Goal: Task Accomplishment & Management: Manage account settings

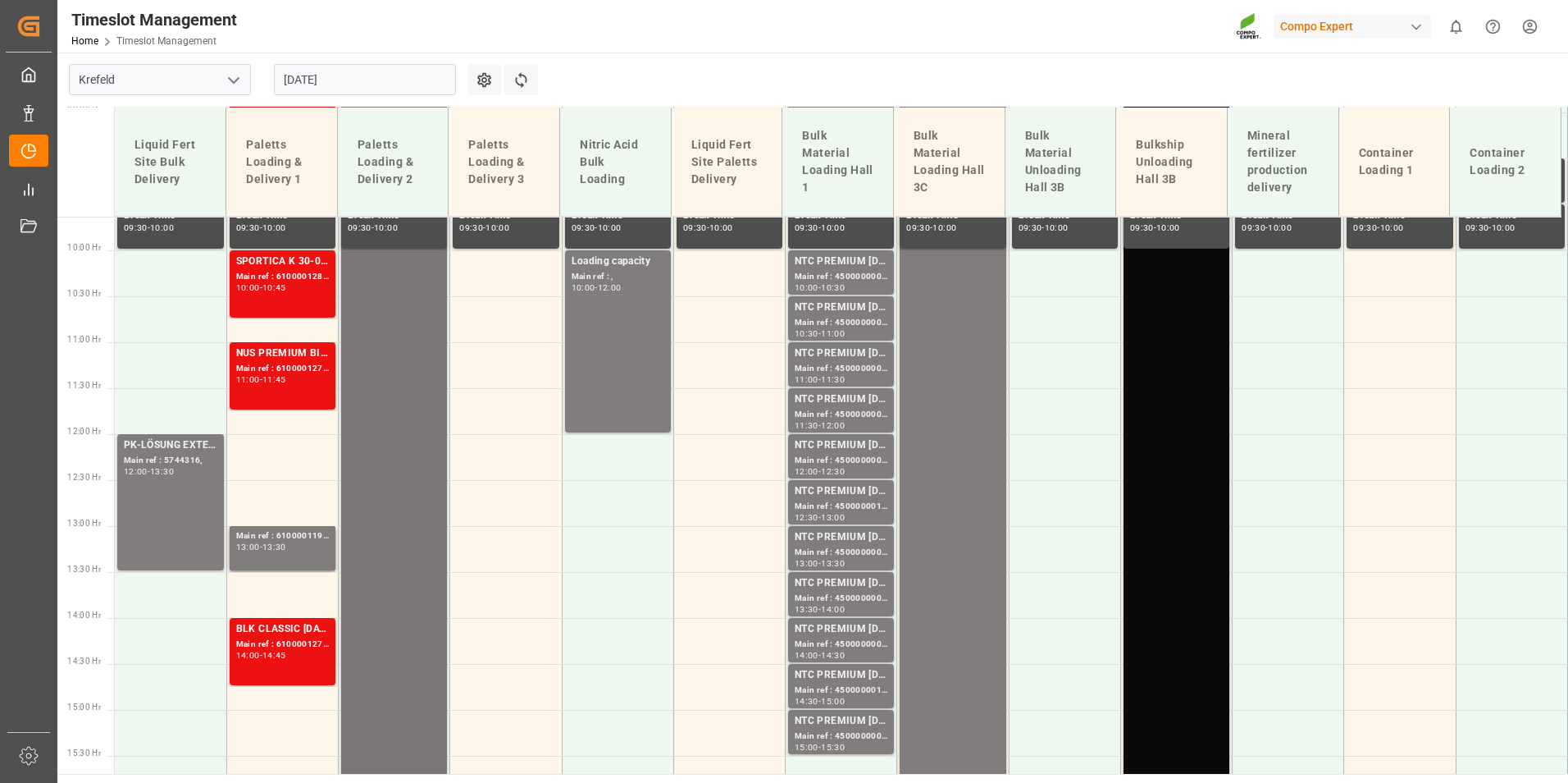
scroll to position [674, 0]
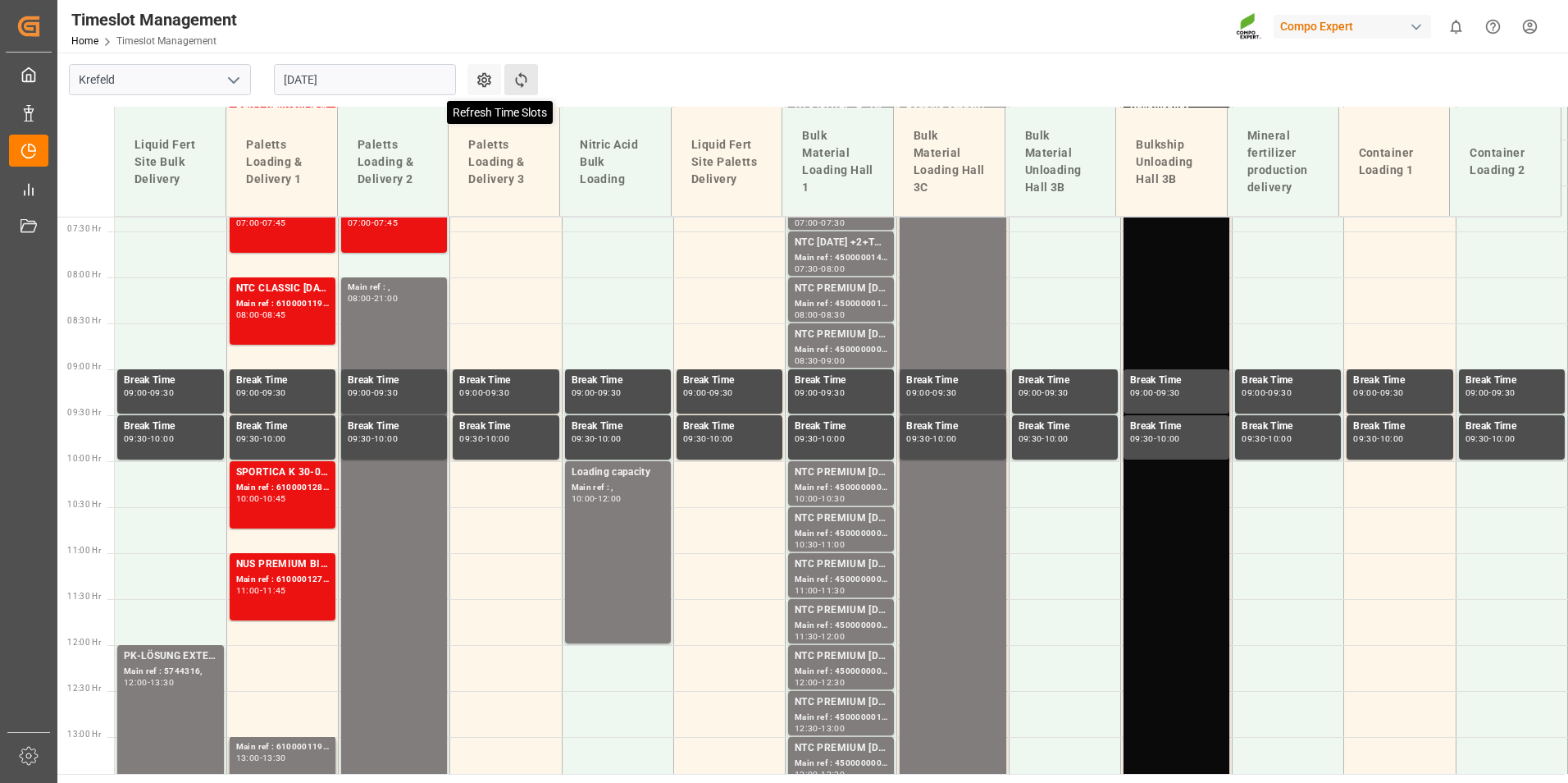
click at [520, 81] on icon at bounding box center [521, 80] width 17 height 17
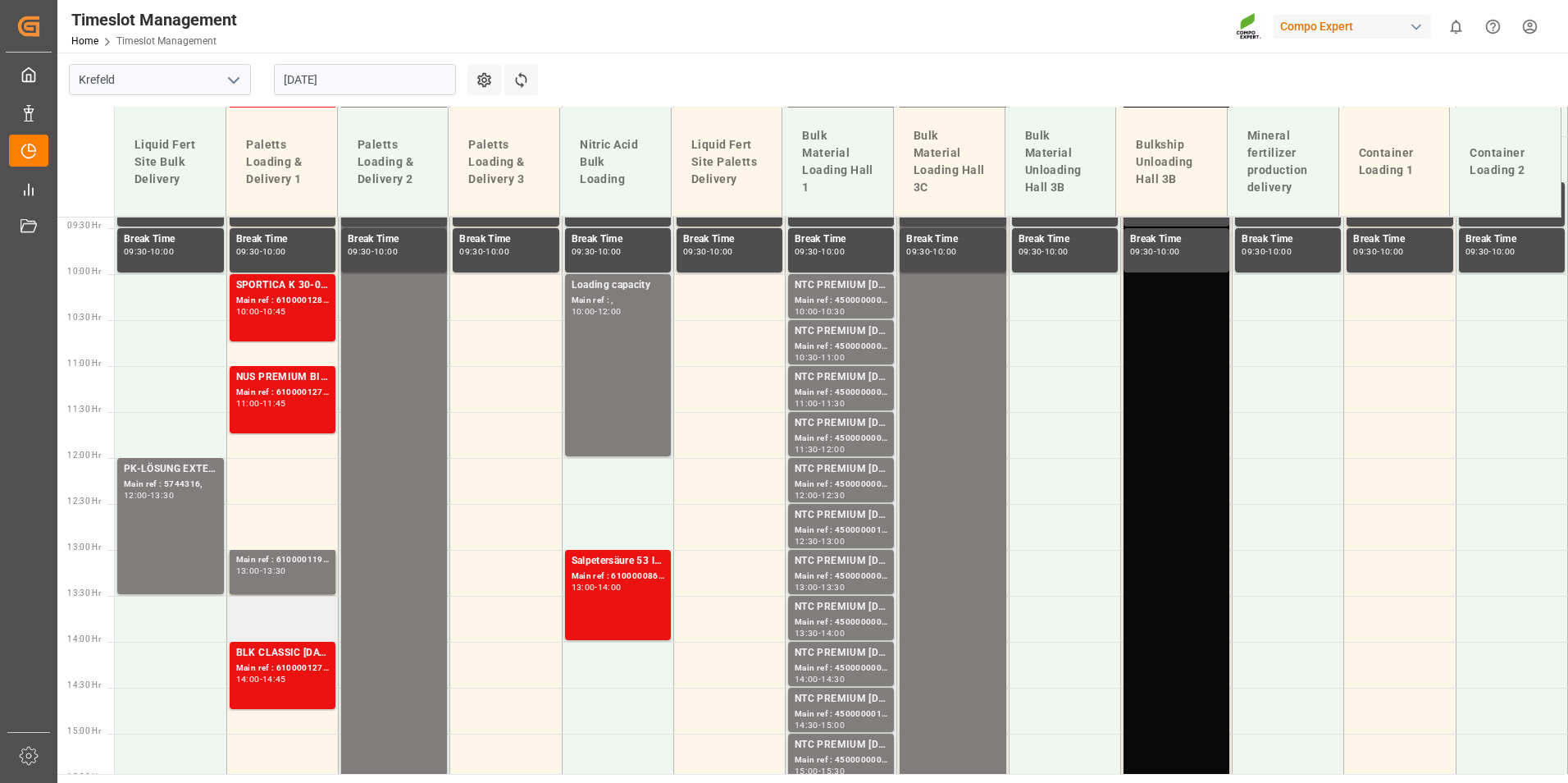
scroll to position [714, 0]
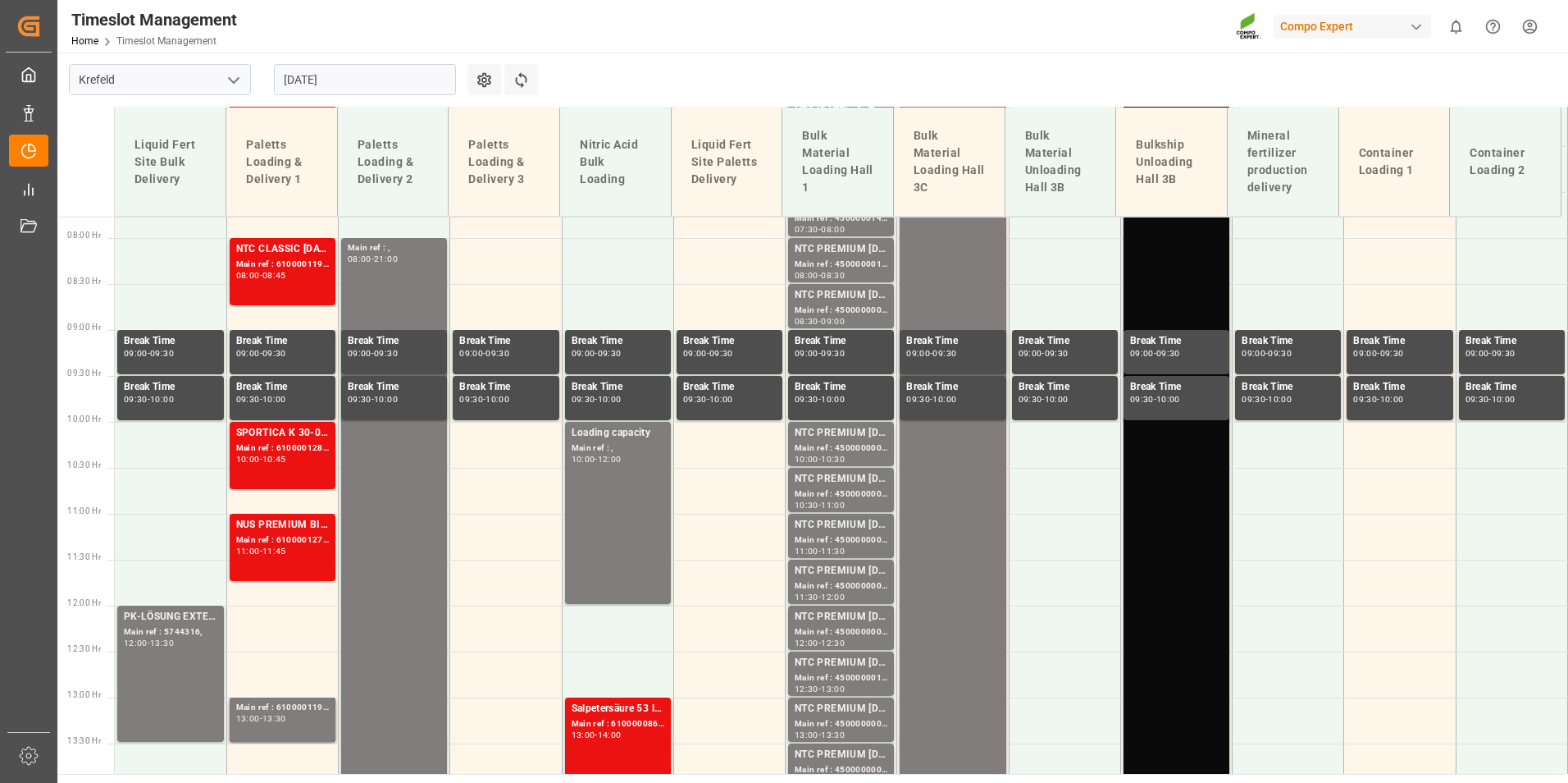
click at [366, 75] on input "[DATE]" at bounding box center [364, 79] width 182 height 31
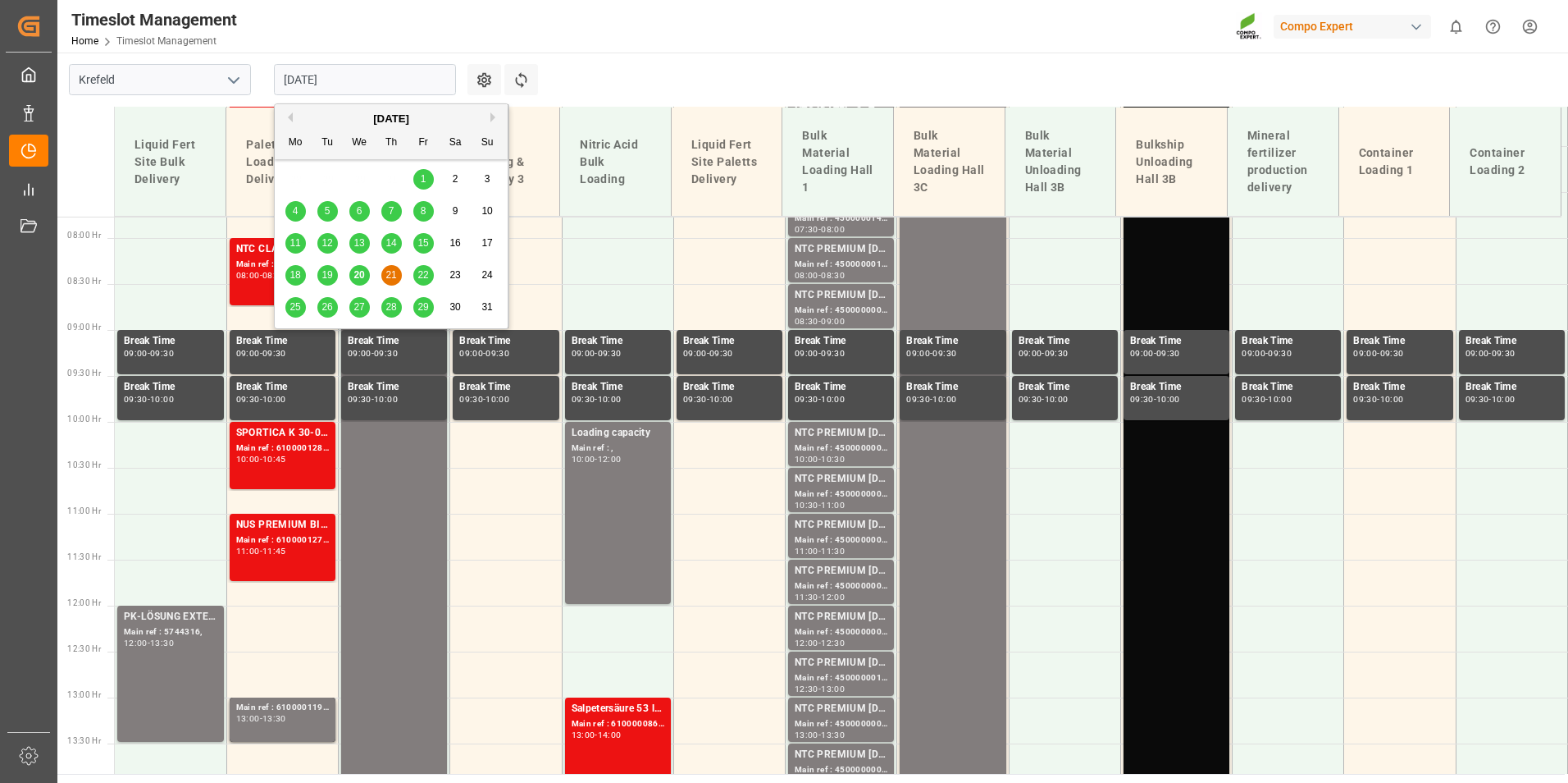
click at [362, 272] on span "20" at bounding box center [358, 275] width 10 height 11
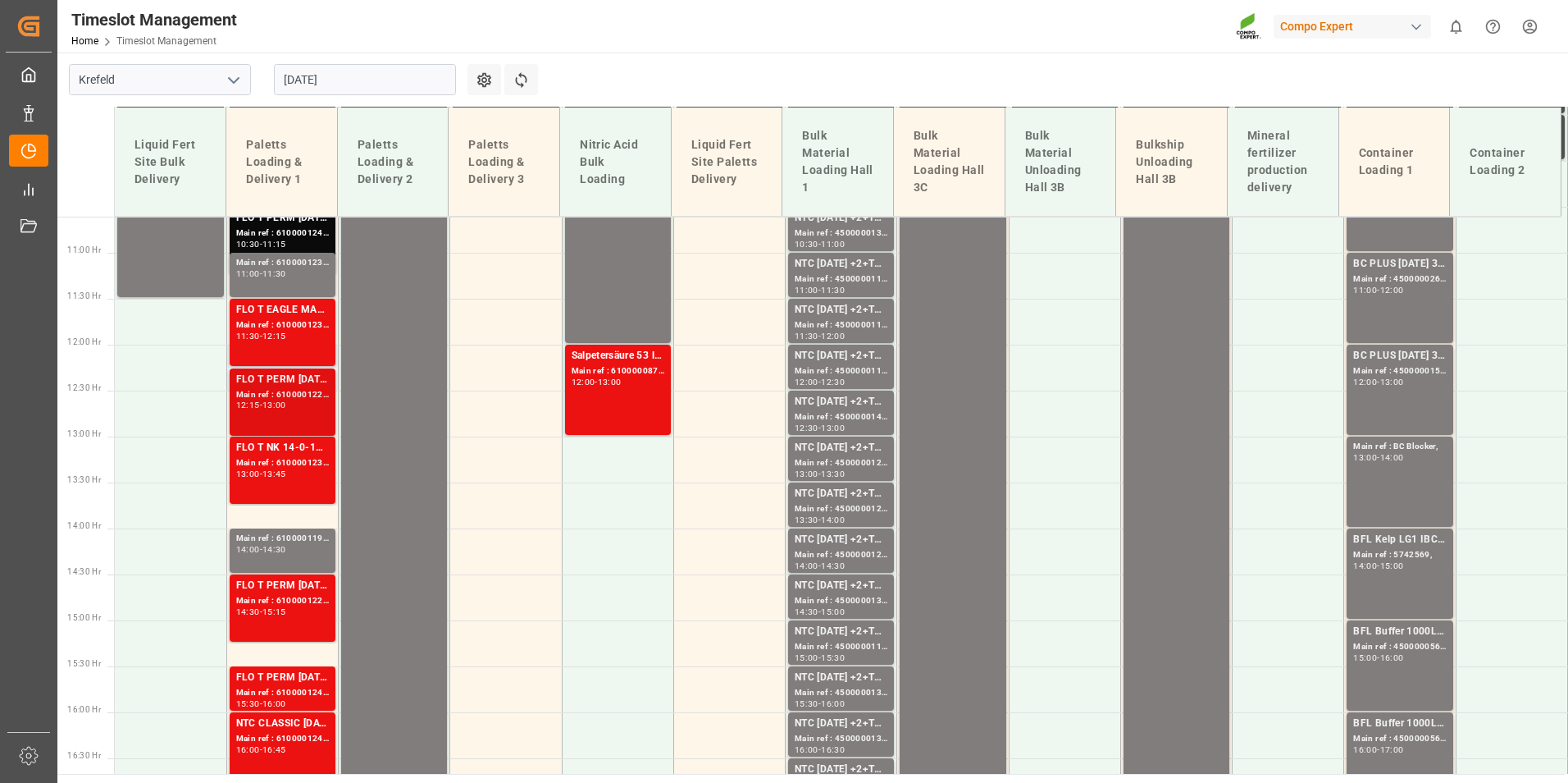
scroll to position [1052, 0]
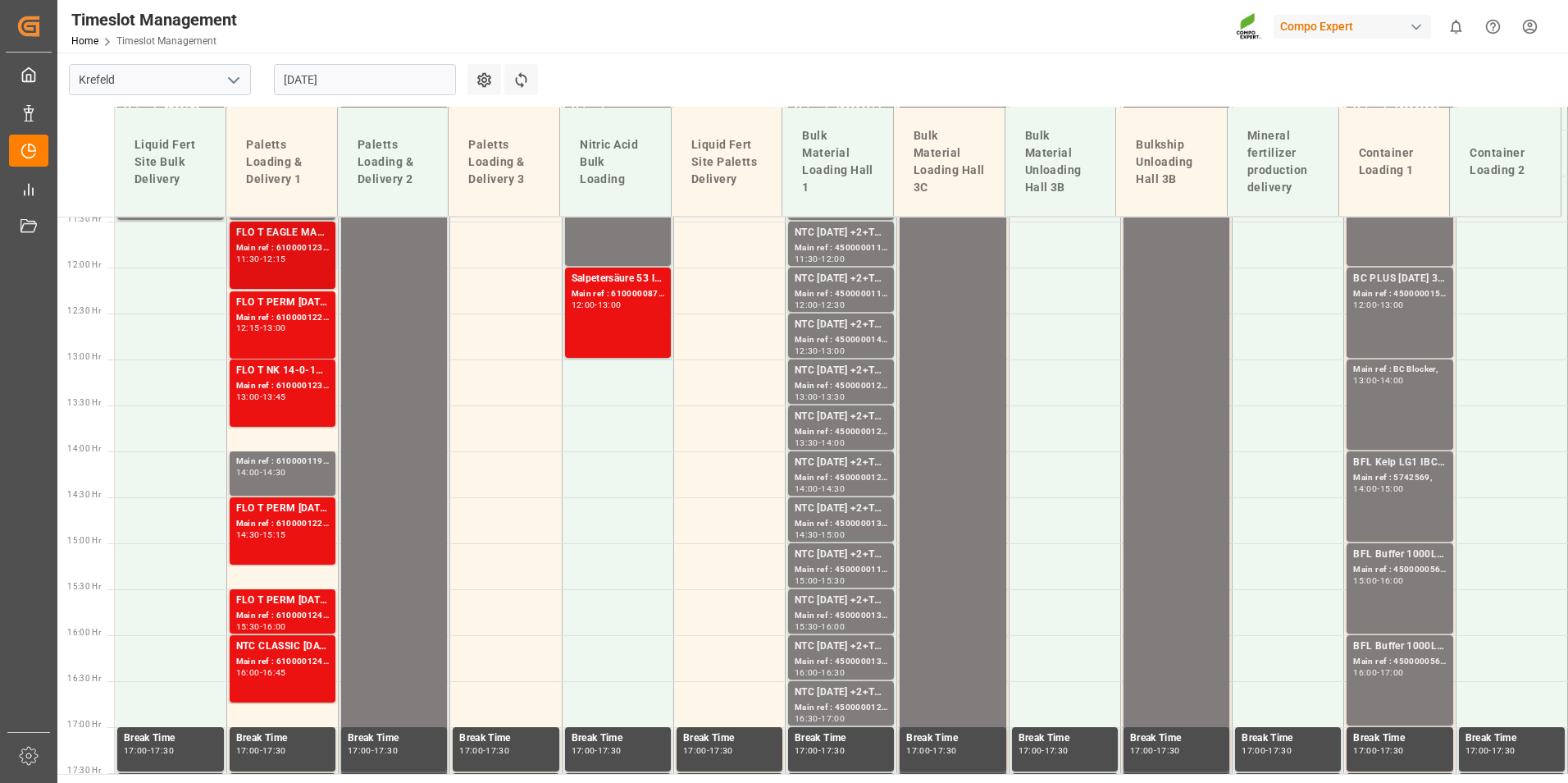
click at [289, 266] on div "FLO T EAGLE MASTER [DATE] 25kg(x40) INT;NTC CLASSIC [DATE] 25kg (x40) DE,EN,PL;…" at bounding box center [282, 255] width 93 height 60
click at [287, 311] on div "Main ref : 6100001229, 2000000561;" at bounding box center [282, 317] width 93 height 14
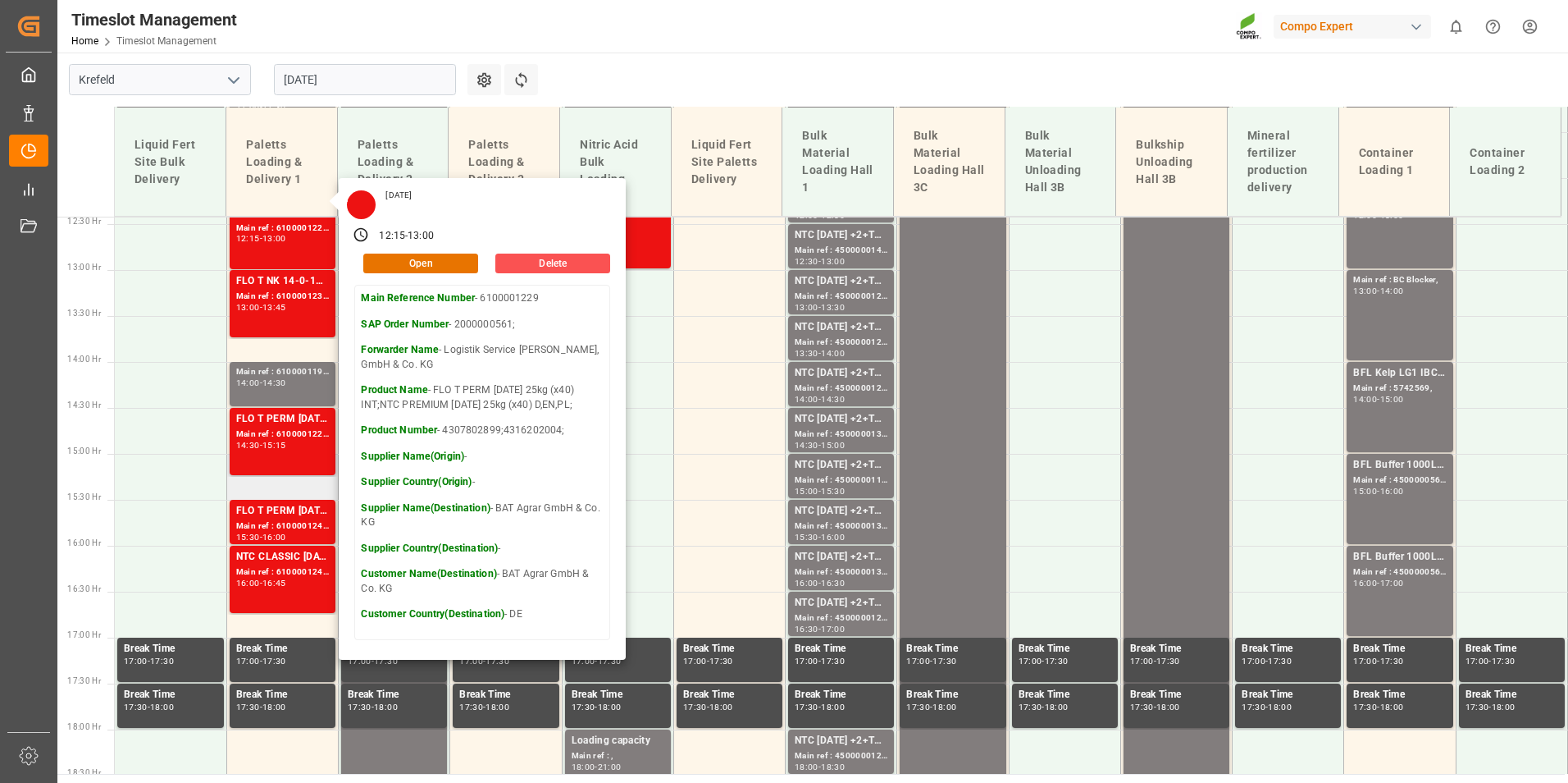
scroll to position [1134, 0]
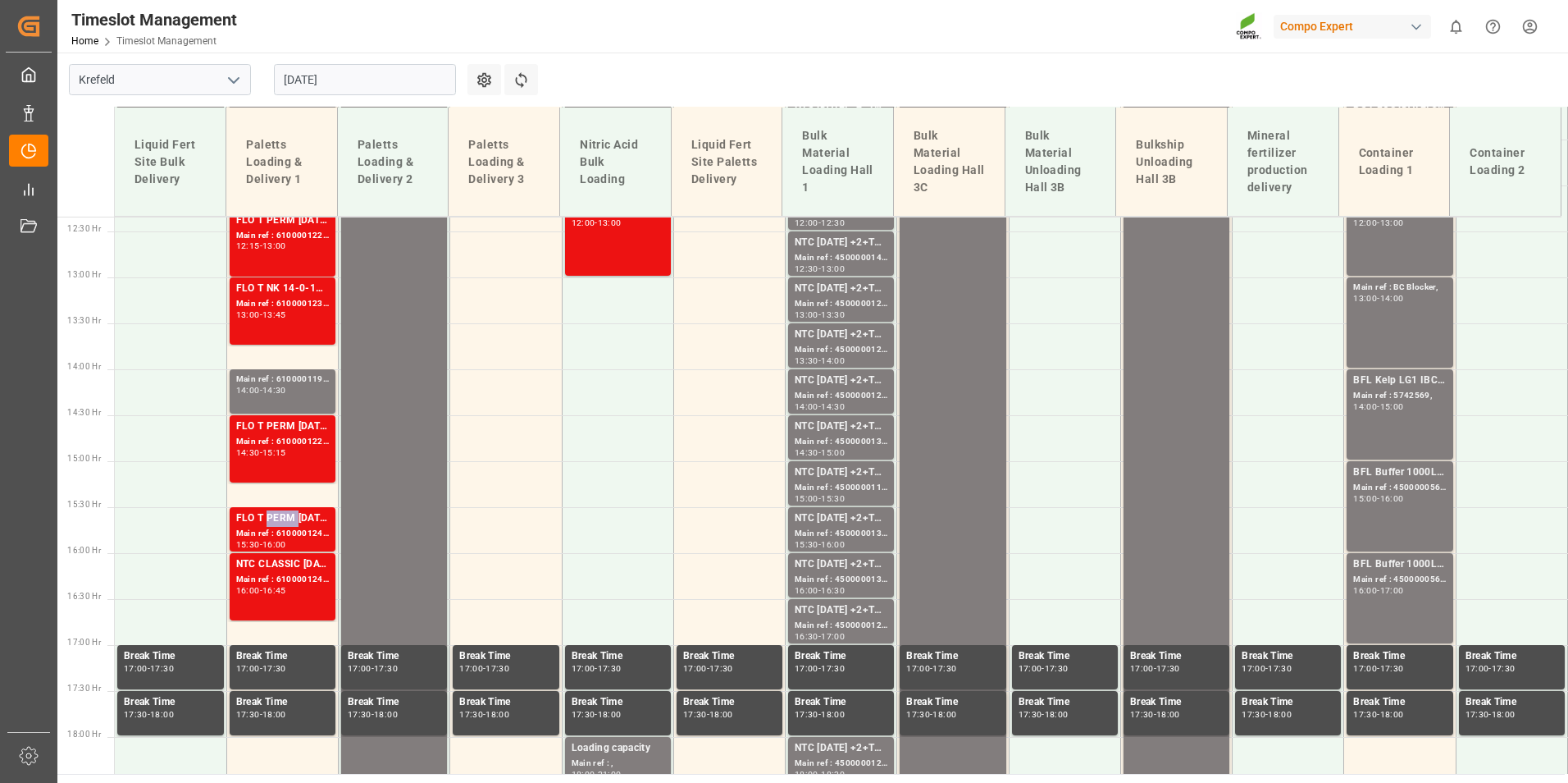
click at [285, 523] on div "FLO T PERM [DATE] 25kg (x40) INT;" at bounding box center [282, 518] width 93 height 16
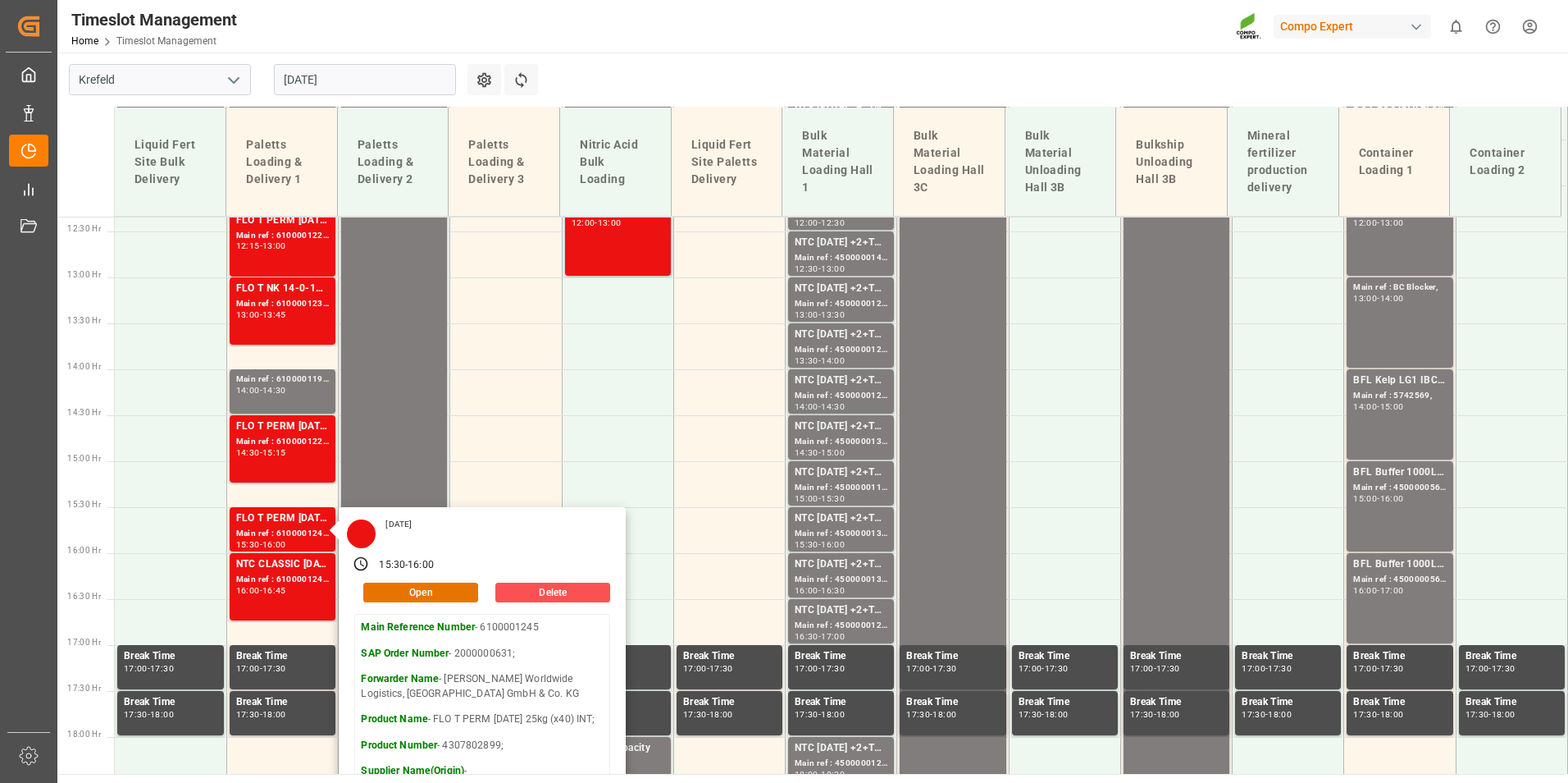
click at [675, 39] on div "Timeslot Management Home Timeslot Management Compo Expert 0 Notifications Only …" at bounding box center [807, 26] width 1523 height 53
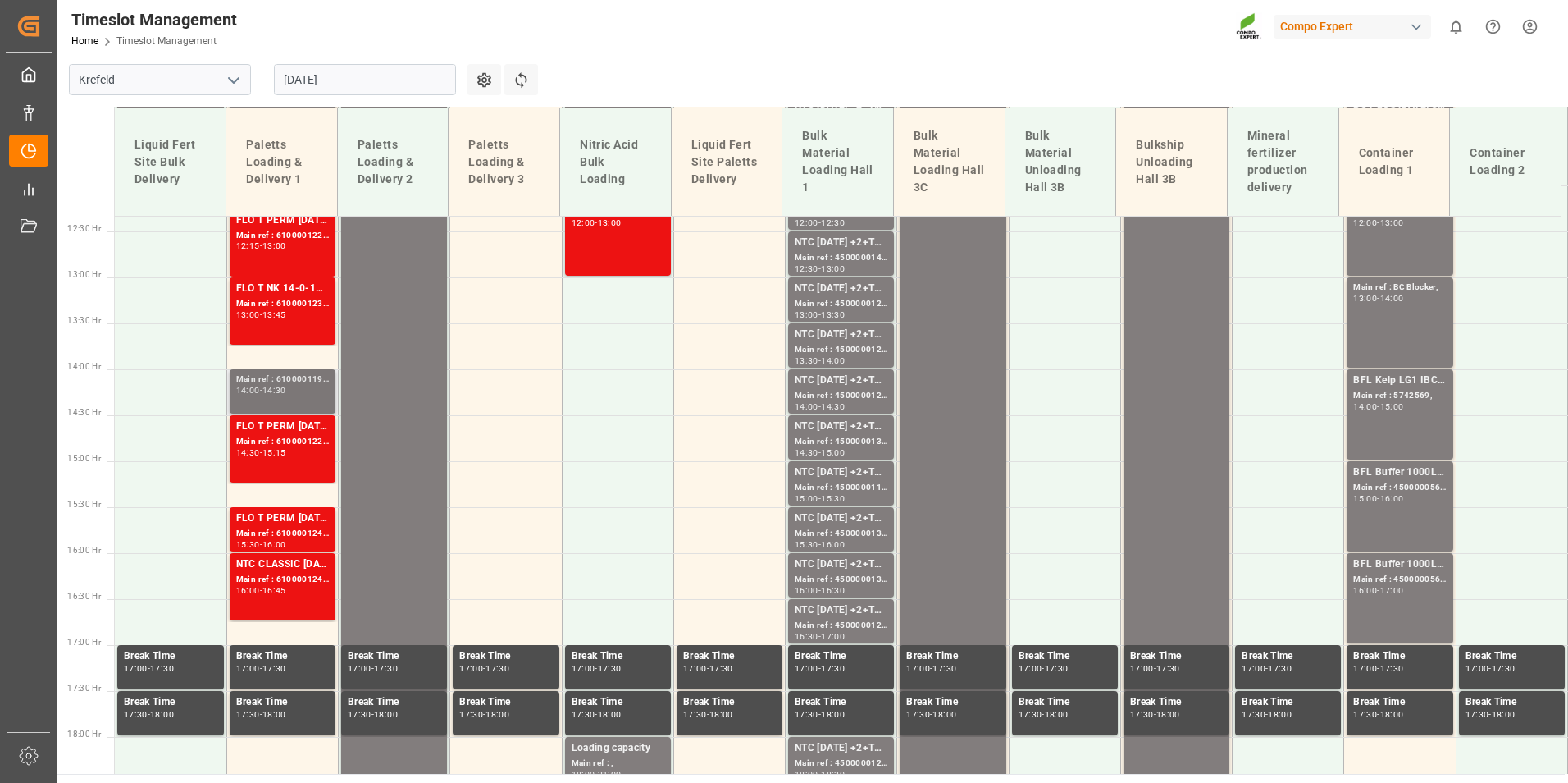
click at [261, 378] on div "Main ref : 6100001192," at bounding box center [282, 379] width 93 height 14
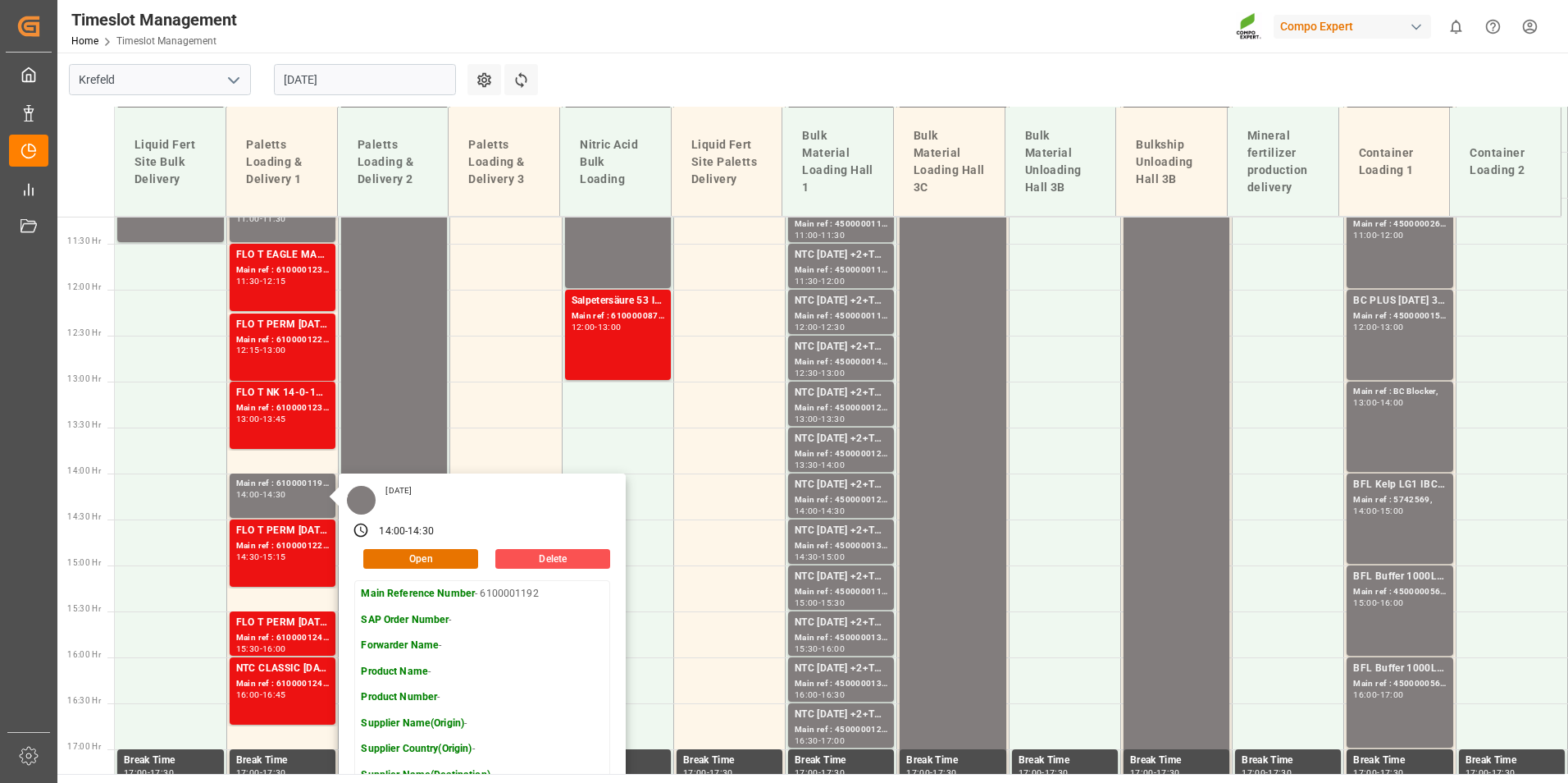
scroll to position [1052, 0]
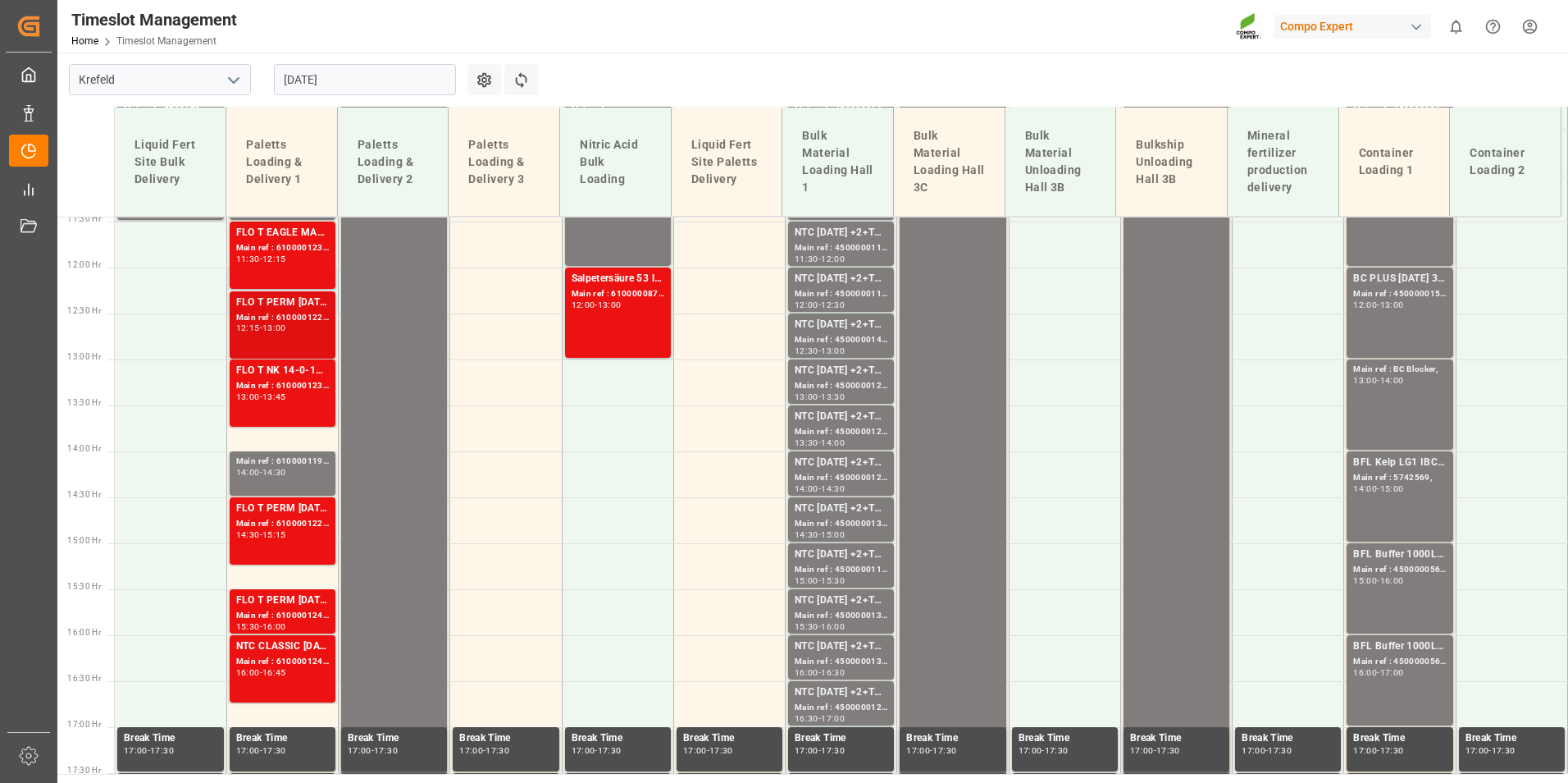
click at [285, 299] on div "FLO T PERM [DATE] 25kg (x40) INT;NTC PREMIUM [DATE] 25kg (x40) D,EN,PL;" at bounding box center [282, 302] width 93 height 16
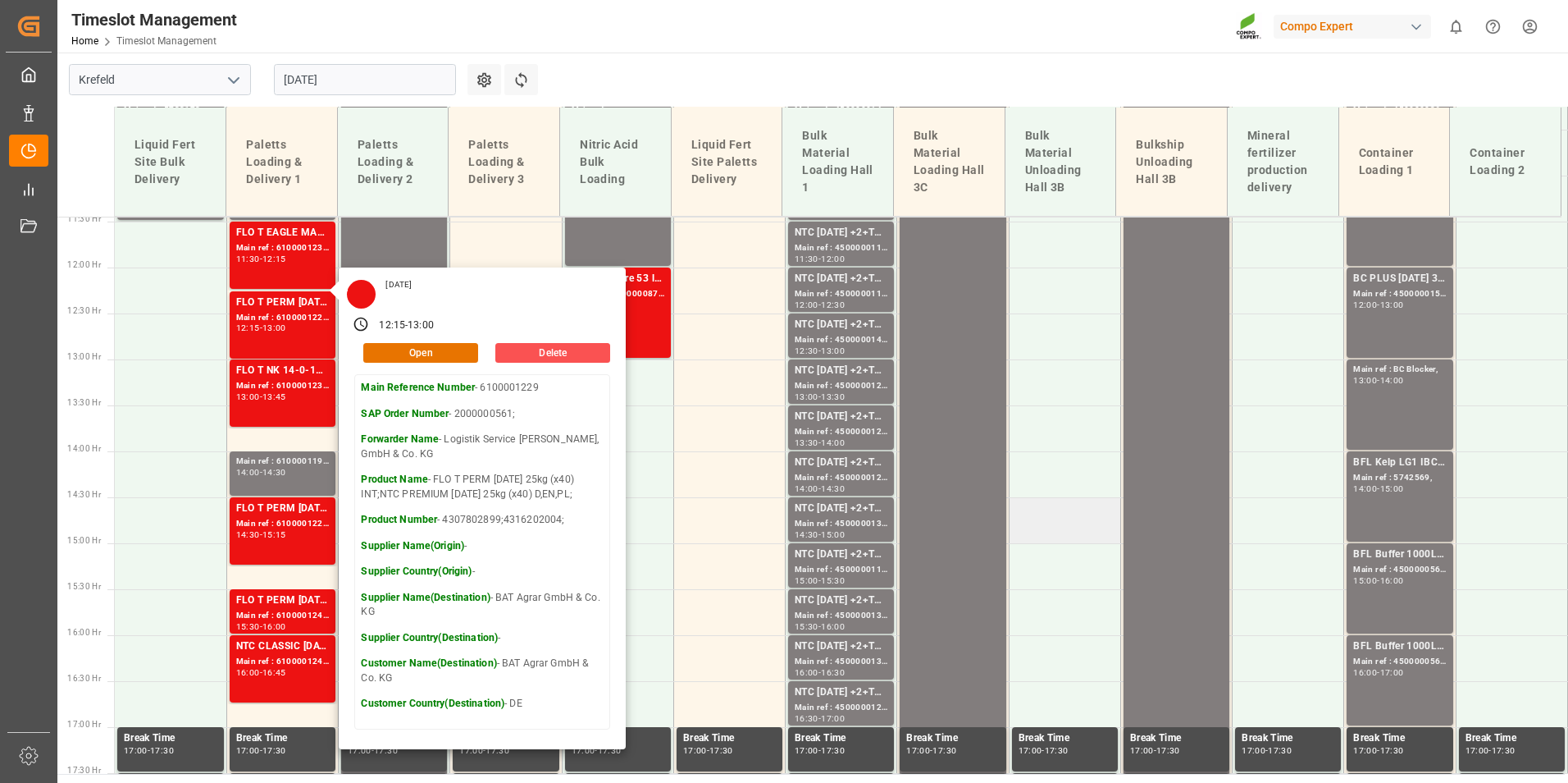
scroll to position [1299, 0]
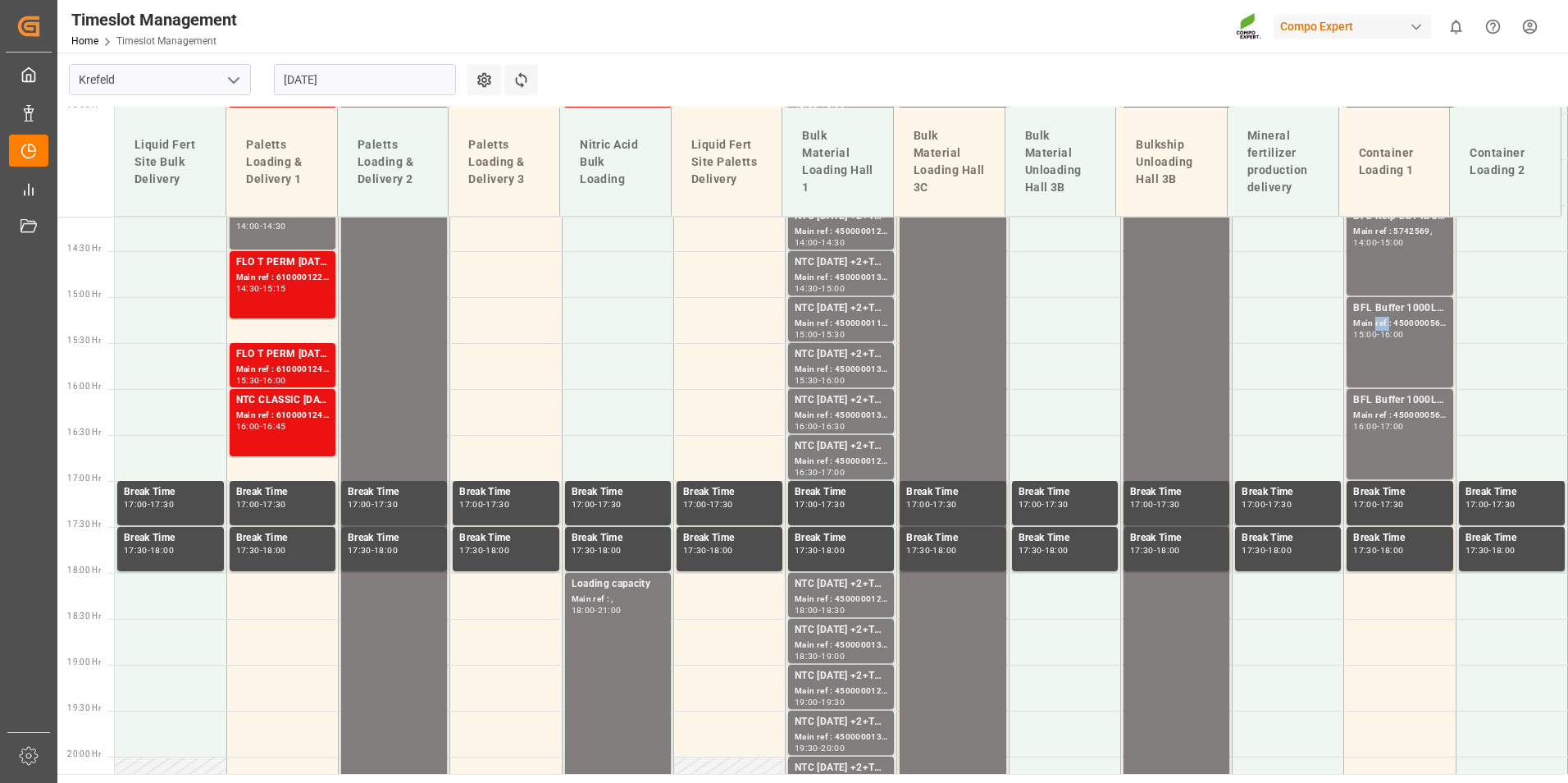
click at [1372, 320] on div "Main ref : 4500000565, 2000000305;" at bounding box center [1400, 323] width 93 height 14
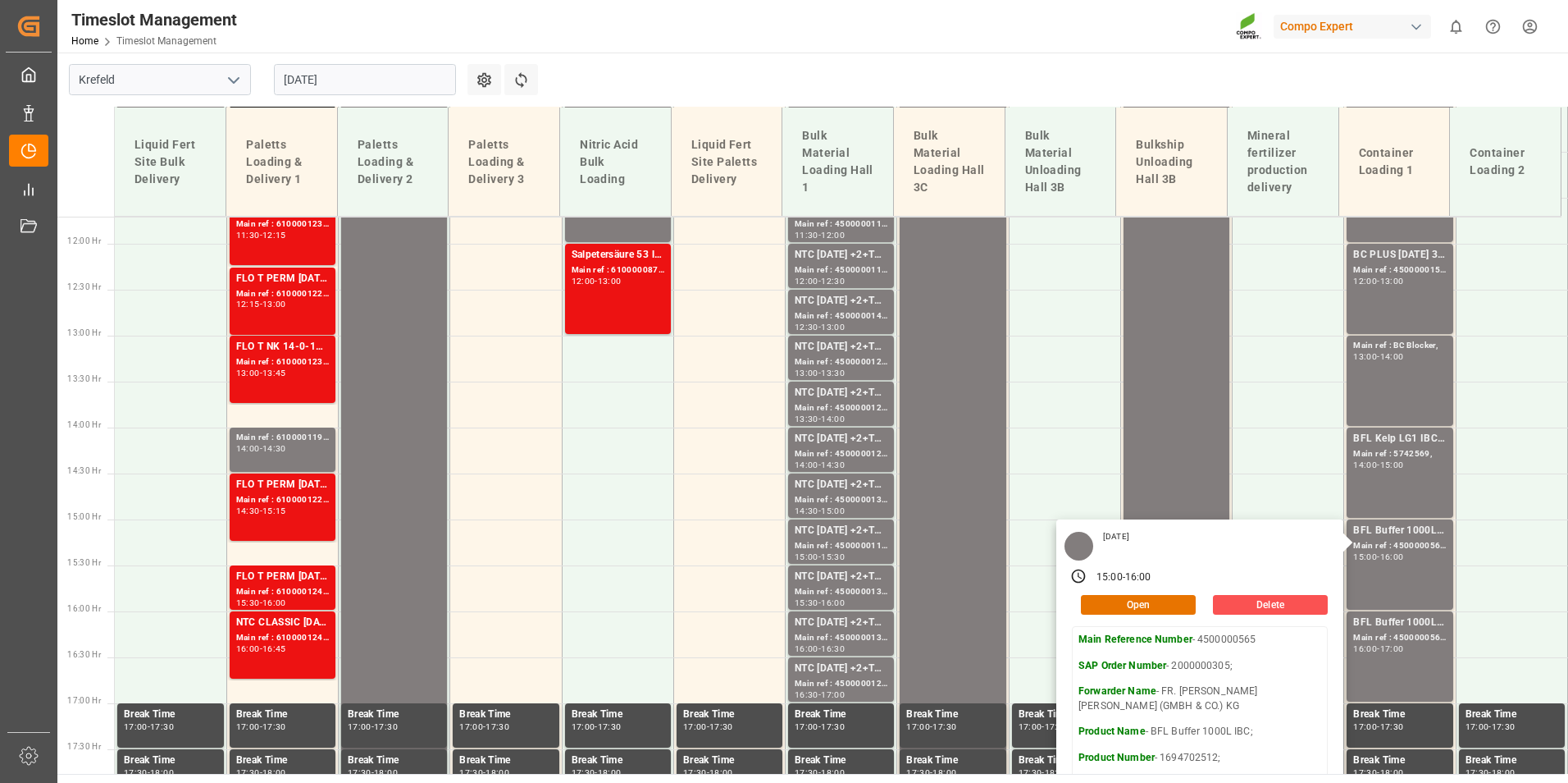
scroll to position [1052, 0]
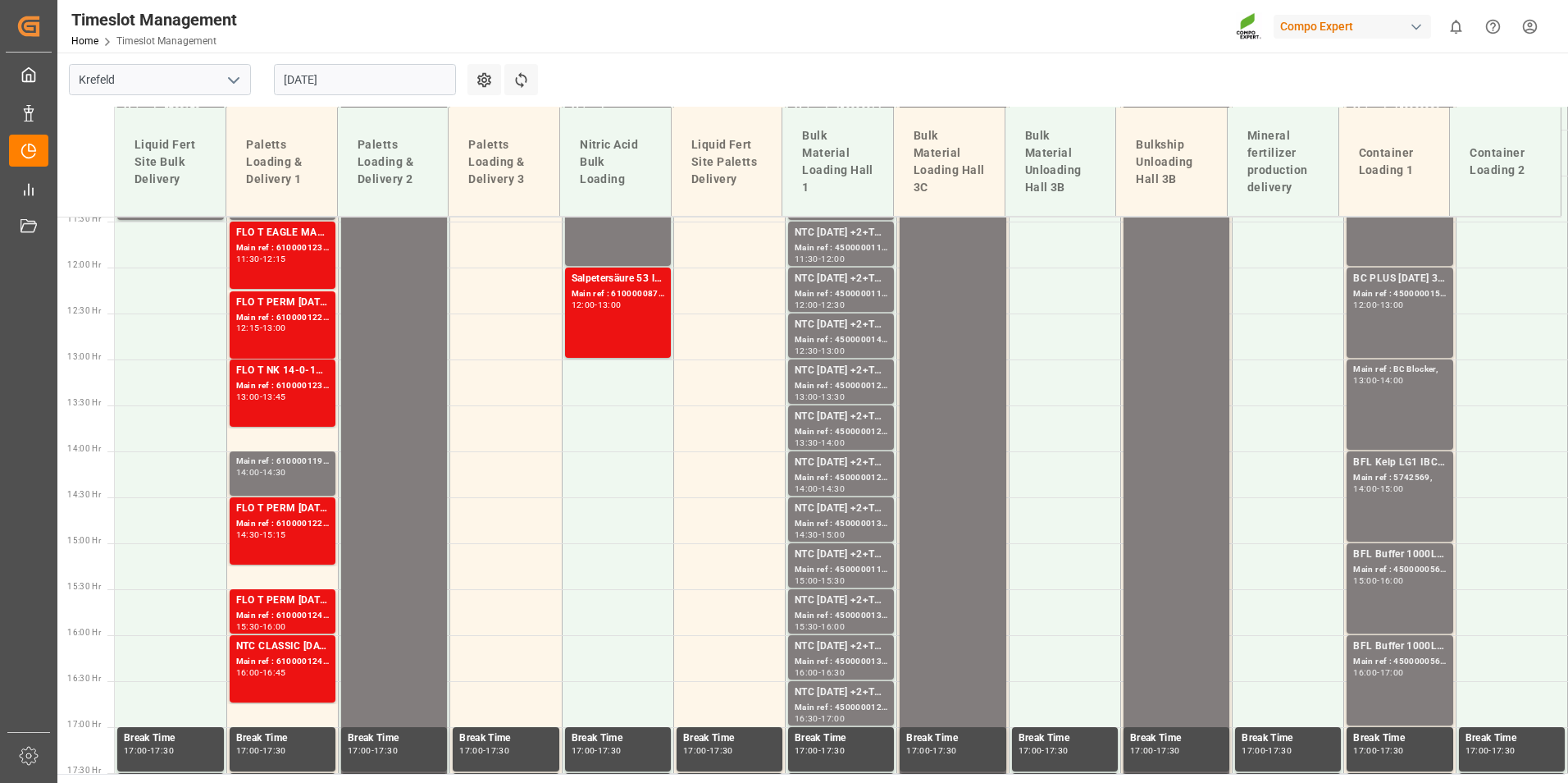
click at [1372, 320] on div "BC PLUS [DATE] 3M 25kg (x42) WW; Main ref : 4500000159, 2000000018; 12:00 - 13:…" at bounding box center [1400, 313] width 93 height 84
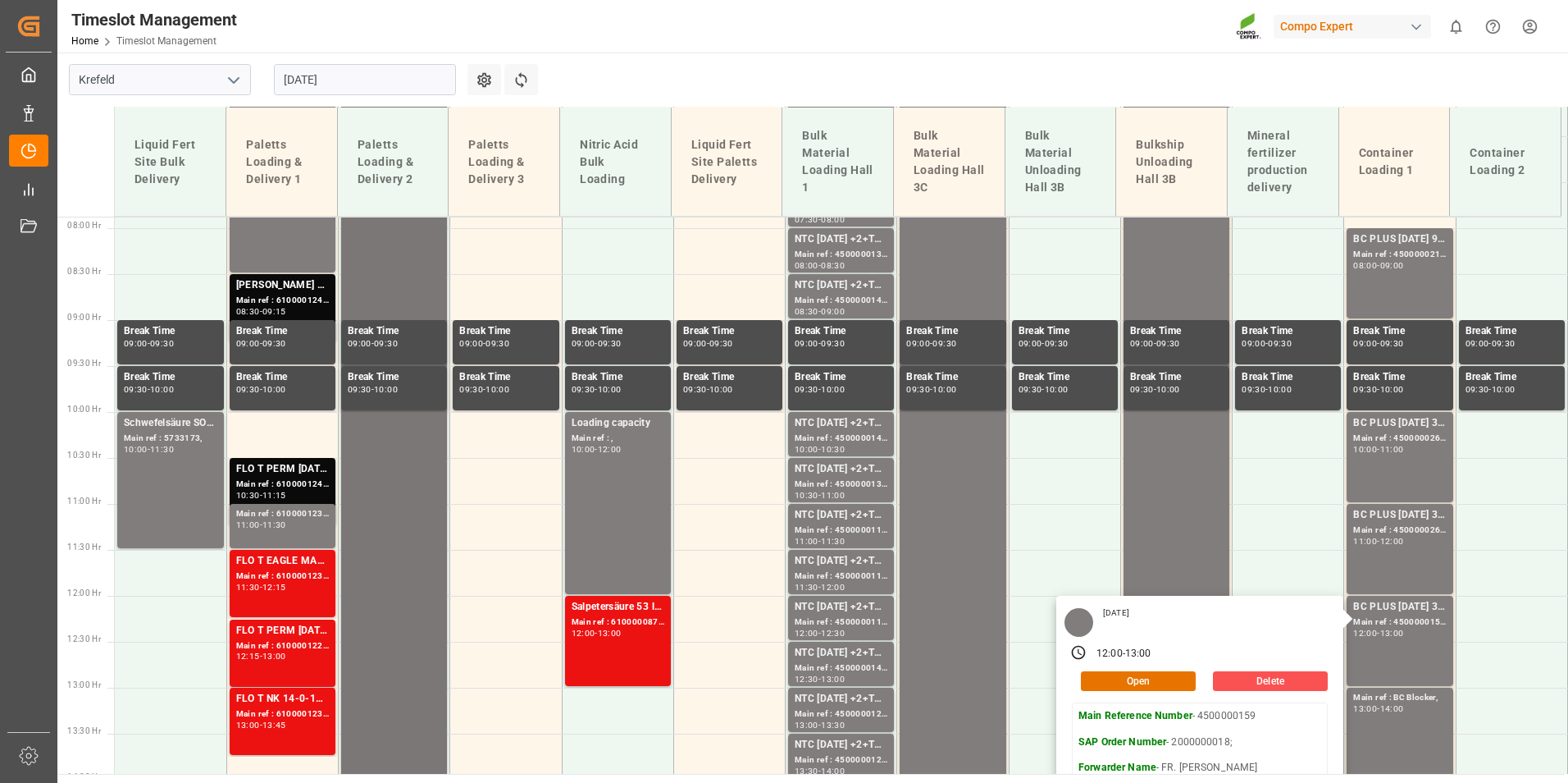
scroll to position [970, 0]
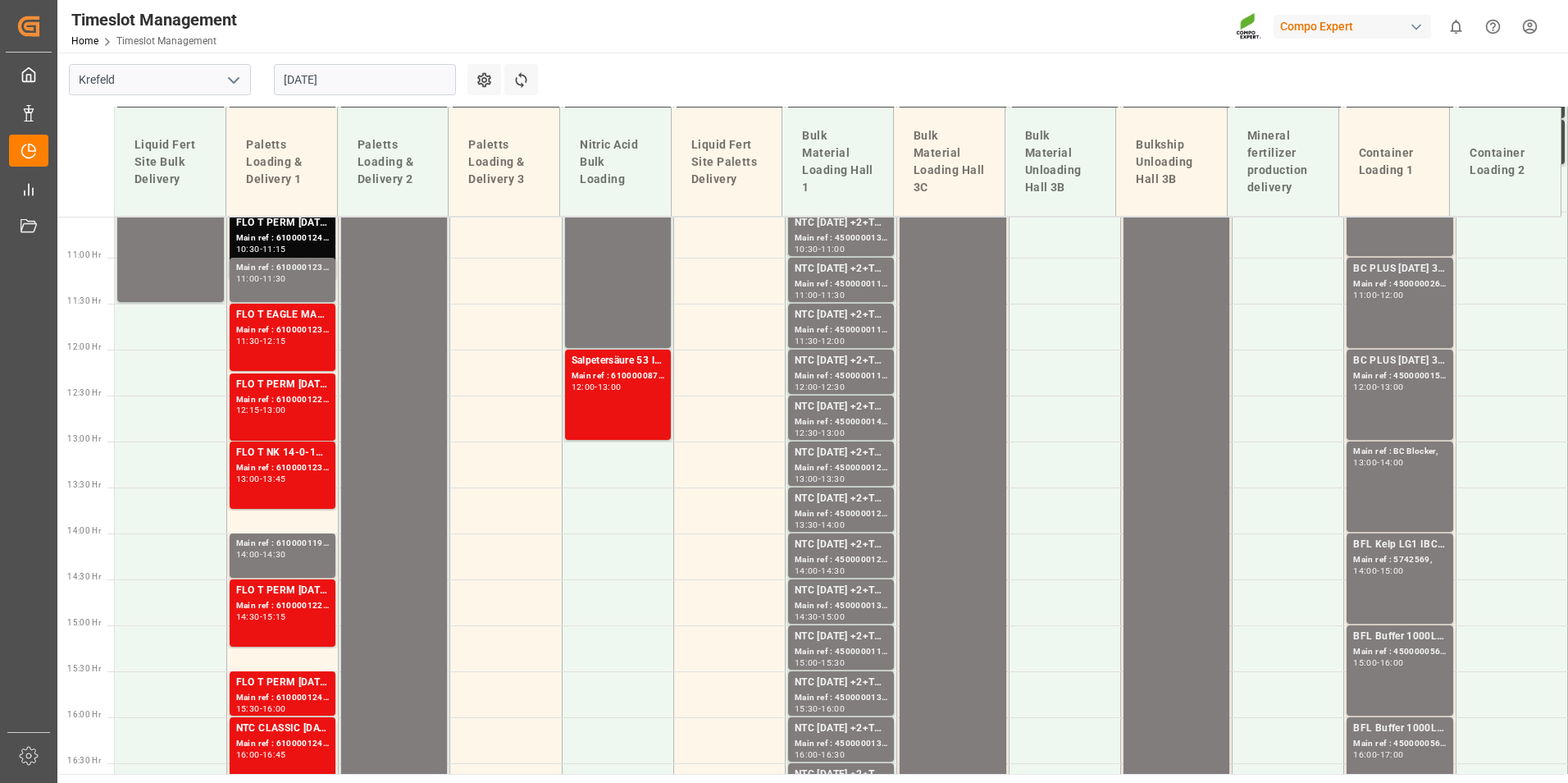
click at [305, 469] on div "Main ref : 6100001231, 2000000952; 2000000952;2000000960; 2000000960;2000000948;" at bounding box center [282, 468] width 93 height 14
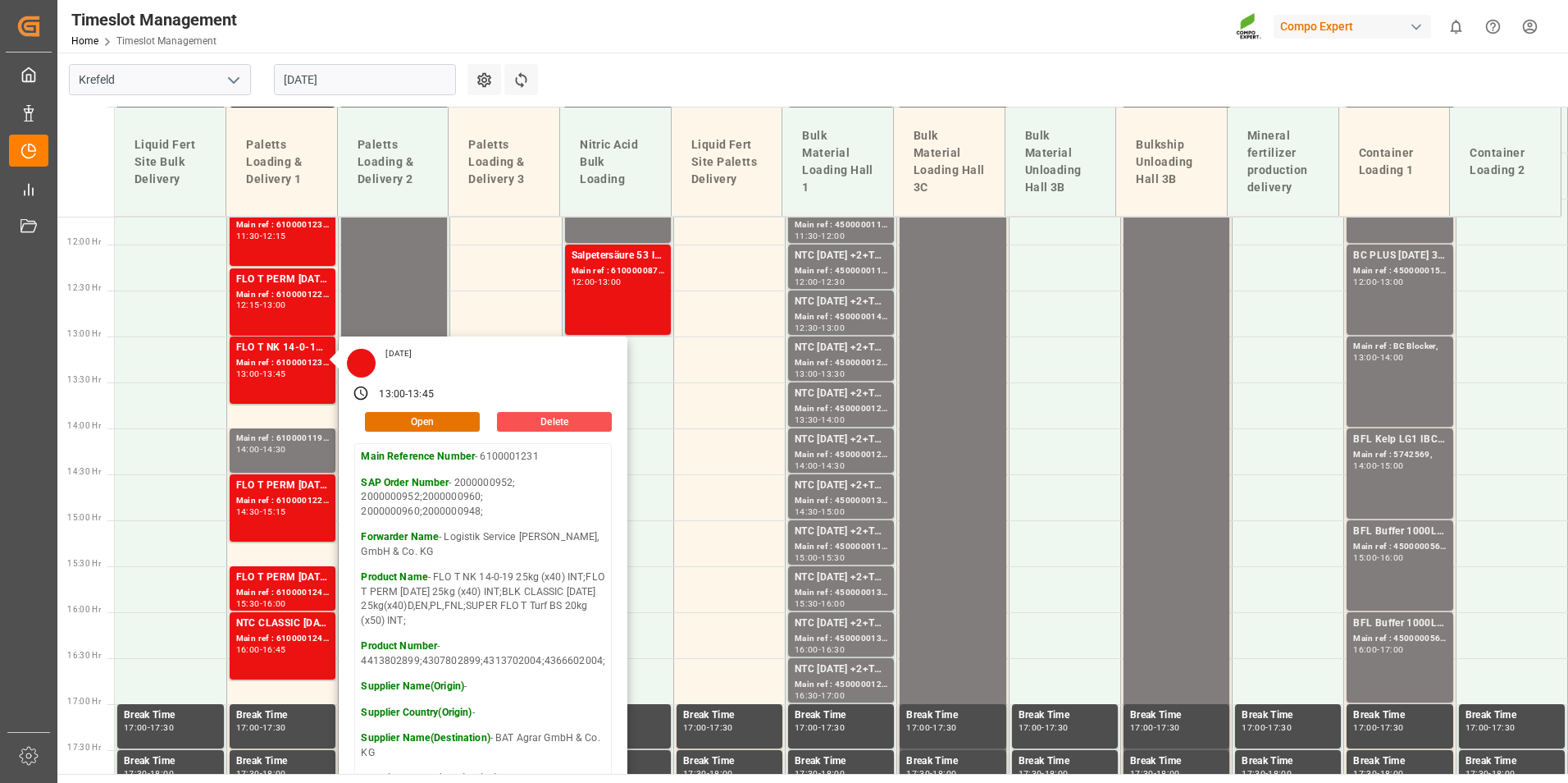
scroll to position [1217, 0]
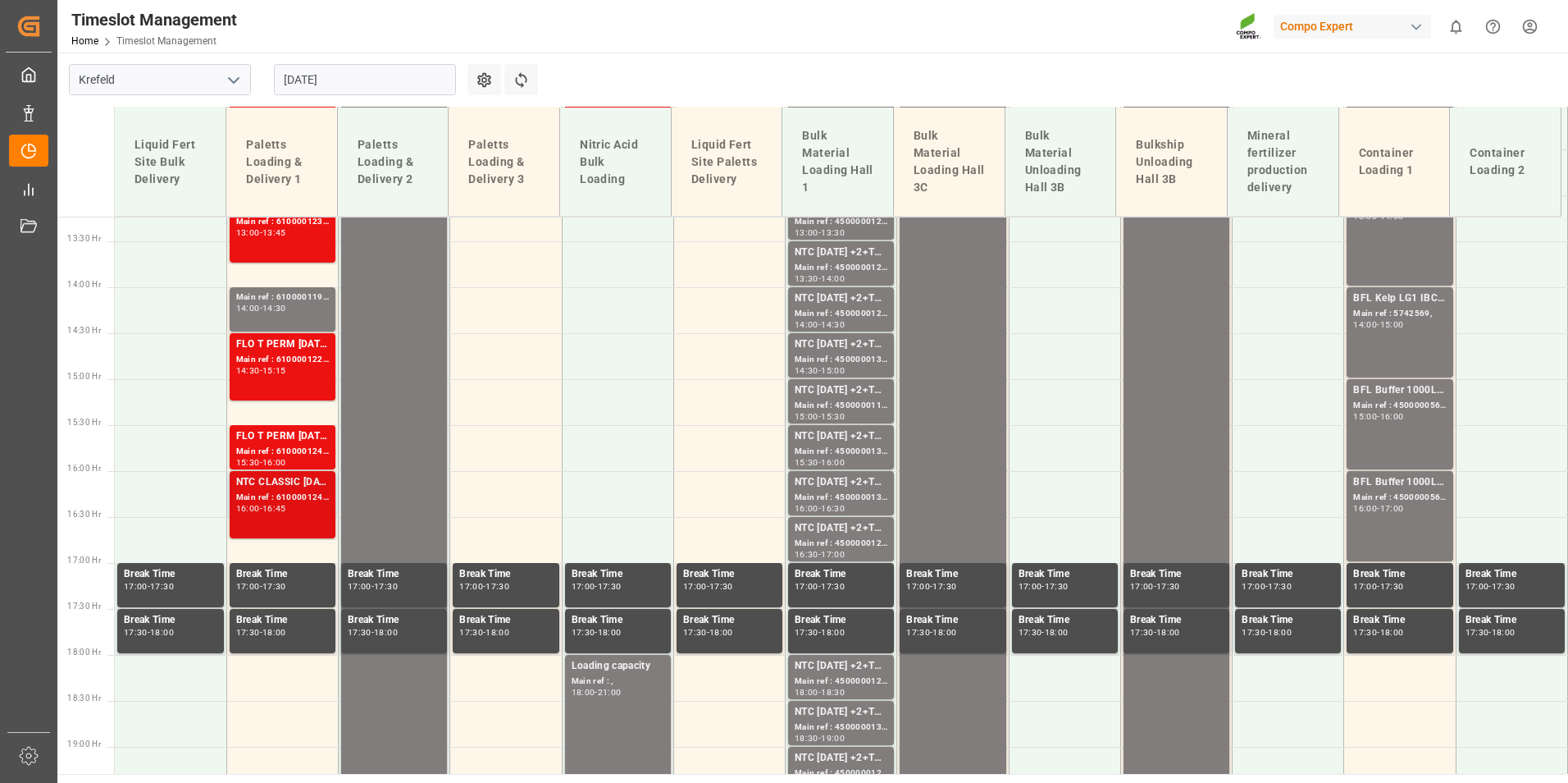
click at [301, 478] on div "NTC CLASSIC [DATE] 25kg (x40) DE,EN,PL;NTC N-MAX 24-5-5 25kg (x40) A,D,EN,PL;" at bounding box center [282, 482] width 93 height 16
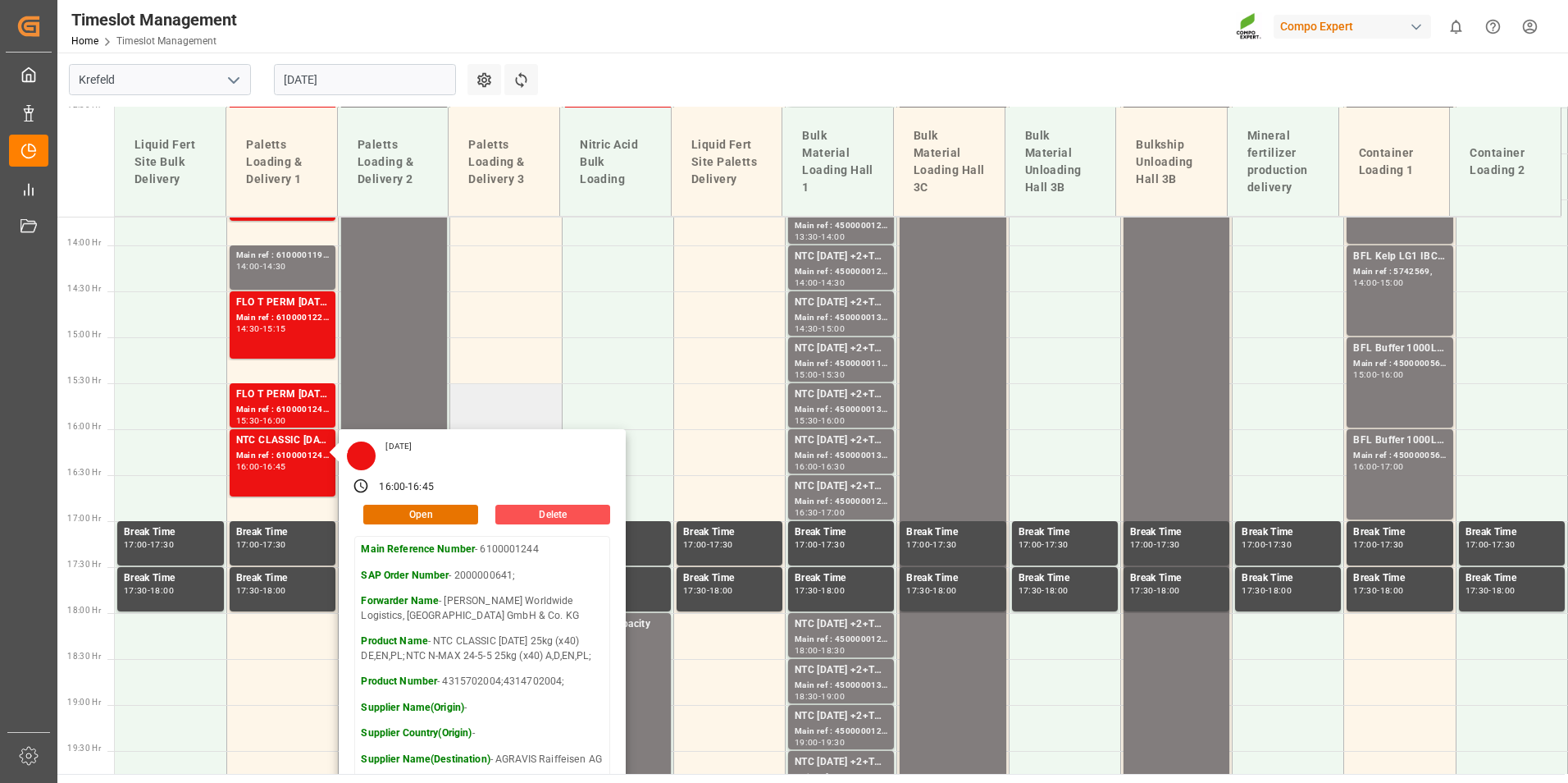
scroll to position [1134, 0]
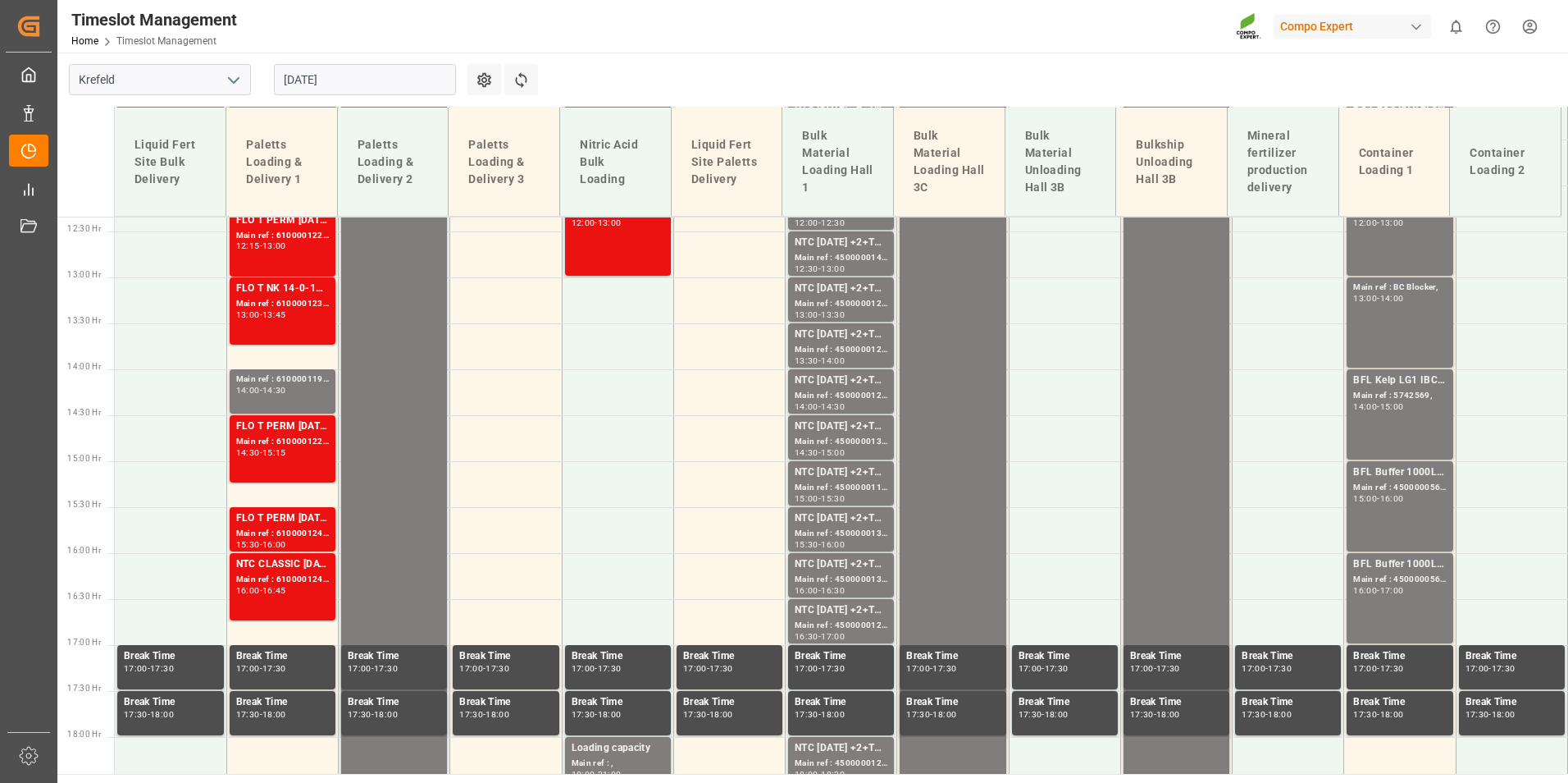
click at [310, 388] on div "14:00 - 14:30" at bounding box center [282, 391] width 93 height 9
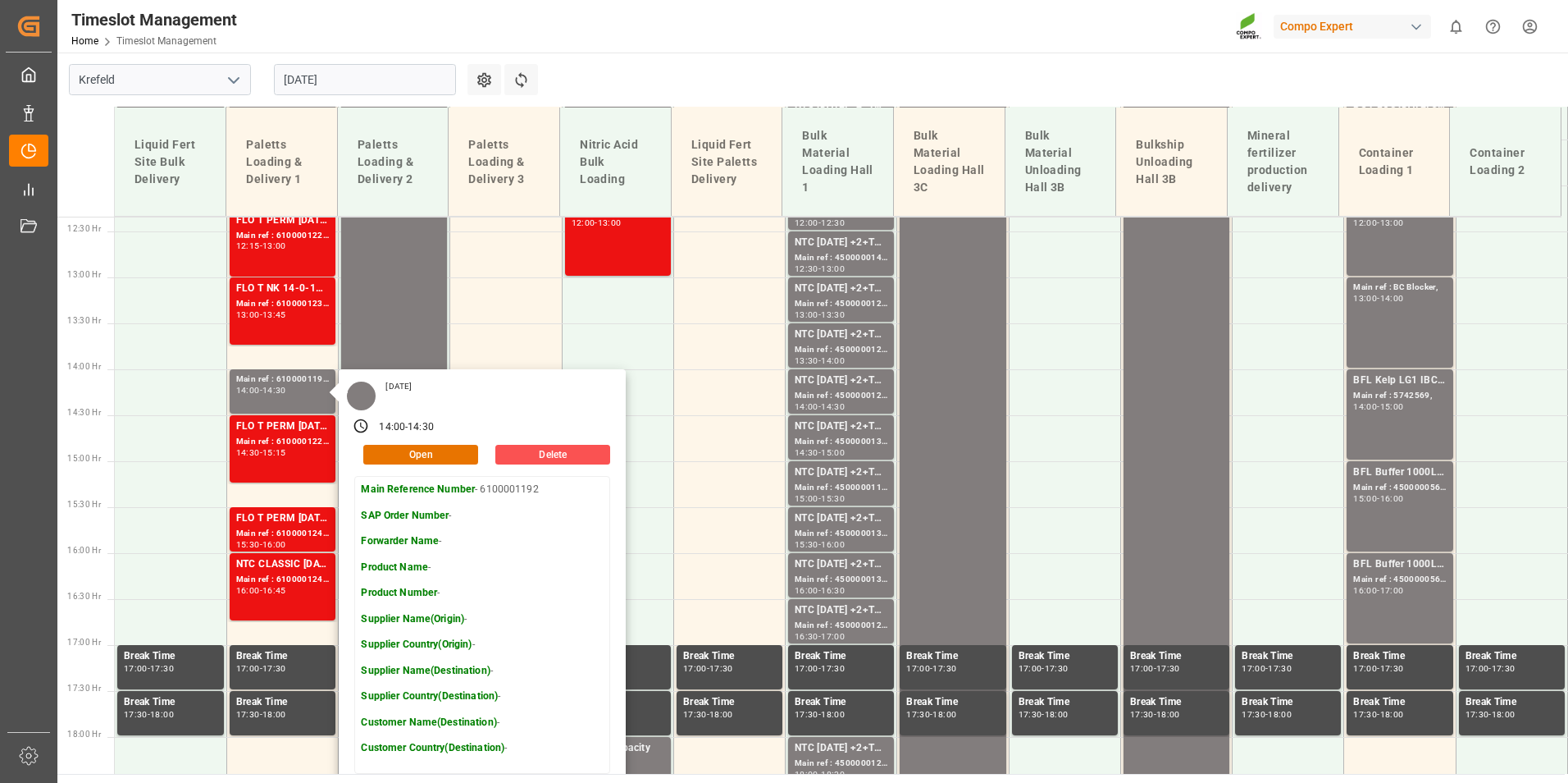
click at [395, 79] on input "[DATE]" at bounding box center [364, 79] width 182 height 31
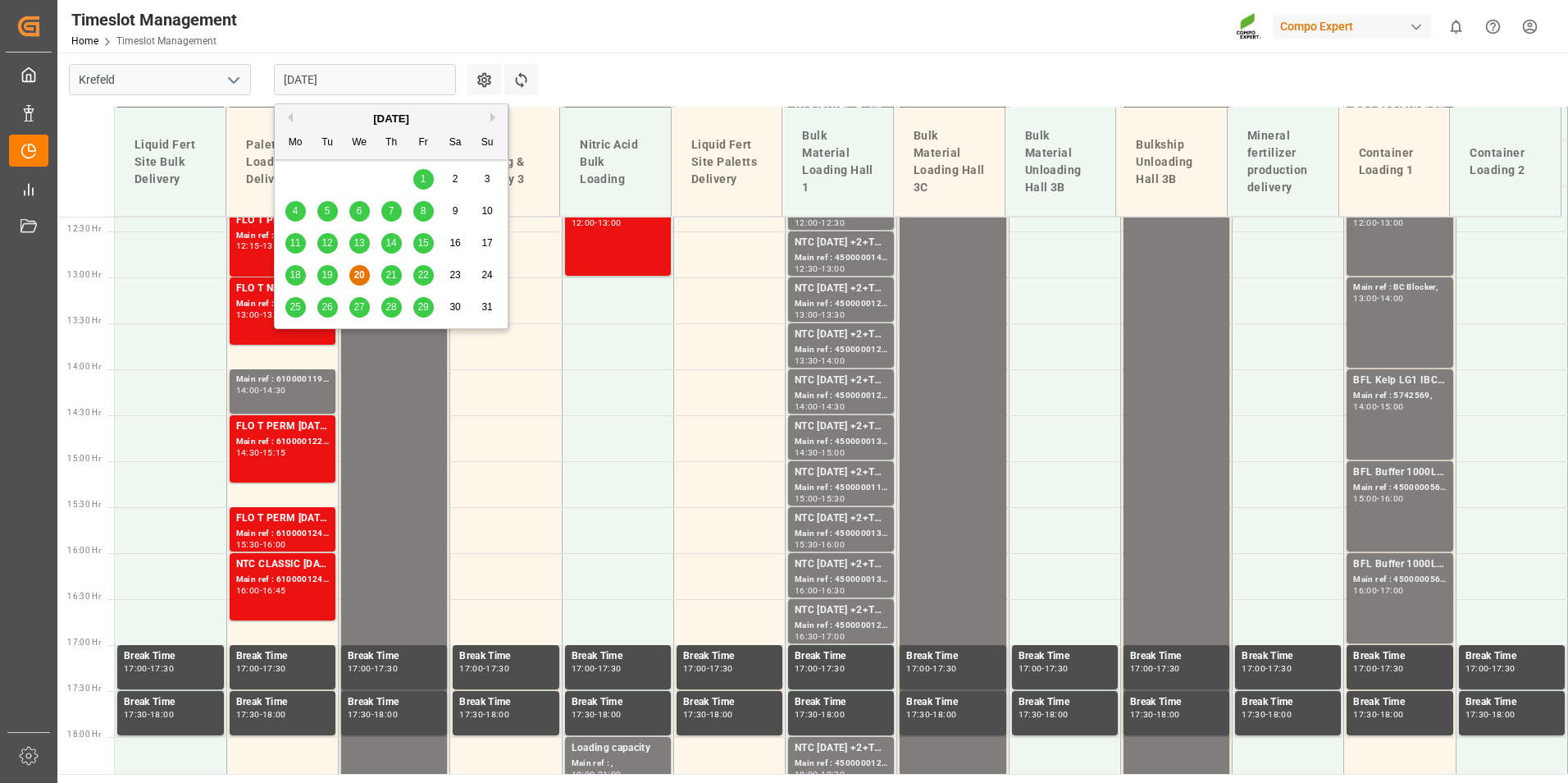
click at [329, 281] on div "19" at bounding box center [328, 276] width 21 height 20
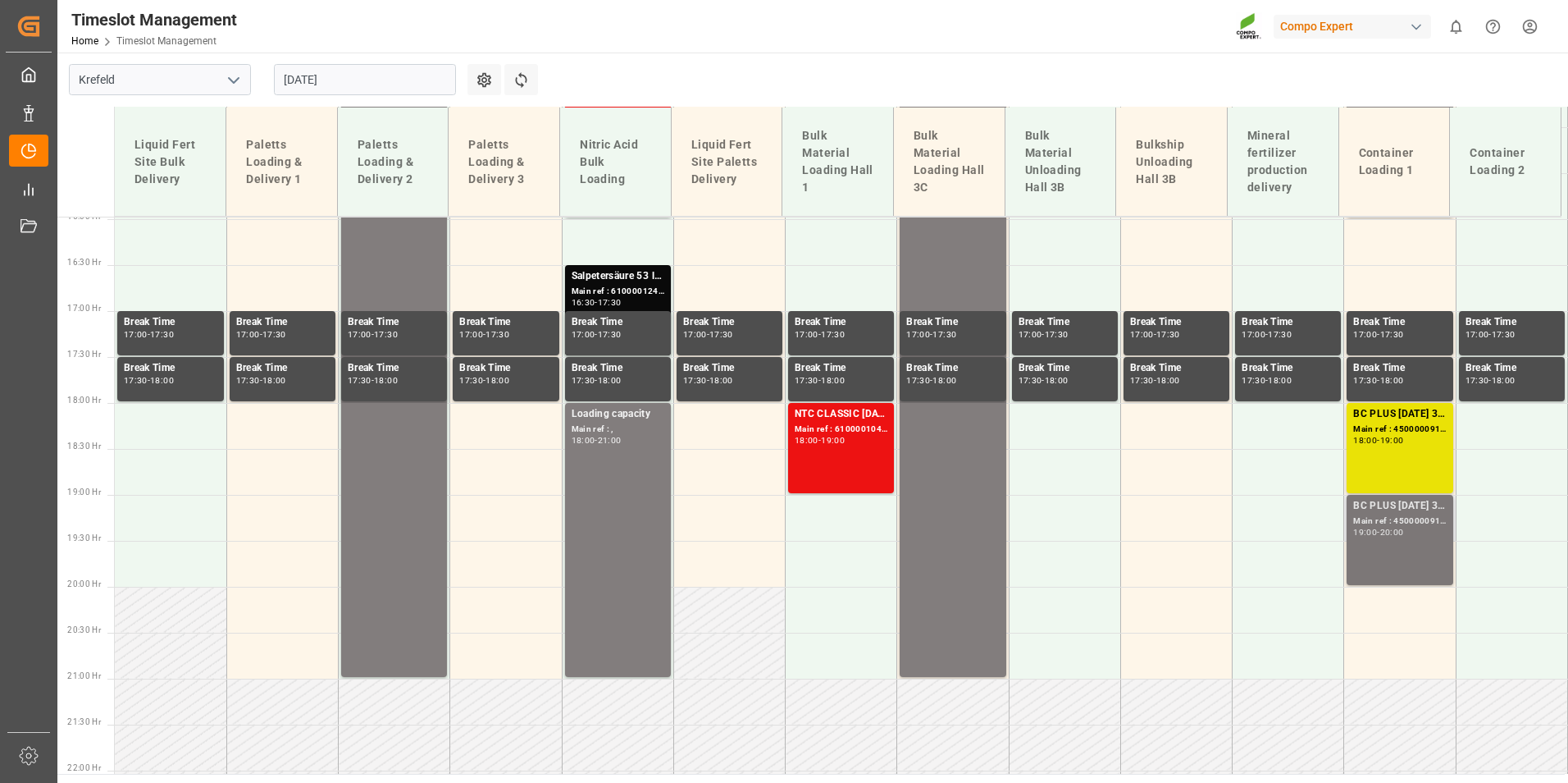
scroll to position [1472, 0]
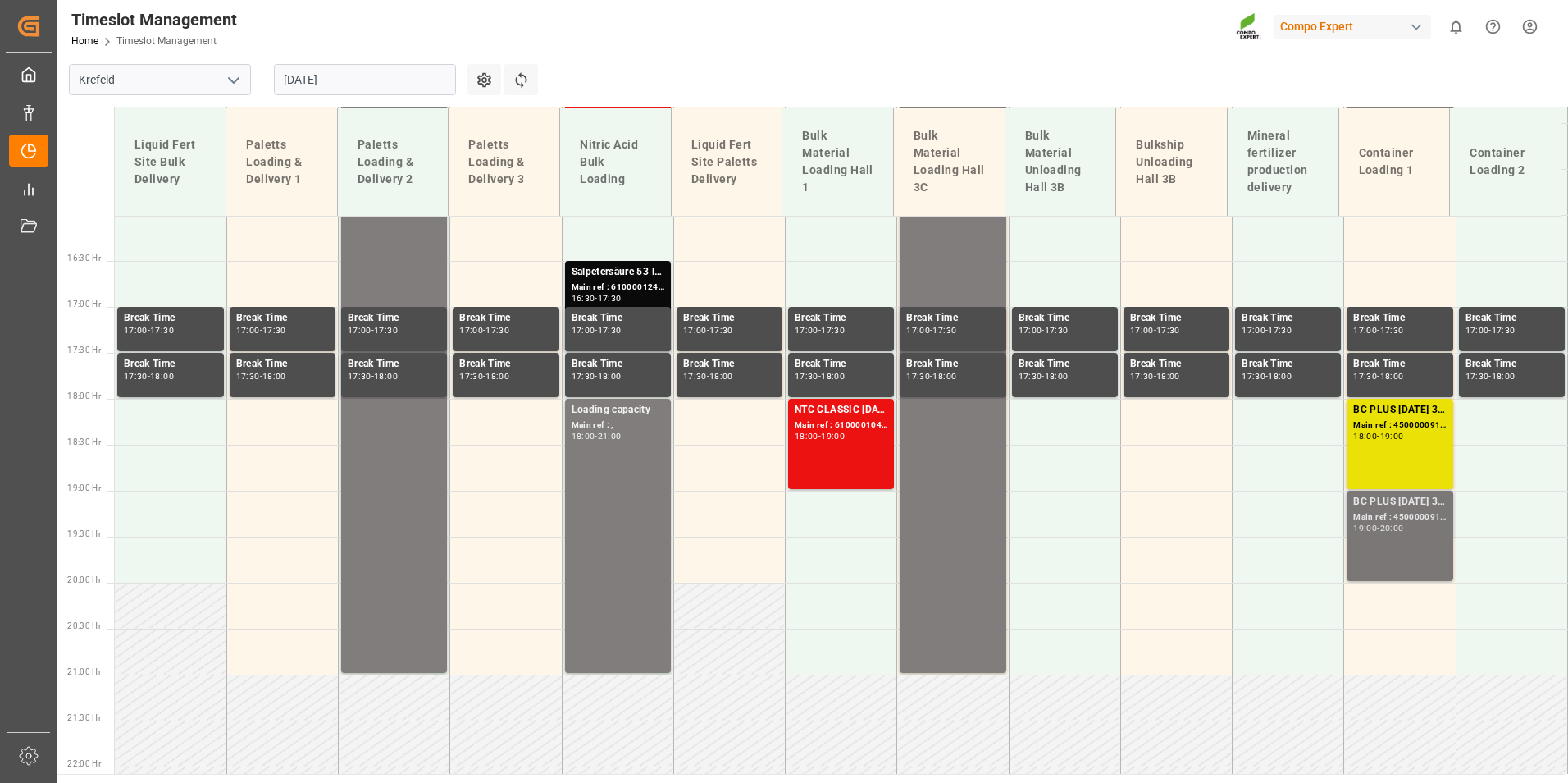
click at [1376, 517] on div "Main ref : 4500000916, 2000000422;" at bounding box center [1400, 517] width 93 height 14
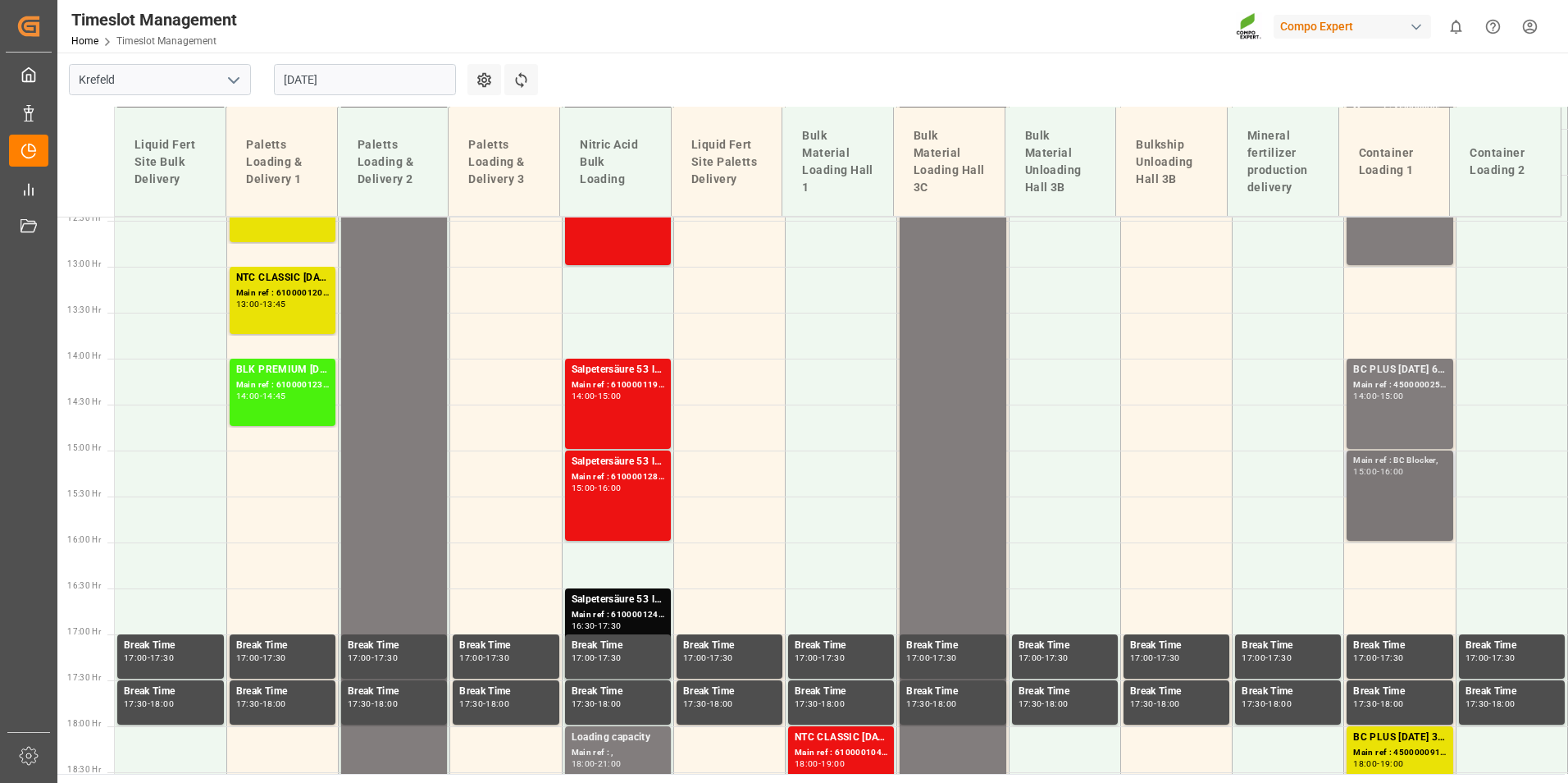
scroll to position [1144, 0]
click at [1402, 421] on div "BC PLUS [DATE] 6M 25kg (x42) INT; Main ref : 4500000251, 2000000104; 14:00 - 15…" at bounding box center [1400, 404] width 93 height 84
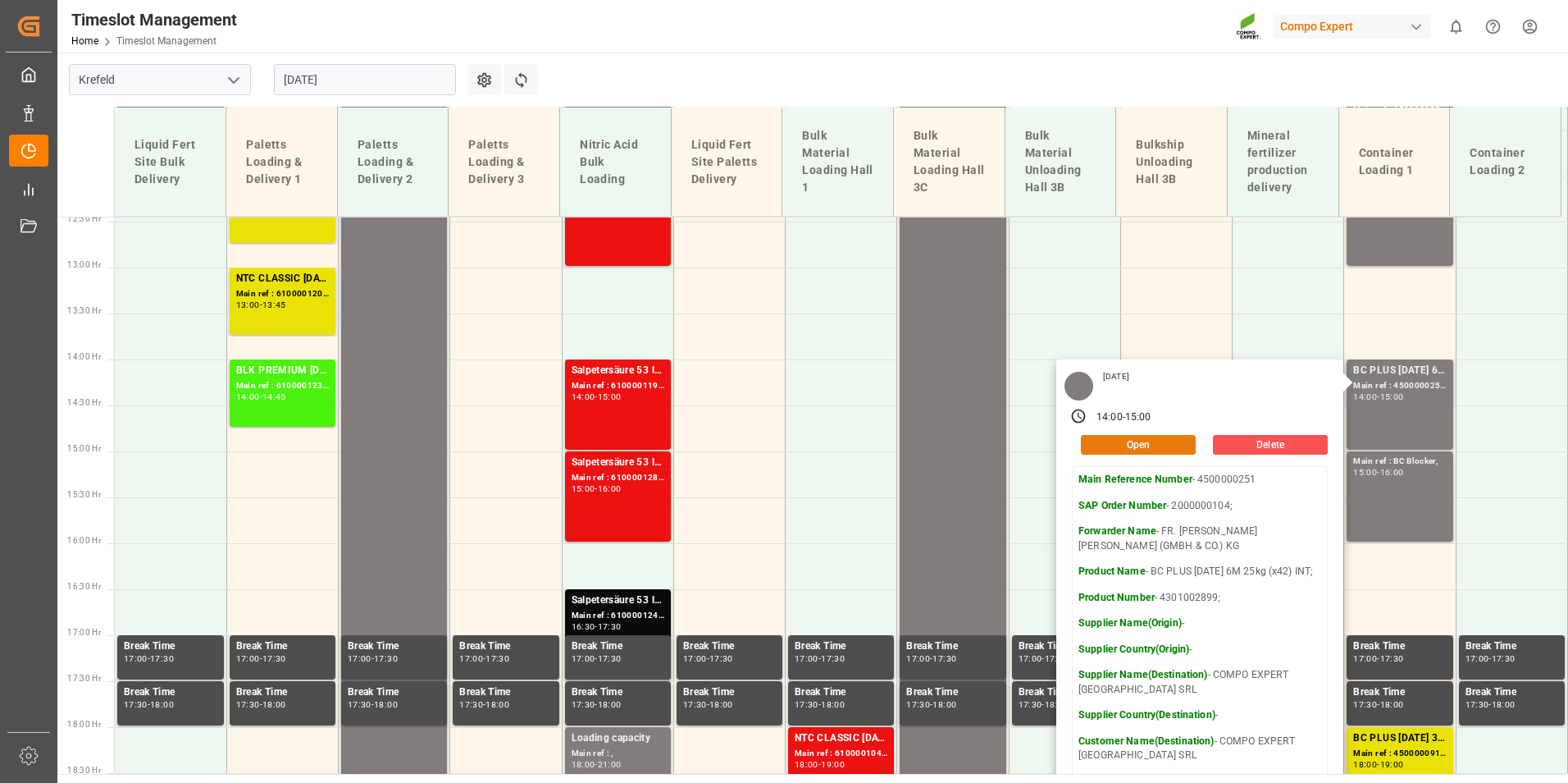
click at [1146, 442] on button "Open" at bounding box center [1138, 445] width 115 height 20
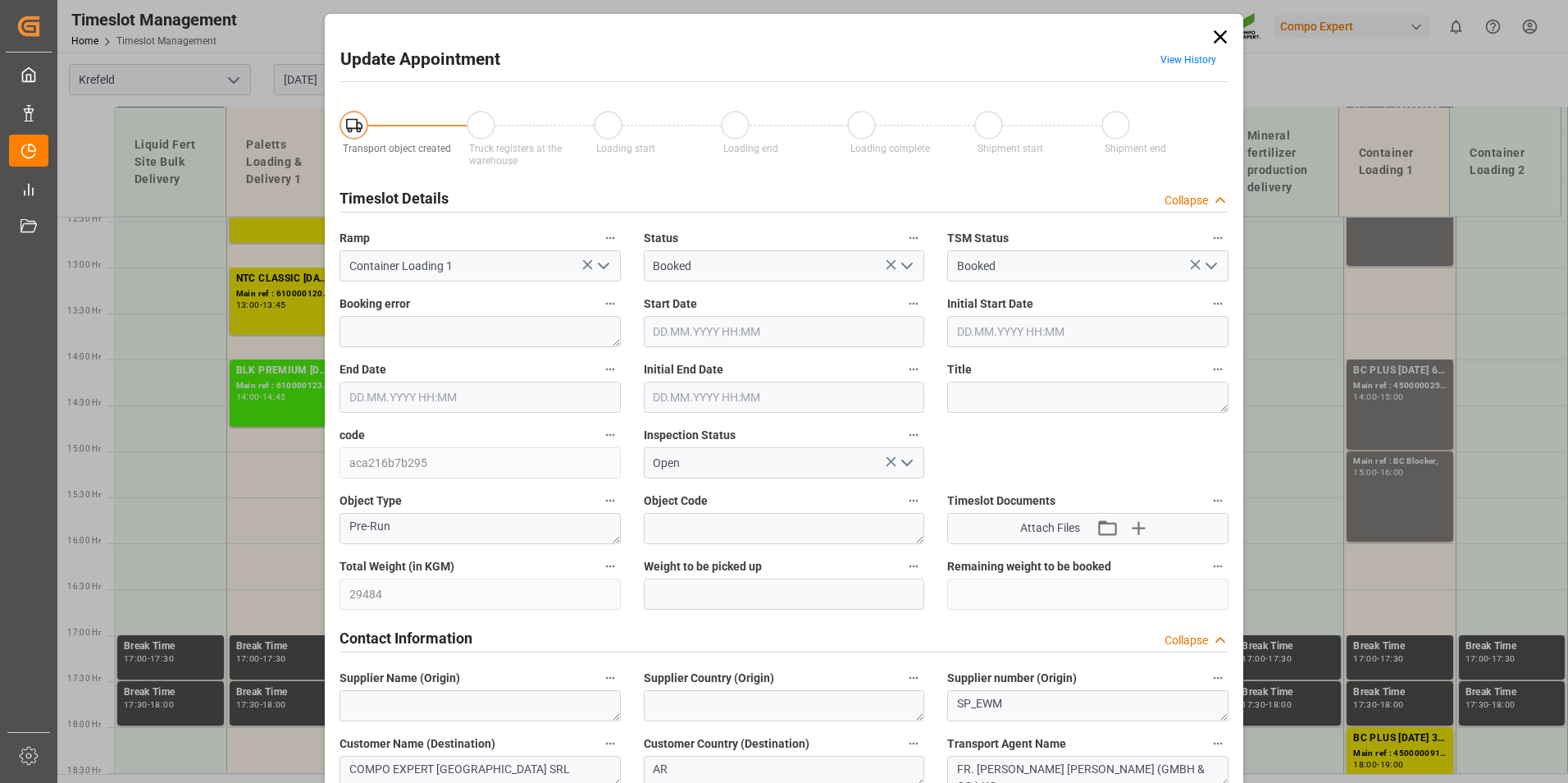
type input "29484"
type input "0"
type input "[DATE] 14:00"
type input "[DATE] 15:00"
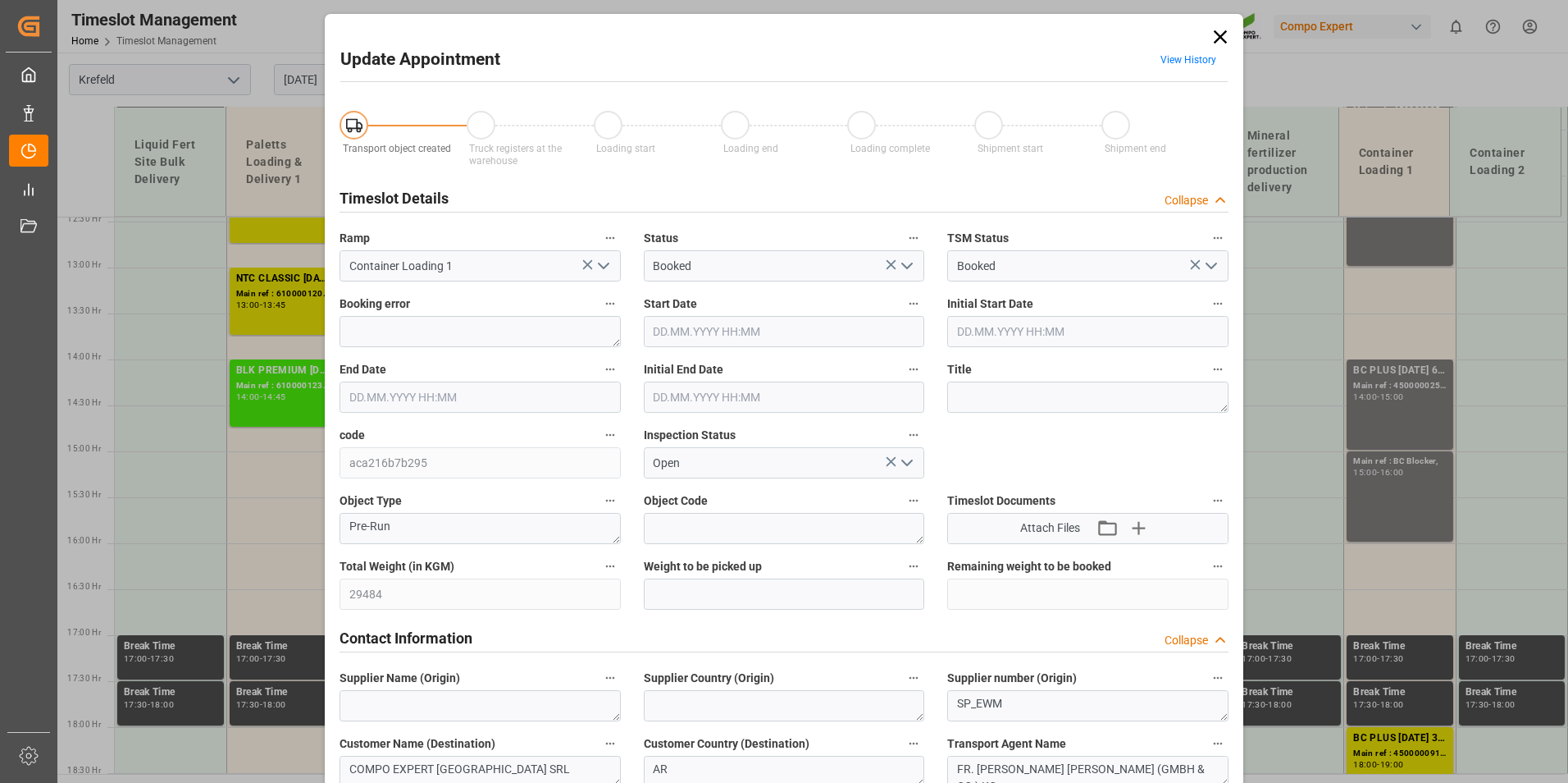
type input "[DATE] 14:30"
type input "[DATE] 11:09"
click at [1206, 56] on link "View History" at bounding box center [1188, 60] width 56 height 11
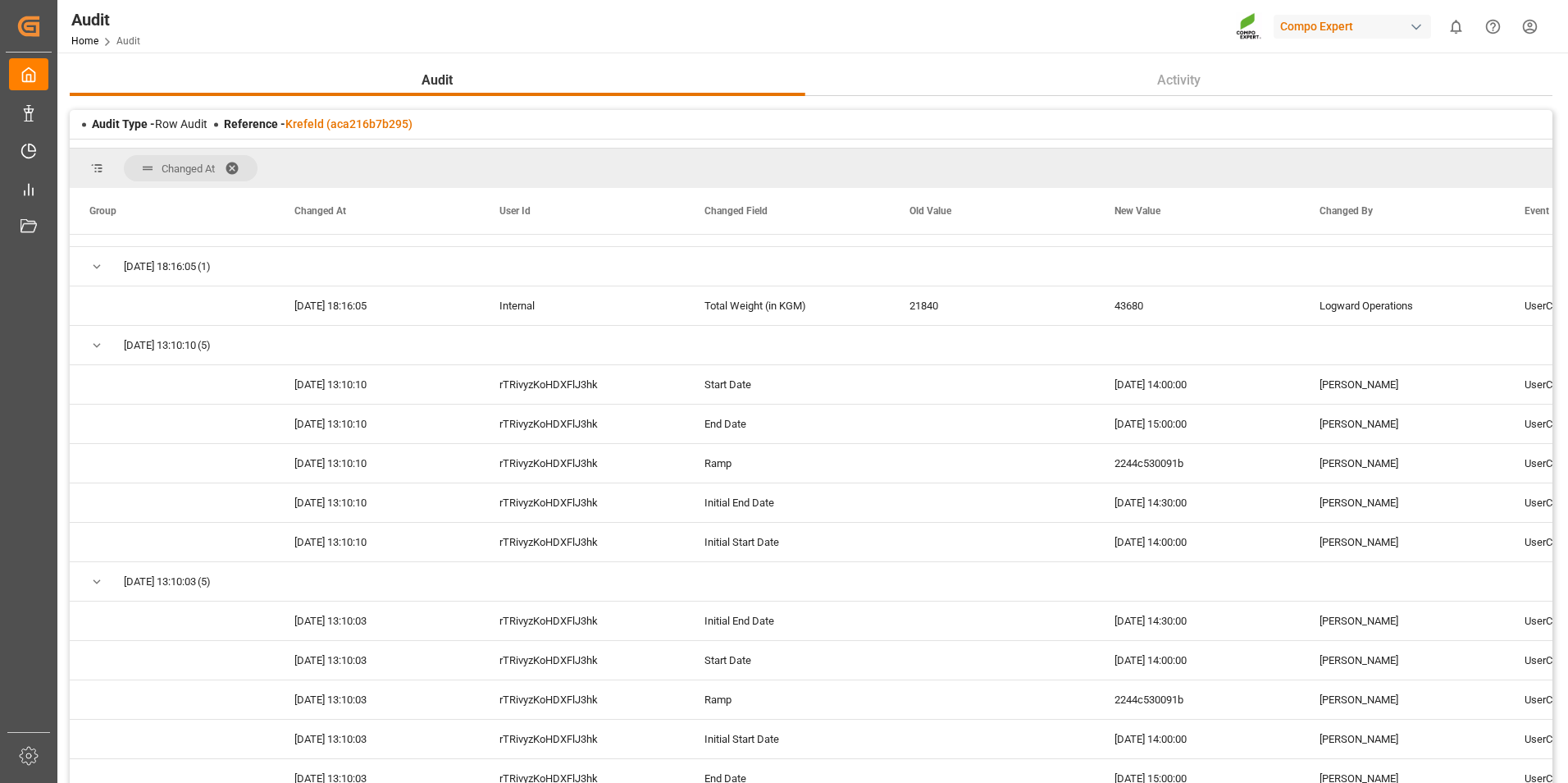
scroll to position [329, 0]
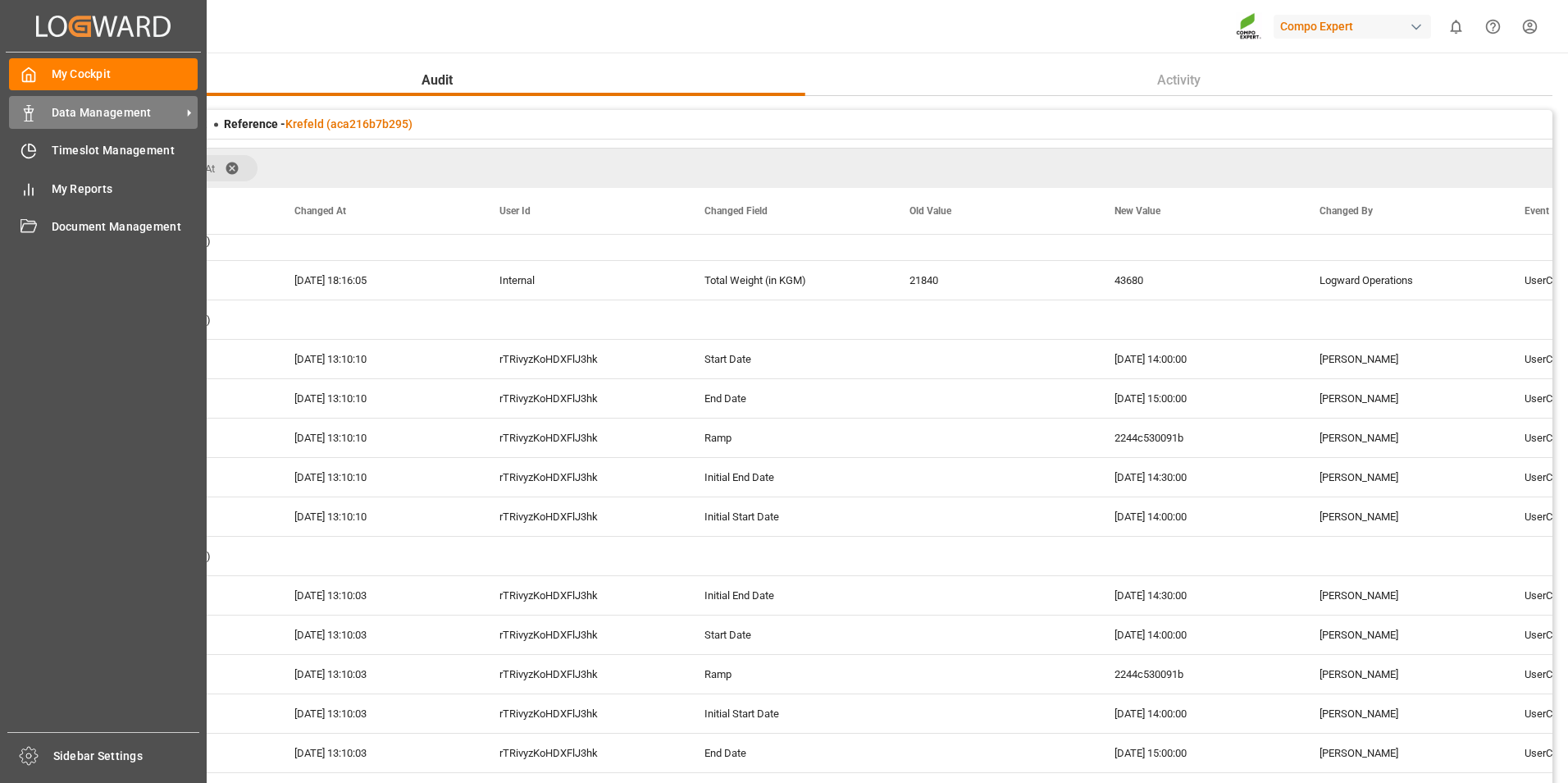
click at [36, 122] on div "Data Management Data Management" at bounding box center [104, 112] width 189 height 32
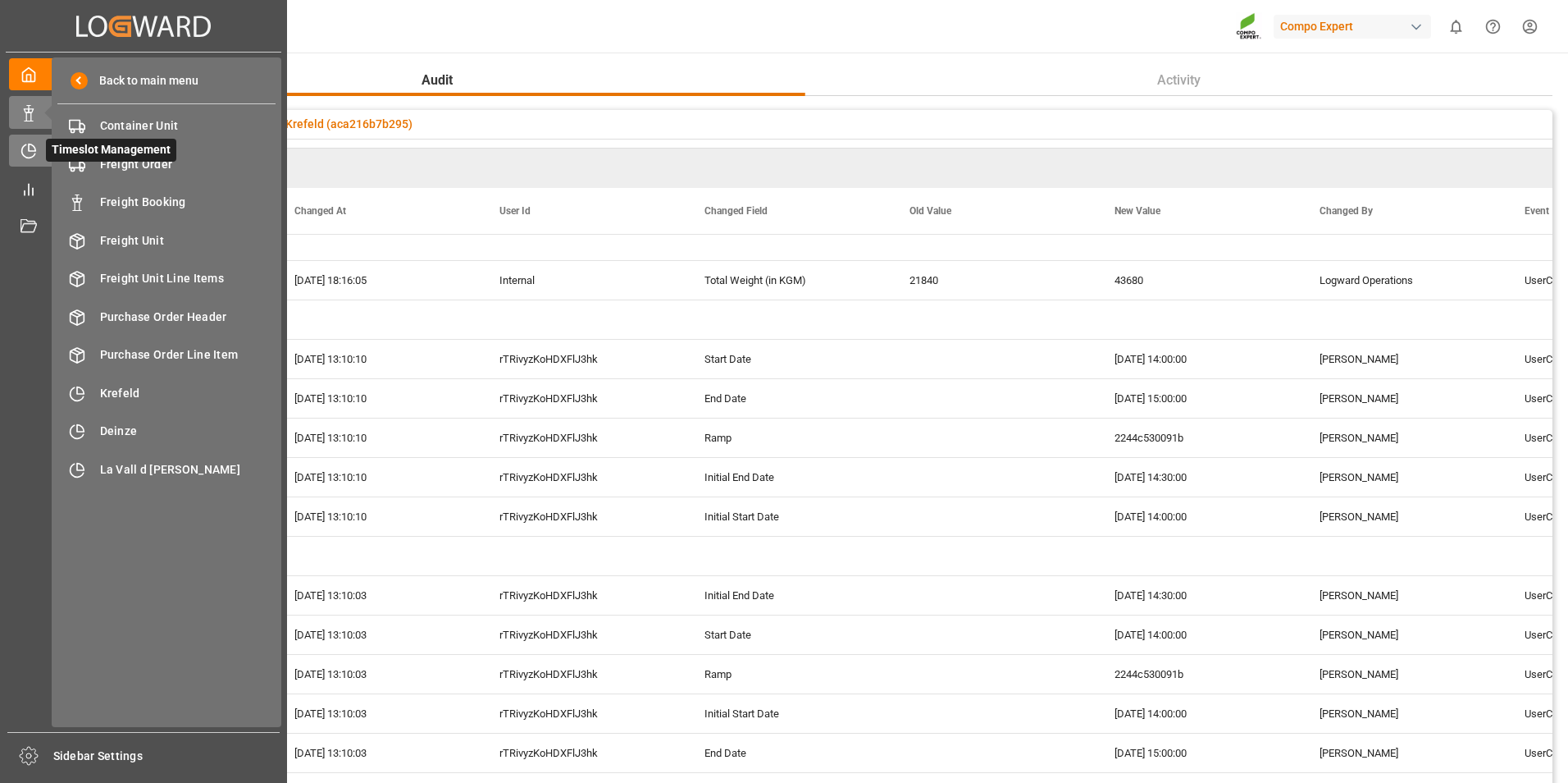
click at [45, 149] on div "Timeslot Management Timeslot Management" at bounding box center [143, 151] width 269 height 32
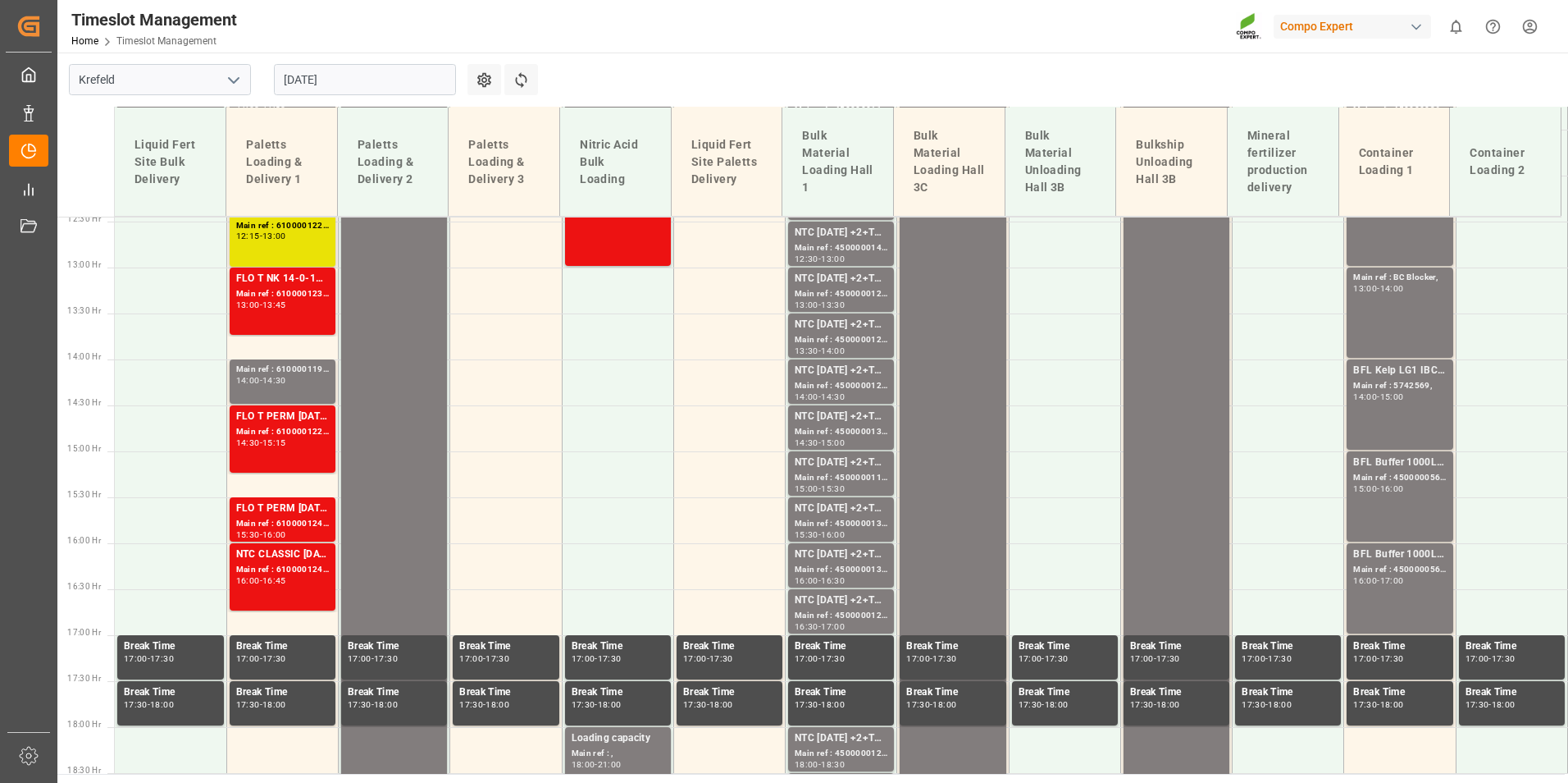
scroll to position [1062, 0]
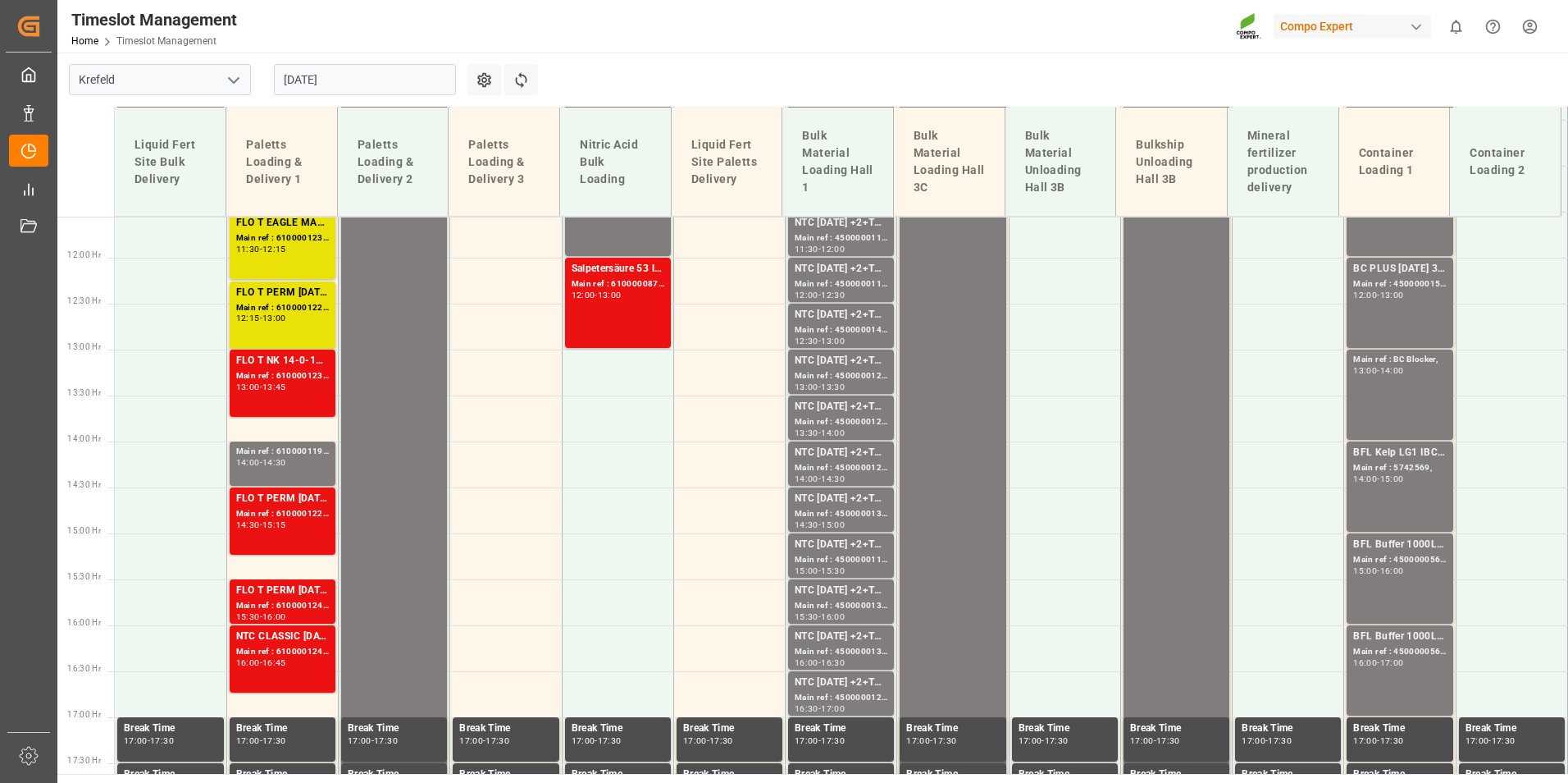
click at [433, 81] on input "[DATE]" at bounding box center [364, 79] width 182 height 31
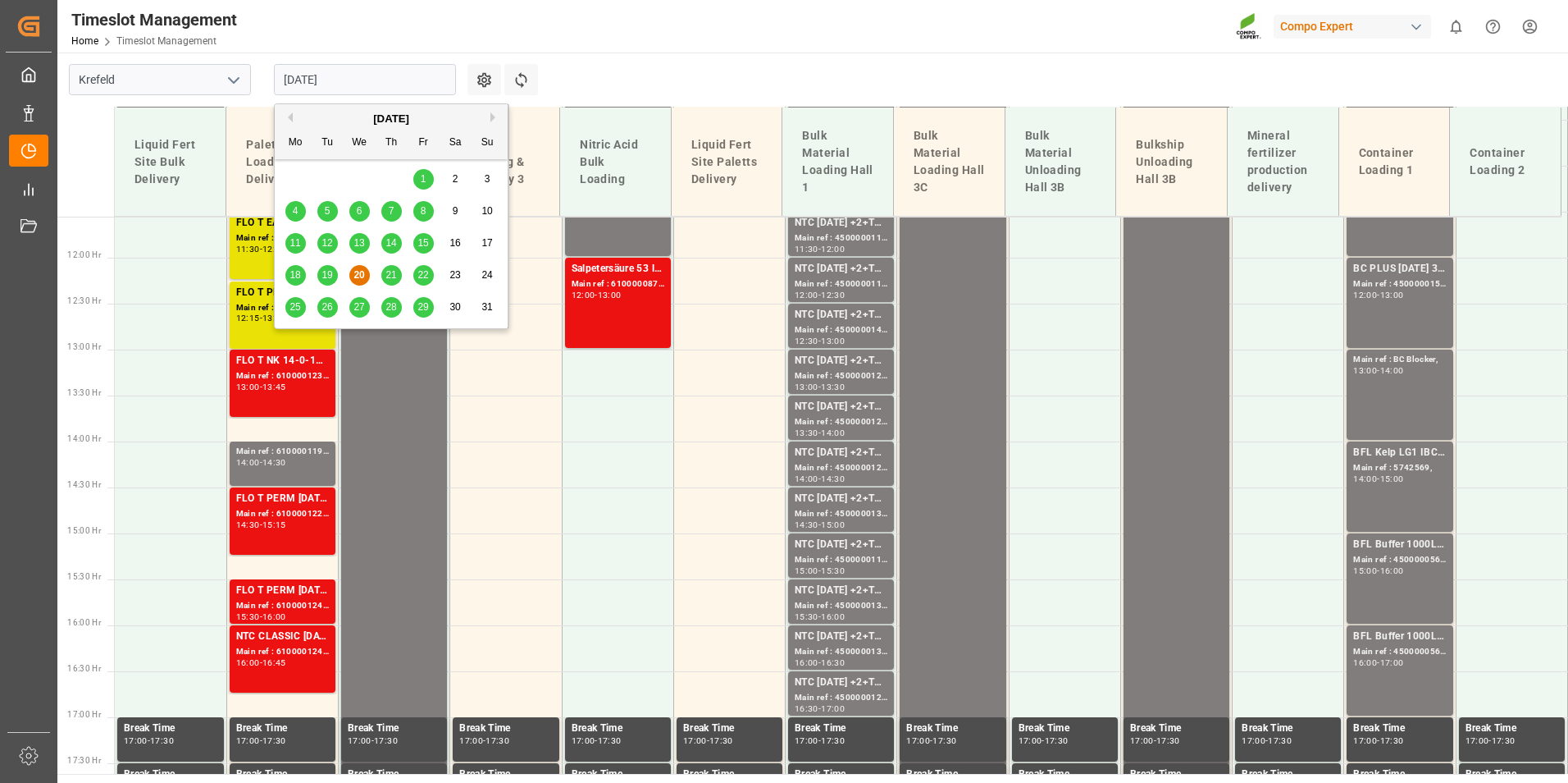
click at [318, 274] on div "19" at bounding box center [328, 276] width 21 height 20
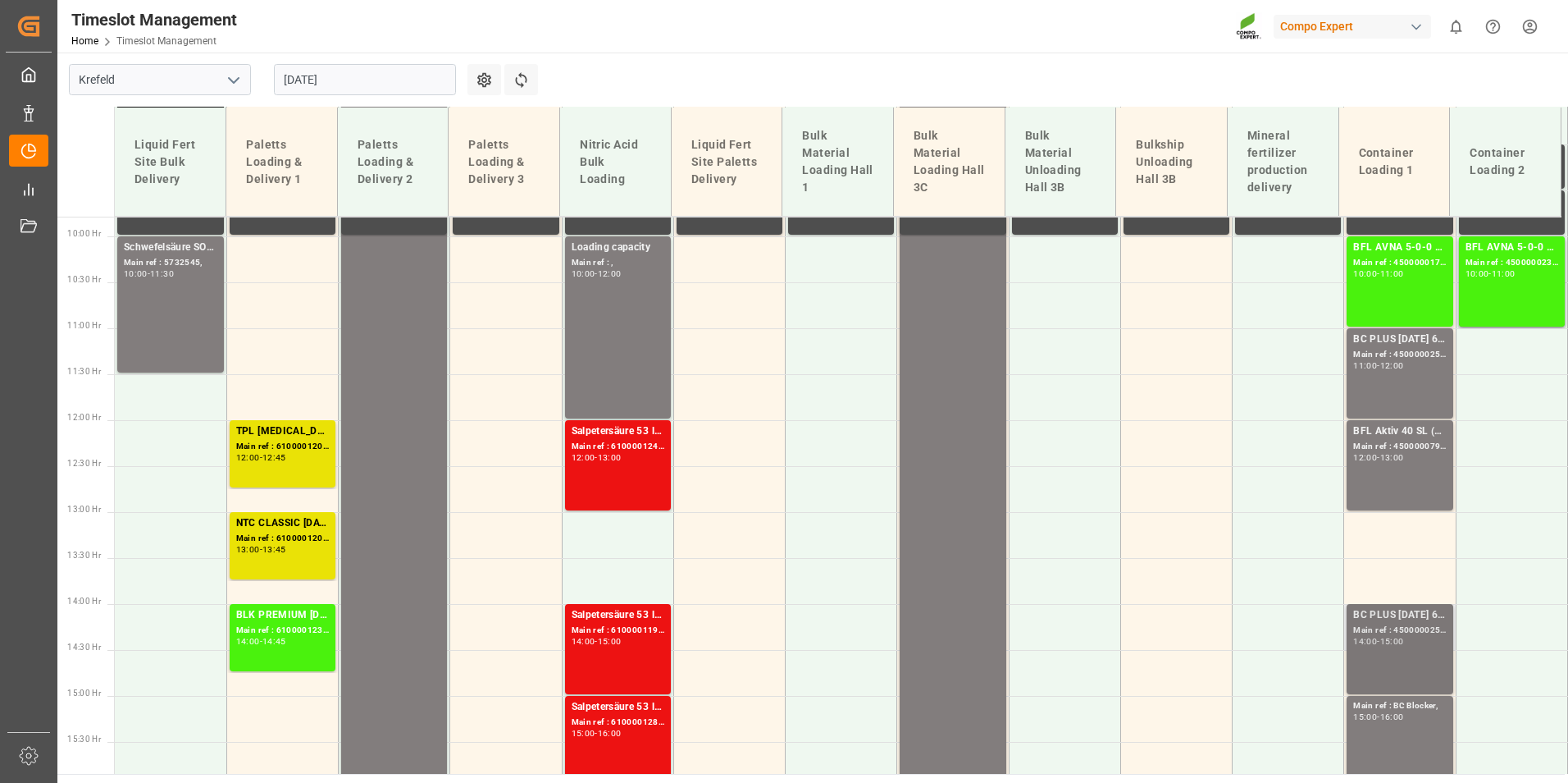
scroll to position [898, 0]
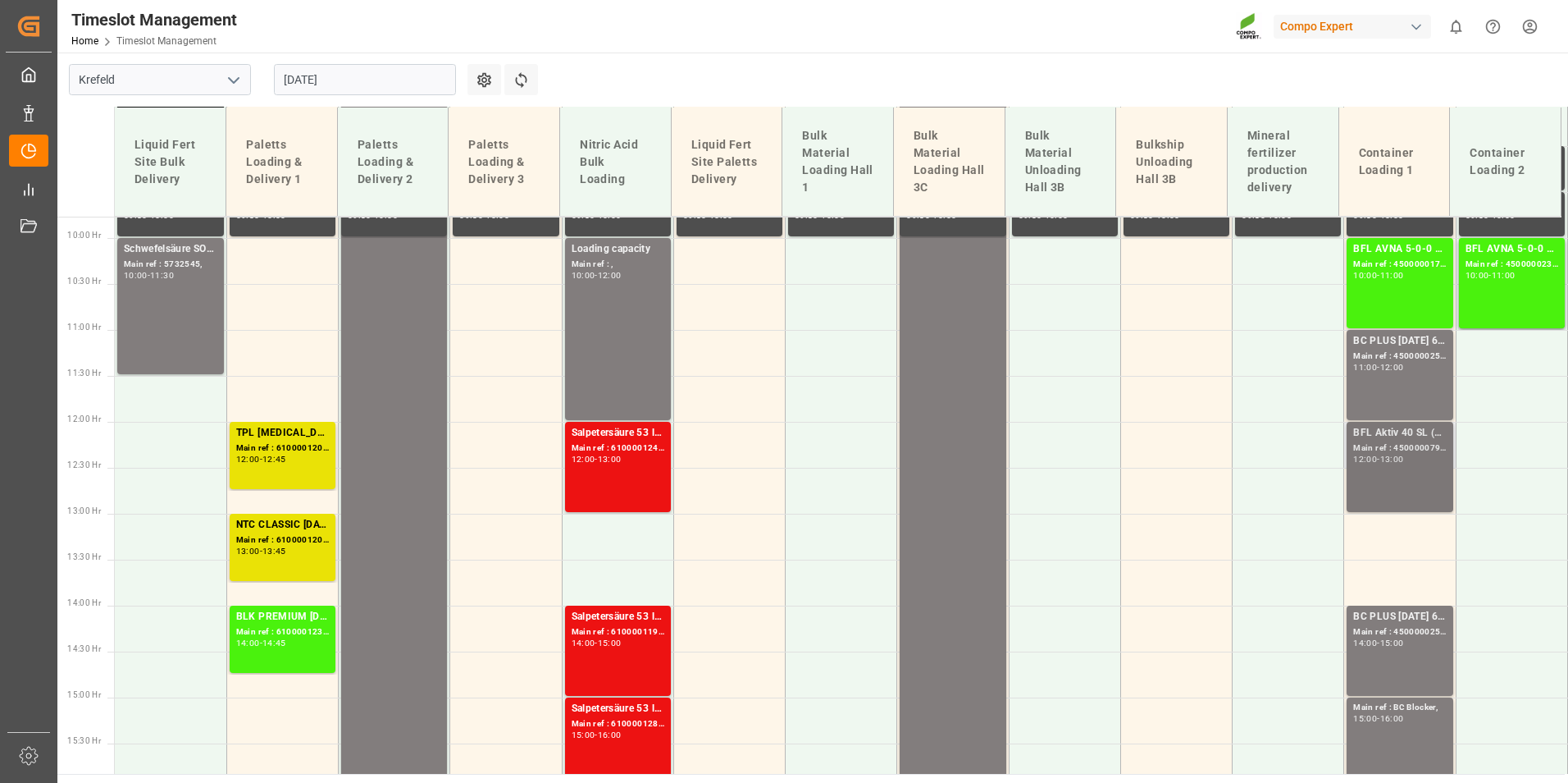
click at [1380, 444] on div "Main ref : 4500000793, 2000000121;" at bounding box center [1400, 448] width 93 height 14
click at [1374, 391] on div "BC PLUS [DATE] 6M 25kg (x42) INT; Main ref : 4500000252, 2000000104; 11:00 - 12…" at bounding box center [1400, 375] width 93 height 84
click at [1403, 630] on div "Main ref : 4500000251, 2000000104;" at bounding box center [1400, 632] width 93 height 14
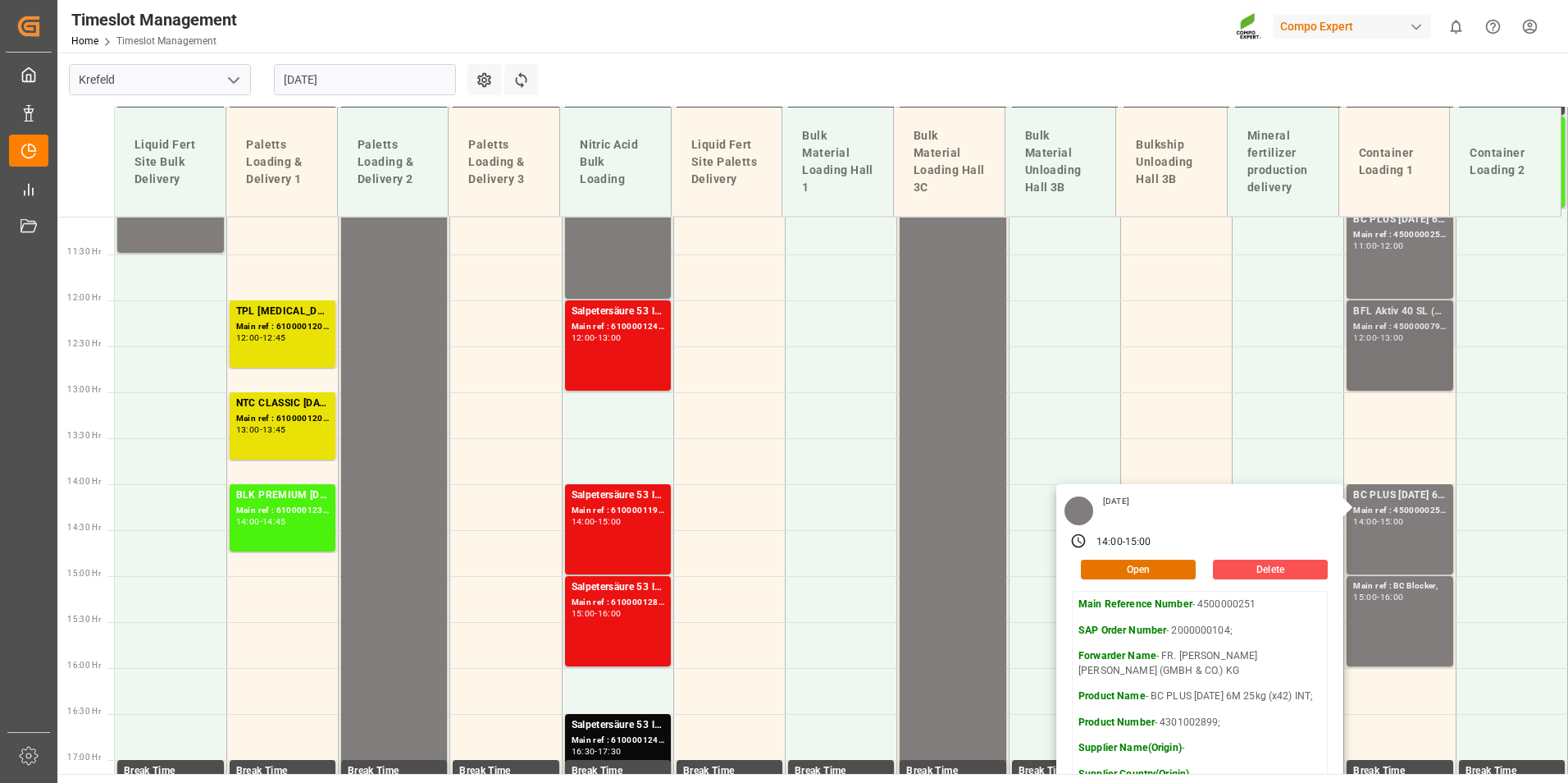
scroll to position [979, 0]
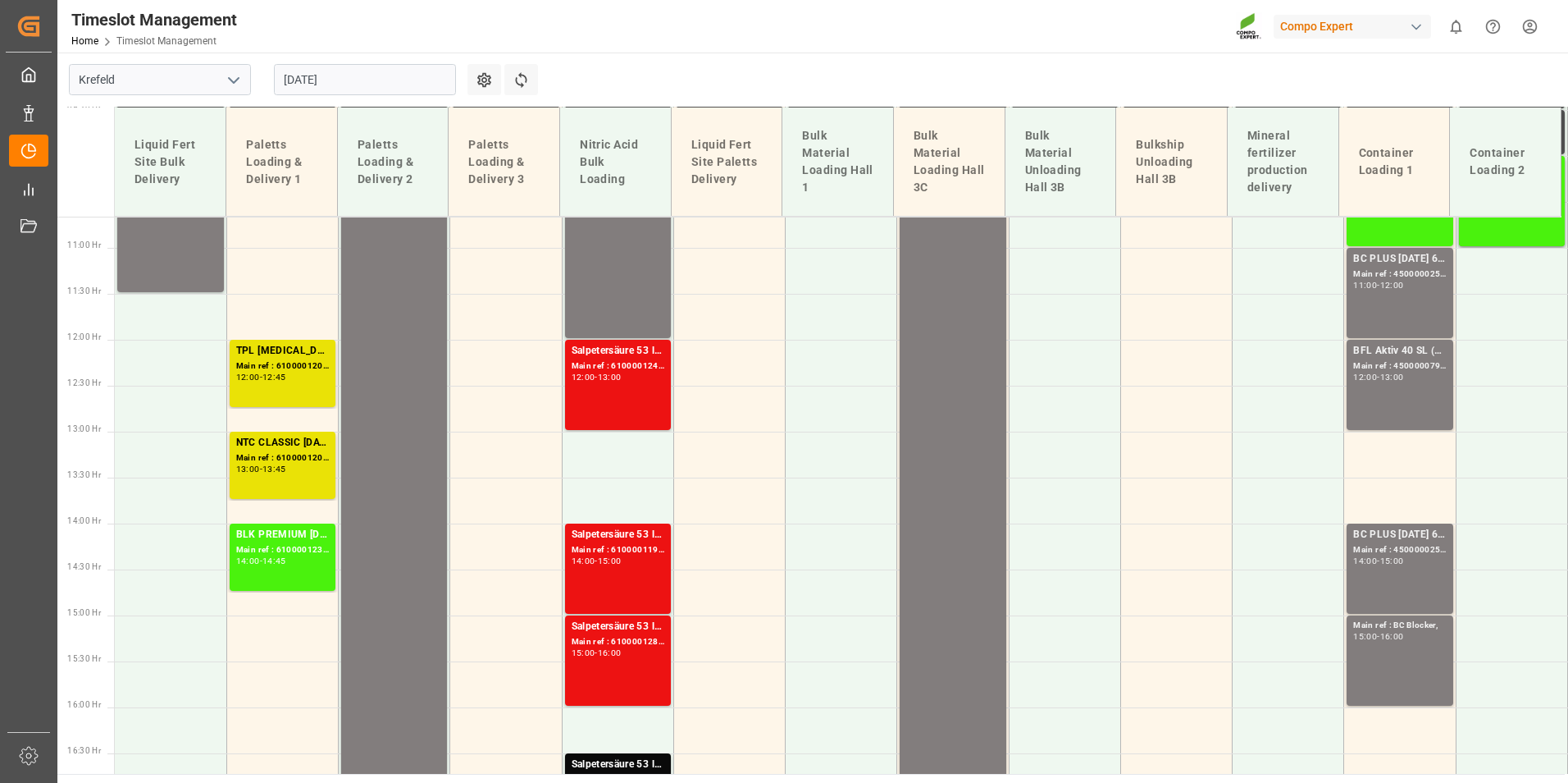
click at [1374, 313] on div "BC PLUS [DATE] 6M 25kg (x42) INT; Main ref : 4500000252, 2000000104; 11:00 - 12…" at bounding box center [1400, 293] width 93 height 84
click at [1409, 304] on div "BC PLUS [DATE] 6M 25kg (x42) INT; Main ref : 4500000252, 2000000104; 11:00 - 12…" at bounding box center [1400, 293] width 93 height 84
click at [1428, 523] on div "BC PLUS [DATE] 6M 25kg (x42) INT; Main ref : 4500000251, 2000000104; 14:00 - 15…" at bounding box center [1400, 569] width 106 height 91
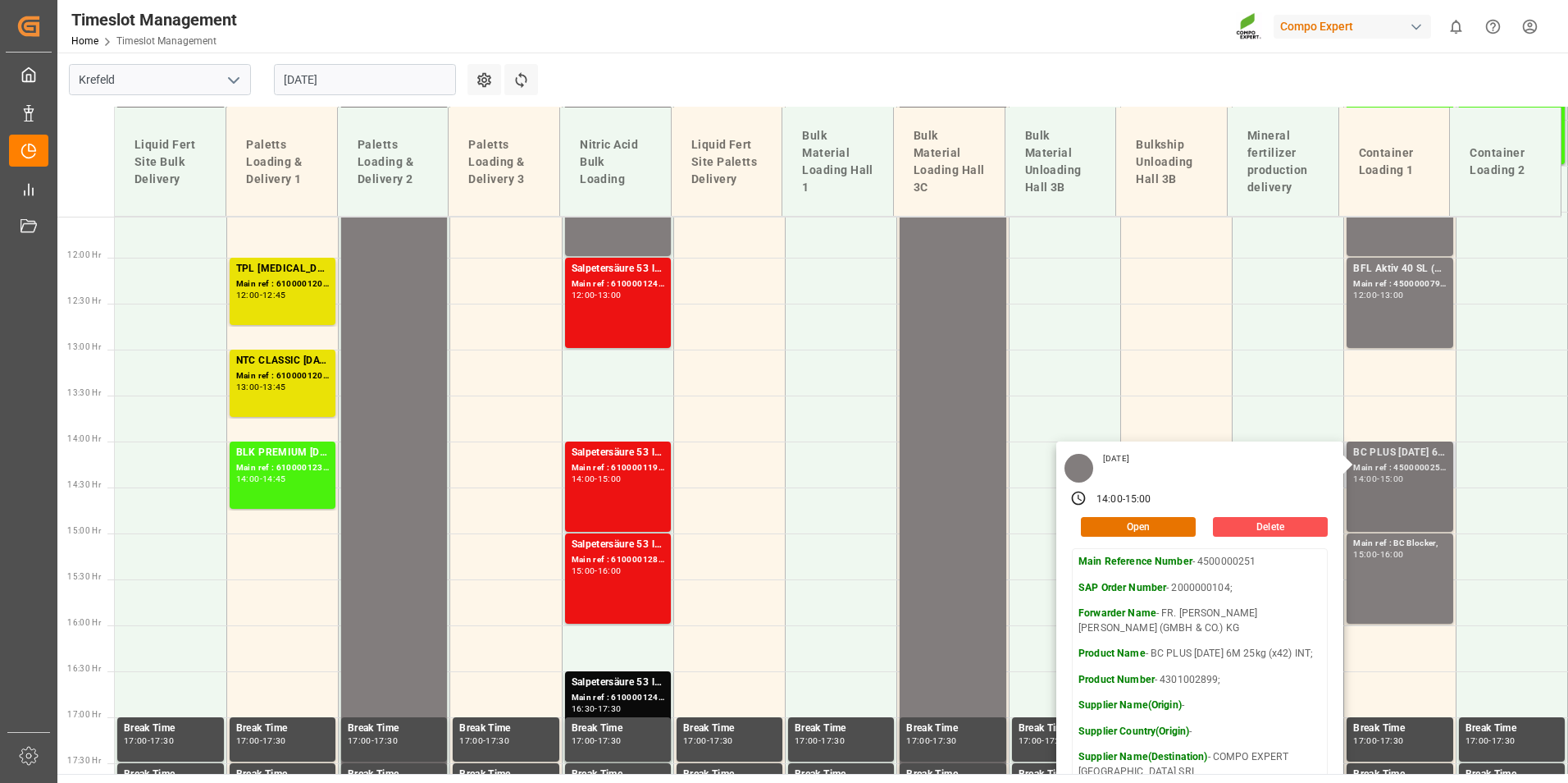
scroll to position [898, 0]
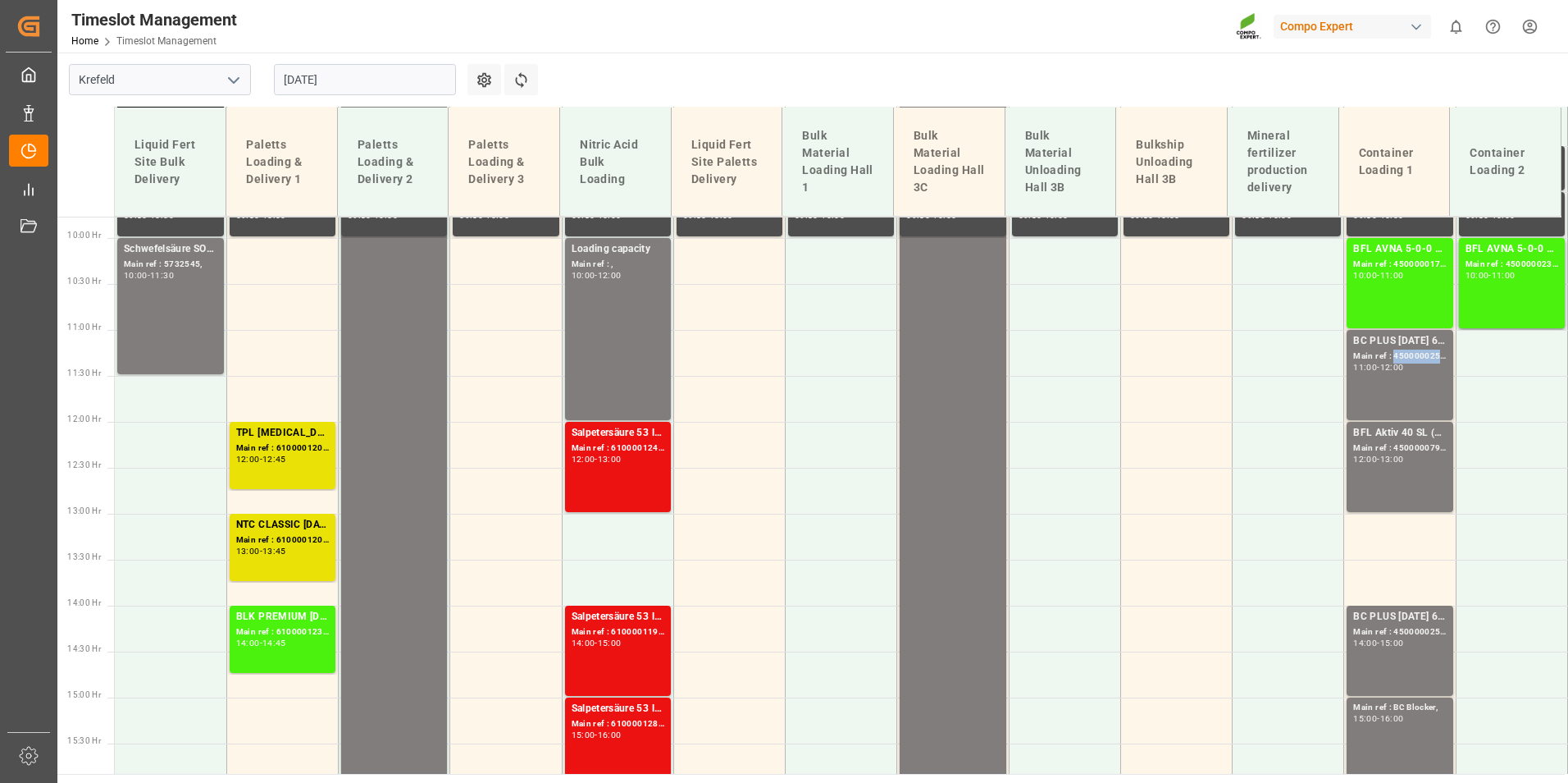
click at [1402, 362] on div "Main ref : 4500000252, 2000000104;" at bounding box center [1400, 356] width 93 height 14
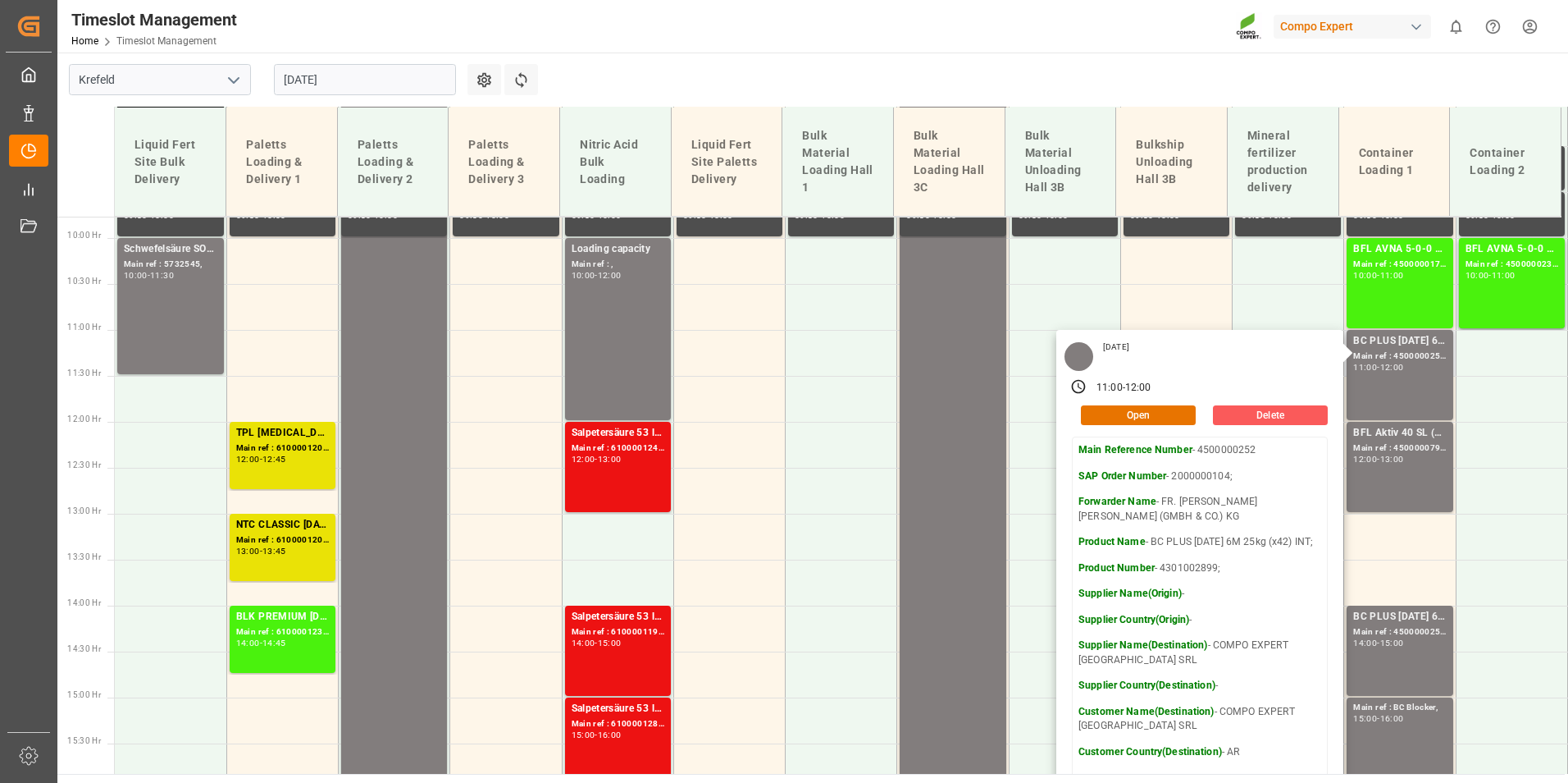
click at [1275, 414] on button "Delete" at bounding box center [1271, 415] width 115 height 20
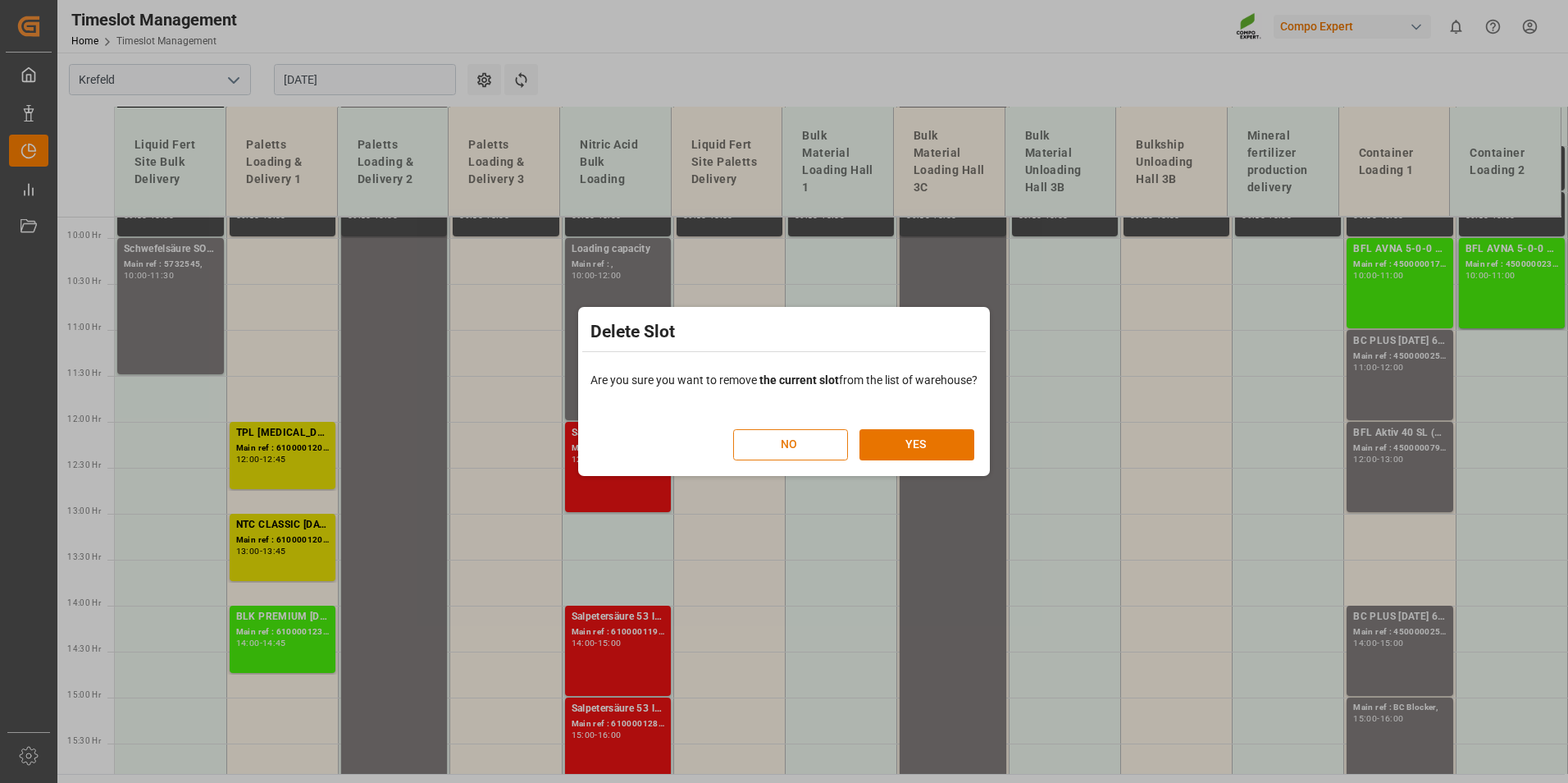
click at [778, 443] on button "NO" at bounding box center [791, 444] width 115 height 31
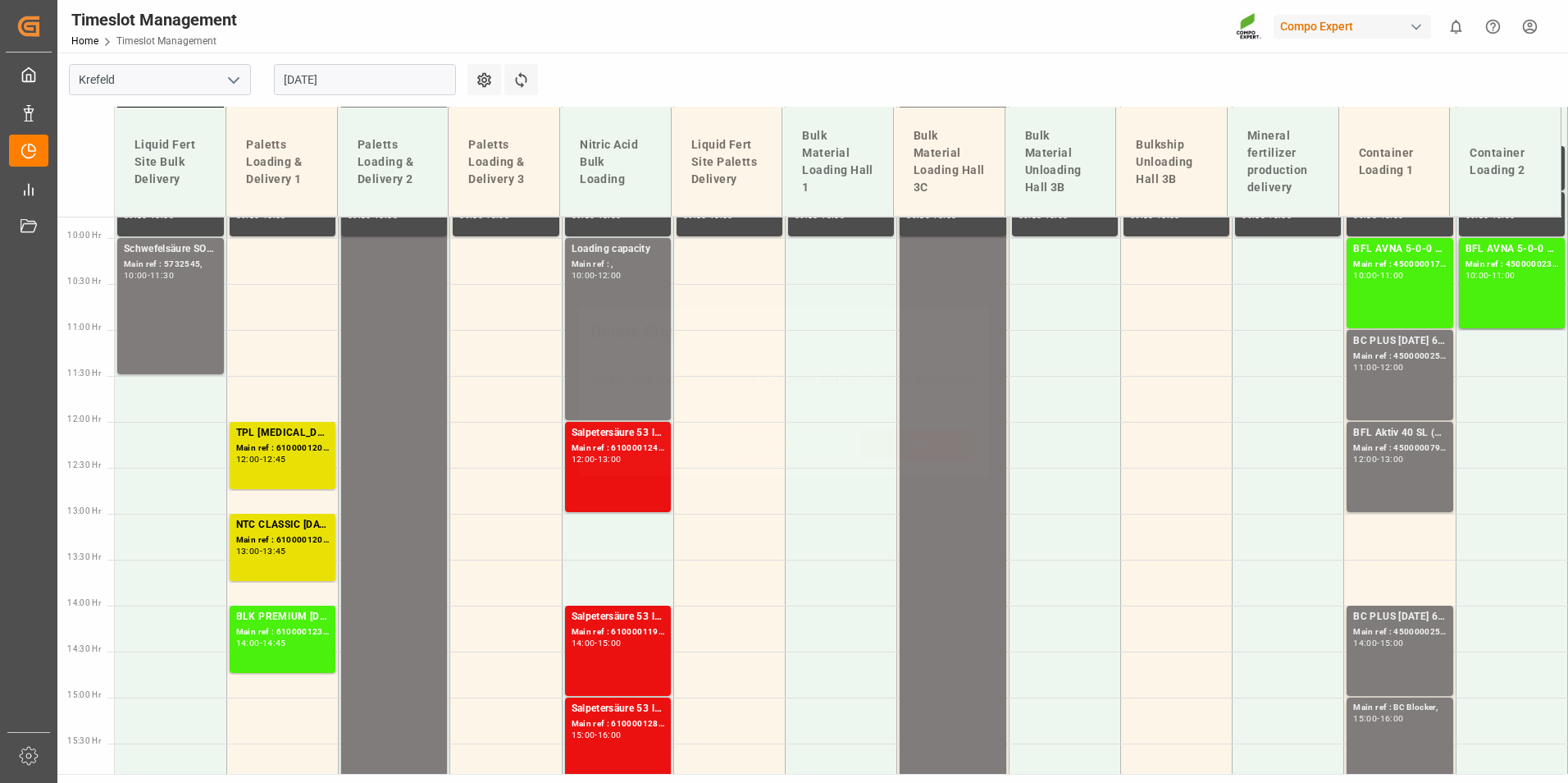
click at [1380, 385] on div "Delete Slot Are you sure you want to remove the current slot from the list of w…" at bounding box center [784, 391] width 1568 height 783
click at [1380, 385] on div "BC PLUS [DATE] 6M 25kg (x42) INT; Main ref : 4500000252, 2000000104; 11:00 - 12…" at bounding box center [1400, 375] width 93 height 84
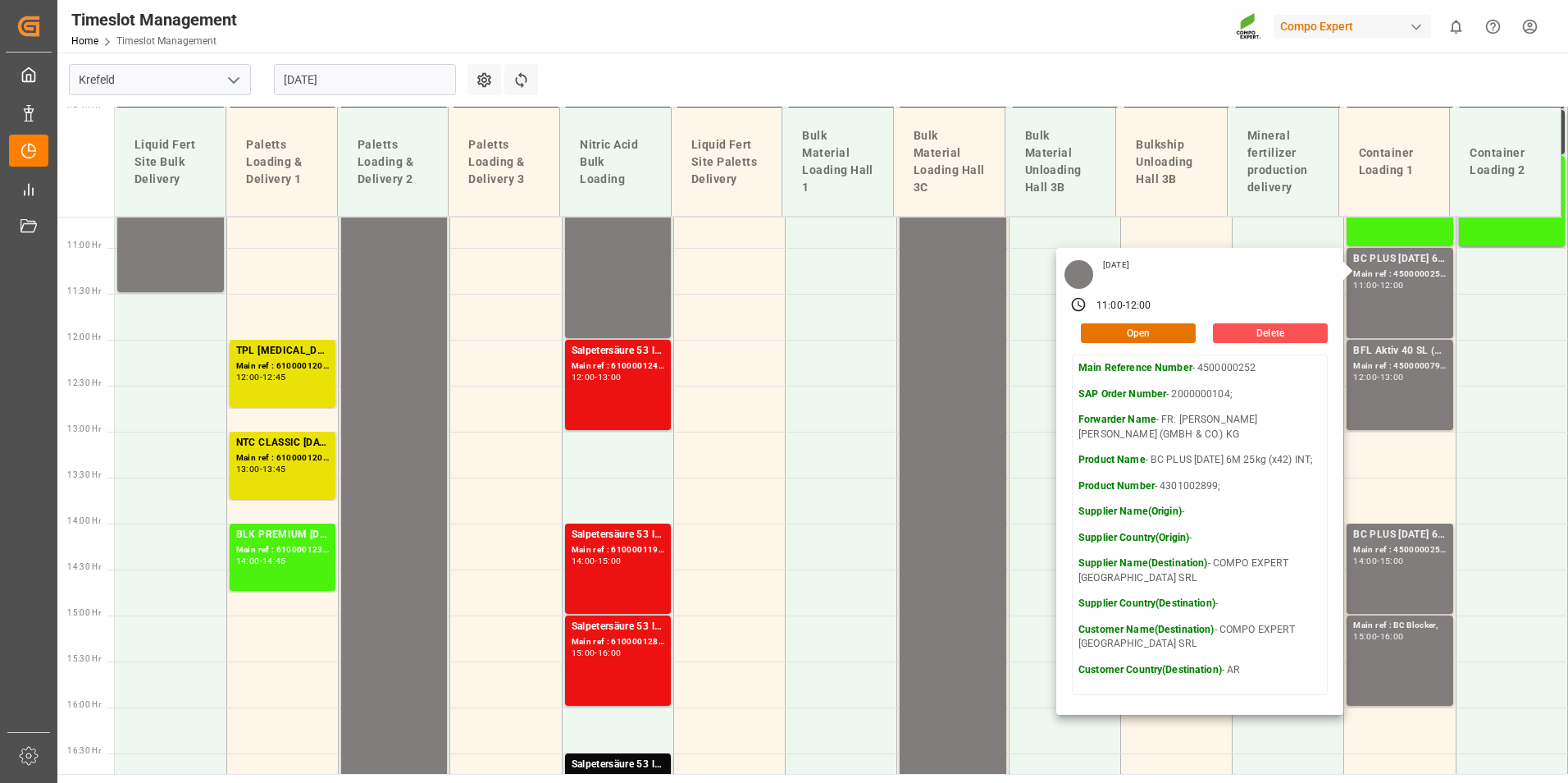
scroll to position [1062, 0]
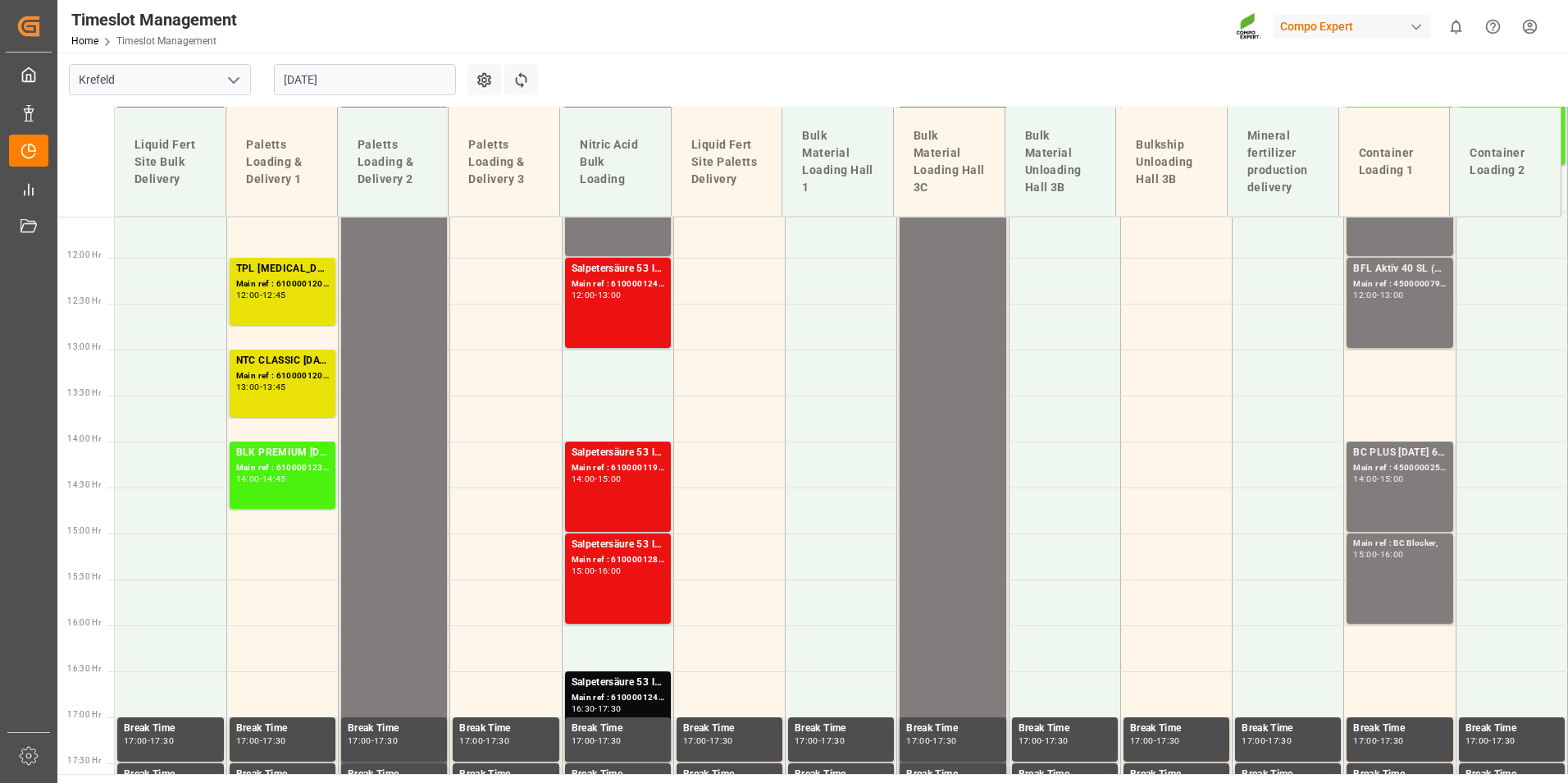
click at [1399, 464] on div "Main ref : 4500000251, 2000000104;" at bounding box center [1400, 468] width 93 height 14
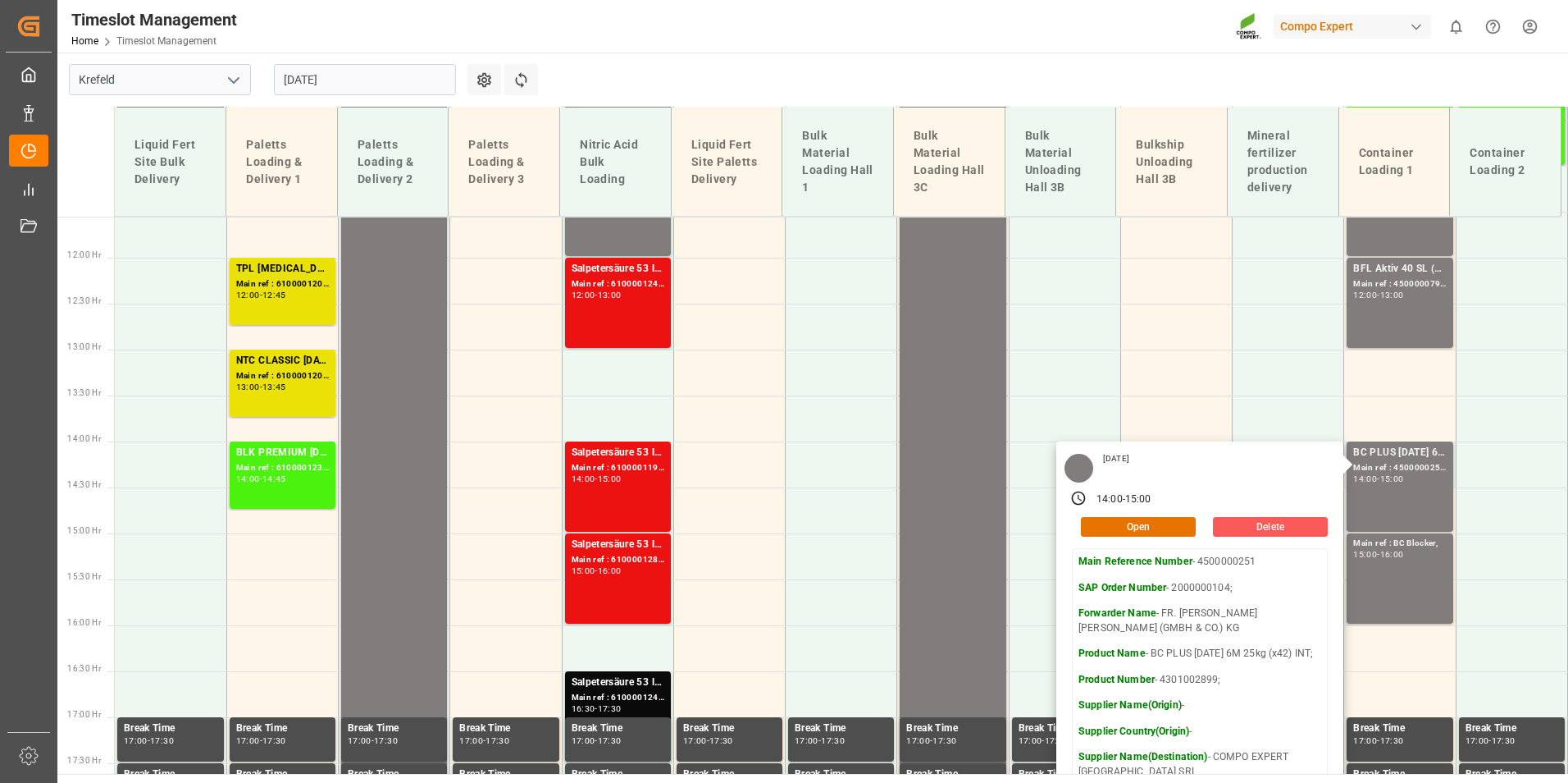
click at [1237, 530] on button "Delete" at bounding box center [1271, 526] width 115 height 20
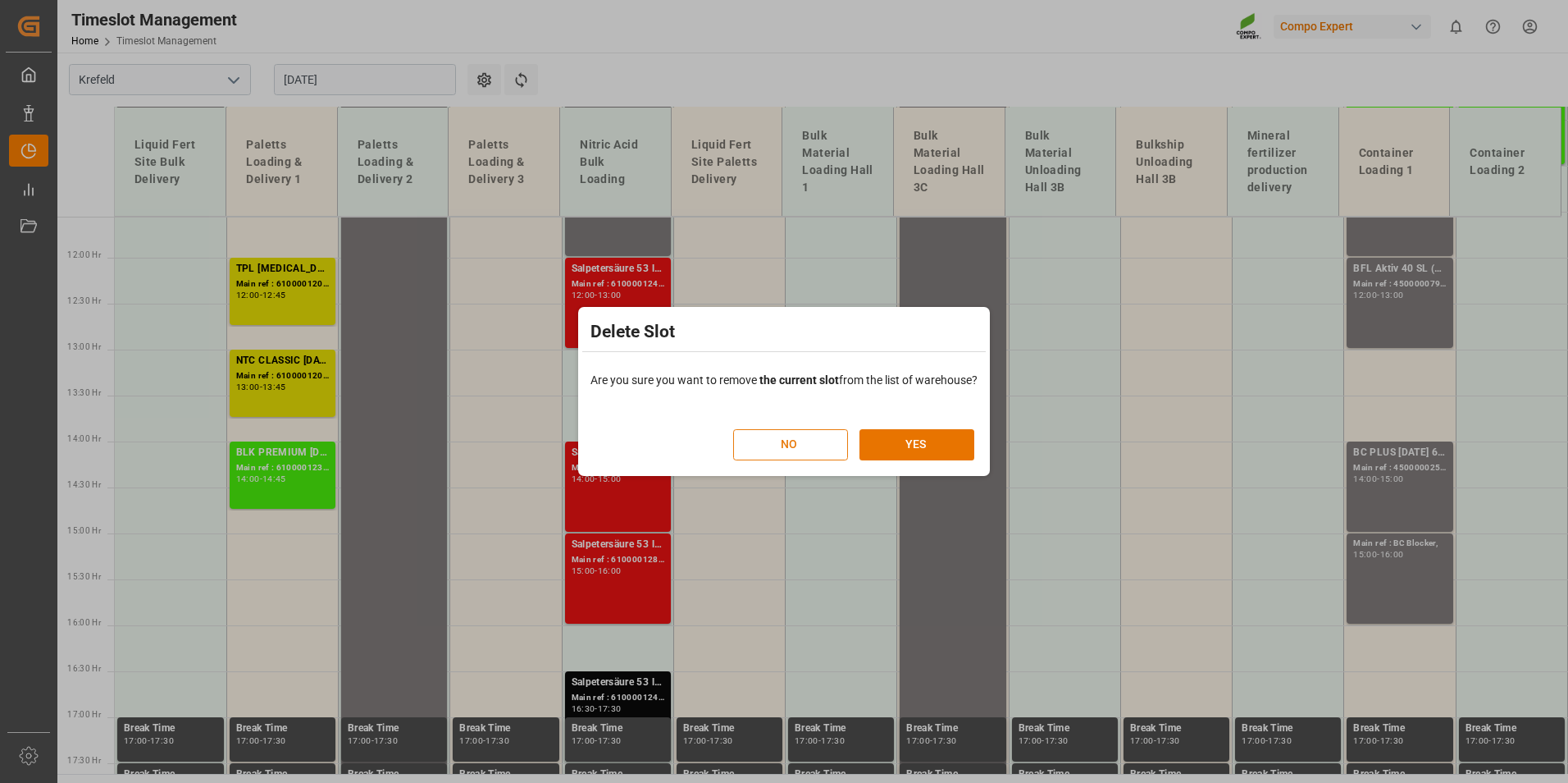
click at [825, 448] on button "NO" at bounding box center [791, 444] width 115 height 31
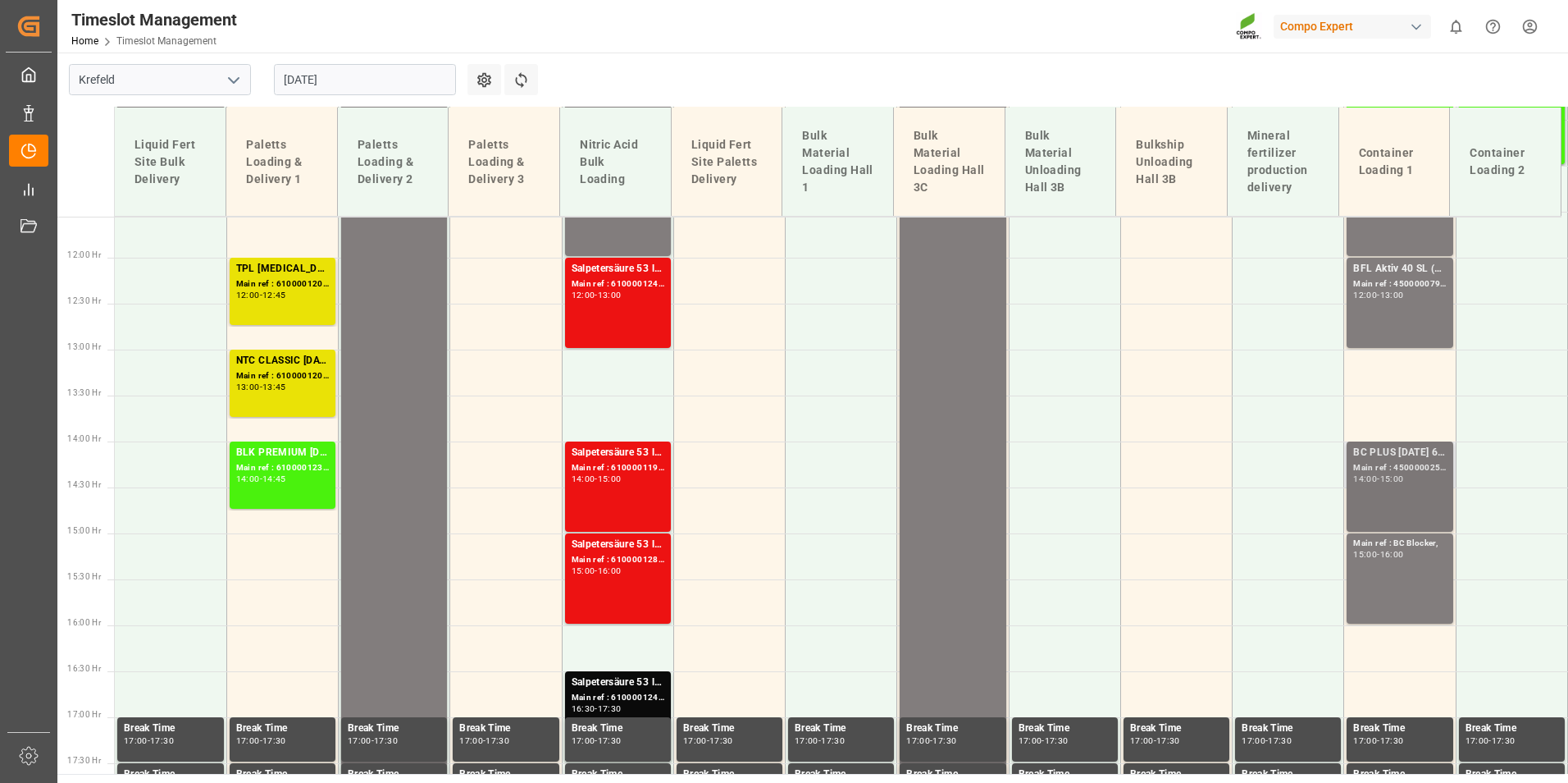
click at [1405, 499] on div "BC PLUS [DATE] 6M 25kg (x42) INT; Main ref : 4500000251, 2000000104; 14:00 - 15…" at bounding box center [1400, 486] width 93 height 84
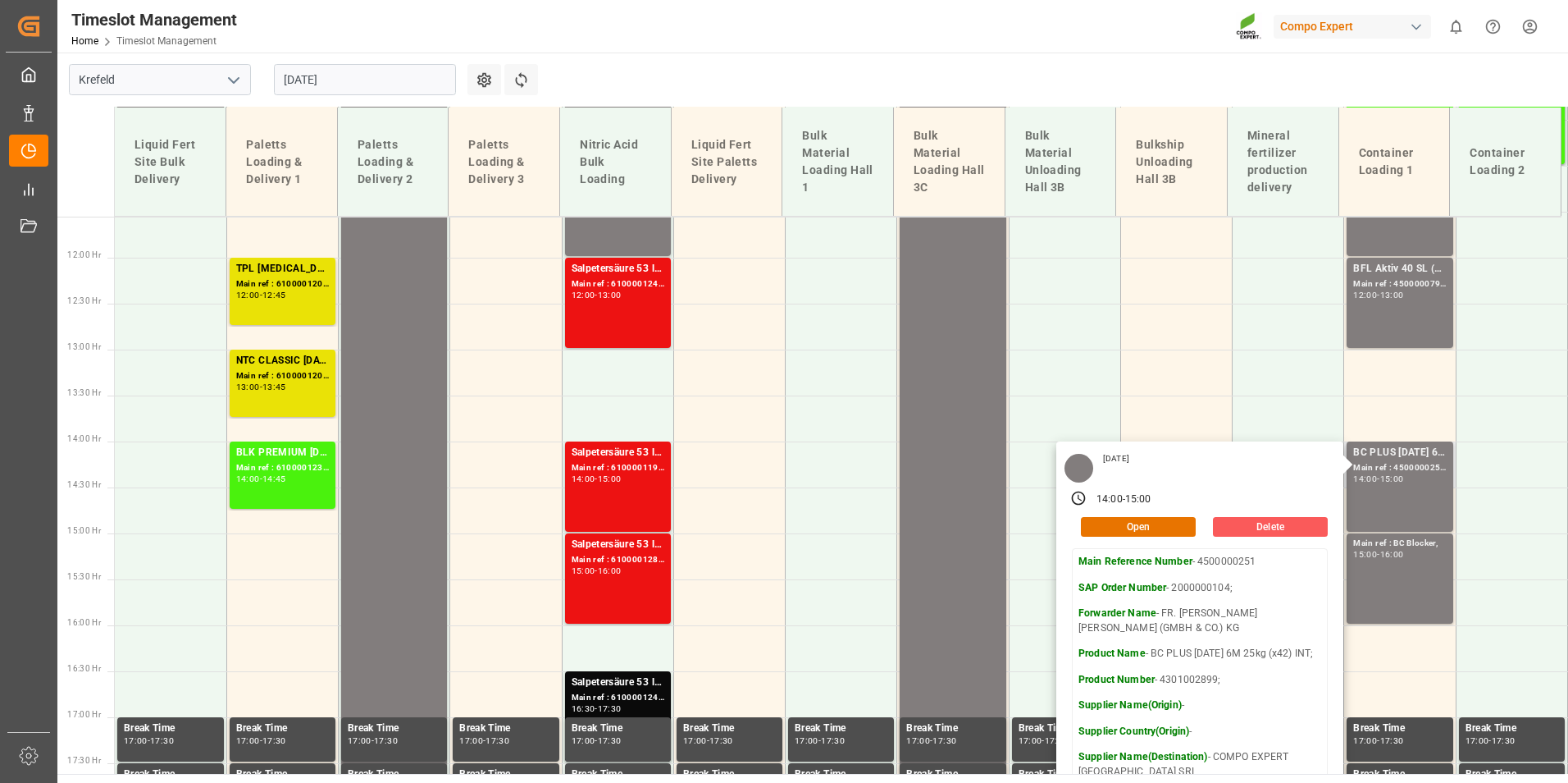
click at [1270, 528] on button "Delete" at bounding box center [1271, 526] width 115 height 20
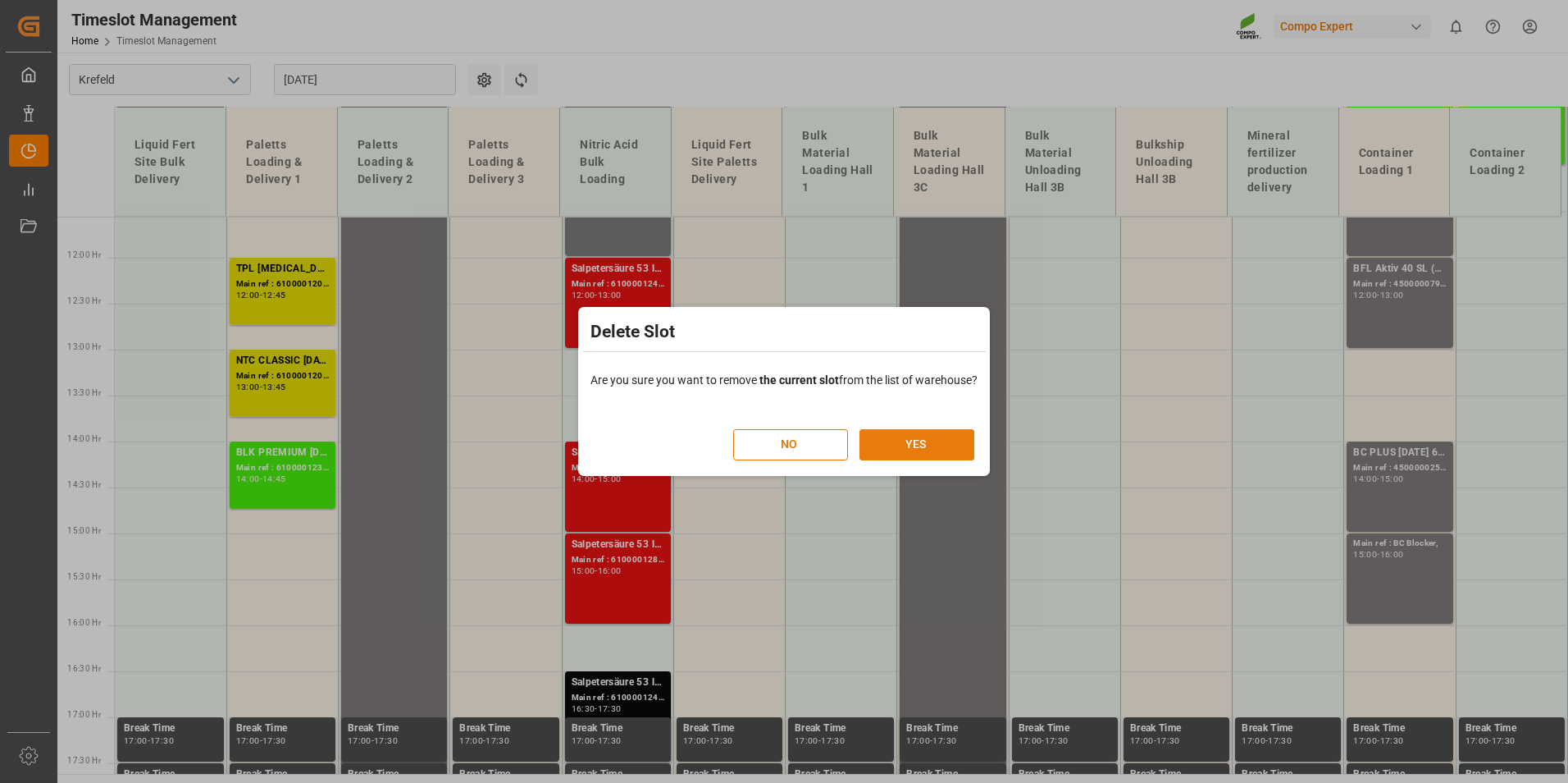
click at [929, 448] on button "YES" at bounding box center [918, 444] width 115 height 31
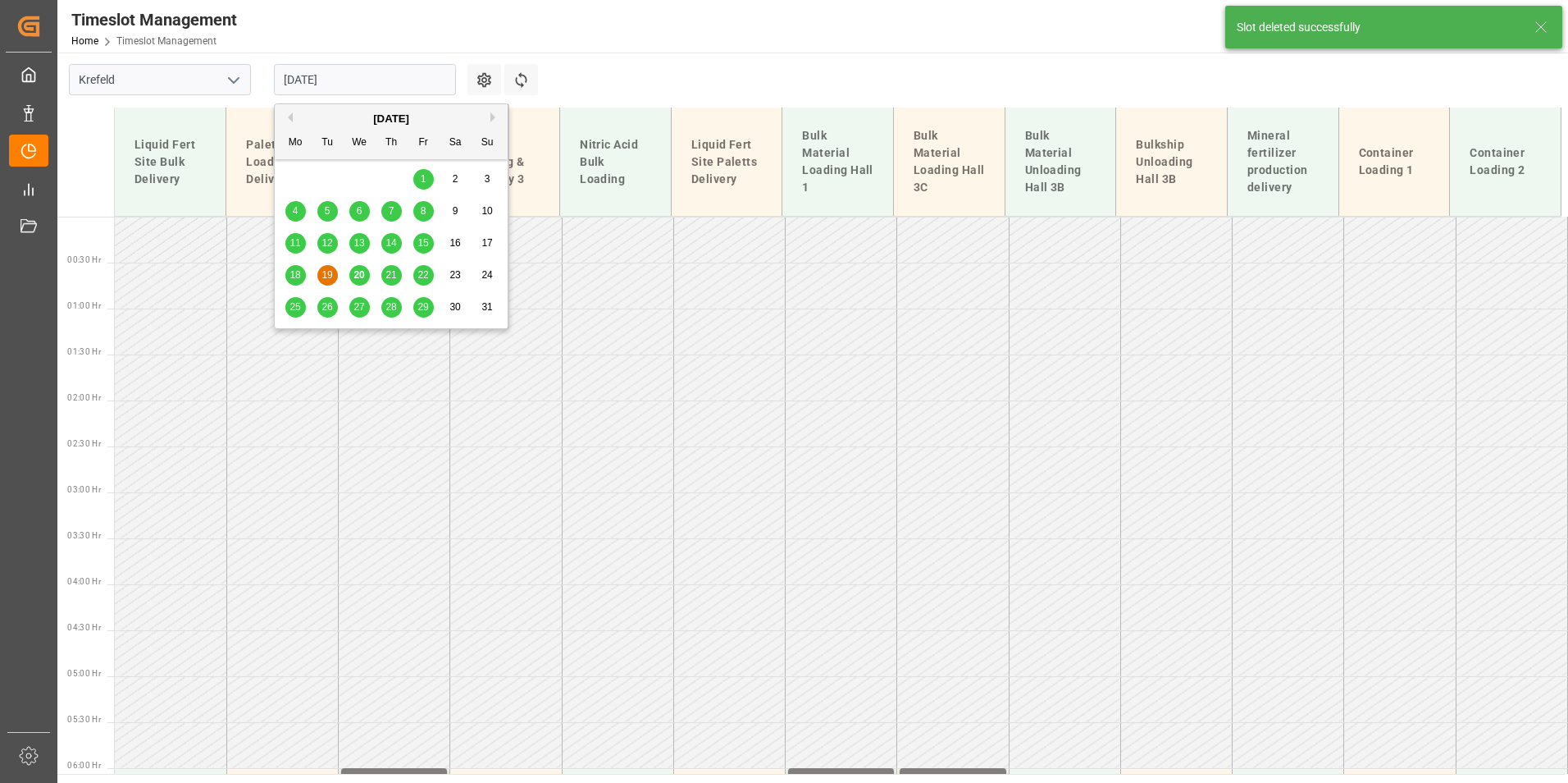
click at [360, 93] on input "[DATE]" at bounding box center [364, 79] width 182 height 31
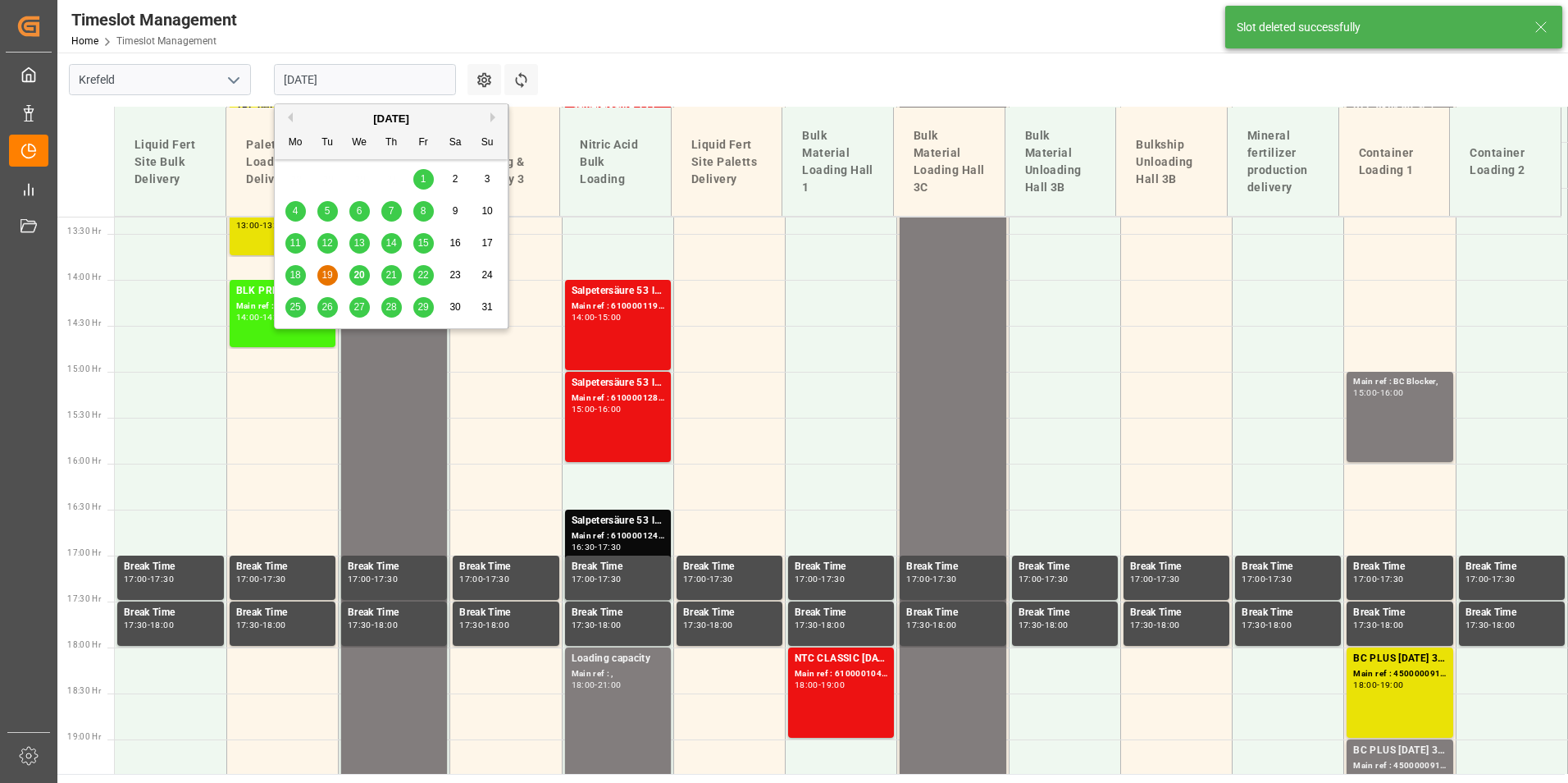
scroll to position [1236, 0]
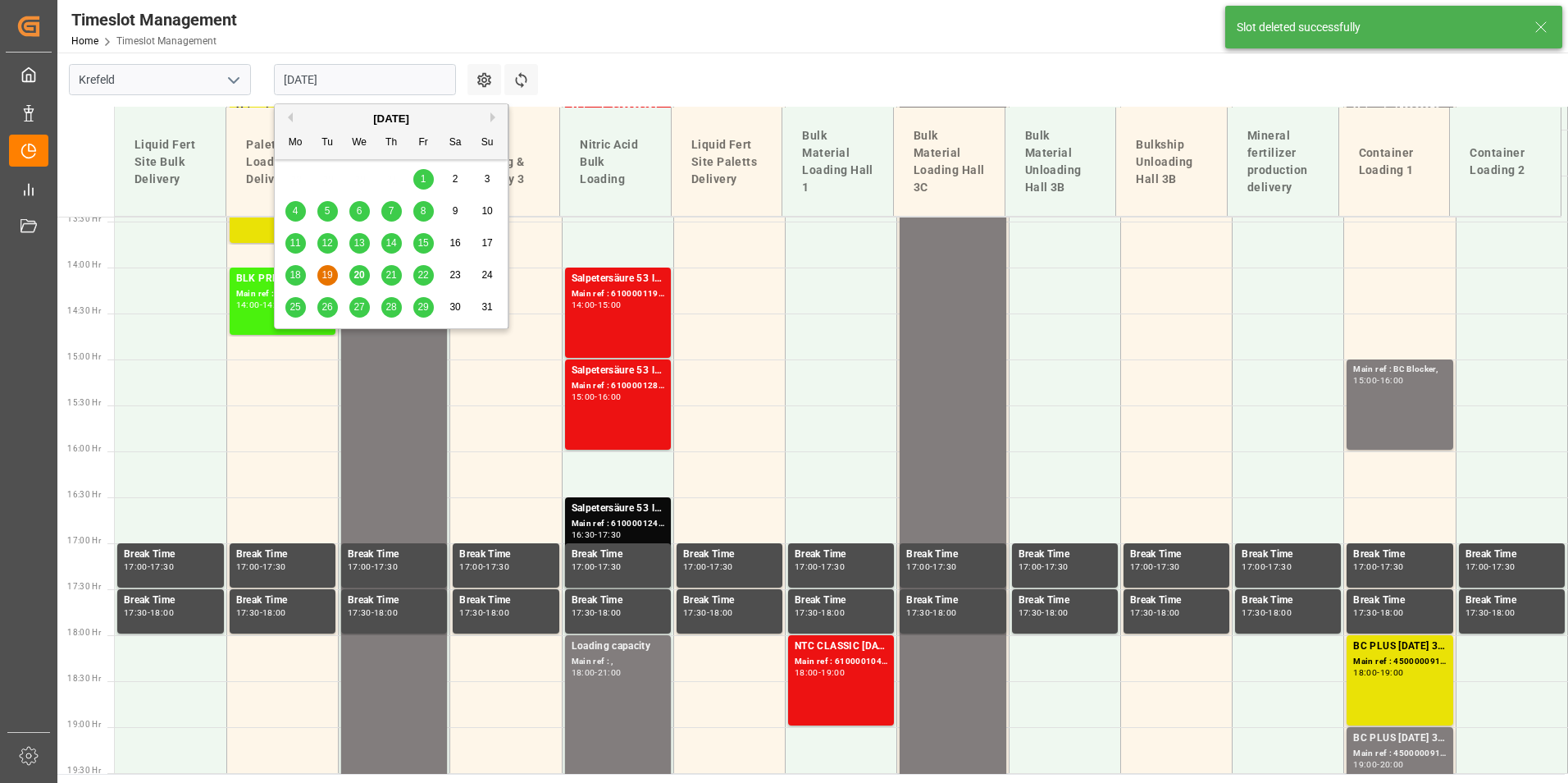
click at [420, 273] on span "22" at bounding box center [422, 275] width 10 height 11
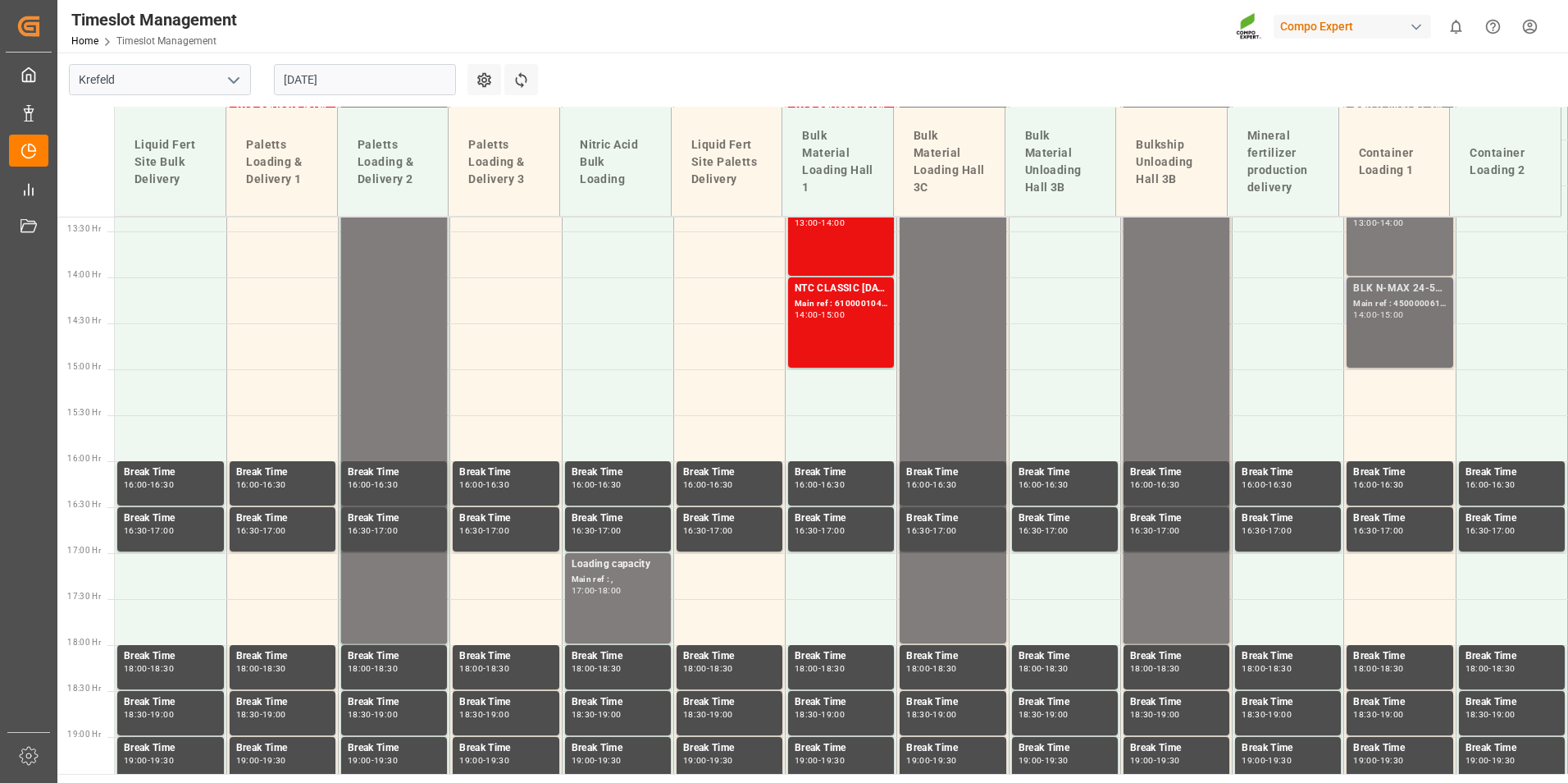
scroll to position [1062, 0]
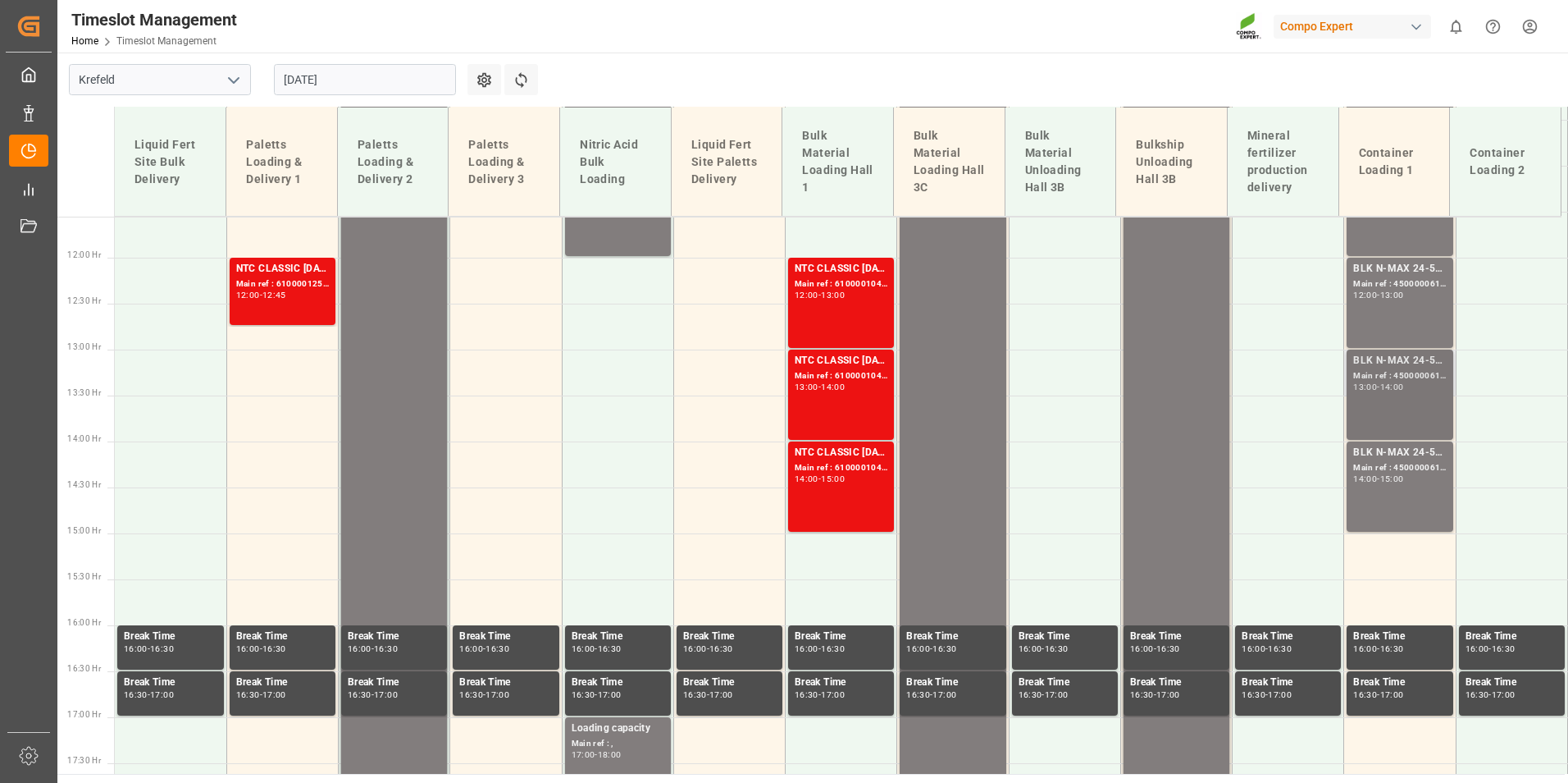
click at [1379, 384] on div "-" at bounding box center [1378, 387] width 3 height 8
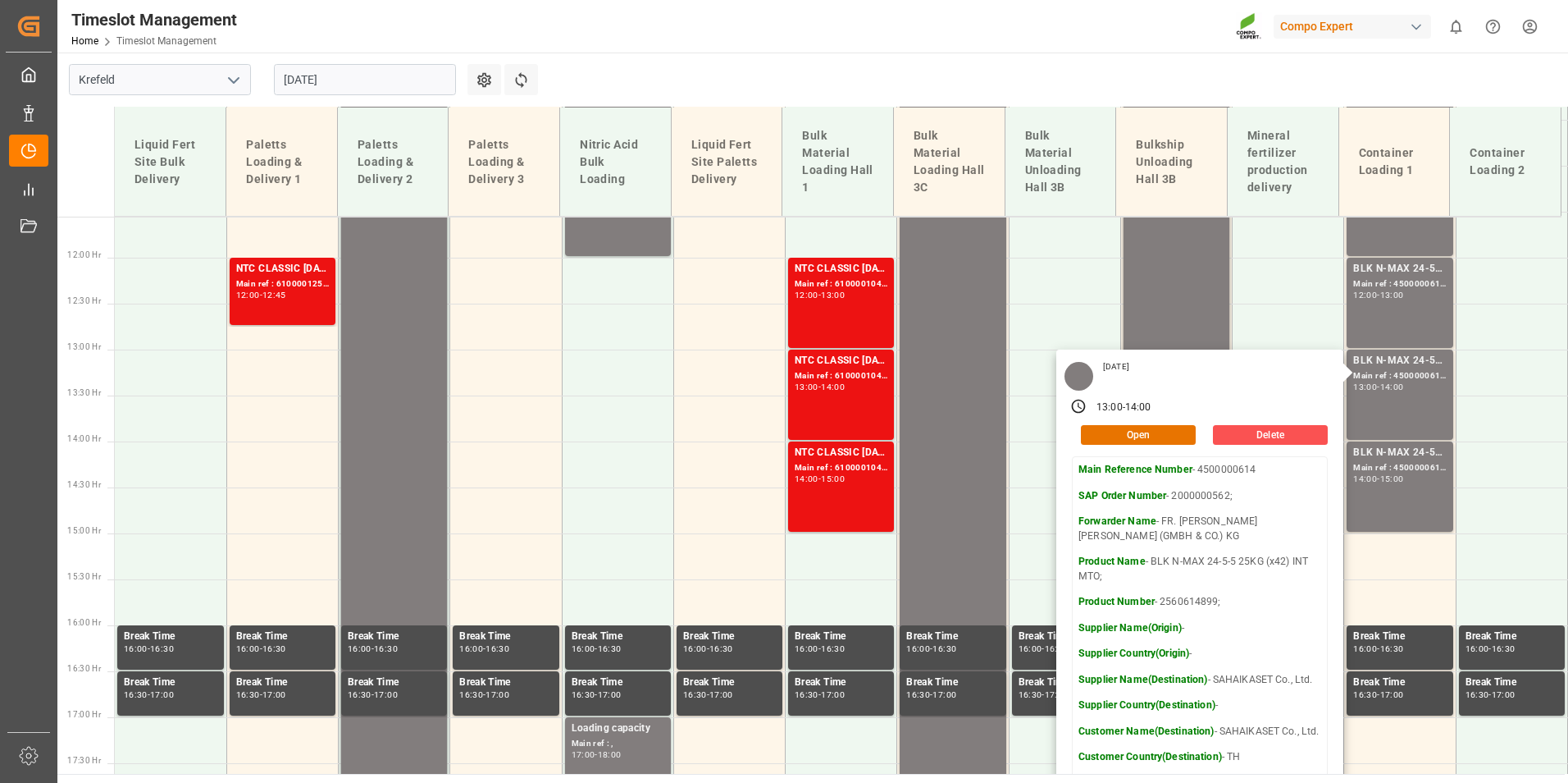
click at [347, 84] on input "[DATE]" at bounding box center [364, 79] width 182 height 31
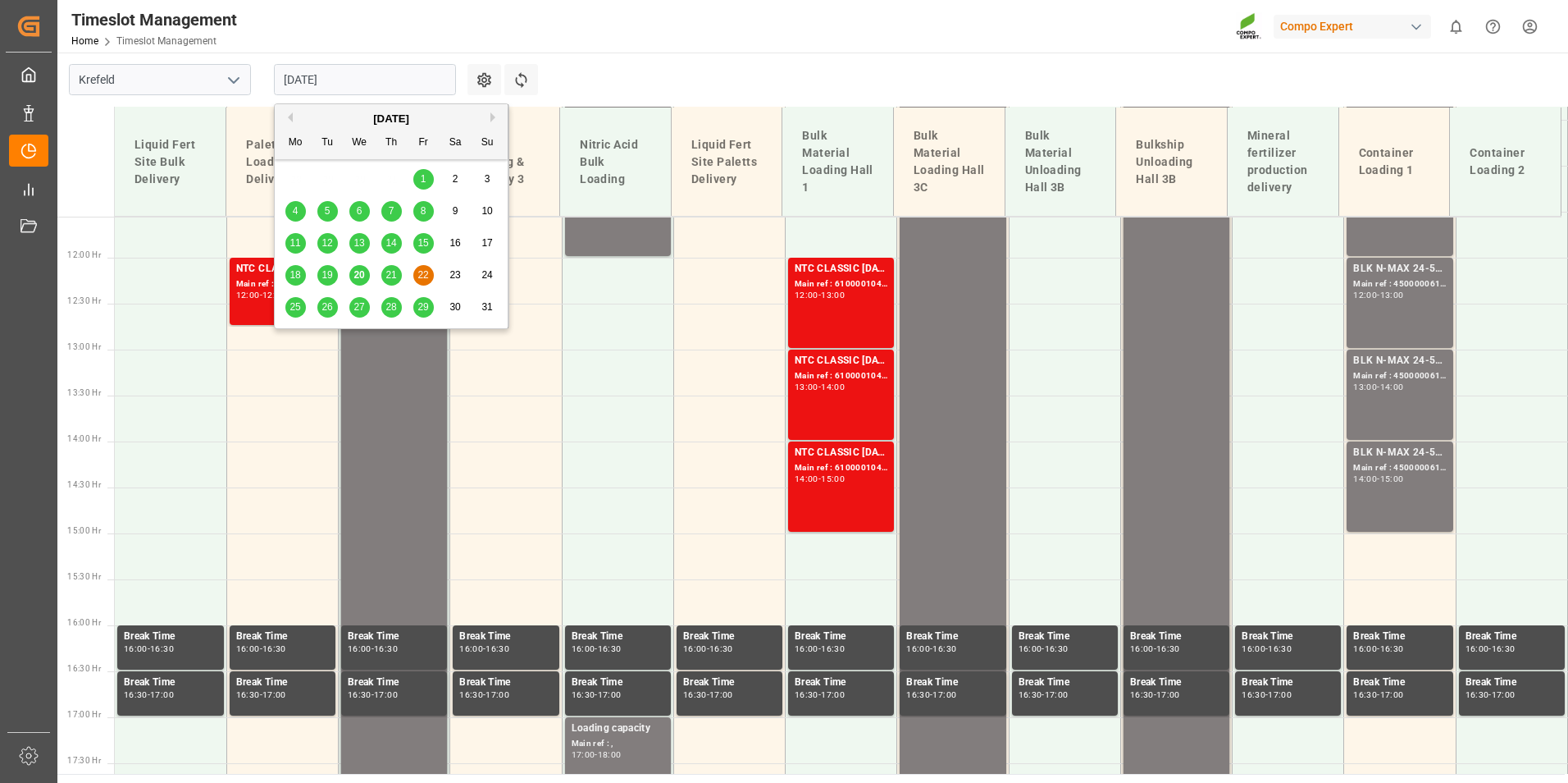
click at [392, 278] on span "21" at bounding box center [390, 275] width 10 height 11
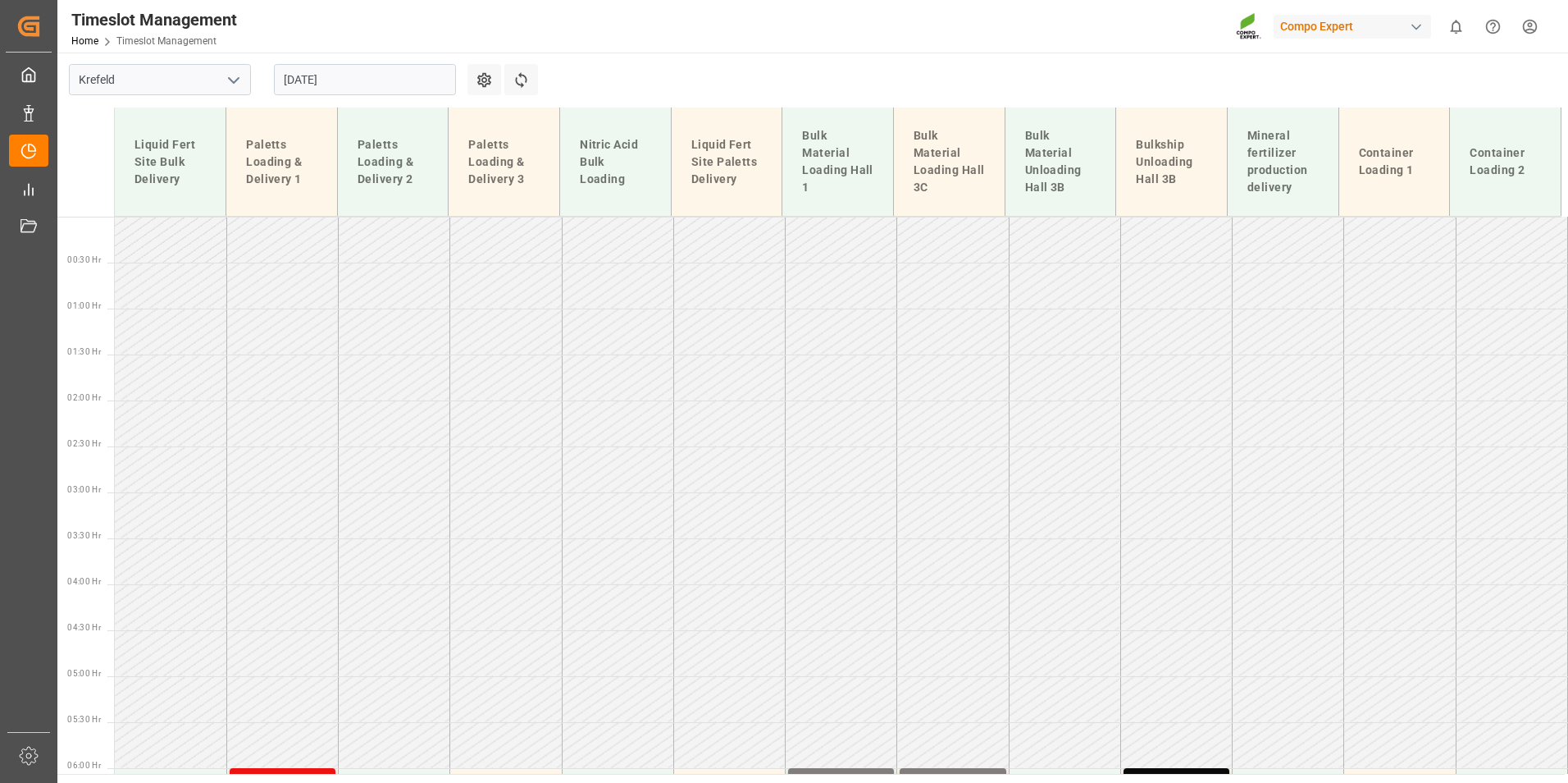
click at [341, 84] on input "[DATE]" at bounding box center [364, 79] width 182 height 31
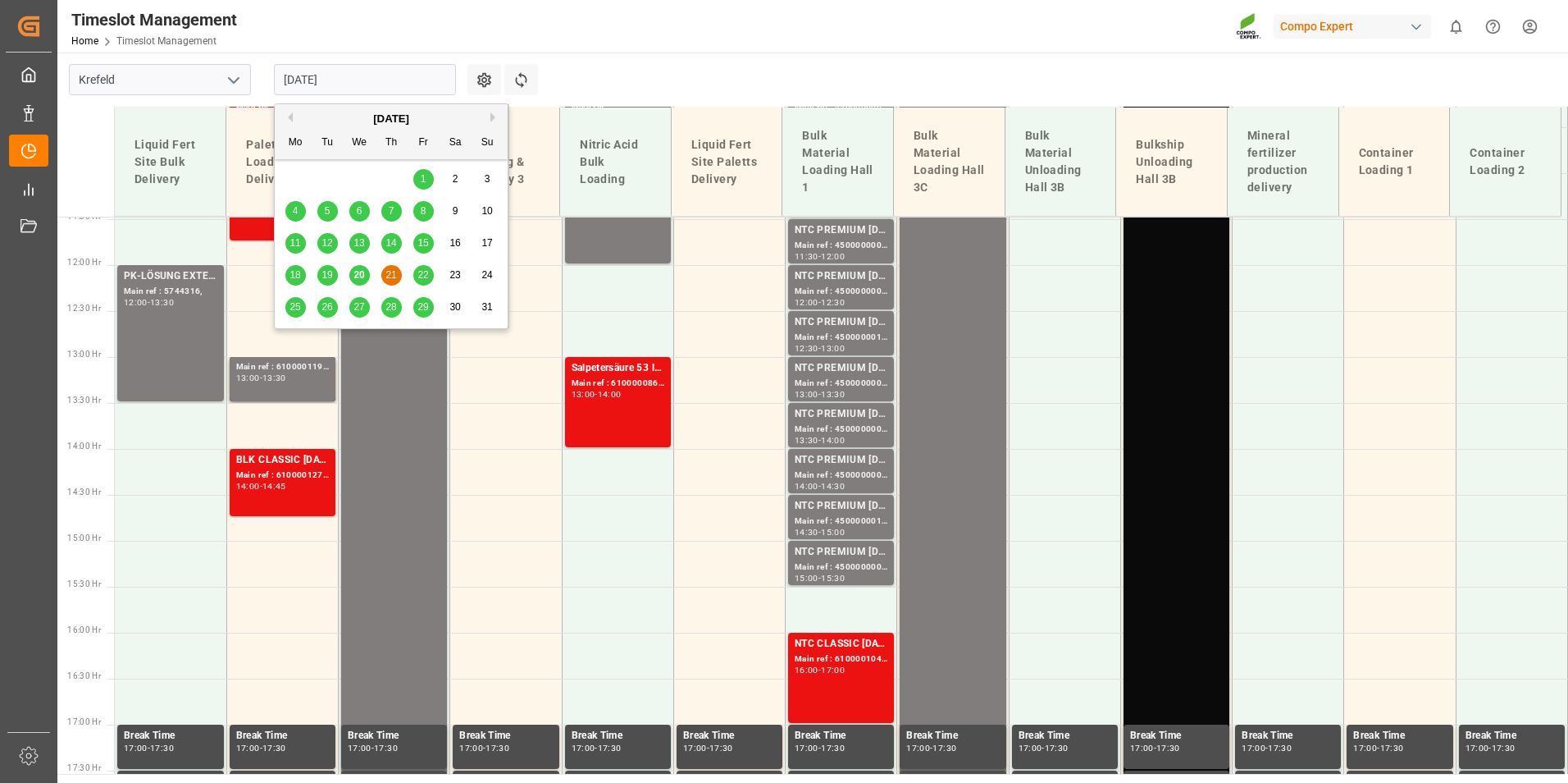
scroll to position [1144, 0]
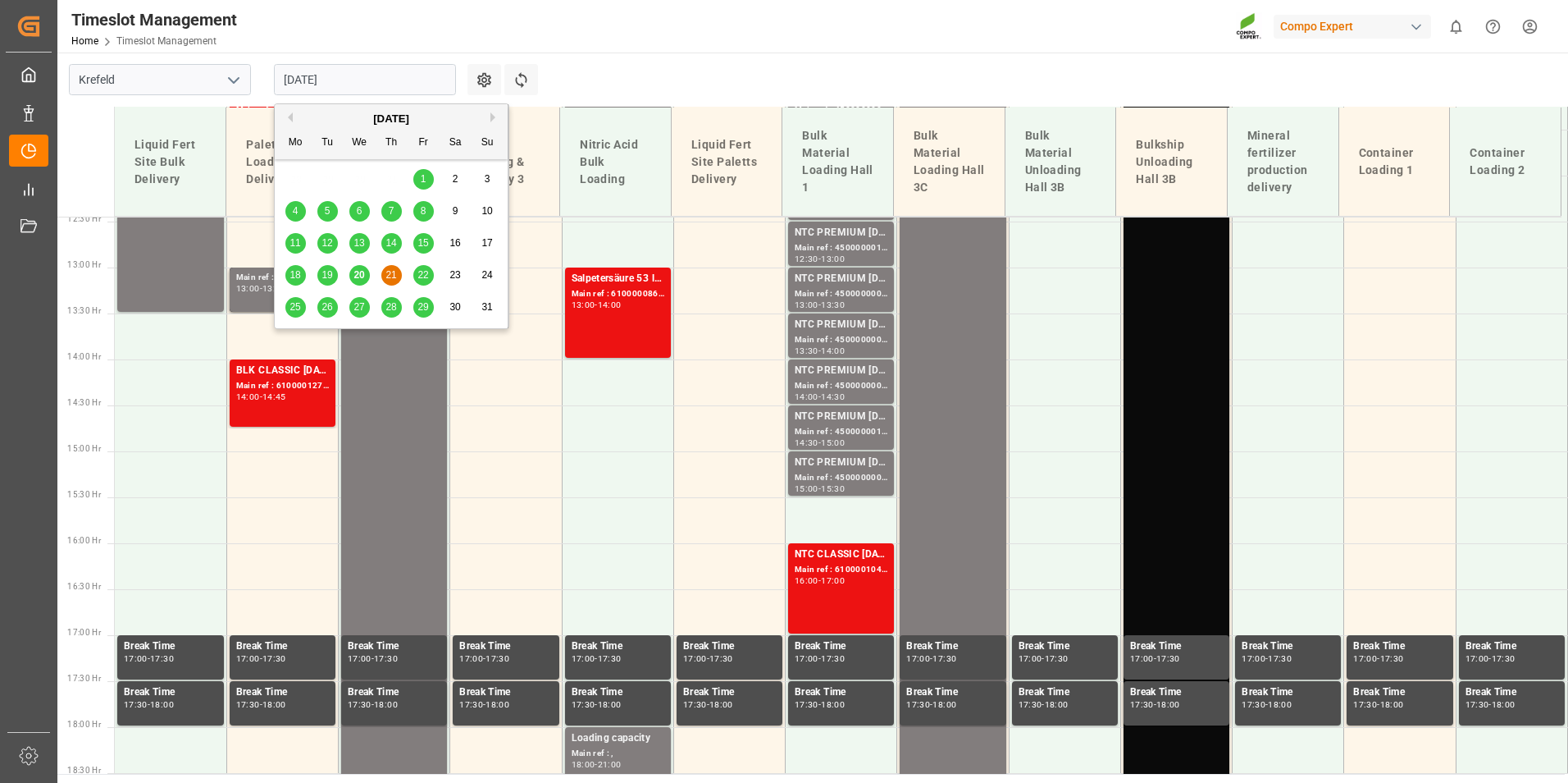
click at [358, 275] on span "20" at bounding box center [358, 275] width 10 height 11
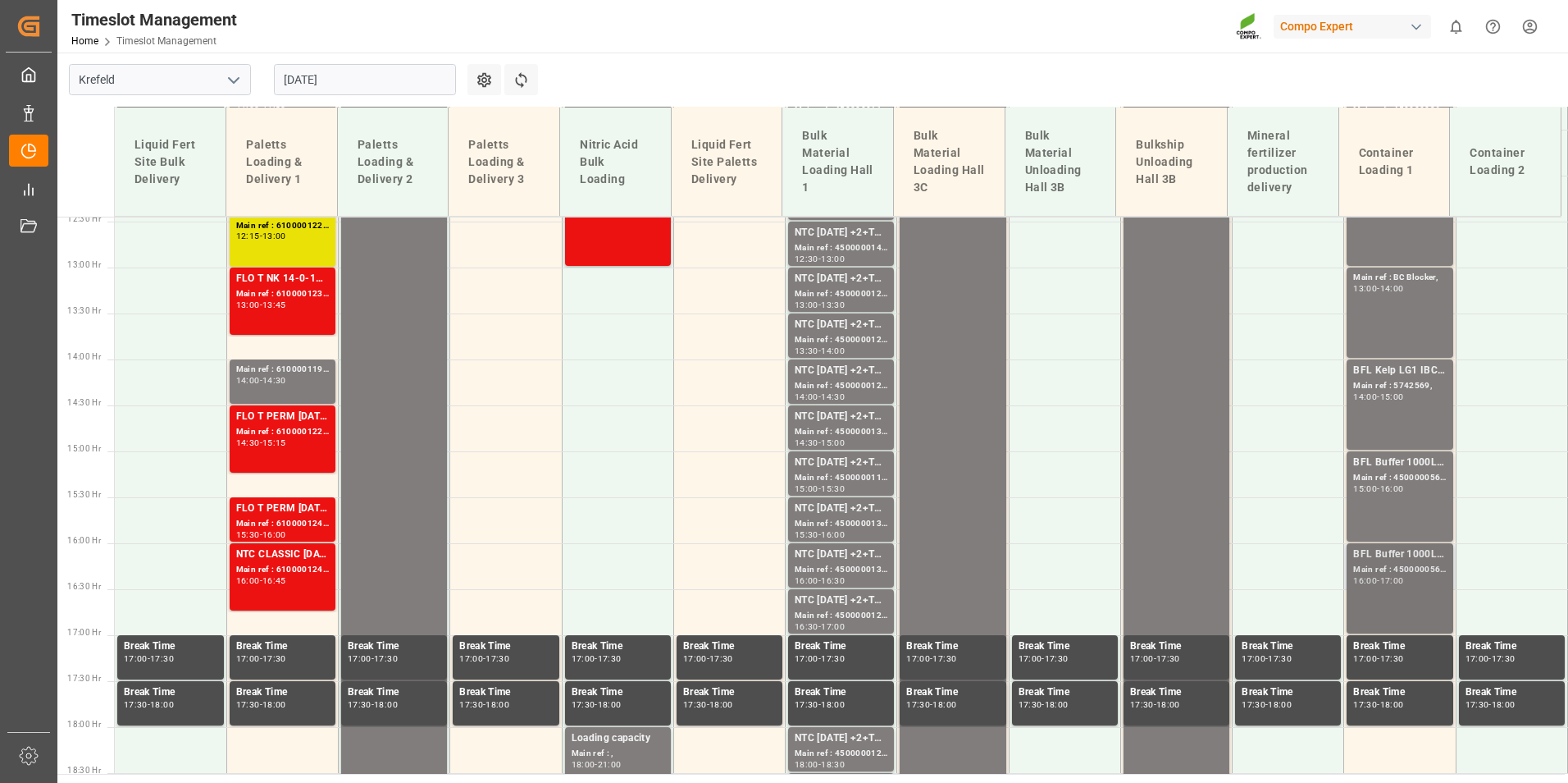
click at [1398, 573] on div "Main ref : 4500000566, 2000000305;" at bounding box center [1400, 570] width 93 height 14
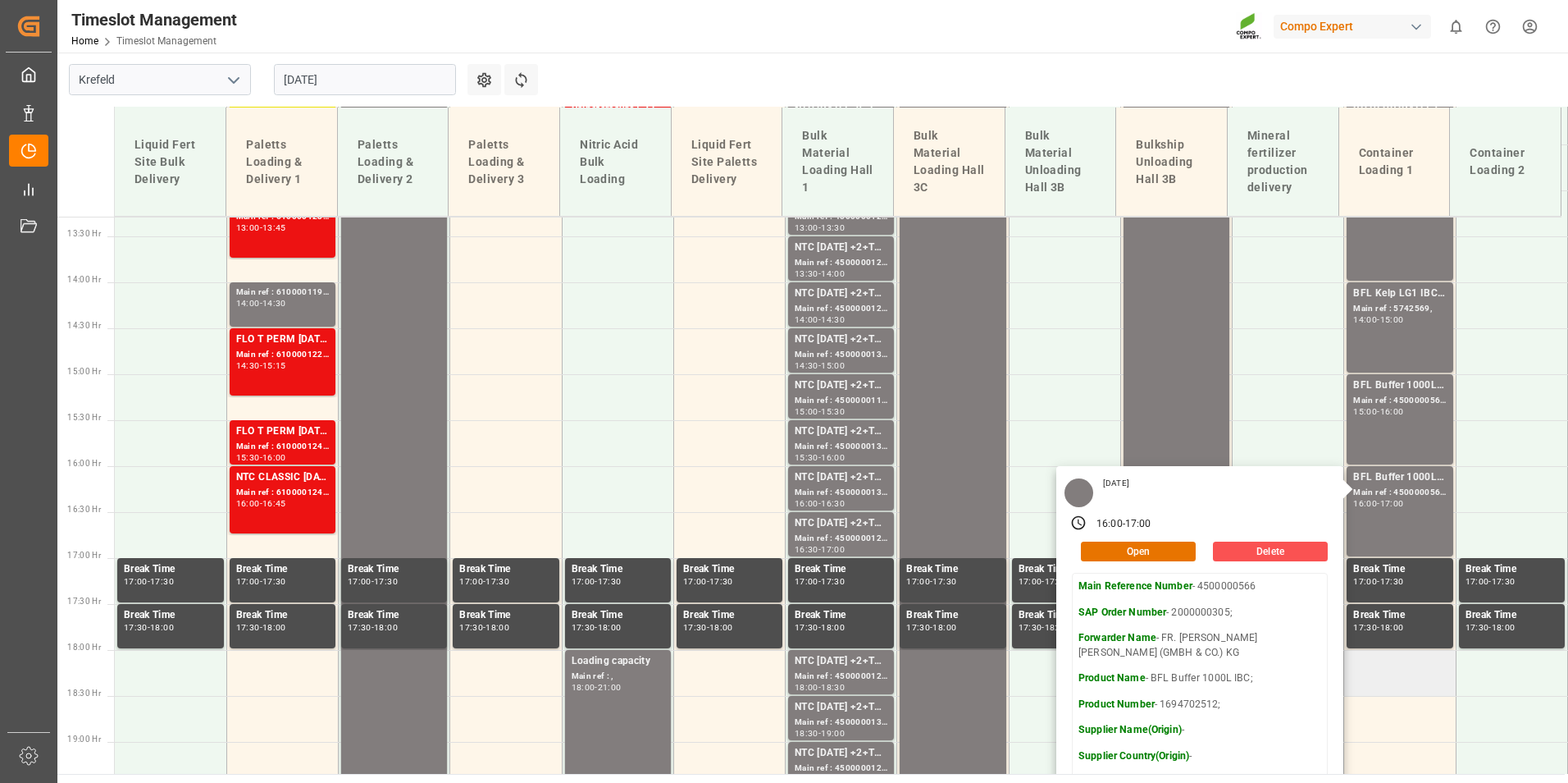
scroll to position [1308, 0]
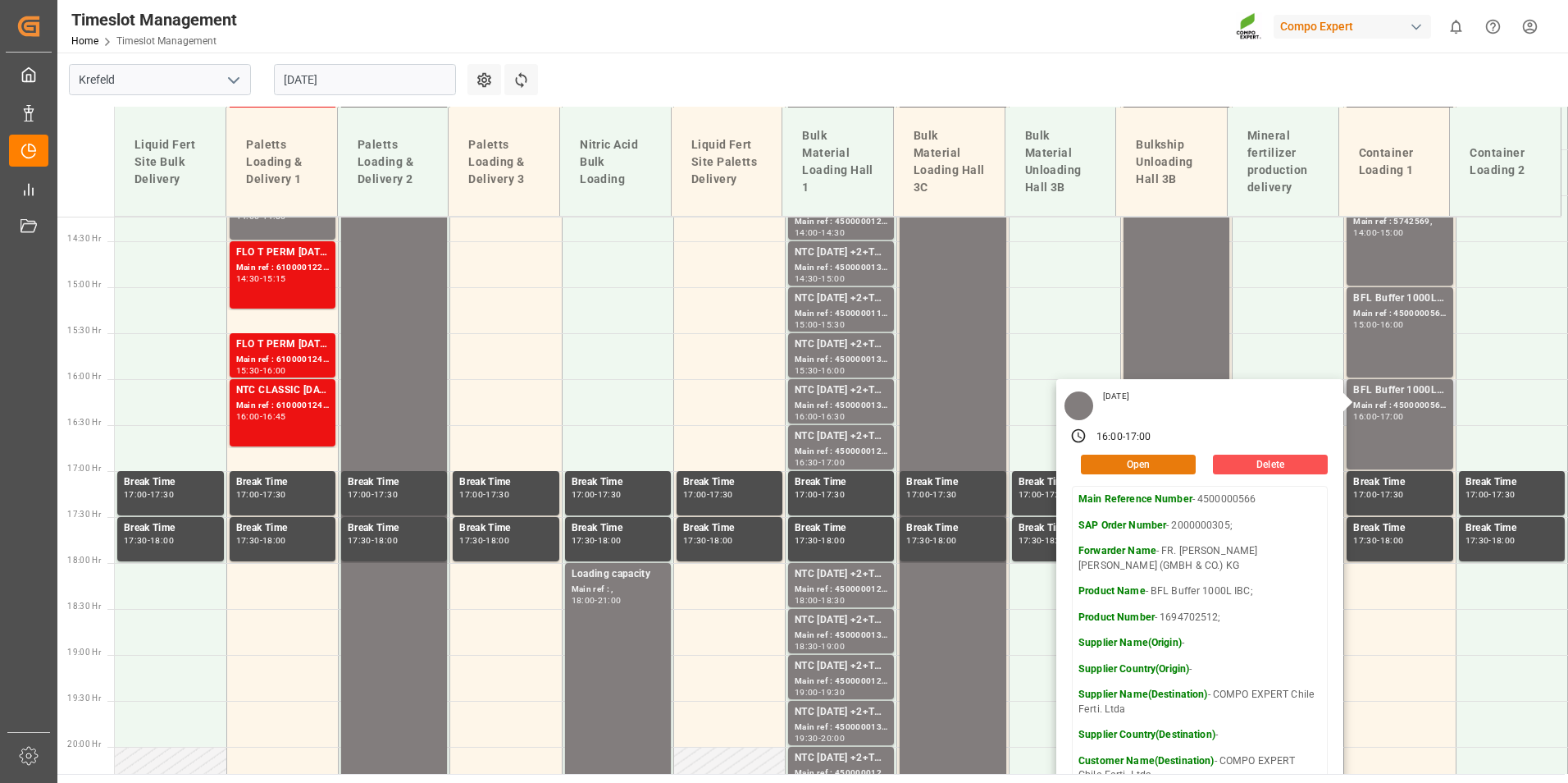
click at [1135, 469] on button "Open" at bounding box center [1138, 464] width 115 height 20
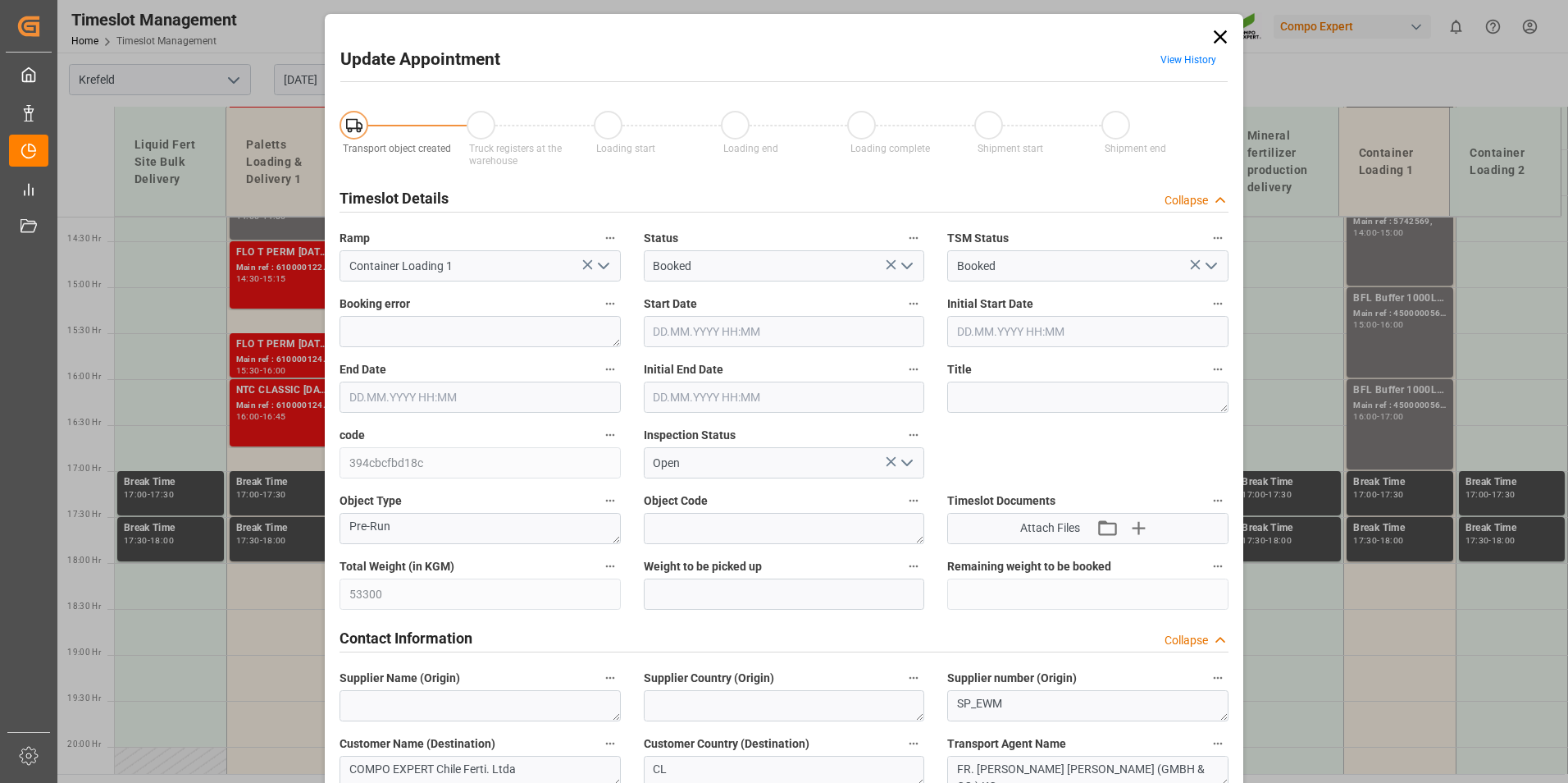
type input "53300"
type input "0"
type input "[DATE] 16:00"
type input "[DATE] 17:00"
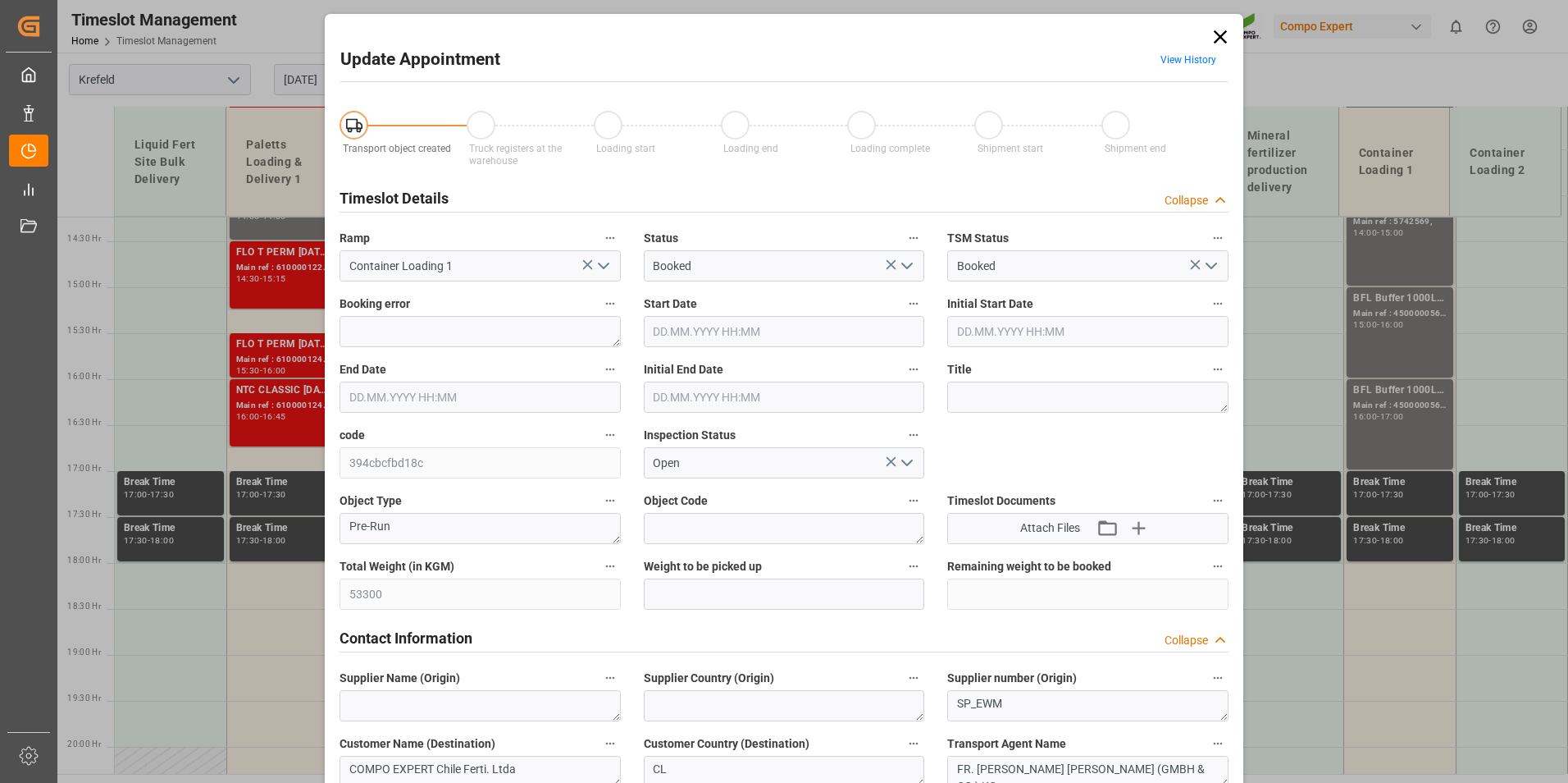
type input "[DATE] 16:30"
type input "[DATE] 08:15"
click at [1179, 61] on link "View History" at bounding box center [1188, 60] width 56 height 11
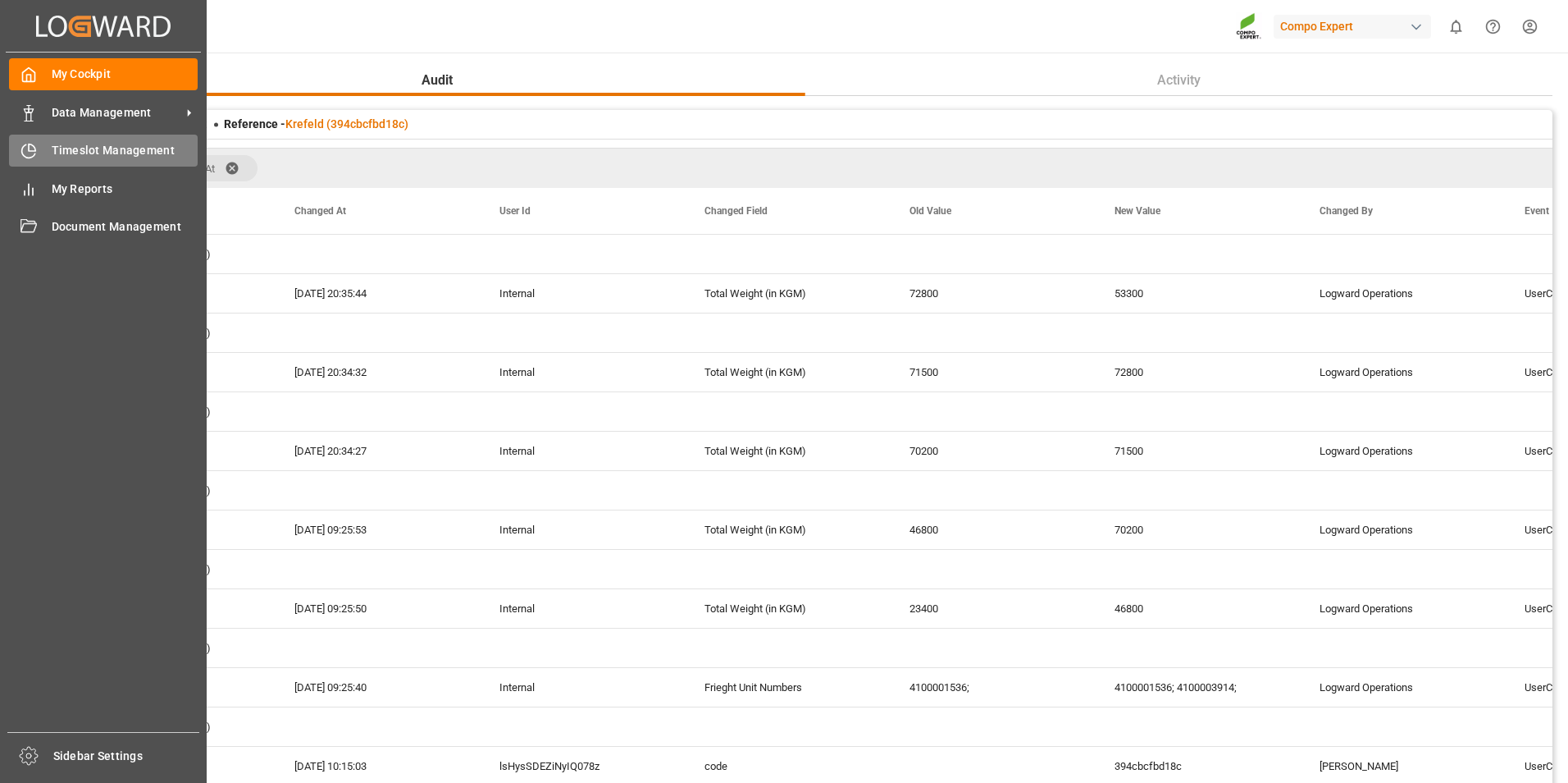
click at [38, 150] on div "Timeslot Management Timeslot Management" at bounding box center [104, 151] width 189 height 32
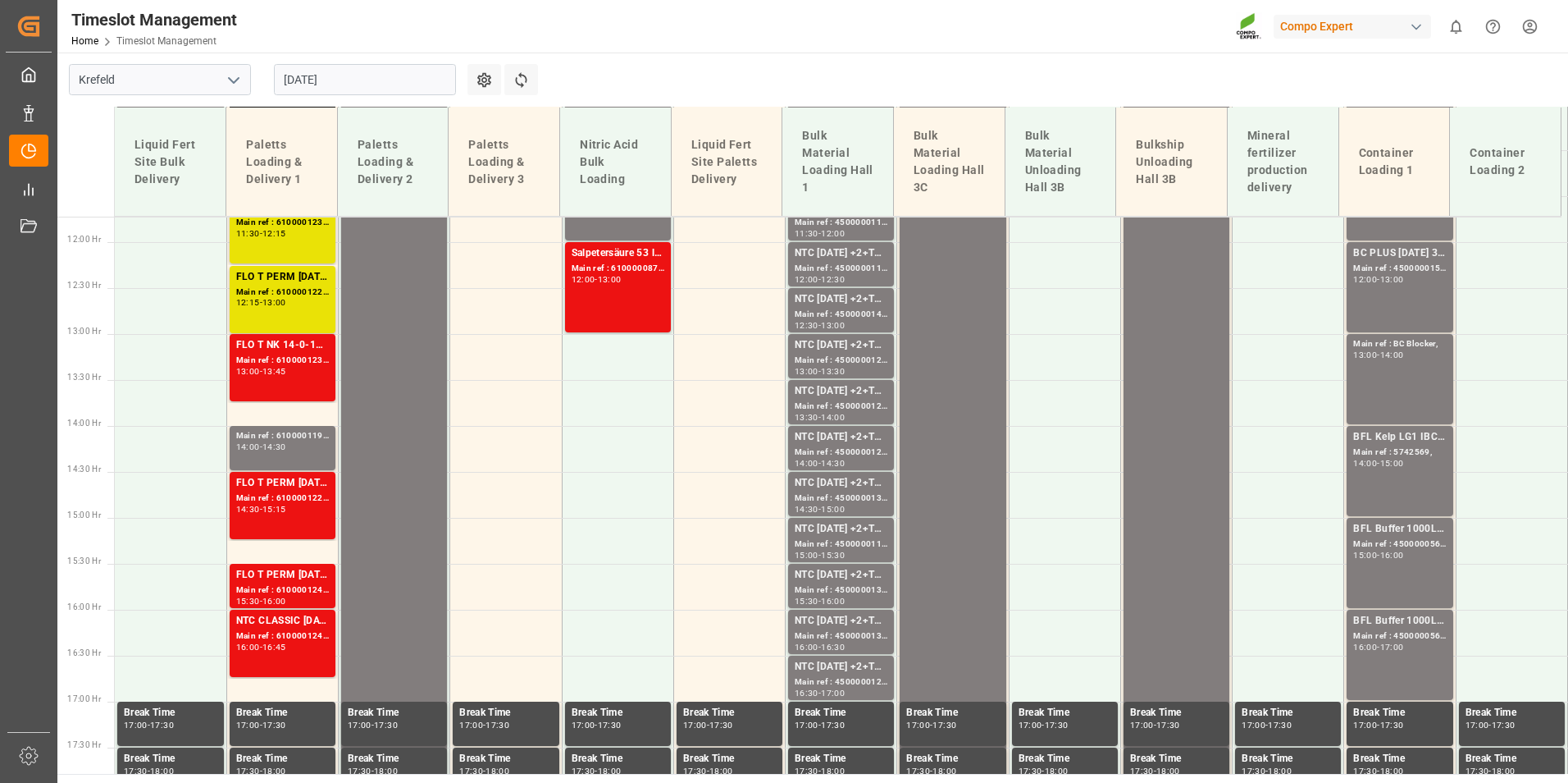
scroll to position [1144, 0]
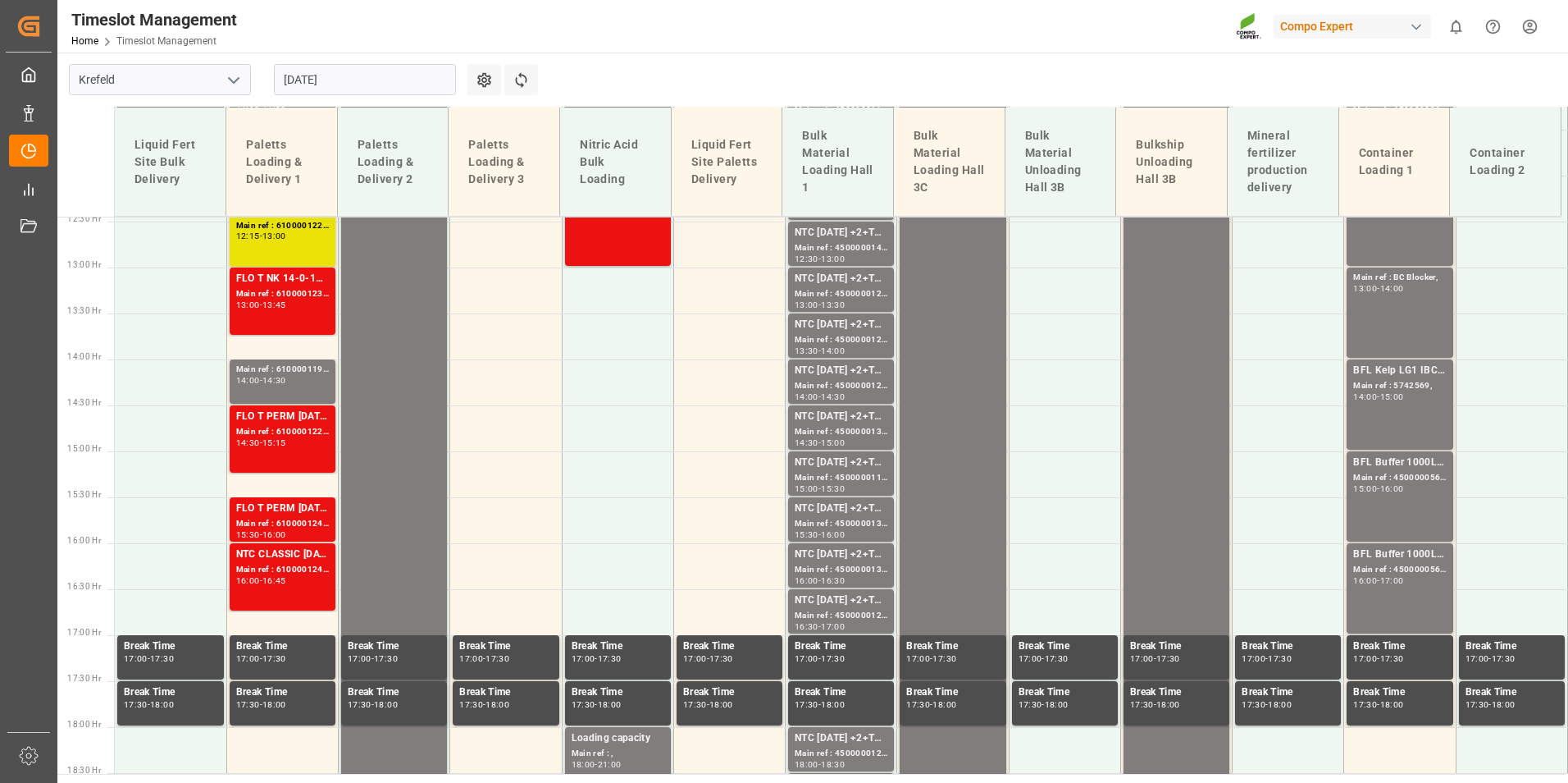
click at [379, 80] on input "[DATE]" at bounding box center [364, 79] width 182 height 31
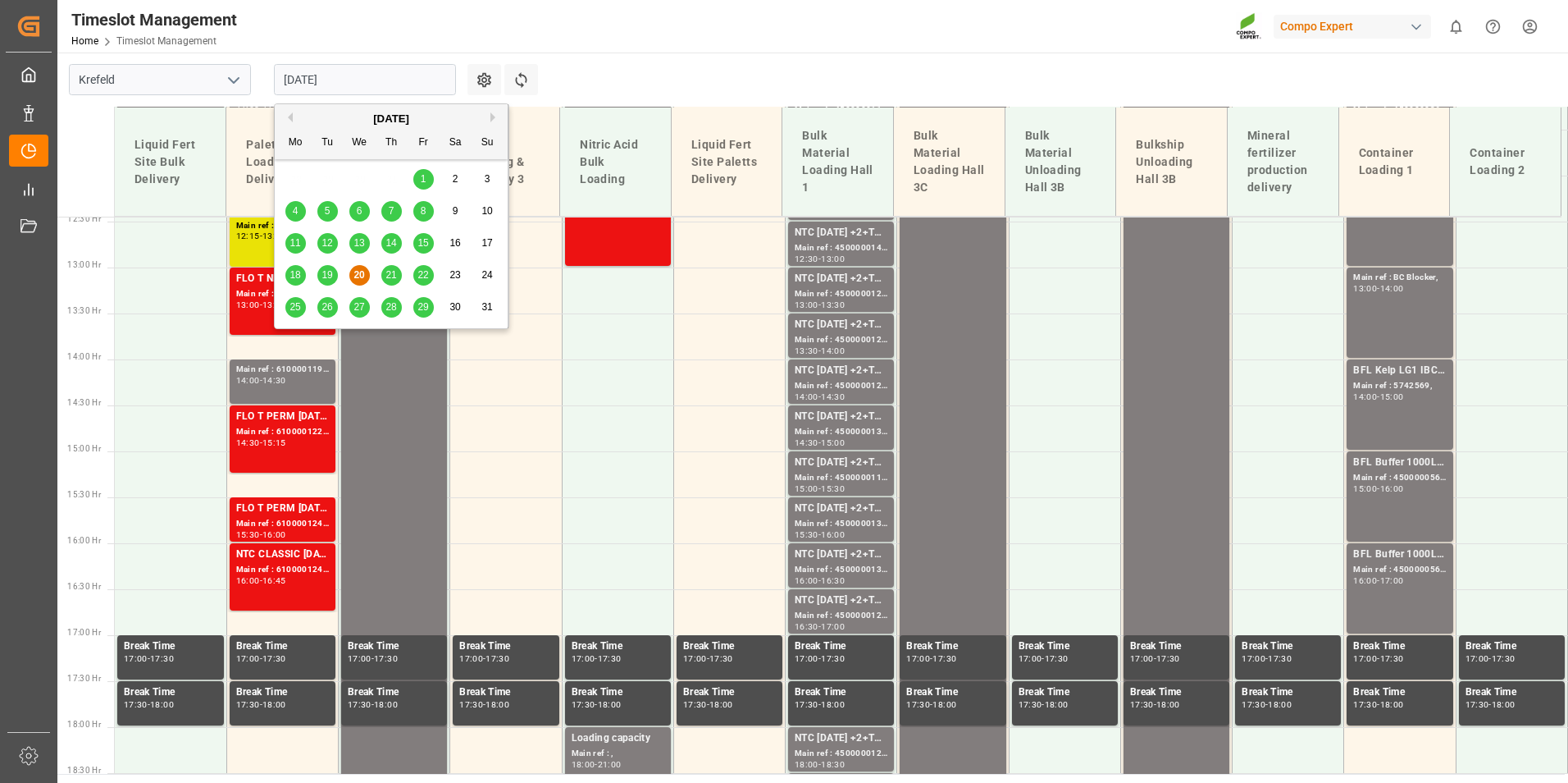
click at [331, 281] on span "19" at bounding box center [327, 275] width 10 height 11
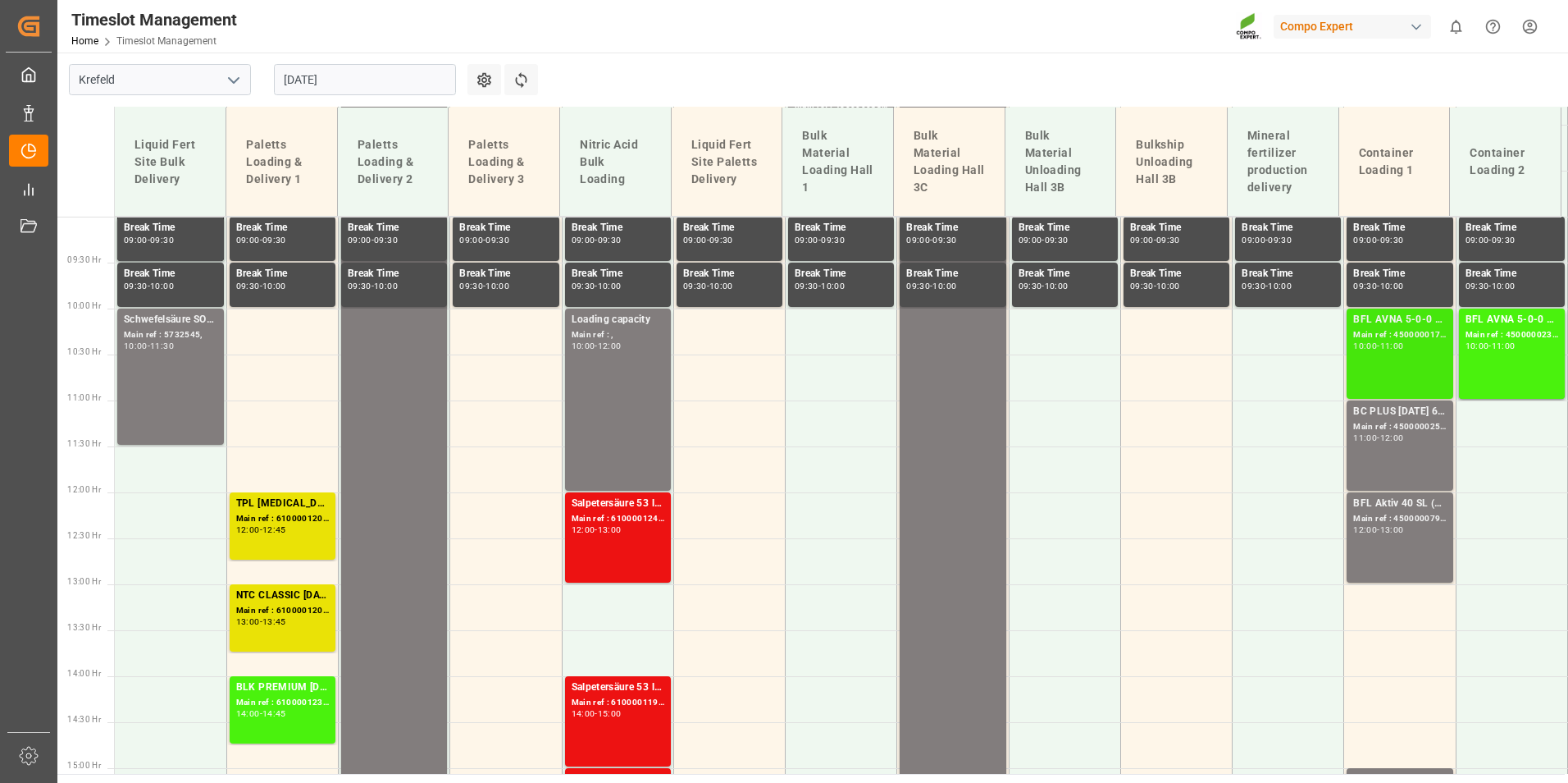
scroll to position [826, 0]
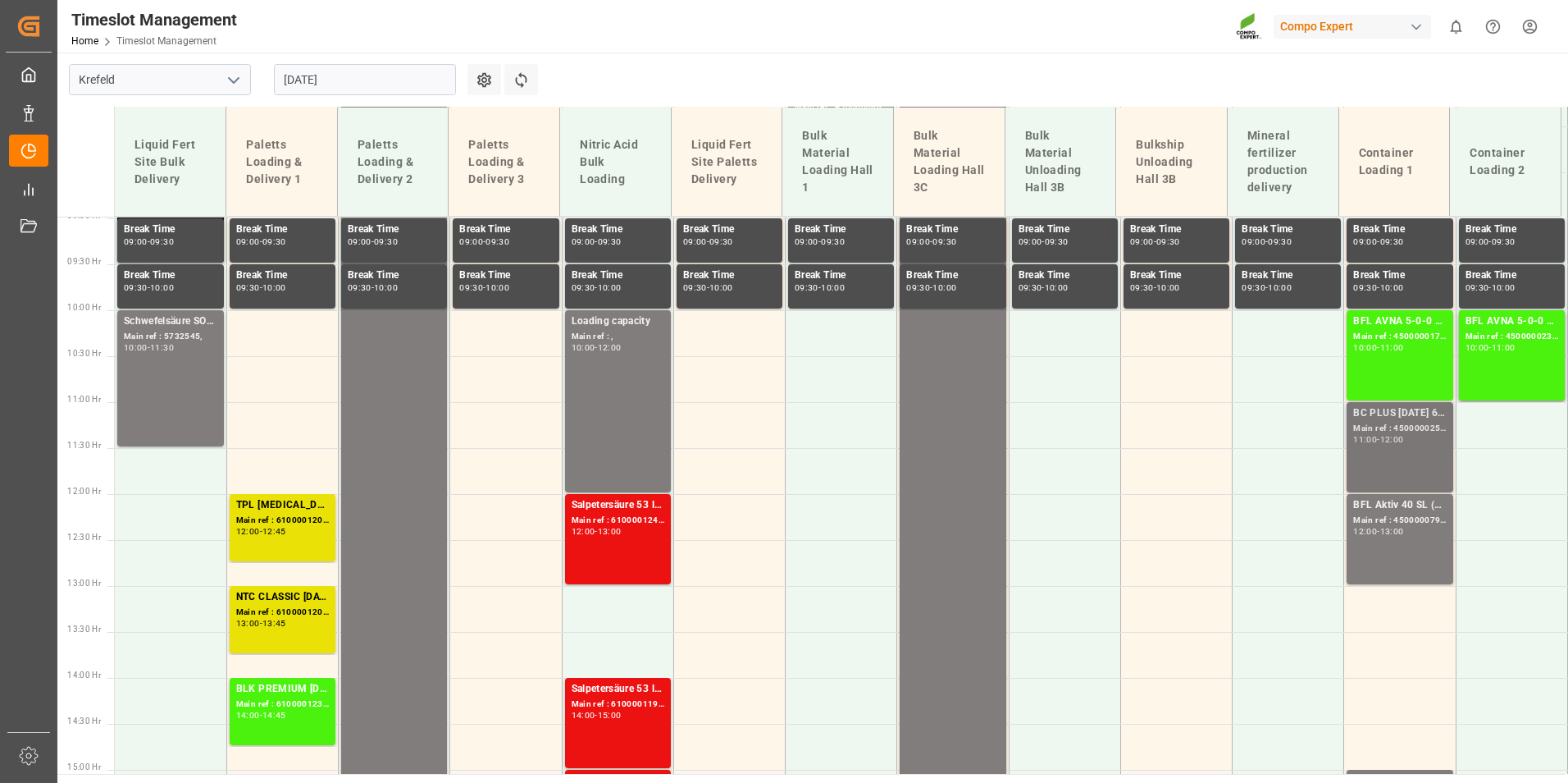
click at [1383, 418] on div "BC PLUS [DATE] 6M 25kg (x42) INT;" at bounding box center [1400, 413] width 93 height 16
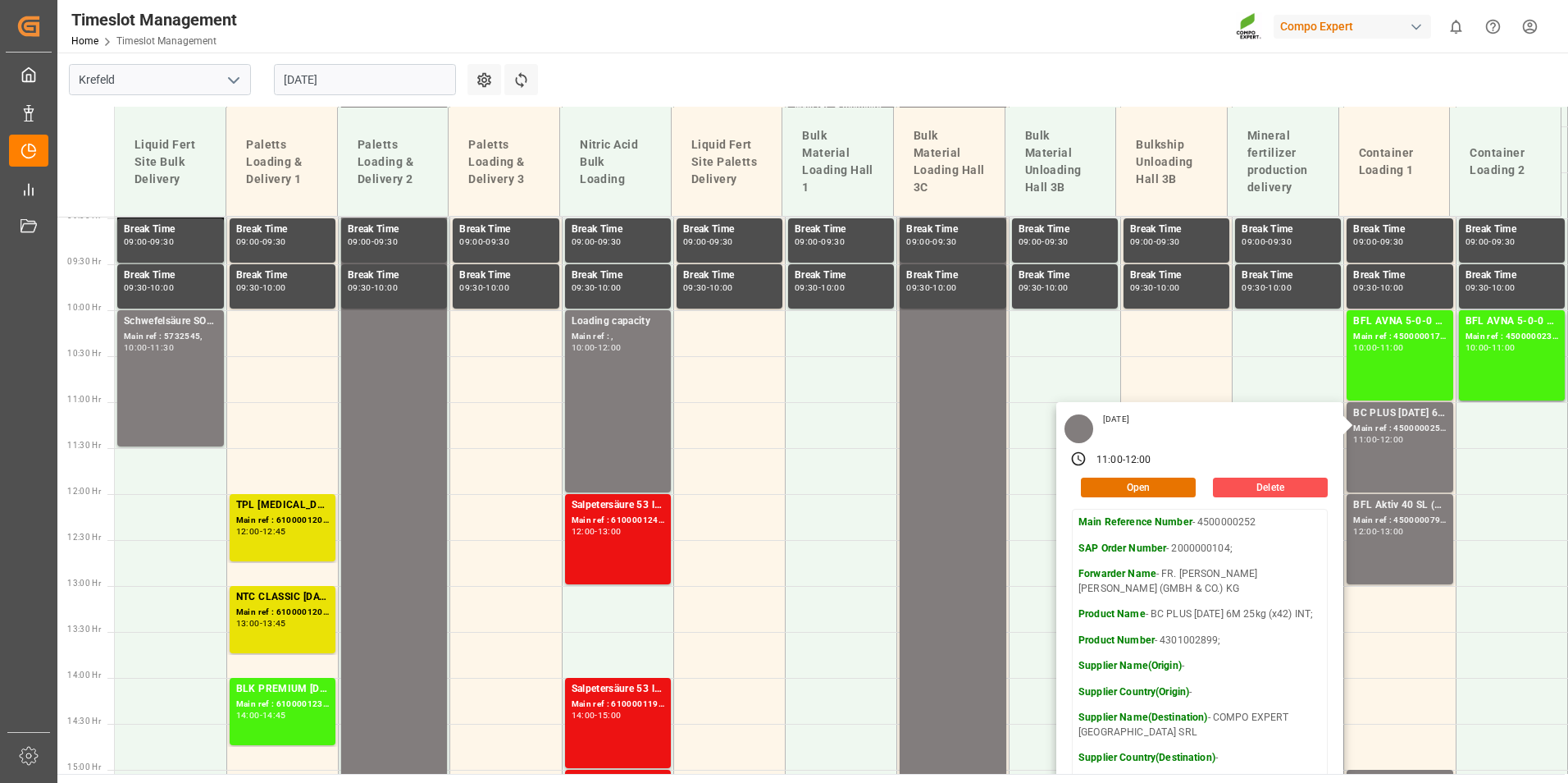
click at [378, 89] on input "[DATE]" at bounding box center [364, 79] width 182 height 31
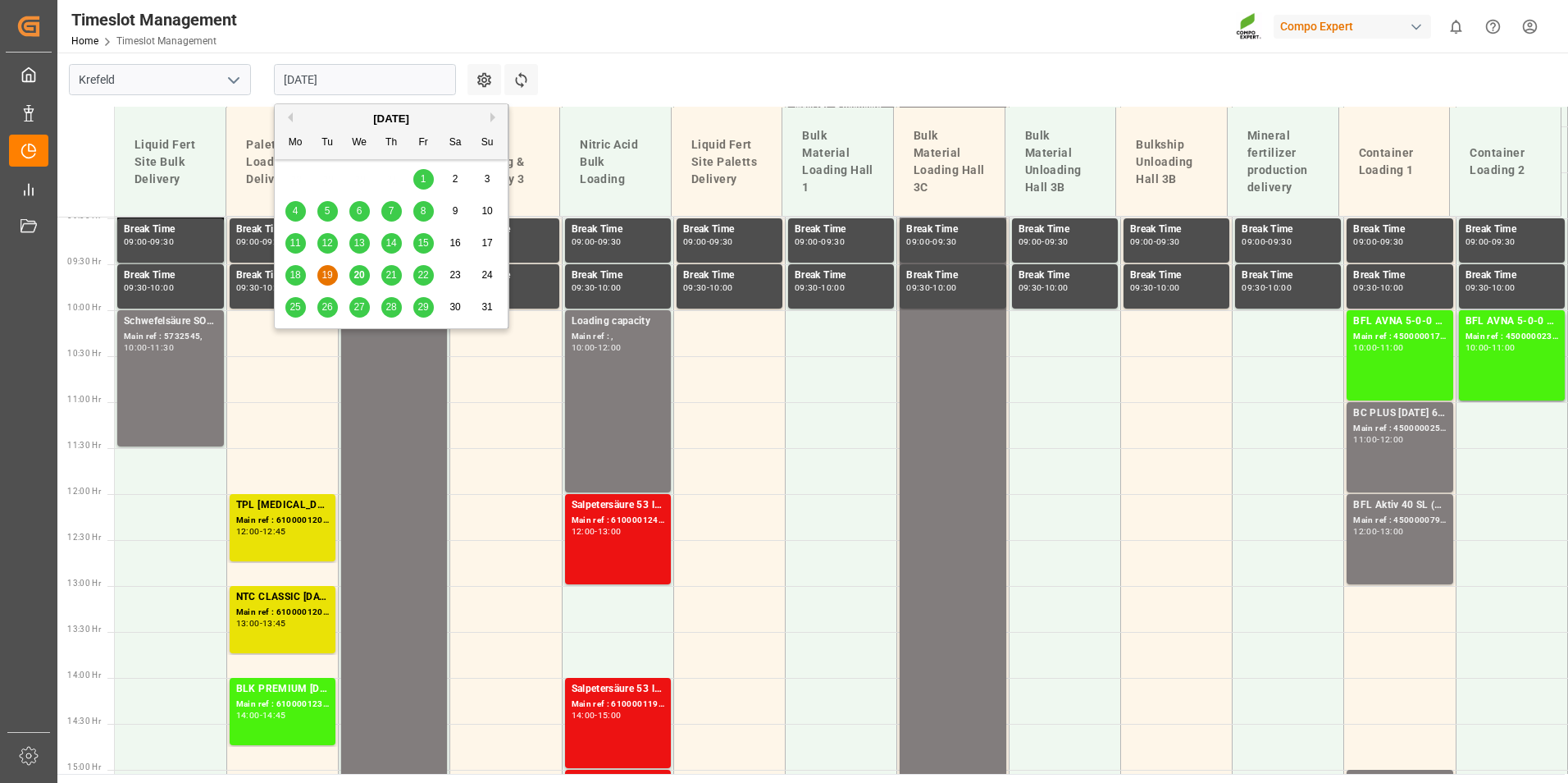
click at [421, 273] on span "22" at bounding box center [422, 275] width 10 height 11
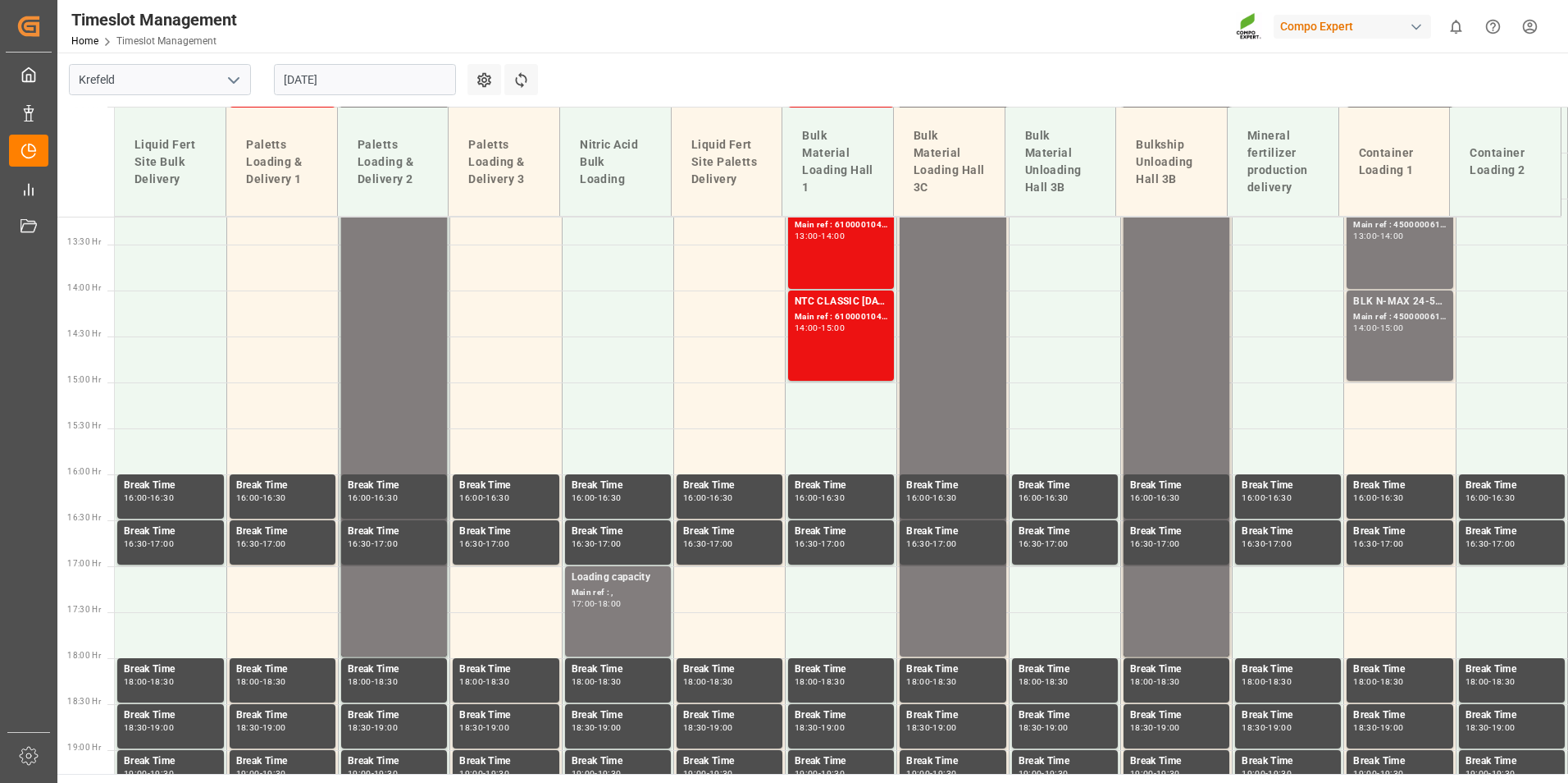
scroll to position [1236, 0]
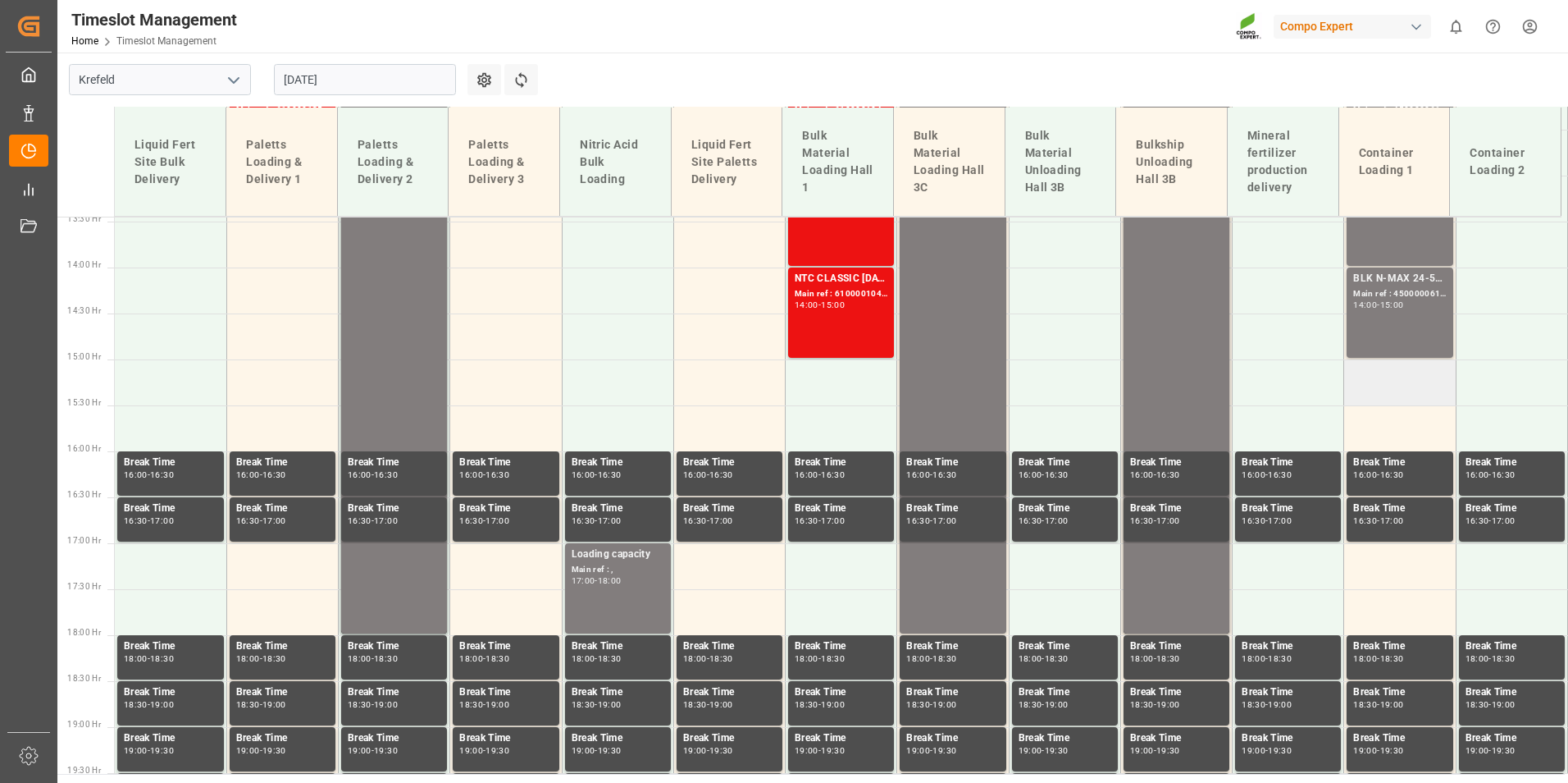
click at [1385, 390] on td at bounding box center [1400, 383] width 111 height 46
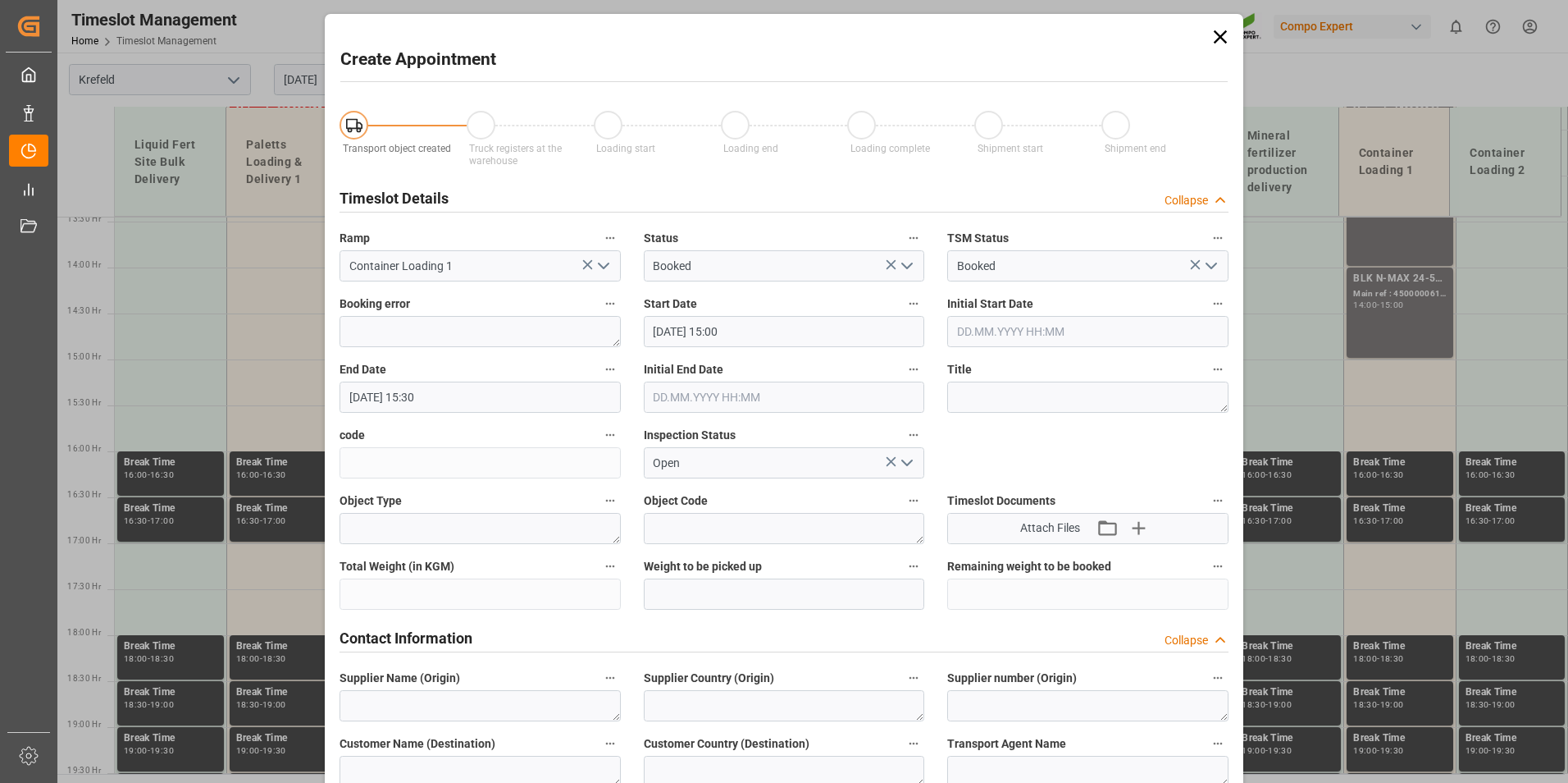
type input "[DATE] 15:00"
type input "[DATE] 15:30"
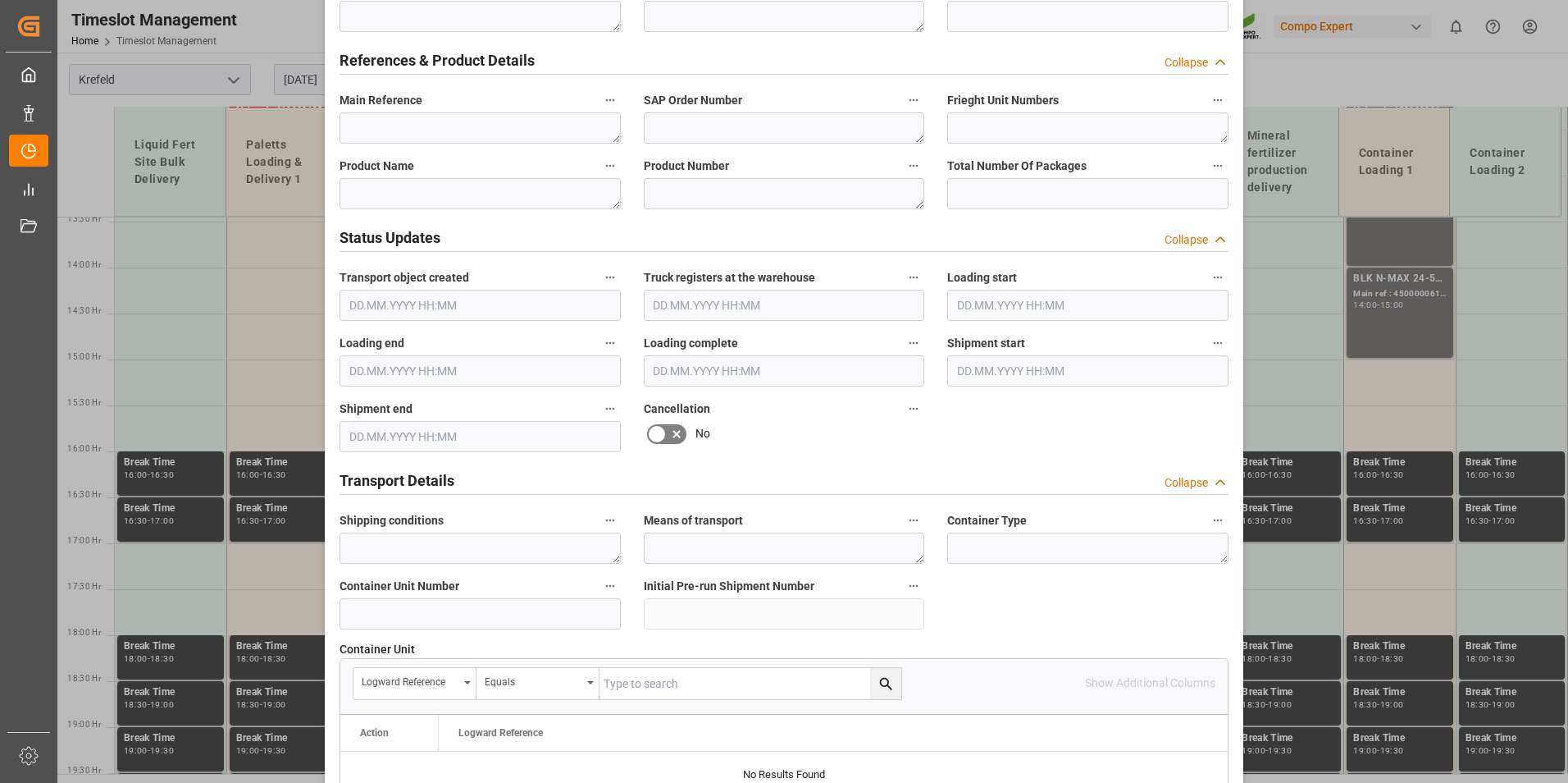
scroll to position [1067, 0]
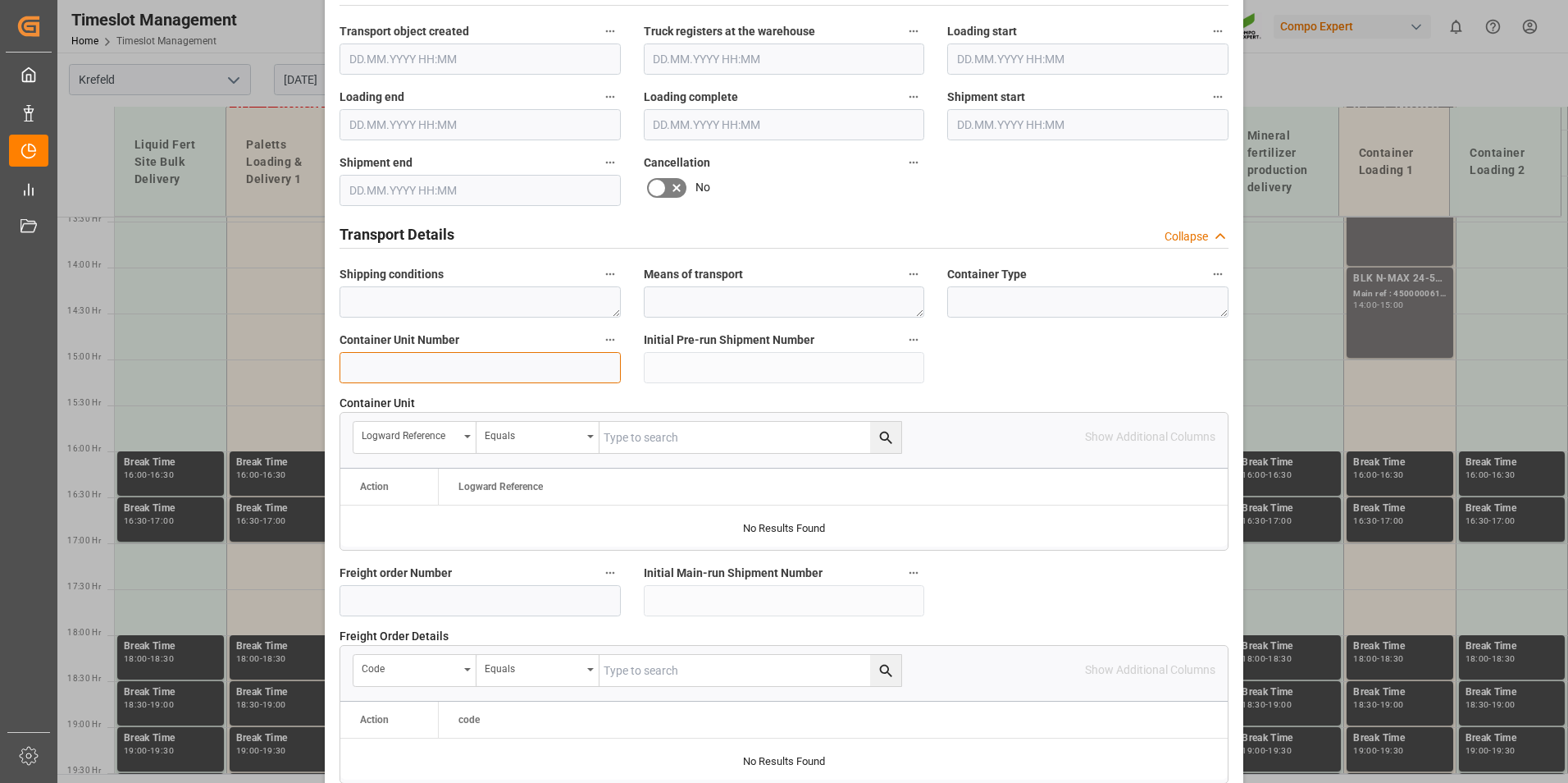
click at [428, 365] on input at bounding box center [481, 367] width 281 height 31
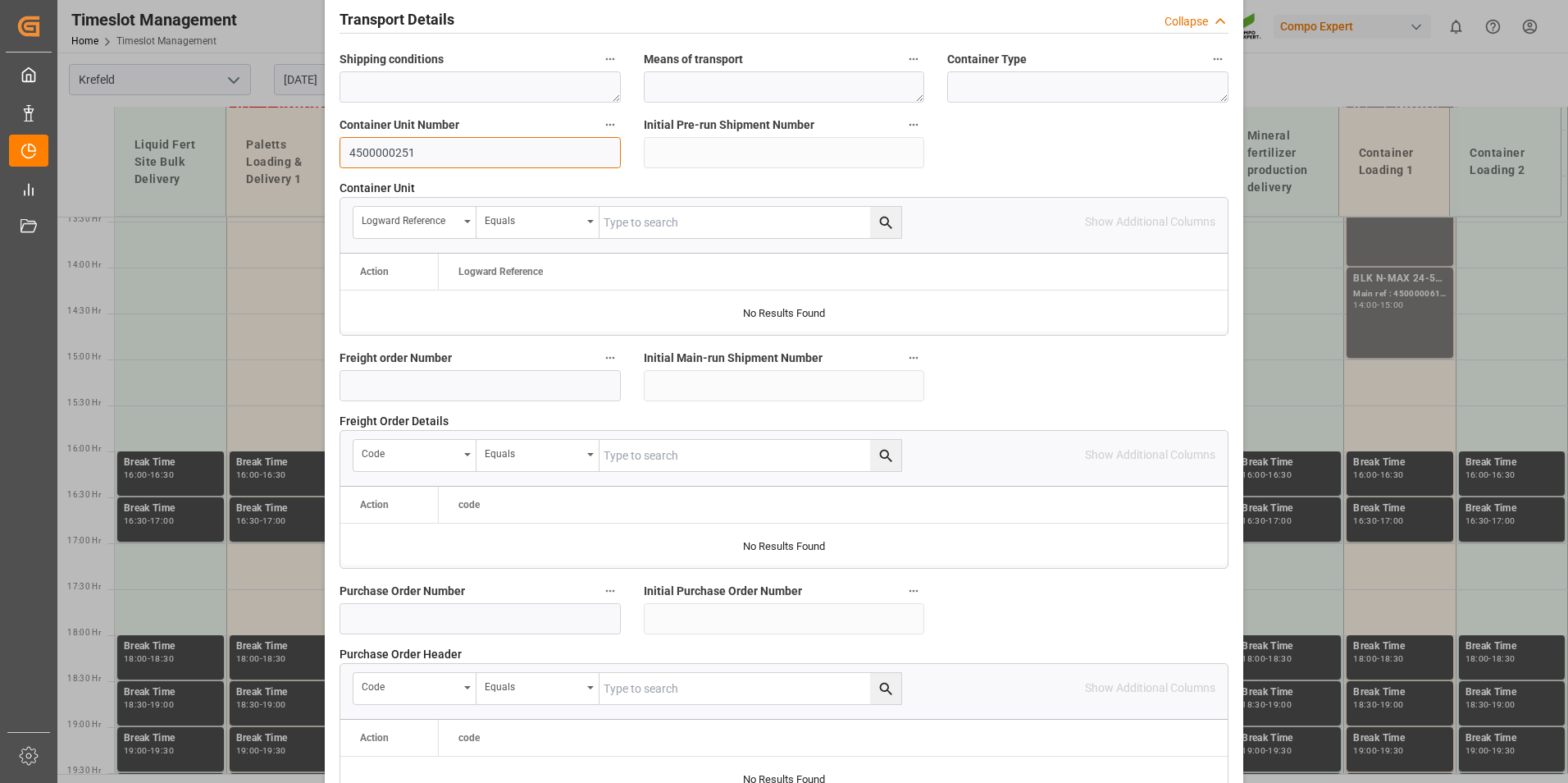
scroll to position [1494, 0]
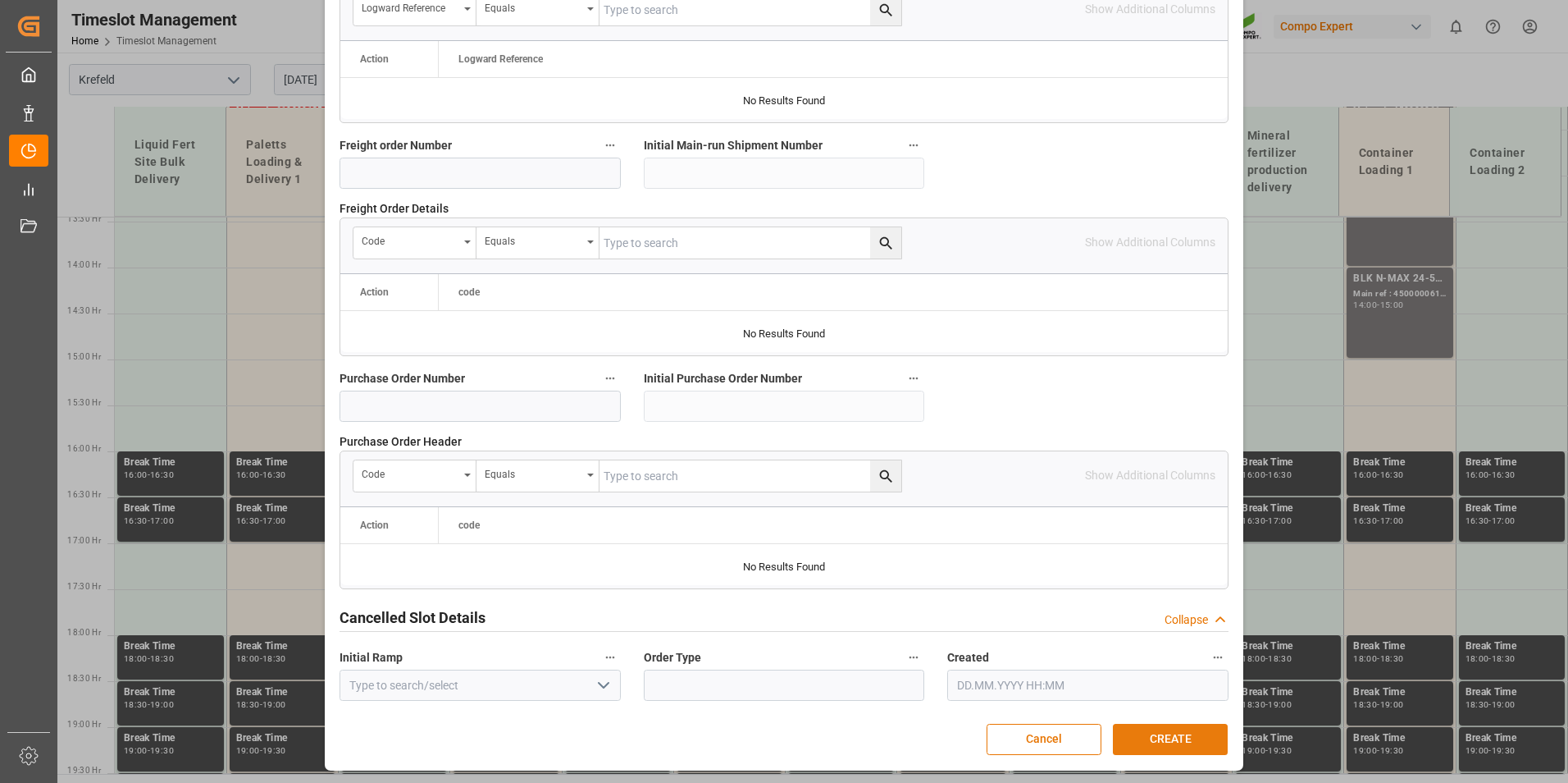
type input "4500000251"
click at [1137, 731] on button "CREATE" at bounding box center [1171, 739] width 115 height 31
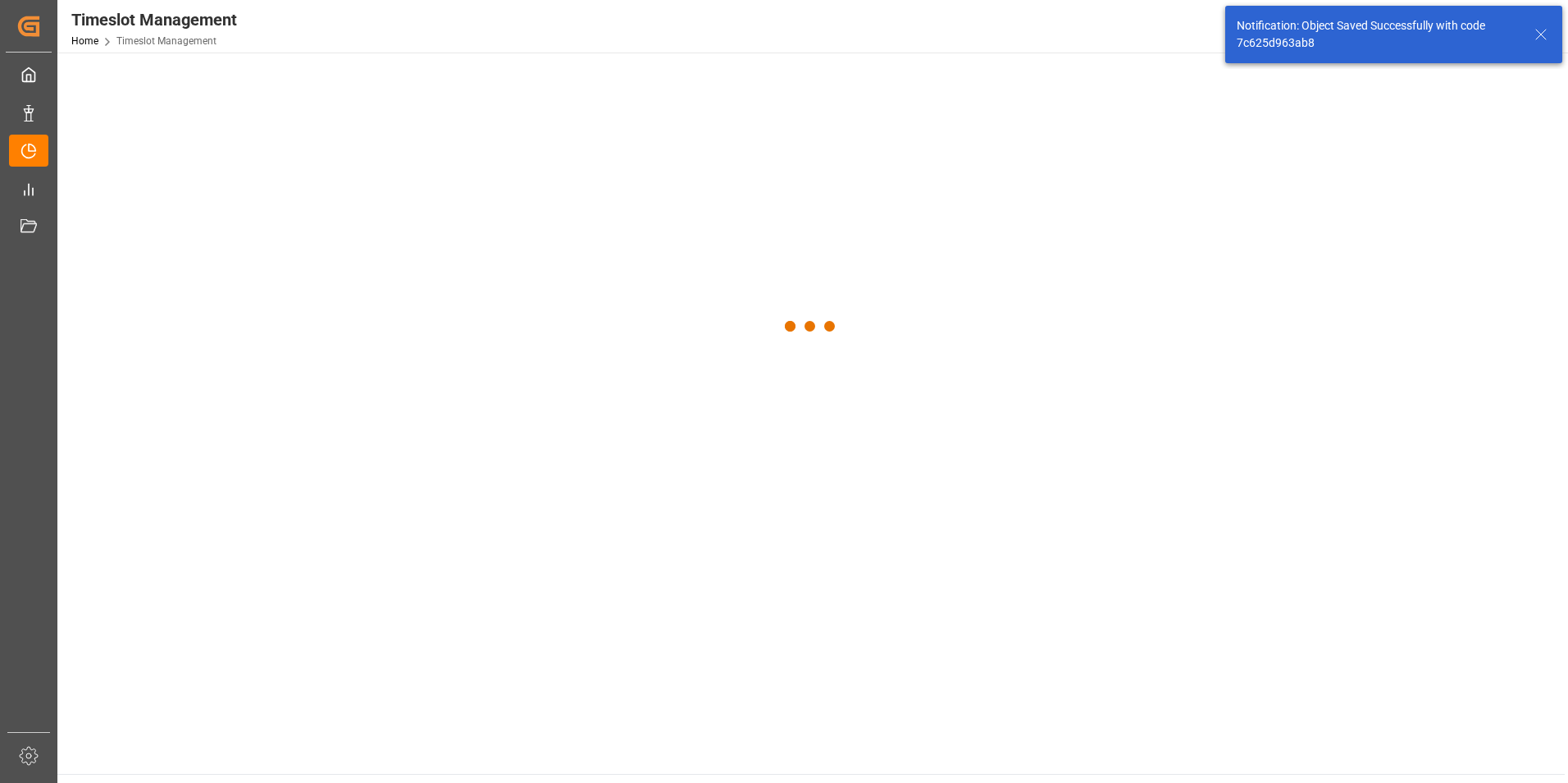
click at [1189, 733] on main at bounding box center [811, 414] width 1508 height 722
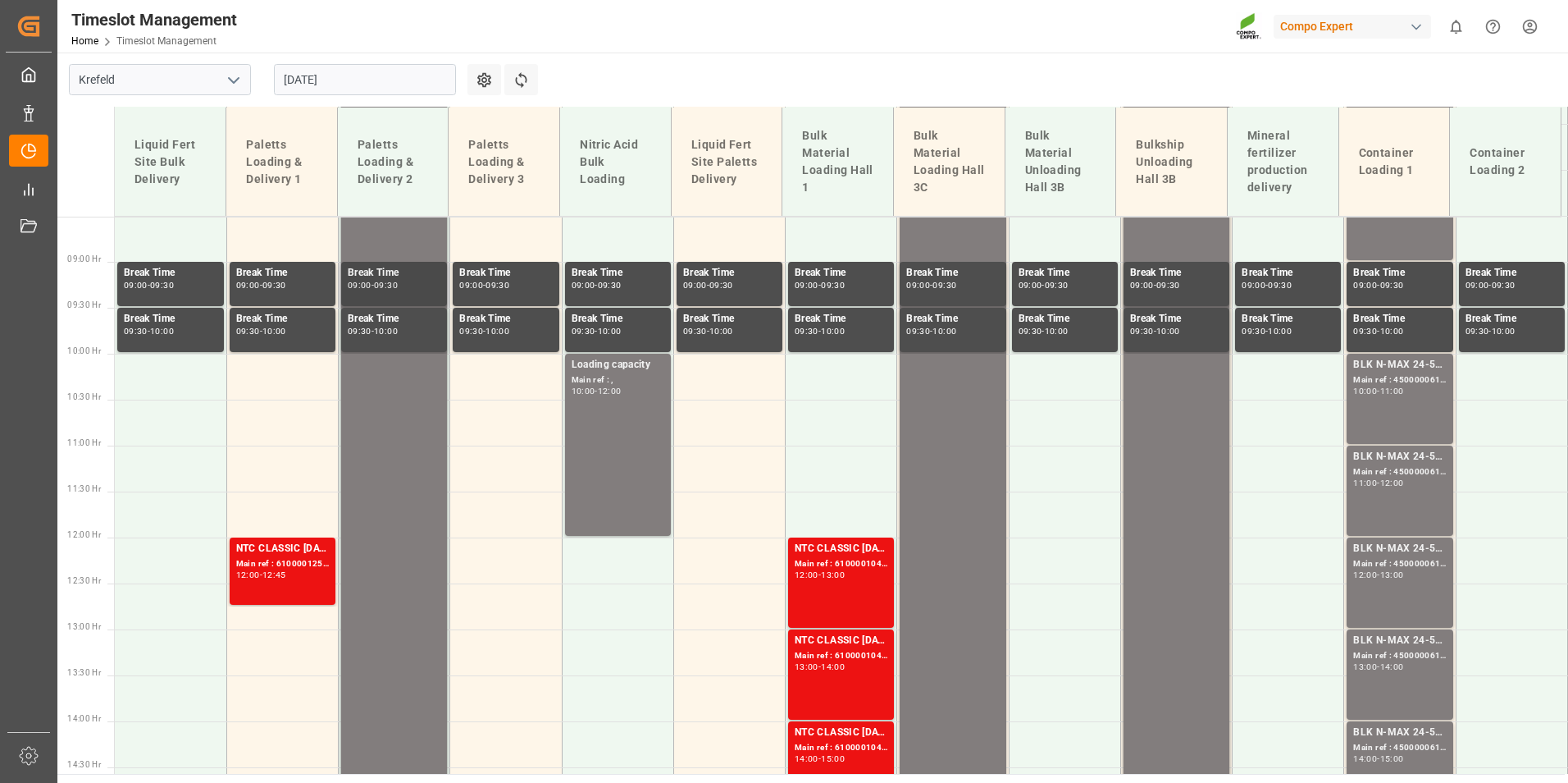
scroll to position [754, 0]
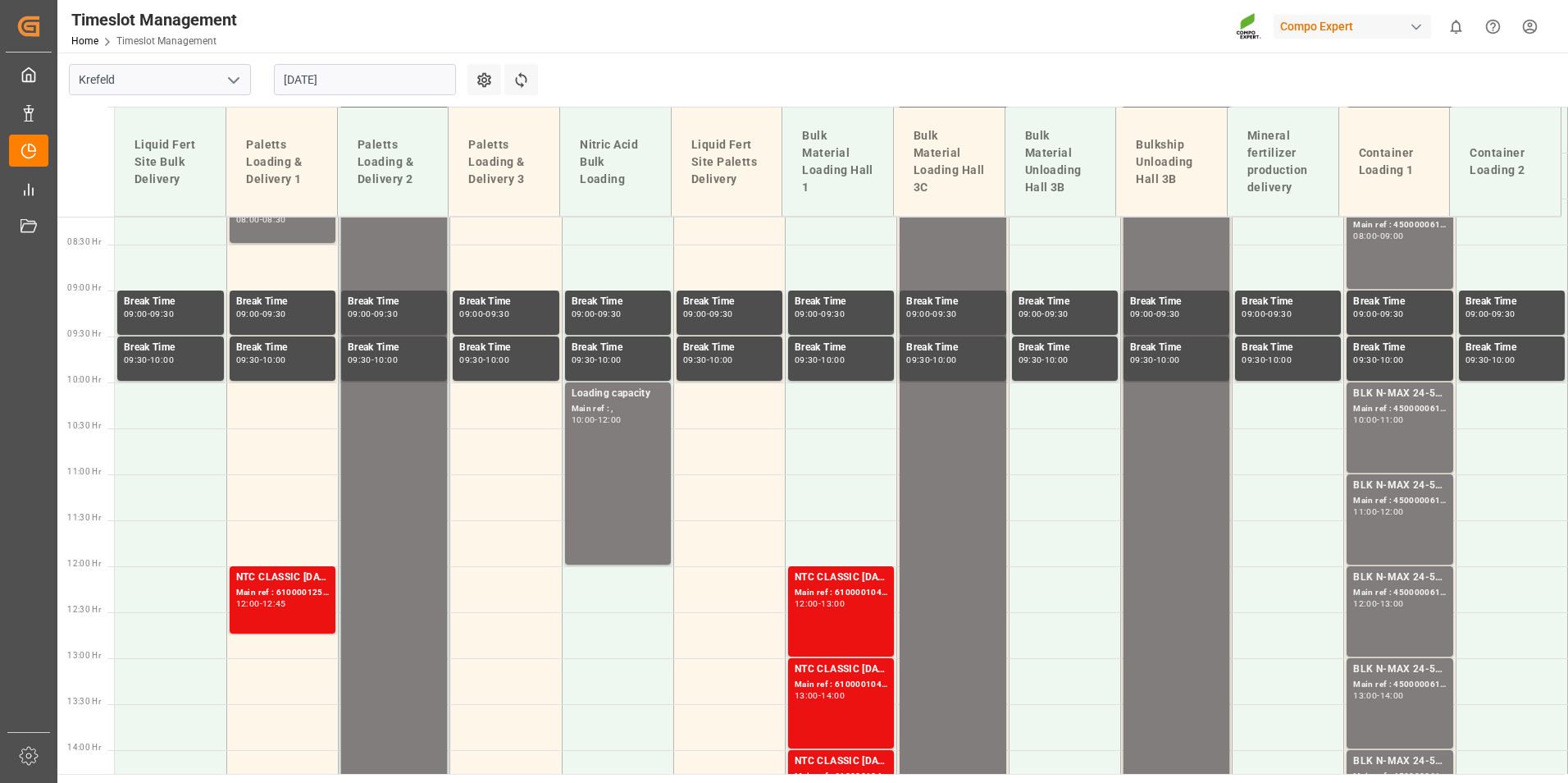
click at [408, 81] on input "[DATE]" at bounding box center [364, 79] width 182 height 31
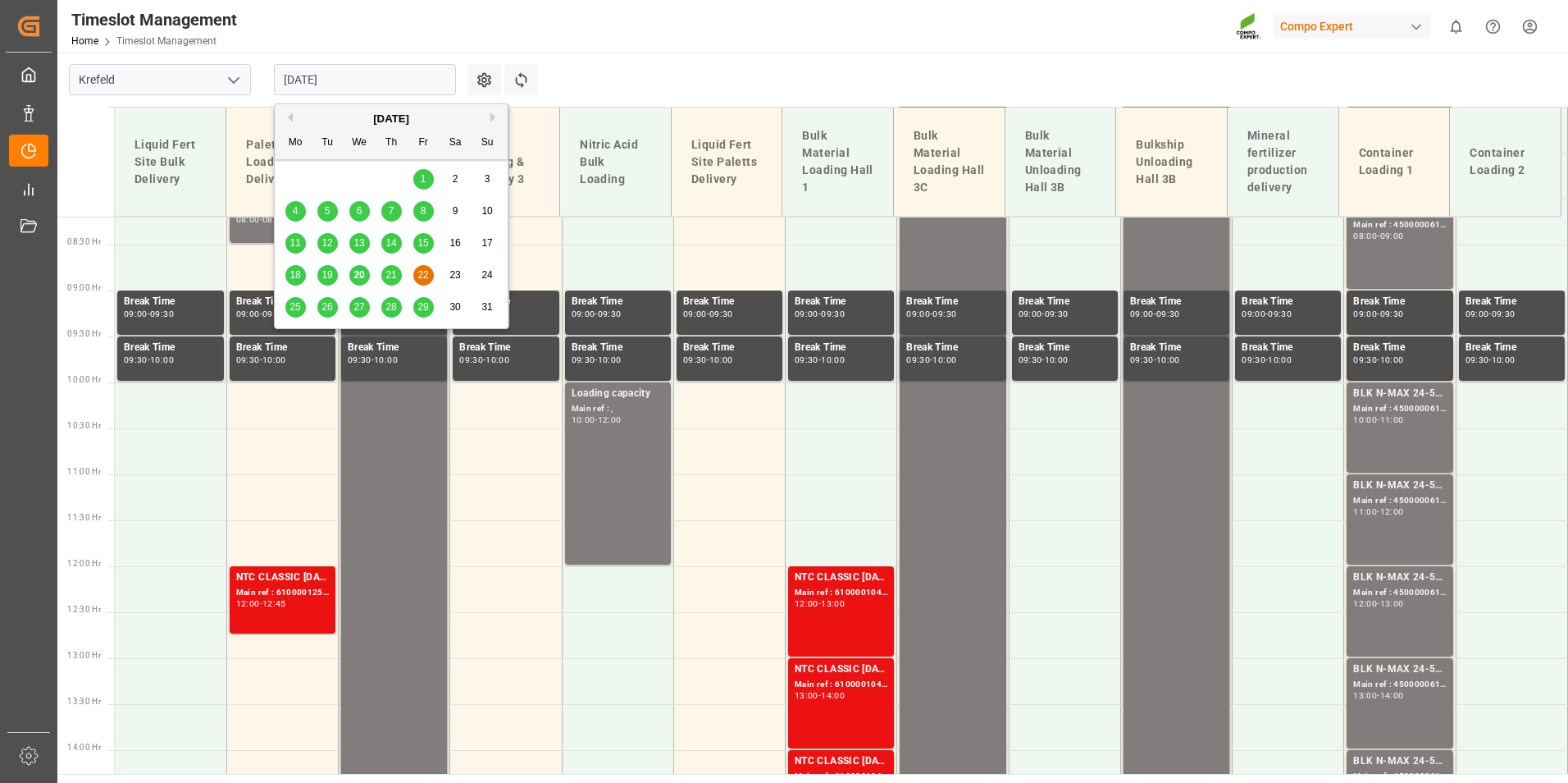
click at [360, 280] on span "20" at bounding box center [358, 275] width 10 height 11
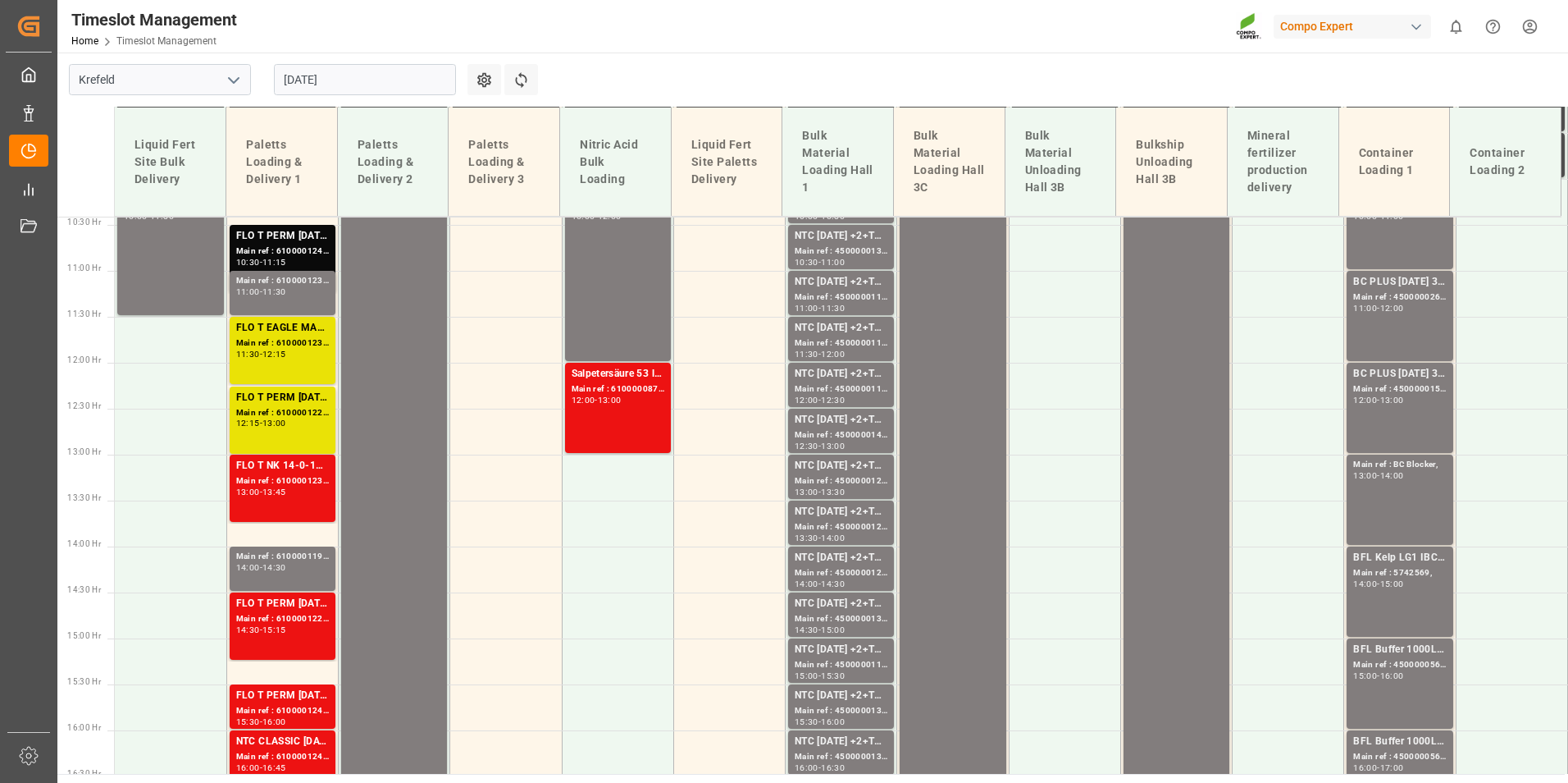
scroll to position [1236, 0]
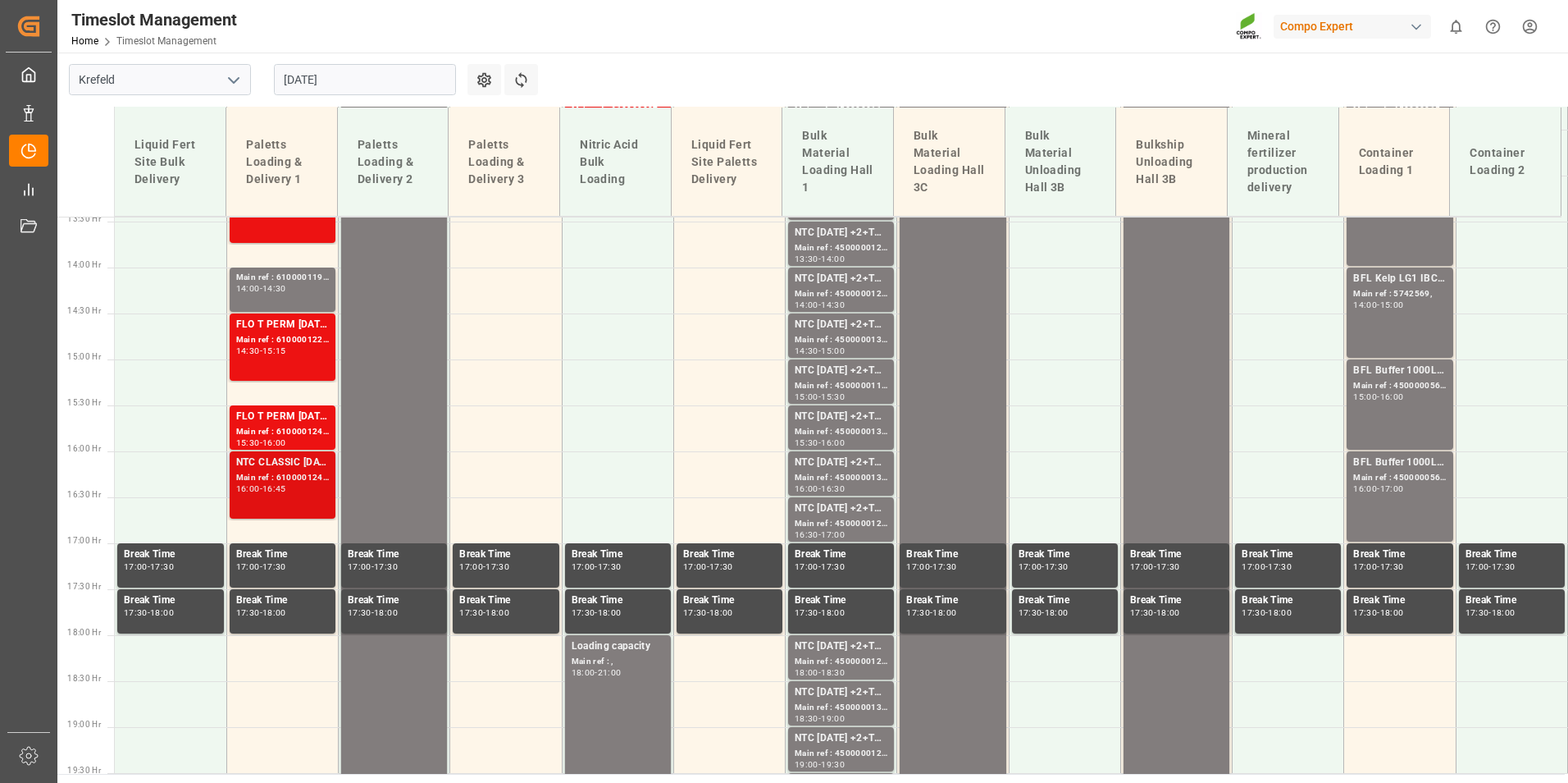
click at [312, 498] on div "NTC CLASSIC [DATE] 25kg (x40) DE,EN,PL;NTC N-MAX 24-5-5 25kg (x40) A,D,EN,PL; M…" at bounding box center [282, 485] width 93 height 60
click at [298, 429] on div "Main ref : 6100001245, 2000000631;" at bounding box center [282, 432] width 93 height 14
click at [295, 348] on div "14:30 - 15:15" at bounding box center [282, 352] width 93 height 9
click at [281, 425] on div "Main ref : 6100001245, 2000000631;" at bounding box center [282, 432] width 93 height 14
click at [302, 476] on div "Main ref : 6100001244, 2000000641;" at bounding box center [282, 478] width 93 height 14
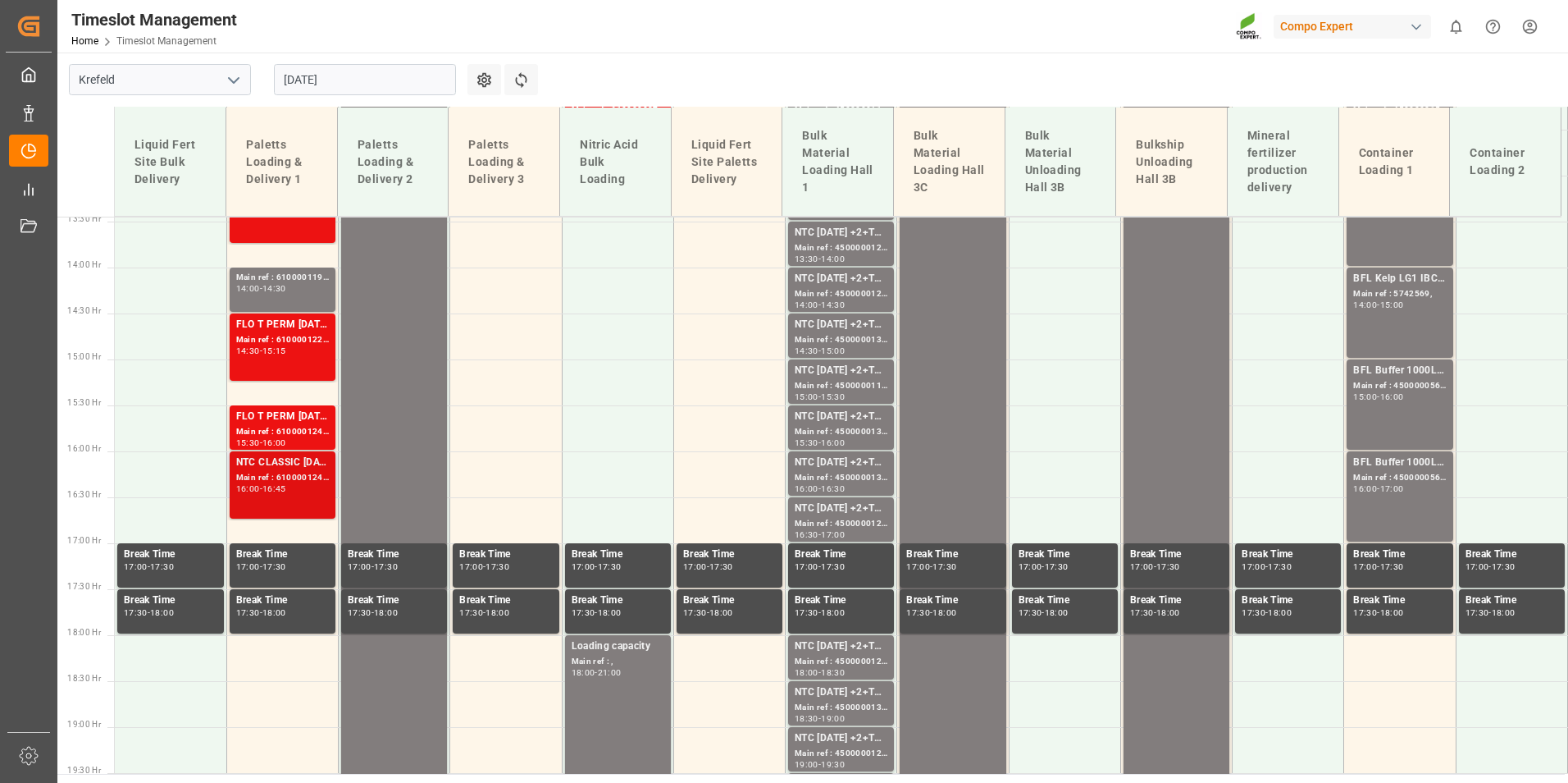
click at [301, 480] on div "Main ref : 6100001244, 2000000641;" at bounding box center [282, 478] width 93 height 14
click at [309, 437] on div "Main ref : 6100001245, 2000000631;" at bounding box center [282, 432] width 93 height 14
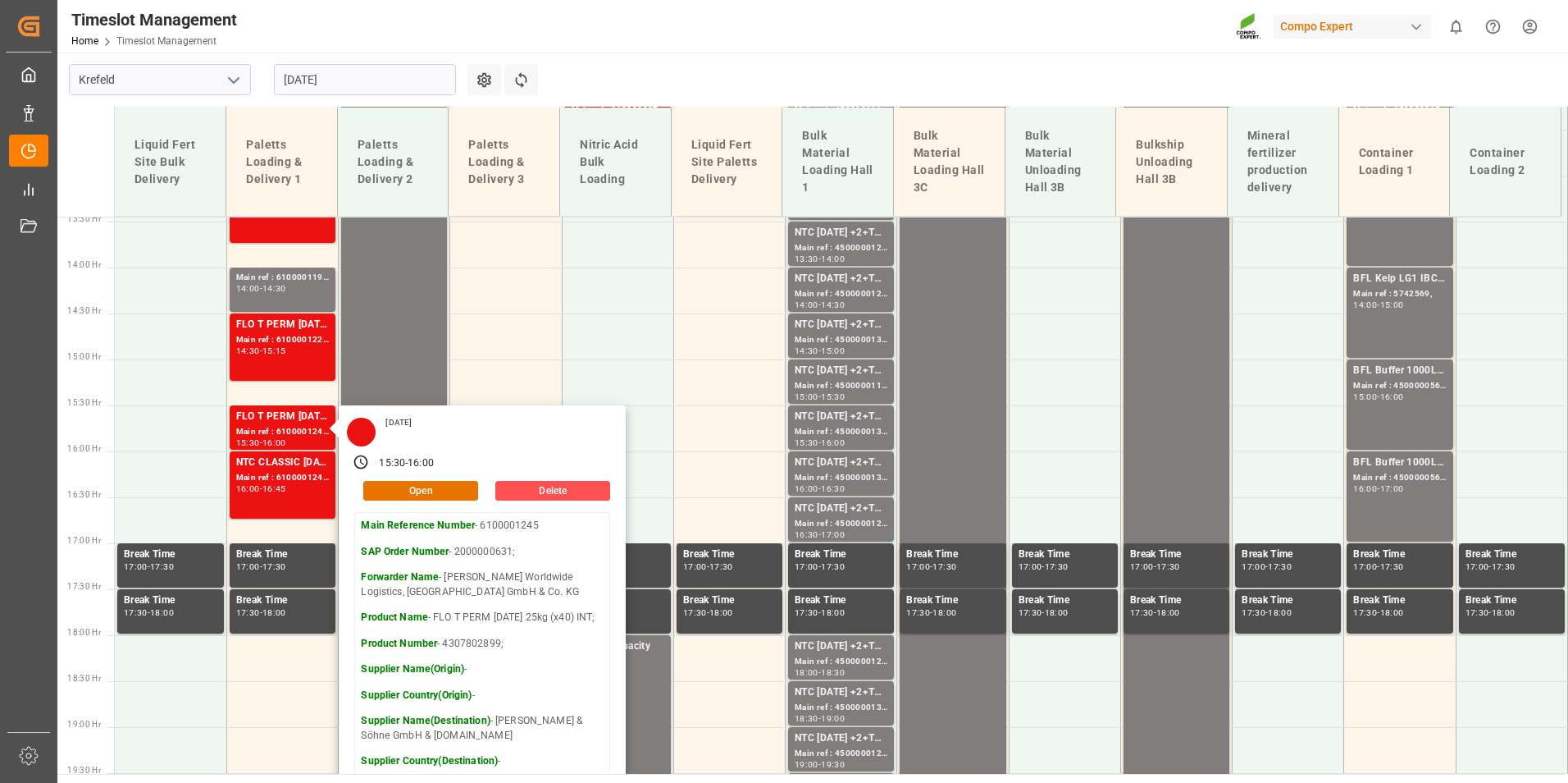
drag, startPoint x: 346, startPoint y: 102, endPoint x: 341, endPoint y: 80, distance: 22.6
click at [345, 99] on div "[DATE]" at bounding box center [364, 79] width 205 height 54
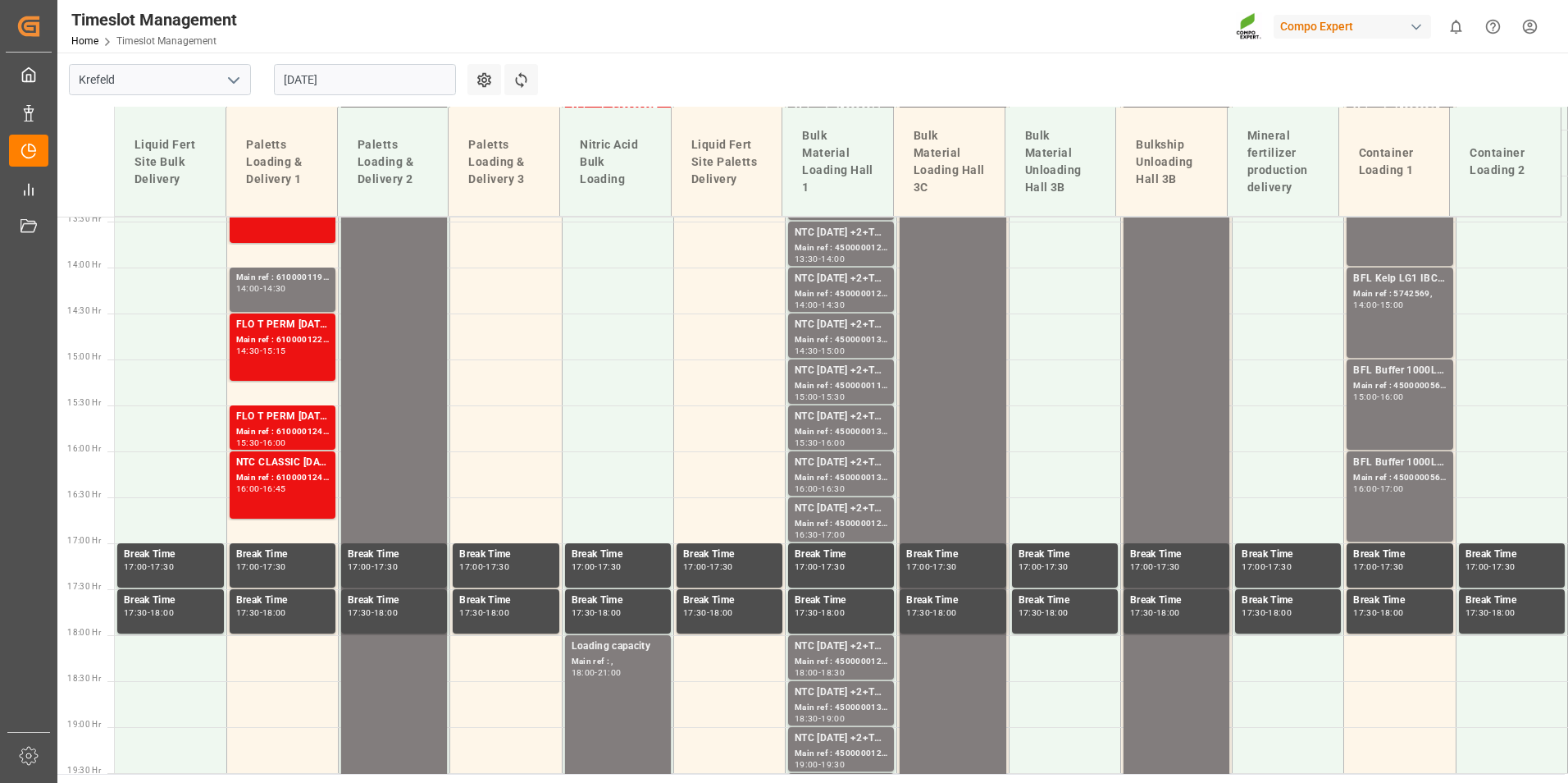
click at [341, 80] on input "[DATE]" at bounding box center [364, 79] width 182 height 31
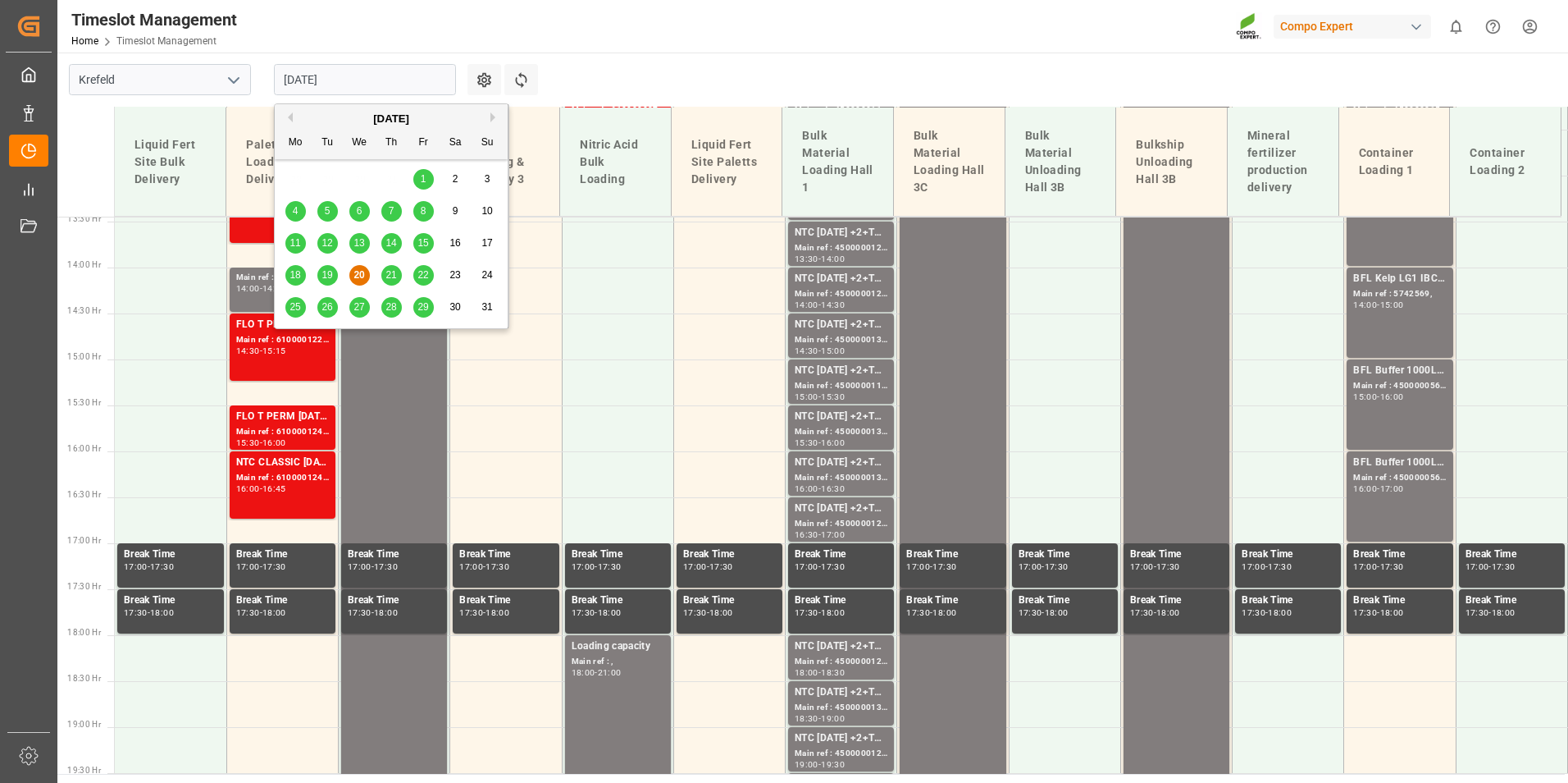
click at [296, 317] on div "25" at bounding box center [295, 307] width 21 height 20
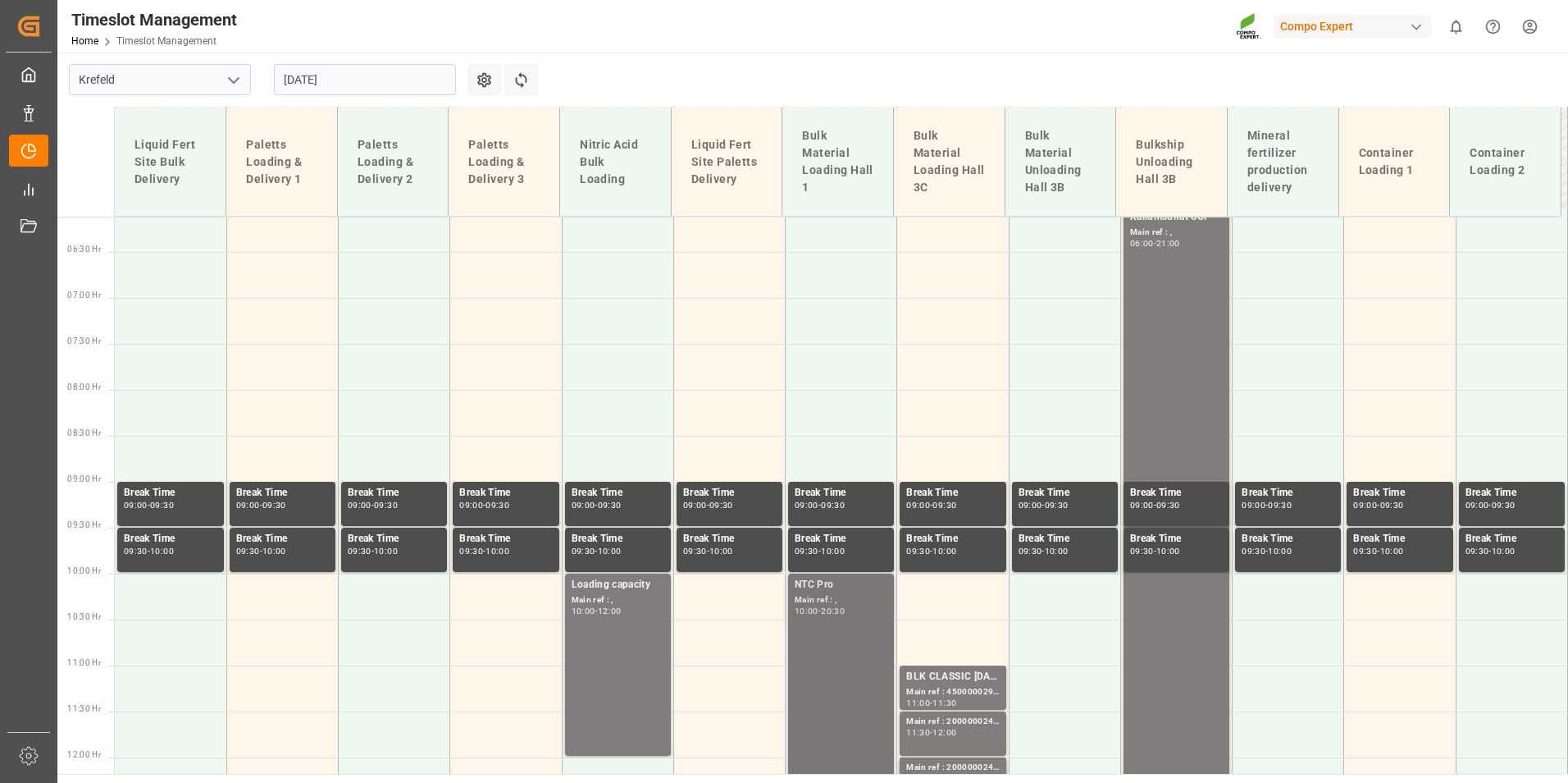
scroll to position [661, 0]
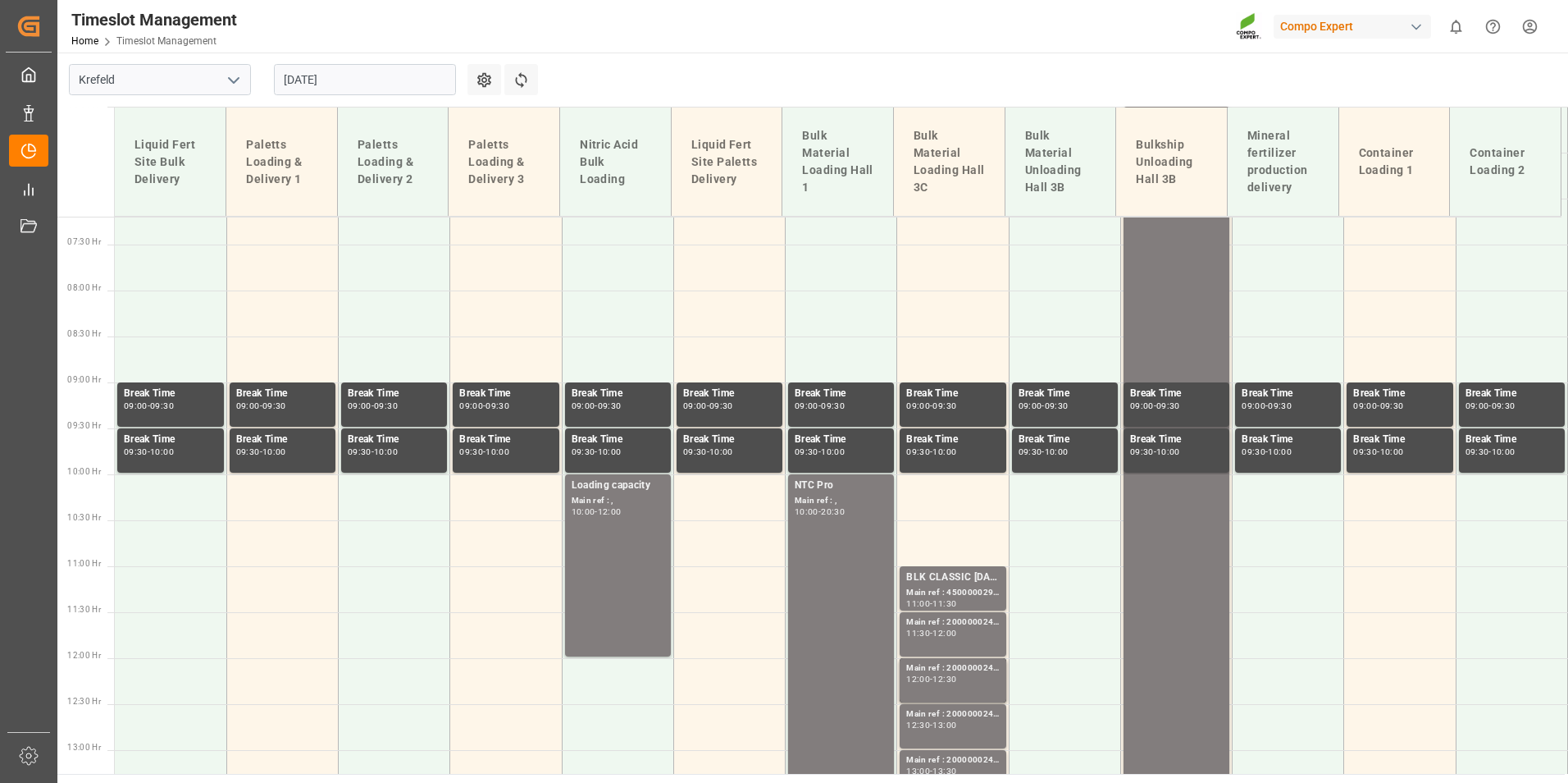
click at [372, 84] on input "[DATE]" at bounding box center [364, 79] width 182 height 31
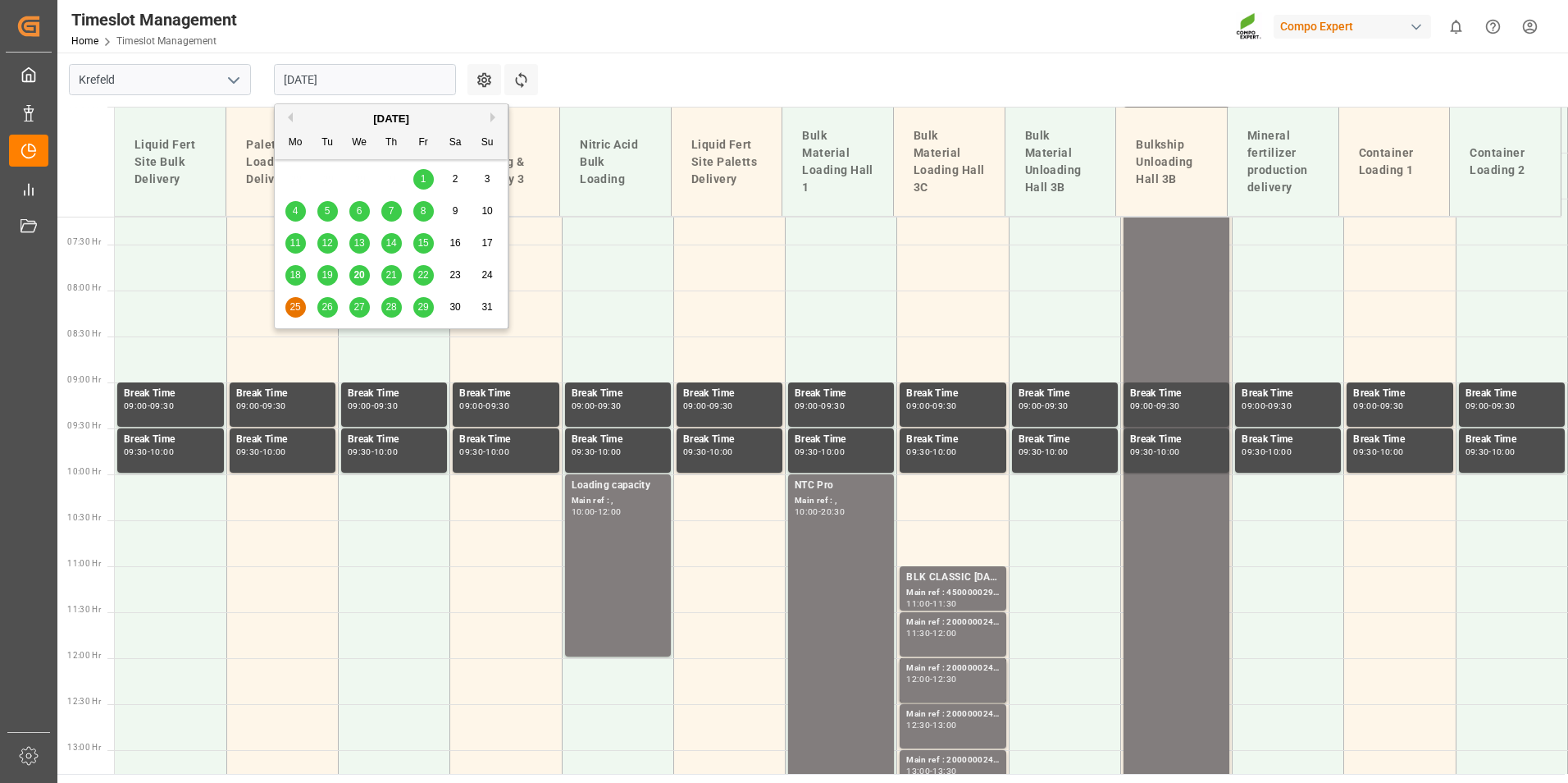
click at [328, 313] on span "26" at bounding box center [327, 307] width 10 height 11
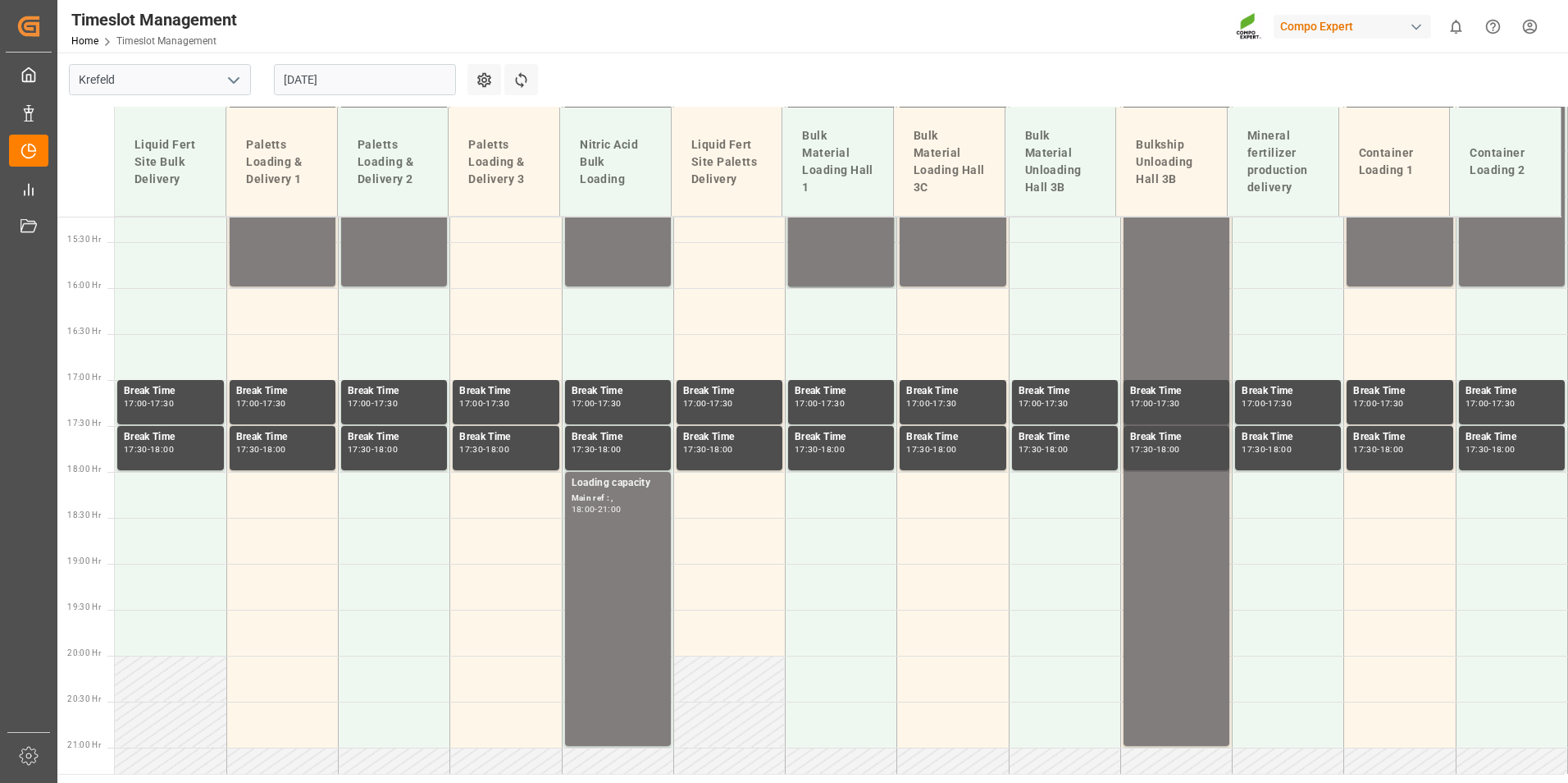
scroll to position [1400, 0]
click at [838, 313] on td at bounding box center [841, 310] width 111 height 46
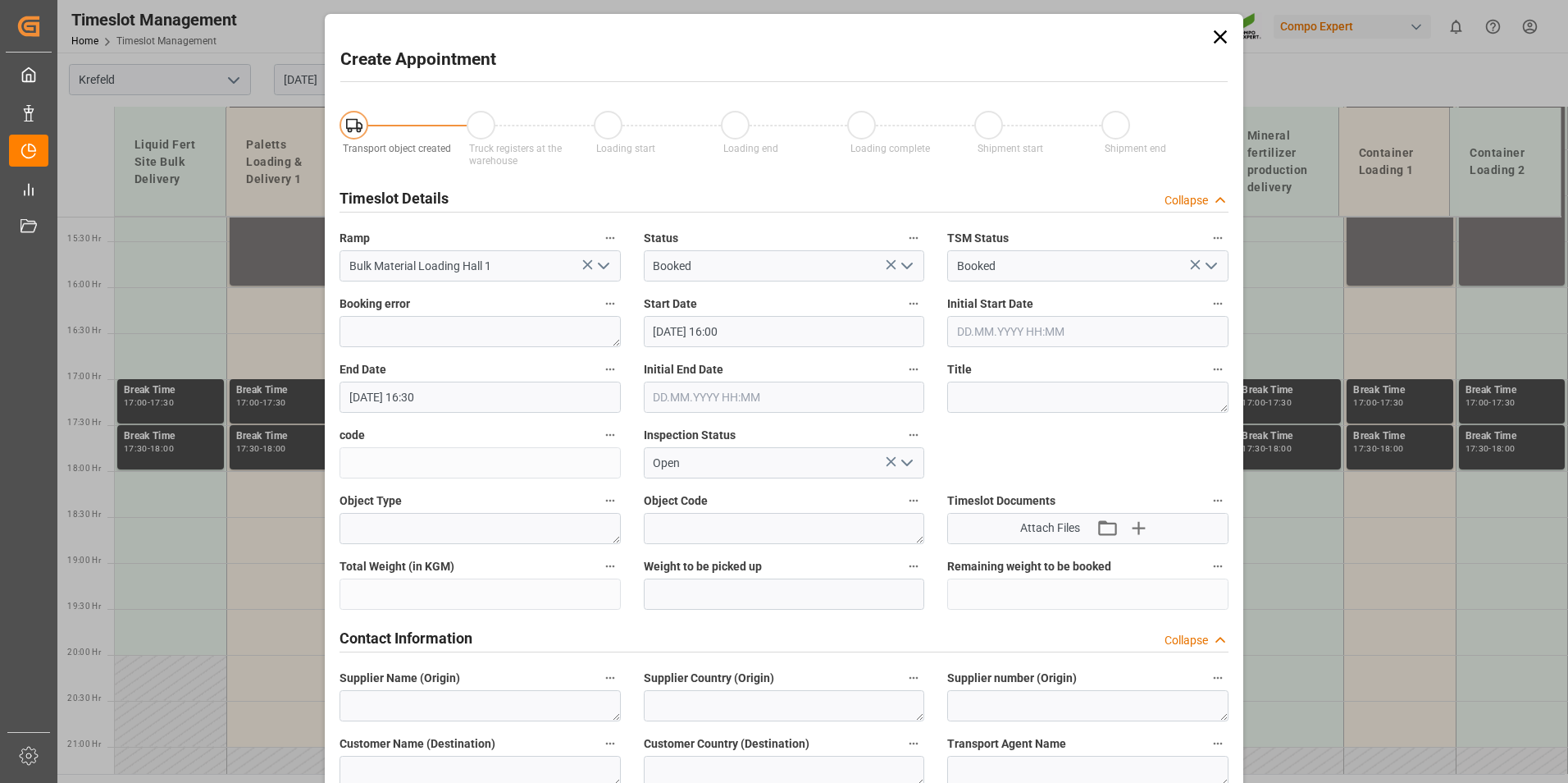
type input "[DATE] 16:00"
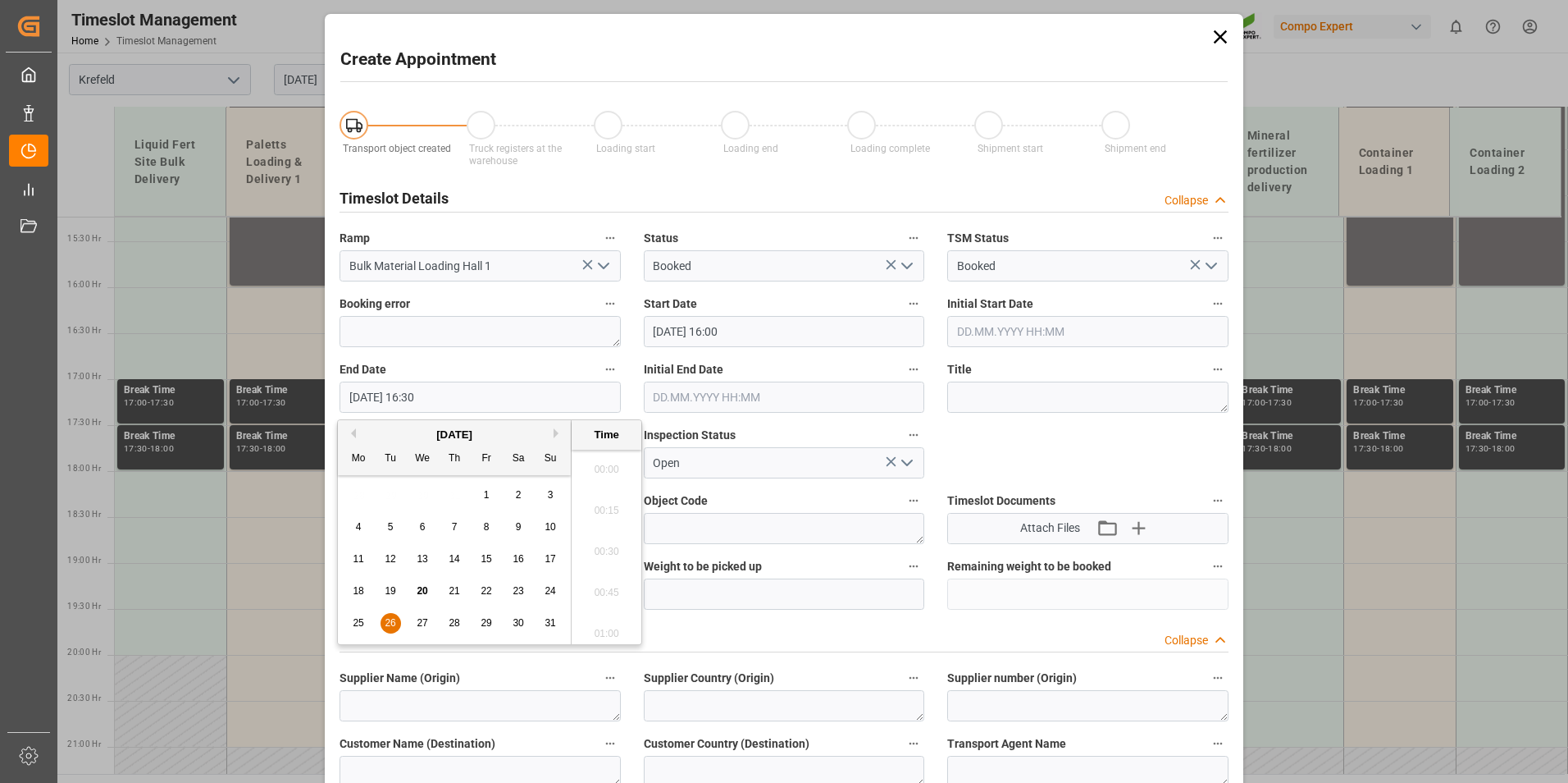
click at [534, 387] on input "[DATE] 16:30" at bounding box center [481, 397] width 281 height 31
click at [397, 631] on div "26" at bounding box center [391, 623] width 21 height 20
click at [622, 552] on li "21:00" at bounding box center [607, 546] width 70 height 41
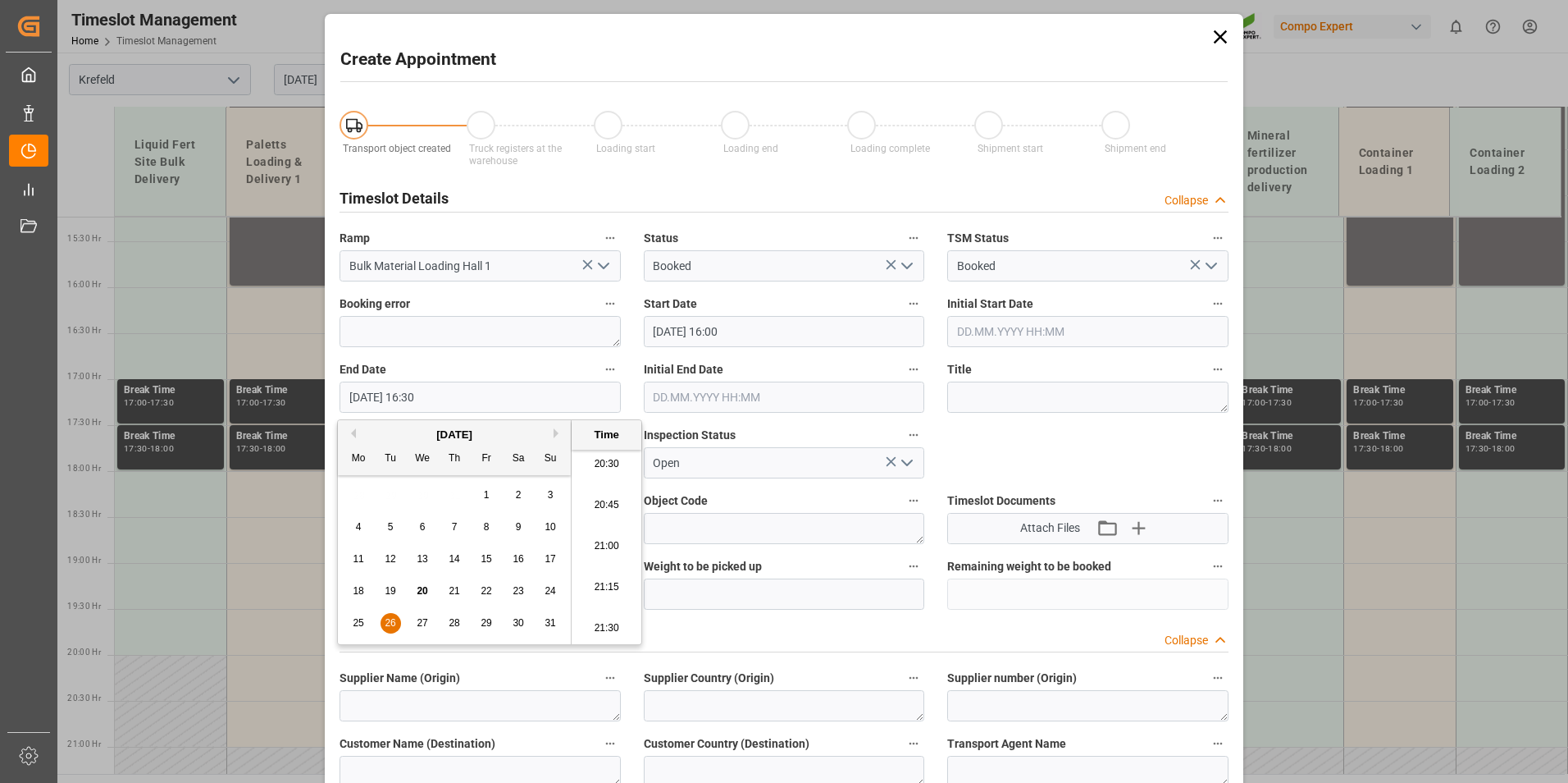
type input "[DATE] 21:00"
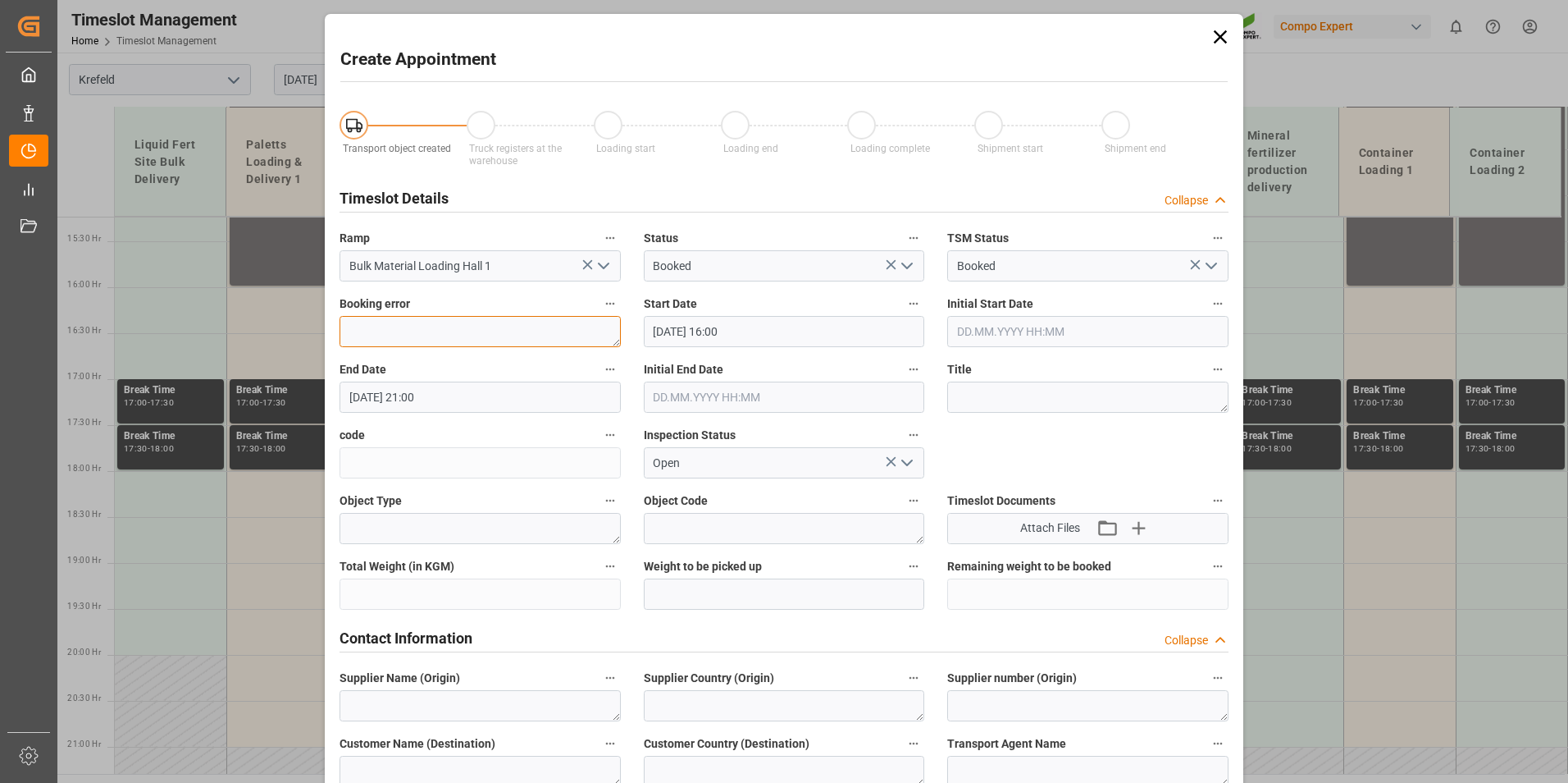
click at [484, 334] on textarea at bounding box center [481, 332] width 281 height 31
click at [1216, 45] on icon at bounding box center [1221, 37] width 23 height 23
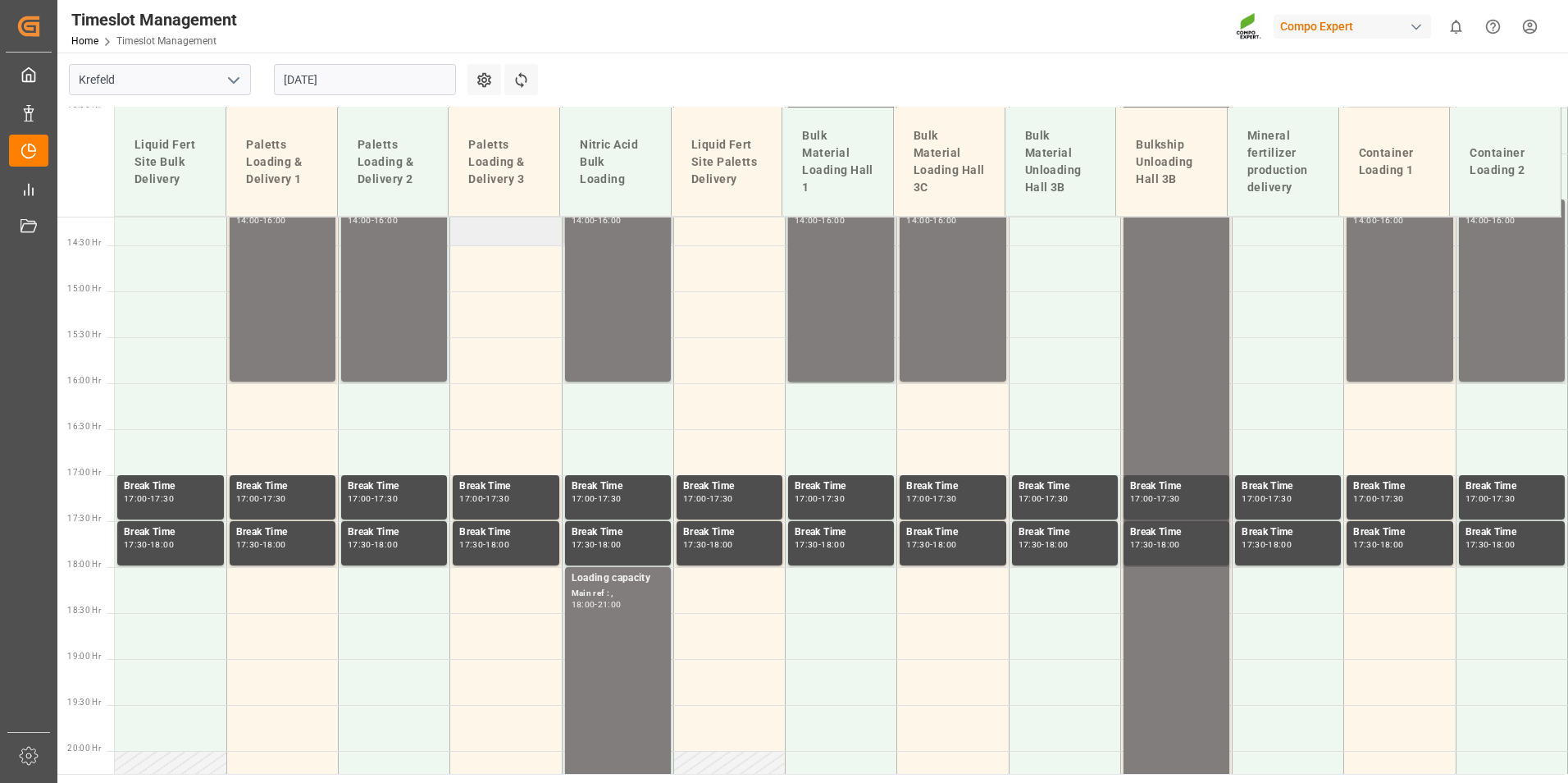
scroll to position [1072, 0]
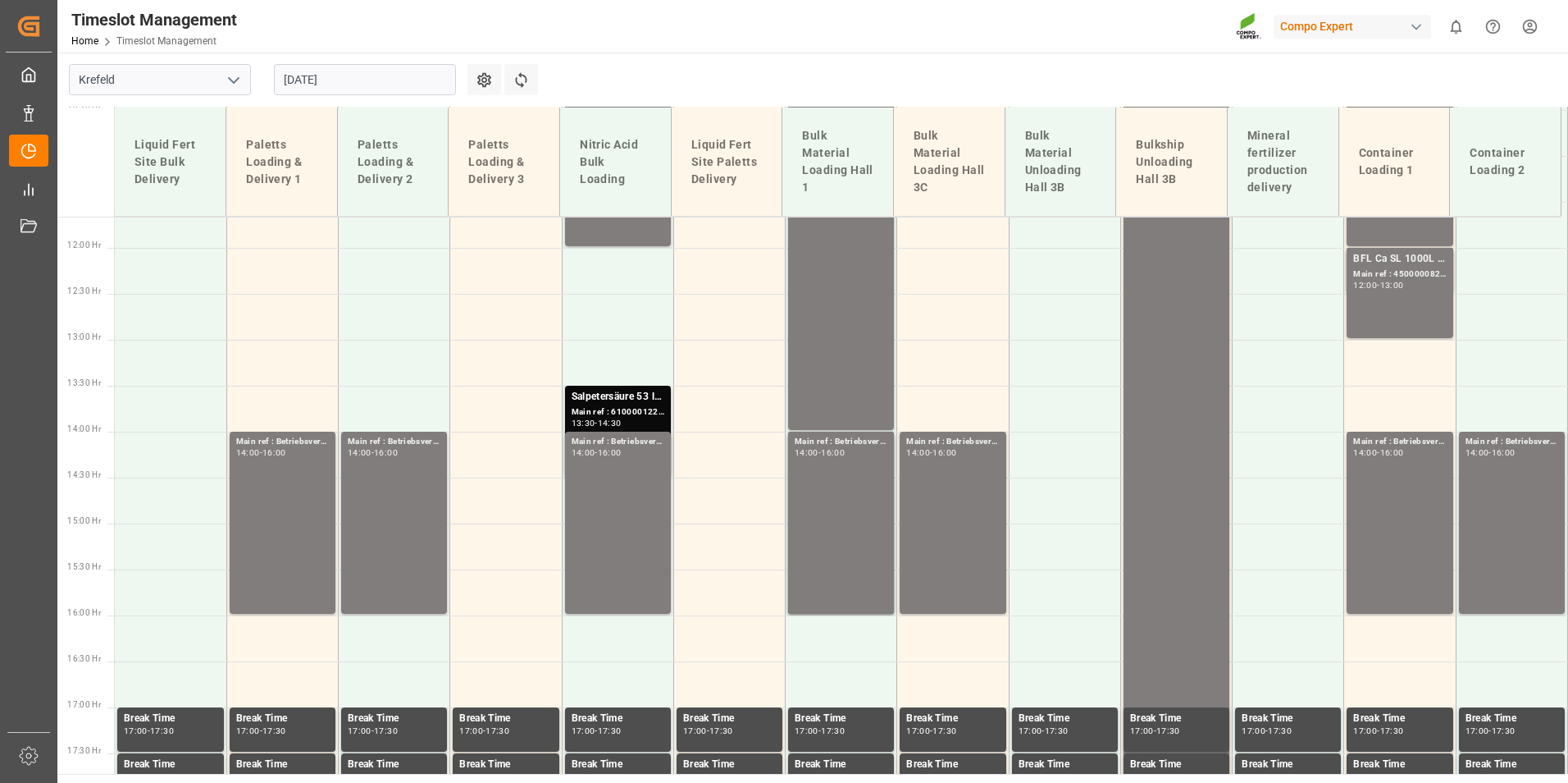
click at [385, 91] on input "[DATE]" at bounding box center [364, 79] width 182 height 31
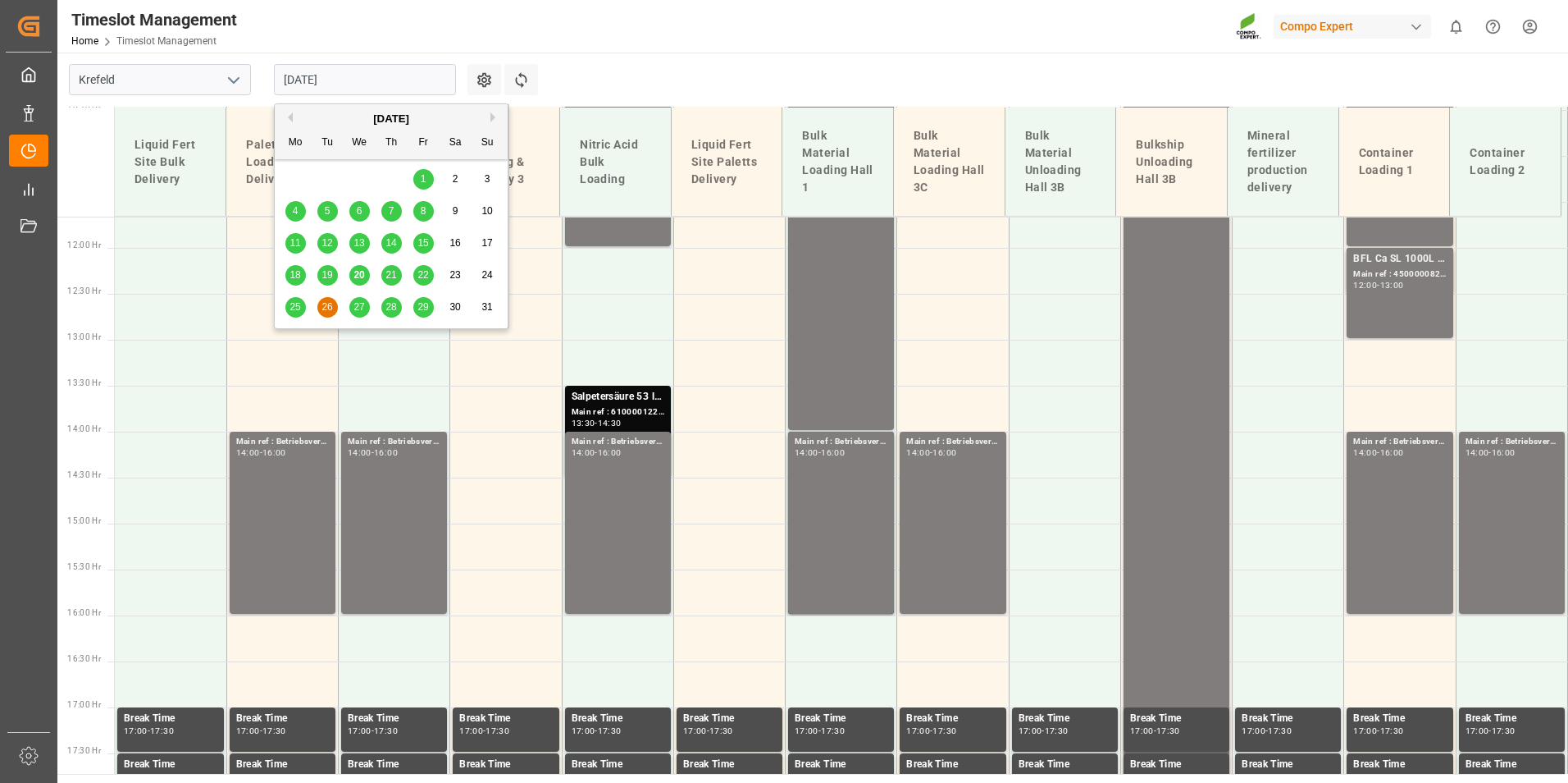
click at [356, 313] on span "27" at bounding box center [358, 307] width 10 height 11
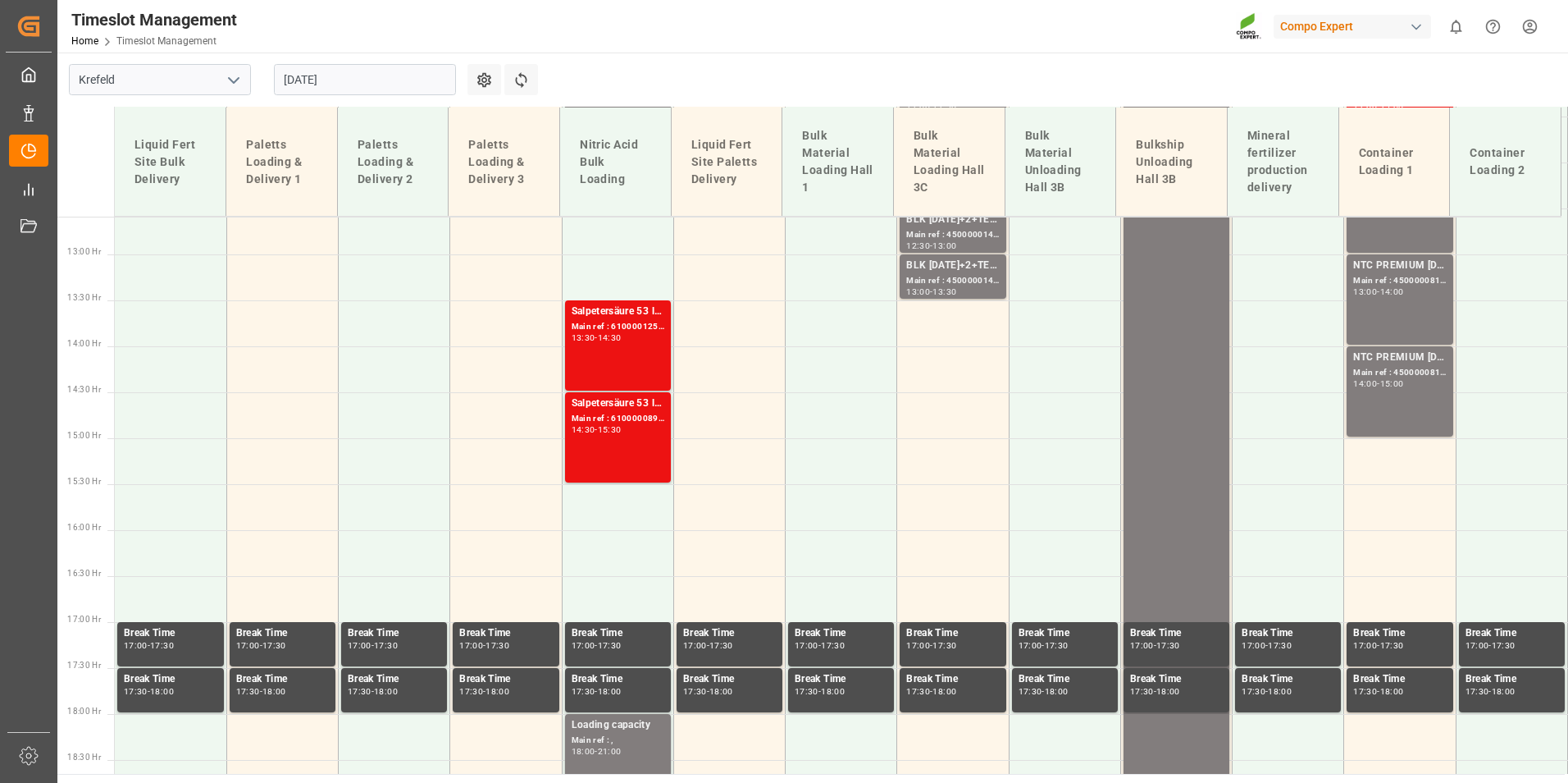
scroll to position [1568, 0]
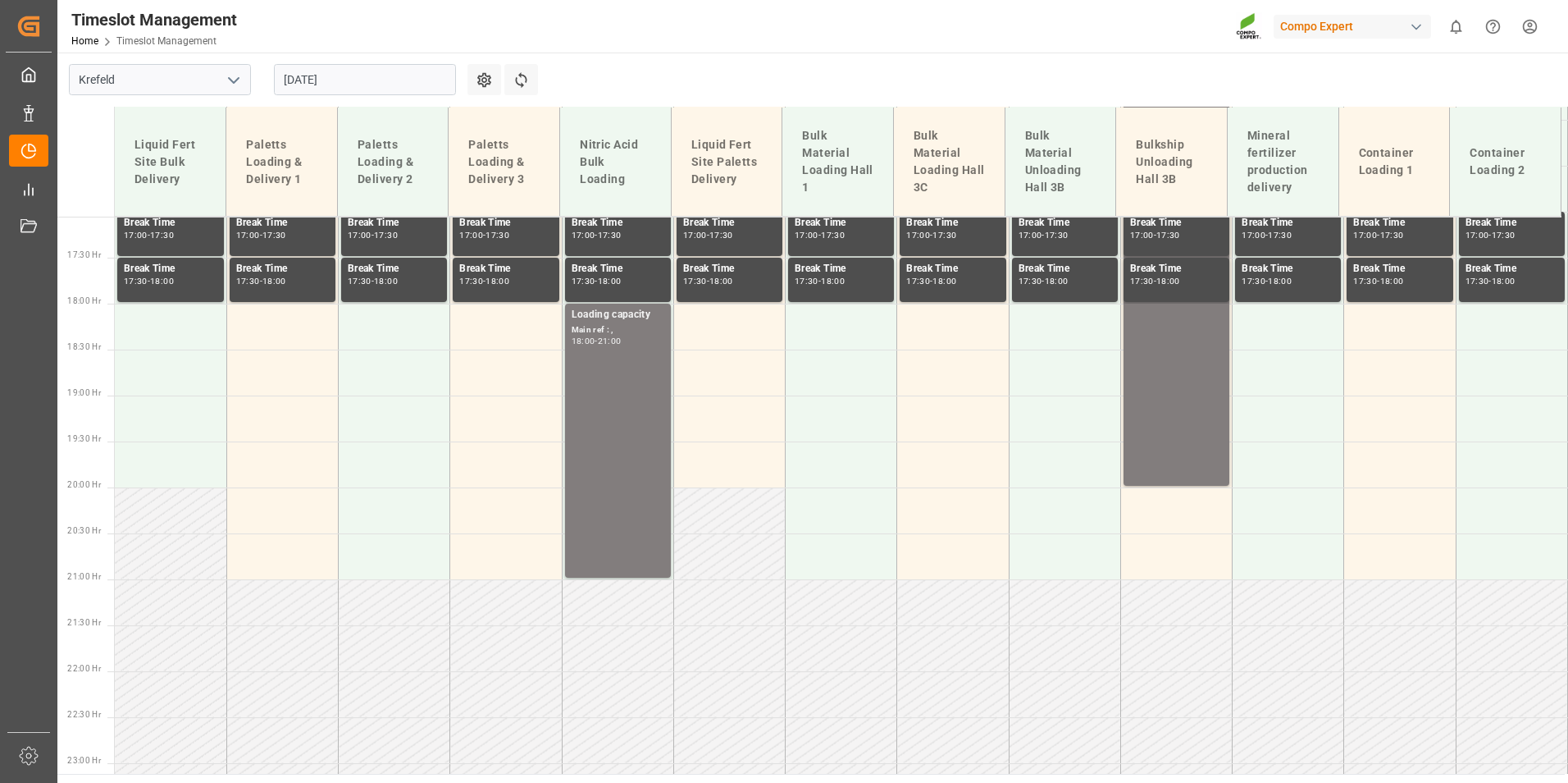
drag, startPoint x: 376, startPoint y: 70, endPoint x: 375, endPoint y: 90, distance: 20.0
click at [376, 70] on input "[DATE]" at bounding box center [364, 79] width 182 height 31
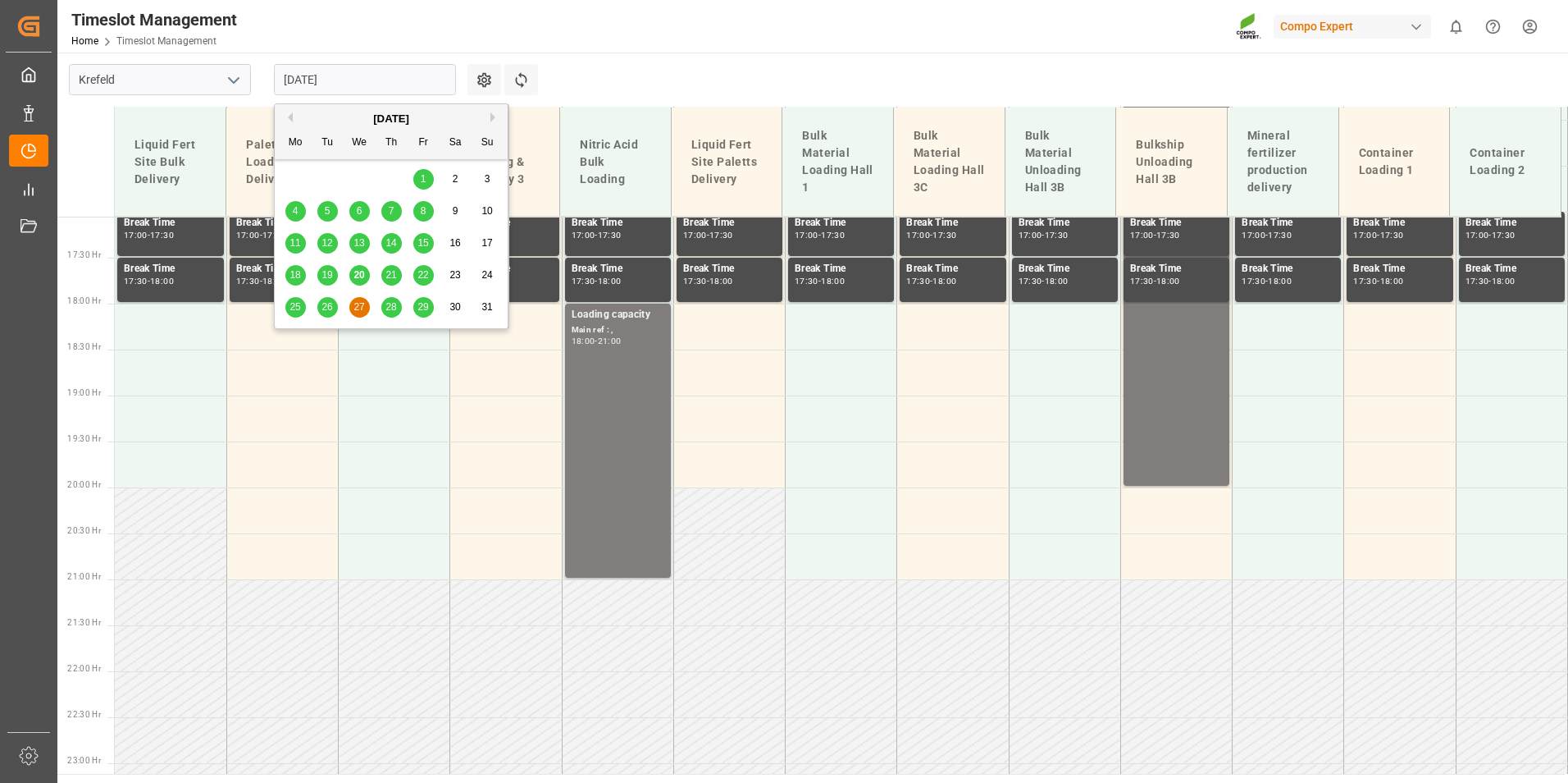
click at [362, 279] on span "20" at bounding box center [358, 275] width 10 height 11
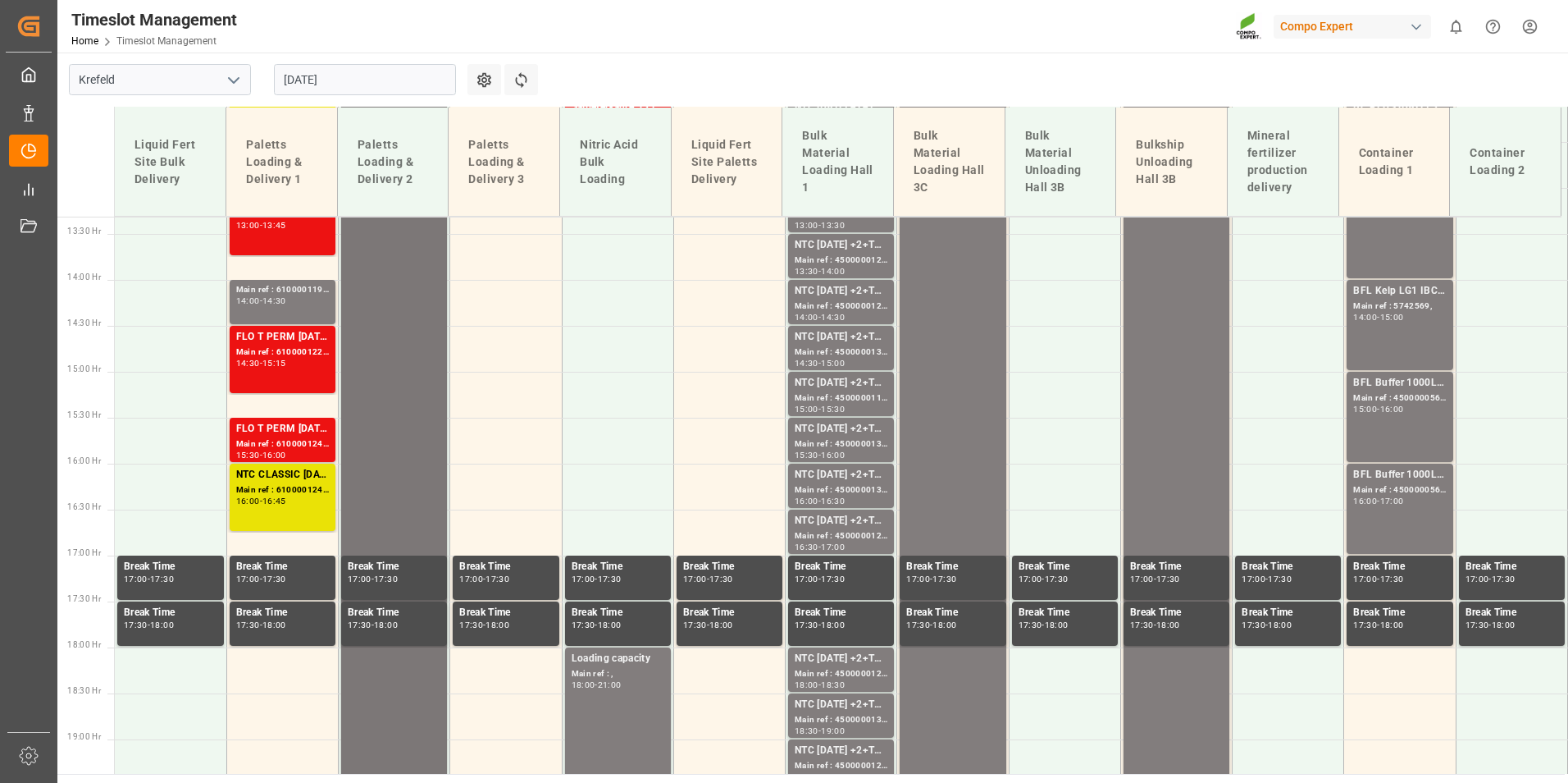
scroll to position [1236, 0]
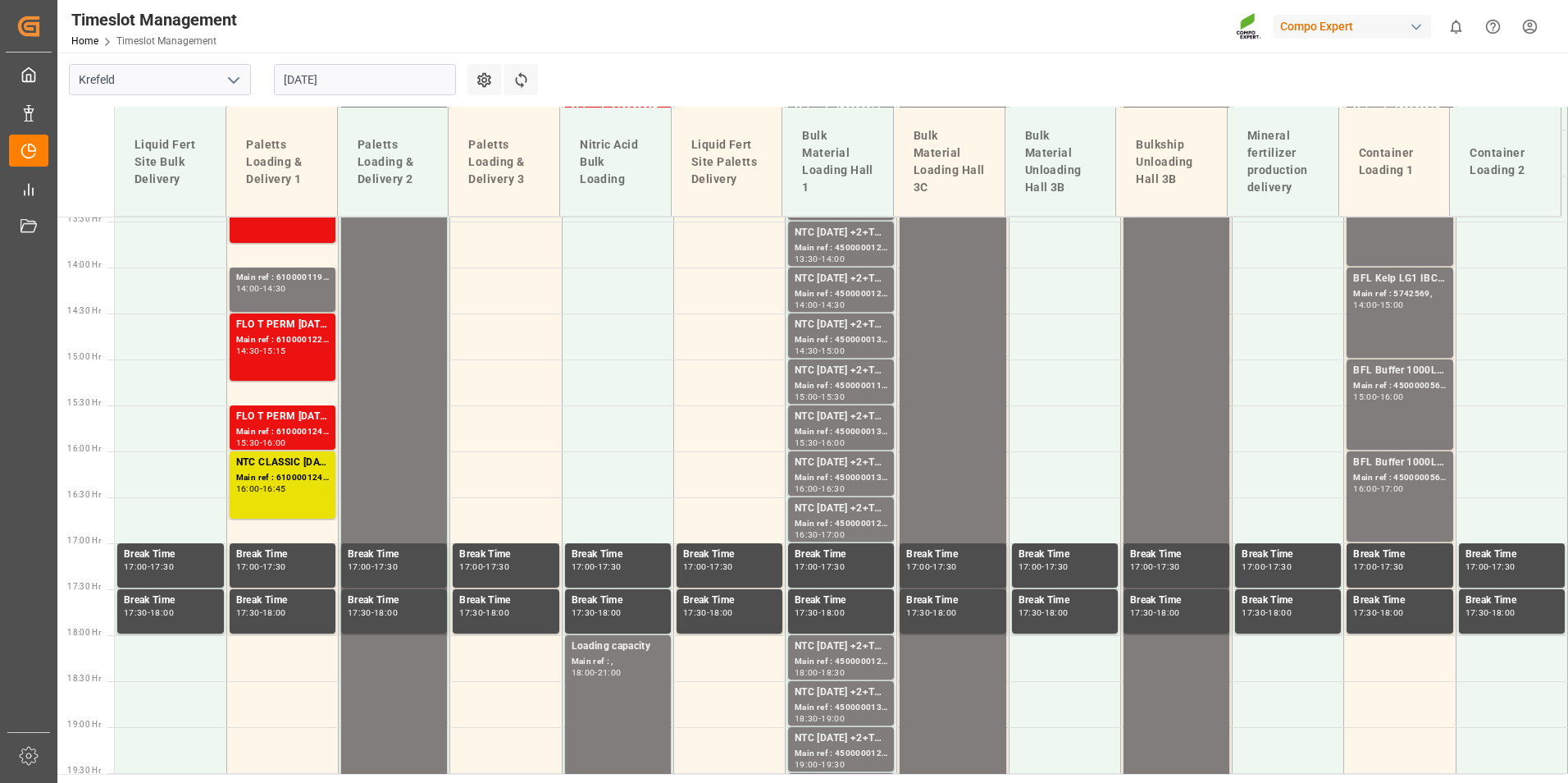
click at [355, 84] on input "[DATE]" at bounding box center [364, 79] width 182 height 31
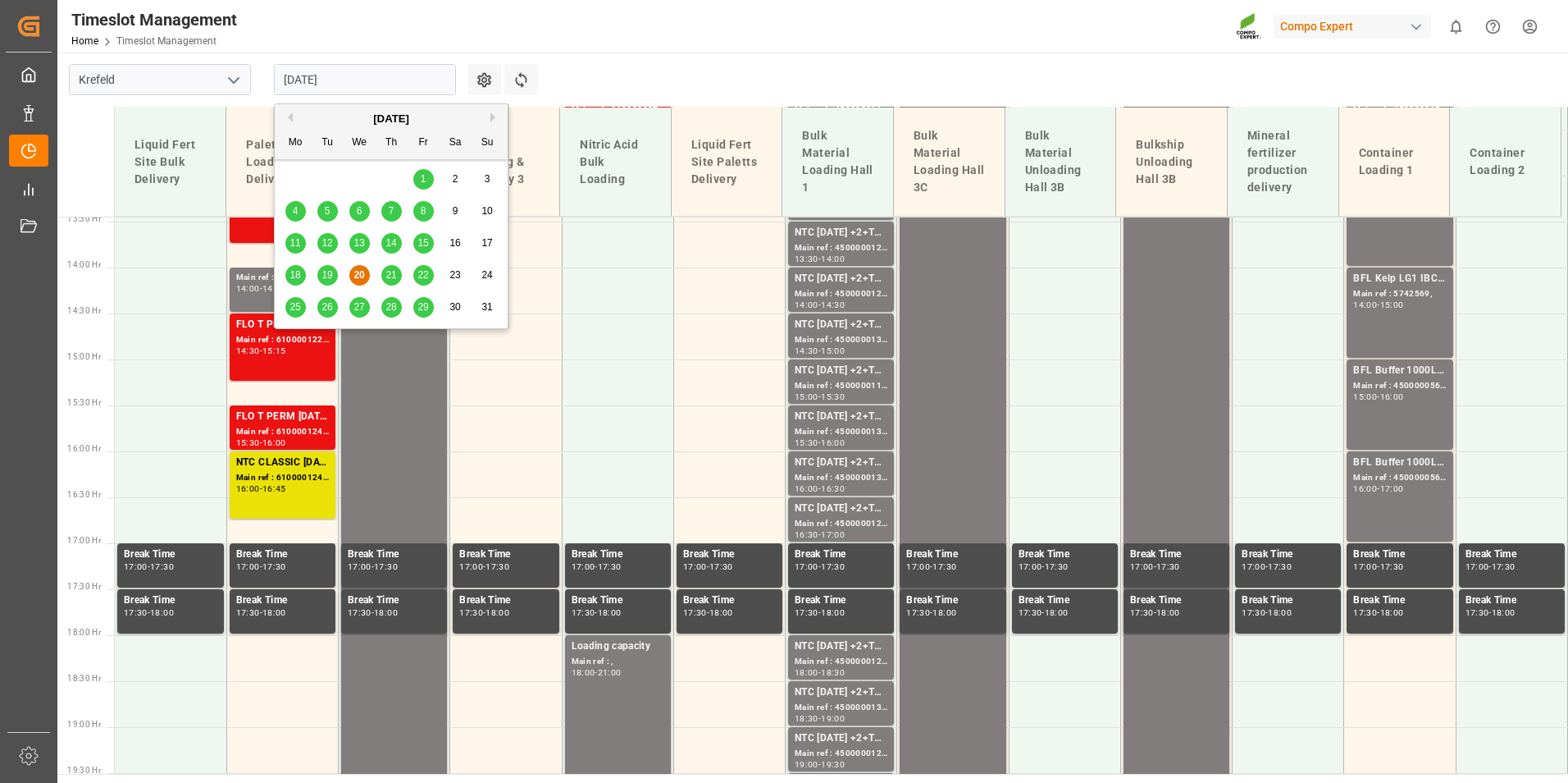
click at [359, 315] on div "27" at bounding box center [360, 307] width 21 height 20
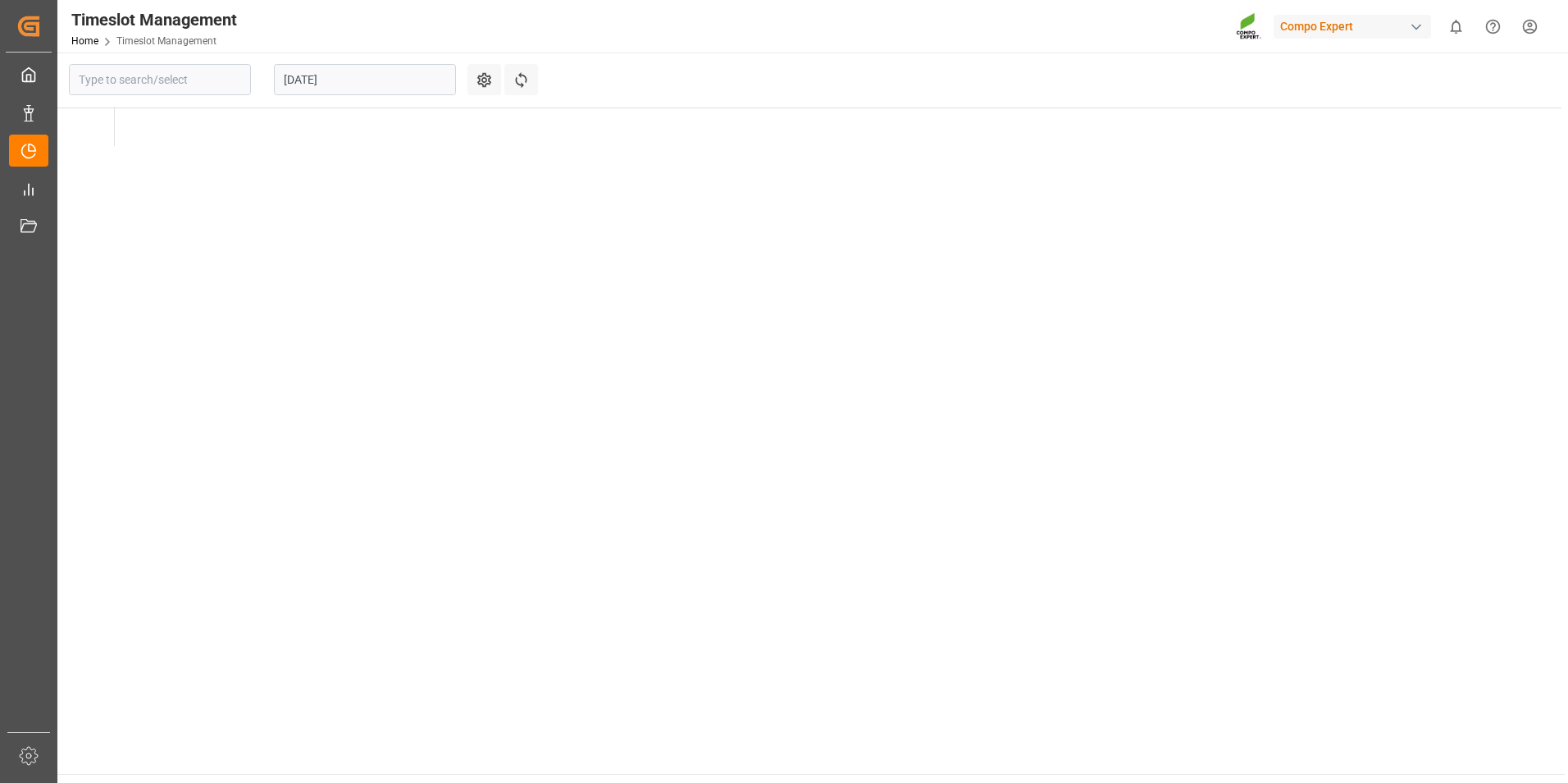
type input "Krefeld"
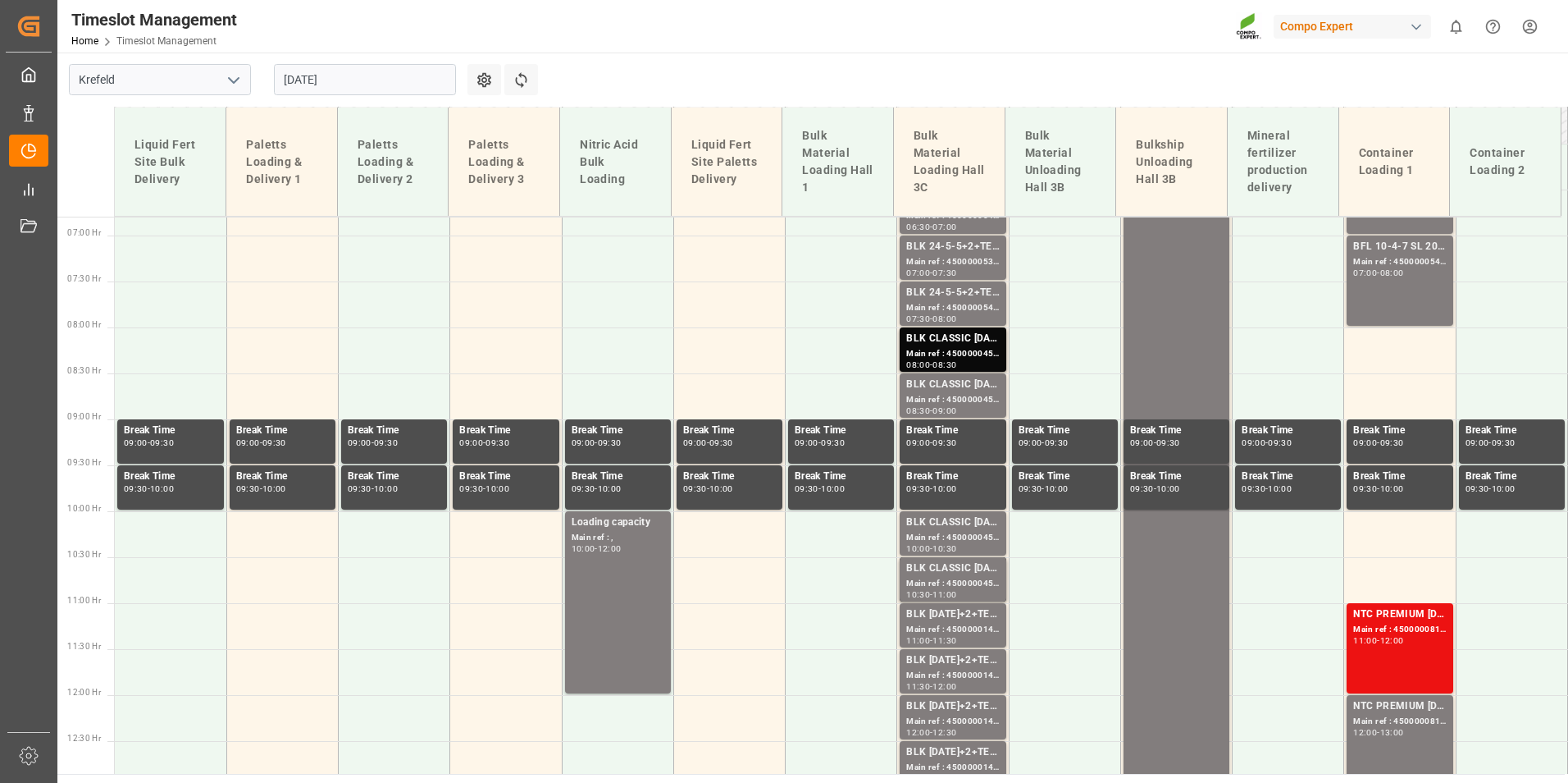
scroll to position [661, 0]
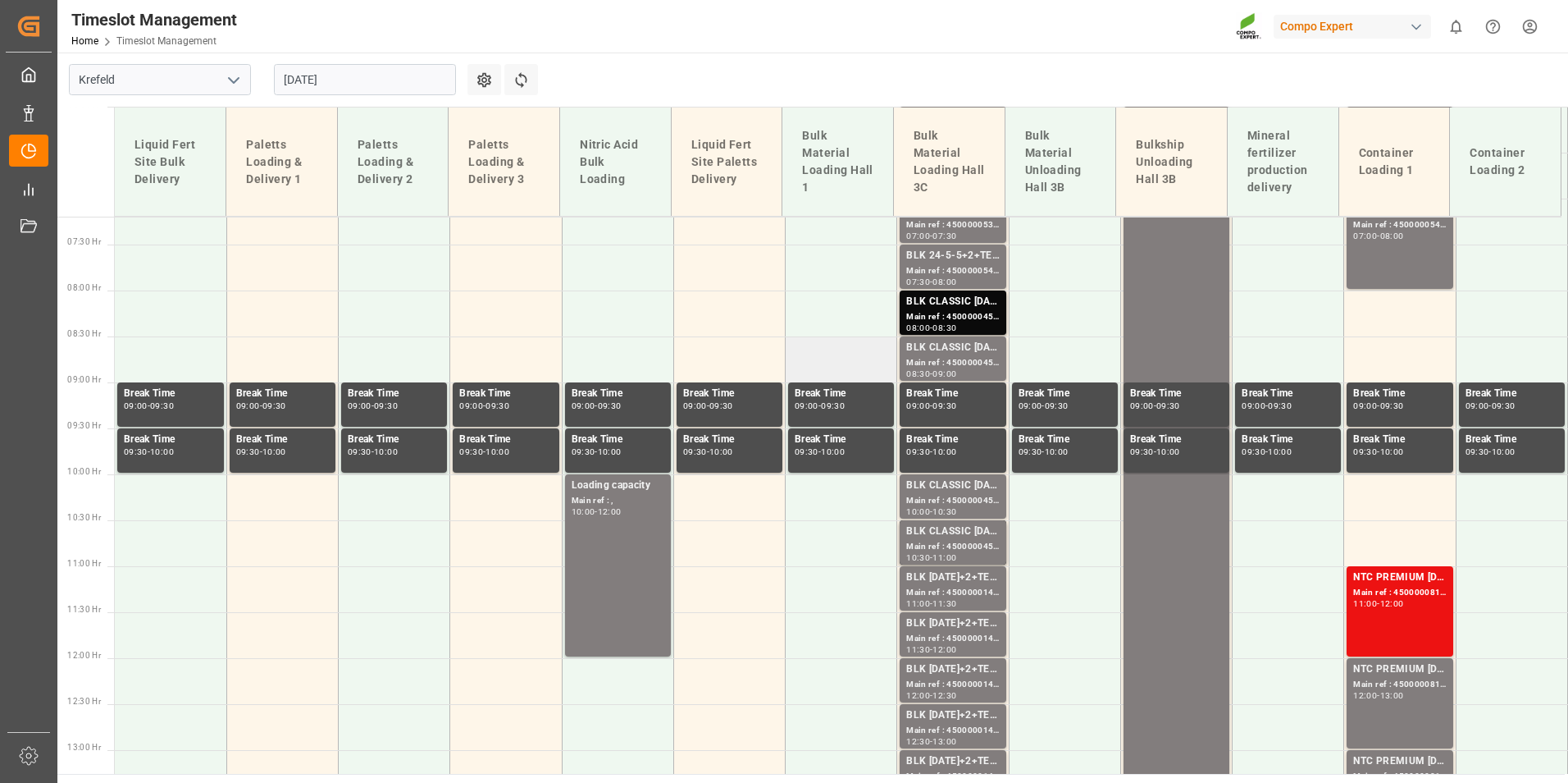
click at [829, 366] on td at bounding box center [841, 359] width 111 height 46
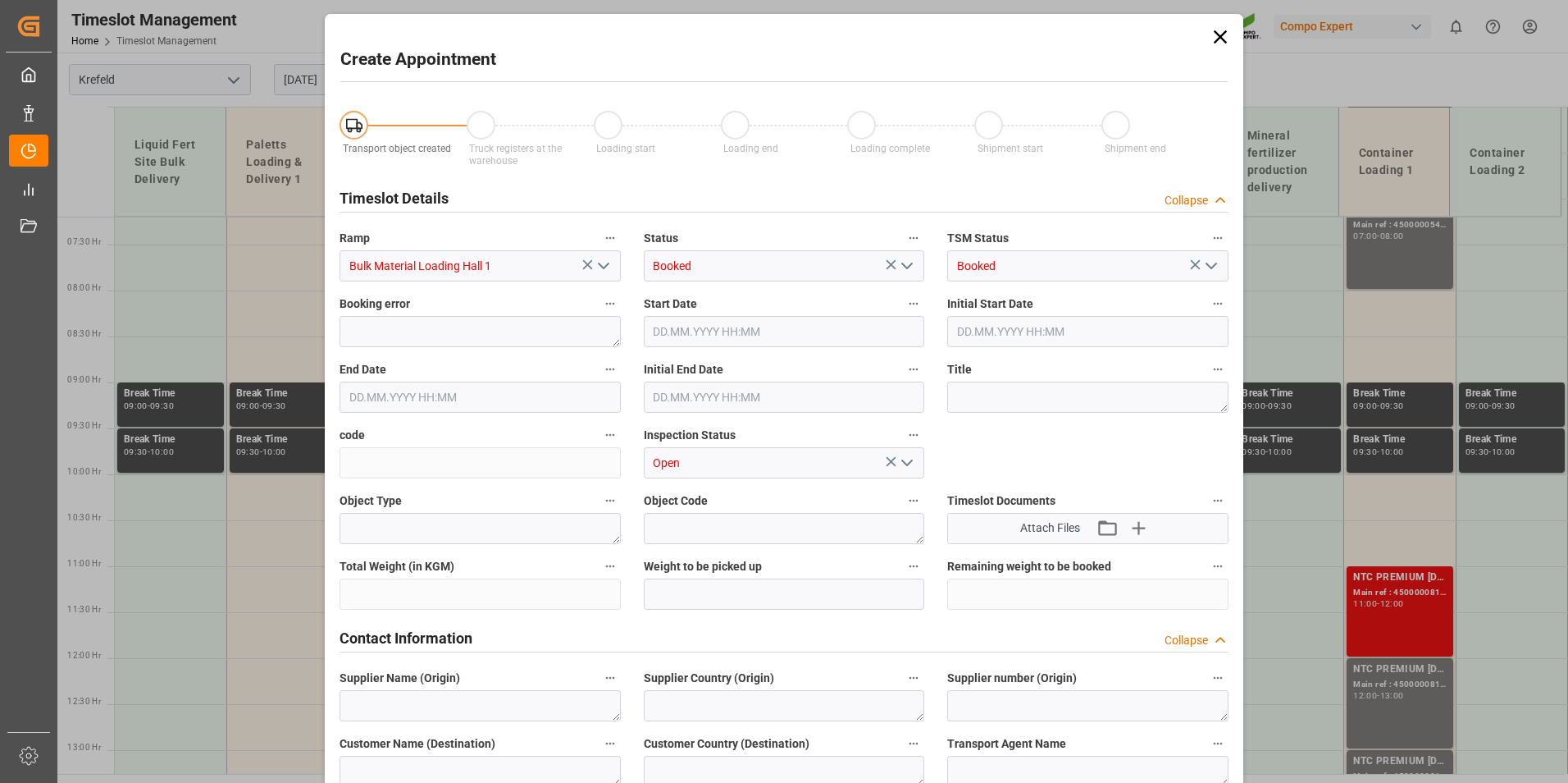
type input "[DATE] 08:30"
click at [513, 398] on input "[DATE] 09:00" at bounding box center [481, 397] width 281 height 31
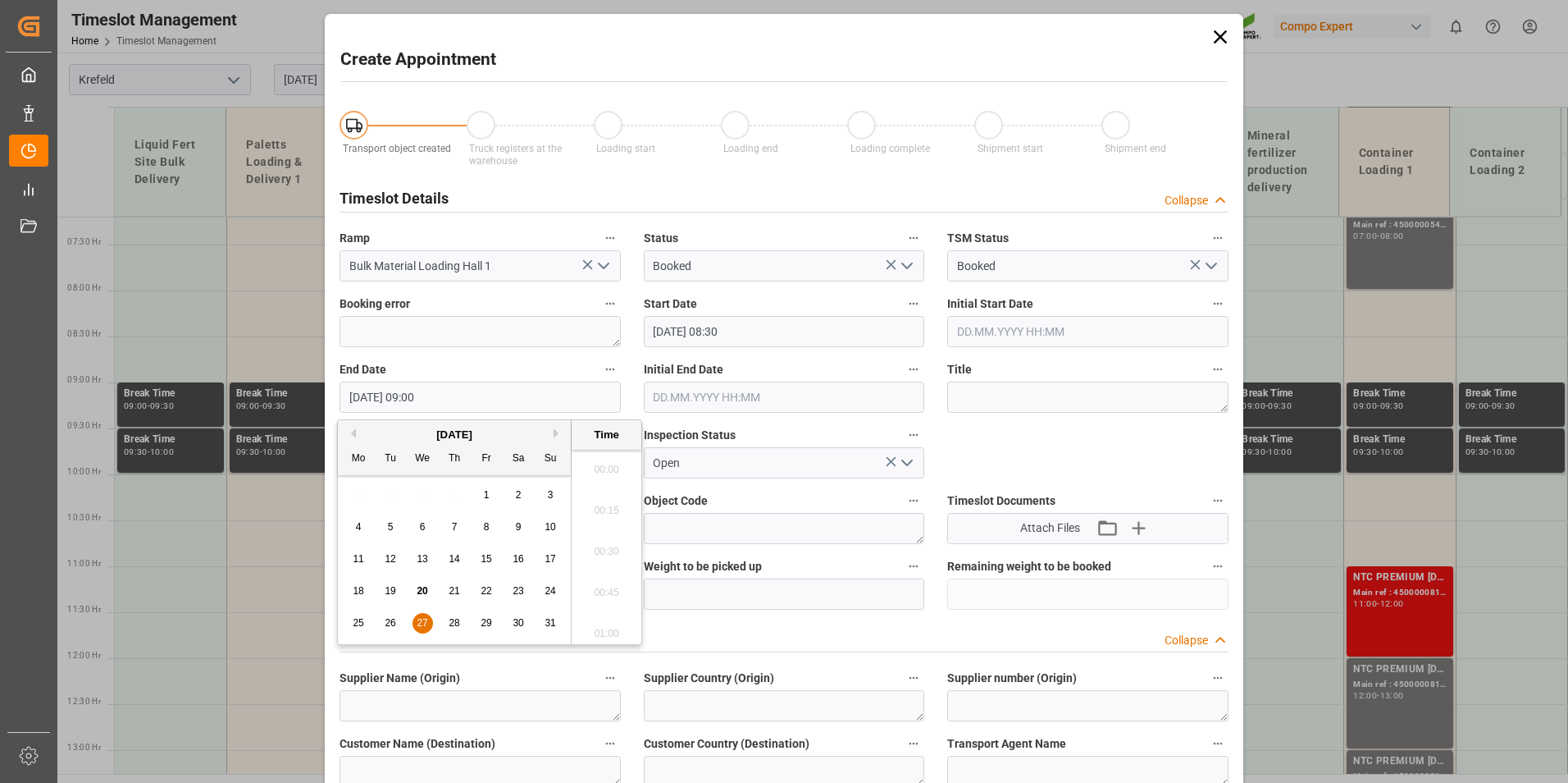
scroll to position [1401, 0]
drag, startPoint x: 424, startPoint y: 623, endPoint x: 612, endPoint y: 541, distance: 205.1
click at [425, 623] on span "27" at bounding box center [421, 622] width 10 height 11
click at [609, 622] on li "10:30" at bounding box center [607, 628] width 70 height 41
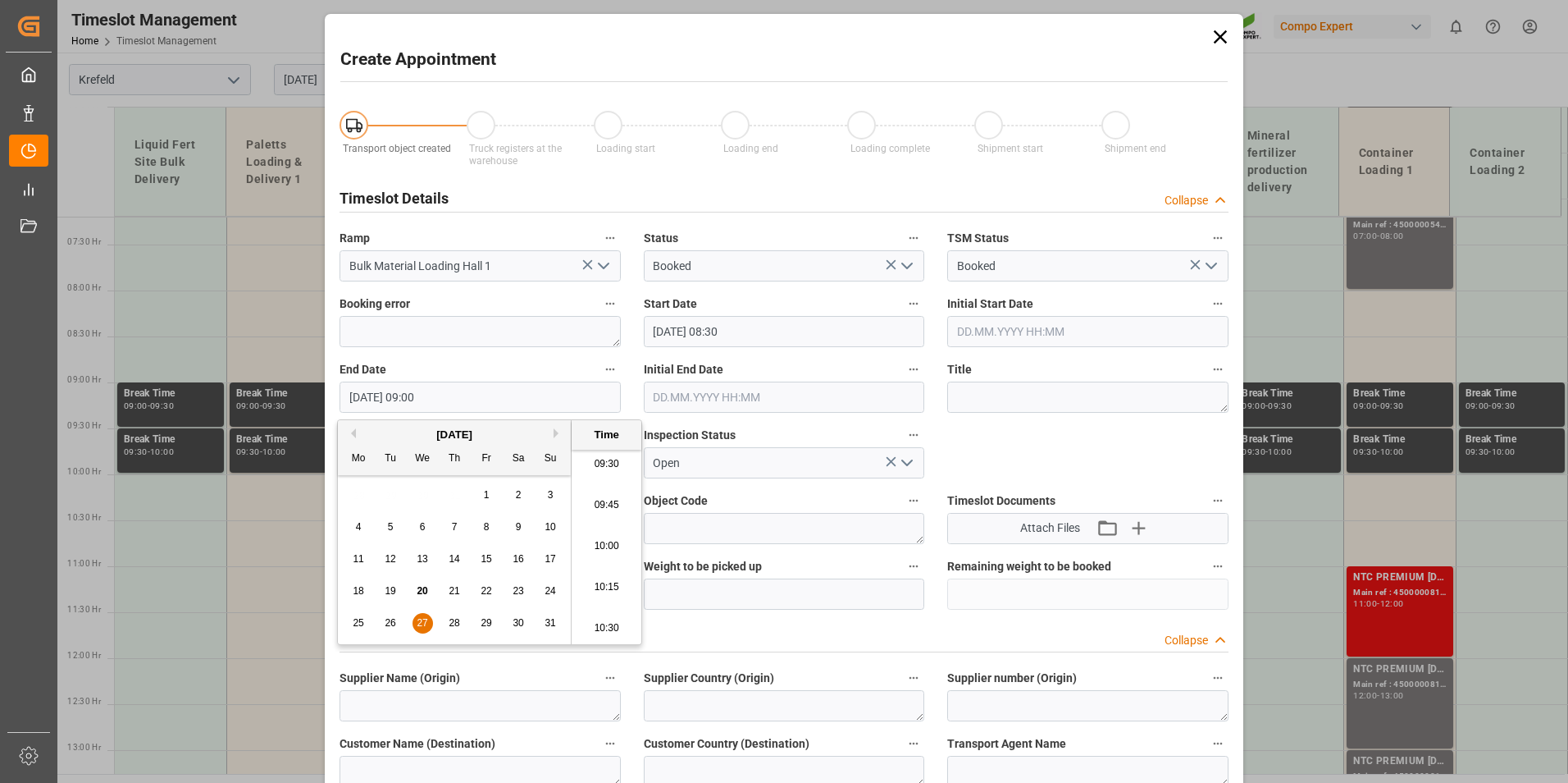
type input "[DATE] 10:30"
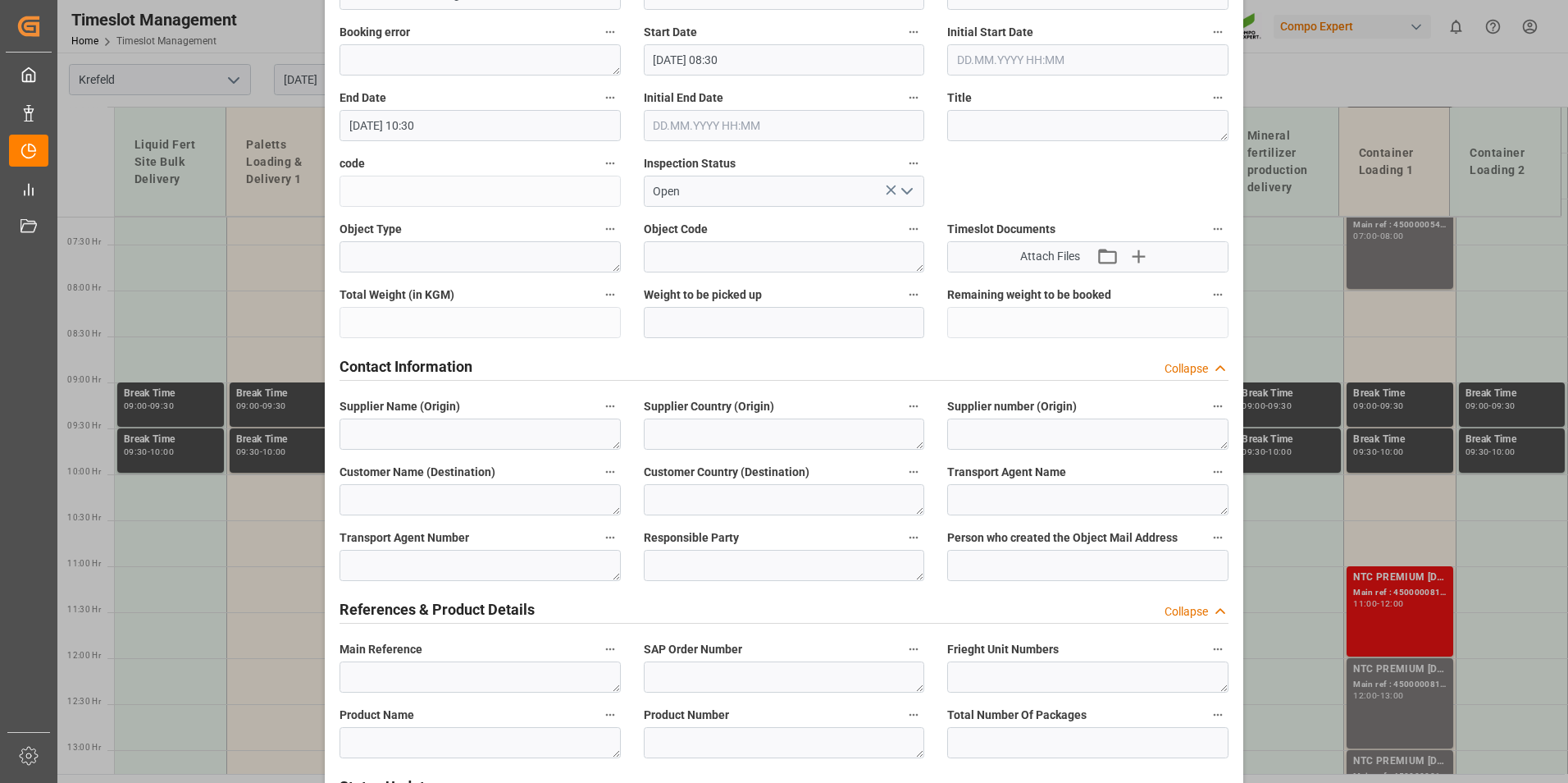
scroll to position [492, 0]
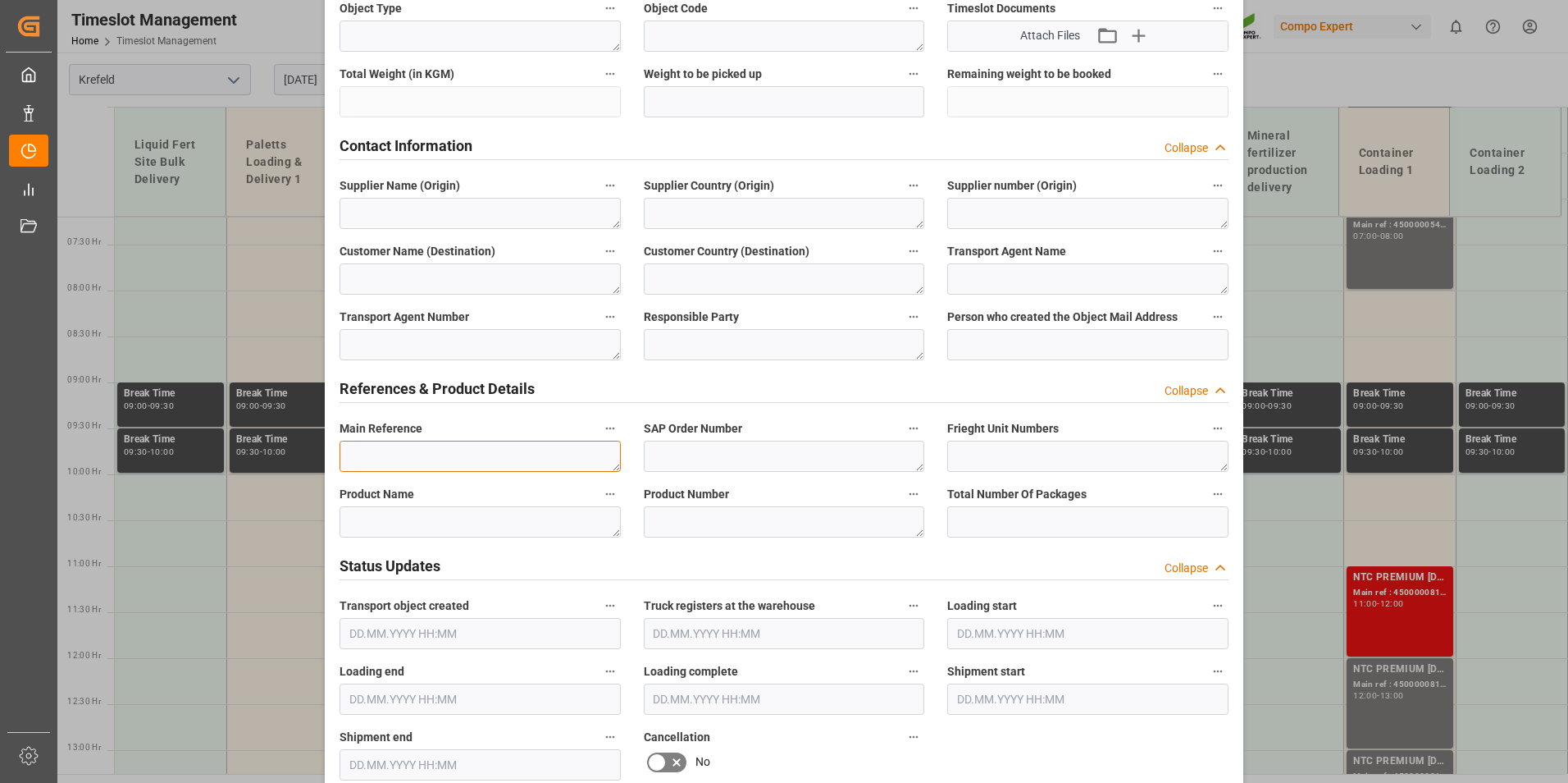
click at [408, 461] on textarea at bounding box center [481, 456] width 281 height 31
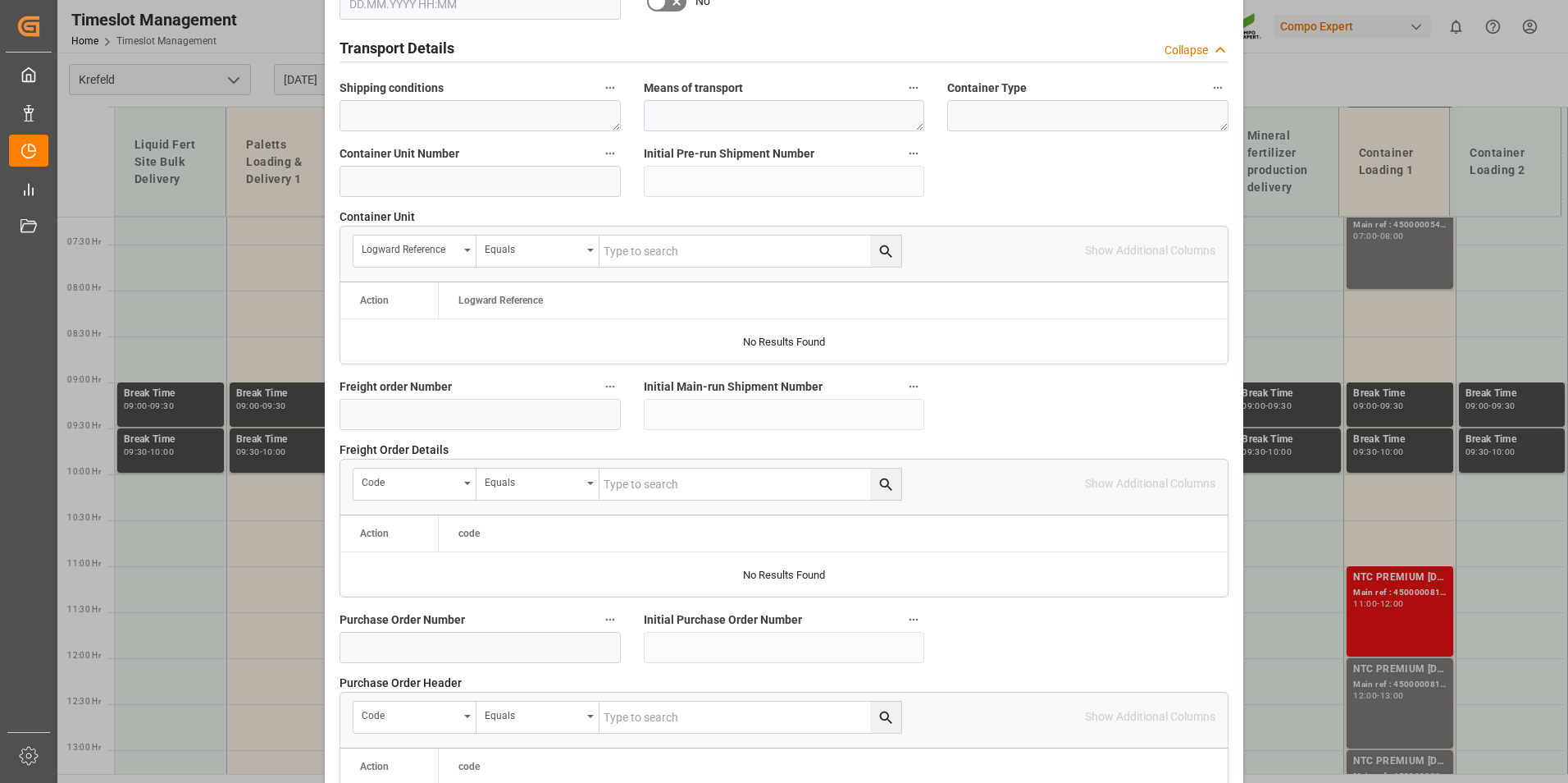
scroll to position [1249, 0]
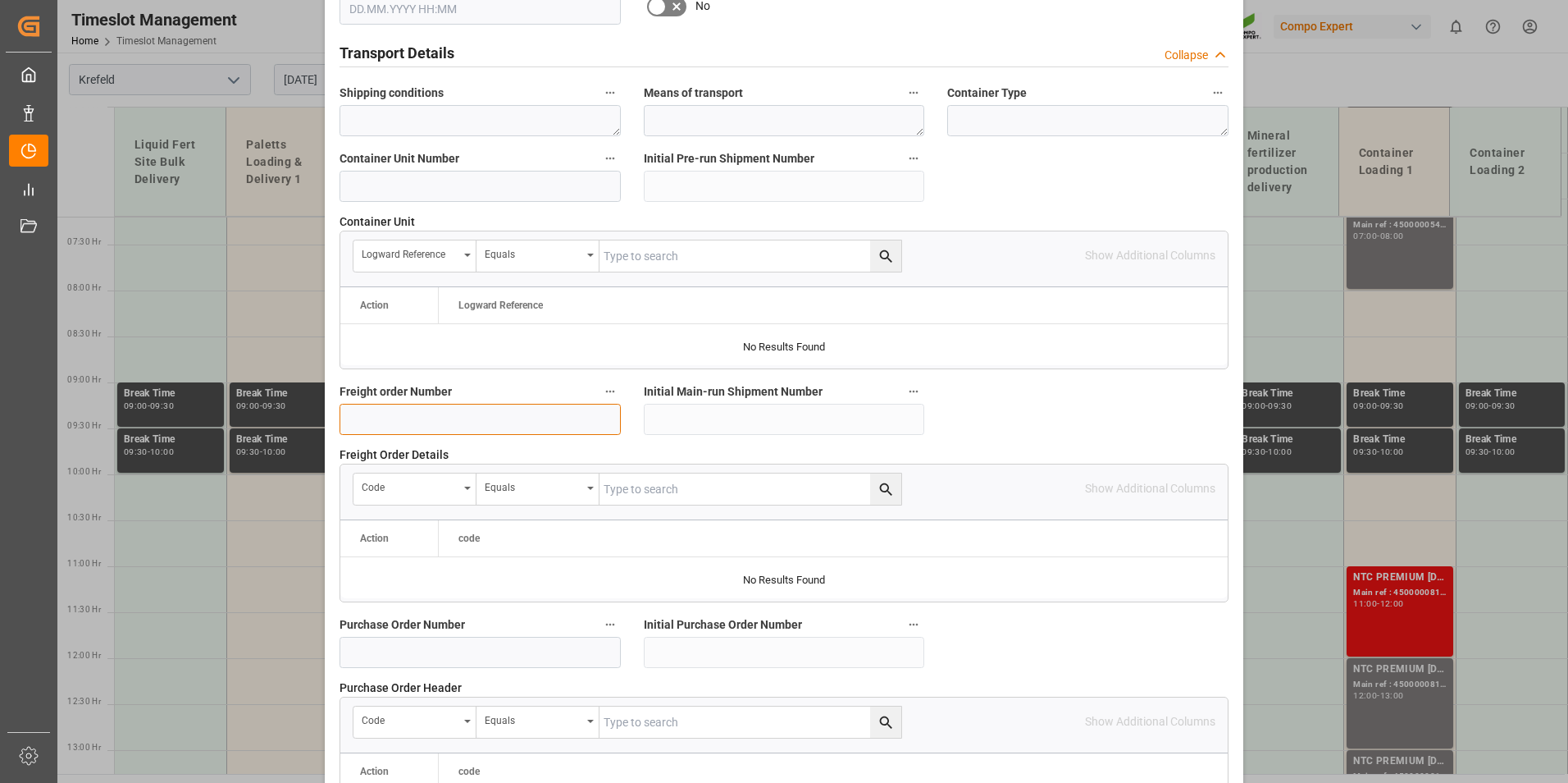
click at [399, 416] on input at bounding box center [481, 419] width 281 height 31
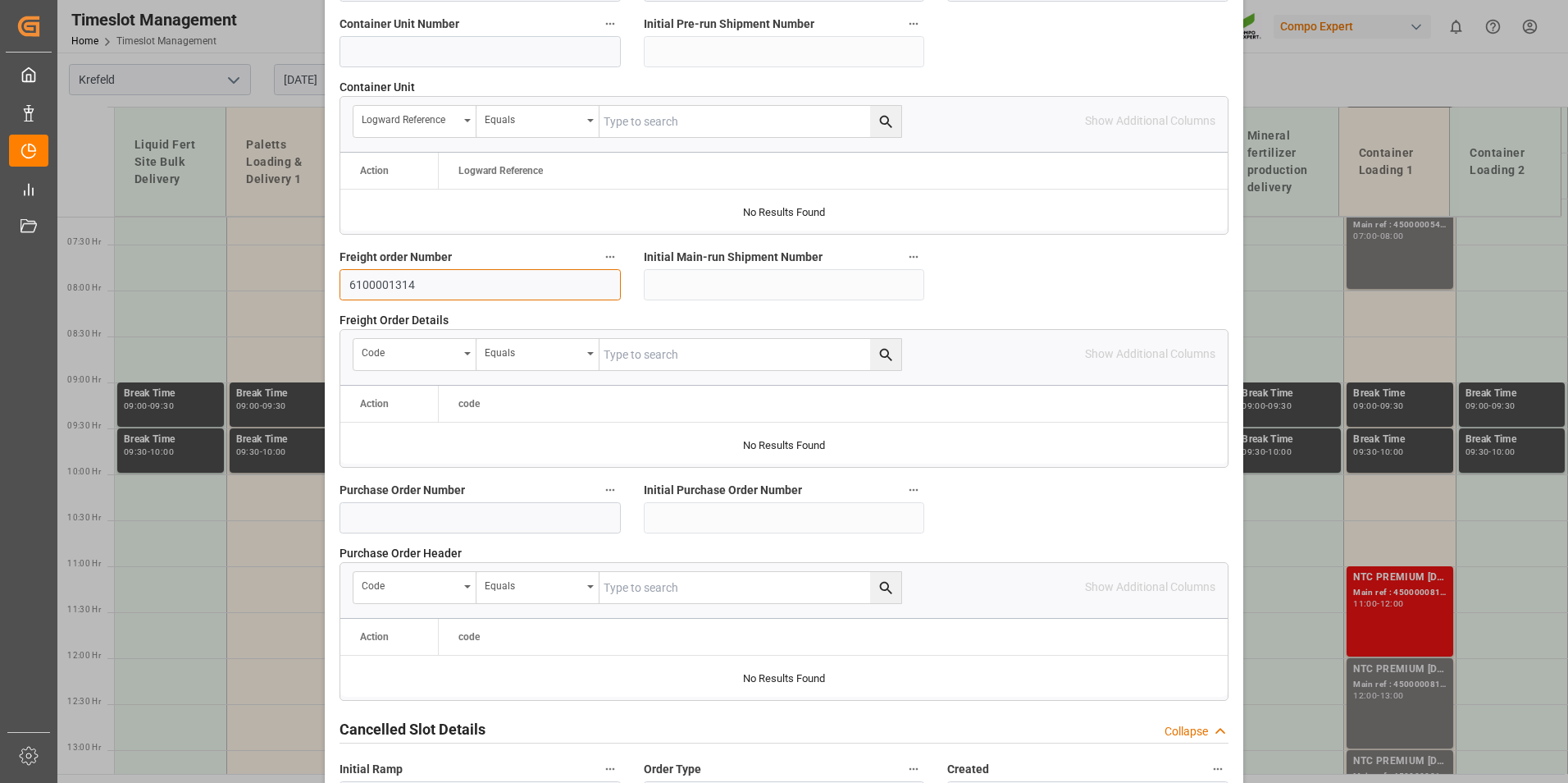
scroll to position [1494, 0]
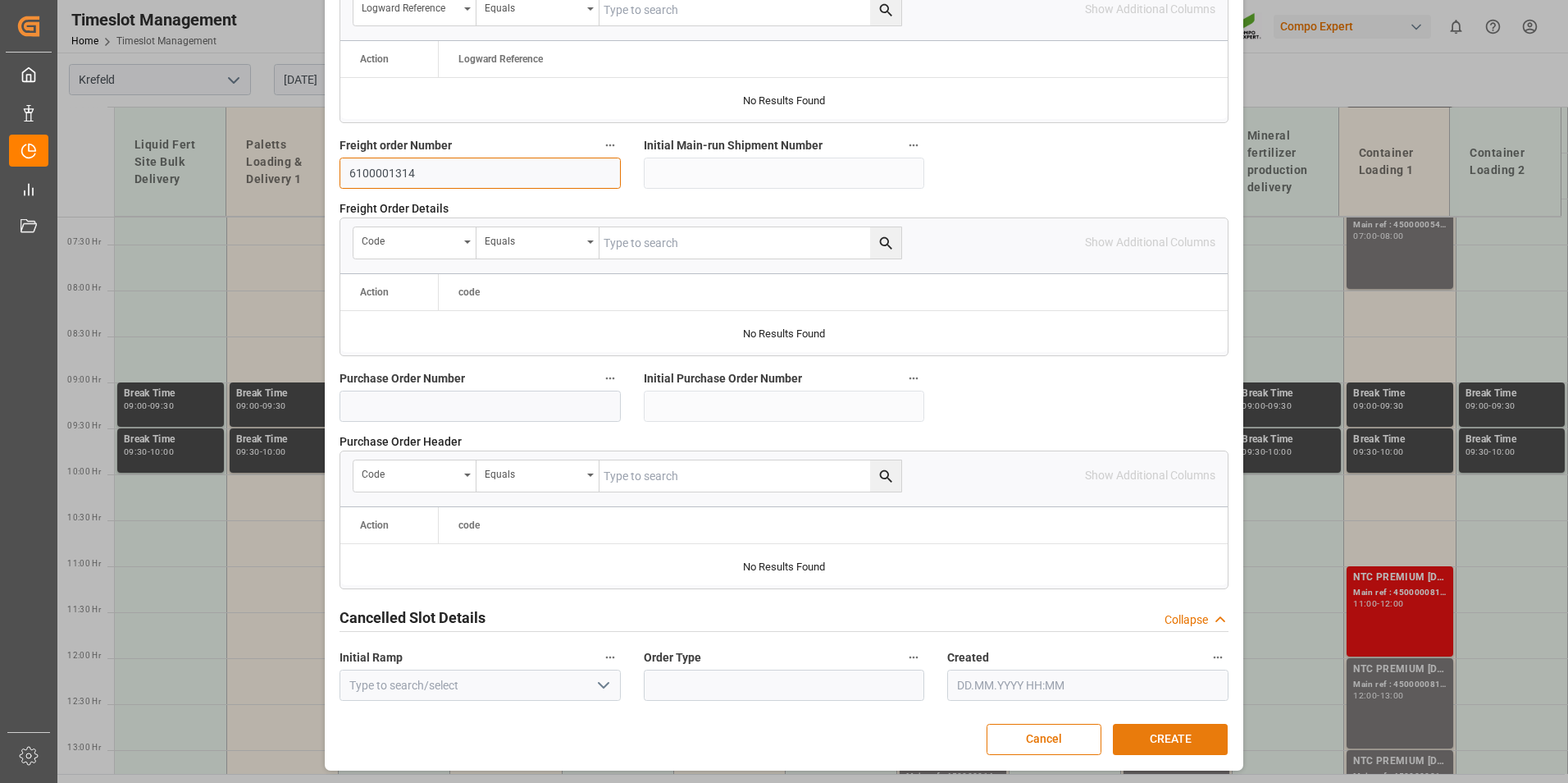
type input "6100001314"
click at [1168, 726] on button "CREATE" at bounding box center [1171, 739] width 115 height 31
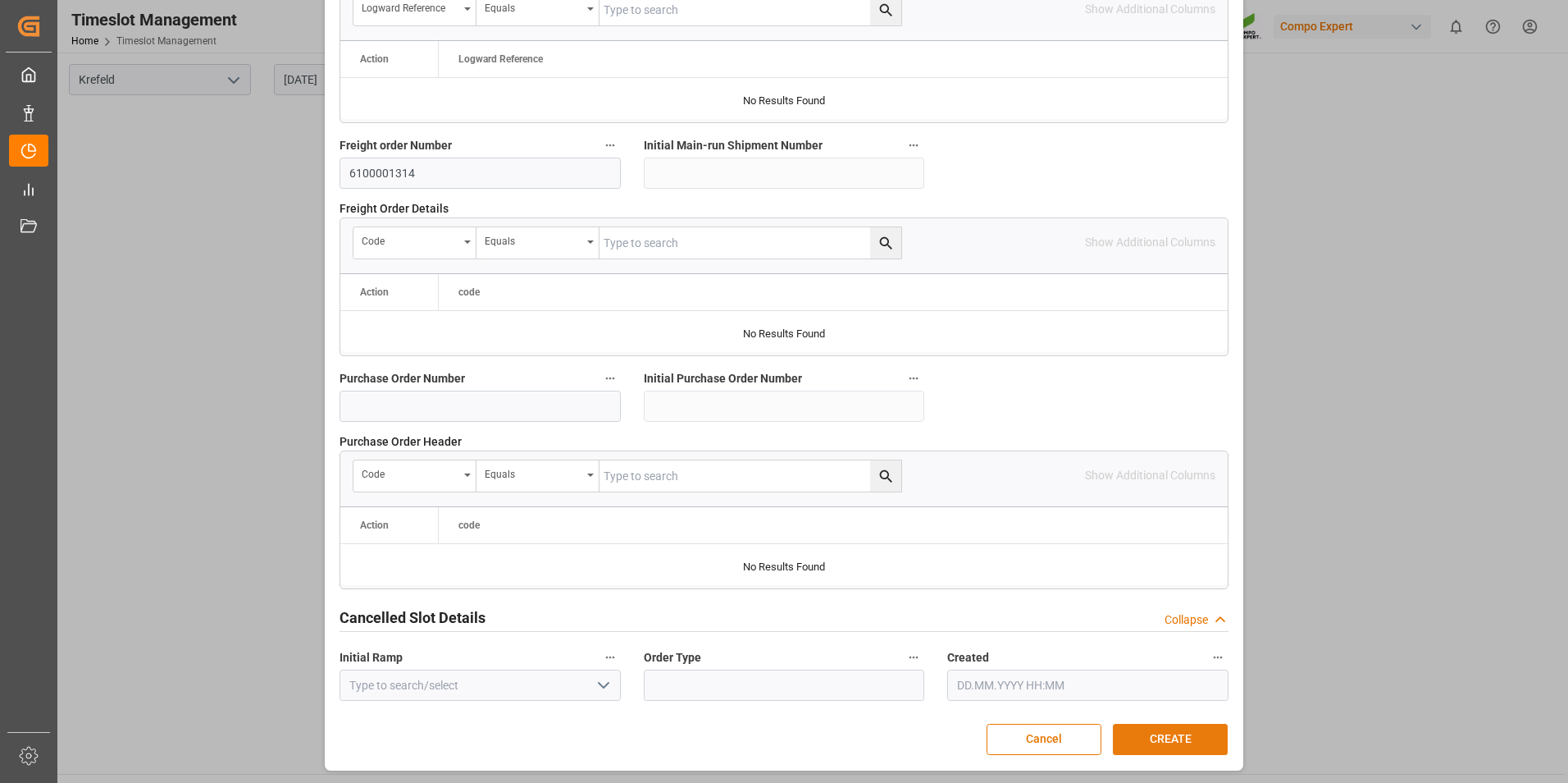
click at [1204, 740] on button "CREATE" at bounding box center [1171, 739] width 115 height 31
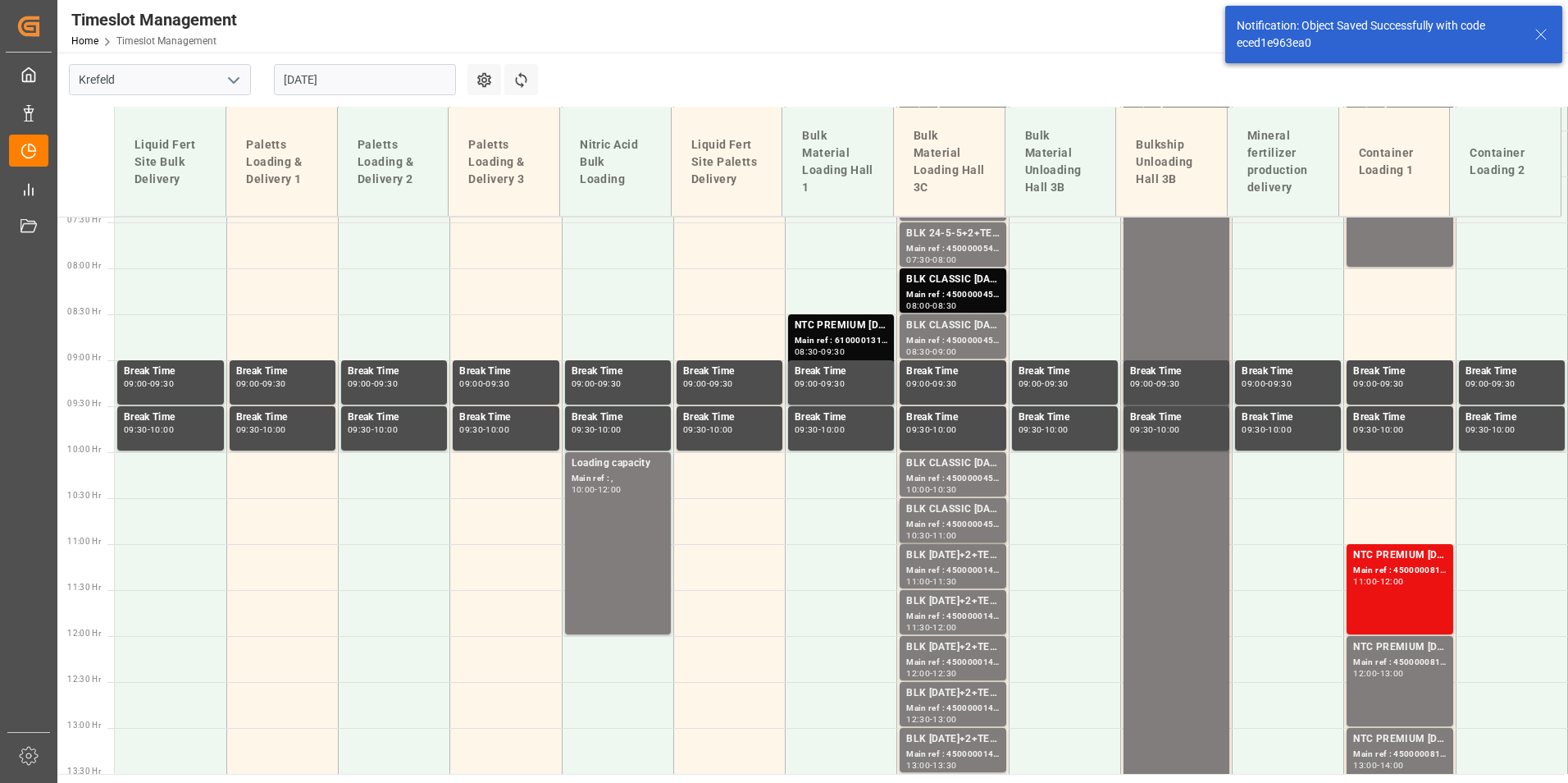
scroll to position [685, 0]
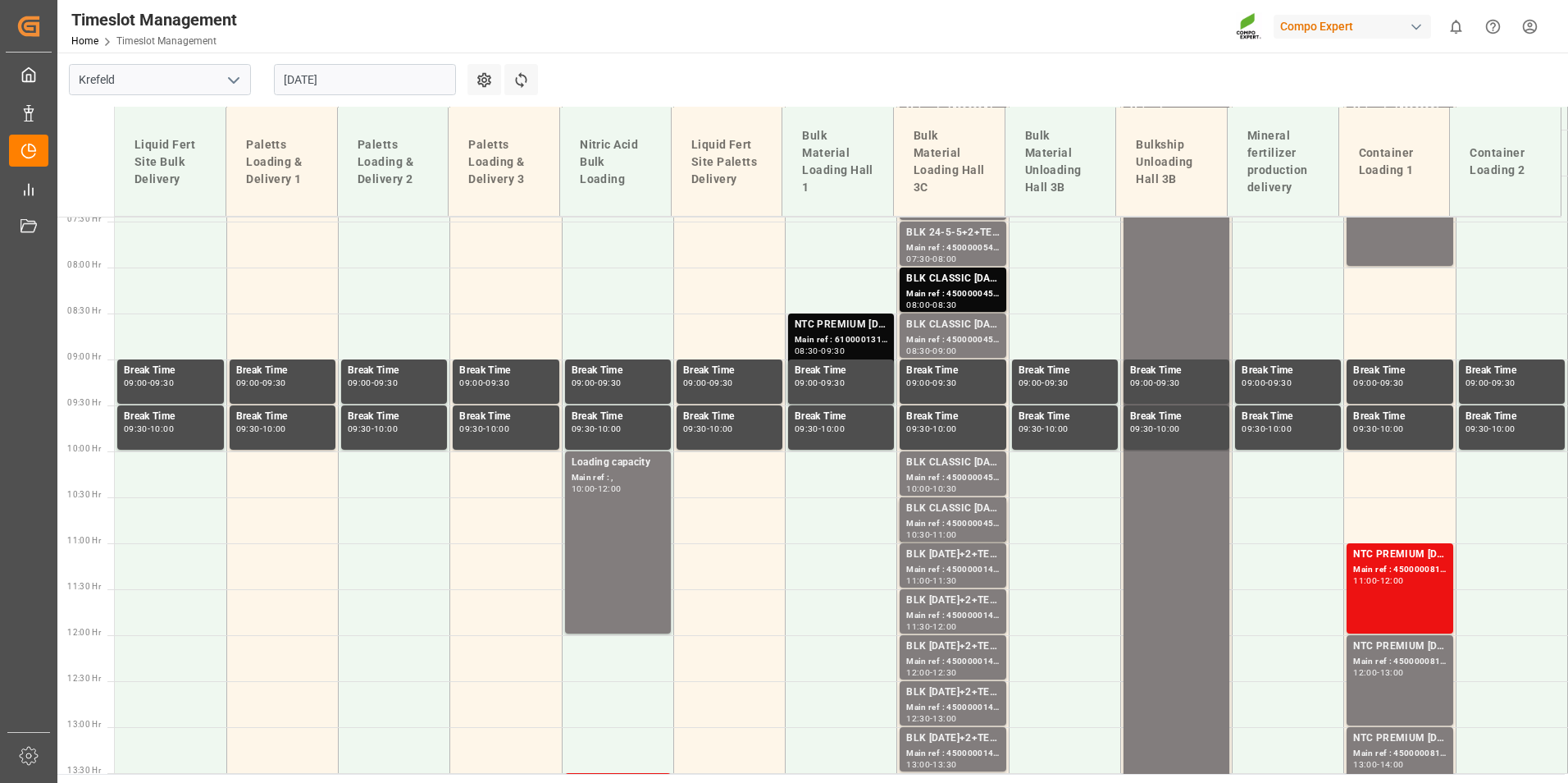
click at [816, 337] on div "Main ref : 6100001314, 2000000927;" at bounding box center [841, 340] width 93 height 14
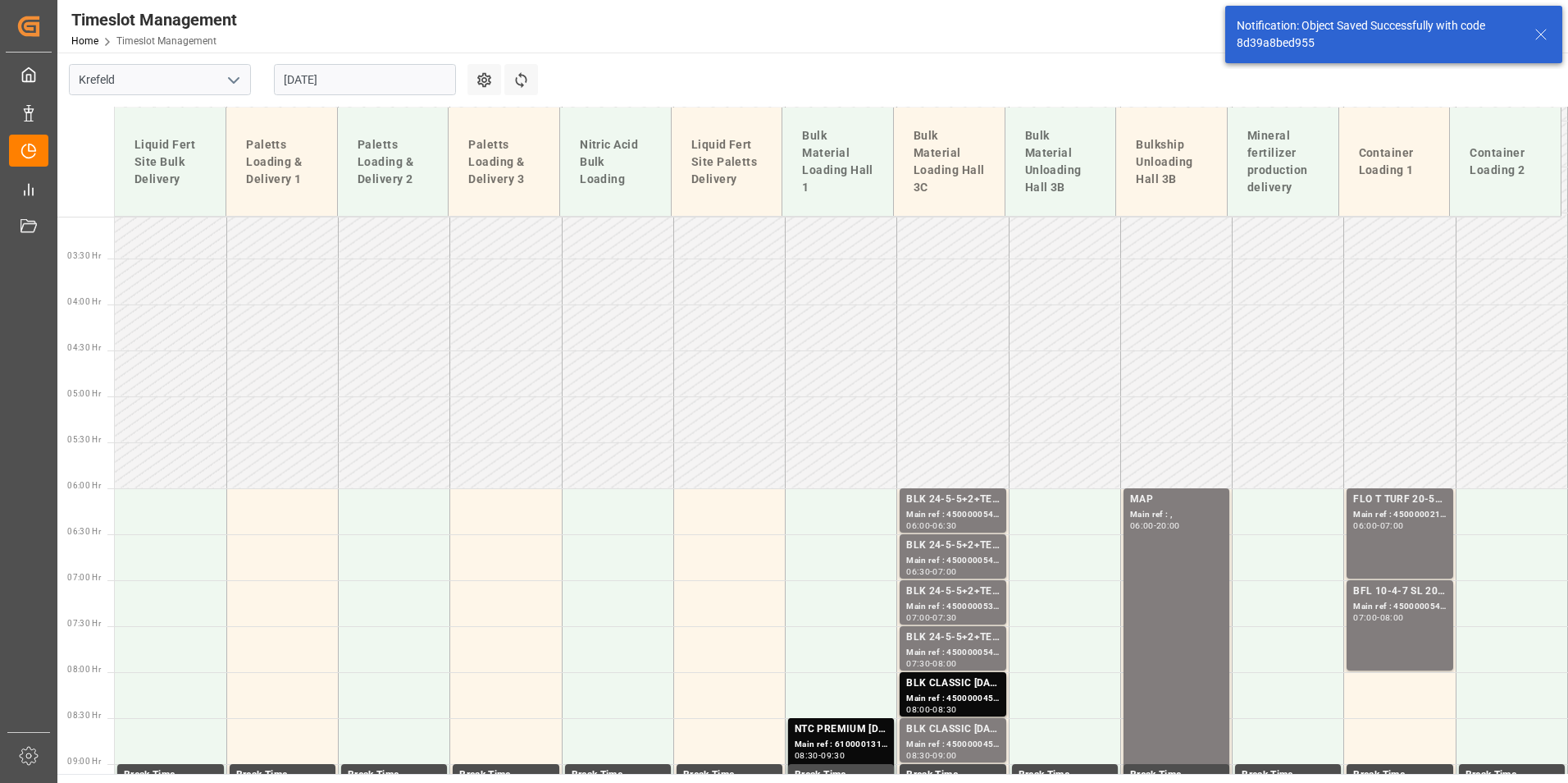
scroll to position [492, 0]
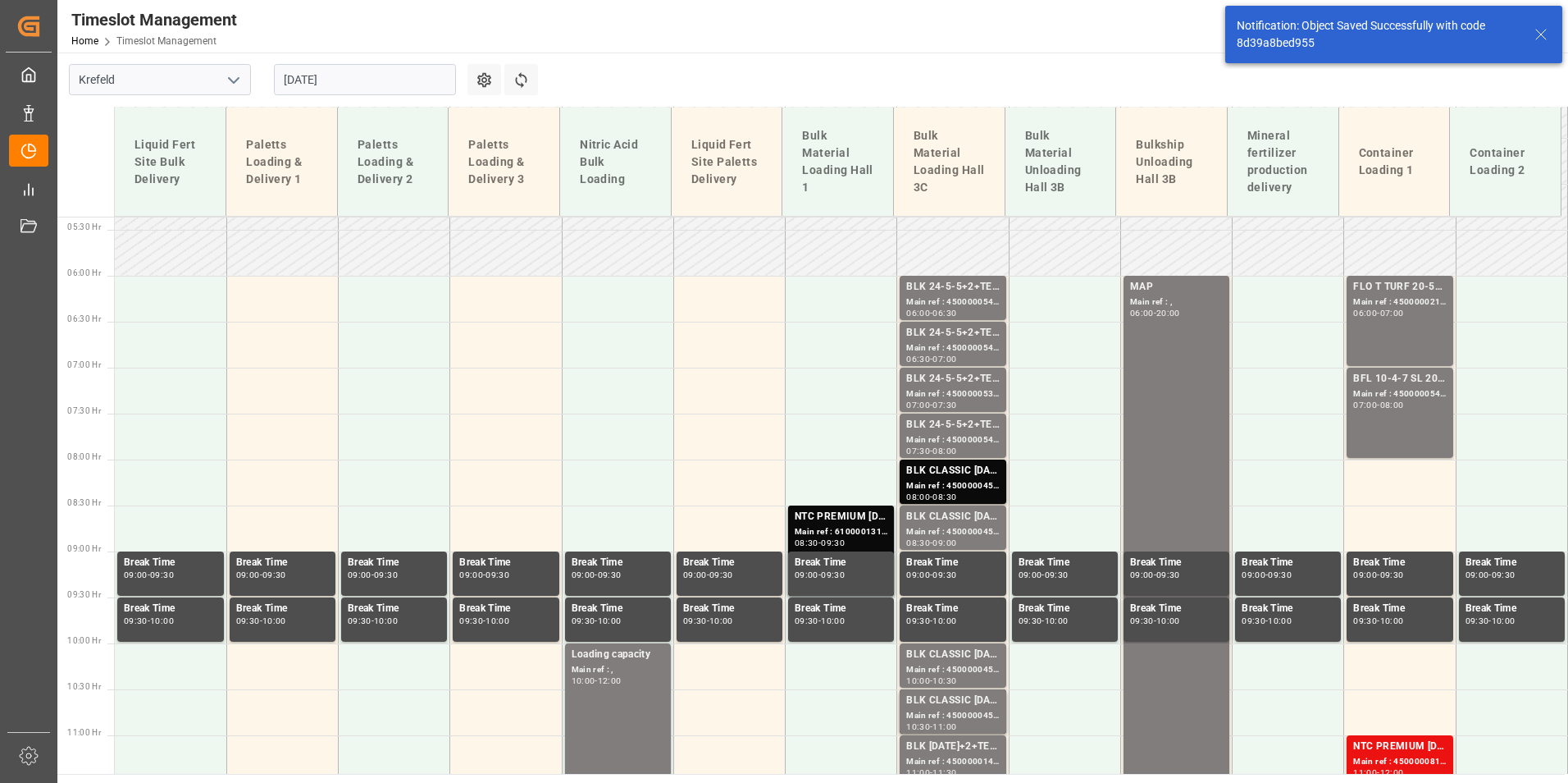
click at [352, 81] on input "[DATE]" at bounding box center [364, 79] width 182 height 31
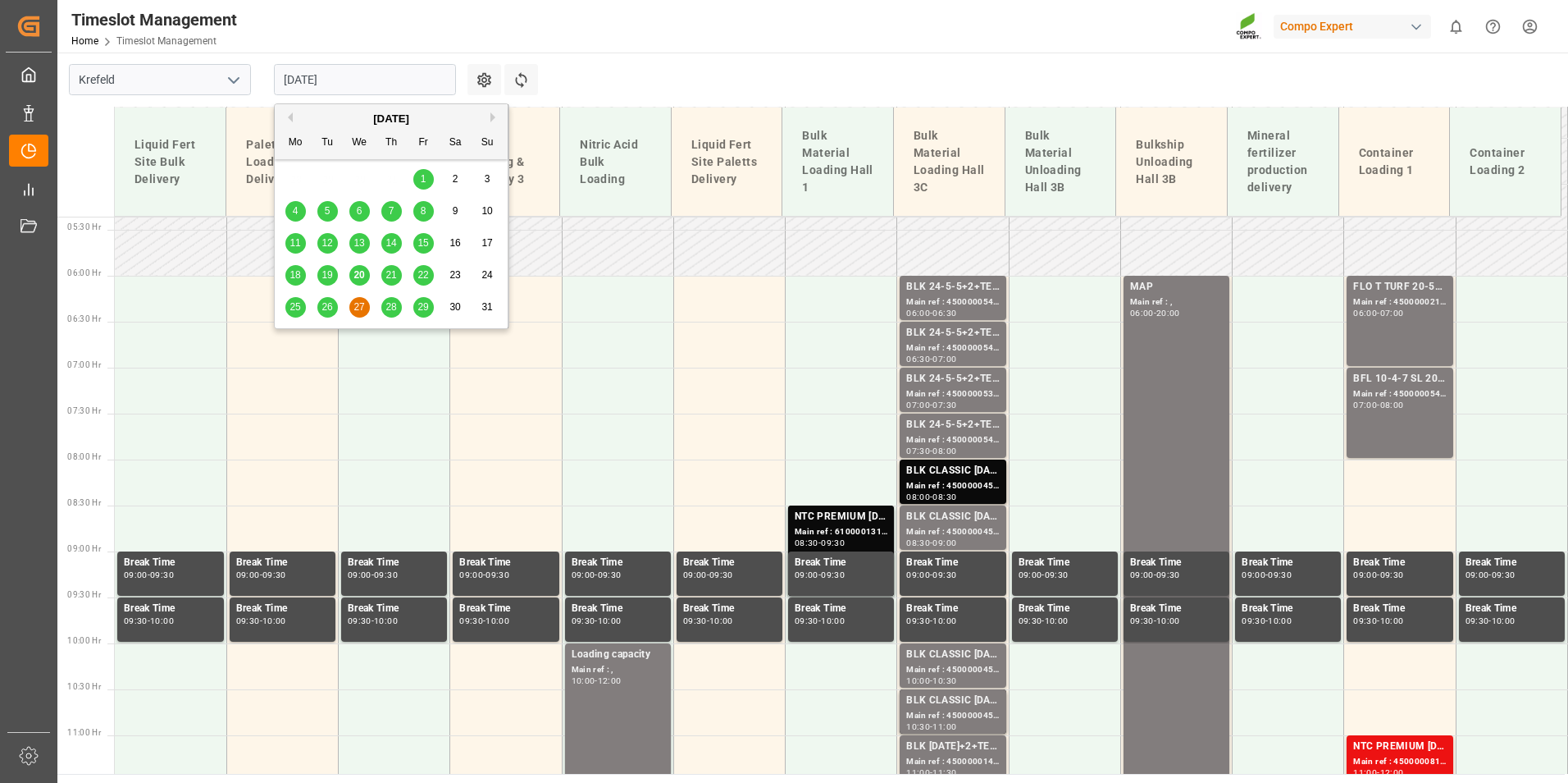
click at [300, 304] on span "25" at bounding box center [295, 307] width 10 height 11
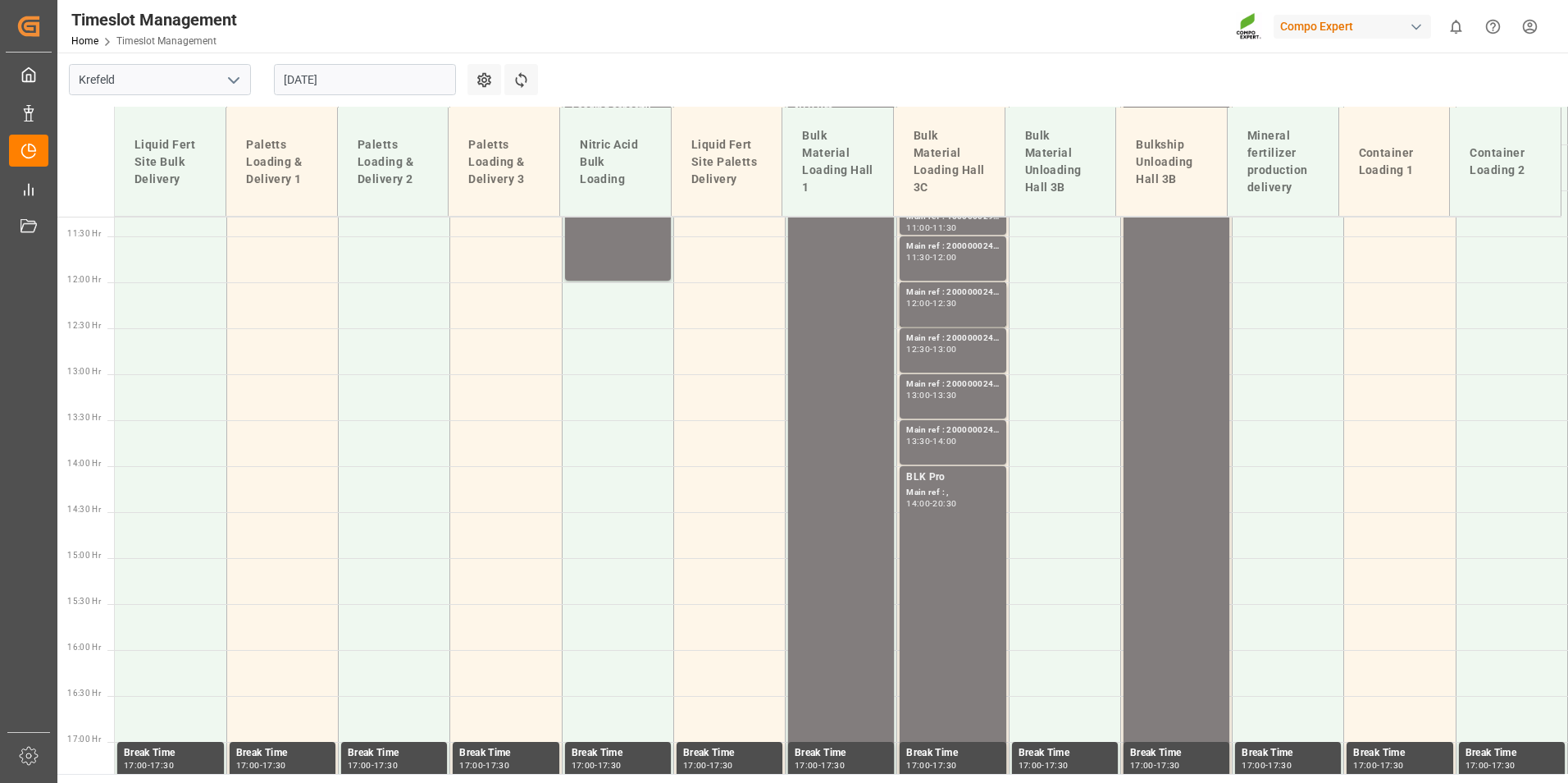
scroll to position [1236, 0]
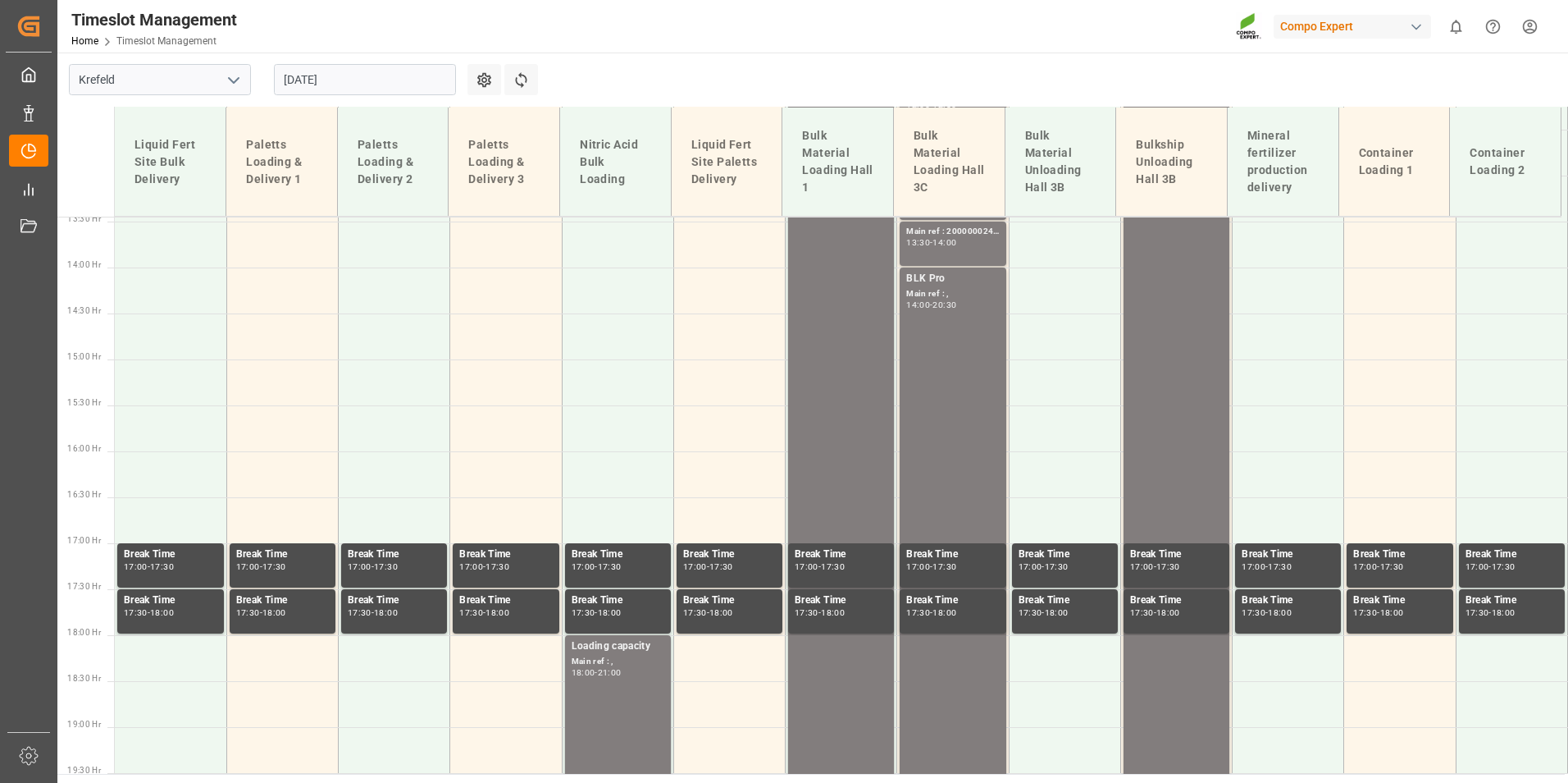
click at [352, 78] on input "[DATE]" at bounding box center [364, 79] width 182 height 31
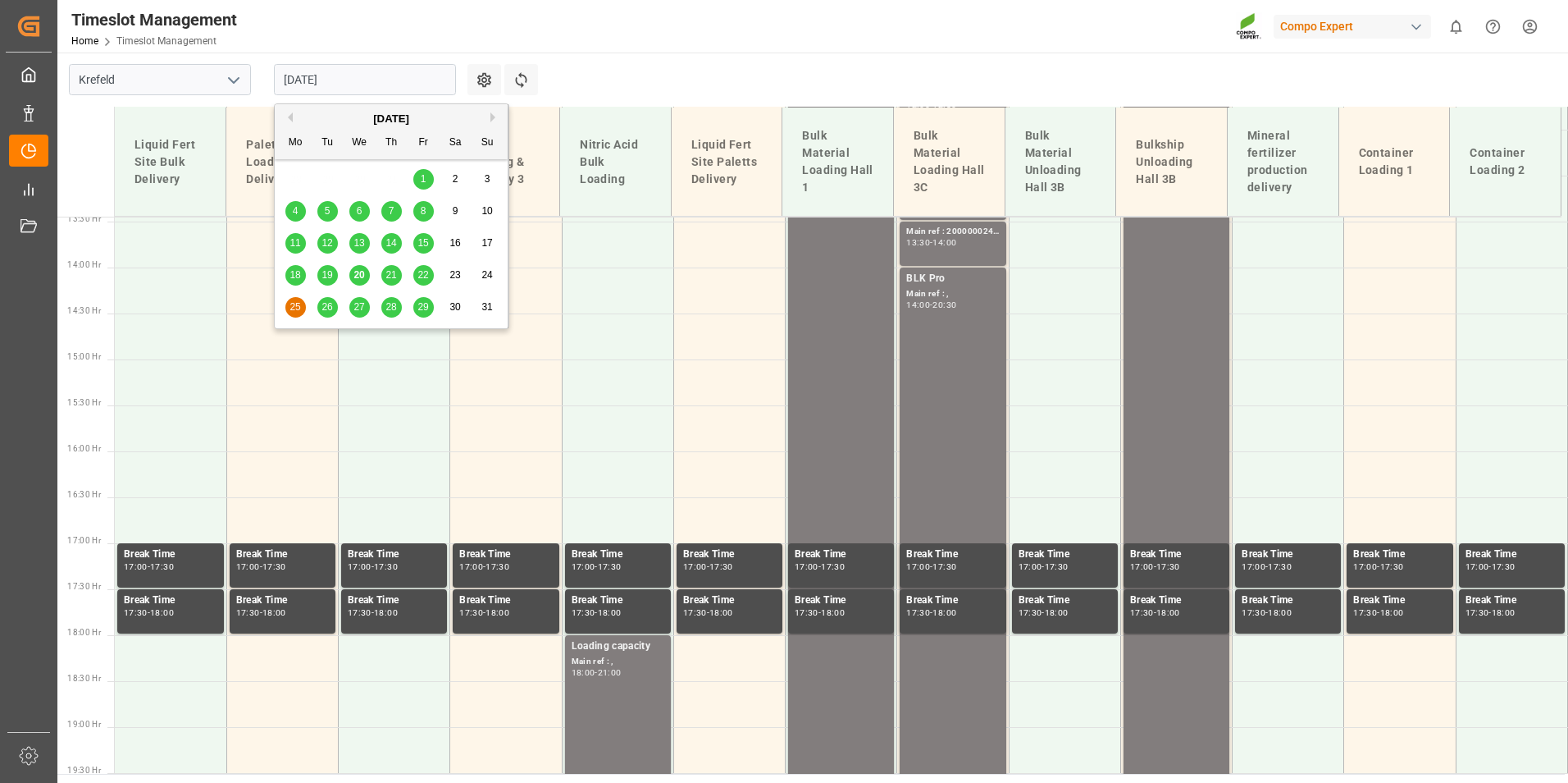
click at [333, 305] on div "26" at bounding box center [328, 307] width 21 height 20
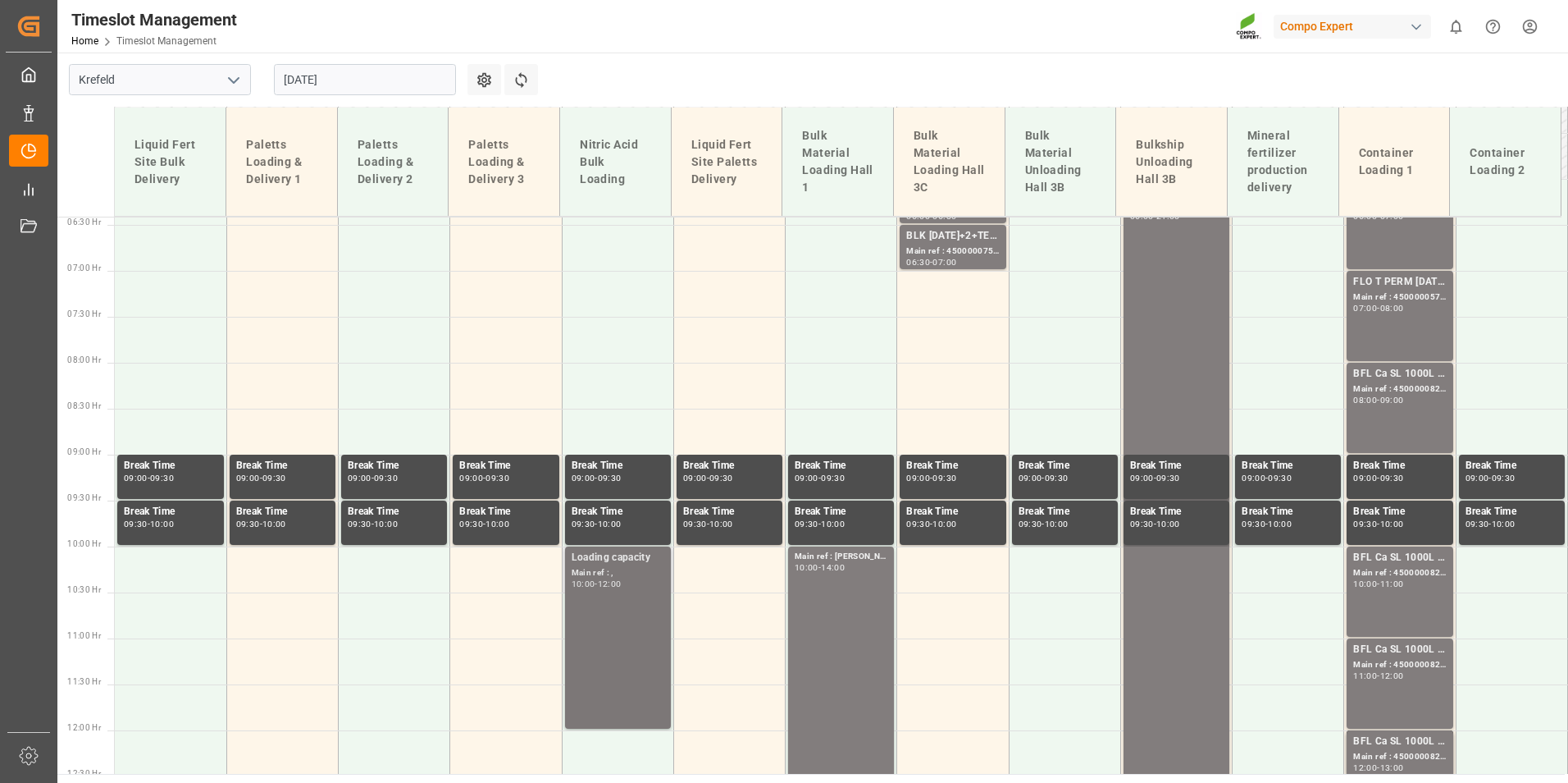
scroll to position [826, 0]
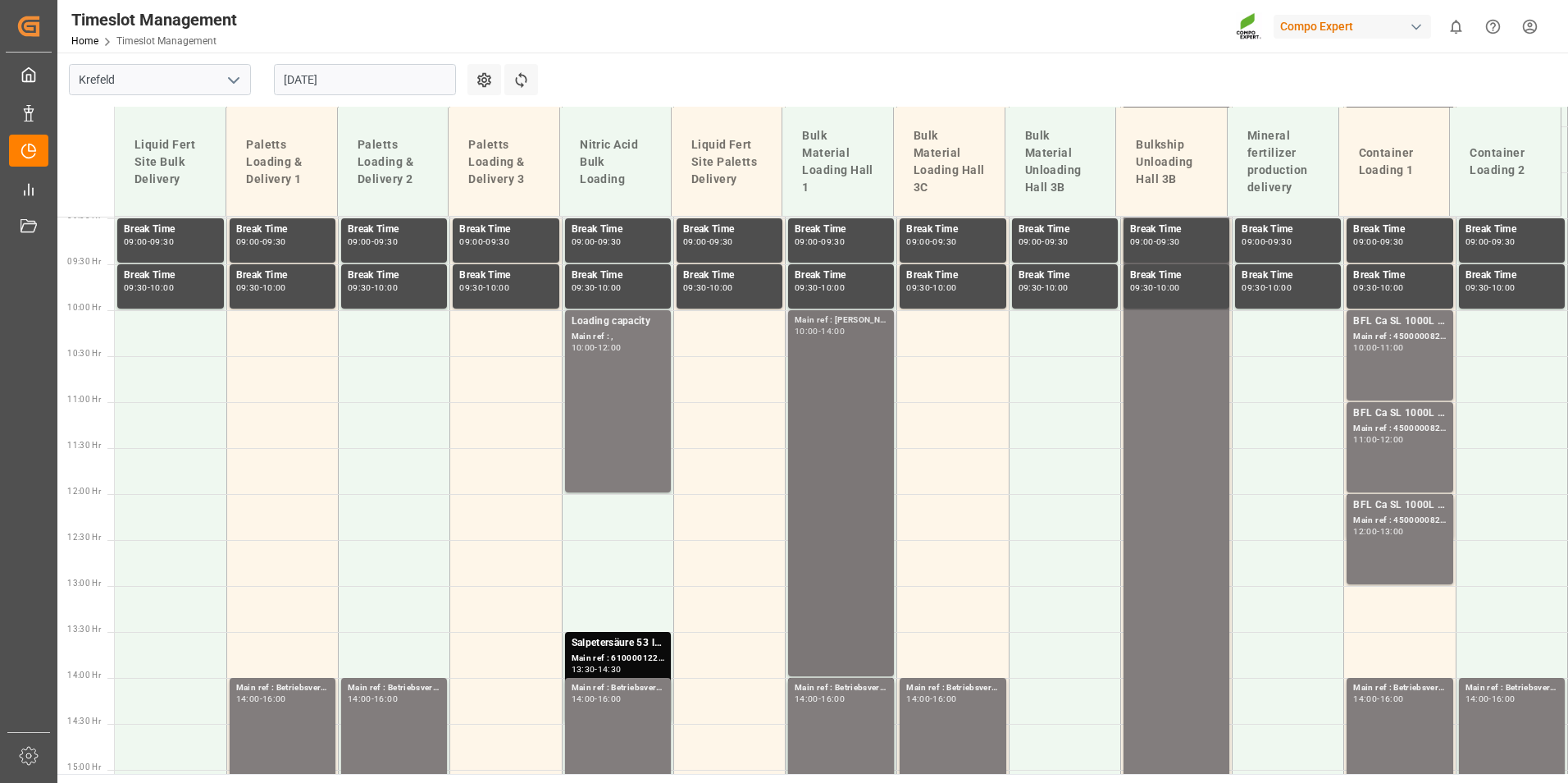
click at [805, 405] on div "Main ref : [PERSON_NAME][DATE], 10:00 - 14:00" at bounding box center [841, 493] width 93 height 360
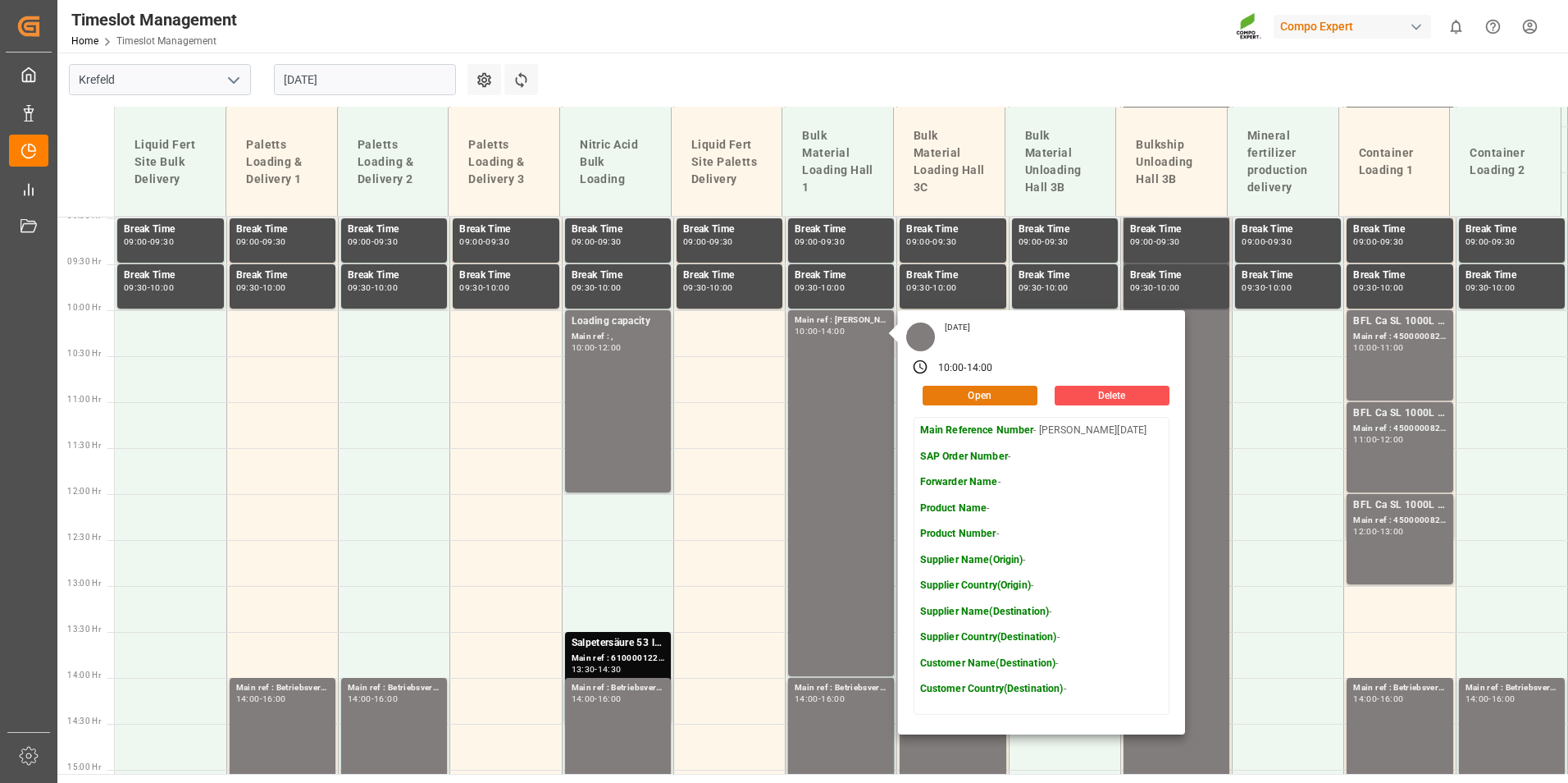
click at [1001, 393] on button "Open" at bounding box center [981, 395] width 115 height 20
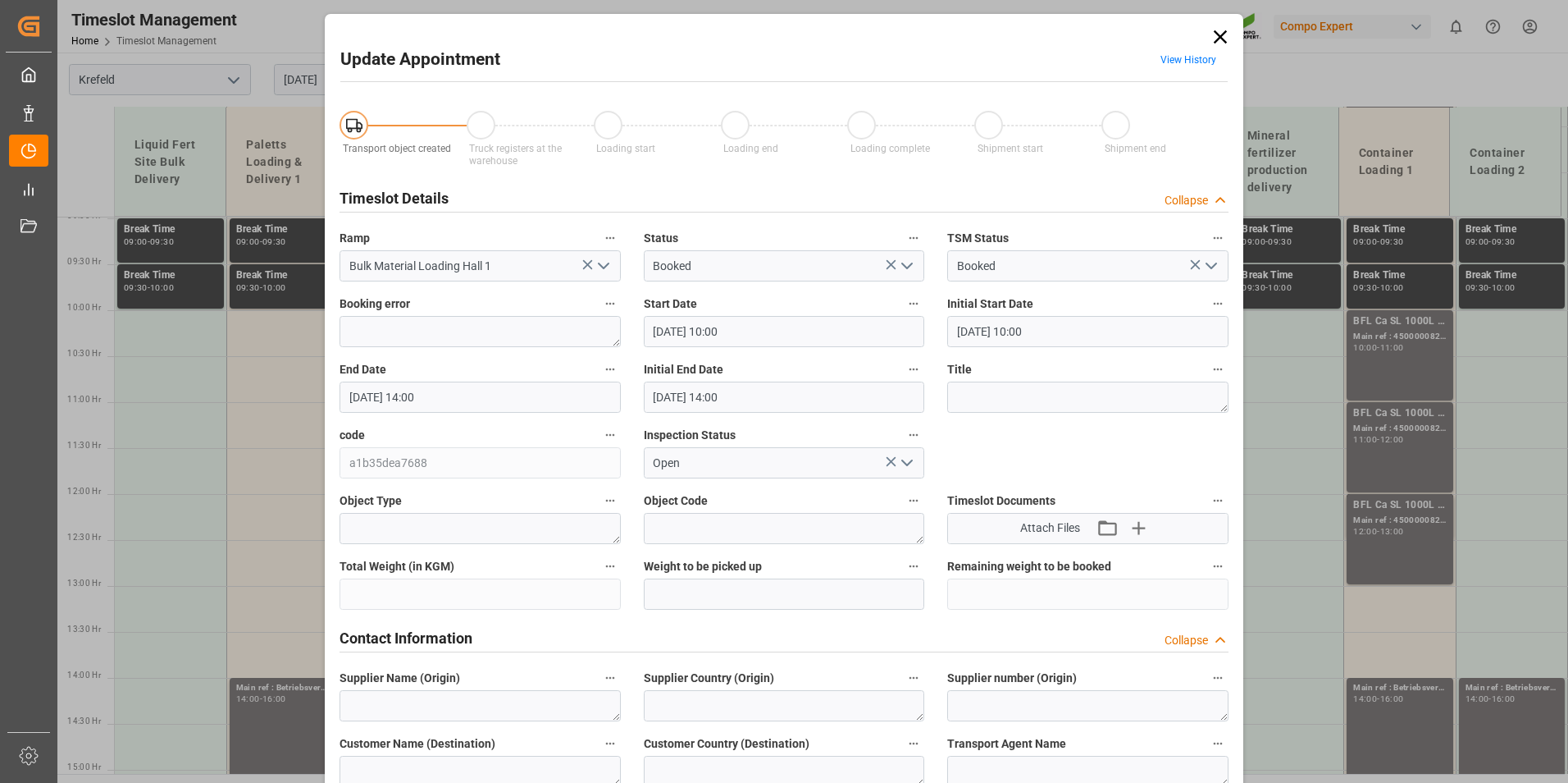
type input "[DATE] 10:00"
type input "[DATE] 14:00"
type input "[DATE] 07:09"
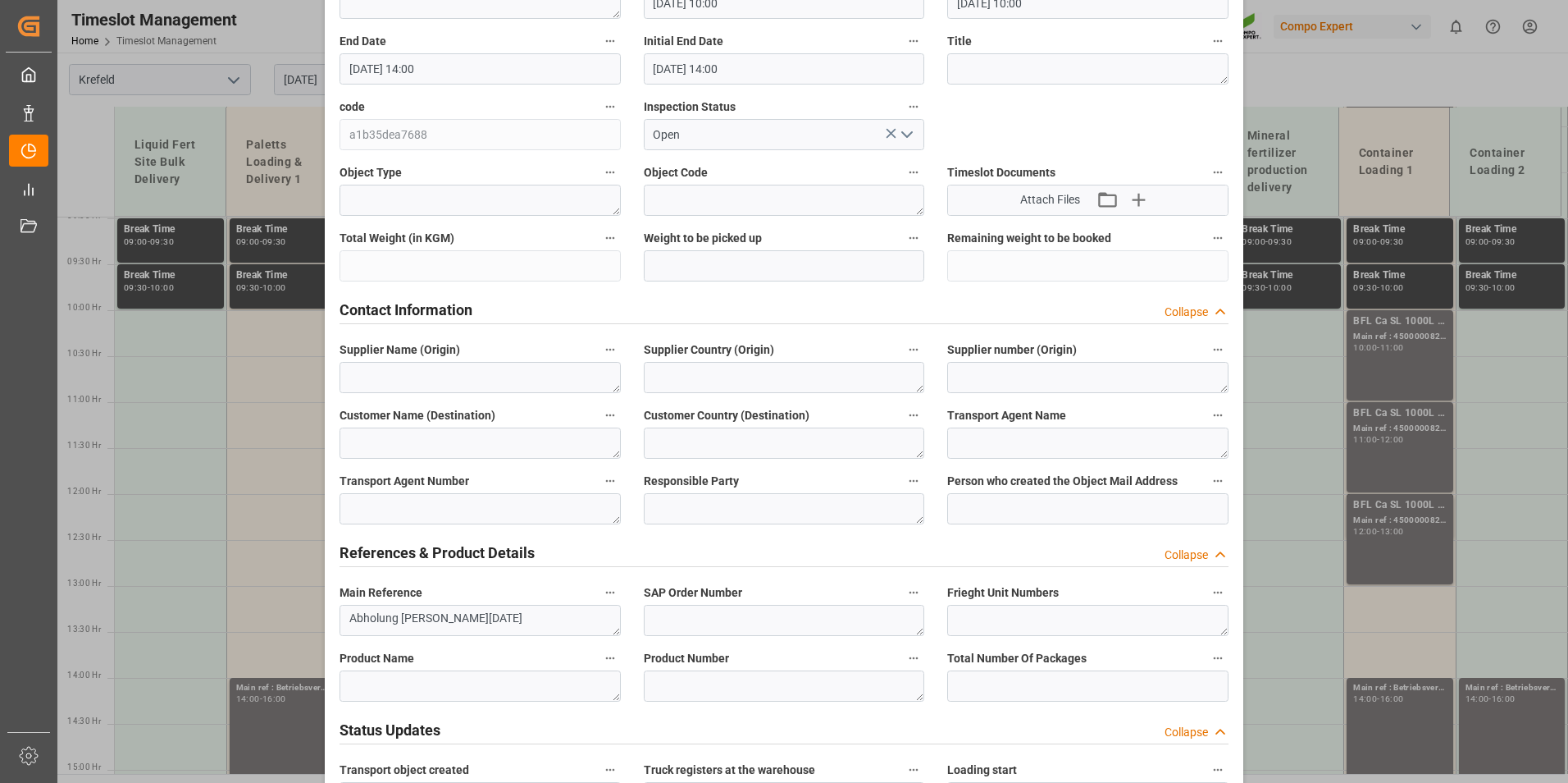
scroll to position [0, 0]
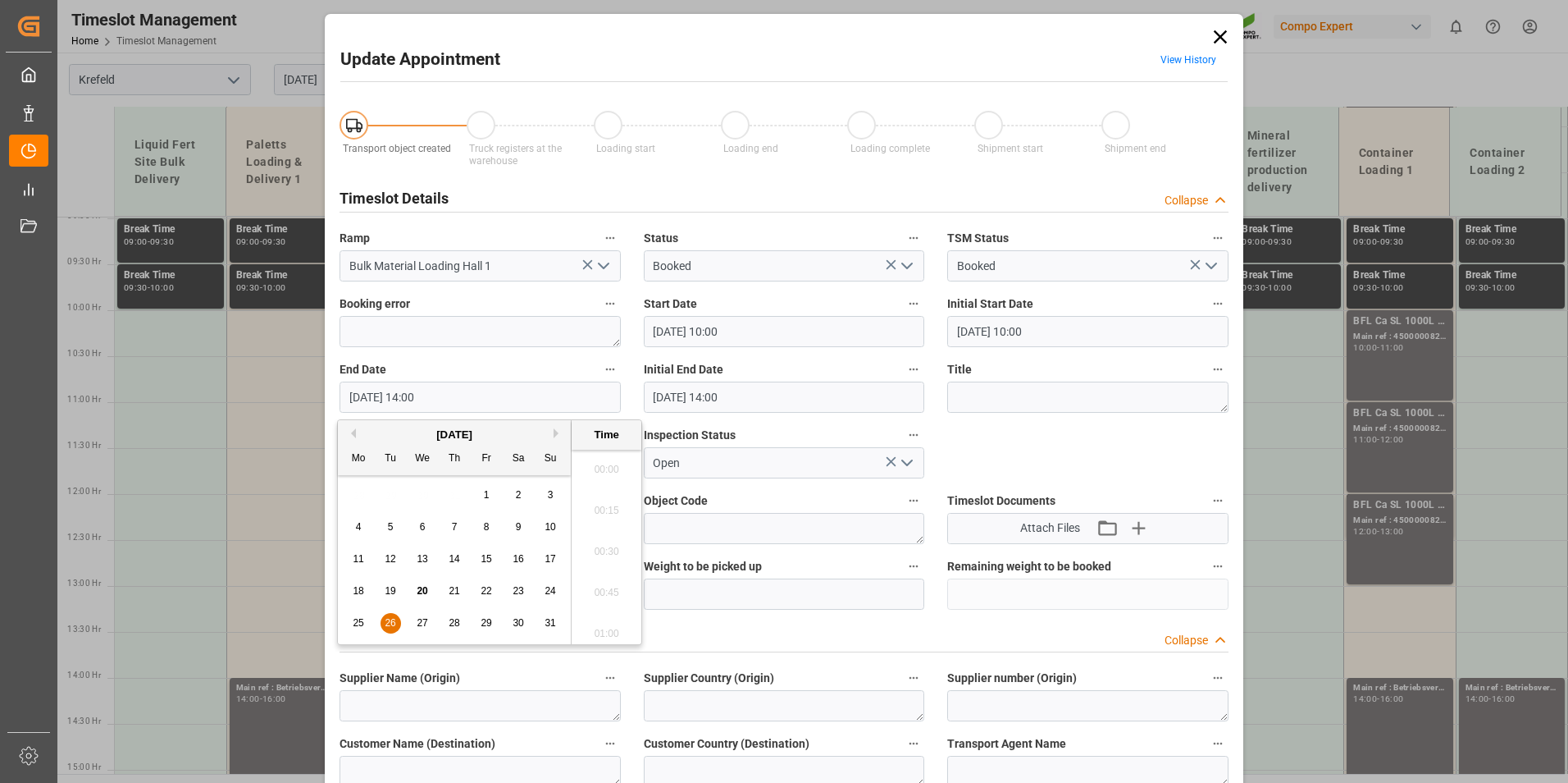
drag, startPoint x: 413, startPoint y: 398, endPoint x: 447, endPoint y: 419, distance: 40.0
click at [413, 398] on input "[DATE] 14:00" at bounding box center [481, 397] width 281 height 31
click at [398, 618] on div "26" at bounding box center [391, 623] width 21 height 20
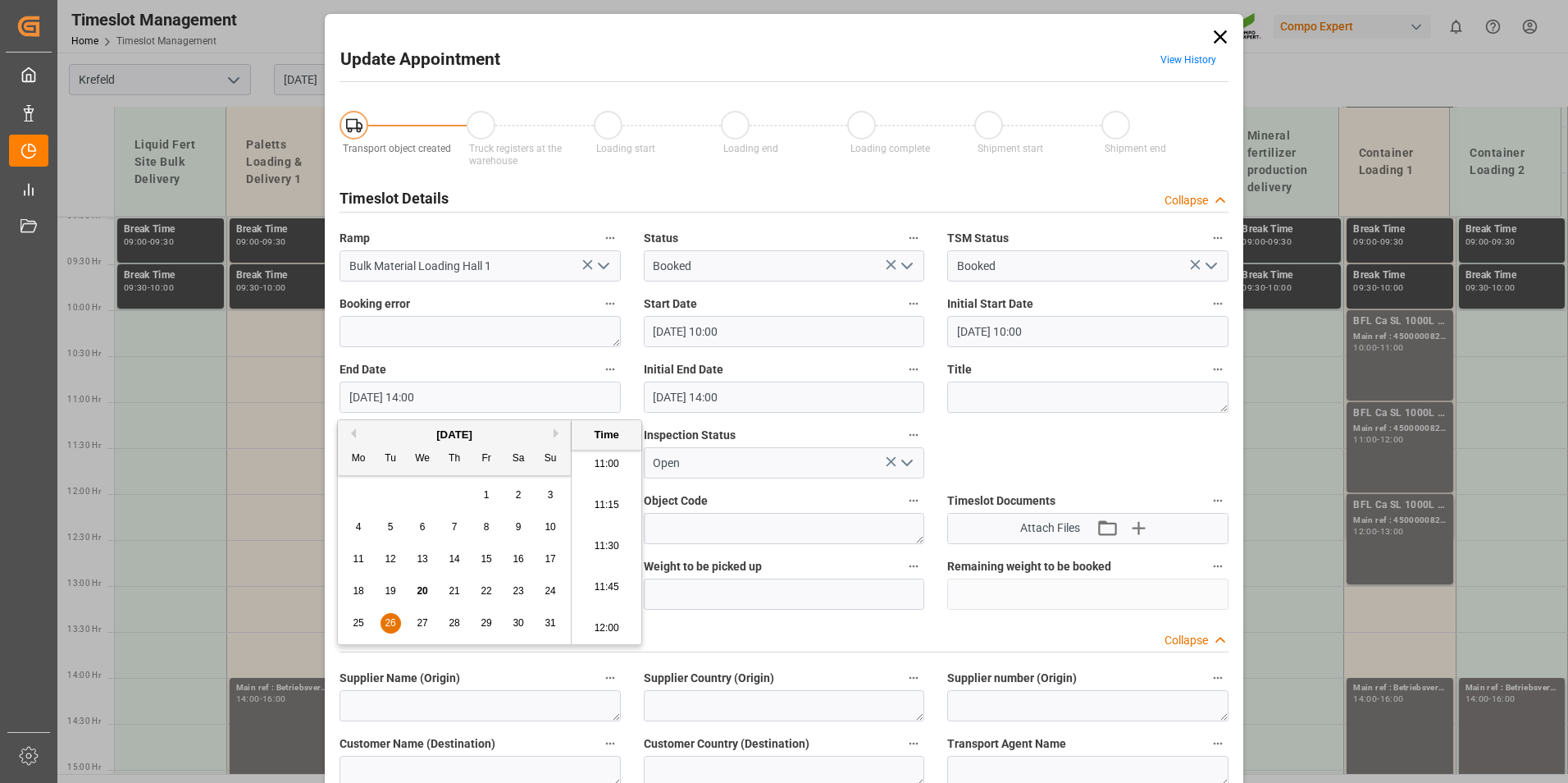
click at [604, 474] on li "11:00" at bounding box center [607, 464] width 70 height 41
type input "[DATE] 11:00"
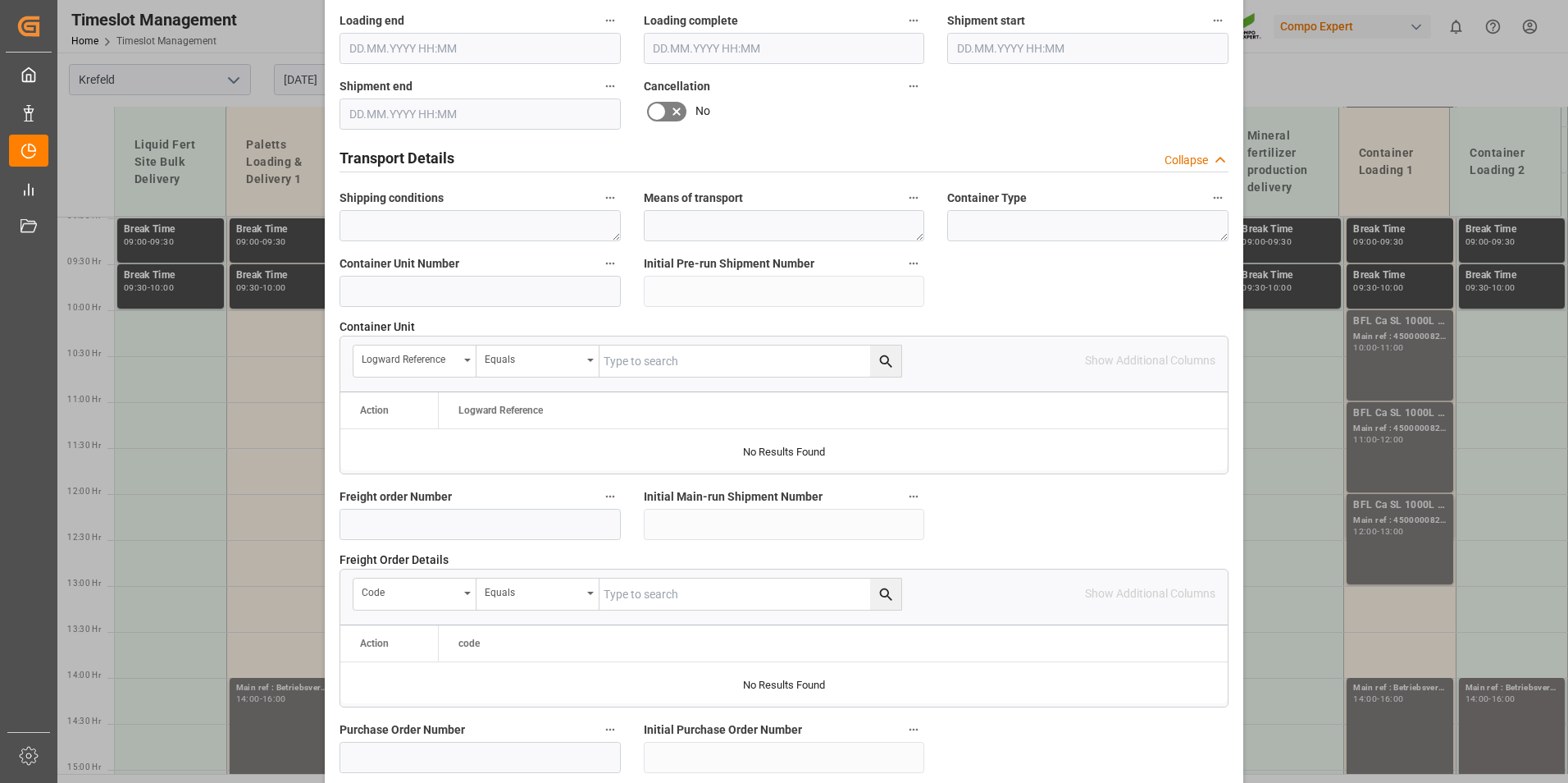
scroll to position [1231, 0]
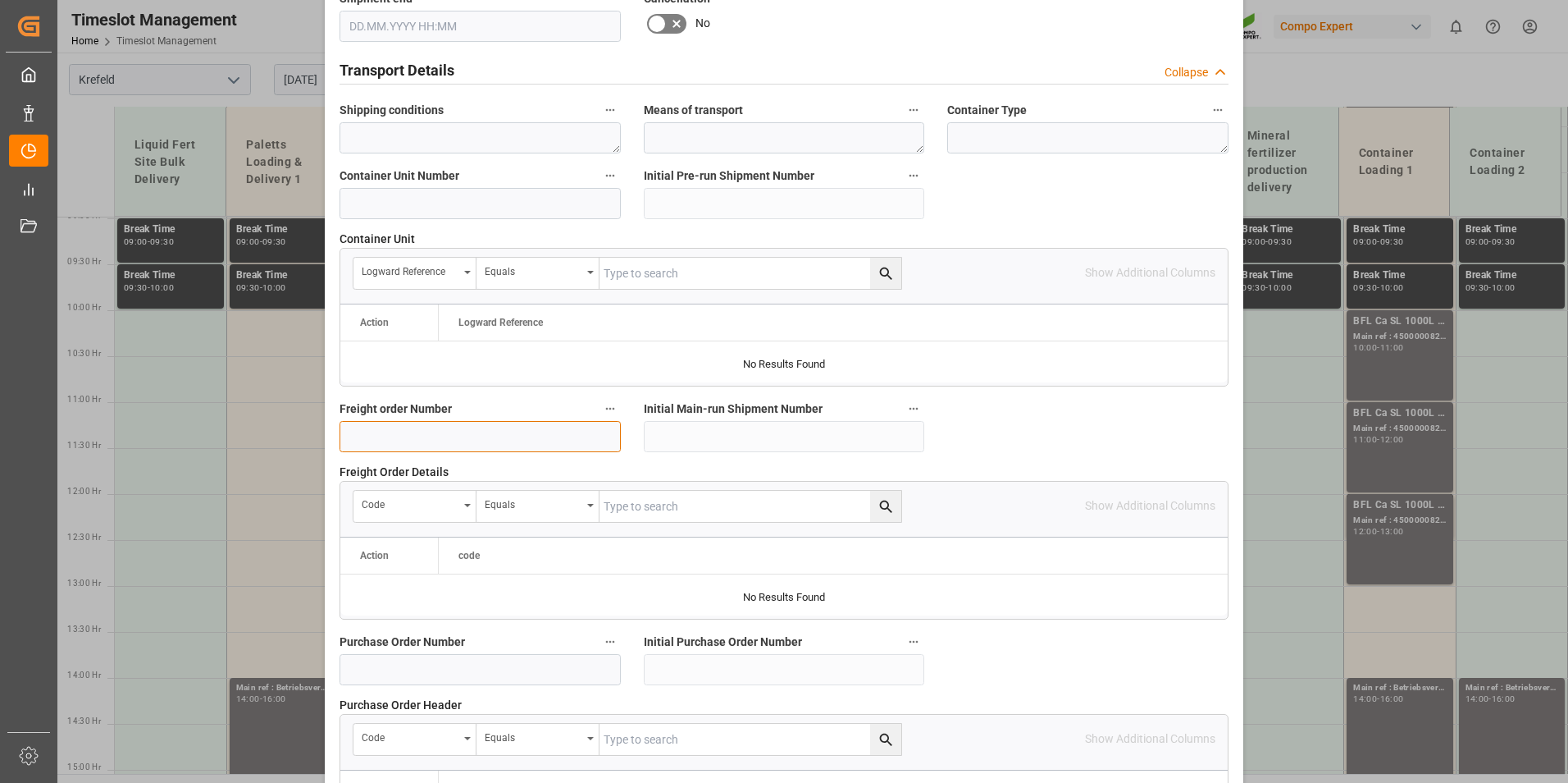
click at [435, 430] on input at bounding box center [481, 436] width 281 height 31
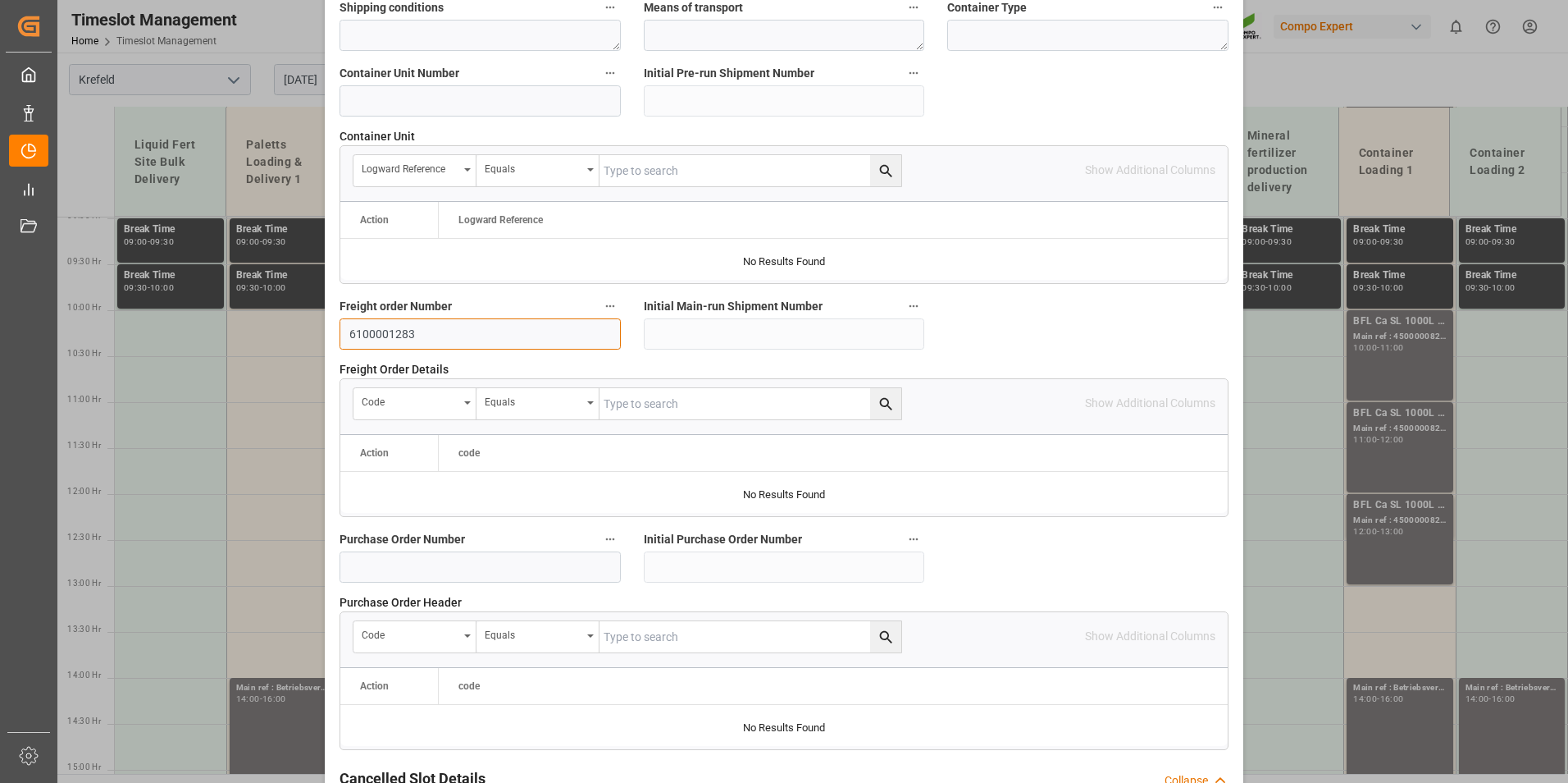
scroll to position [1494, 0]
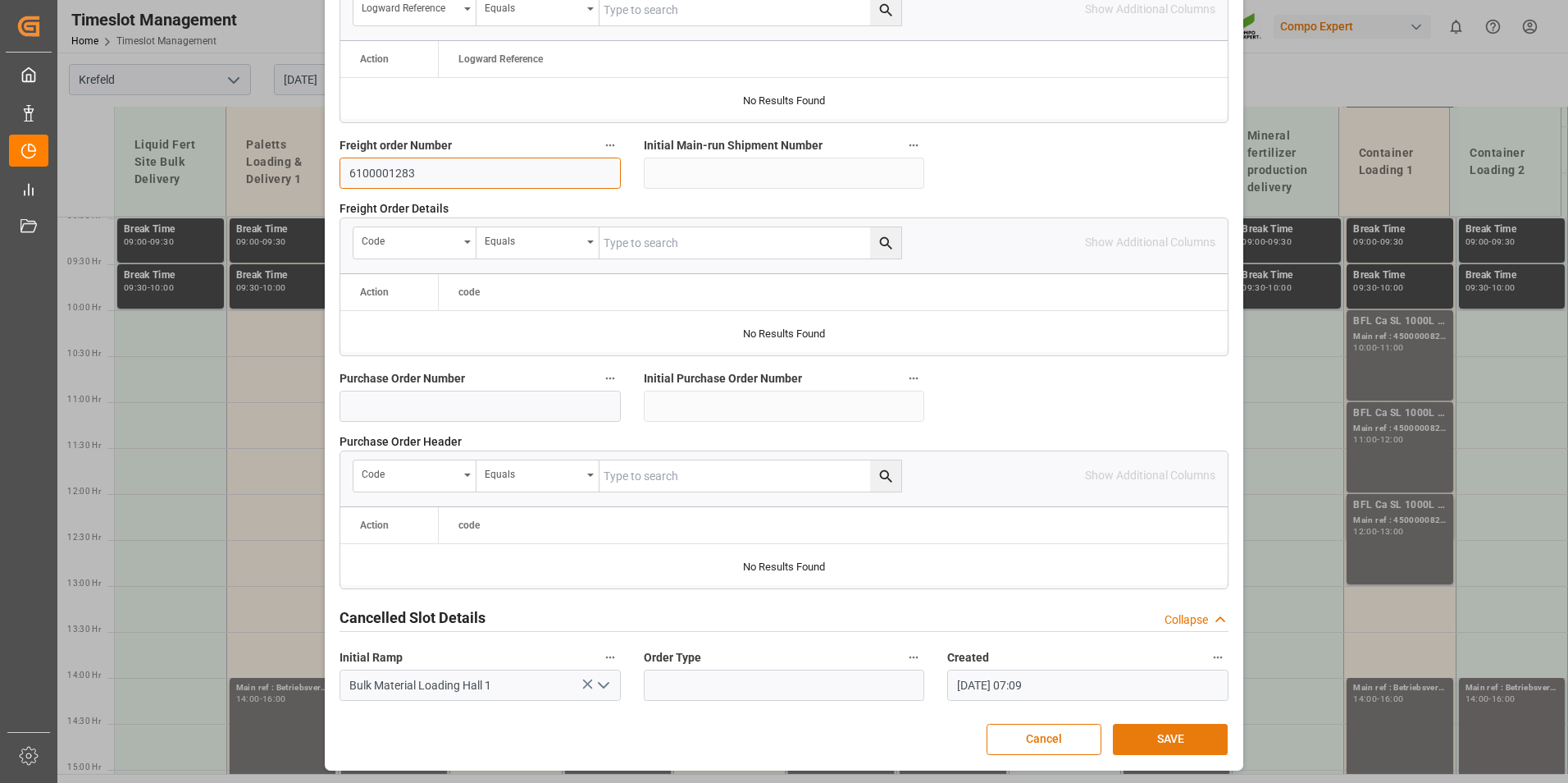
type input "6100001283"
click at [1151, 723] on button "SAVE" at bounding box center [1171, 739] width 115 height 31
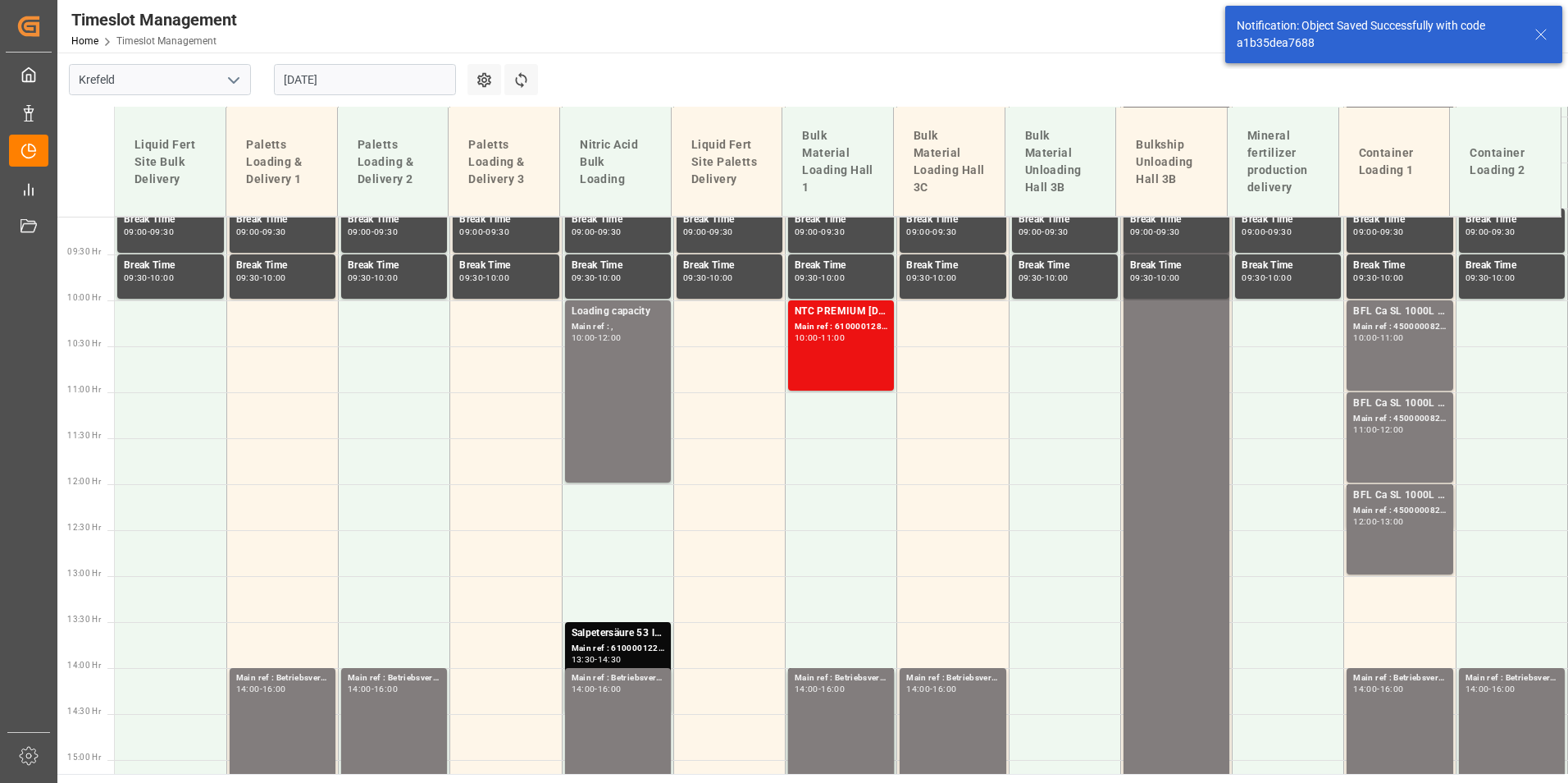
scroll to position [868, 0]
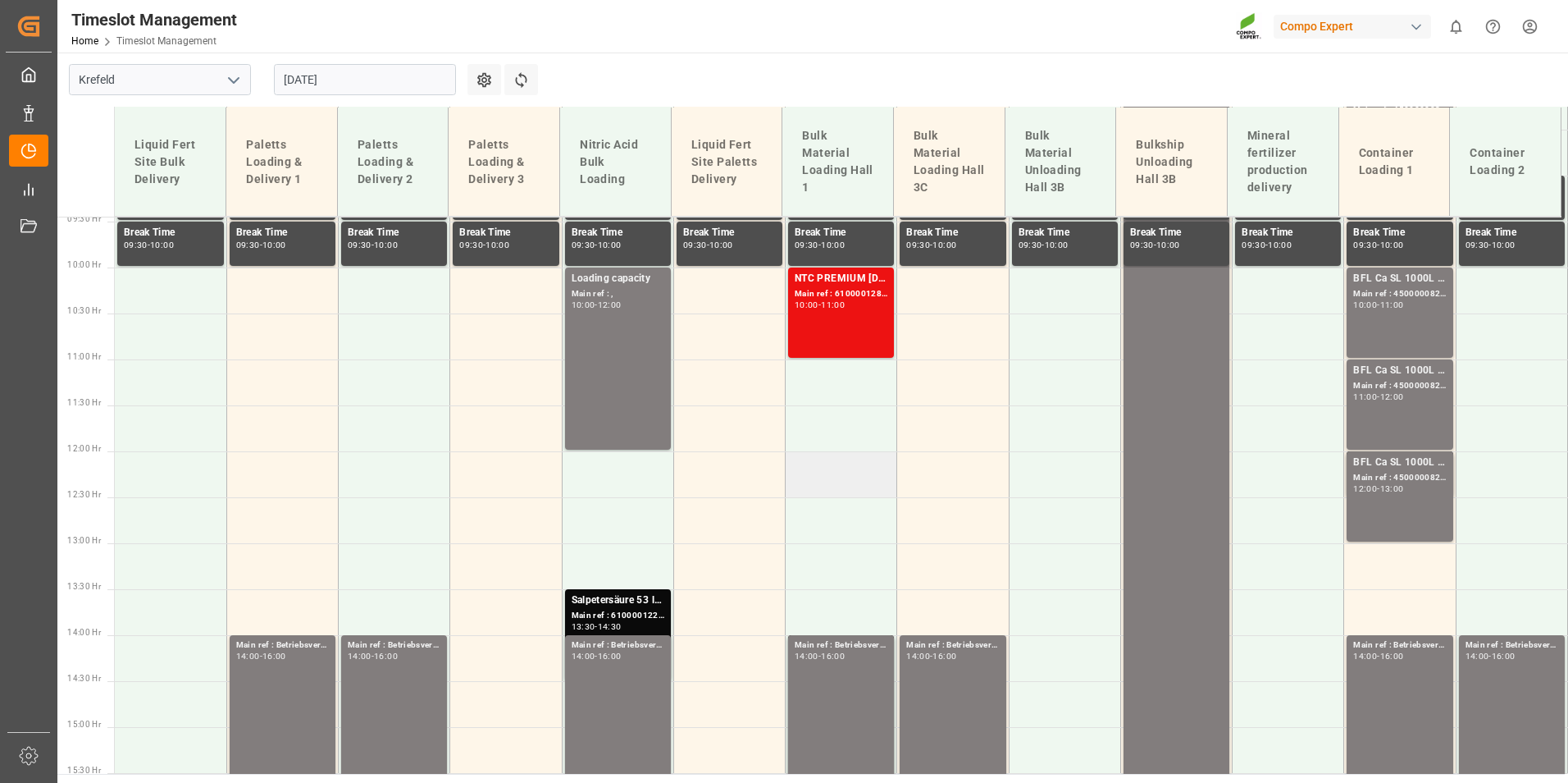
click at [845, 463] on td at bounding box center [841, 474] width 111 height 46
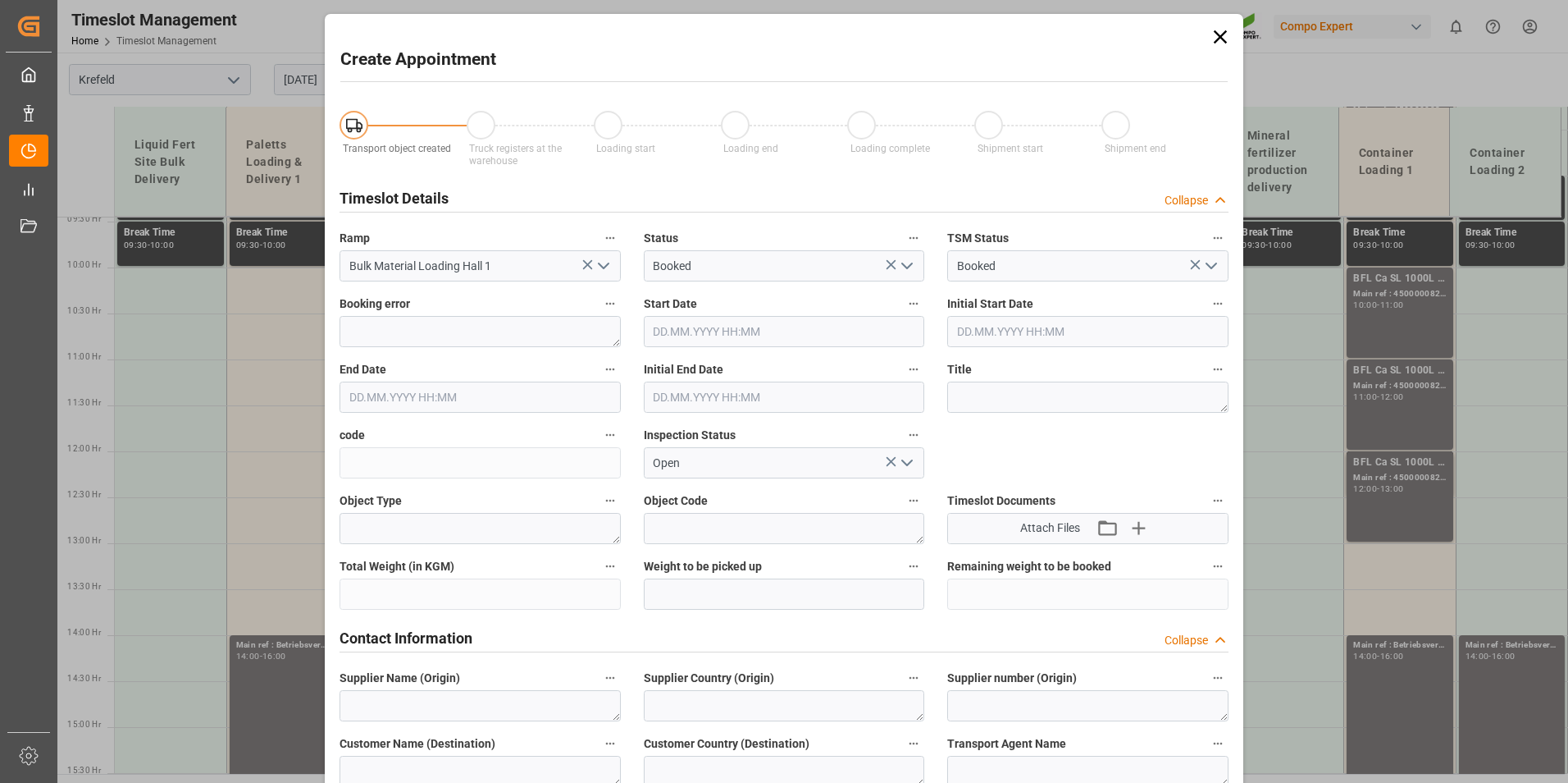
type input "[DATE] 12:00"
type input "[DATE] 12:30"
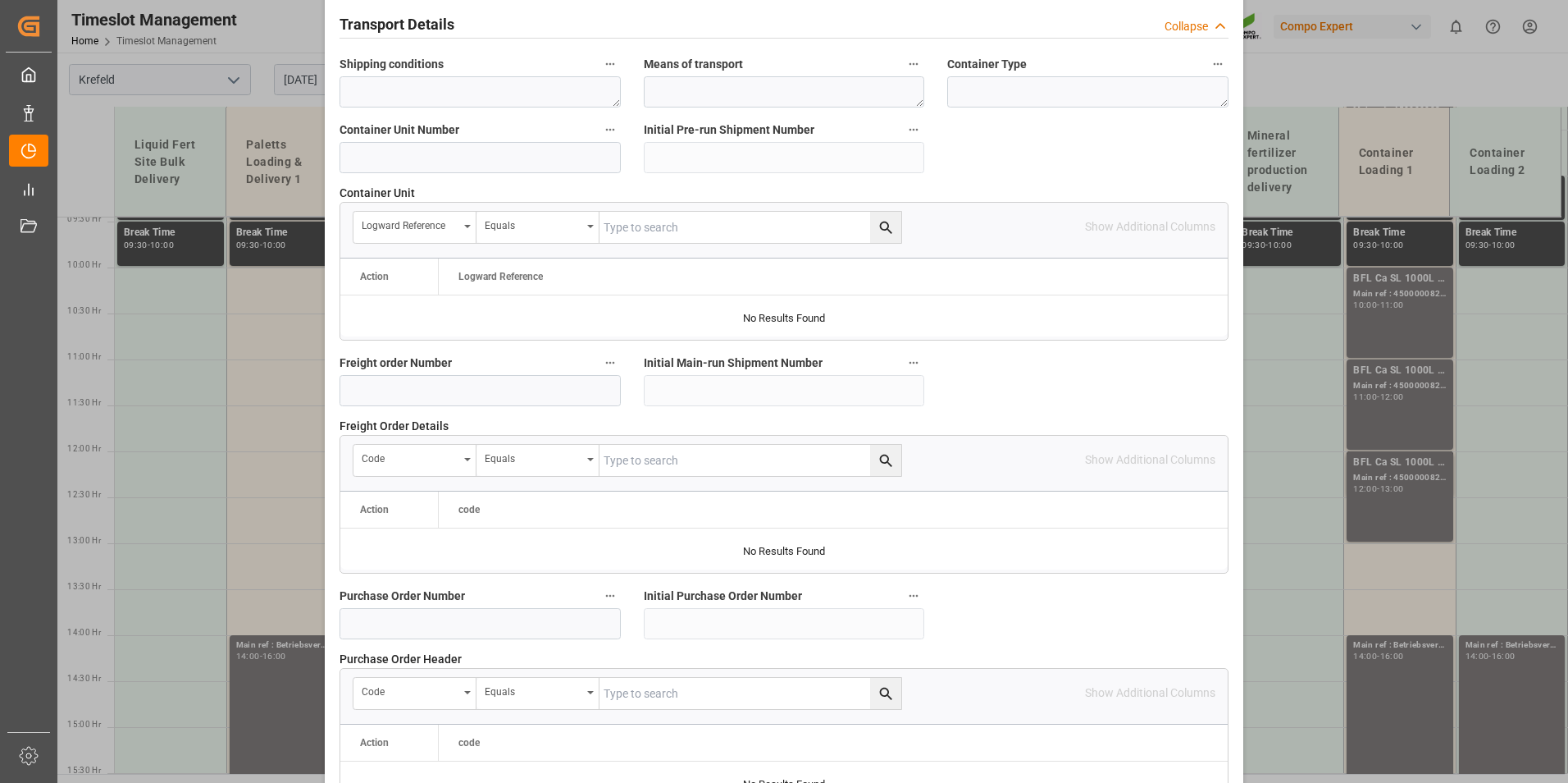
scroll to position [1313, 0]
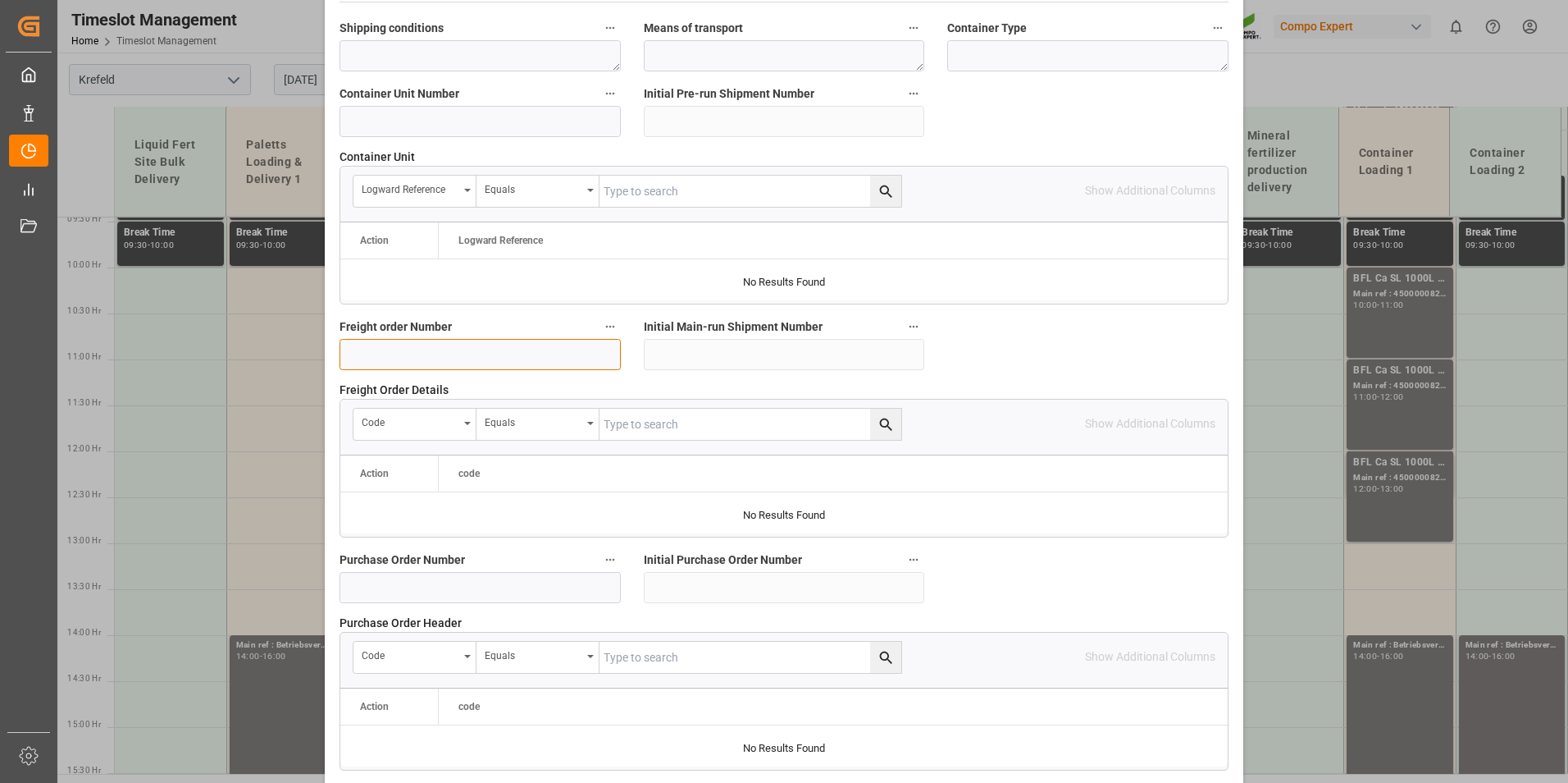
click at [418, 353] on input at bounding box center [481, 354] width 281 height 31
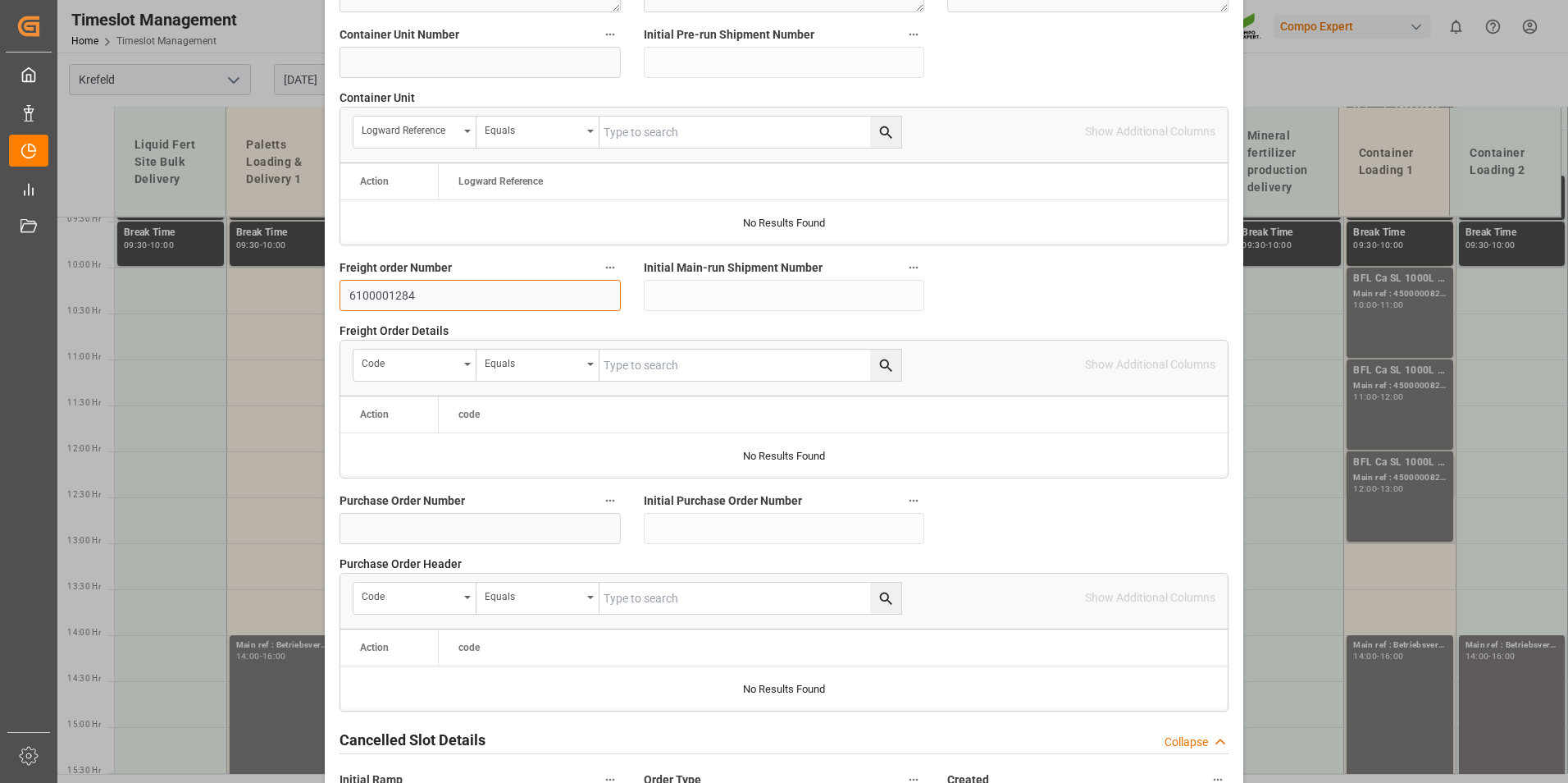
scroll to position [1494, 0]
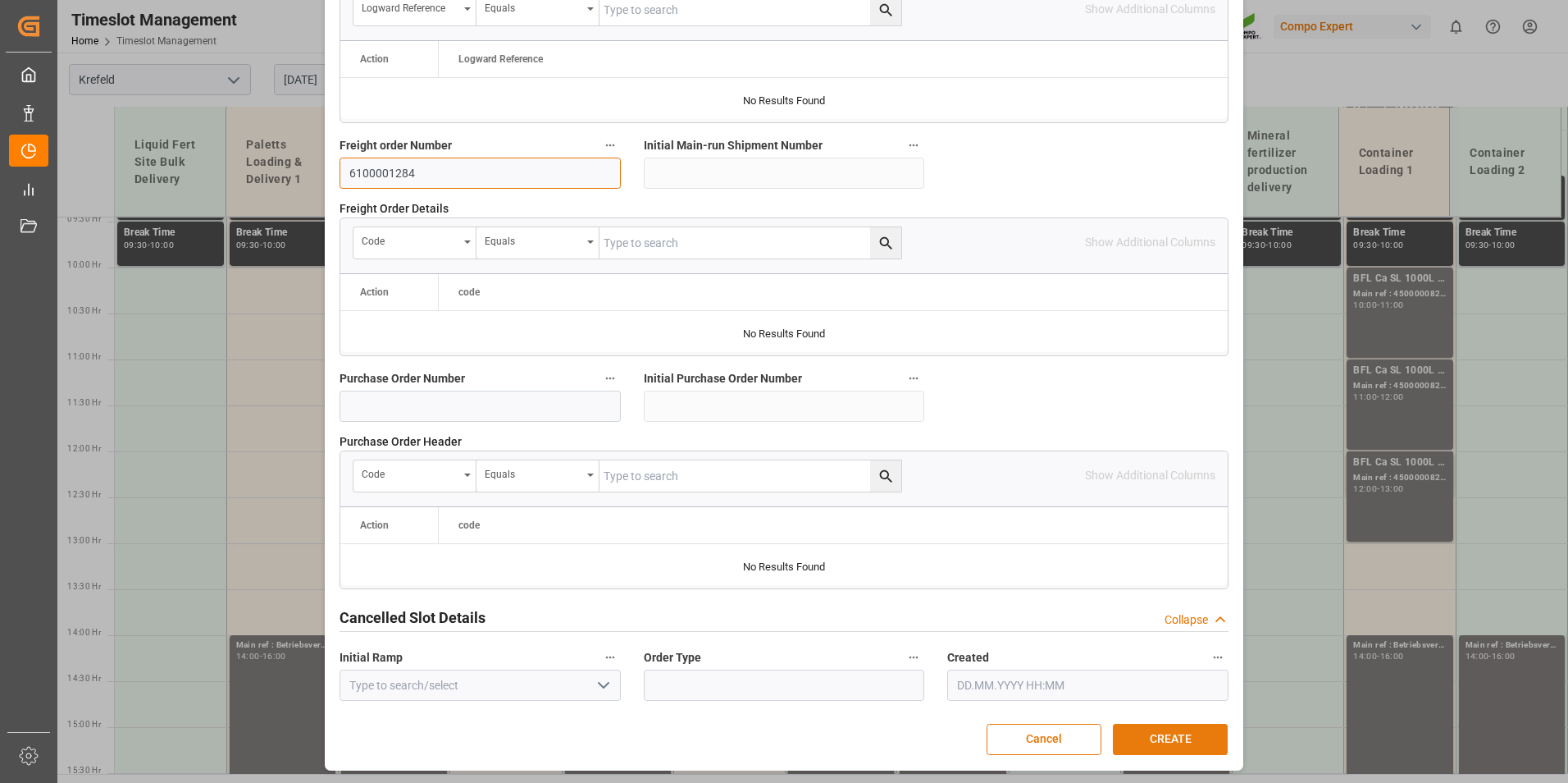
type input "6100001284"
click at [1139, 734] on button "CREATE" at bounding box center [1171, 739] width 115 height 31
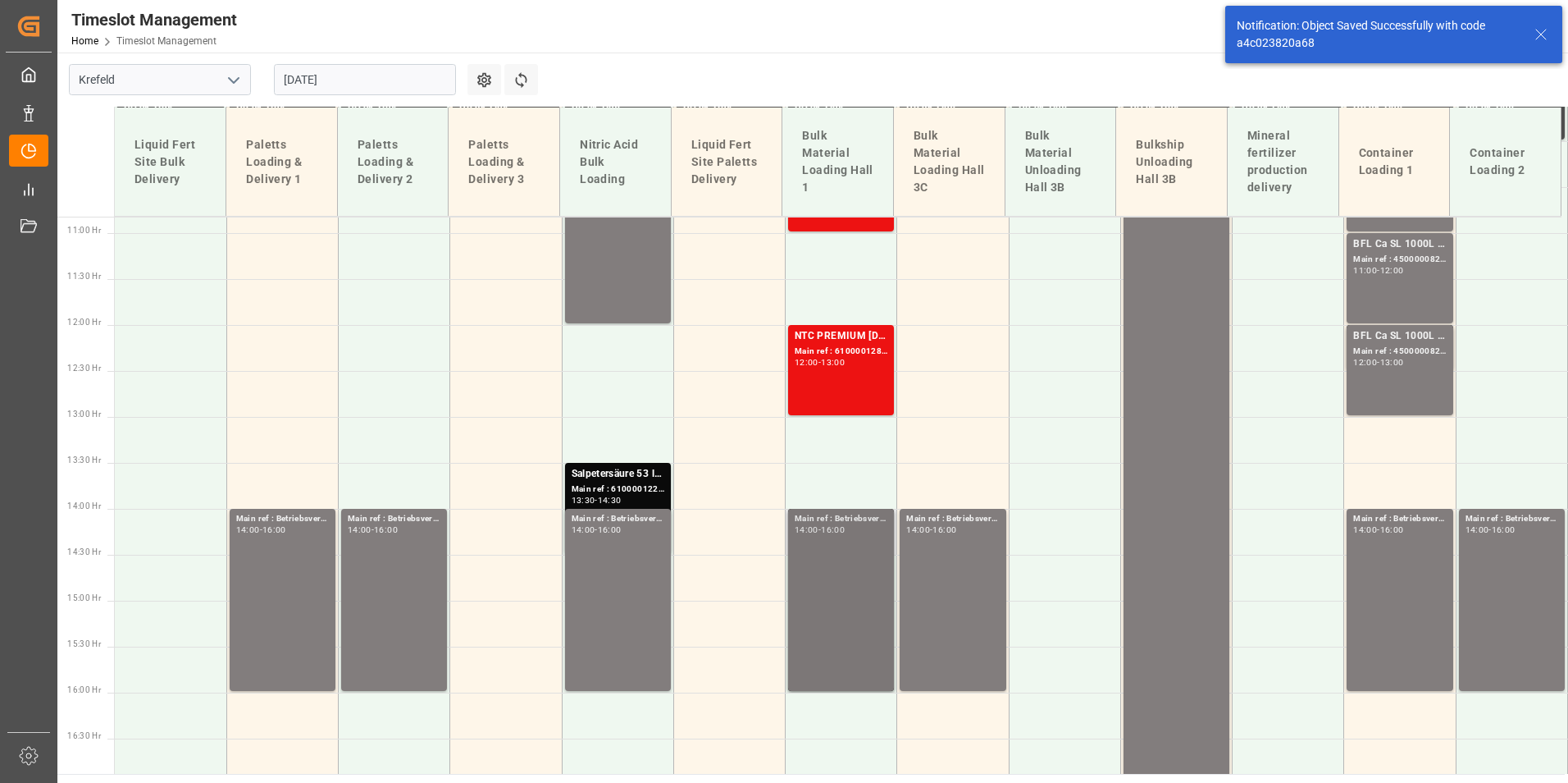
scroll to position [1052, 0]
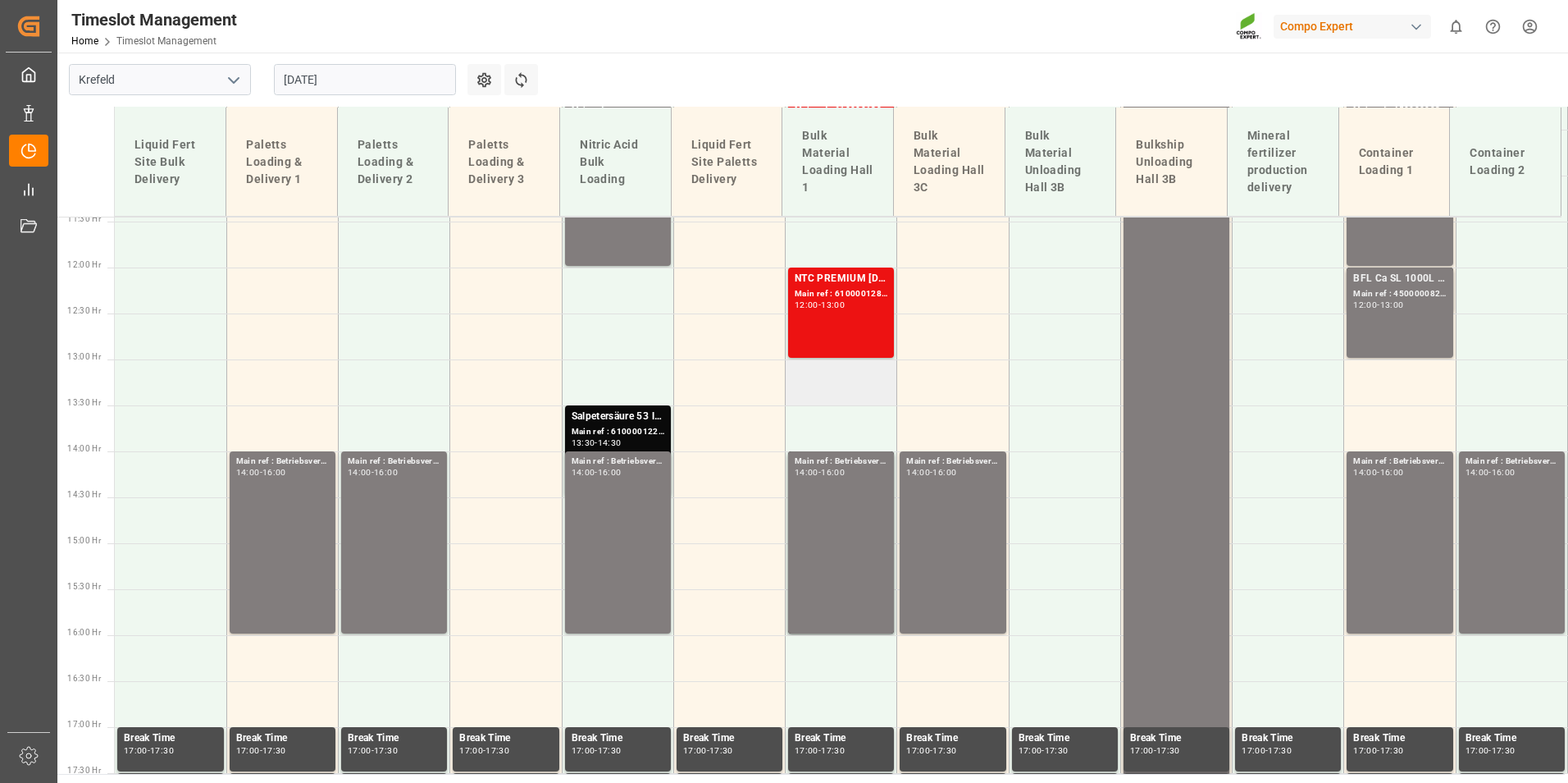
click at [833, 388] on td at bounding box center [841, 383] width 111 height 46
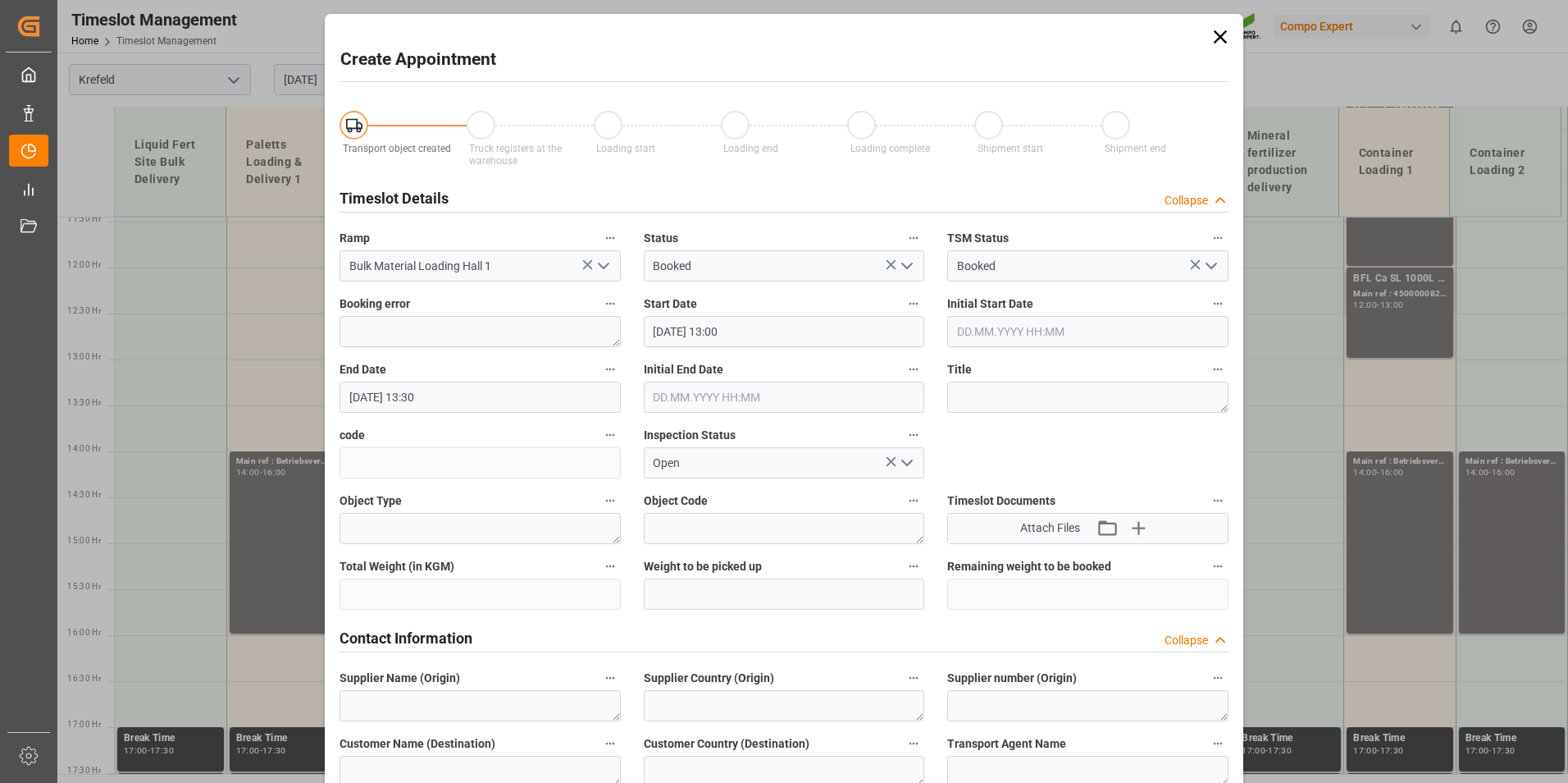
type input "[DATE] 13:00"
click at [538, 395] on input "[DATE] 13:30" at bounding box center [481, 397] width 281 height 31
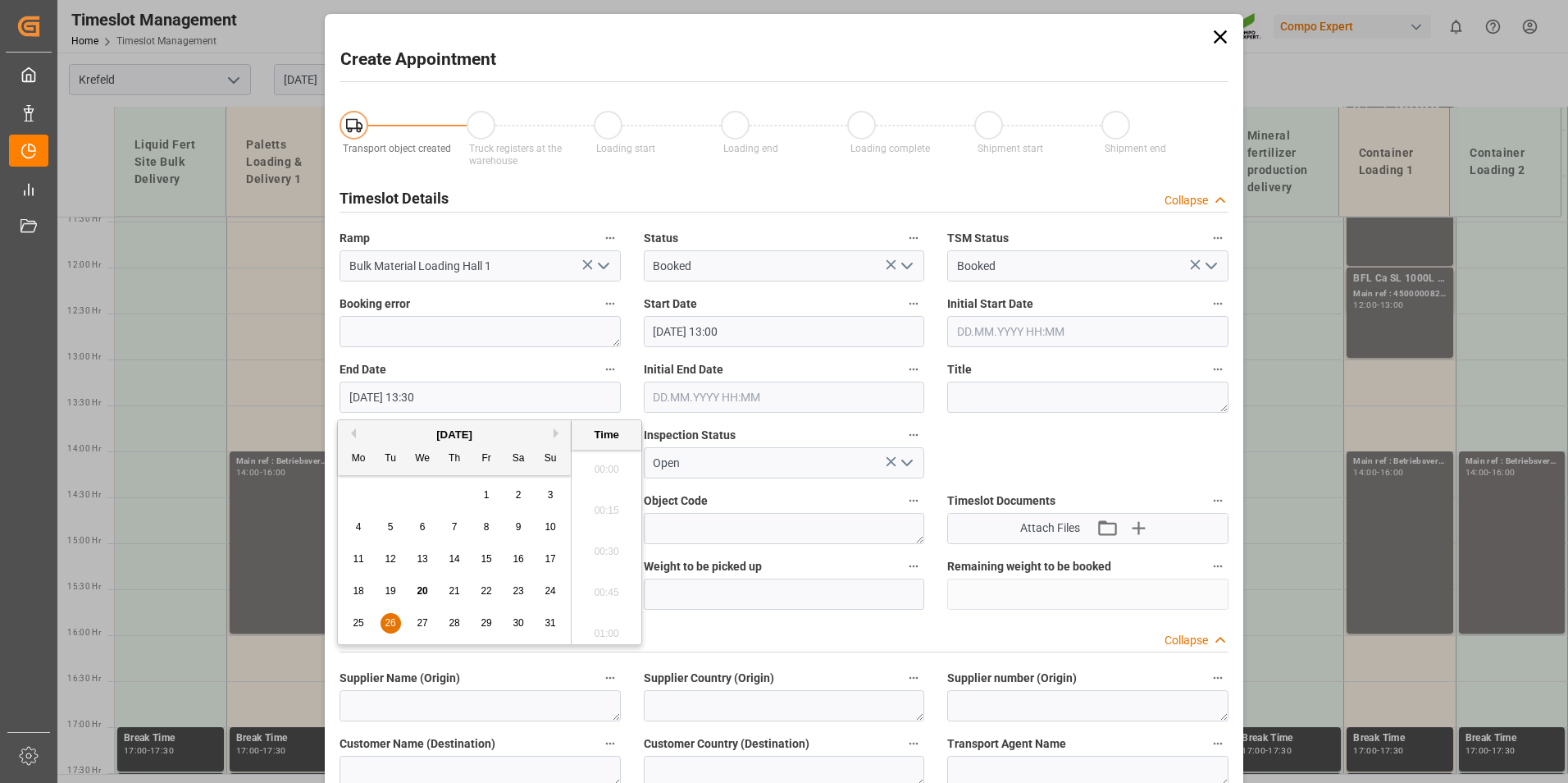
scroll to position [2139, 0]
click at [396, 623] on span "26" at bounding box center [390, 622] width 10 height 11
click at [614, 629] on li "14:00" at bounding box center [607, 628] width 70 height 41
type input "[DATE] 14:00"
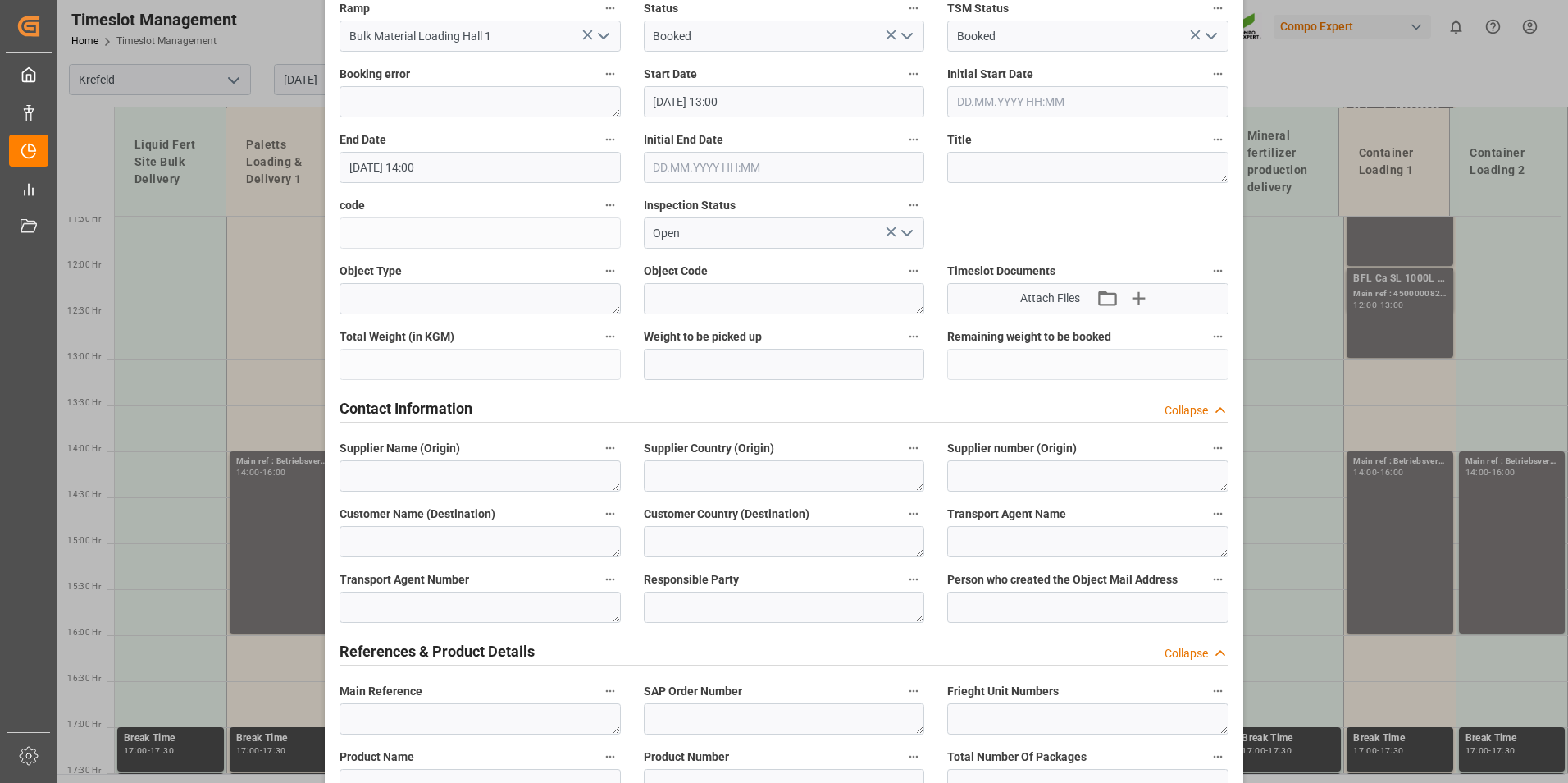
scroll to position [329, 0]
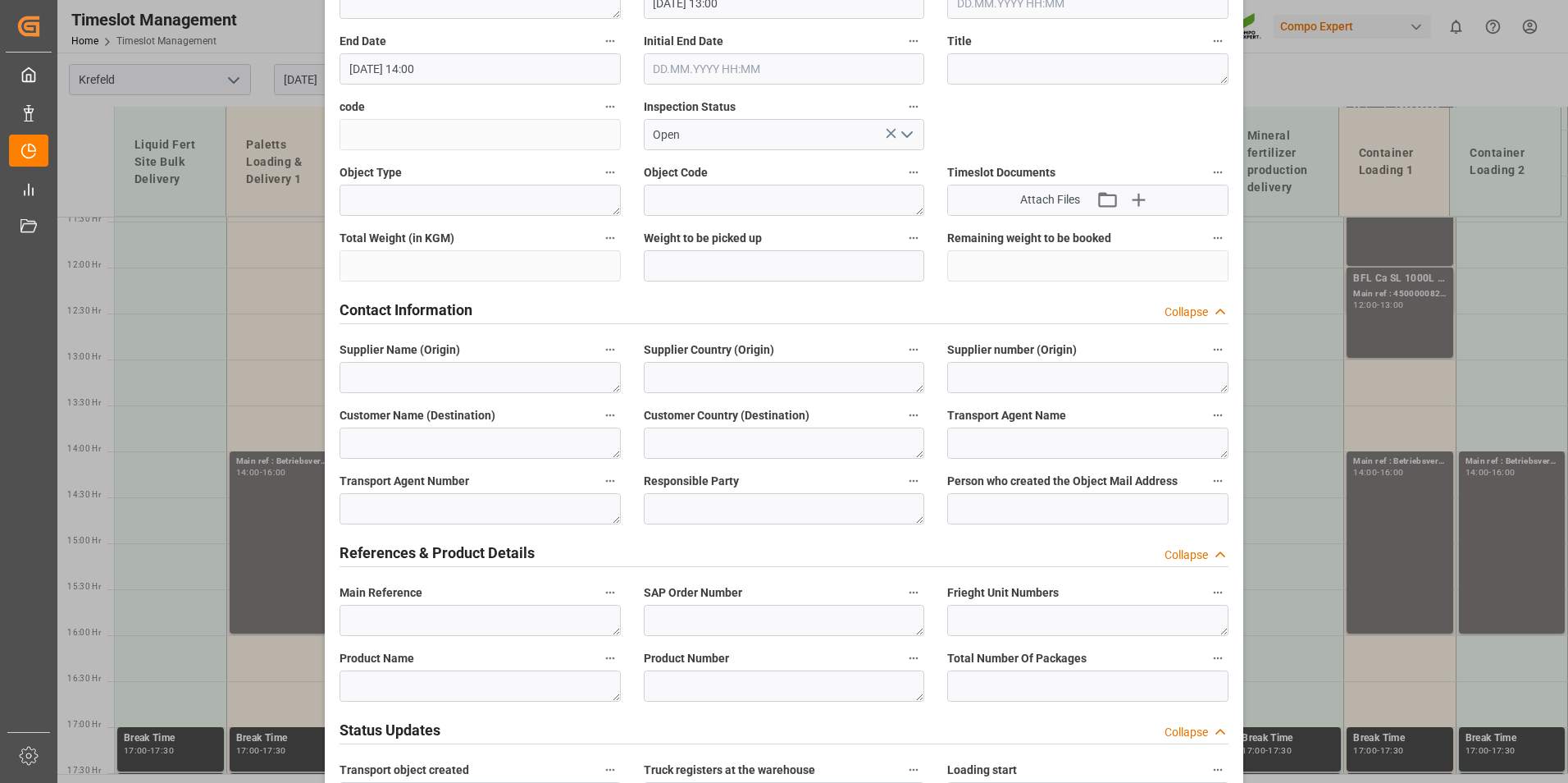
click at [439, 600] on label "Main Reference" at bounding box center [481, 593] width 281 height 23
click at [599, 600] on button "Main Reference" at bounding box center [610, 592] width 22 height 22
click at [434, 611] on div at bounding box center [784, 391] width 1568 height 783
drag, startPoint x: 451, startPoint y: 700, endPoint x: 432, endPoint y: 676, distance: 30.6
click at [449, 696] on div "Product Name" at bounding box center [481, 674] width 304 height 66
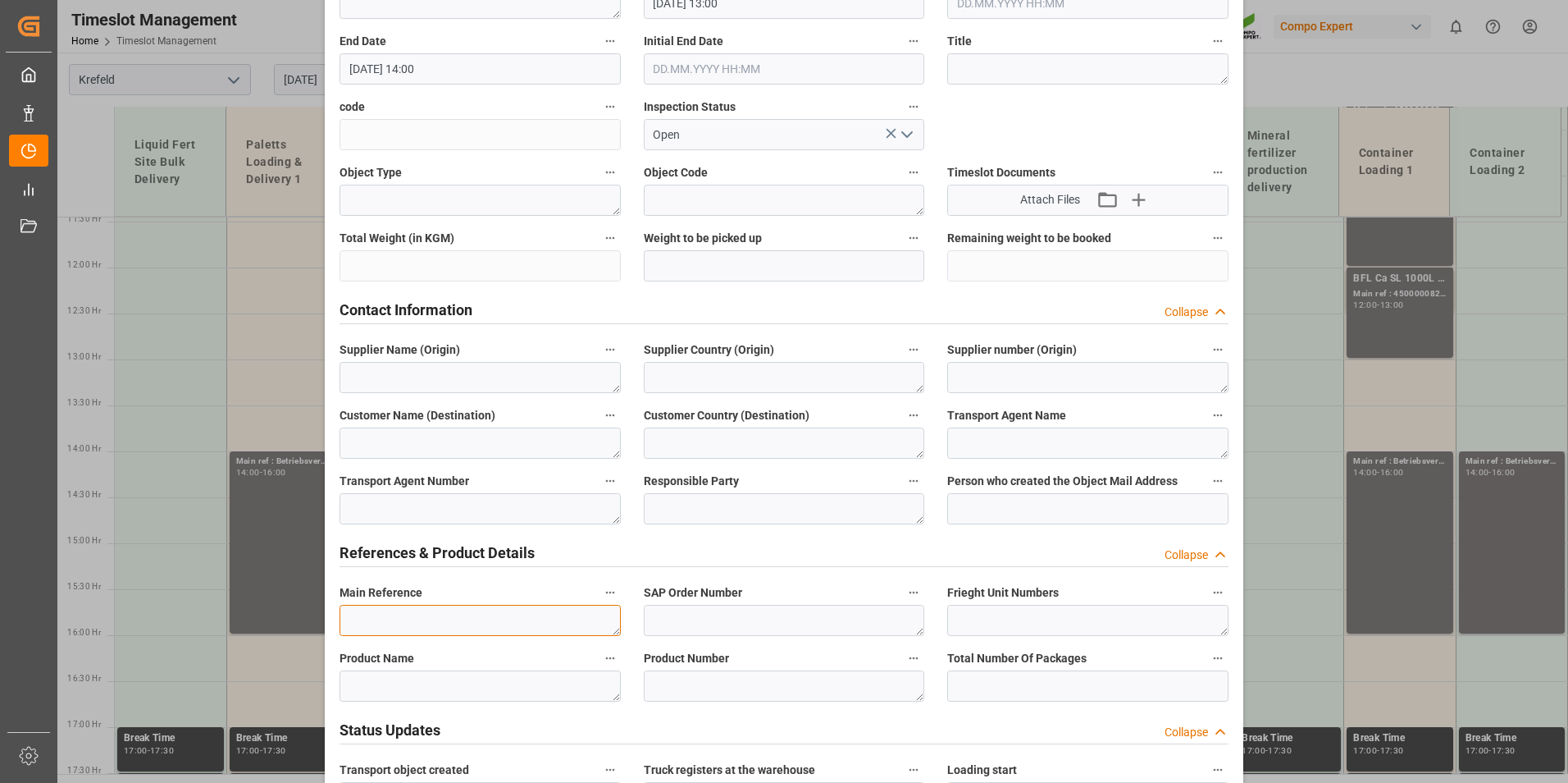
click at [397, 624] on textarea at bounding box center [481, 620] width 281 height 31
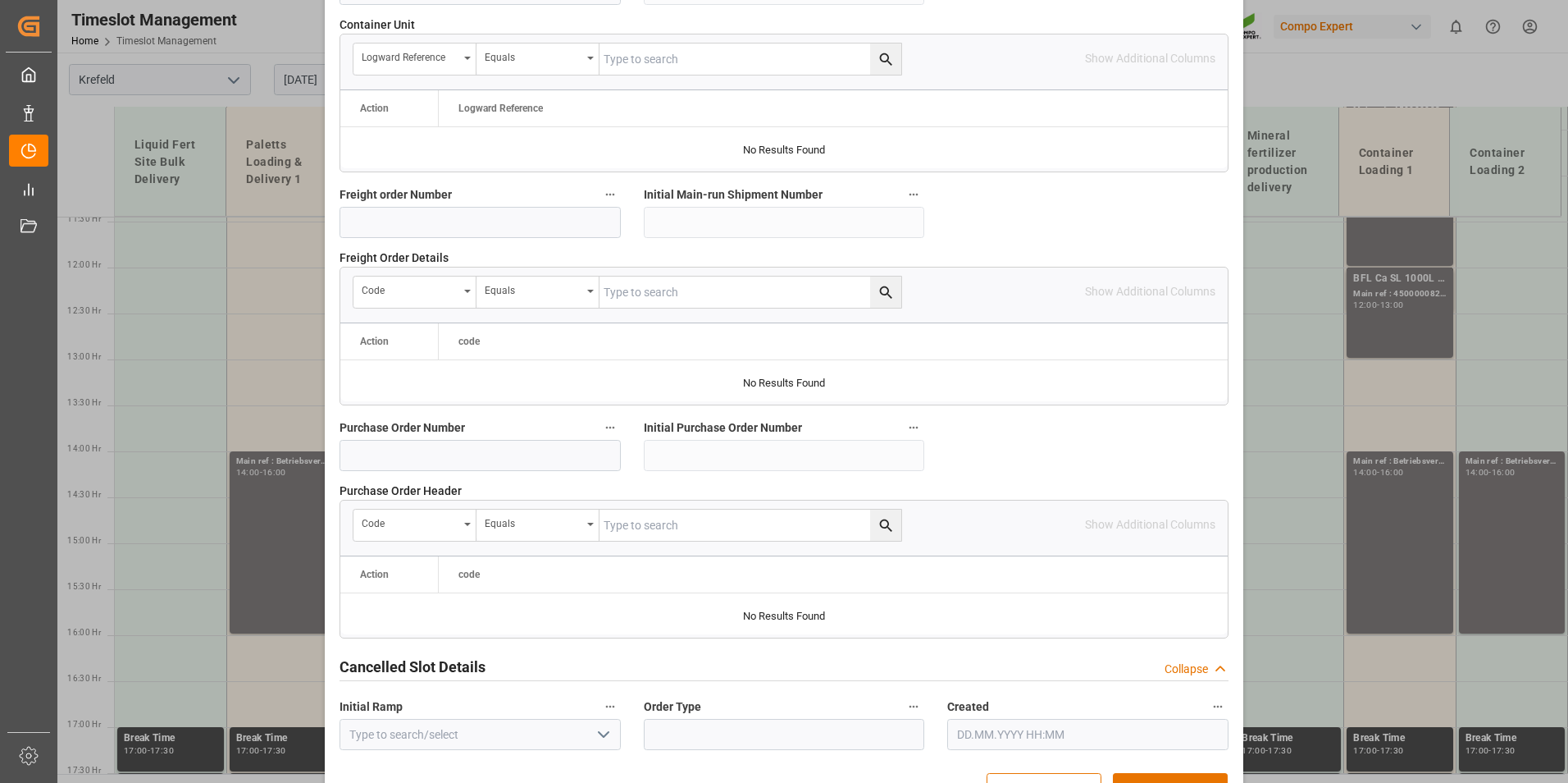
scroll to position [1494, 0]
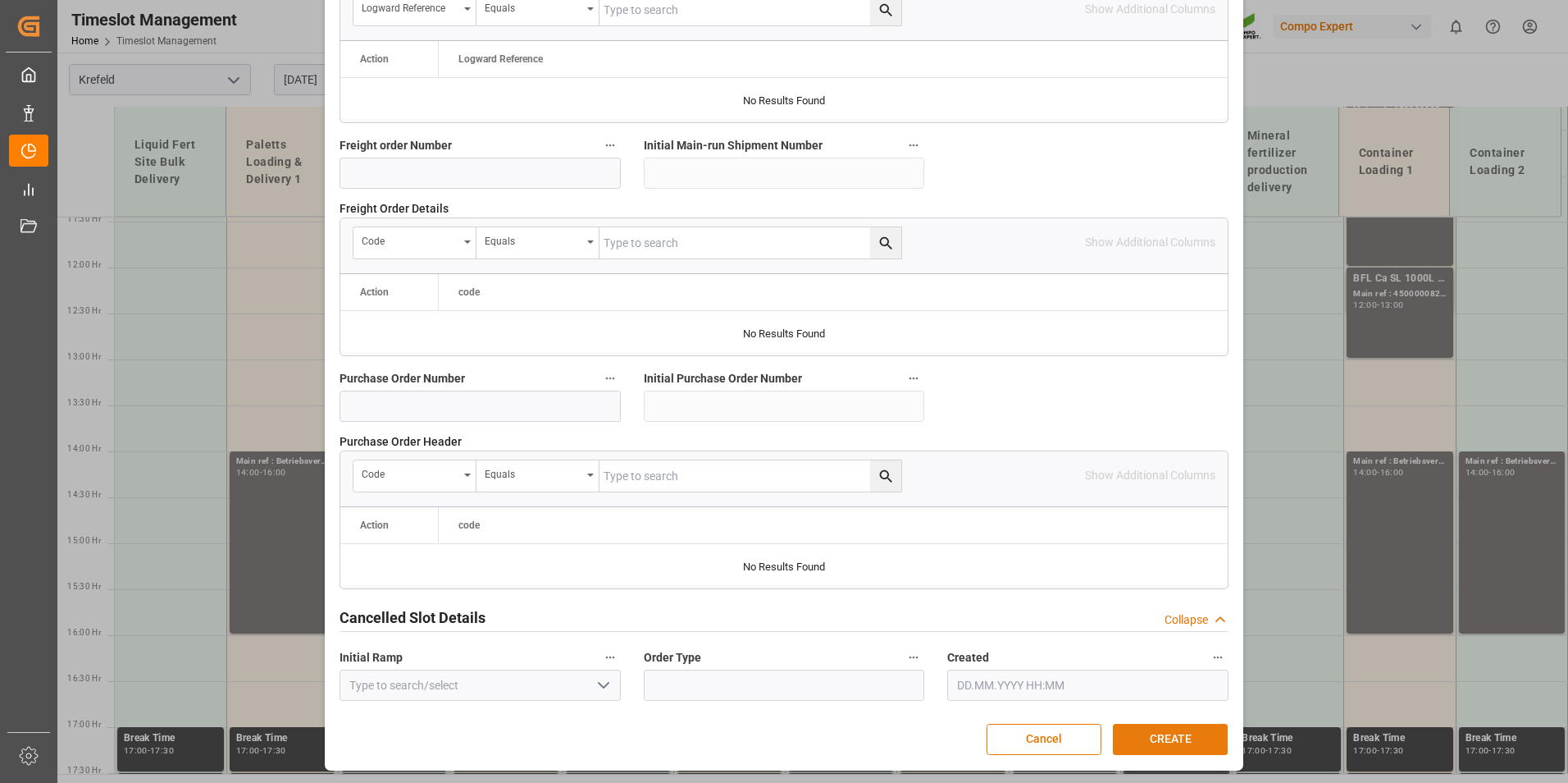
type textarea "Blocker"
click at [1182, 746] on button "CREATE" at bounding box center [1171, 739] width 115 height 31
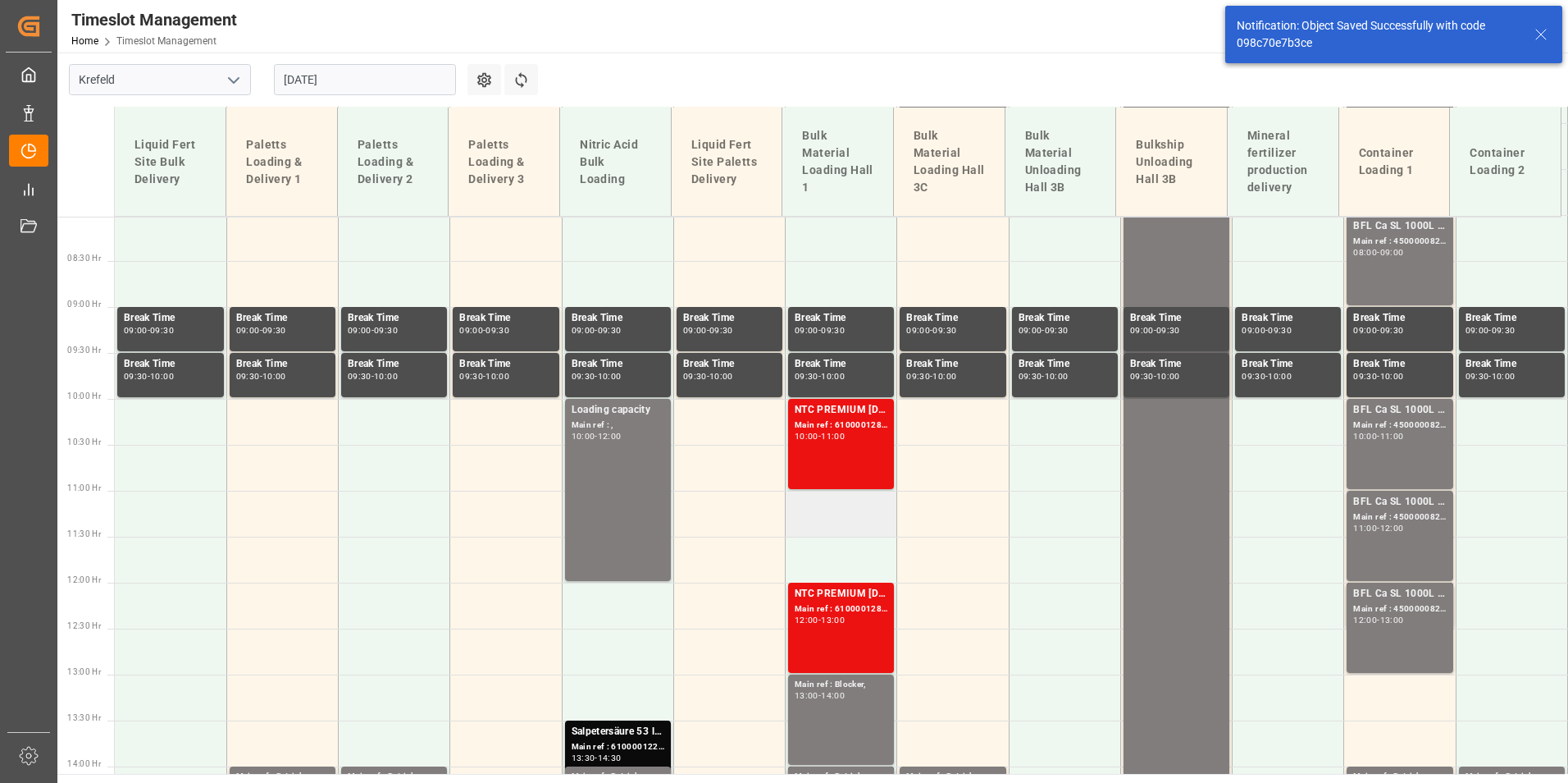
scroll to position [734, 0]
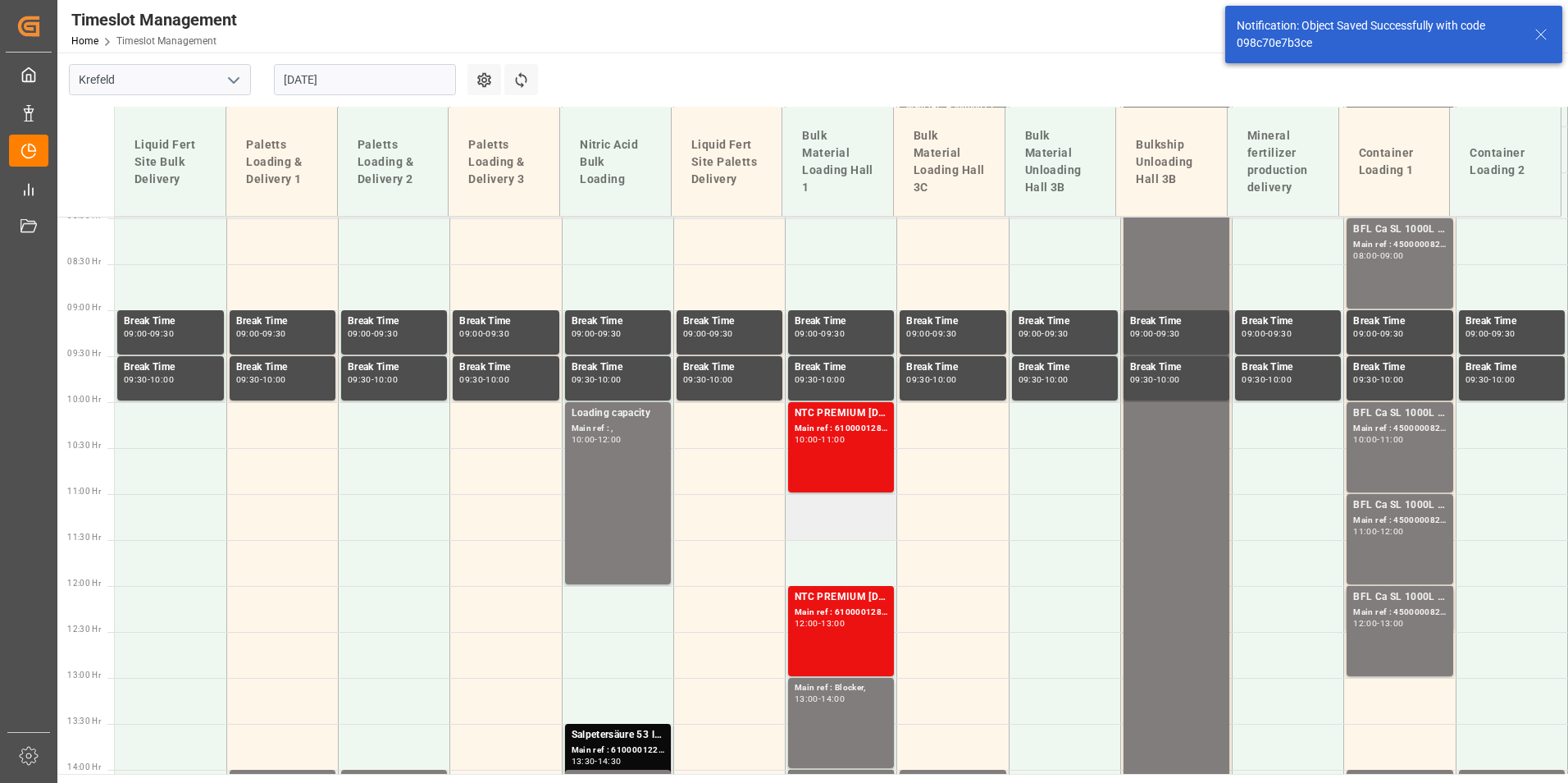
click at [824, 517] on td at bounding box center [841, 517] width 111 height 46
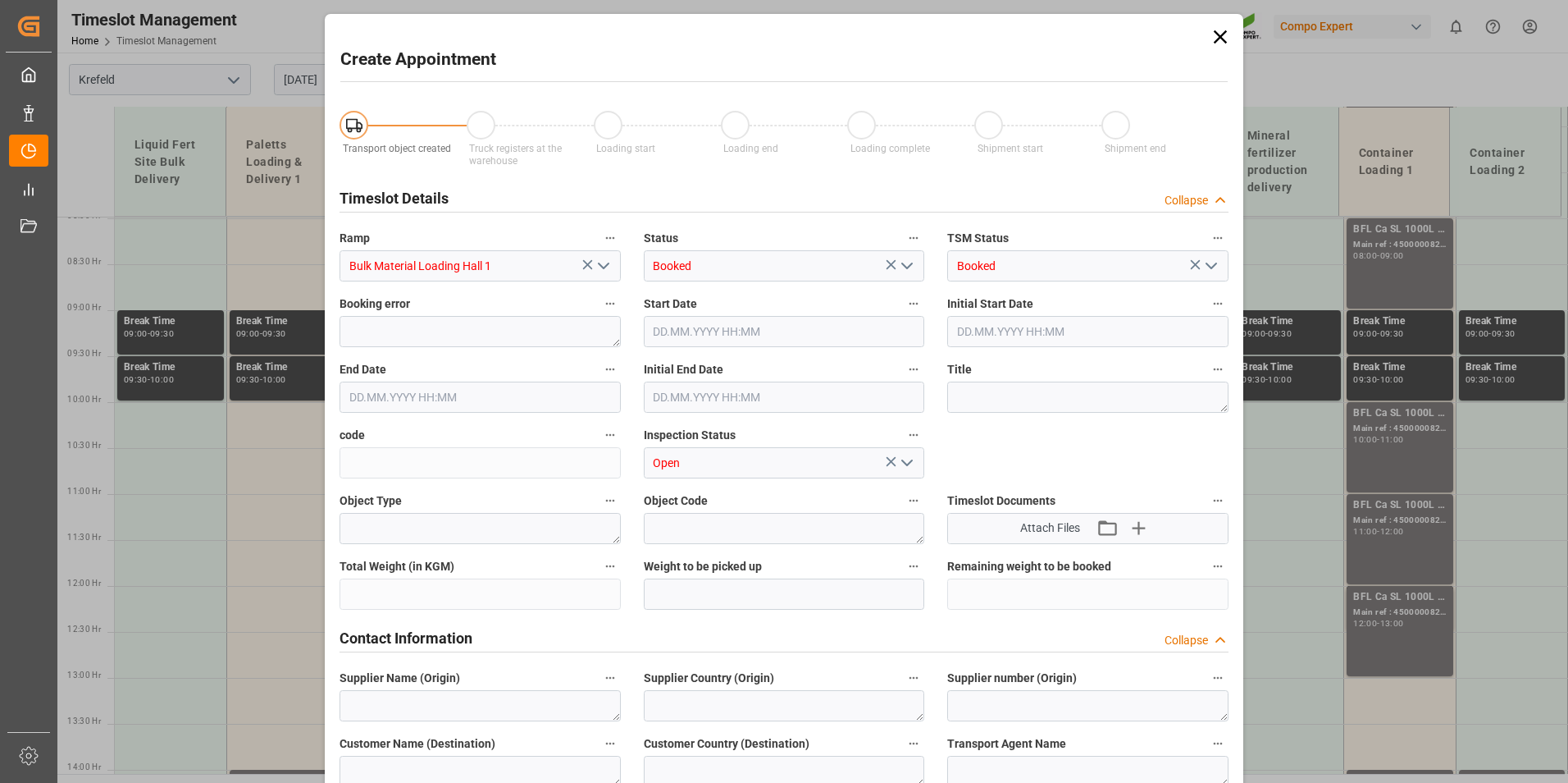
type input "[DATE] 11:00"
type input "[DATE] 11:30"
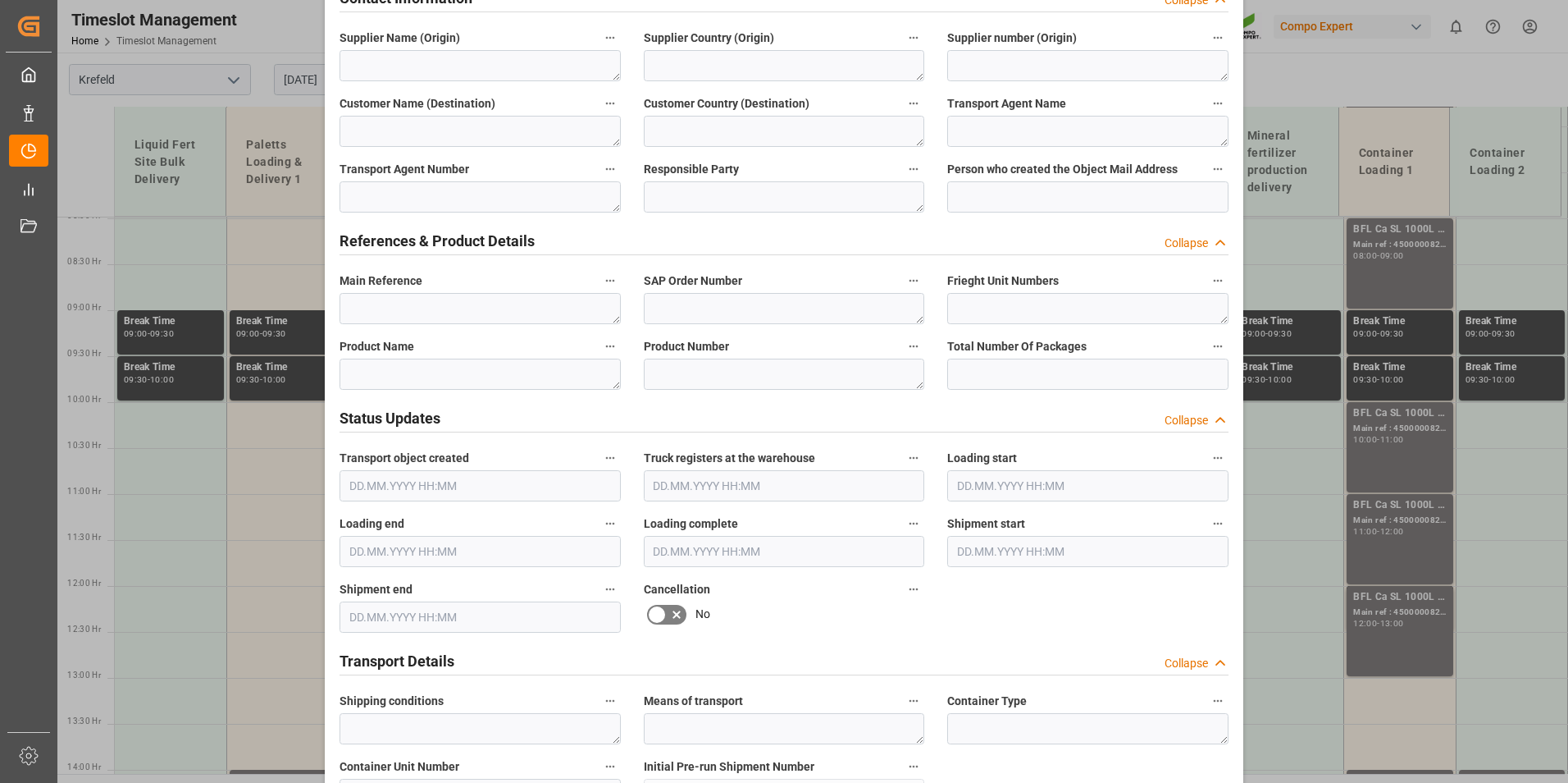
scroll to position [574, 0]
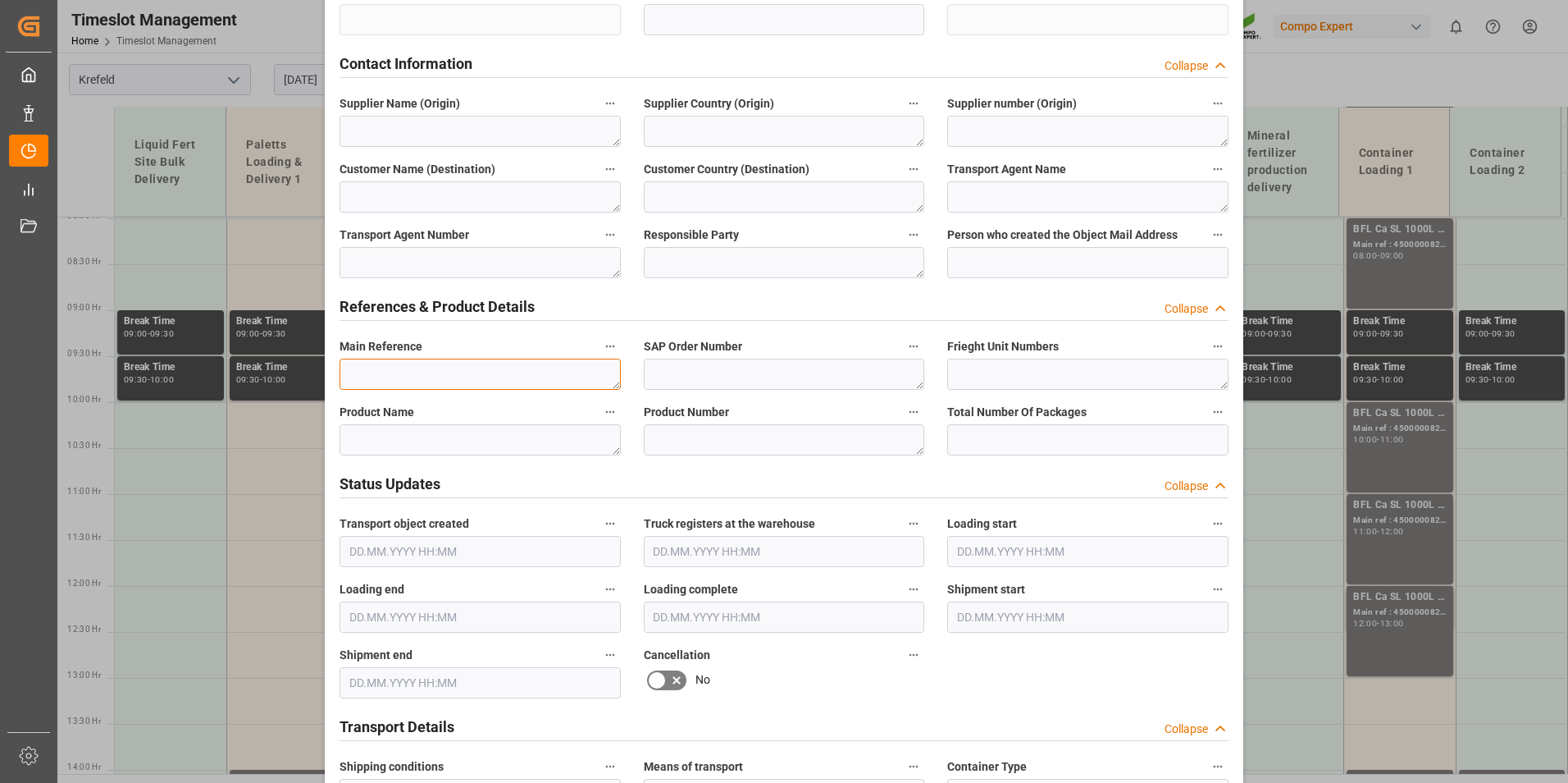
click at [421, 372] on textarea at bounding box center [481, 374] width 281 height 31
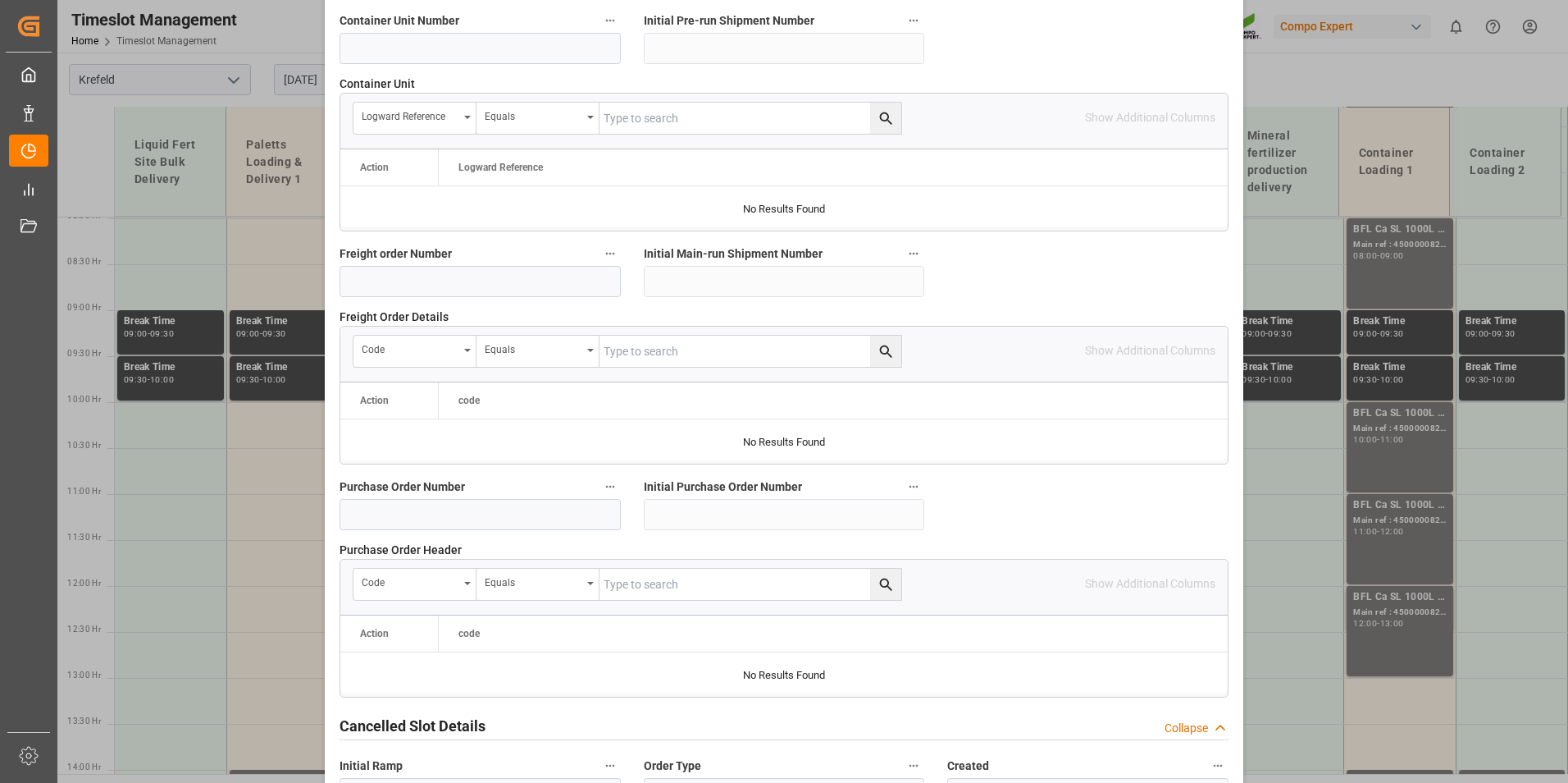
scroll to position [1494, 0]
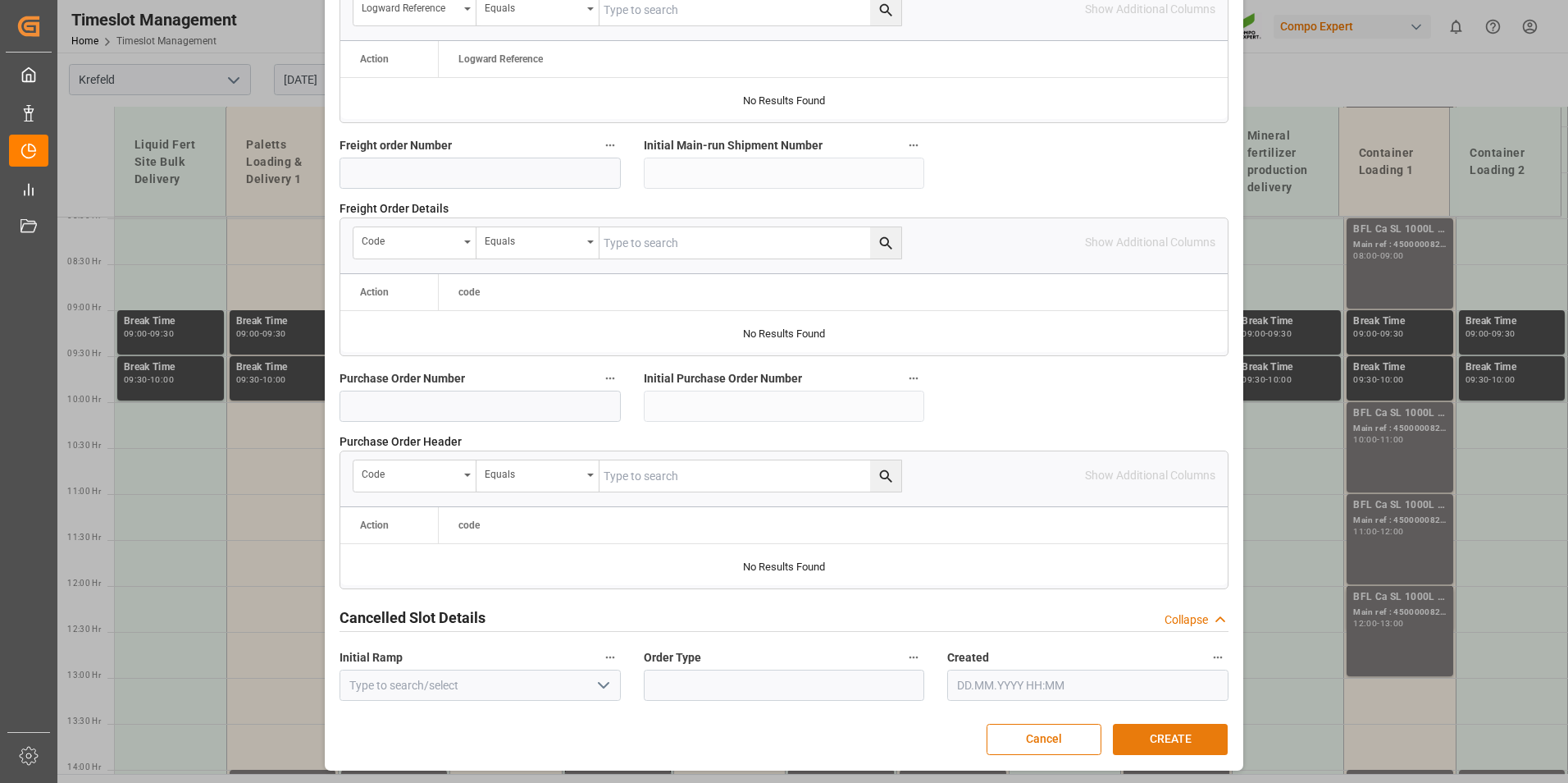
type textarea "Blocker"
click at [1146, 747] on button "CREATE" at bounding box center [1171, 739] width 115 height 31
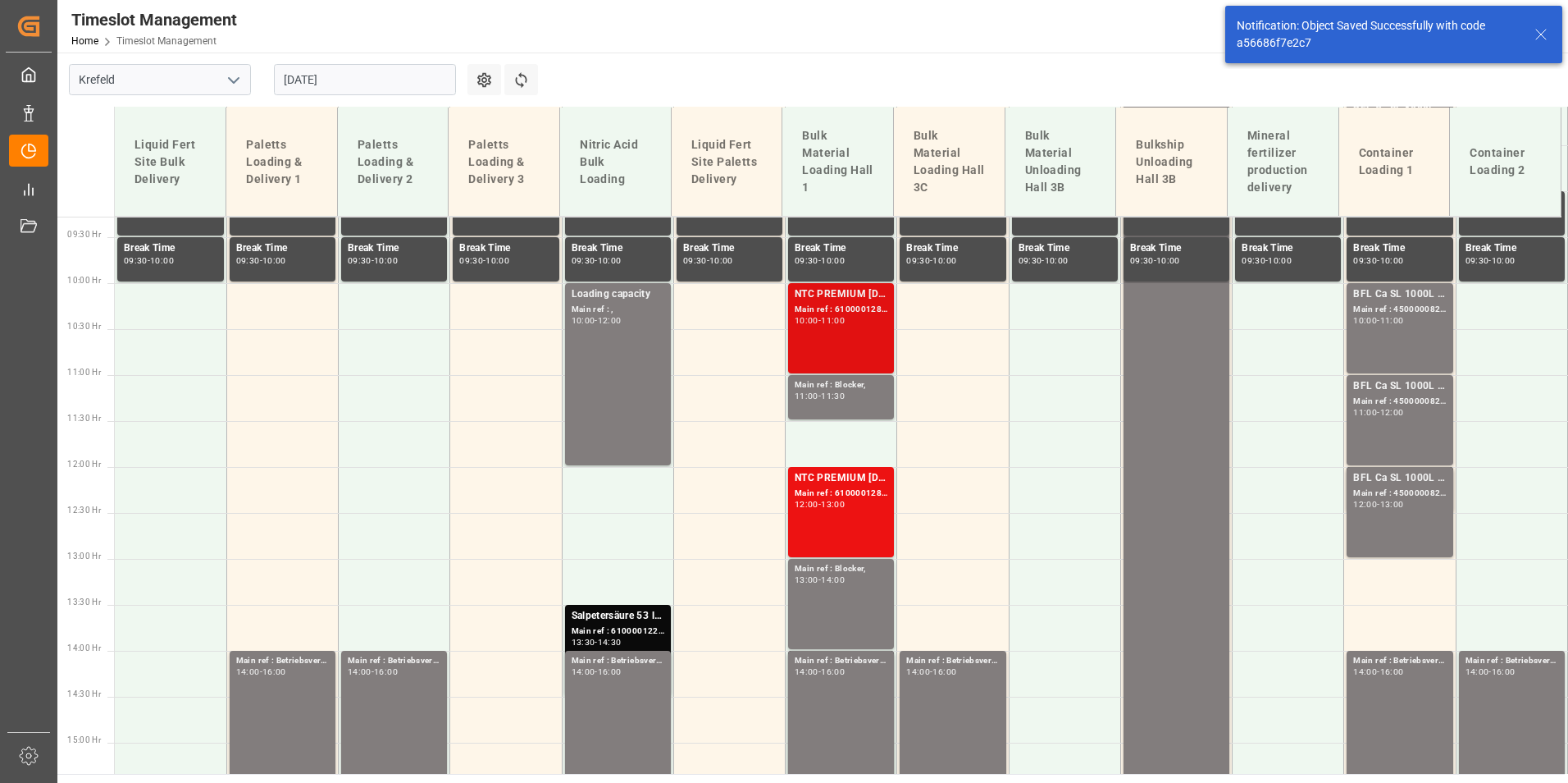
scroll to position [714, 0]
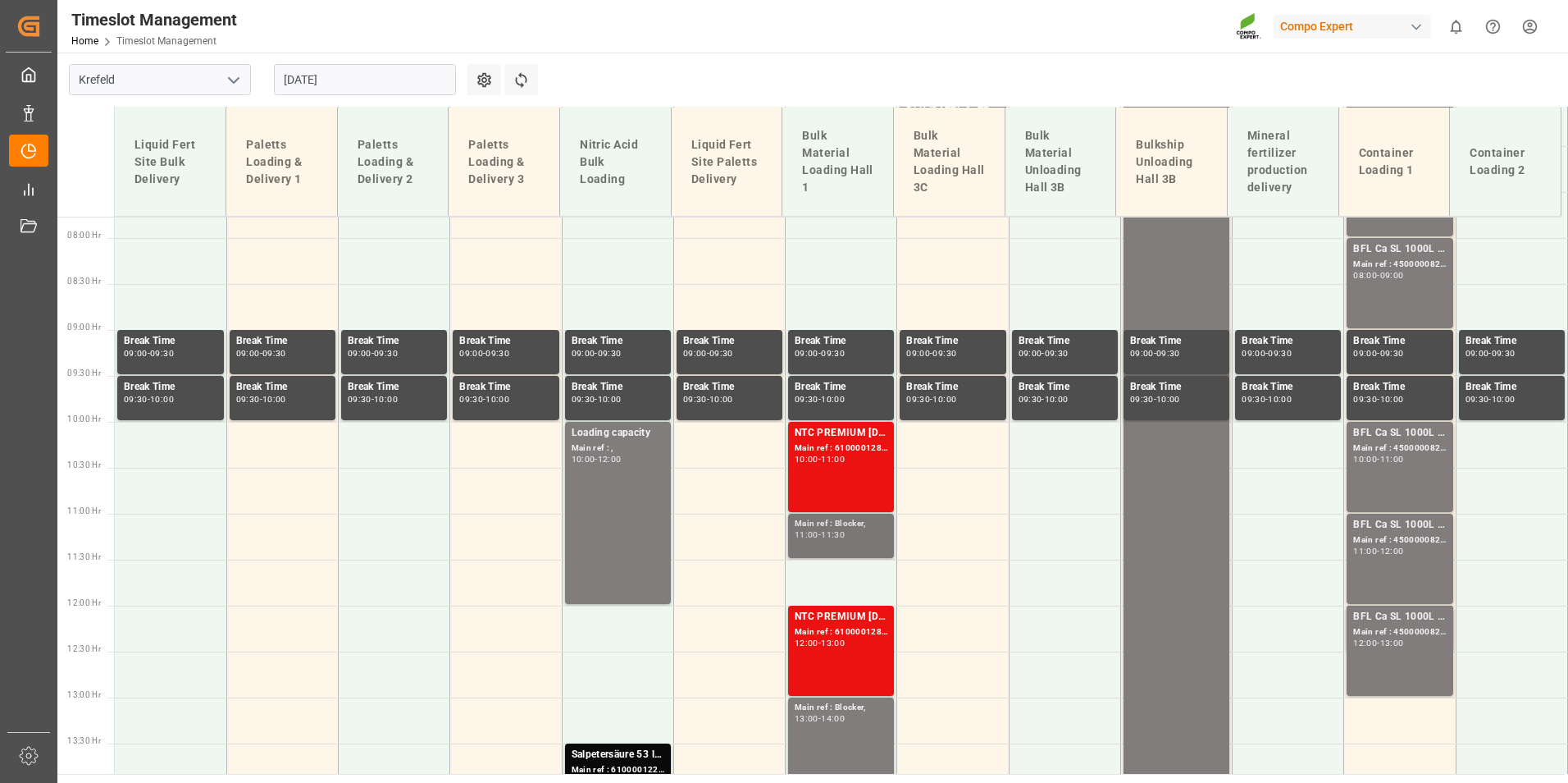
click at [844, 545] on div "Main ref : Blocker, 11:00 - 11:30" at bounding box center [841, 536] width 93 height 38
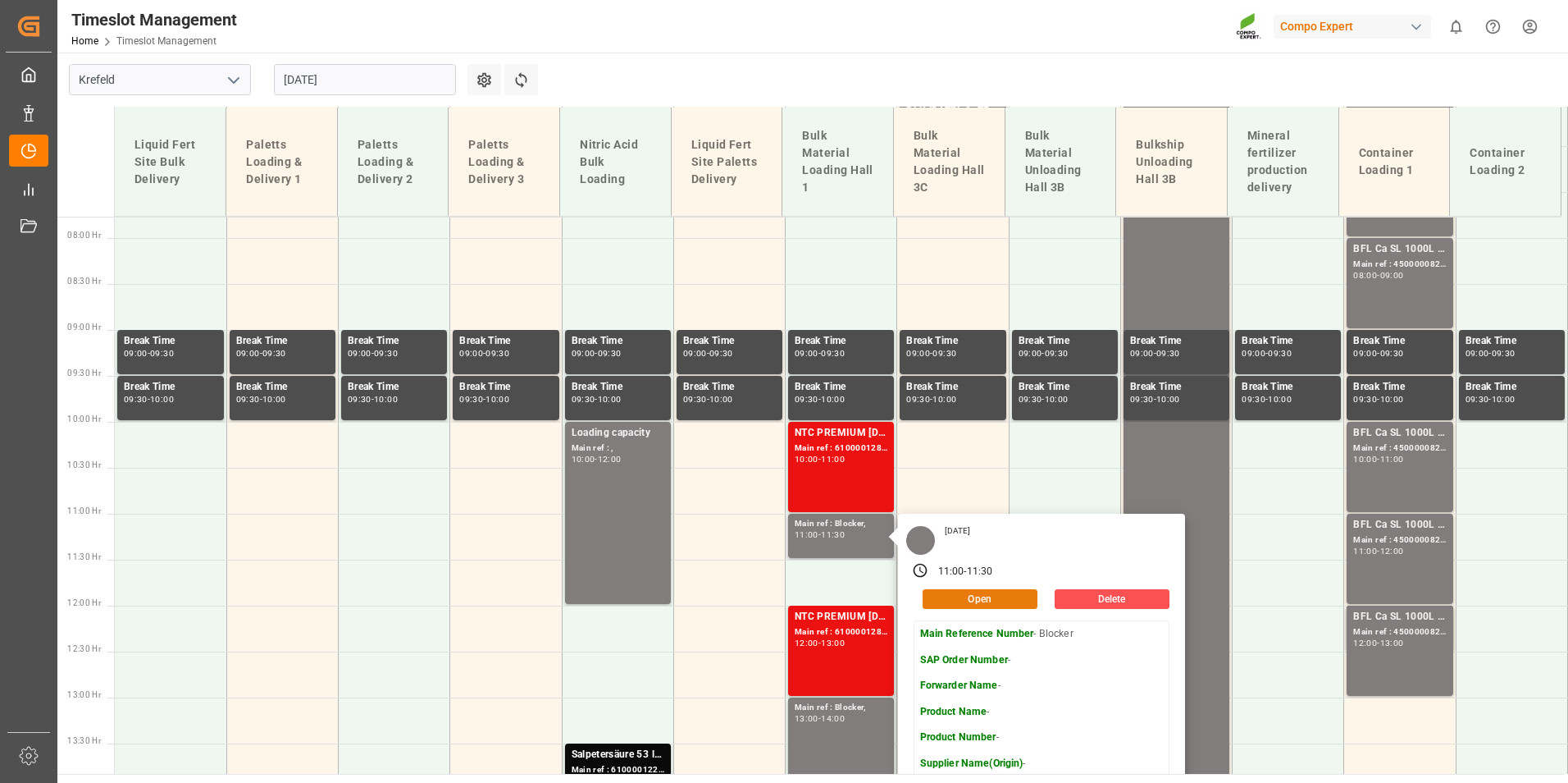
click at [969, 596] on button "Open" at bounding box center [981, 599] width 115 height 20
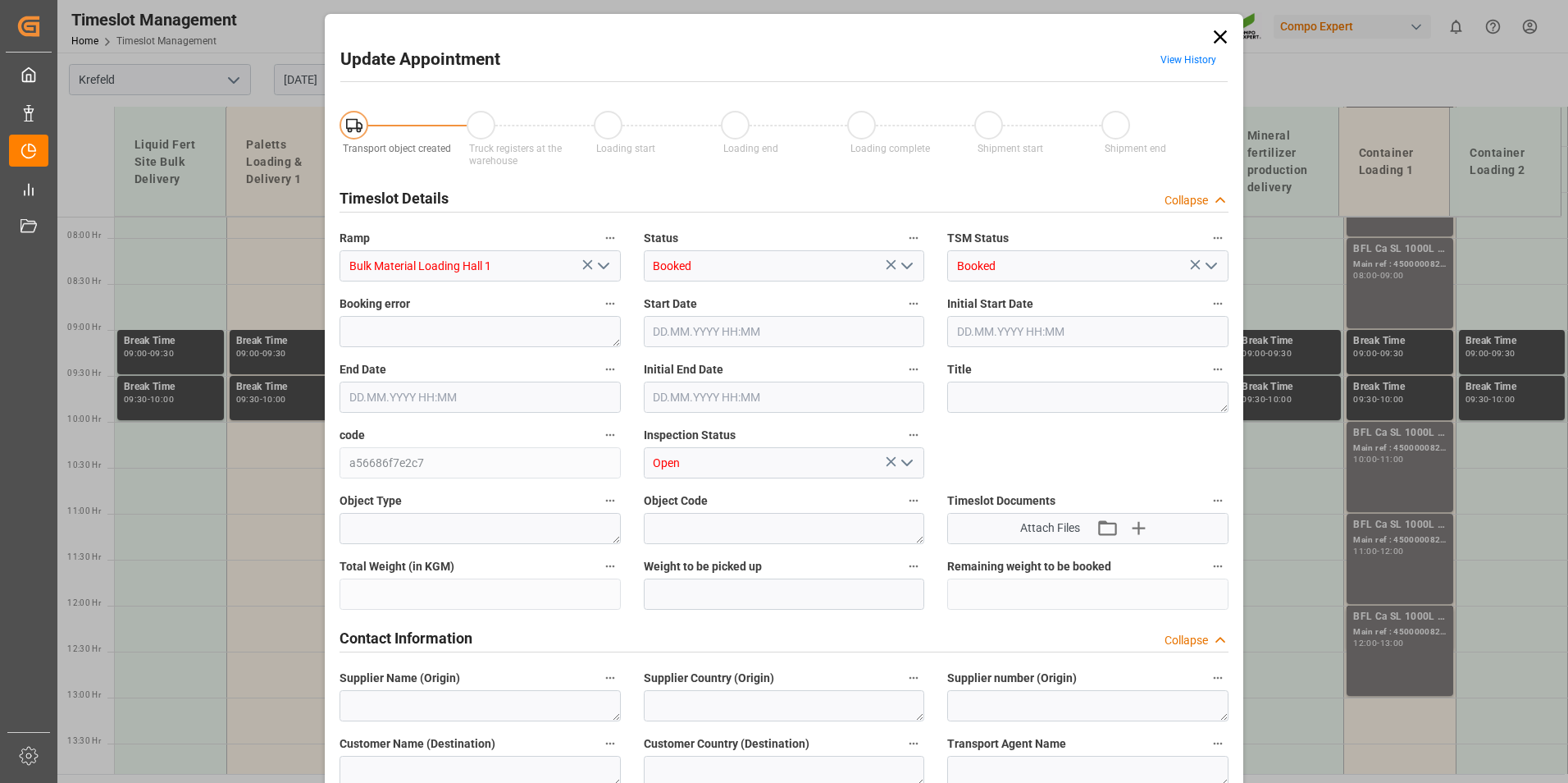
type input "[DATE] 11:00"
type input "[DATE] 11:30"
type input "[DATE] 12:12"
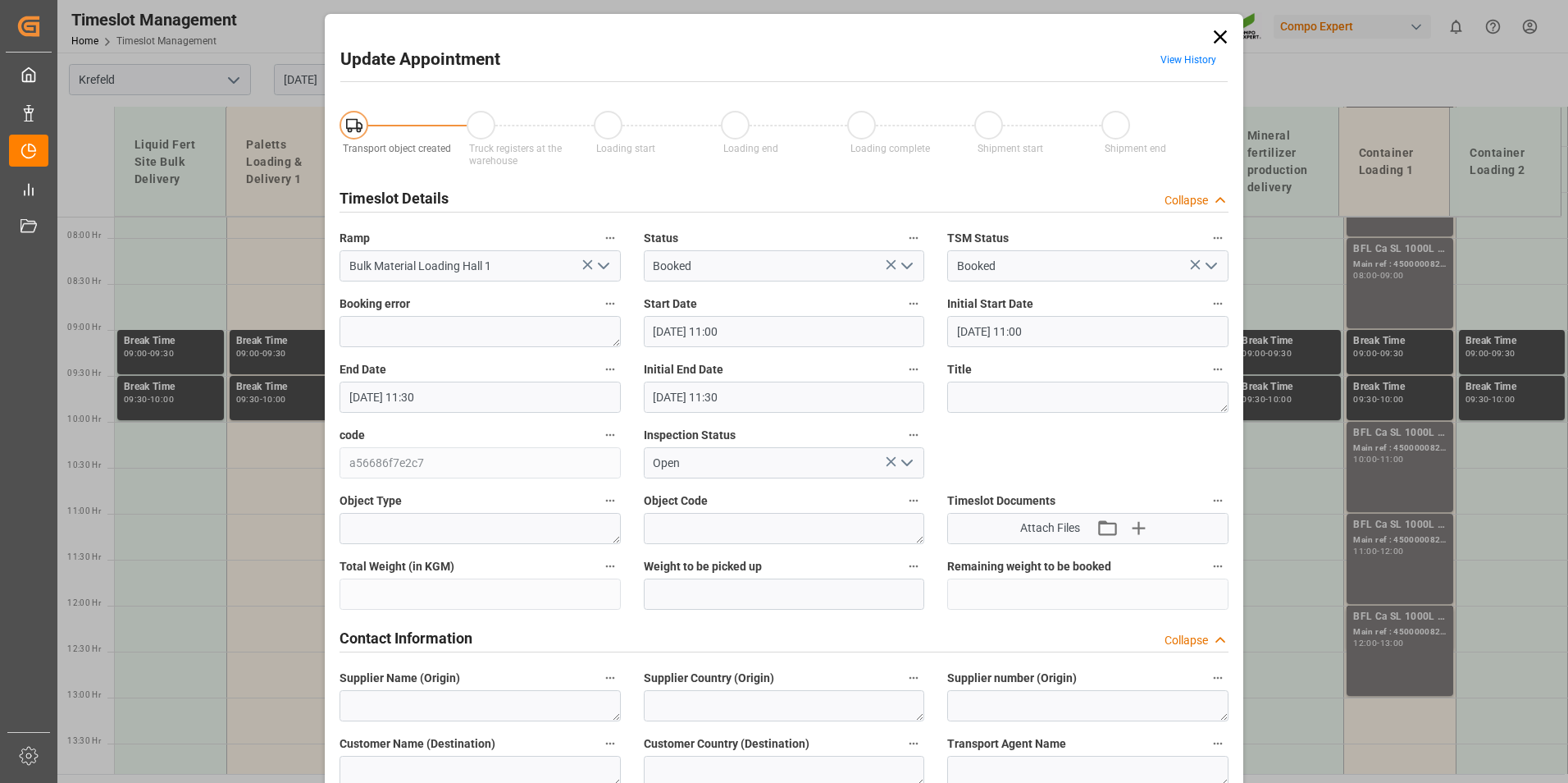
click at [522, 407] on input "[DATE] 11:30" at bounding box center [481, 397] width 281 height 31
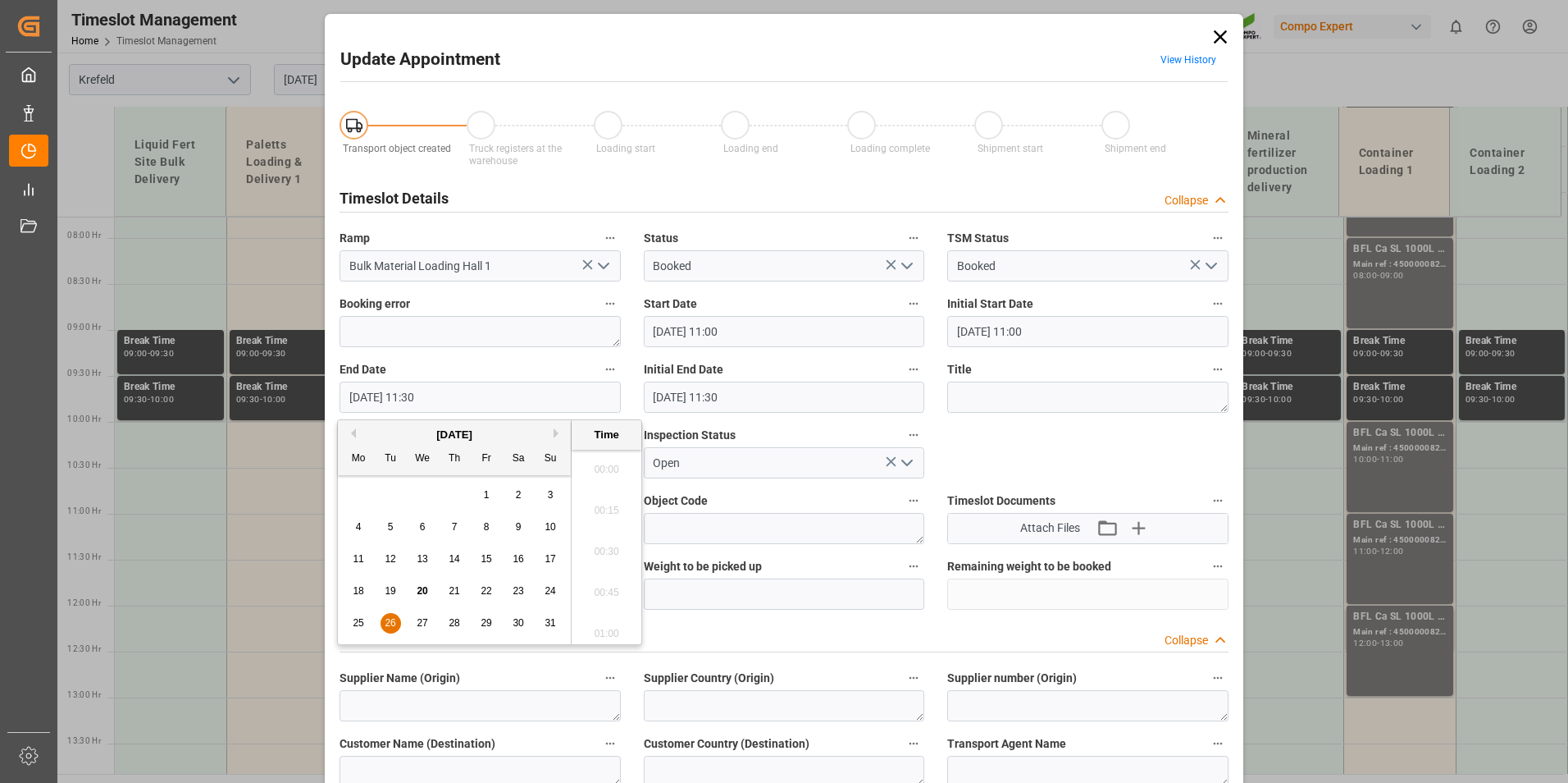
scroll to position [1812, 0]
drag, startPoint x: 394, startPoint y: 622, endPoint x: 565, endPoint y: 618, distance: 171.0
click at [396, 622] on span "26" at bounding box center [390, 622] width 10 height 11
click at [595, 624] on li "12:00" at bounding box center [607, 628] width 70 height 41
type input "[DATE] 12:00"
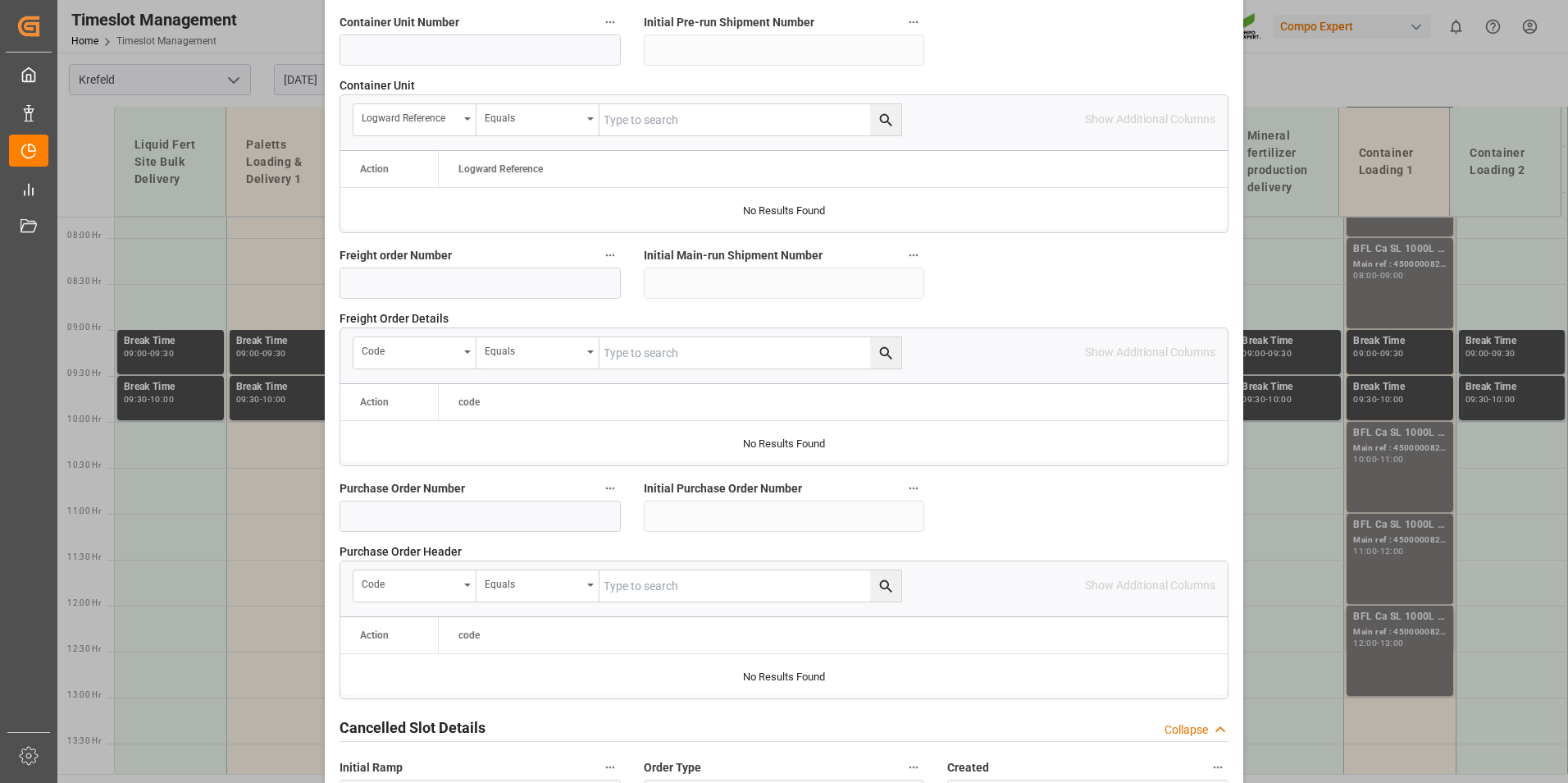
scroll to position [1494, 0]
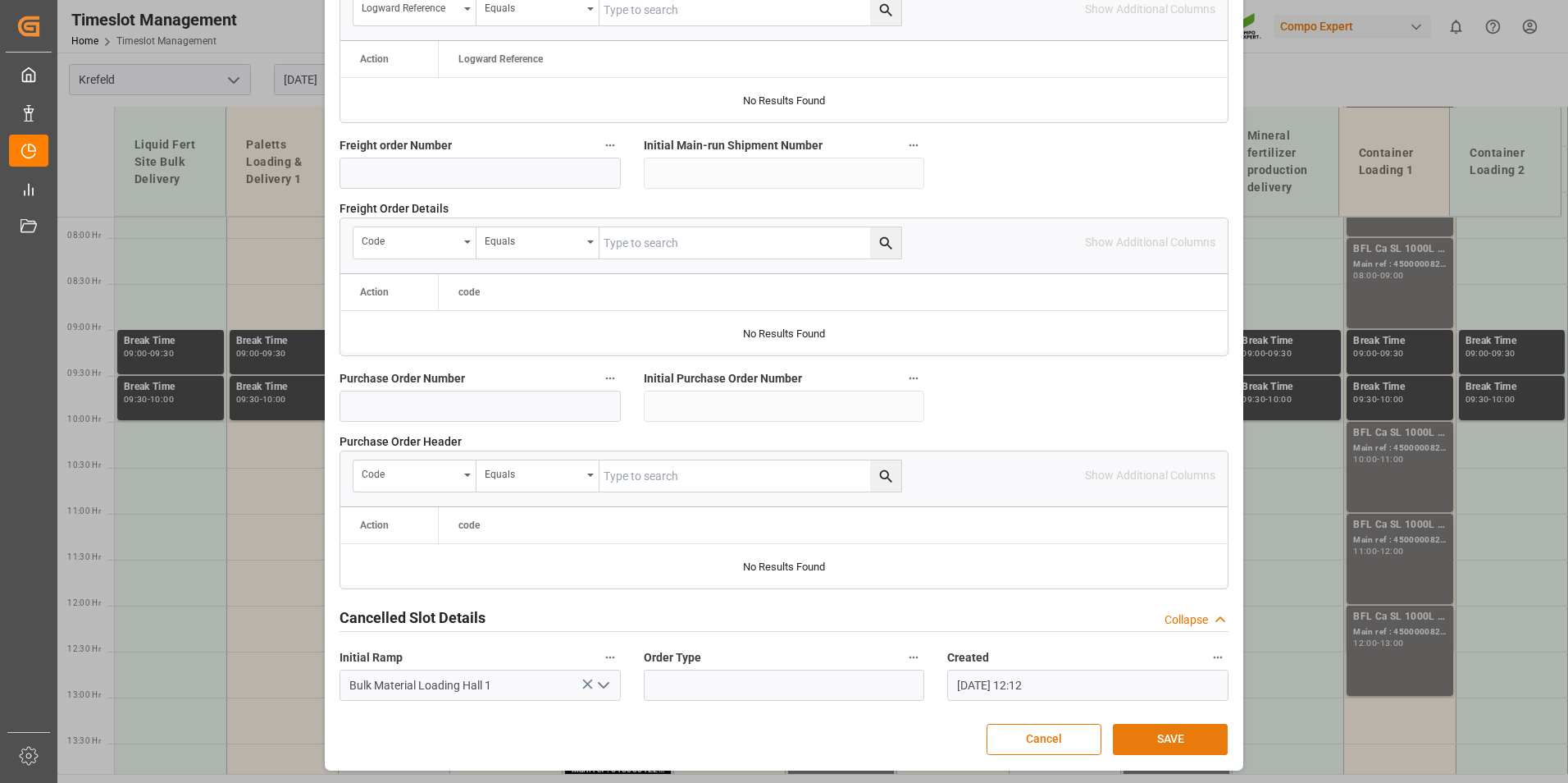
click at [1211, 730] on button "SAVE" at bounding box center [1171, 739] width 115 height 31
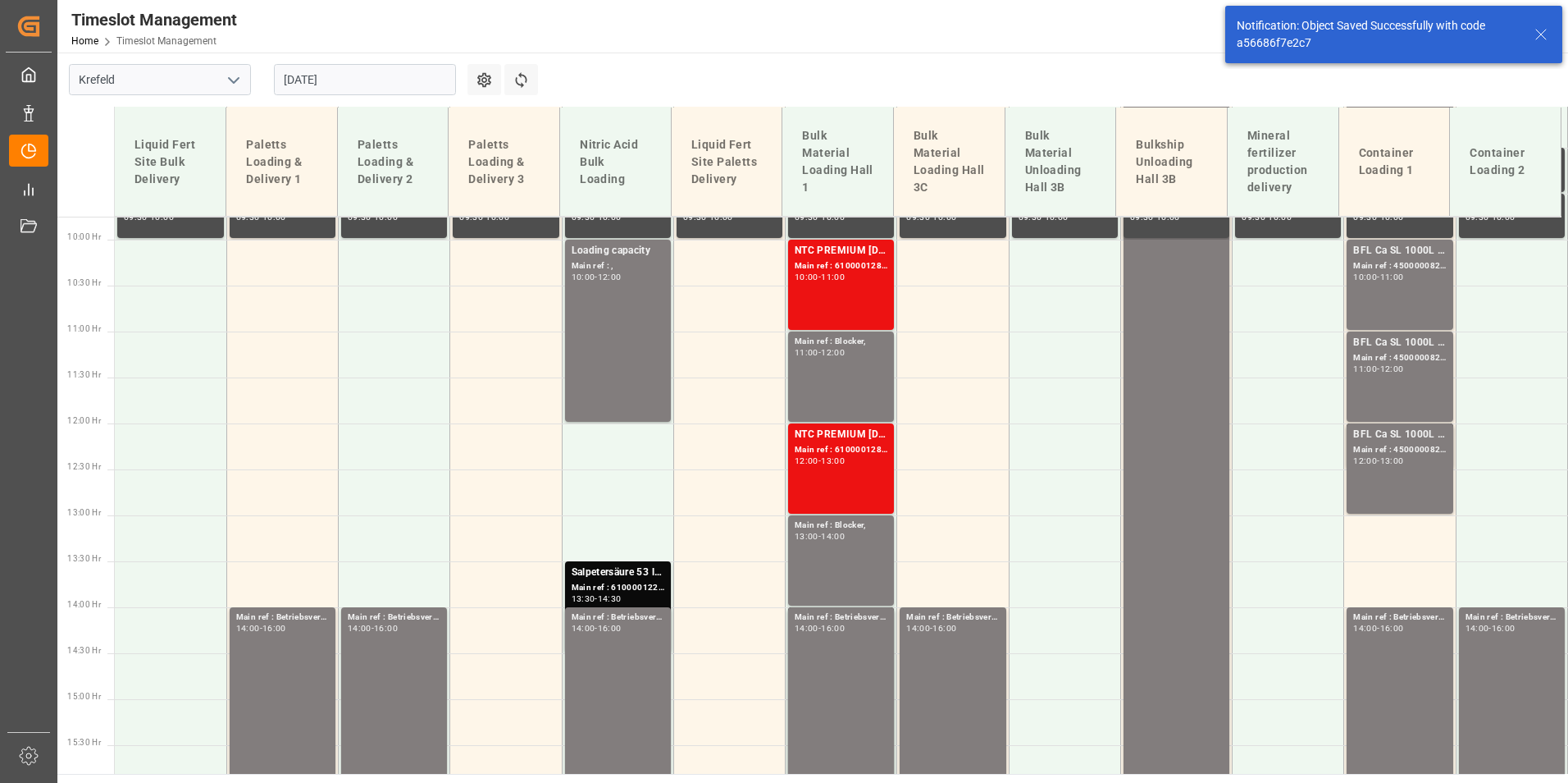
scroll to position [961, 0]
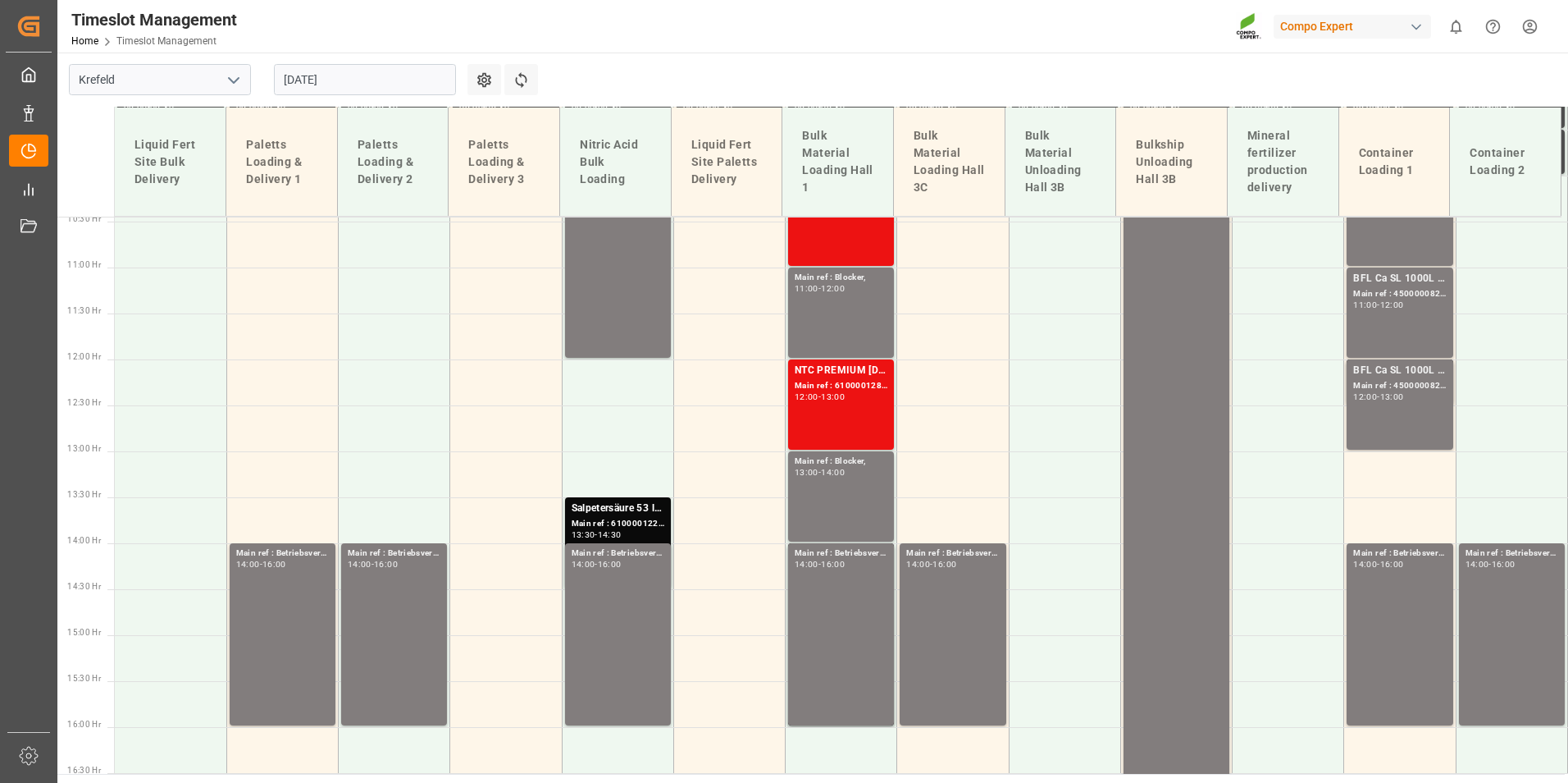
click at [373, 75] on input "[DATE]" at bounding box center [364, 79] width 182 height 31
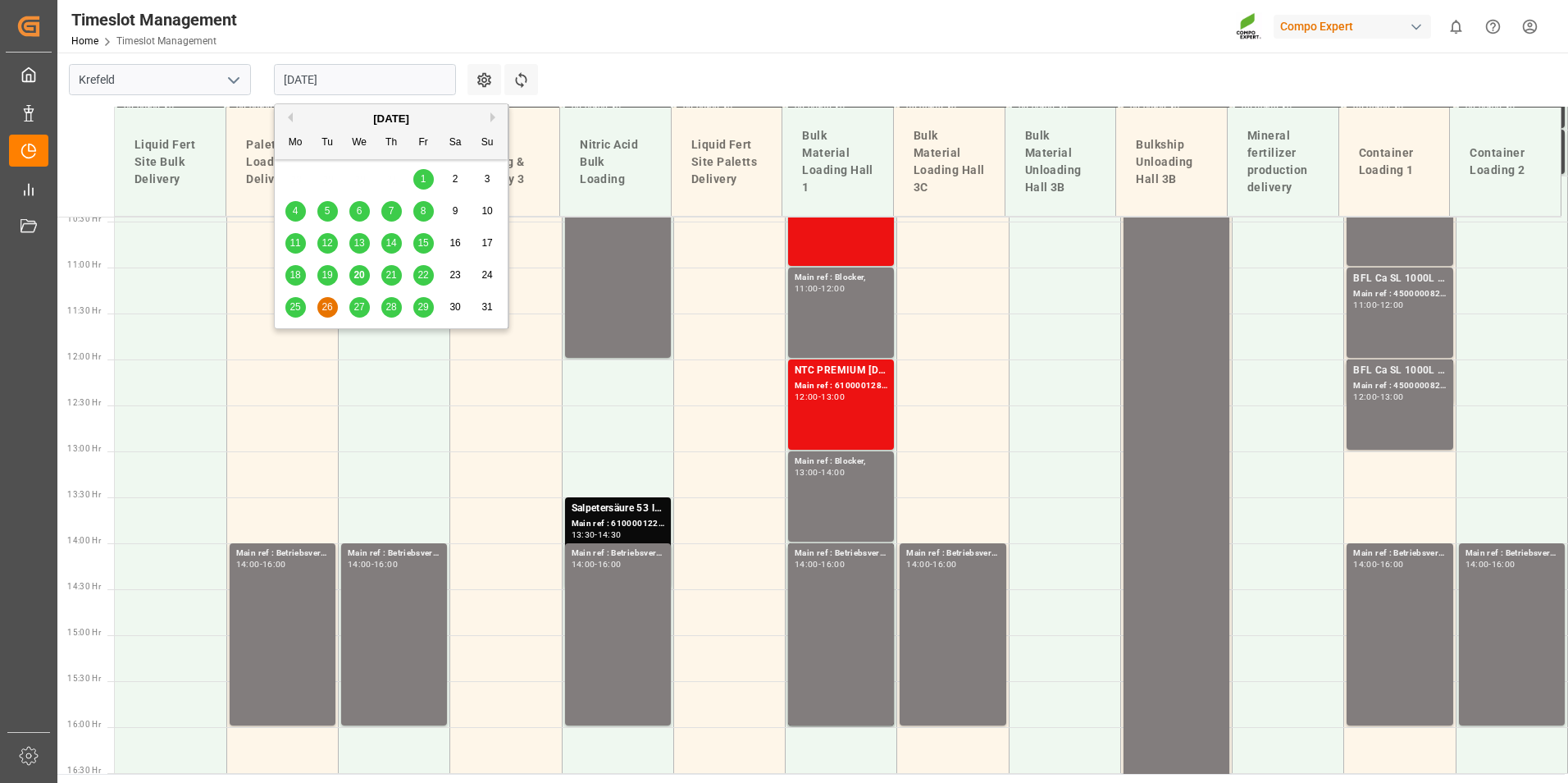
click at [358, 308] on span "27" at bounding box center [358, 307] width 10 height 11
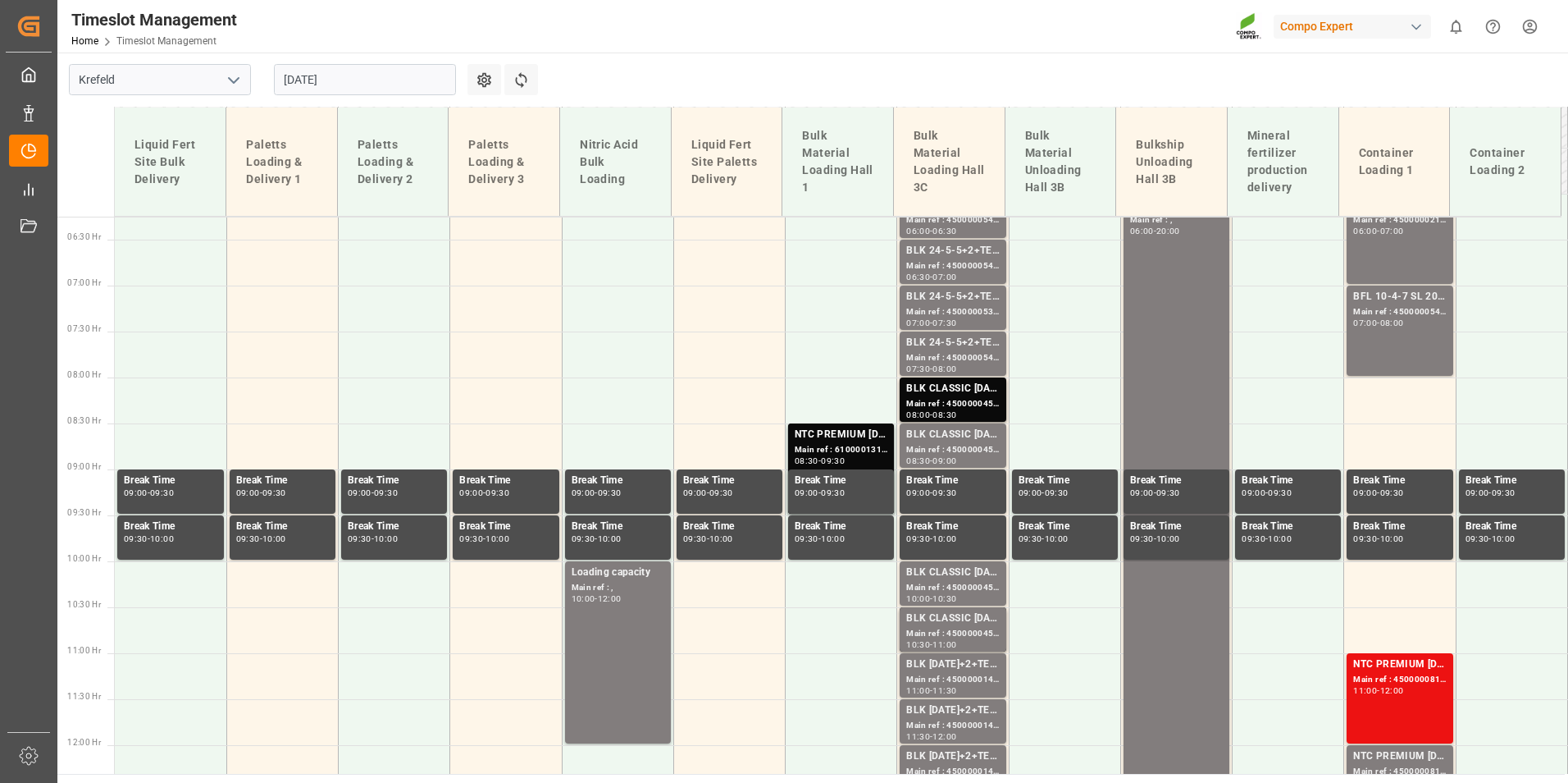
scroll to position [579, 0]
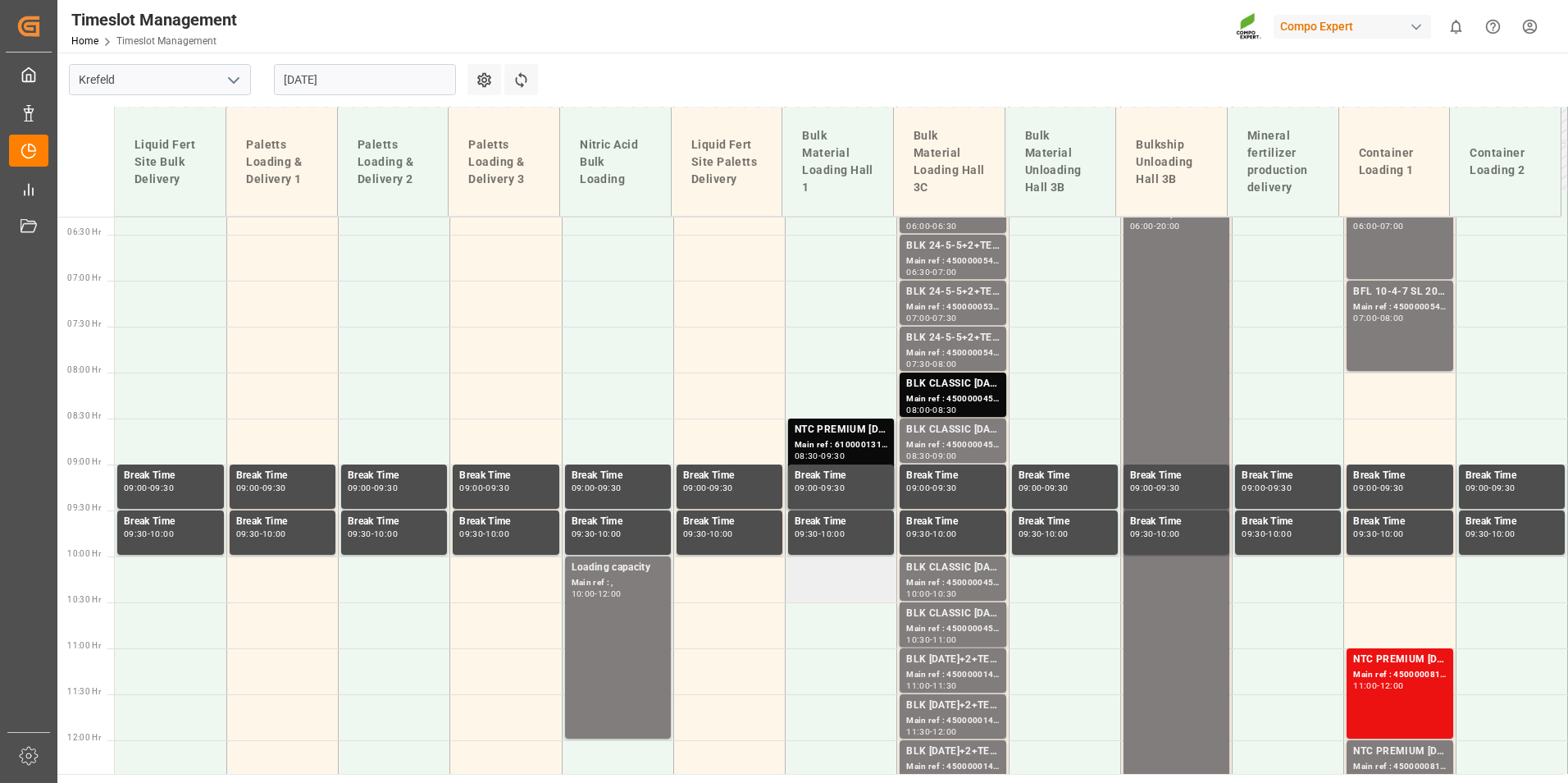
click at [835, 580] on td at bounding box center [841, 579] width 111 height 46
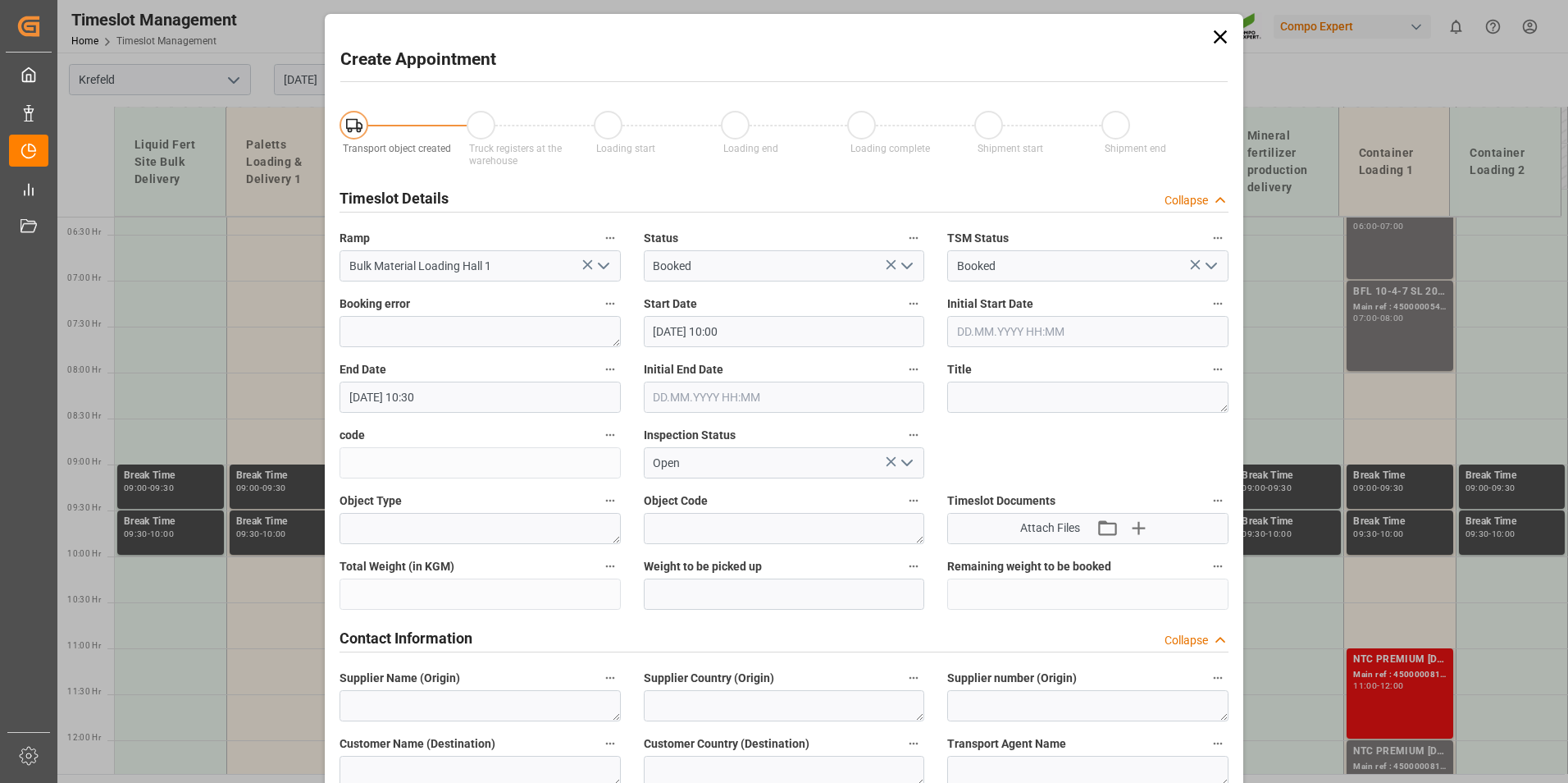
type input "[DATE] 10:00"
type input "[DATE] 10:30"
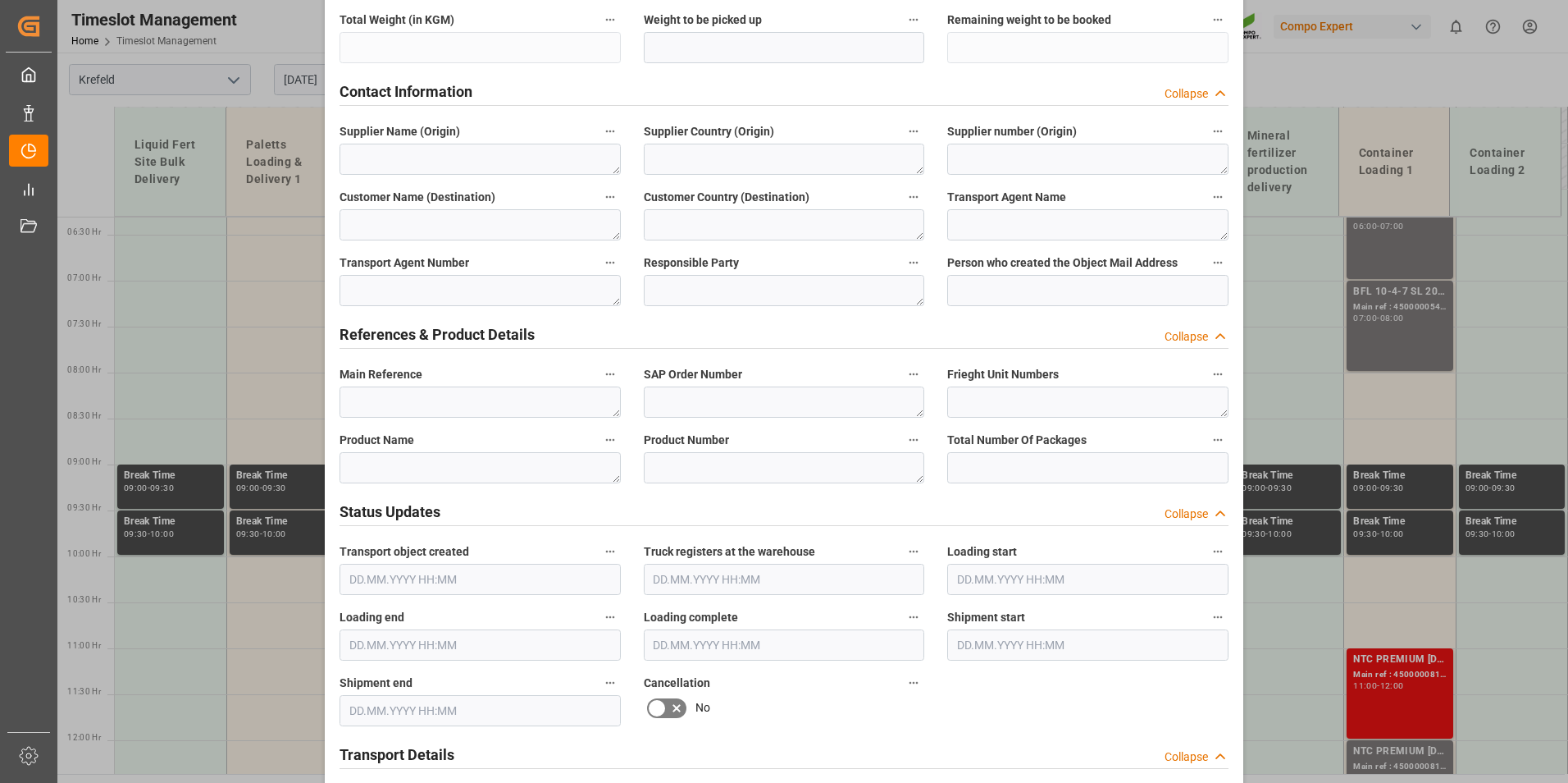
scroll to position [574, 0]
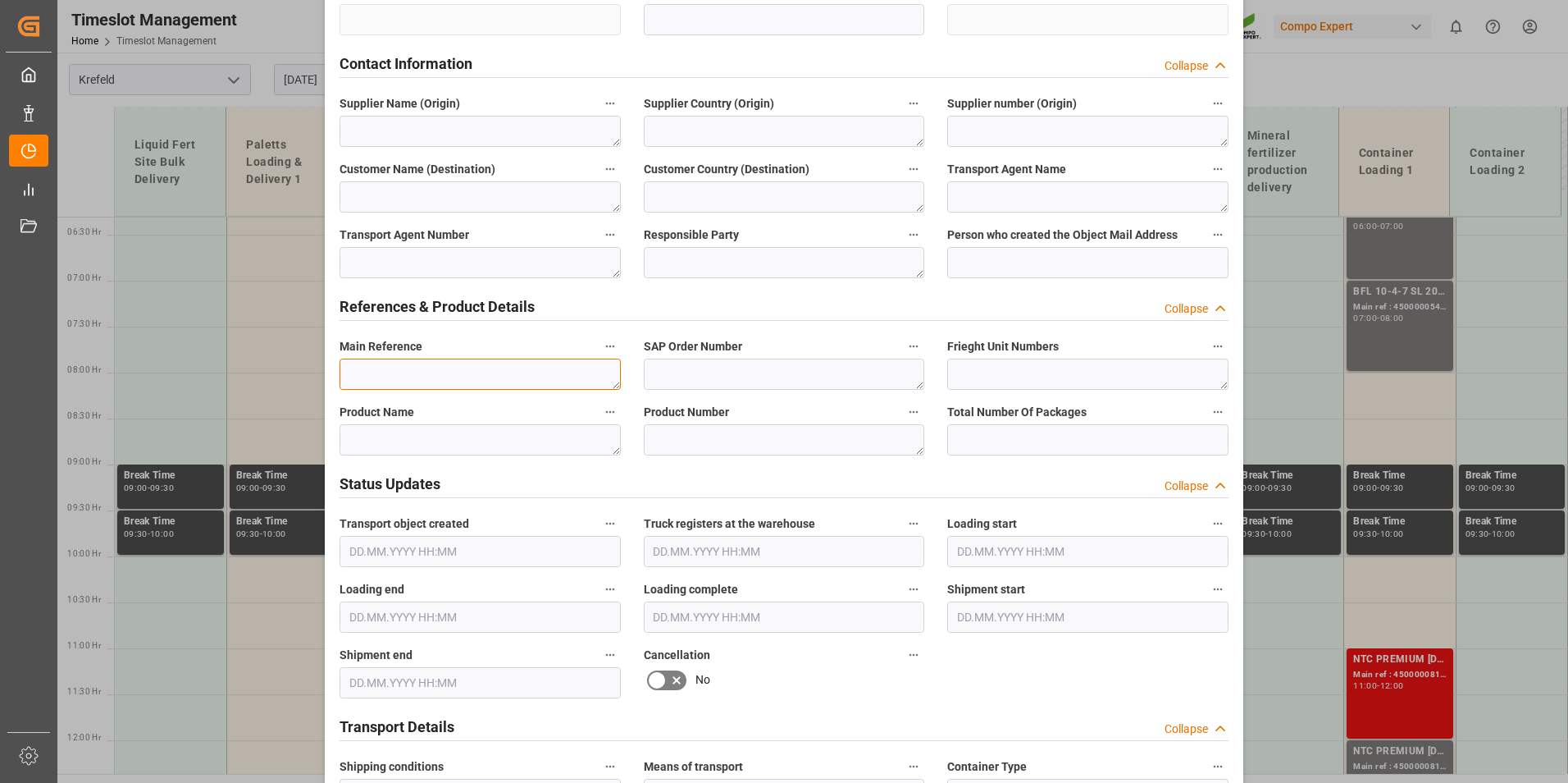
click at [399, 372] on textarea at bounding box center [481, 374] width 281 height 31
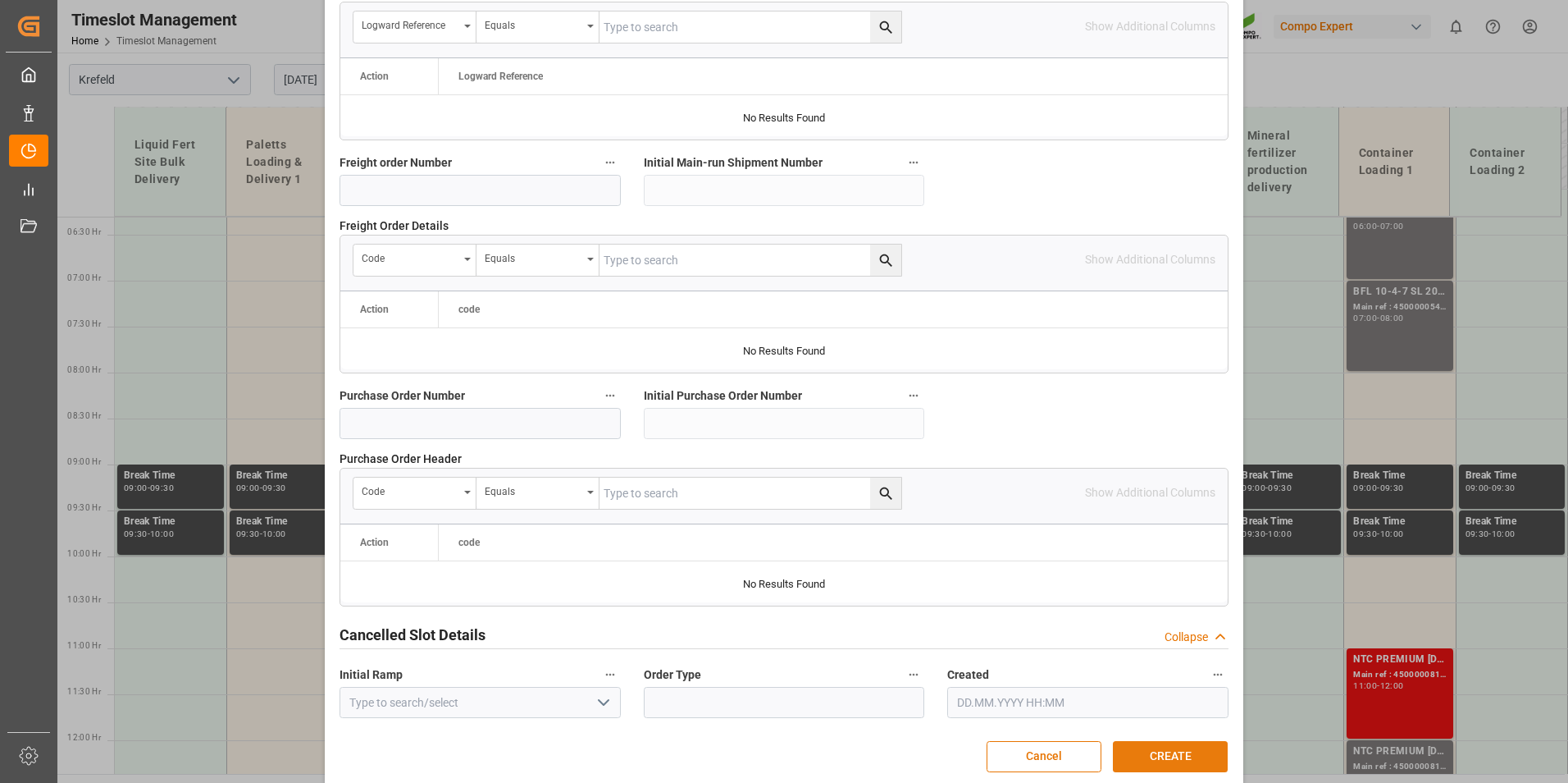
scroll to position [1494, 0]
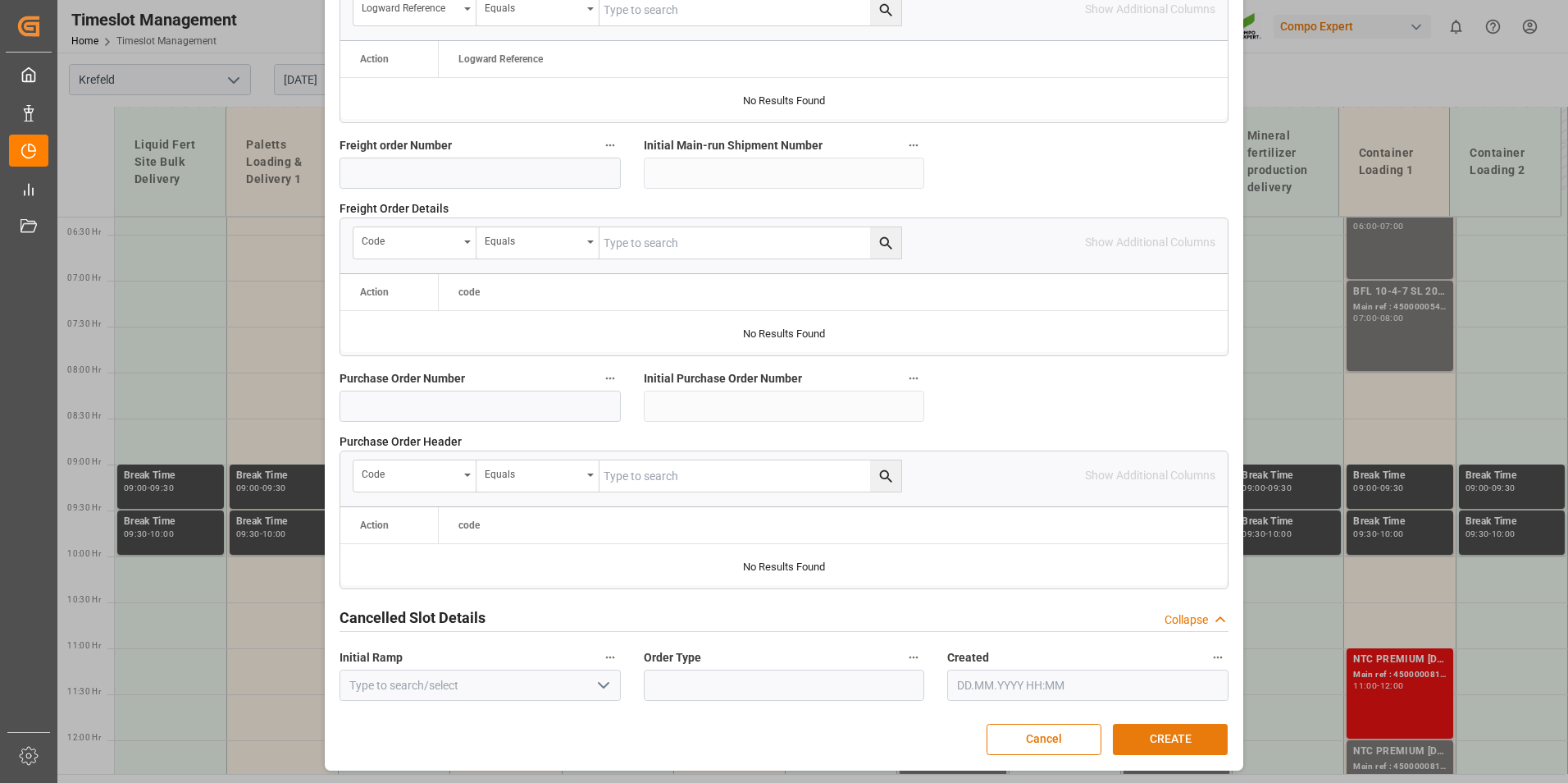
type textarea "Blocker"
click at [1176, 732] on button "CREATE" at bounding box center [1171, 739] width 115 height 31
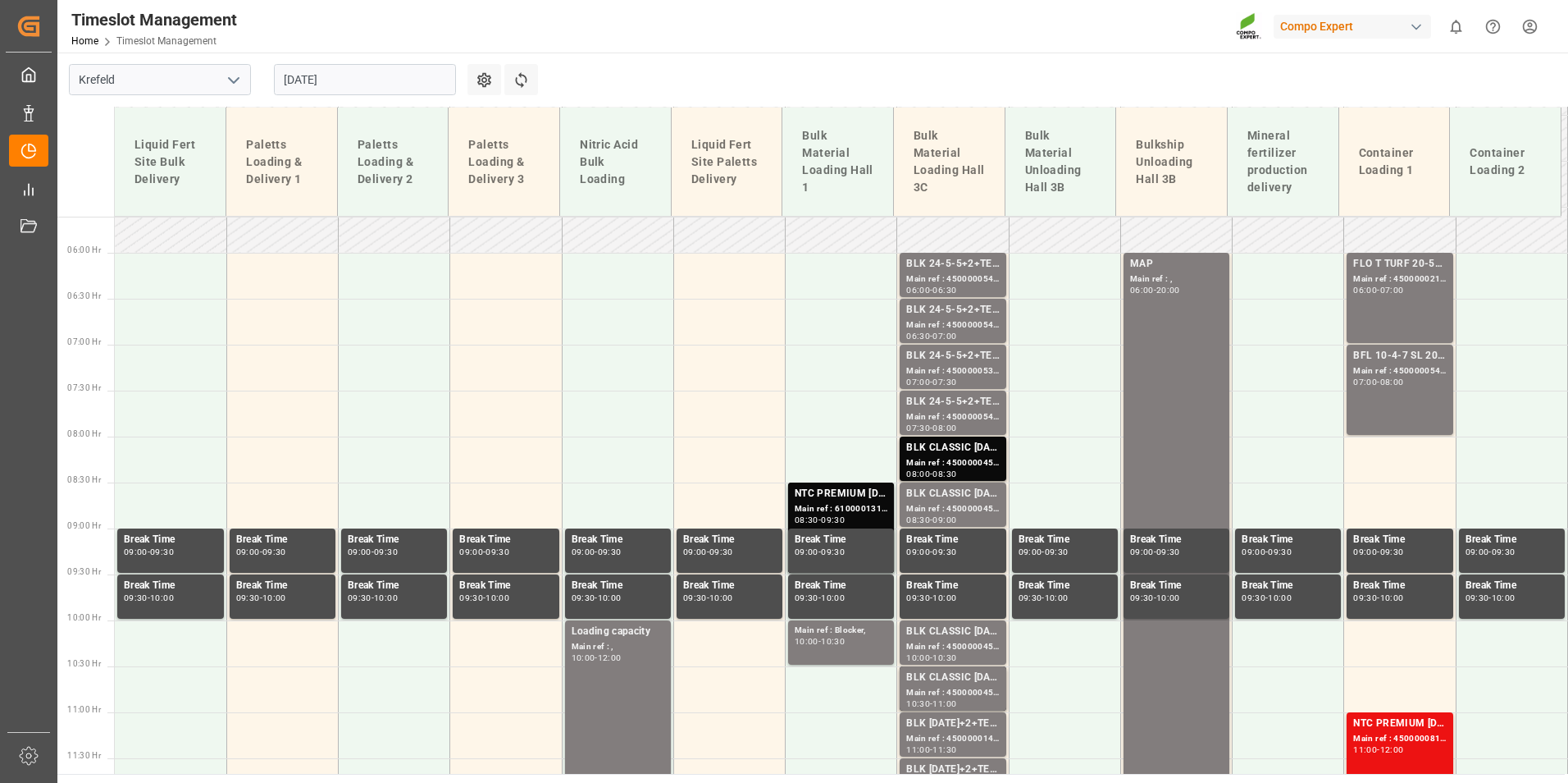
scroll to position [376, 0]
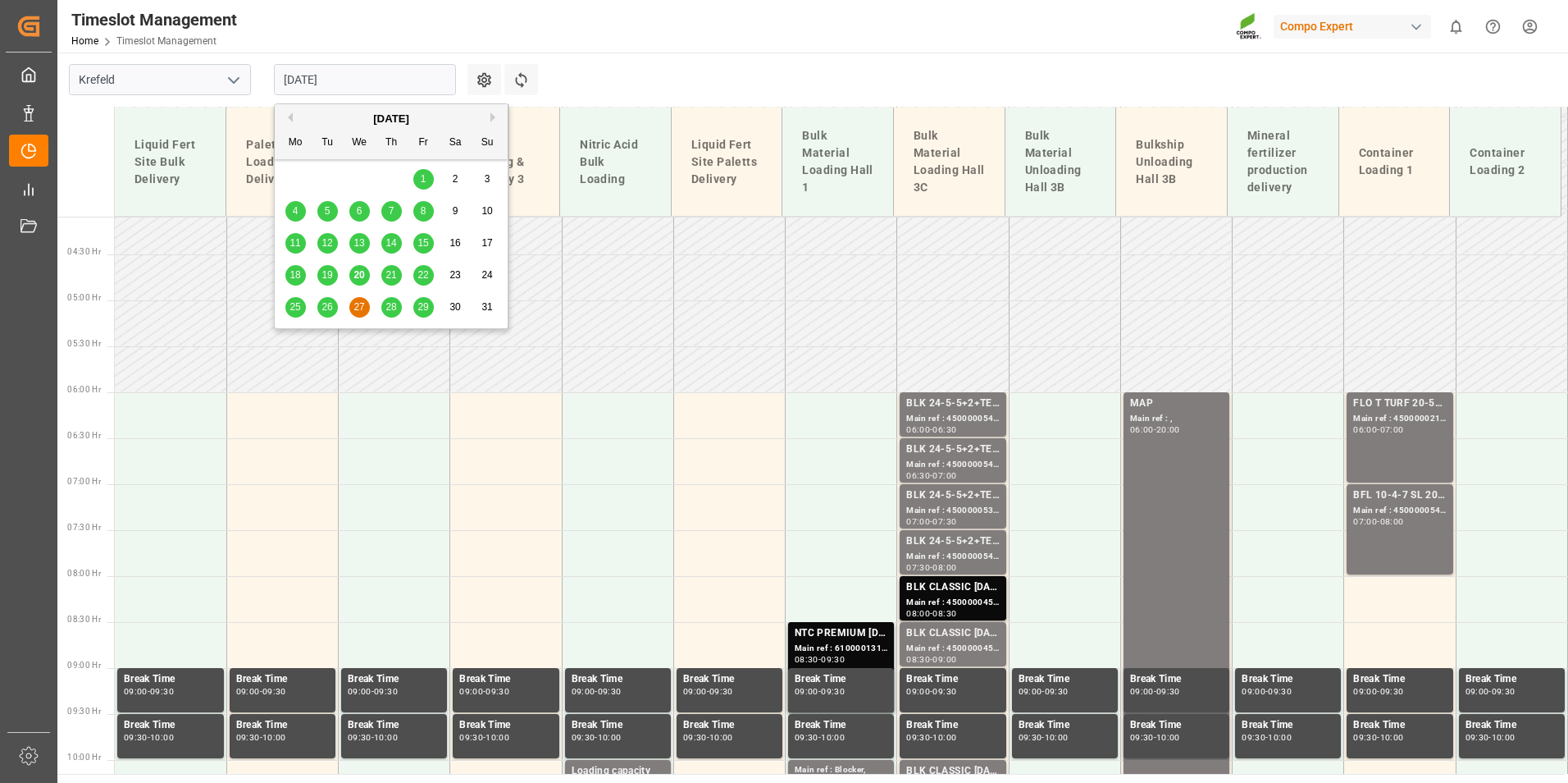
click at [331, 78] on input "[DATE]" at bounding box center [364, 79] width 182 height 31
click at [363, 273] on span "20" at bounding box center [358, 275] width 10 height 11
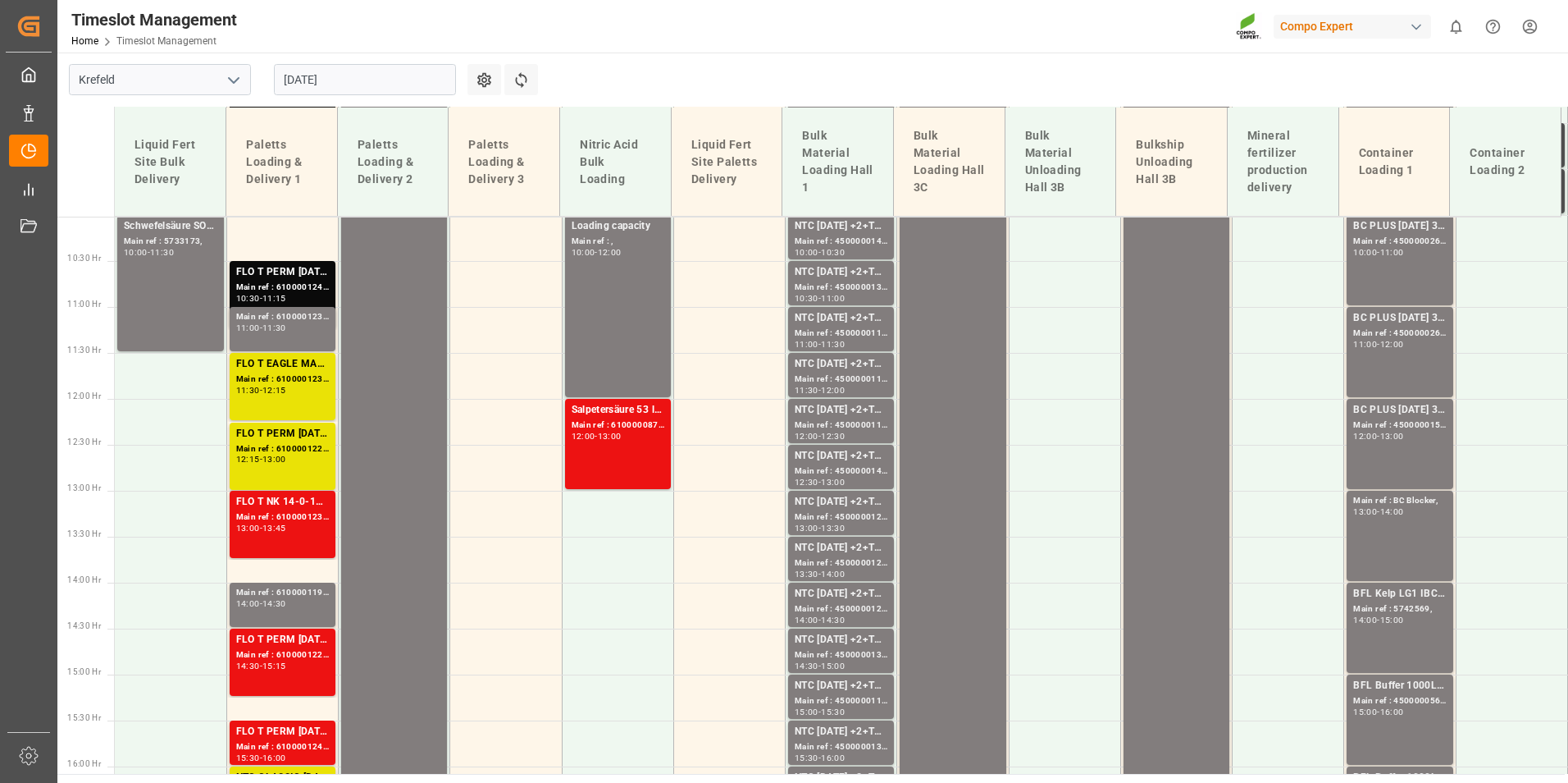
scroll to position [990, 0]
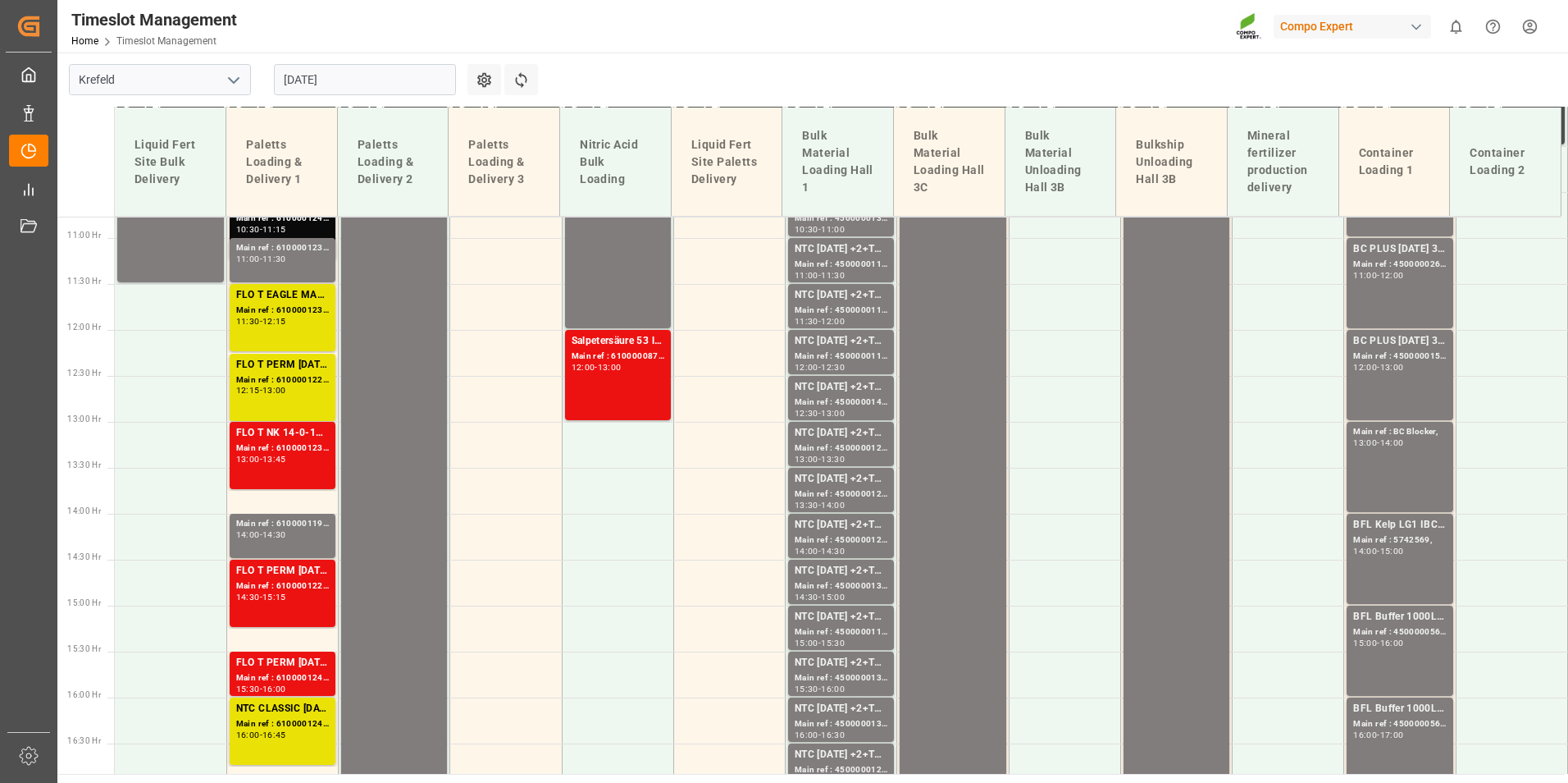
click at [357, 77] on input "[DATE]" at bounding box center [364, 79] width 182 height 31
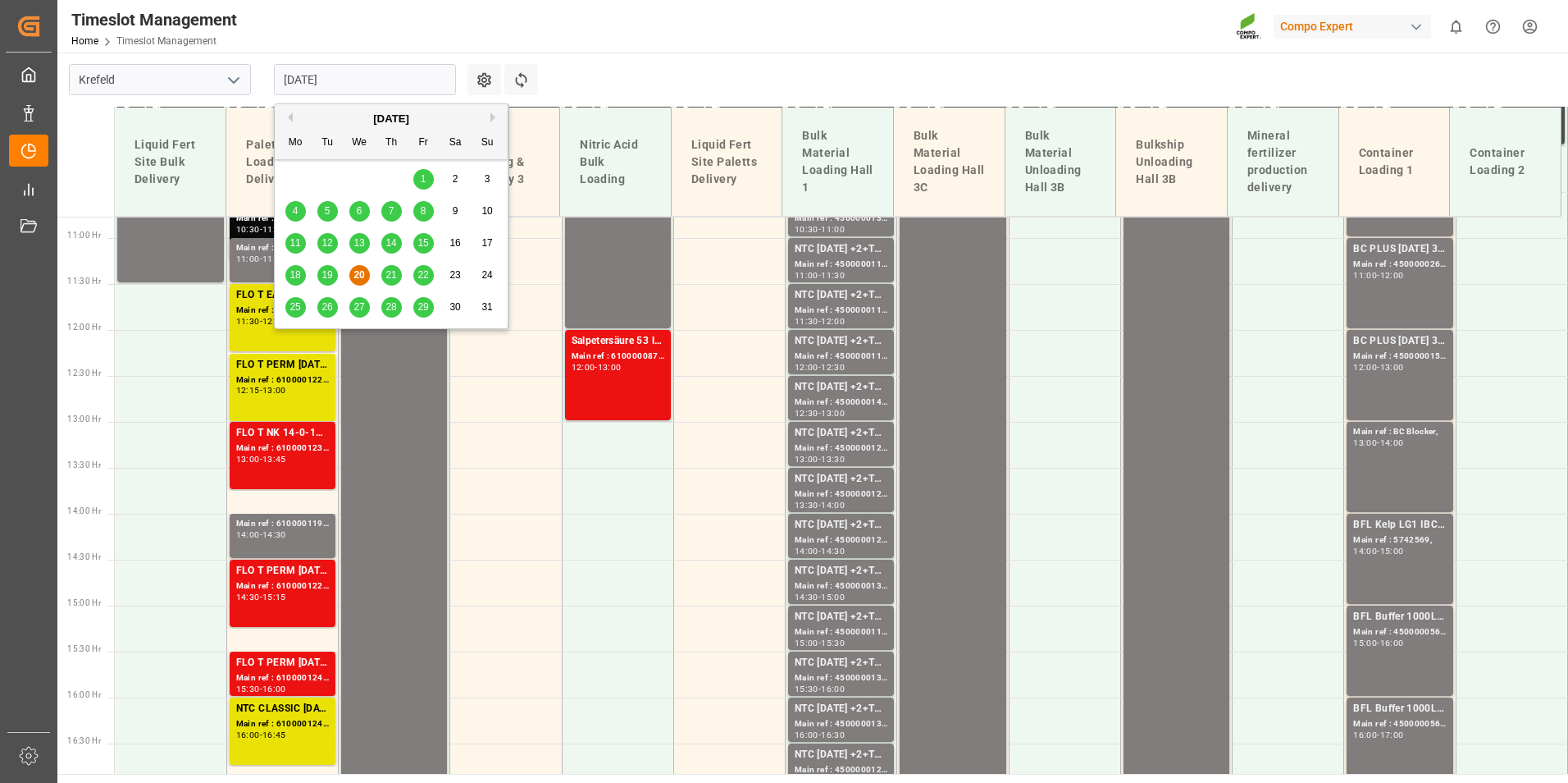
click at [387, 275] on span "21" at bounding box center [390, 275] width 10 height 11
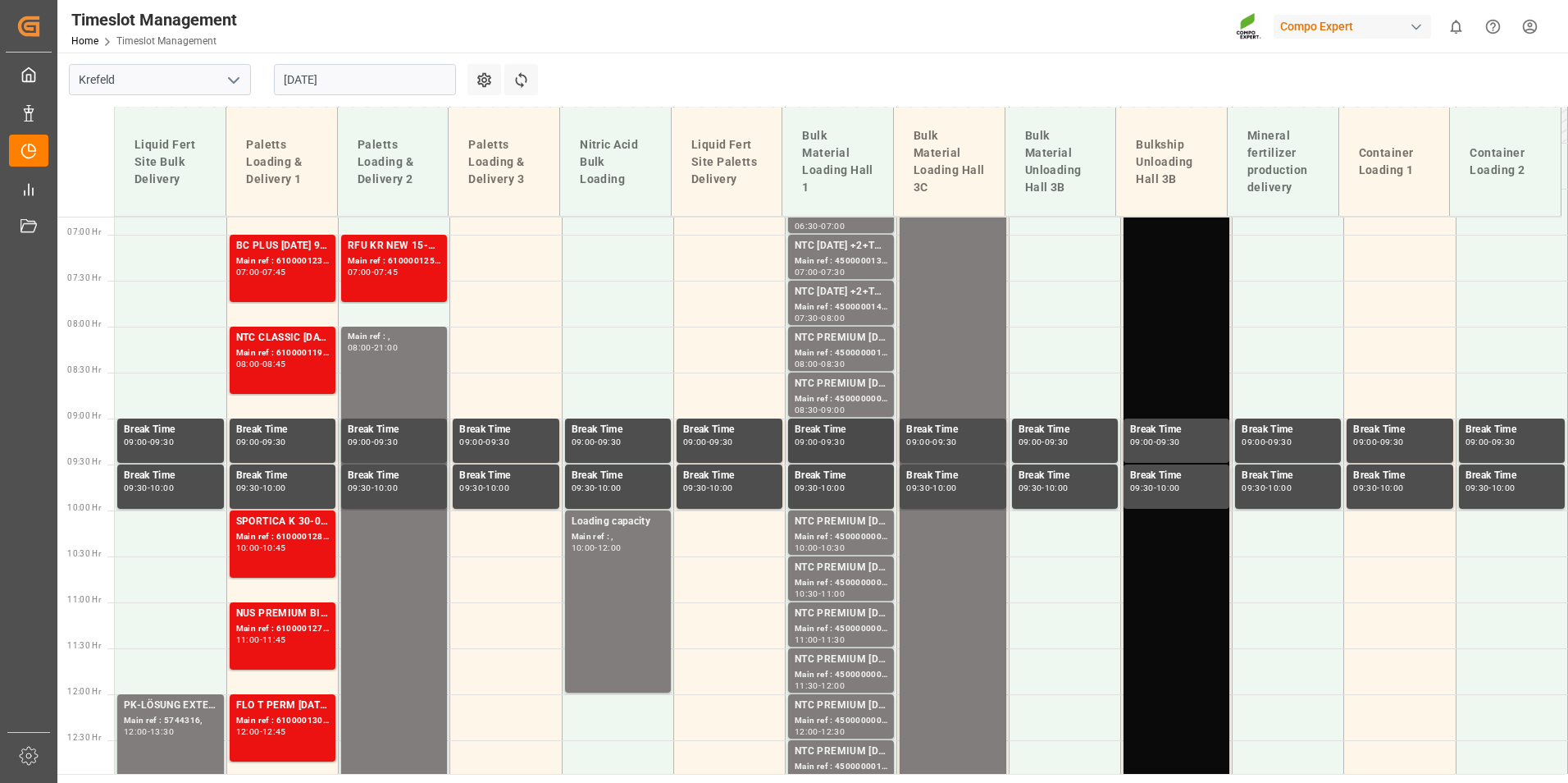
scroll to position [655, 0]
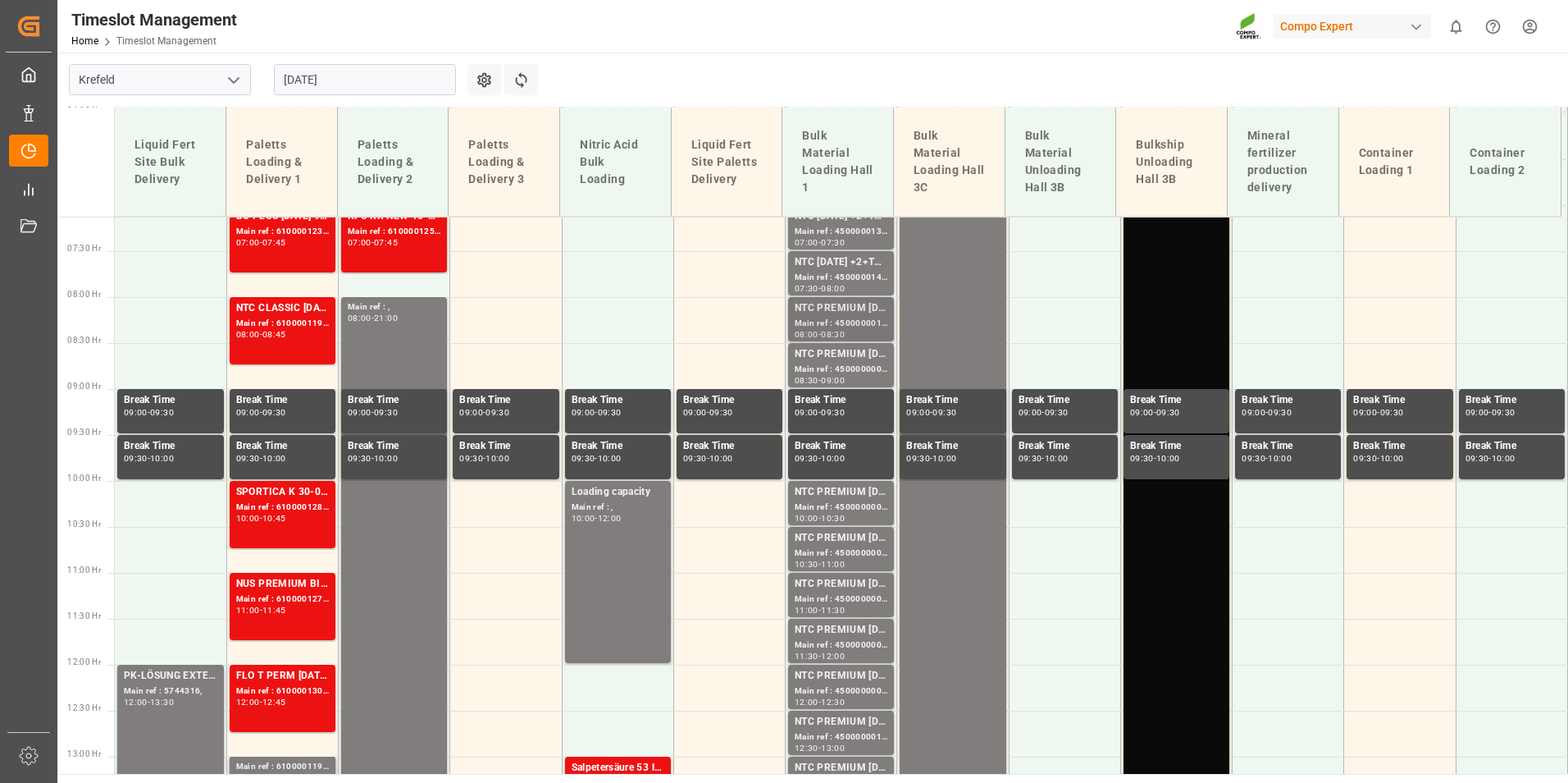
click at [848, 317] on div "Main ref : 4500000012, 2000000014;" at bounding box center [841, 323] width 93 height 14
click at [847, 366] on div "Main ref : 4500000009, 2000000014;" at bounding box center [841, 369] width 93 height 14
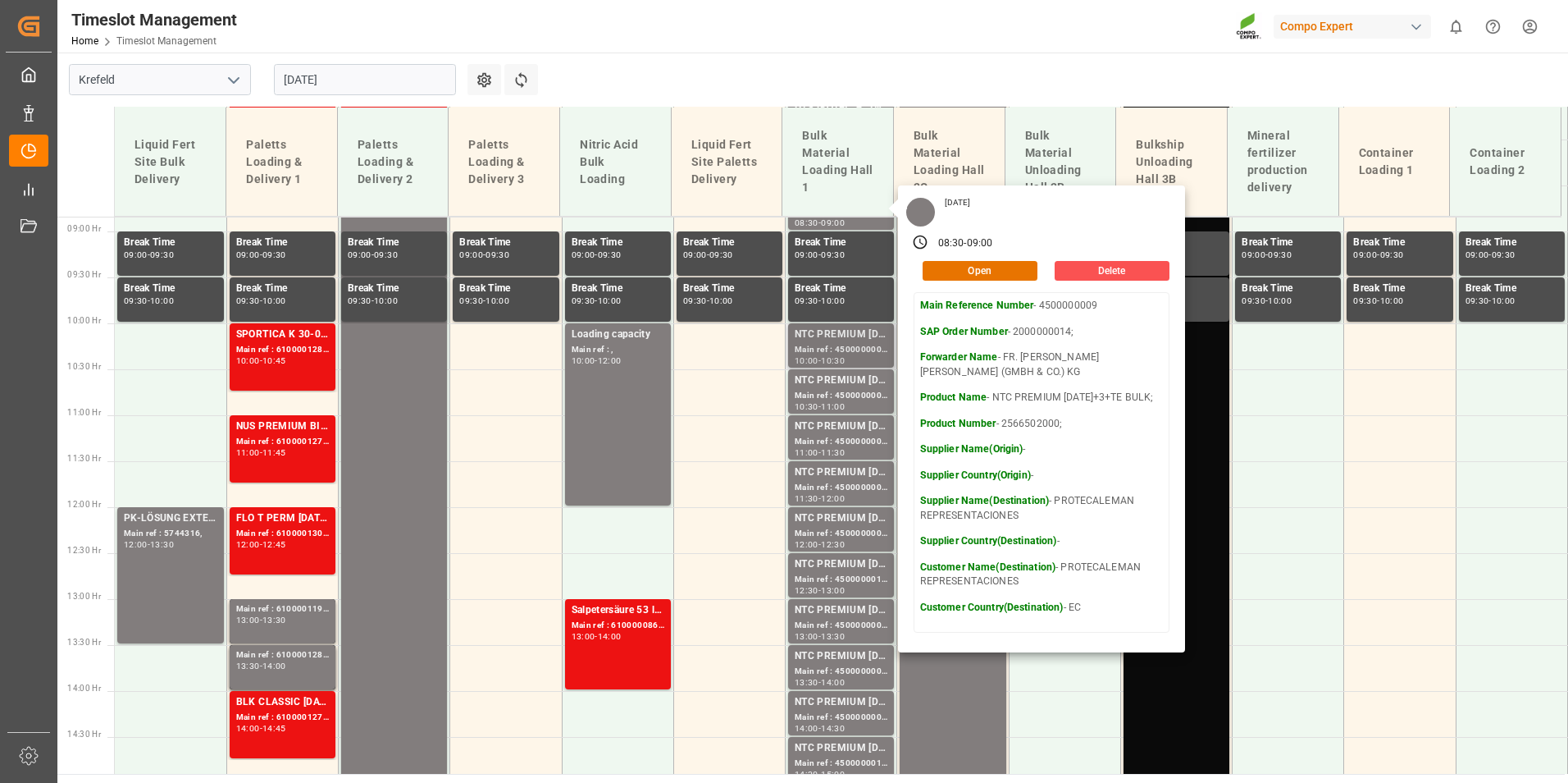
scroll to position [819, 0]
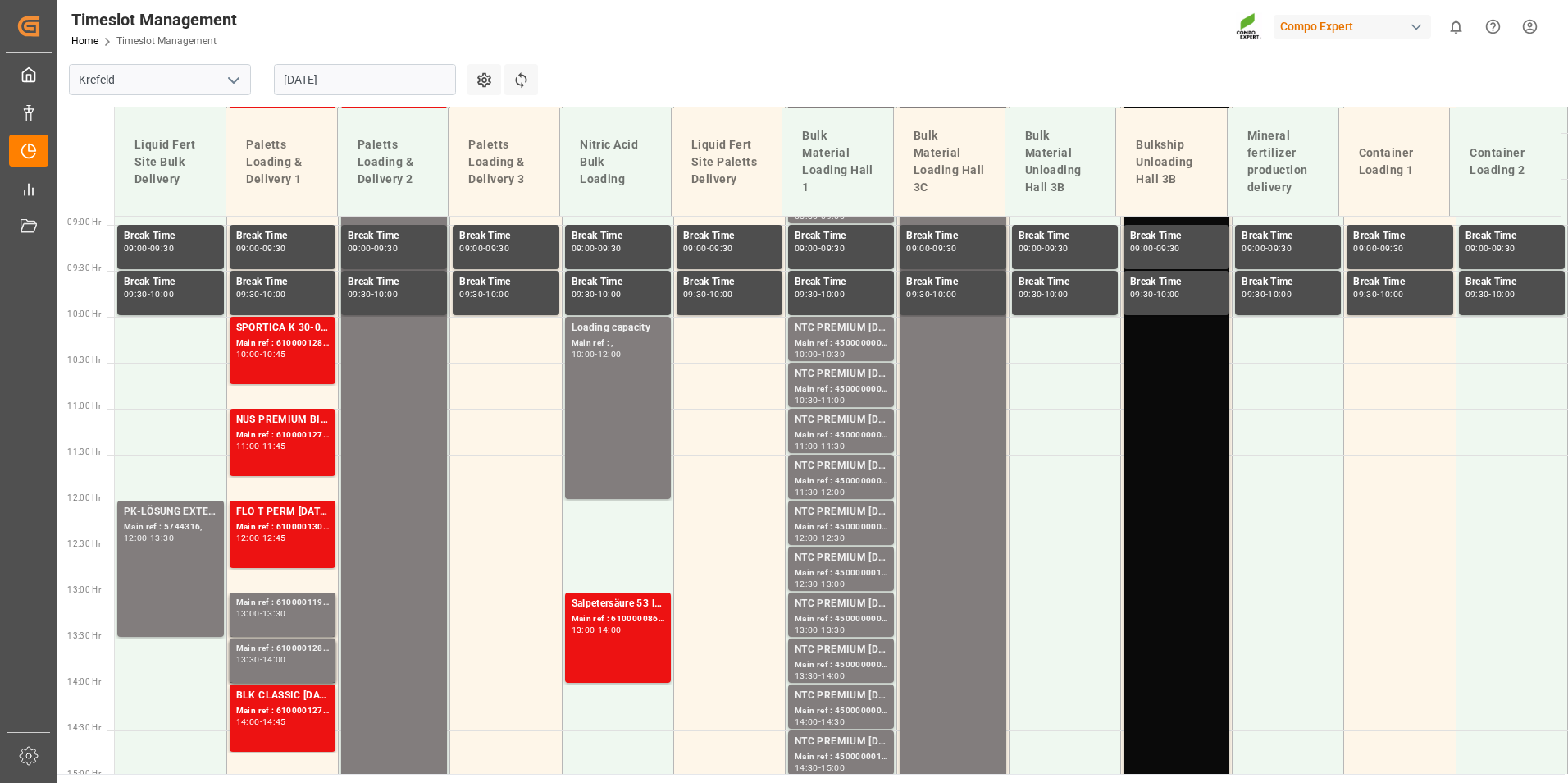
click at [847, 347] on div "Main ref : 4500000001, 2000000014;" at bounding box center [841, 343] width 93 height 14
click at [855, 421] on div "NTC PREMIUM [DATE]+3+TE BULK;" at bounding box center [841, 419] width 93 height 16
click at [845, 479] on div "Main ref : 4500000005, 2000000014;" at bounding box center [841, 481] width 93 height 14
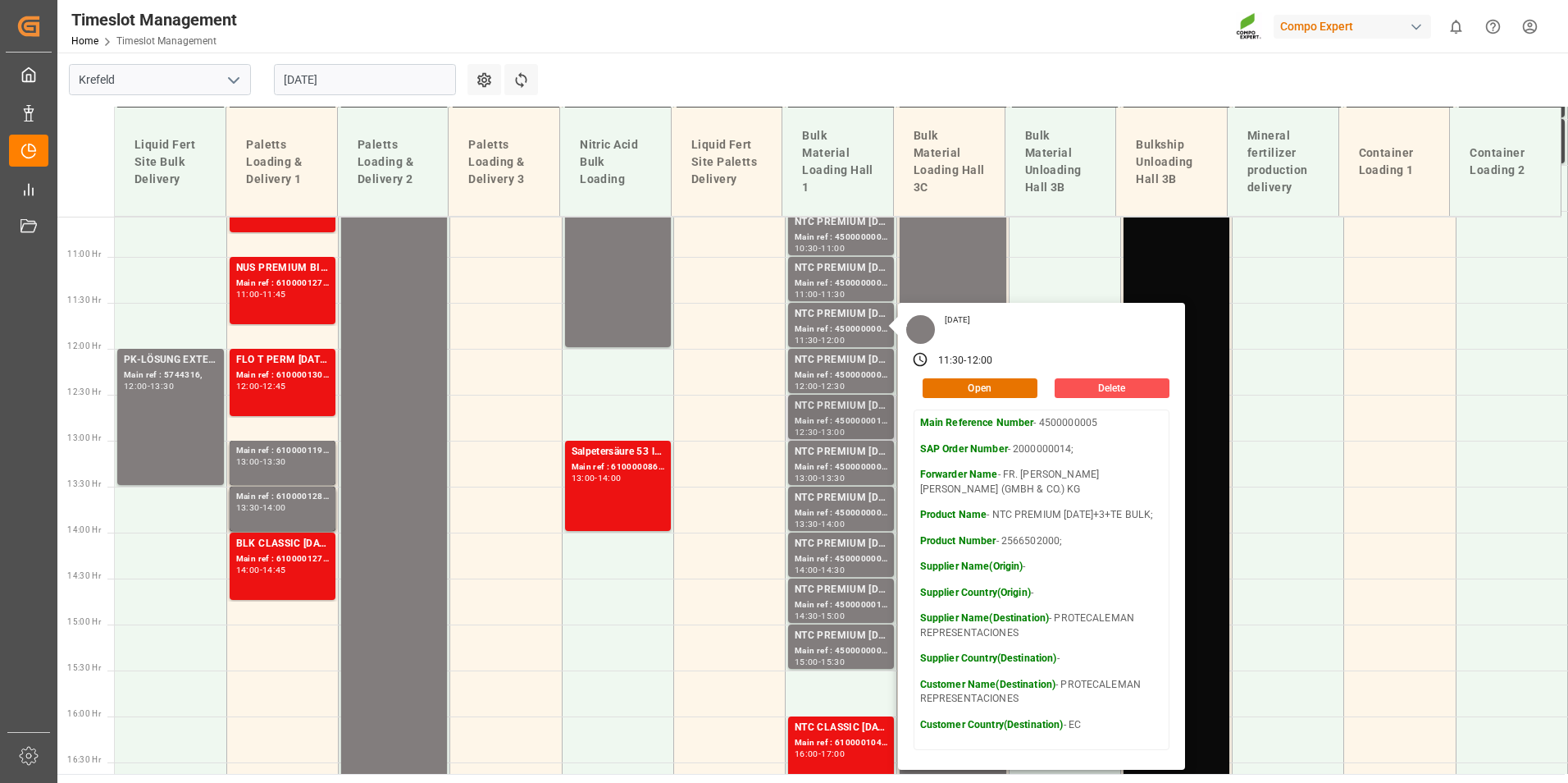
scroll to position [983, 0]
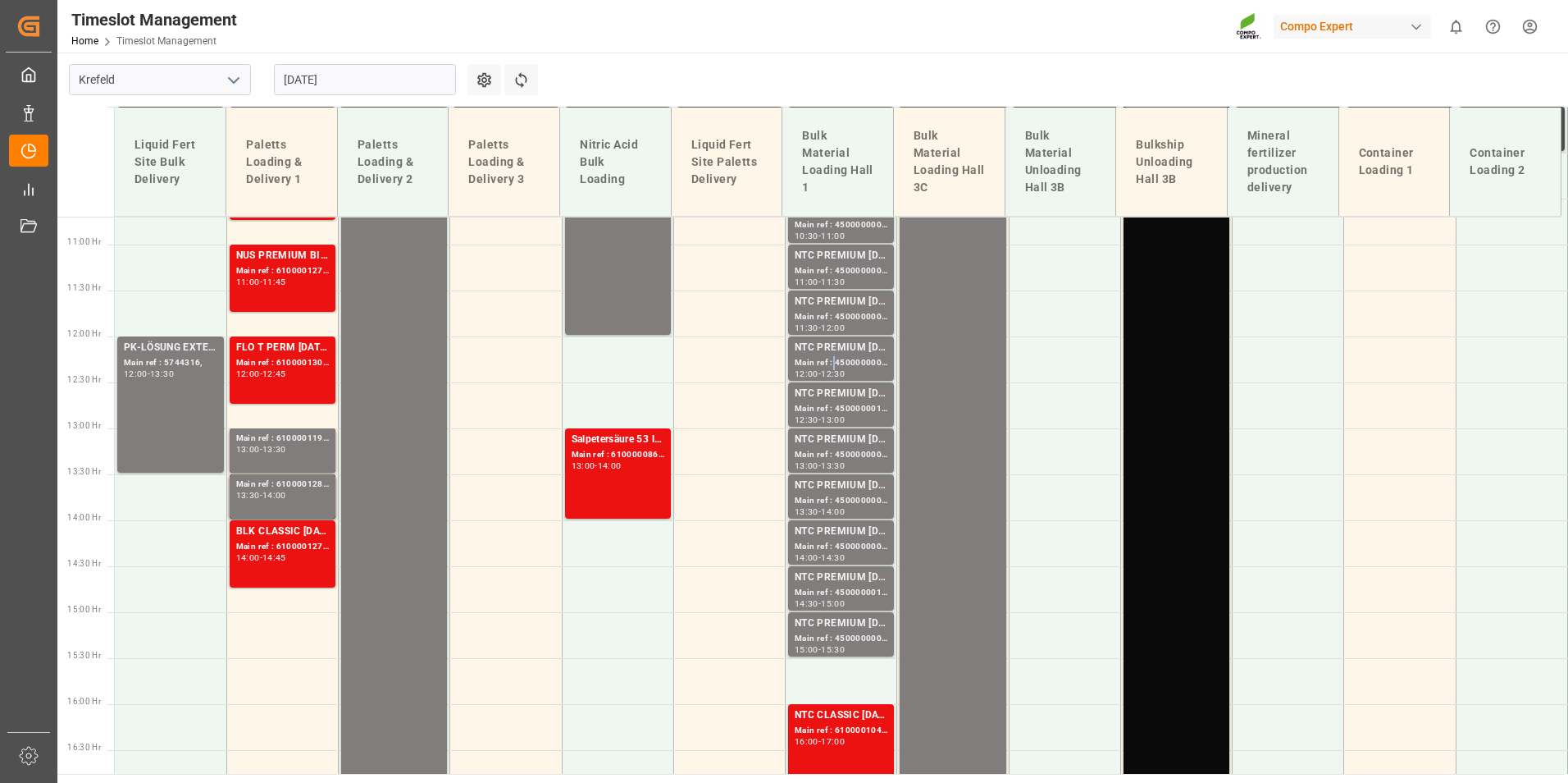
click at [829, 363] on div "Main ref : 4500000008, 2000000014;" at bounding box center [841, 363] width 93 height 14
click at [855, 442] on div "NTC PREMIUM [DATE]+3+TE BULK;" at bounding box center [841, 439] width 93 height 16
click at [840, 498] on div "Main ref : 4500000006, 2000000014;" at bounding box center [841, 501] width 93 height 14
click at [849, 533] on div "NTC PREMIUM [DATE]+3+TE BULK;" at bounding box center [841, 531] width 93 height 16
click at [847, 584] on div "NTC PREMIUM [DATE]+3+TE BULK;" at bounding box center [841, 577] width 93 height 16
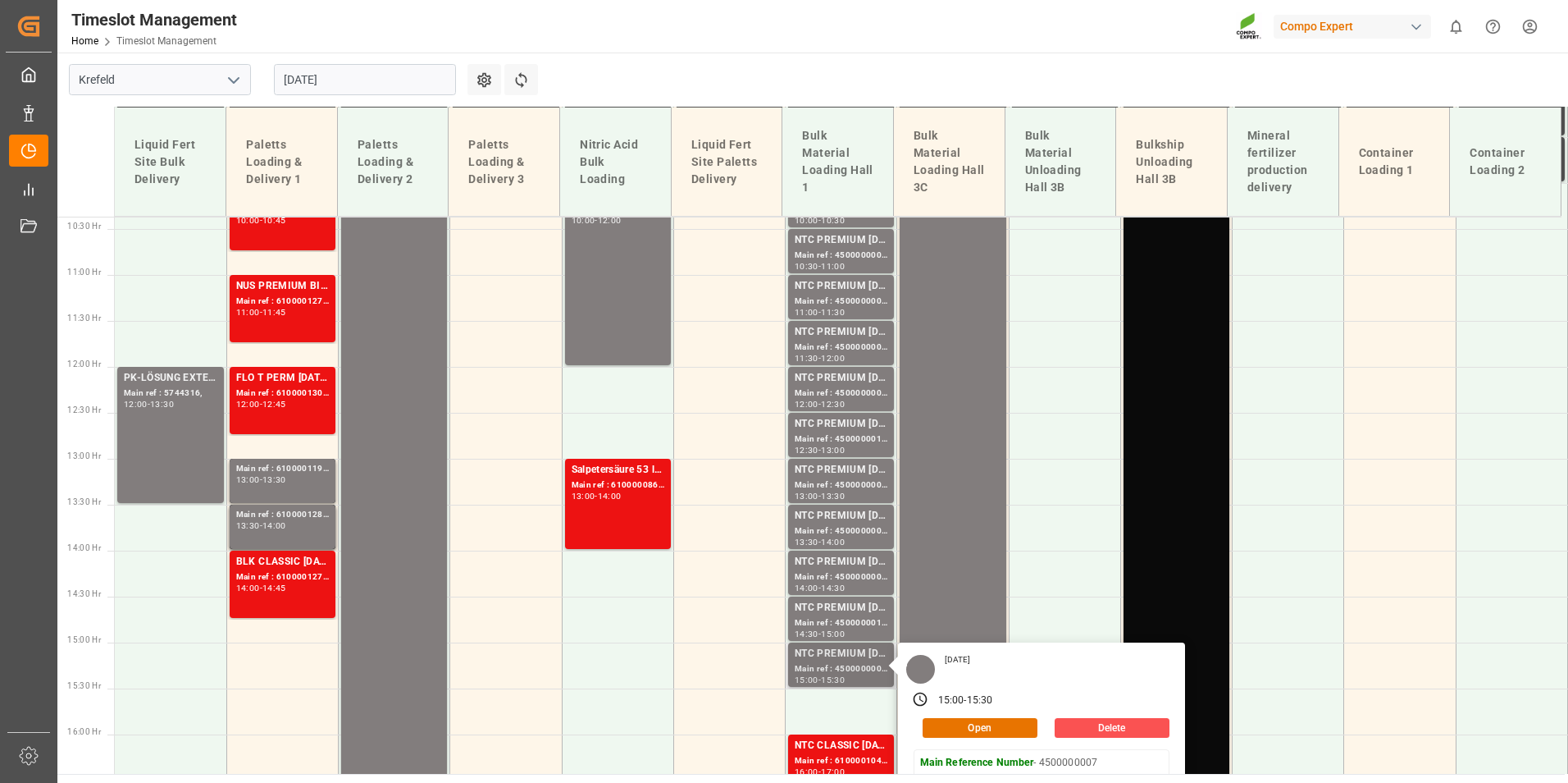
scroll to position [737, 0]
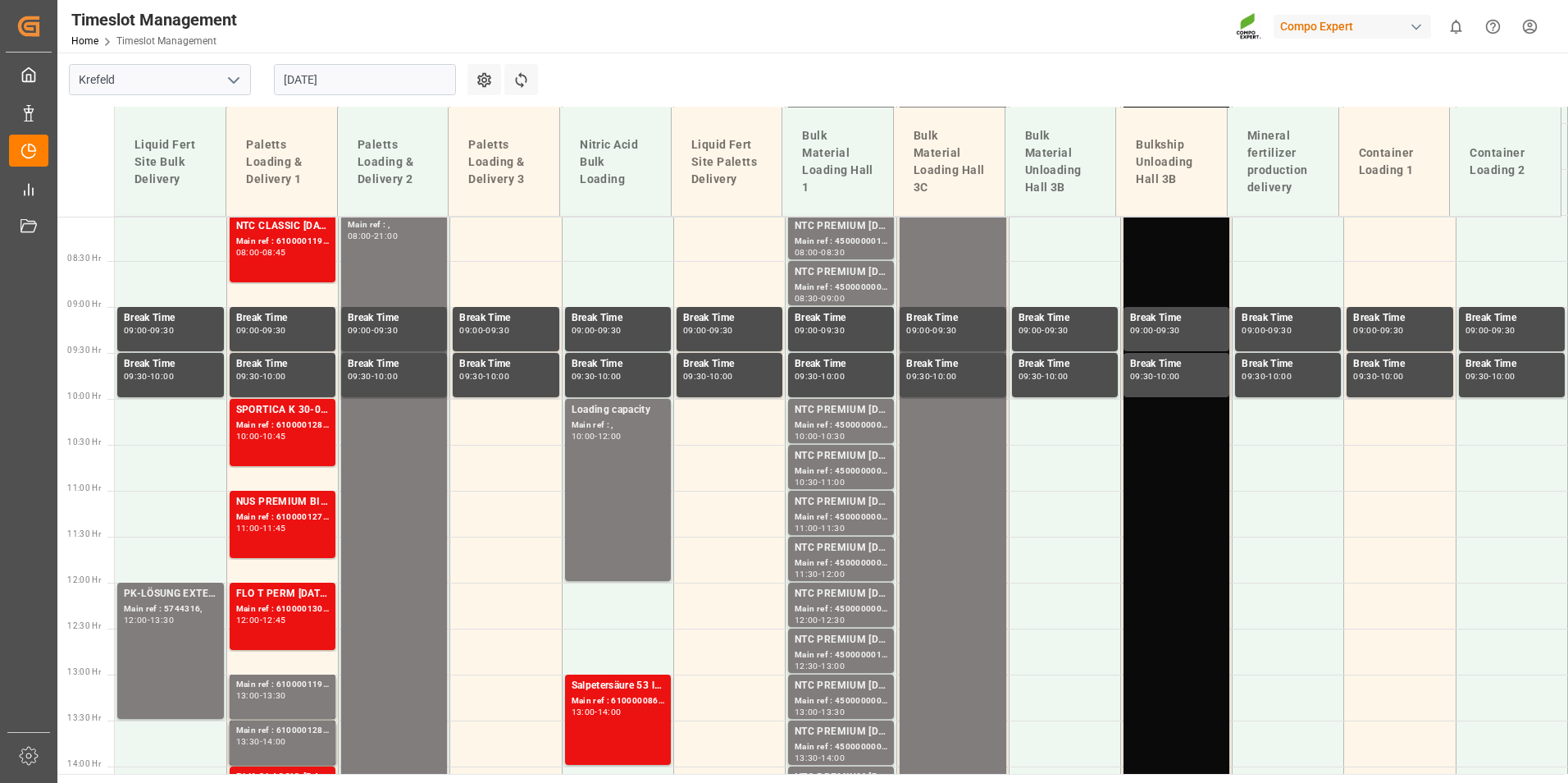
click at [772, 75] on main "Krefeld [DATE] Settings Refresh Time Slots Liquid Fert Site Bulk Delivery Palet…" at bounding box center [811, 414] width 1508 height 722
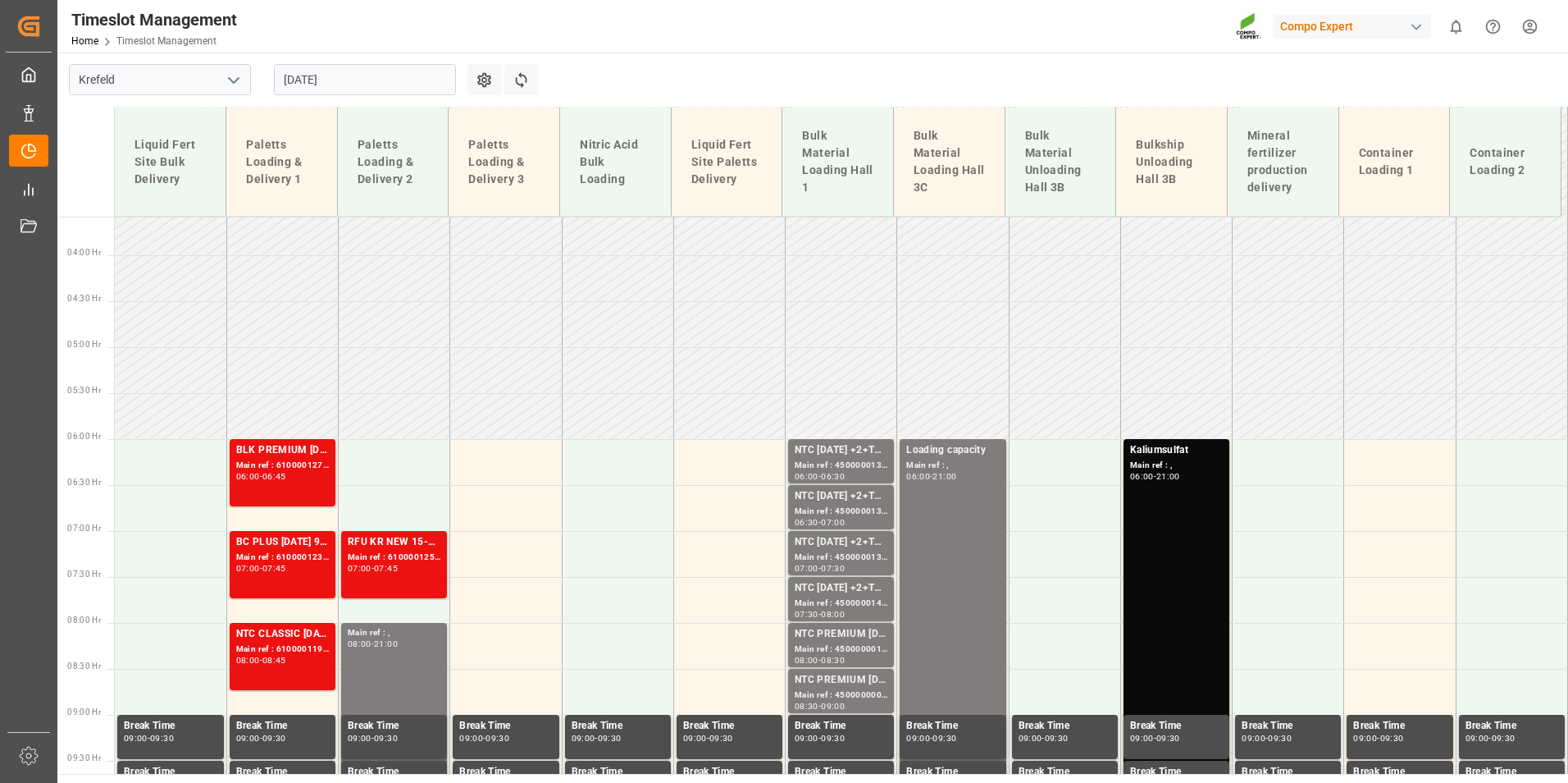
scroll to position [327, 0]
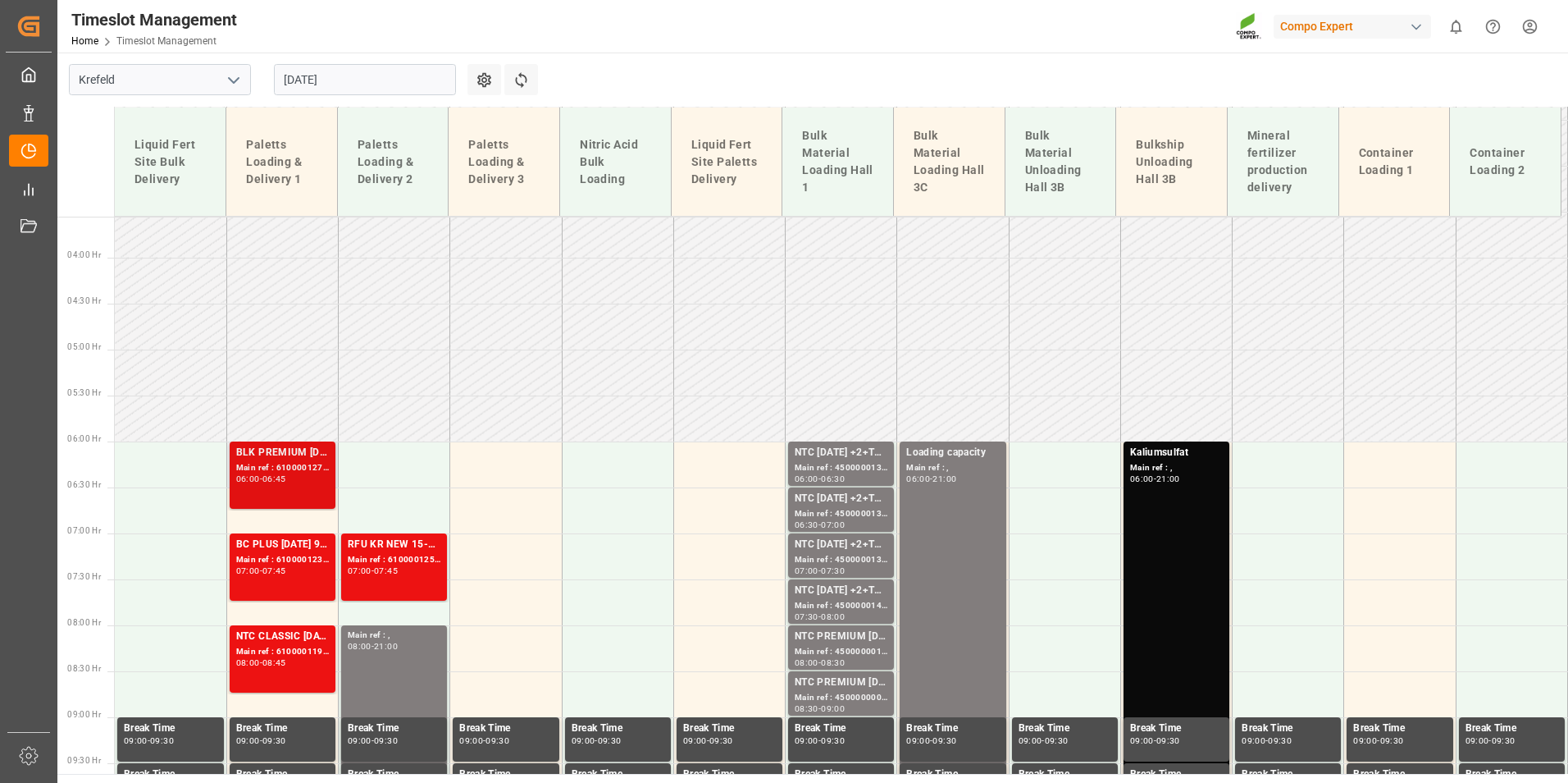
click at [317, 468] on div "Main ref : 6100001271, 2000001091;" at bounding box center [282, 468] width 93 height 14
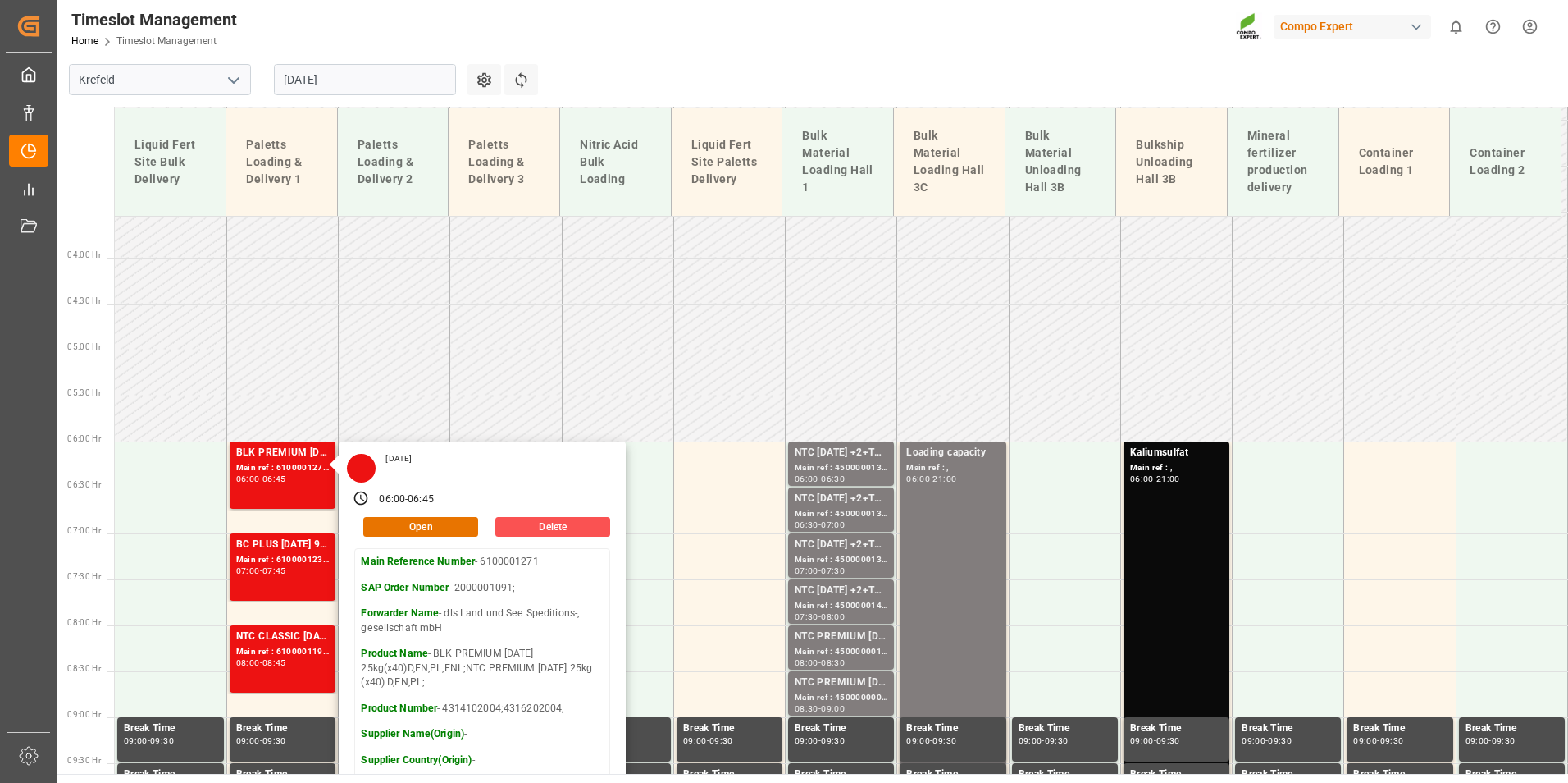
click at [625, 34] on div "Timeslot Management Home Timeslot Management Compo Expert 0 Notifications Only …" at bounding box center [807, 26] width 1523 height 53
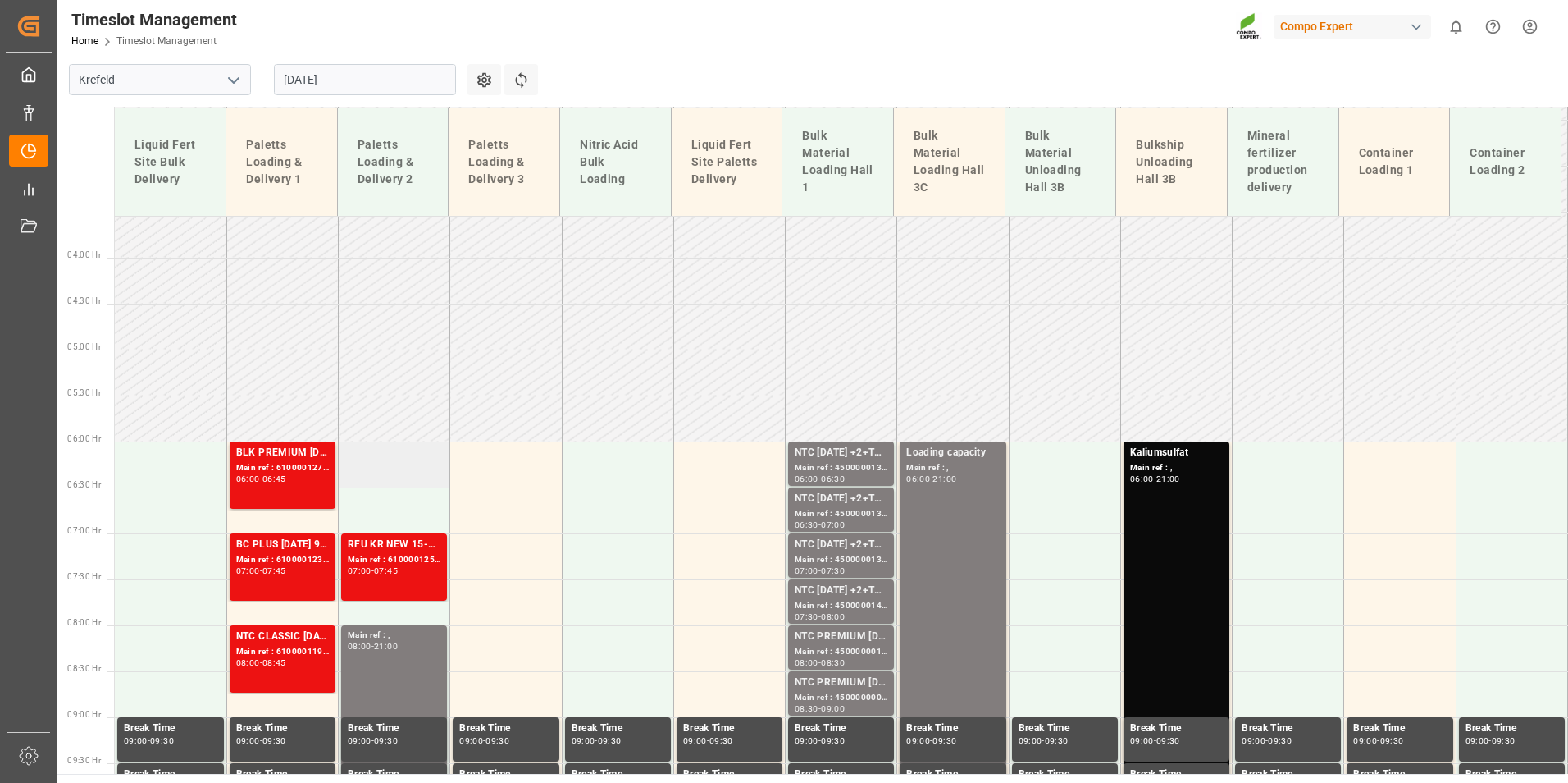
click at [398, 462] on td at bounding box center [395, 464] width 111 height 46
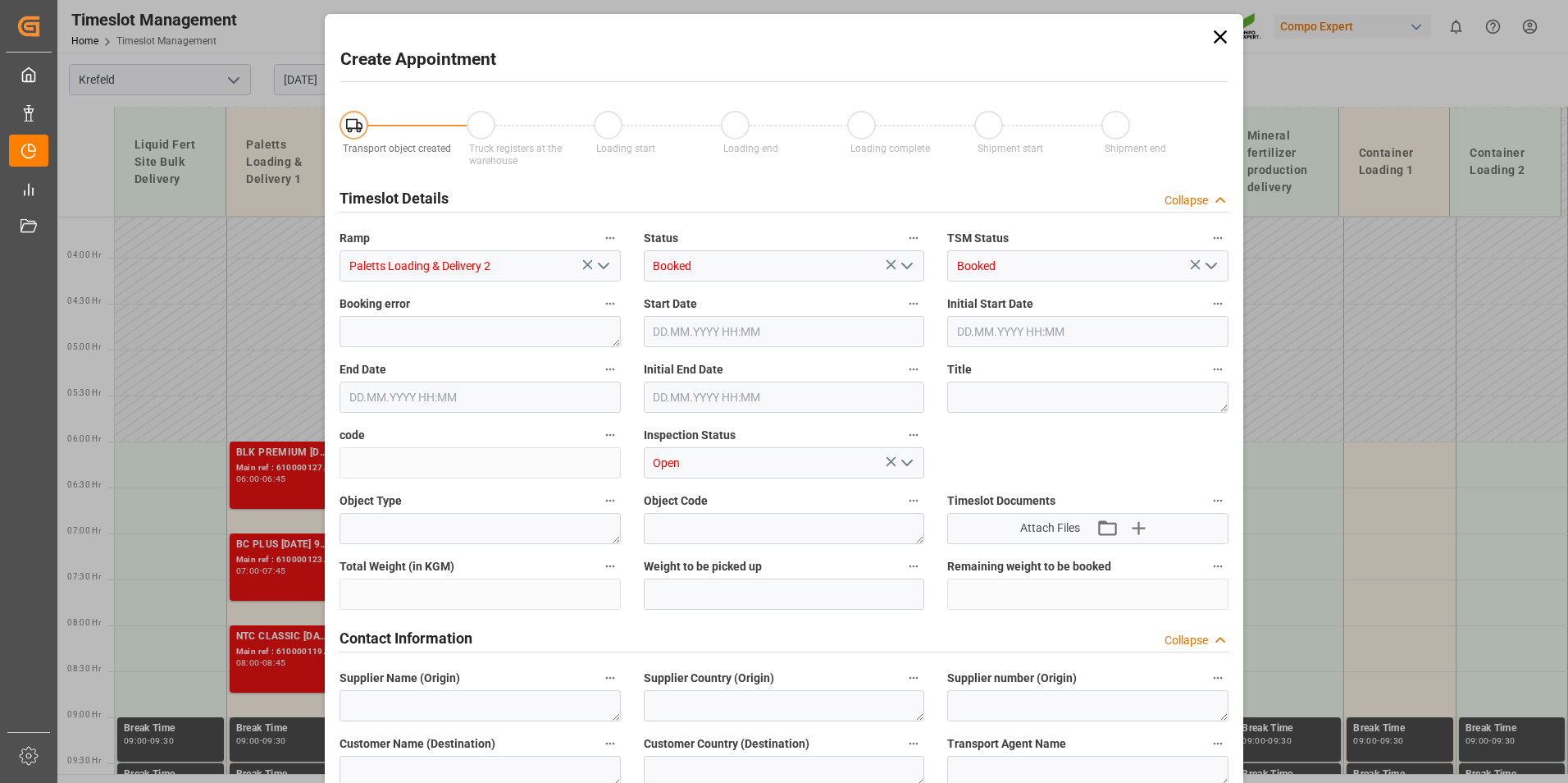
type input "[DATE] 06:00"
type input "[DATE] 06:30"
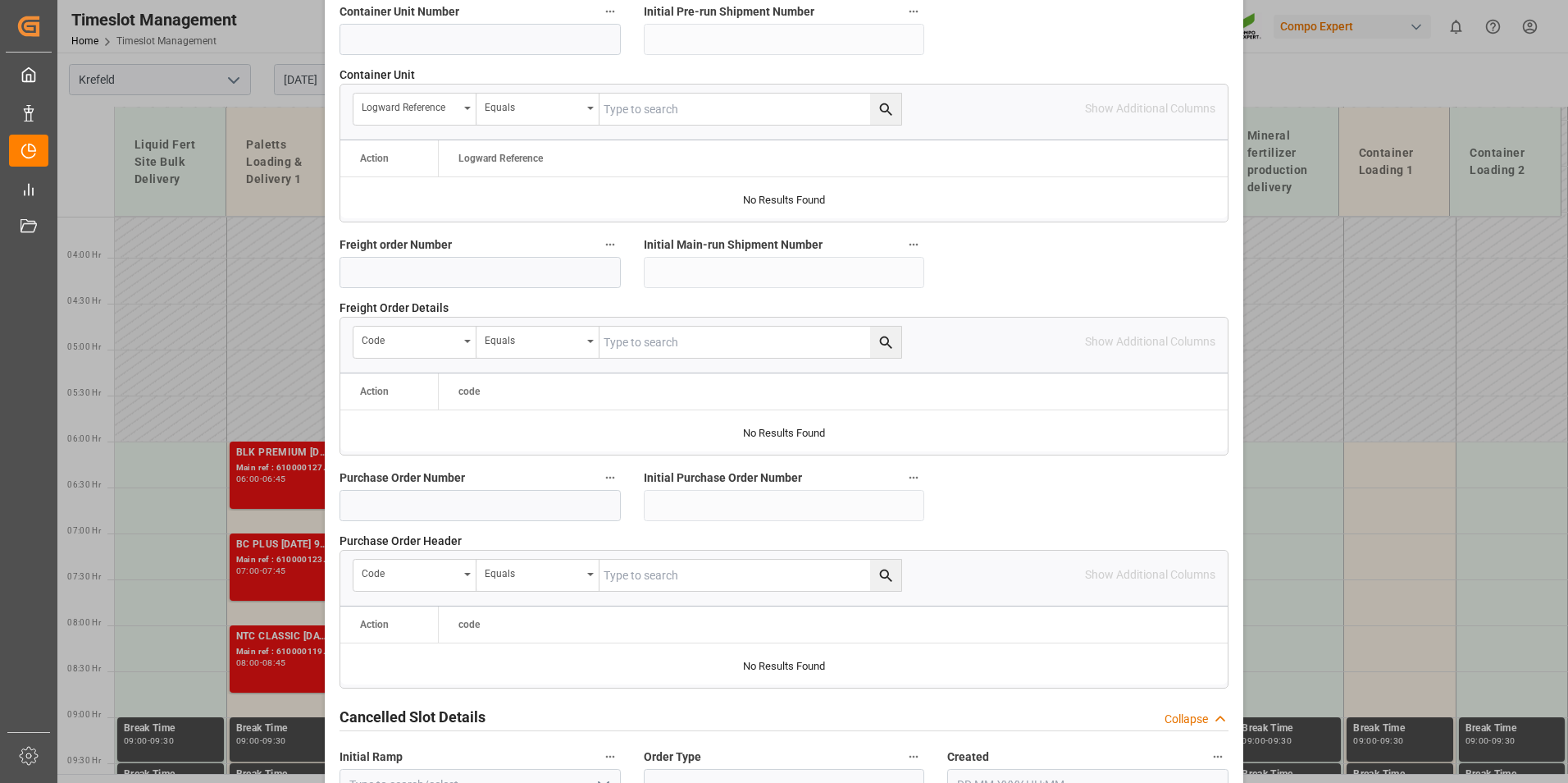
scroll to position [1494, 0]
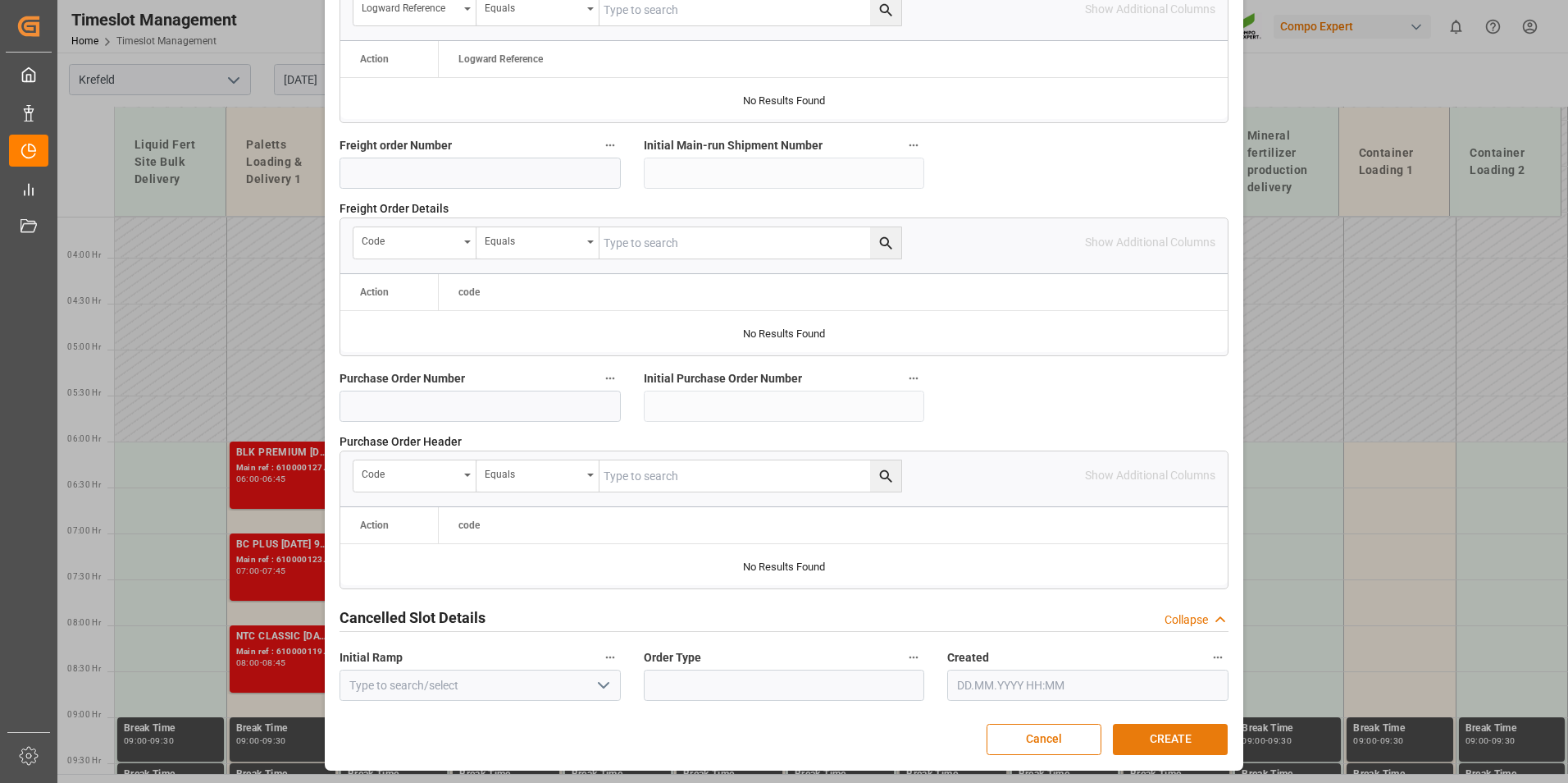
click at [1136, 730] on button "CREATE" at bounding box center [1171, 739] width 115 height 31
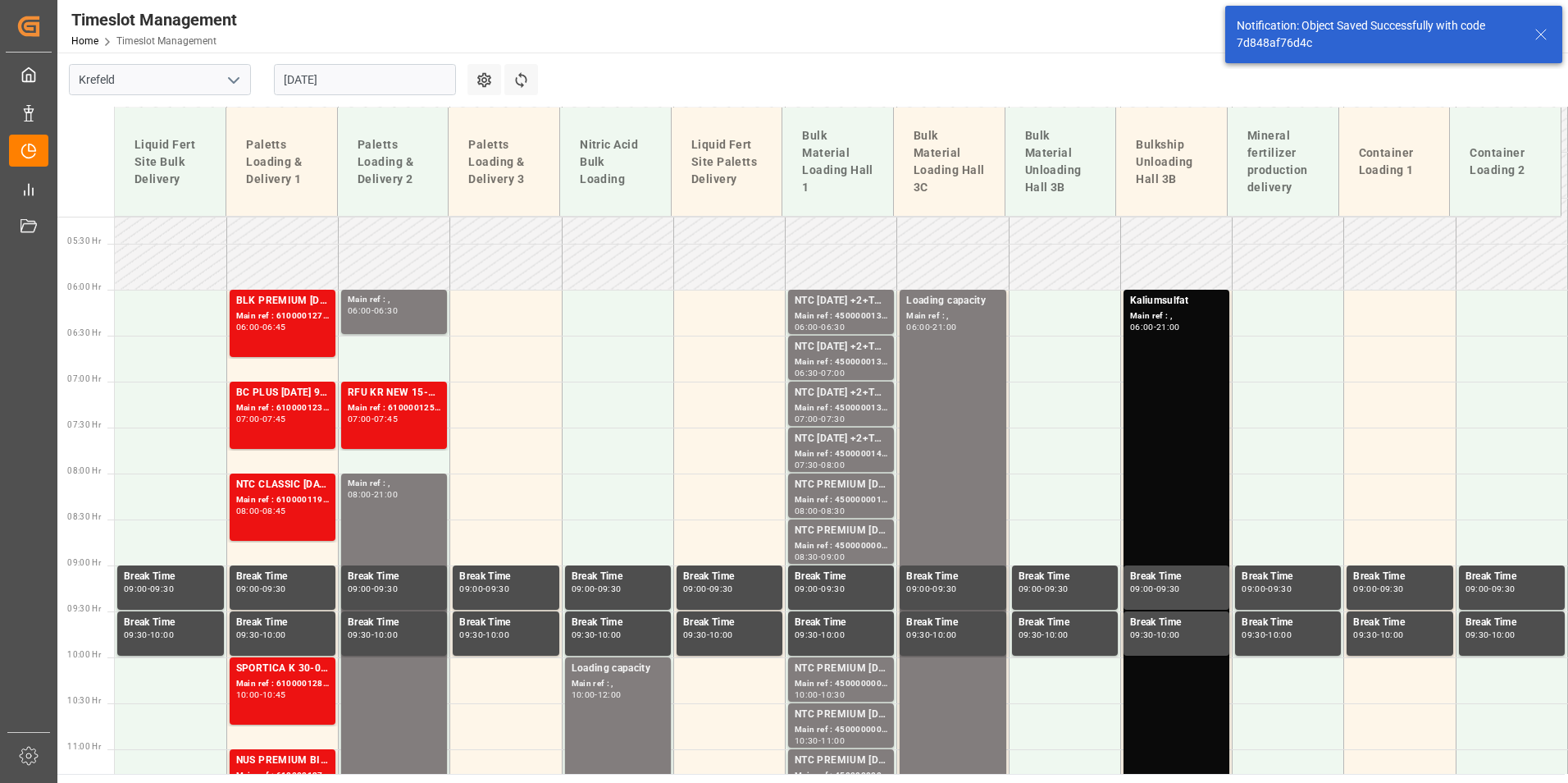
scroll to position [501, 0]
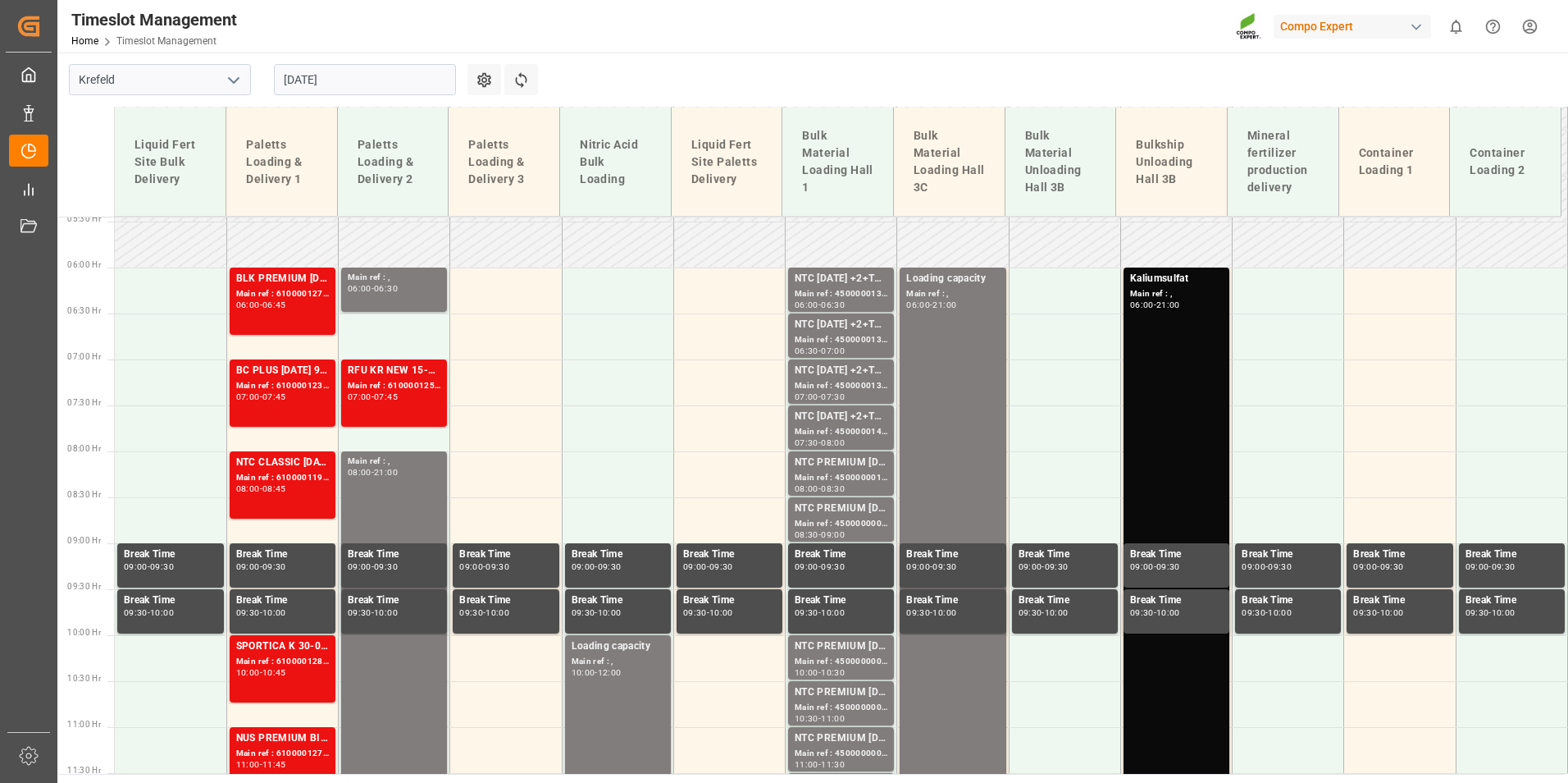
click at [397, 83] on input "[DATE]" at bounding box center [364, 79] width 182 height 31
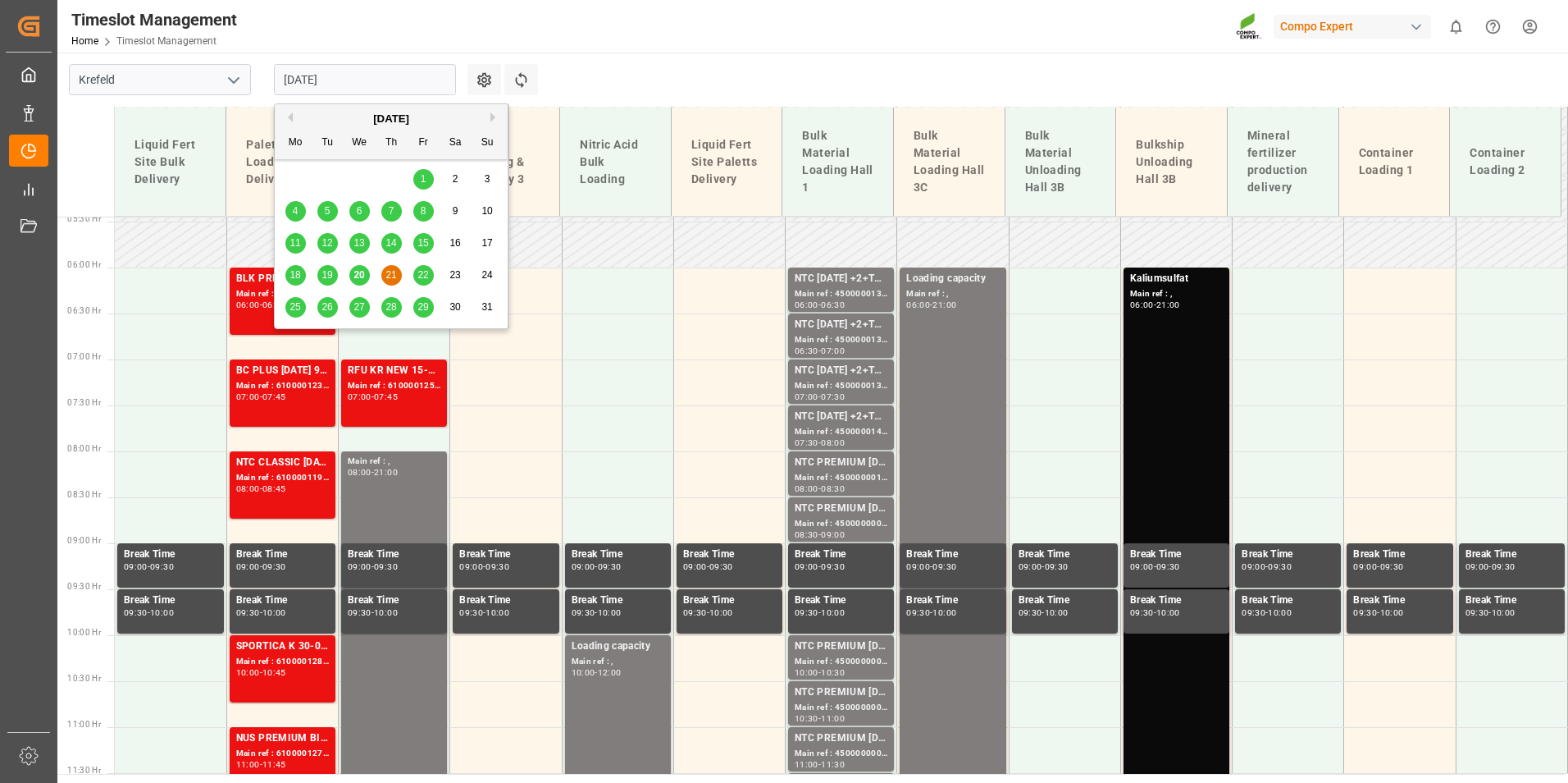
click at [422, 276] on span "22" at bounding box center [422, 275] width 10 height 11
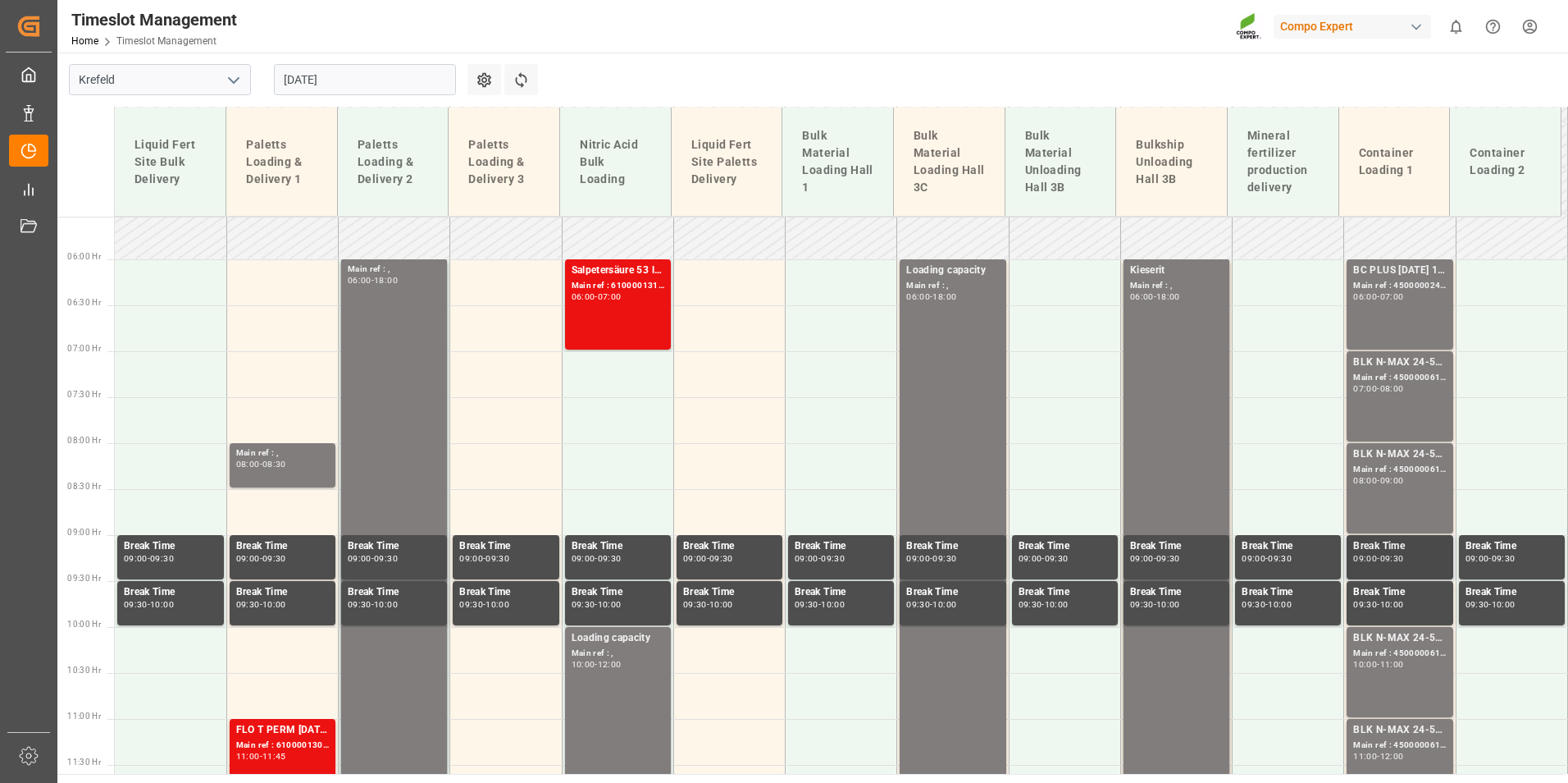
scroll to position [507, 0]
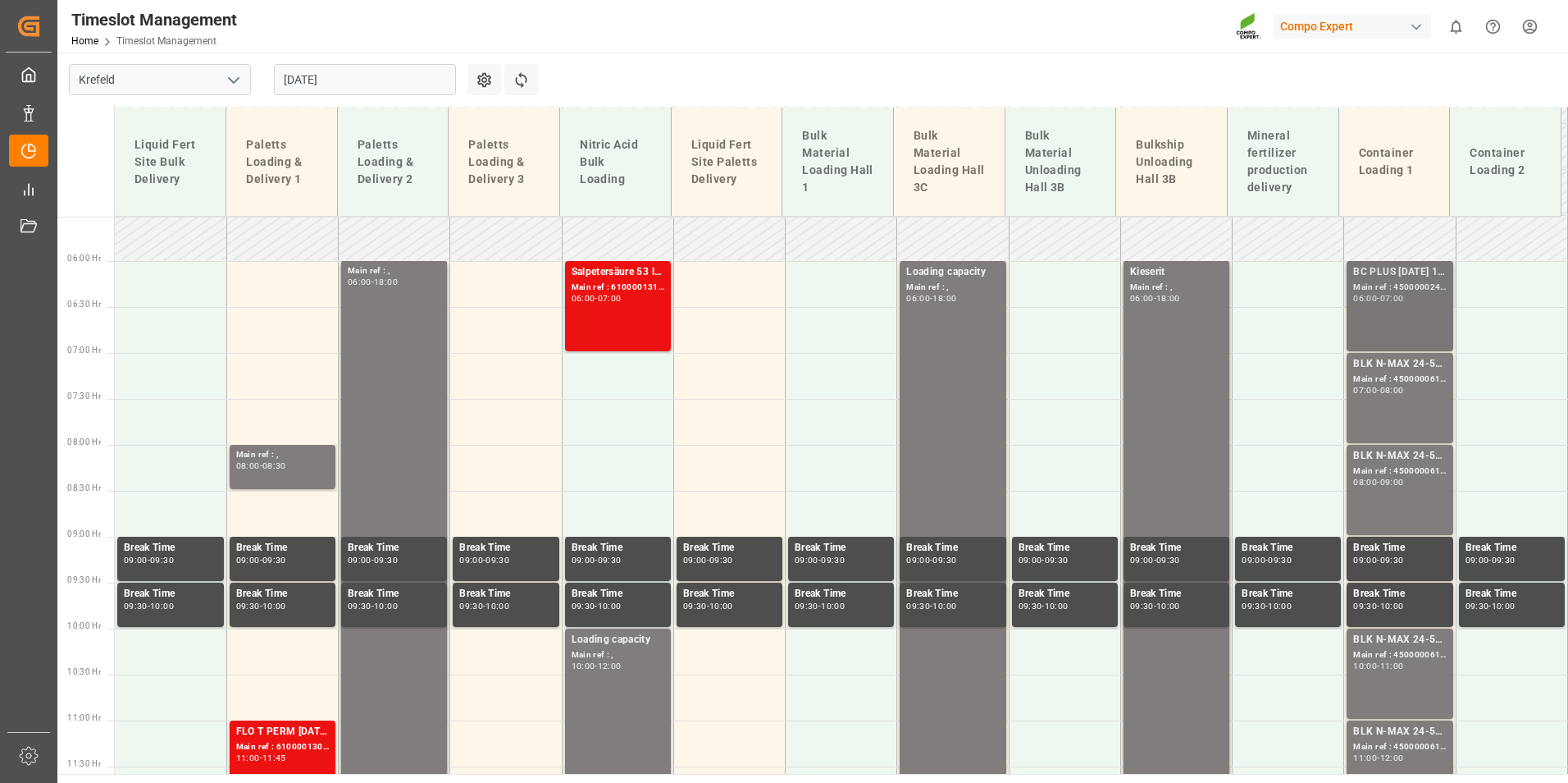
click at [1384, 295] on div "07:00" at bounding box center [1391, 298] width 24 height 8
click at [1405, 461] on div "BLK N-MAX 24-5-5 25KG (x42) INT MTO;" at bounding box center [1400, 455] width 93 height 16
click at [1389, 335] on div "BC PLUS [DATE] 12M 25kg (x42) INT;BC PLUS [DATE] 6M 1050kg UN CAN BB;BC PLUS [D…" at bounding box center [1400, 306] width 93 height 84
click at [1402, 401] on div "BLK N-MAX 24-5-5 25KG (x42) INT MTO; Main ref : 4500000617, 2000000562; 07:00 -…" at bounding box center [1400, 398] width 93 height 84
click at [1397, 509] on div "BLK N-MAX 24-5-5 25KG (x42) INT MTO; Main ref : 4500000616, 2000000562; 08:00 -…" at bounding box center [1400, 489] width 93 height 84
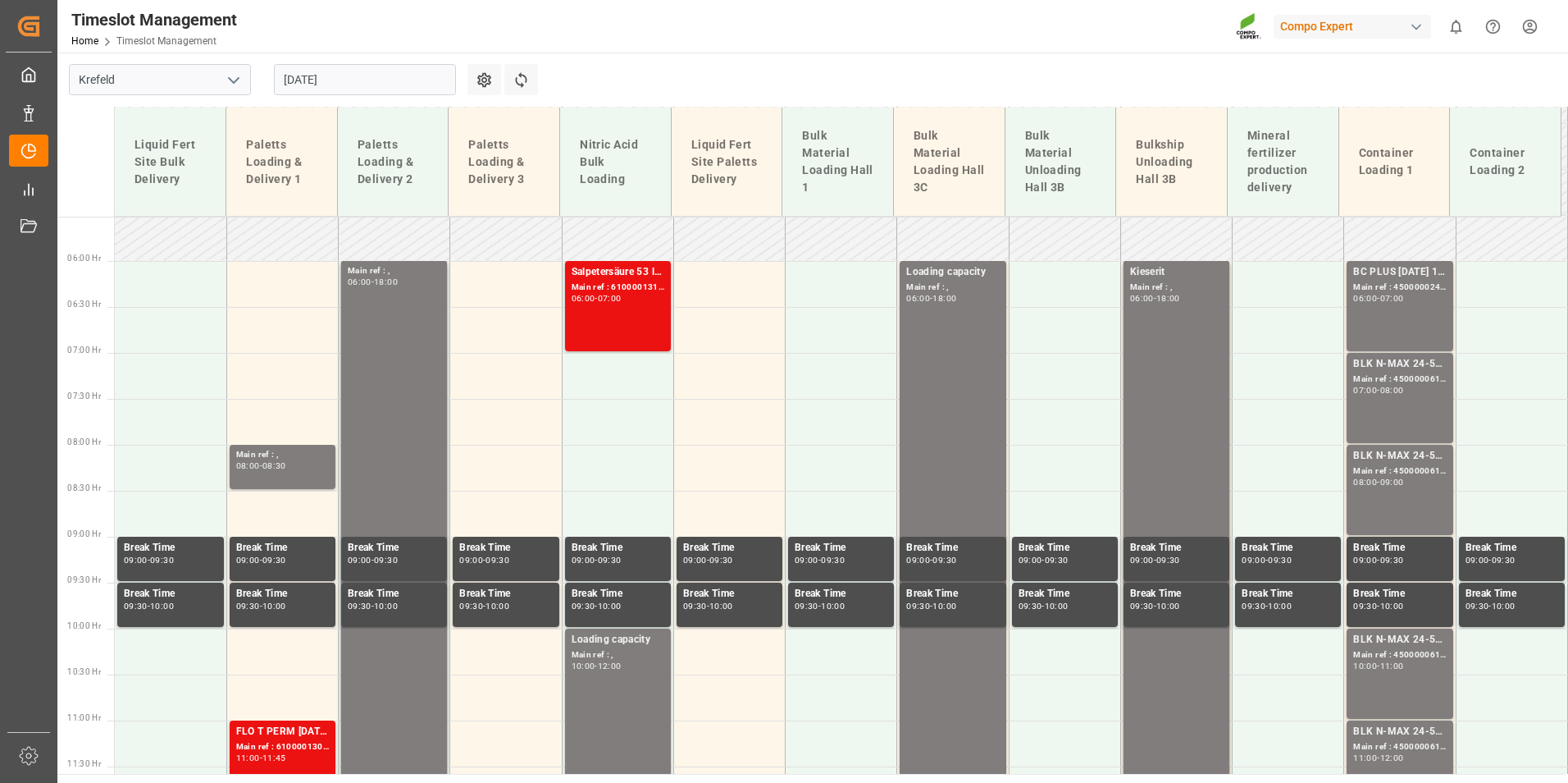
click at [1393, 650] on div "Main ref : 4500000612, 2000000562;" at bounding box center [1400, 655] width 93 height 14
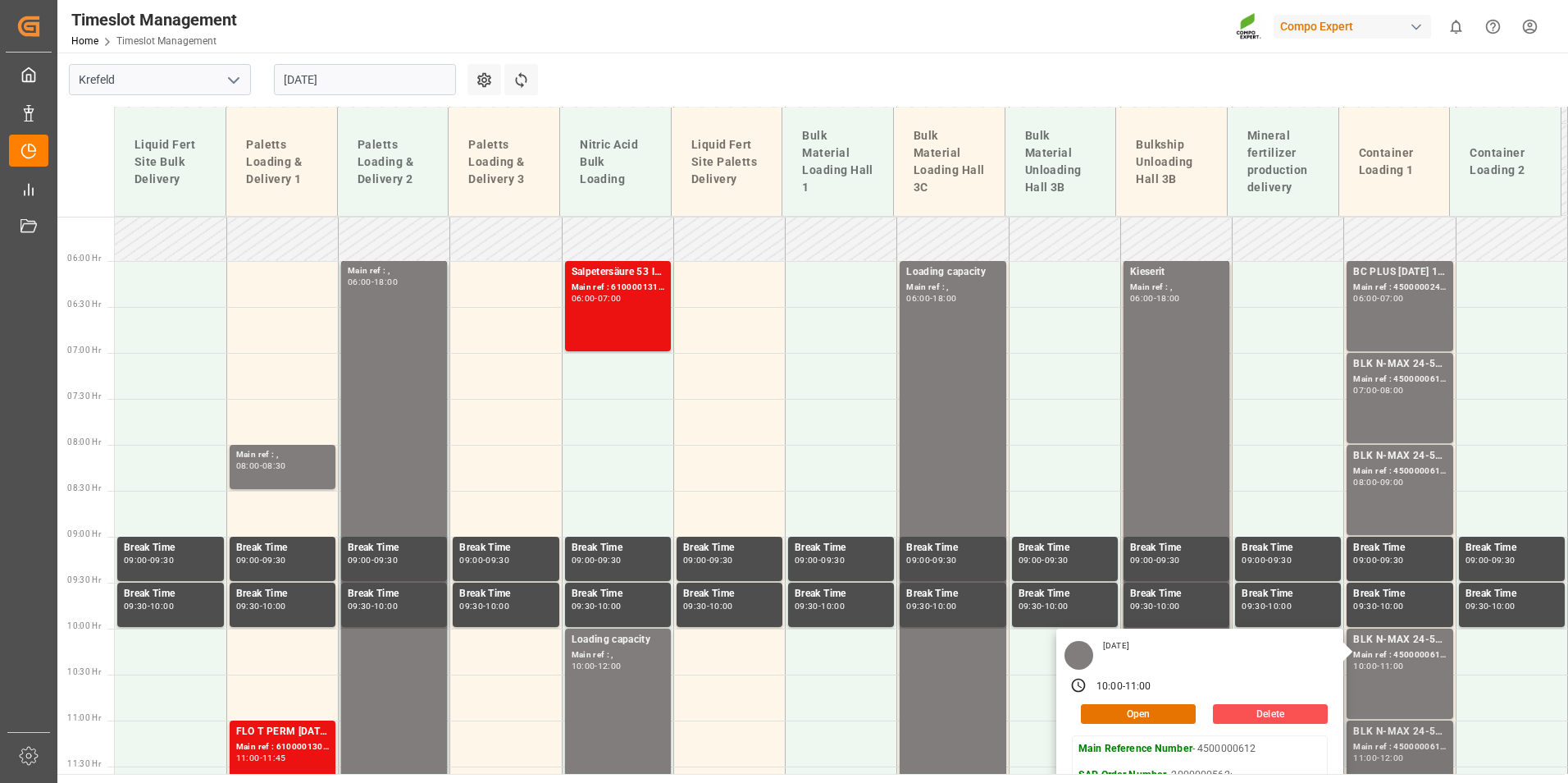
scroll to position [425, 0]
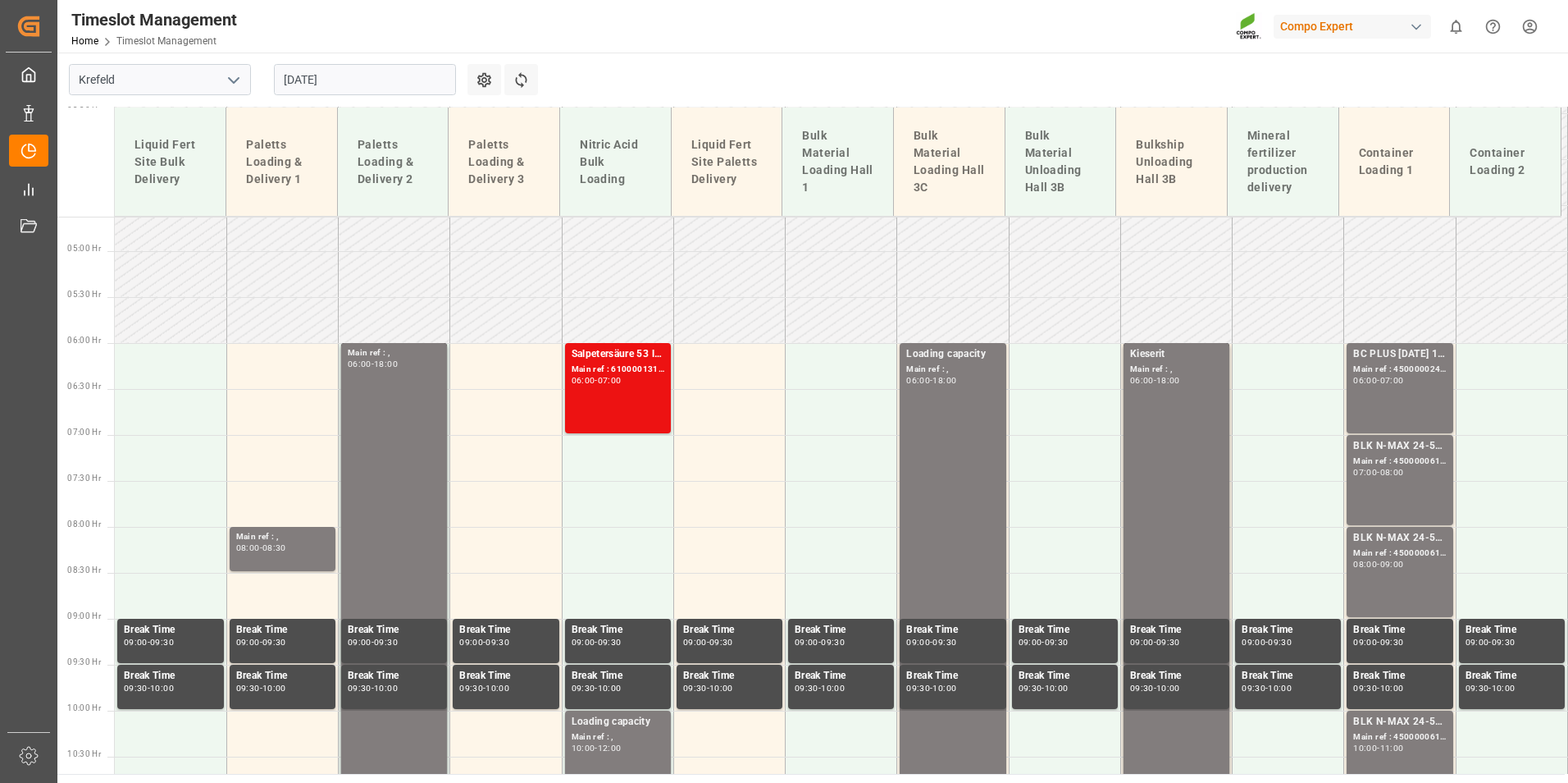
click at [1392, 379] on div "07:00" at bounding box center [1391, 381] width 24 height 8
click at [1389, 475] on div "08:00" at bounding box center [1391, 472] width 24 height 8
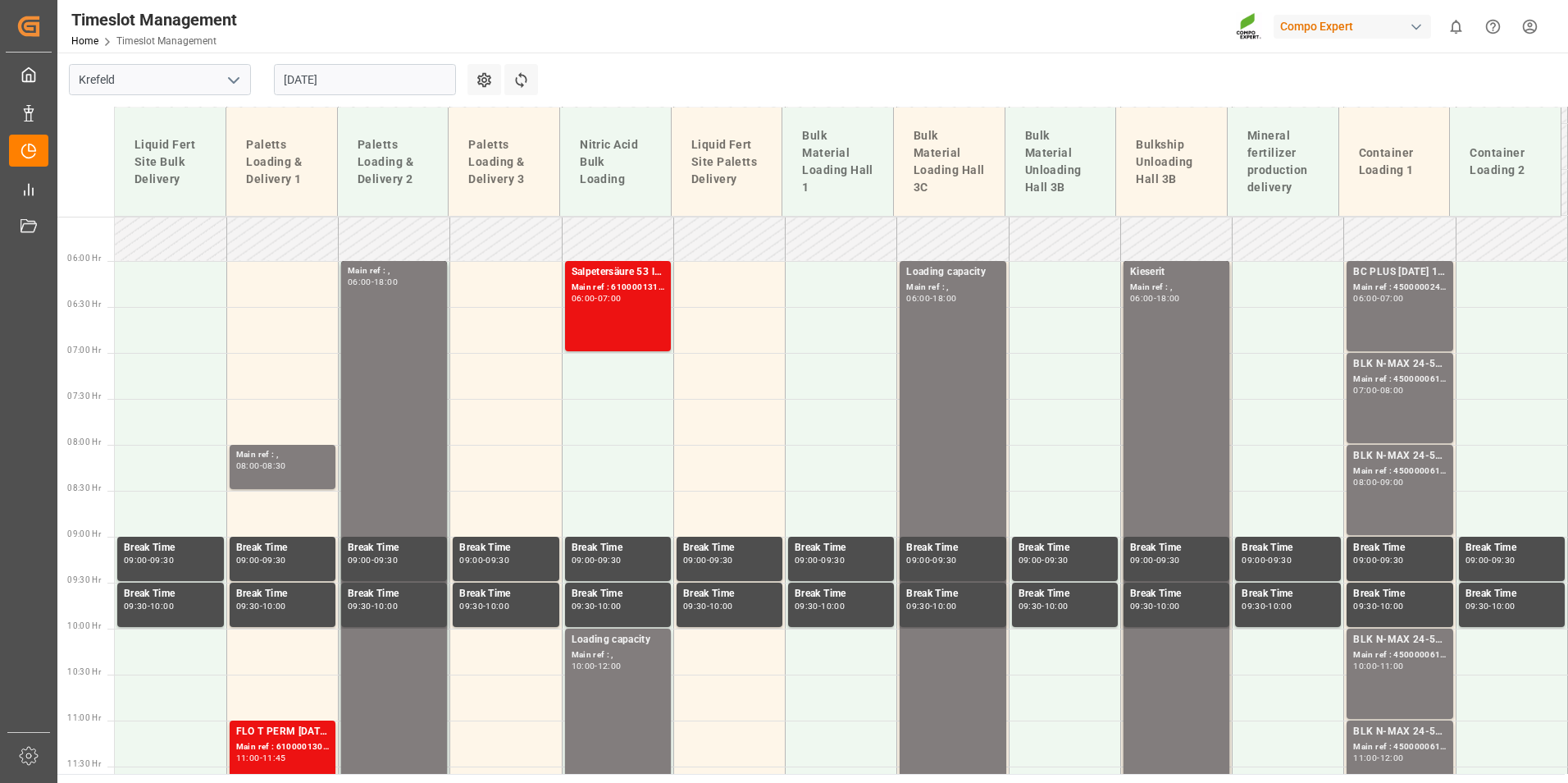
click at [1386, 471] on div "Main ref : 4500000616, 2000000562;" at bounding box center [1400, 471] width 93 height 14
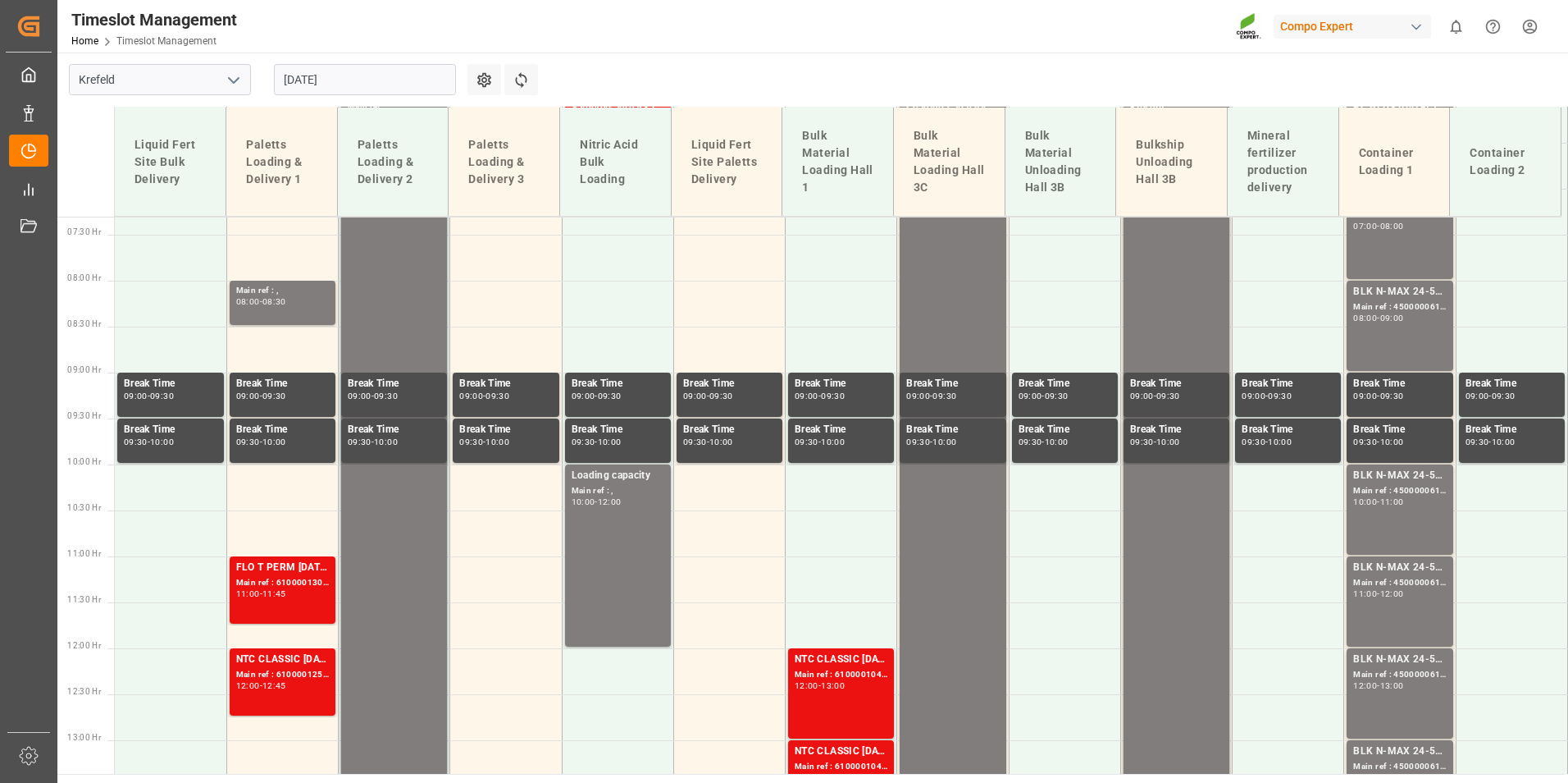
click at [1409, 485] on div "Main ref : 4500000612, 2000000562;" at bounding box center [1400, 491] width 93 height 14
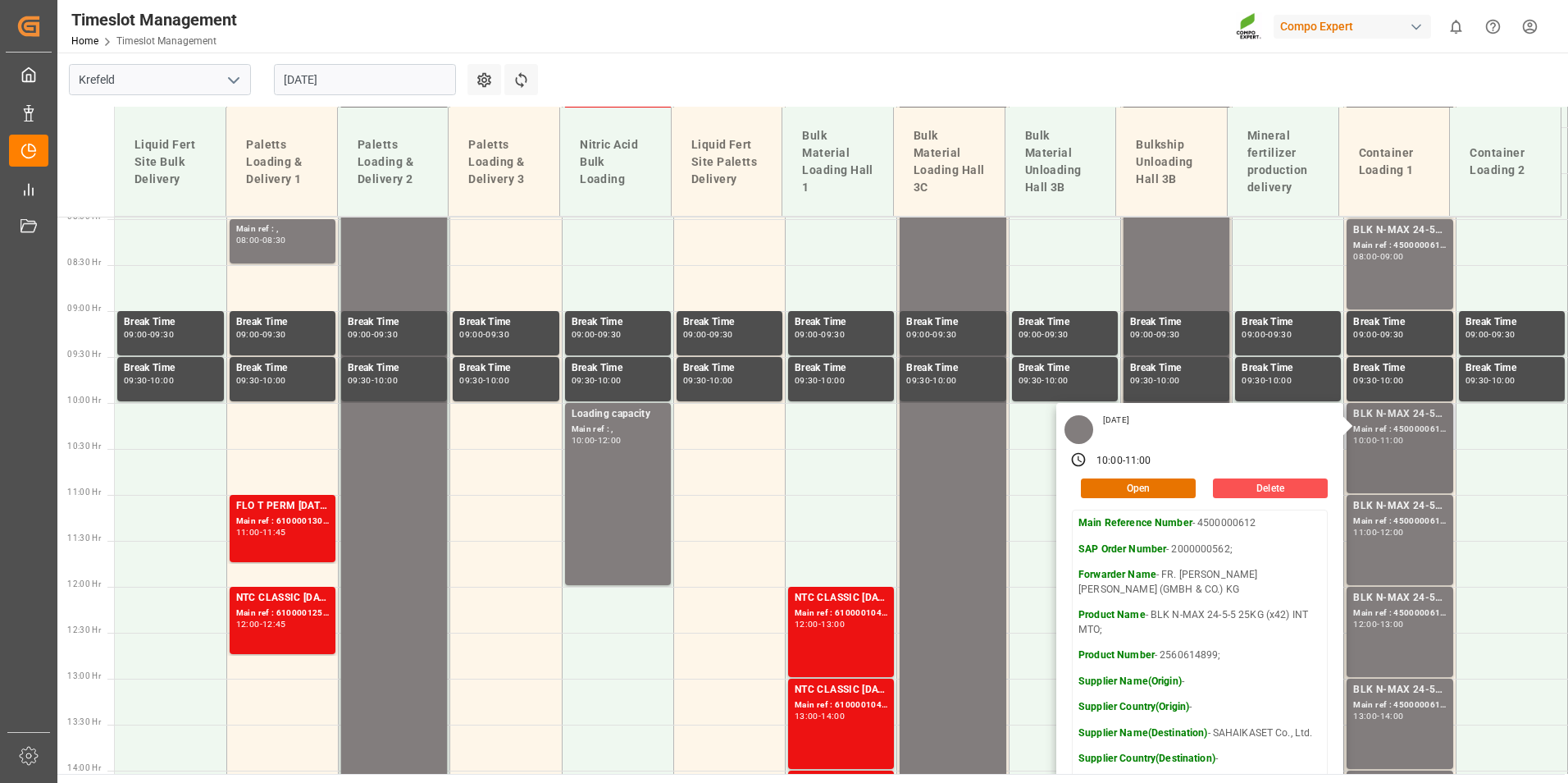
scroll to position [917, 0]
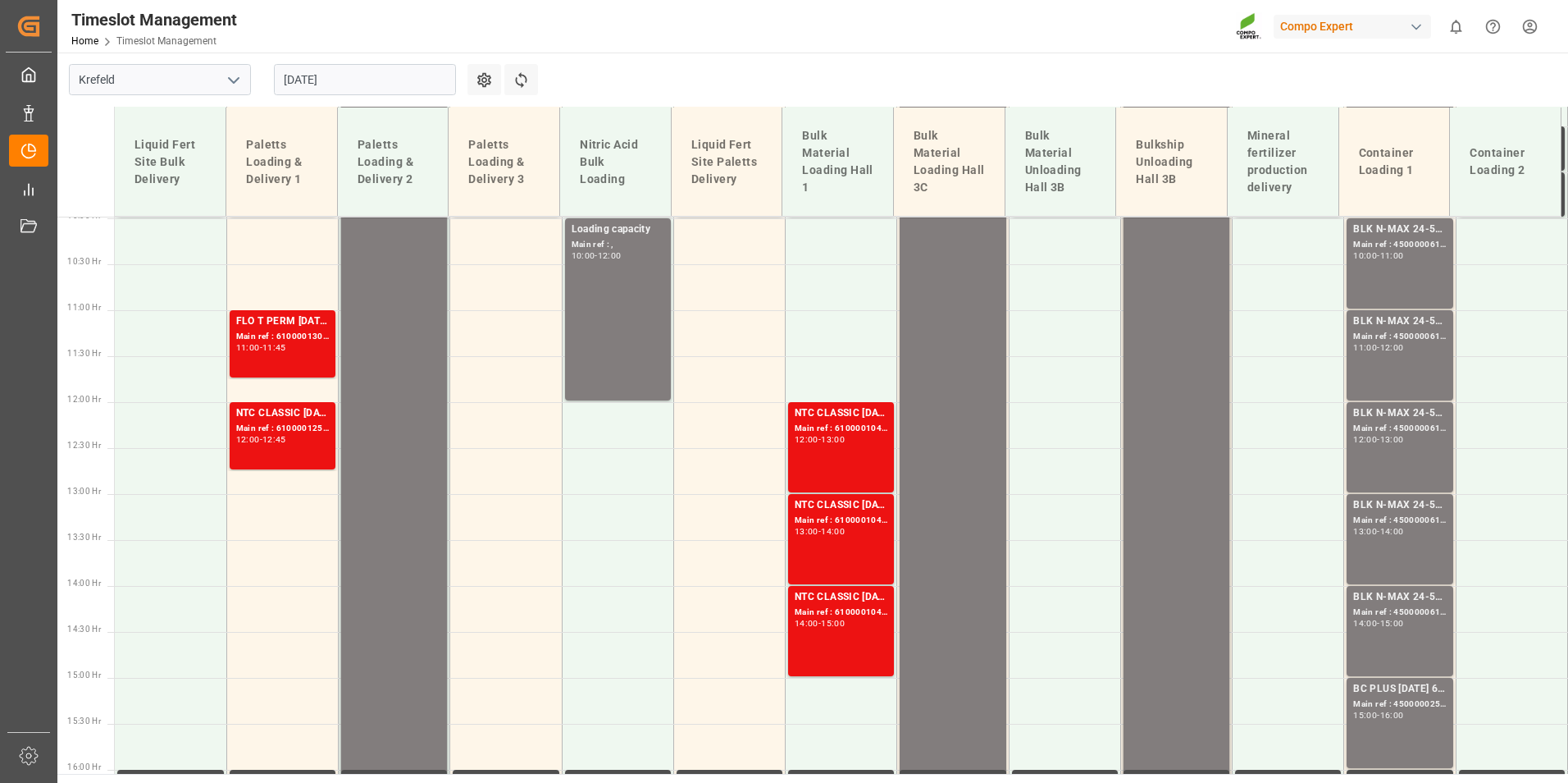
click at [1395, 381] on div "BLK N-MAX 24-5-5 25KG (x42) INT MTO; Main ref : 4500000615, 2000000562; 11:00 -…" at bounding box center [1400, 355] width 93 height 84
click at [1404, 443] on div "12:00 - 13:00" at bounding box center [1400, 440] width 93 height 9
click at [1405, 502] on div "BLK N-MAX 24-5-5 25KG (x42) INT MTO;" at bounding box center [1400, 505] width 93 height 16
click at [1405, 624] on div "15:00" at bounding box center [1391, 623] width 24 height 8
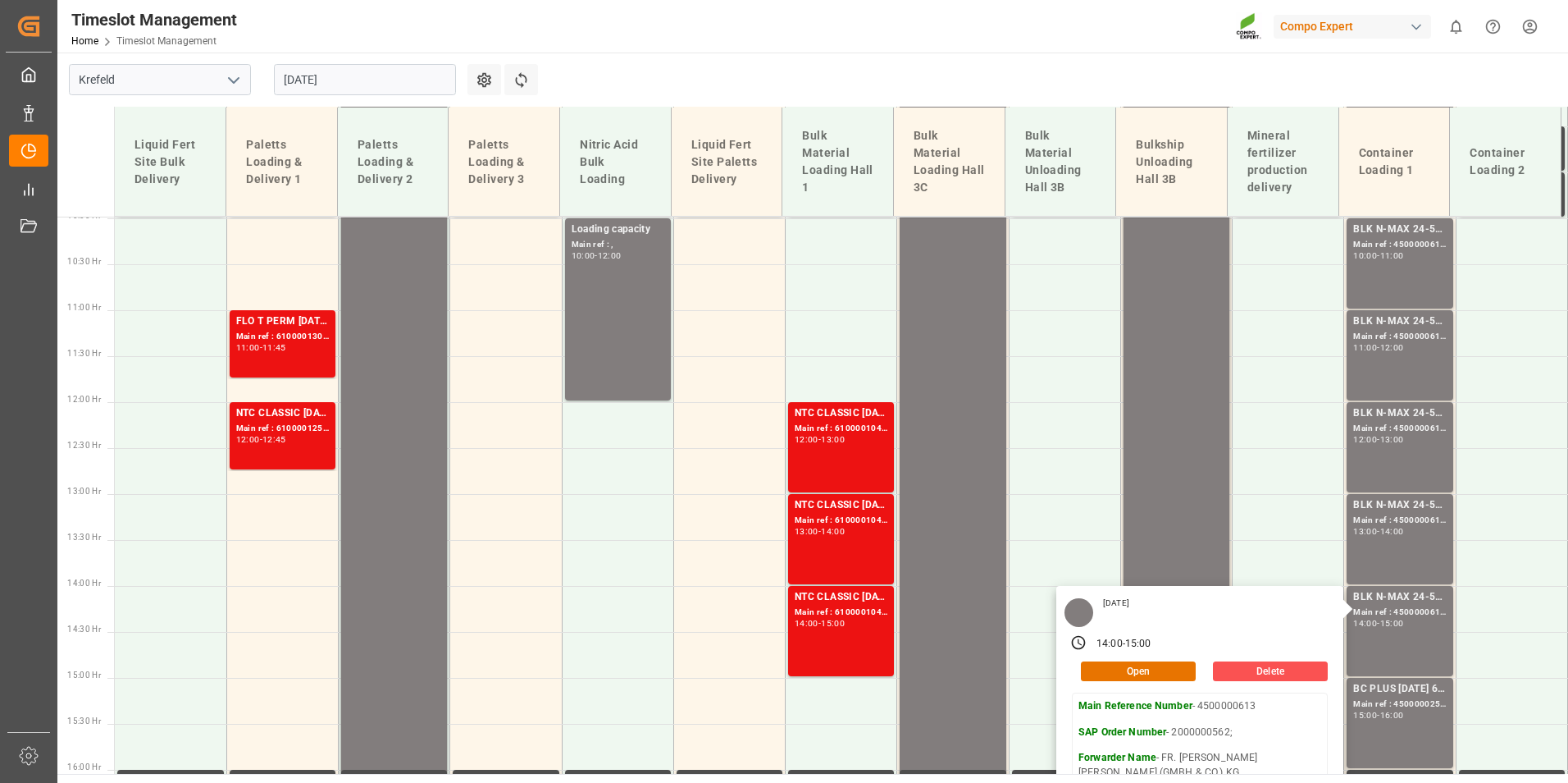
scroll to position [1246, 0]
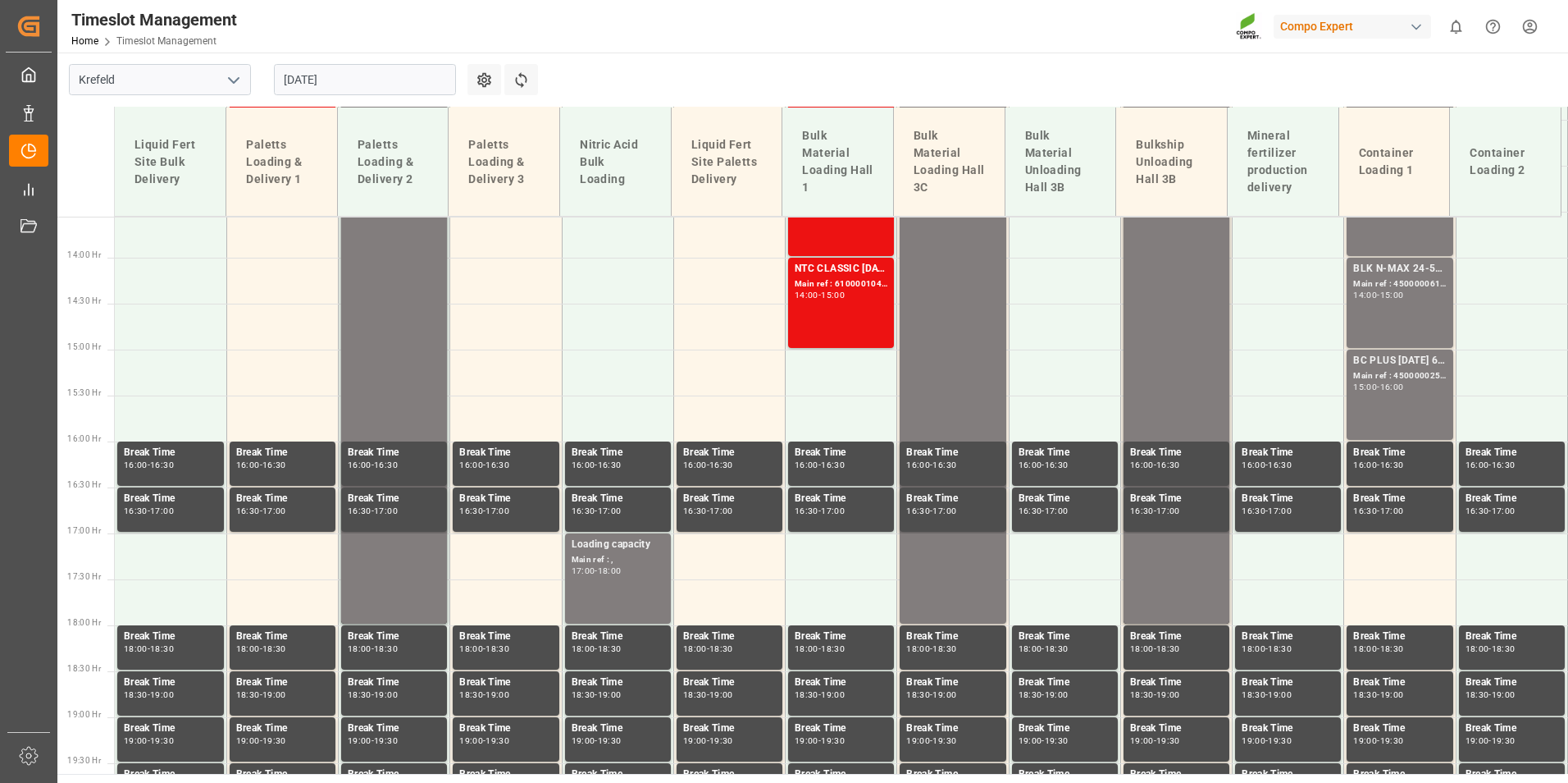
click at [1381, 400] on div "BC PLUS [DATE] 6M 25kg (x42) INT; Main ref : 4500000251, 2000000104; 15:00 - 16…" at bounding box center [1400, 395] width 93 height 84
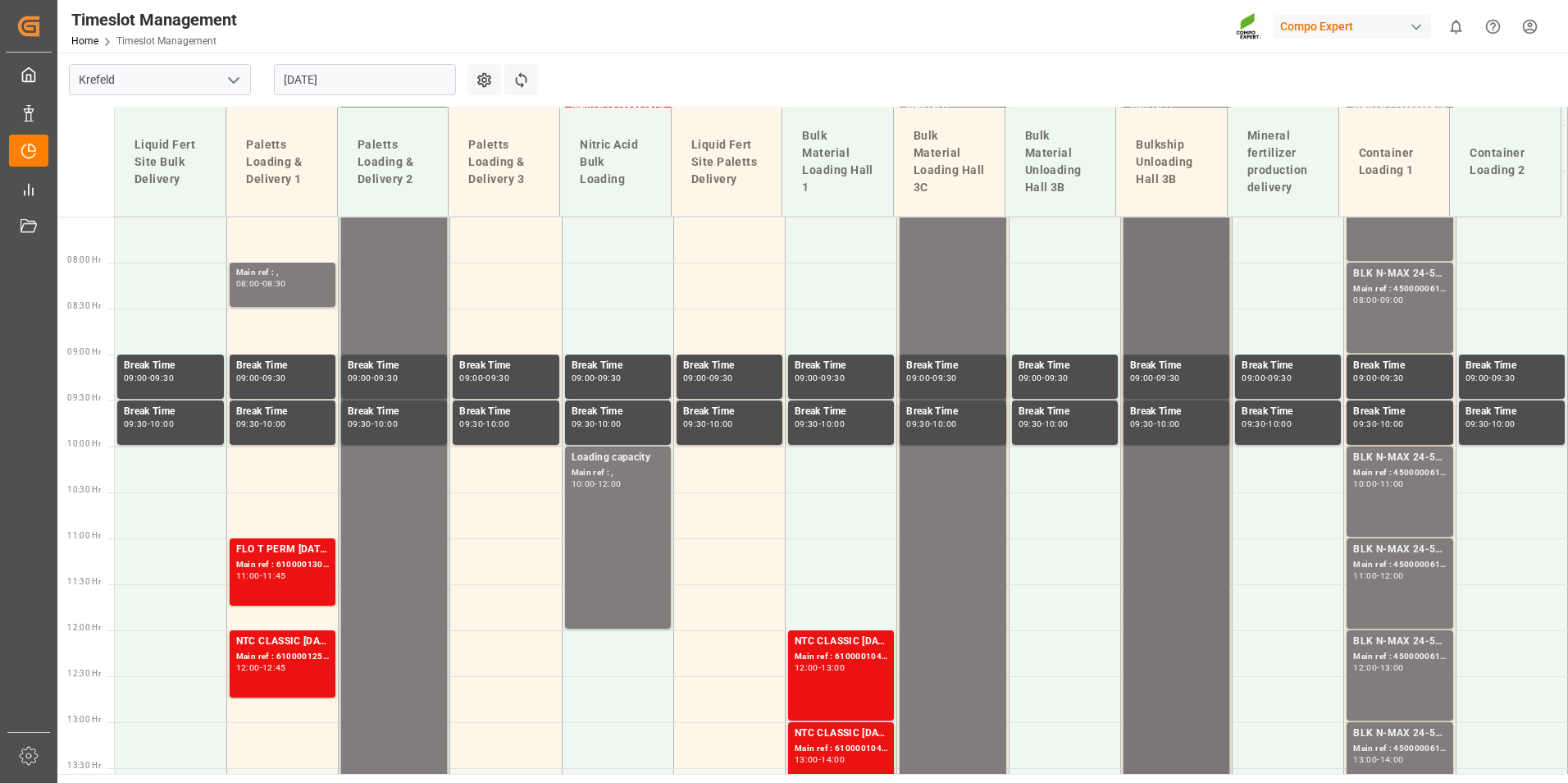
scroll to position [507, 0]
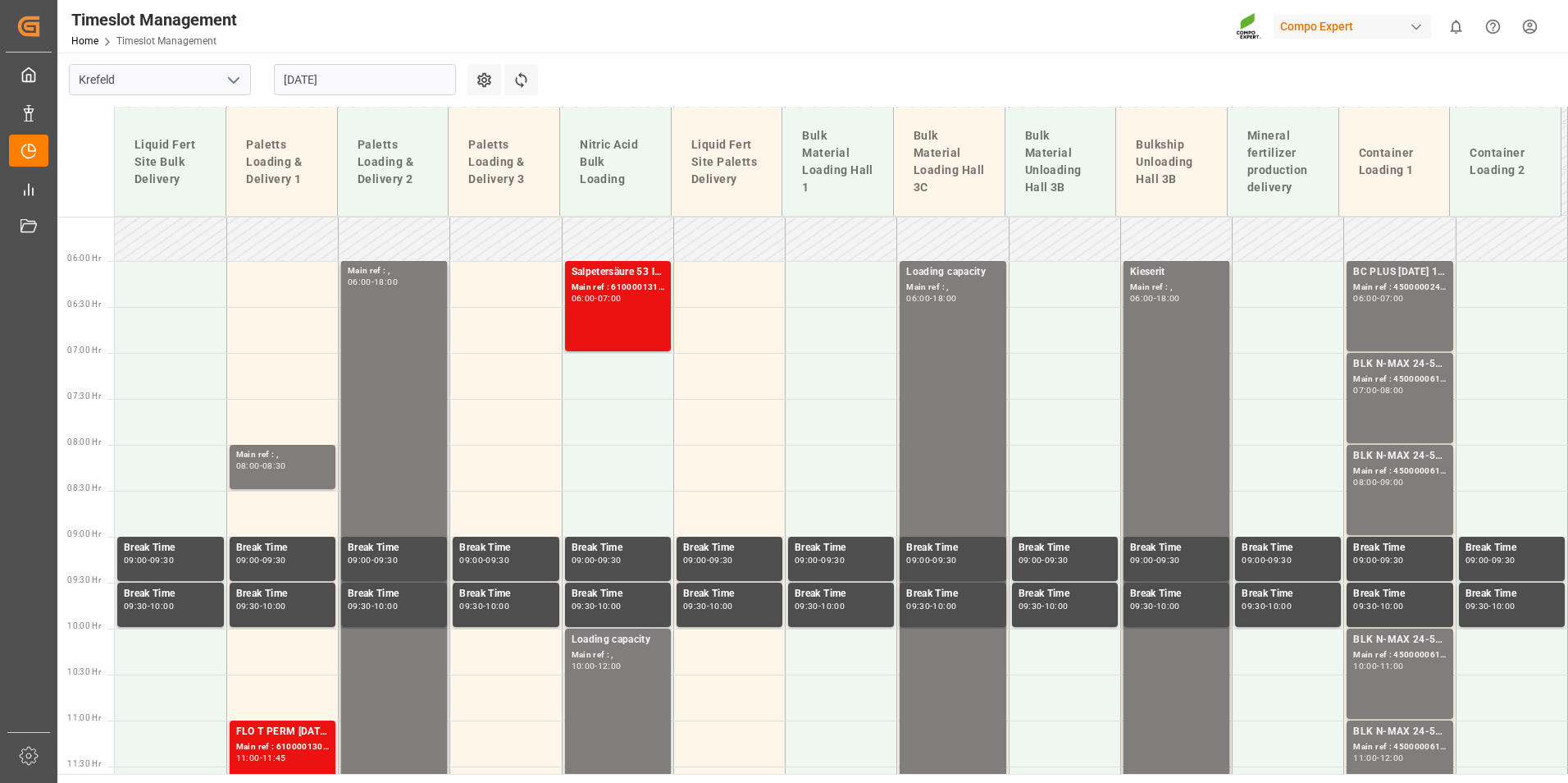
click at [403, 78] on input "[DATE]" at bounding box center [364, 79] width 182 height 31
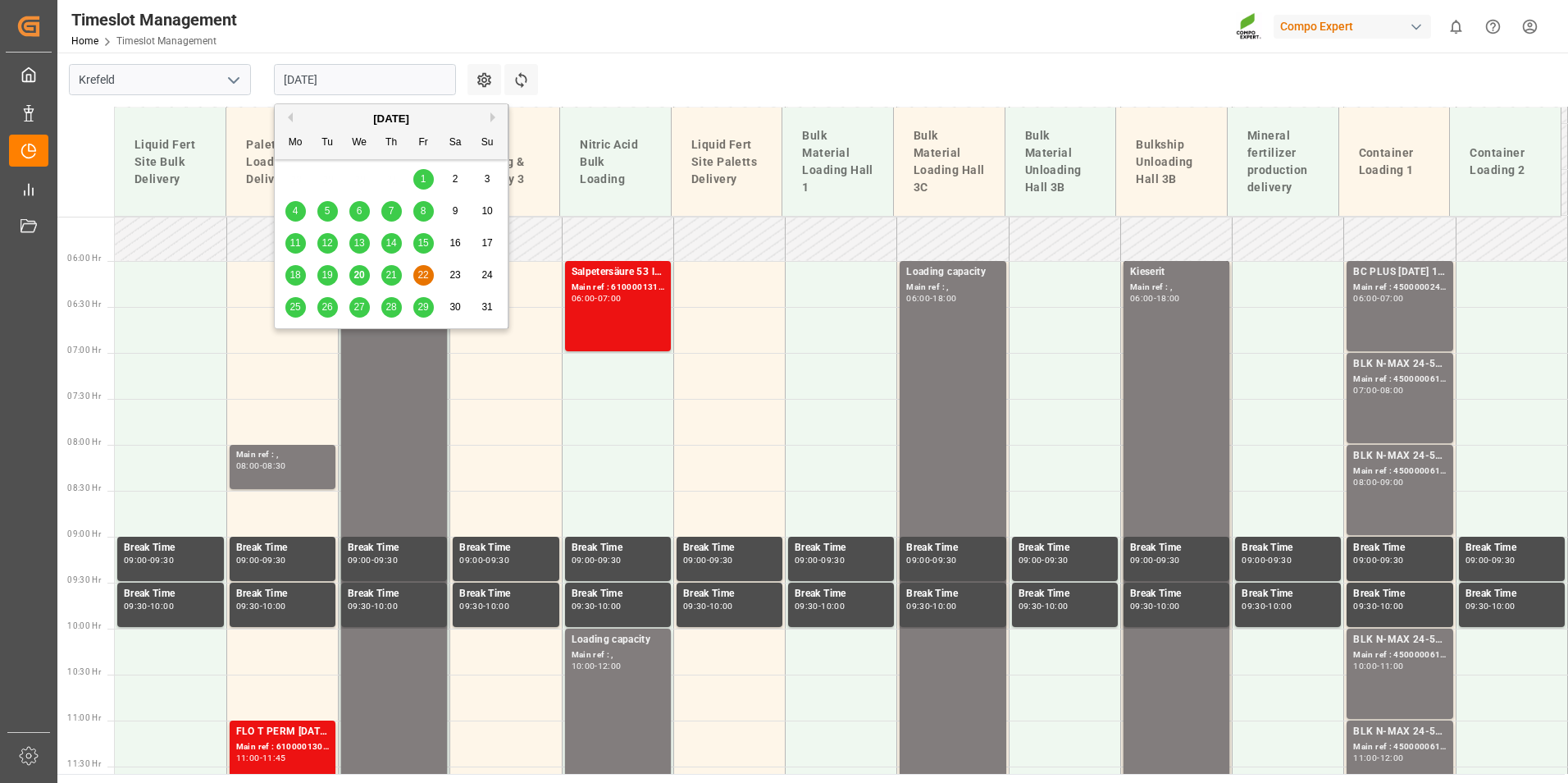
click at [364, 270] on span "20" at bounding box center [358, 275] width 10 height 11
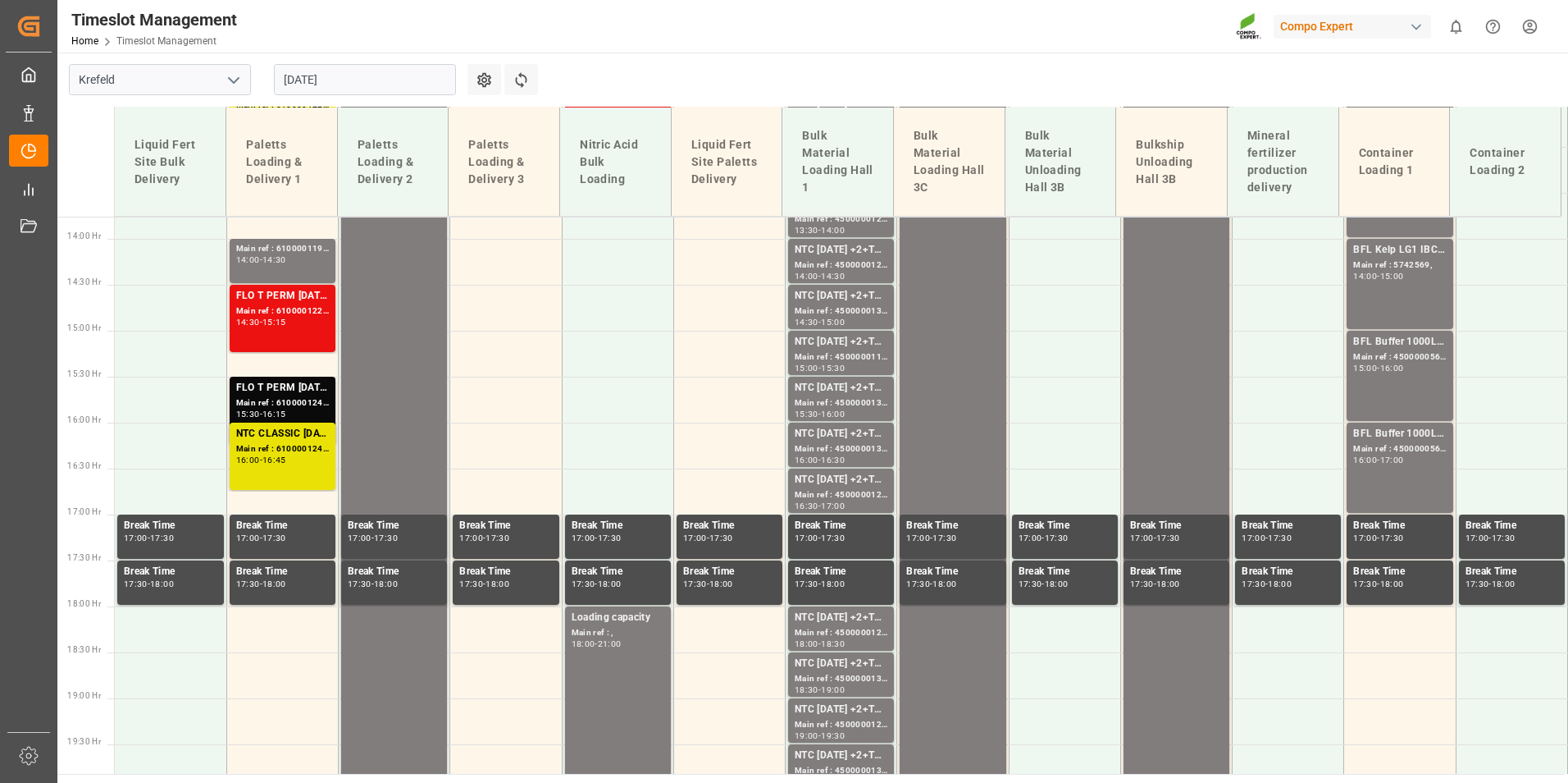
scroll to position [1328, 0]
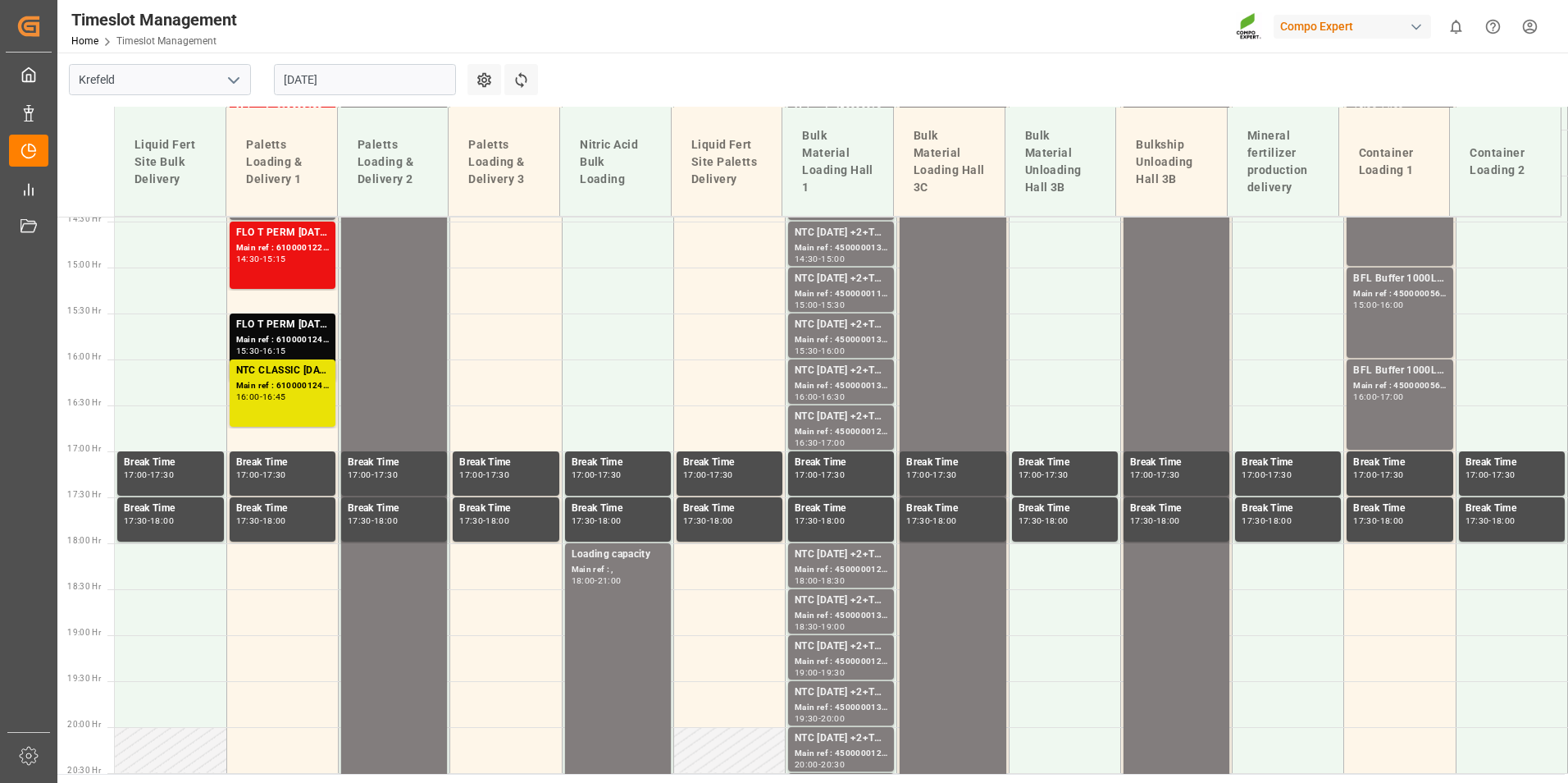
click at [339, 87] on input "[DATE]" at bounding box center [364, 79] width 182 height 31
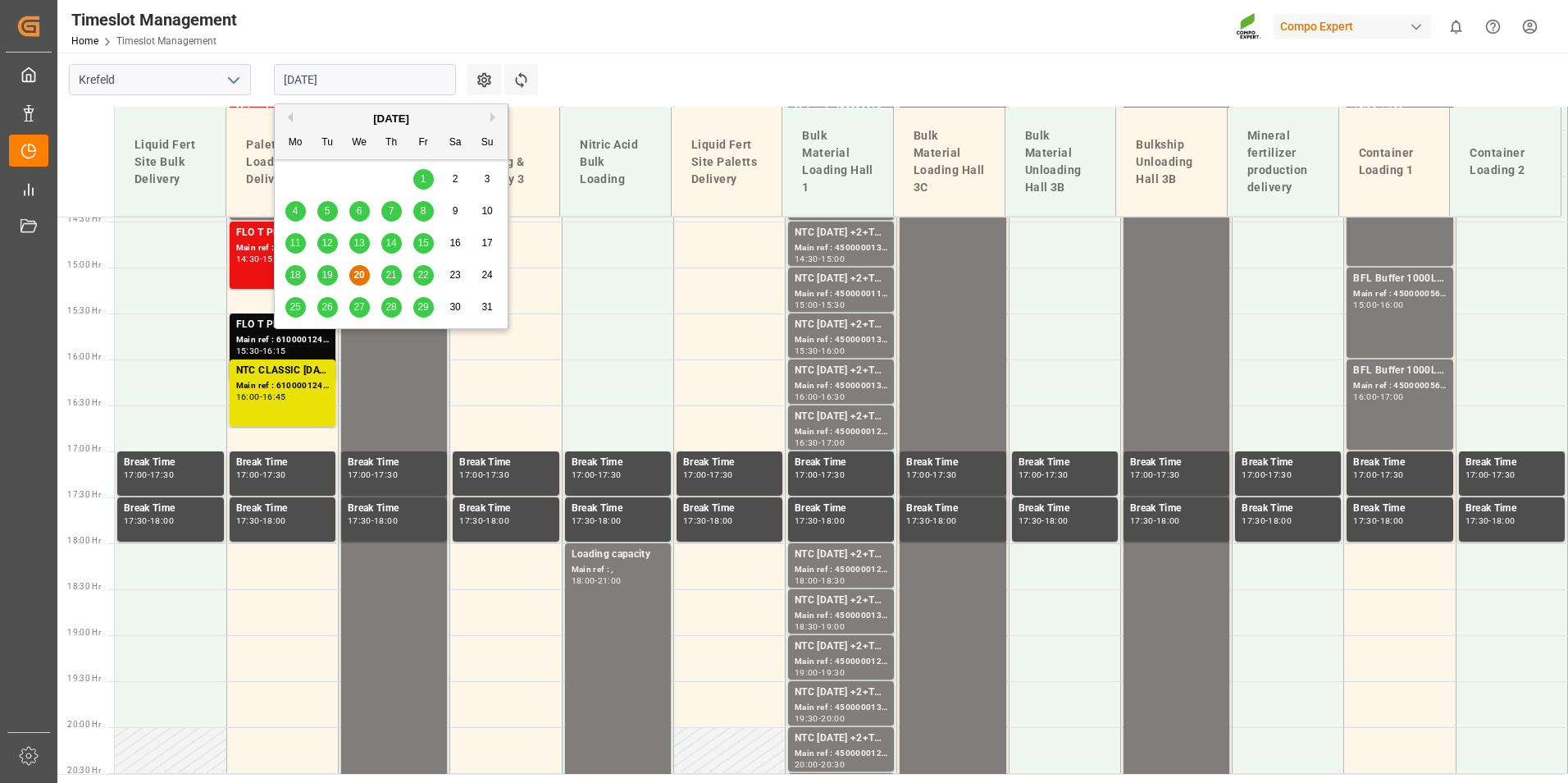
click at [422, 276] on span "22" at bounding box center [422, 275] width 10 height 11
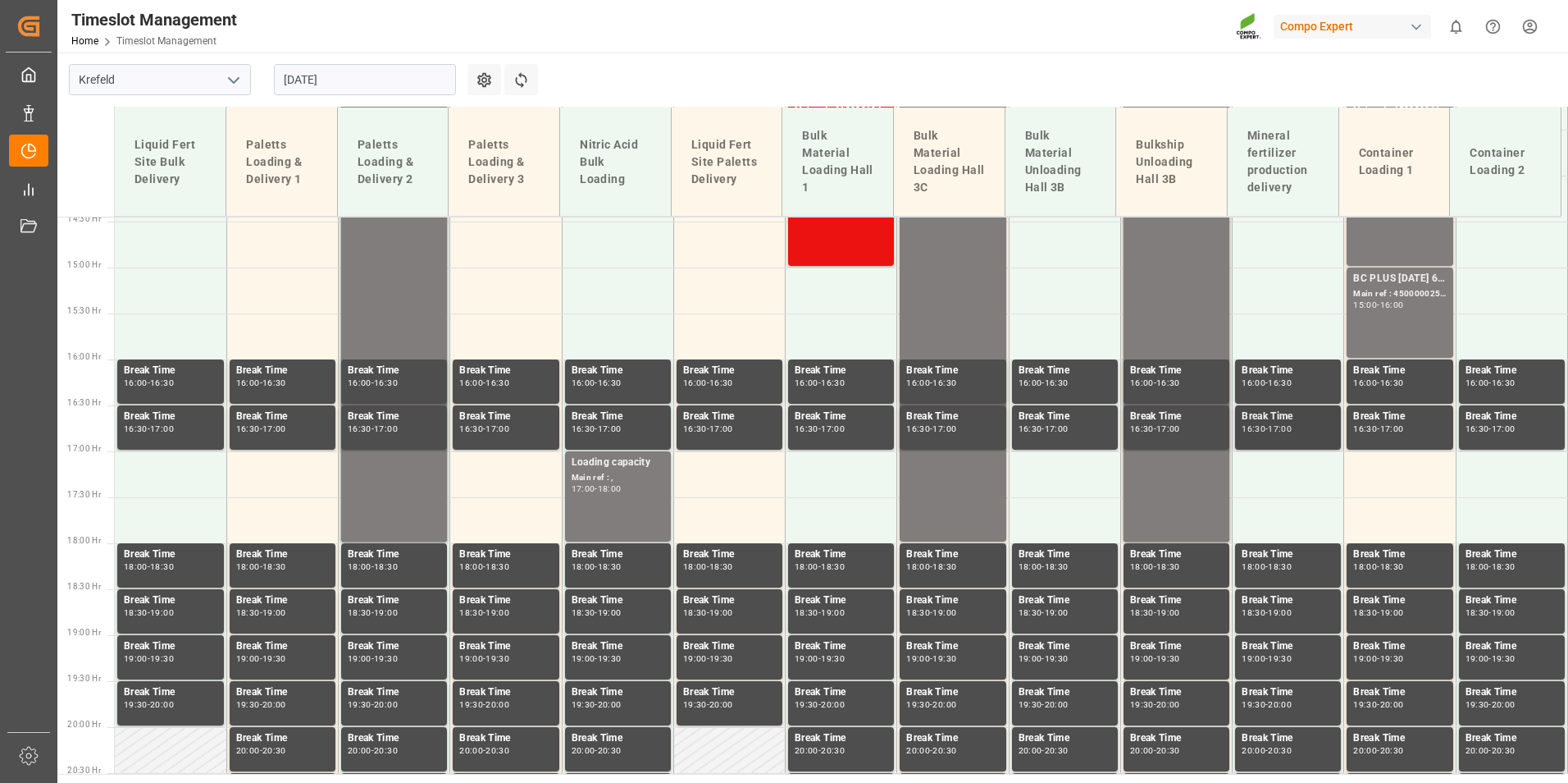
scroll to position [1081, 0]
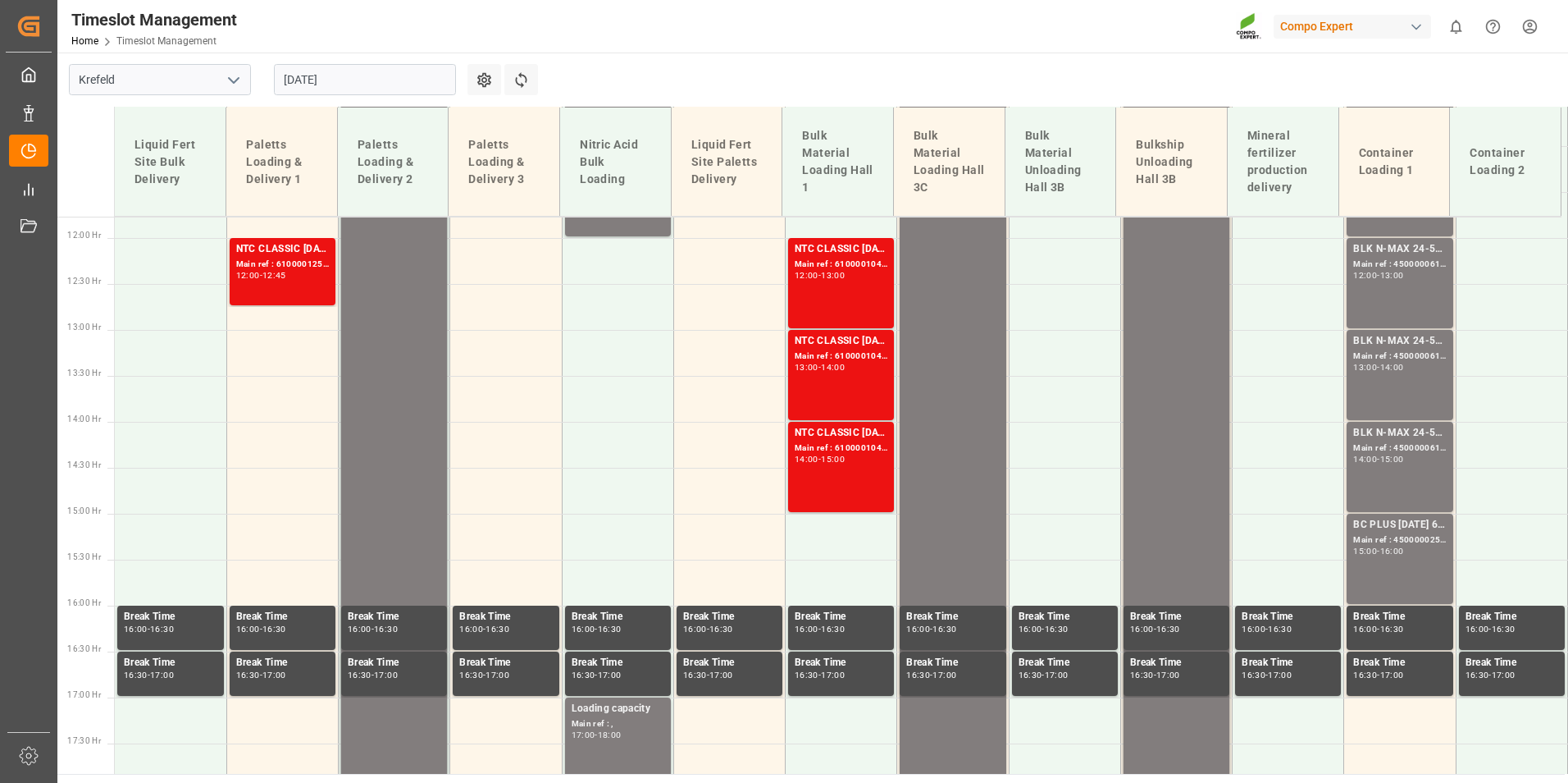
click at [329, 88] on input "[DATE]" at bounding box center [364, 79] width 182 height 31
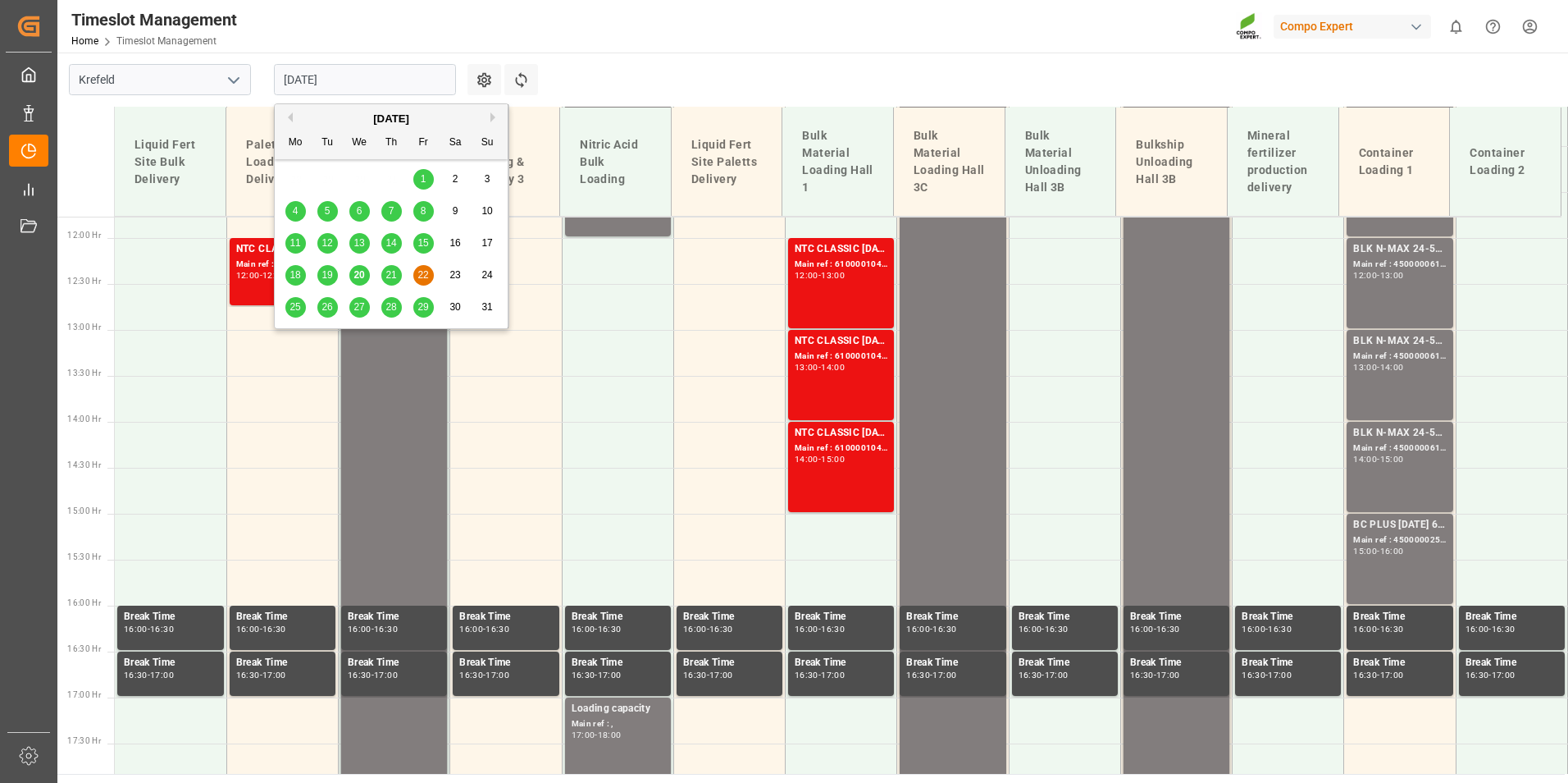
click at [371, 274] on div "18 19 20 21 22 23 24" at bounding box center [391, 276] width 224 height 32
click at [365, 281] on div "20" at bounding box center [360, 276] width 21 height 20
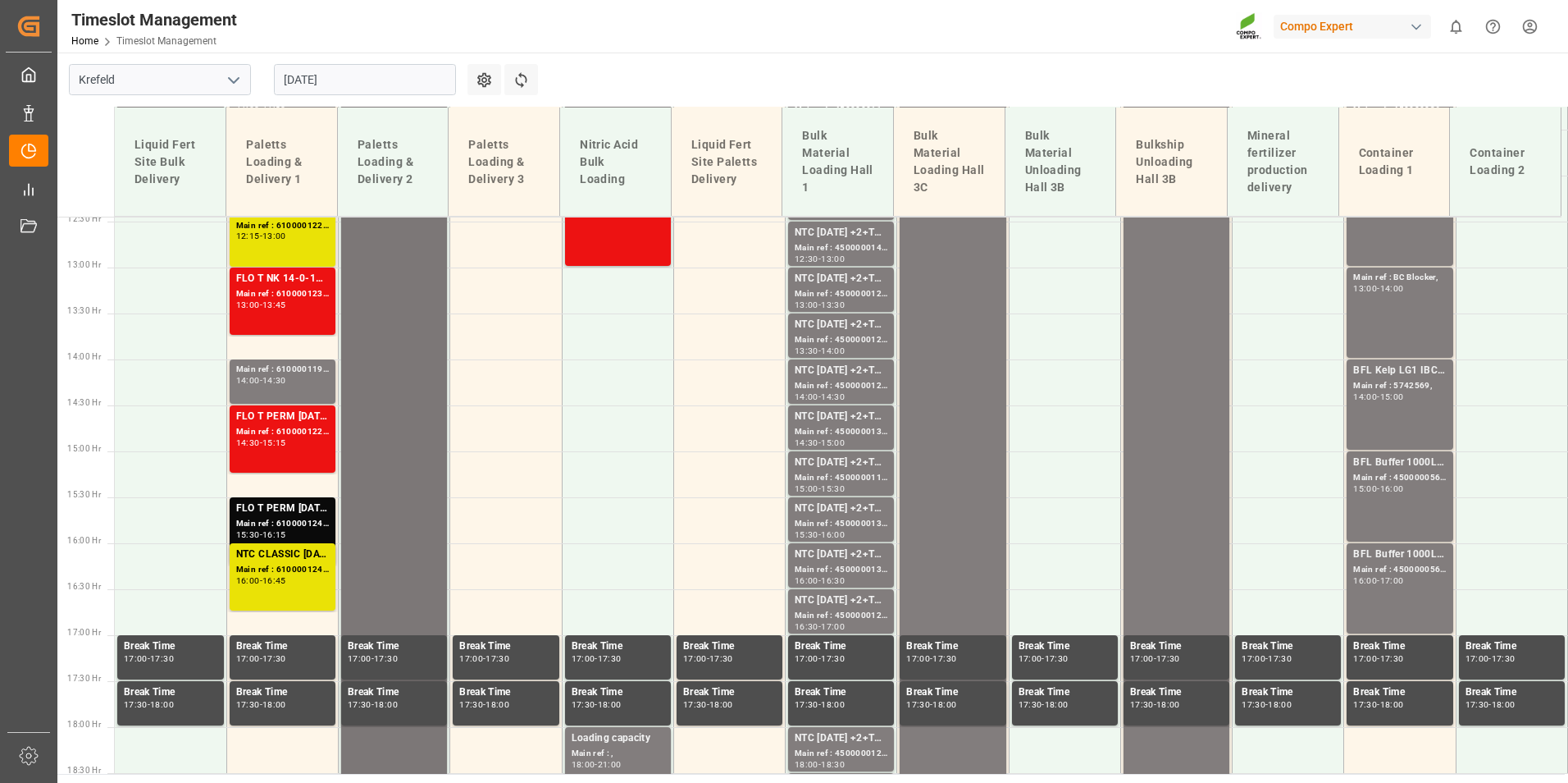
scroll to position [999, 0]
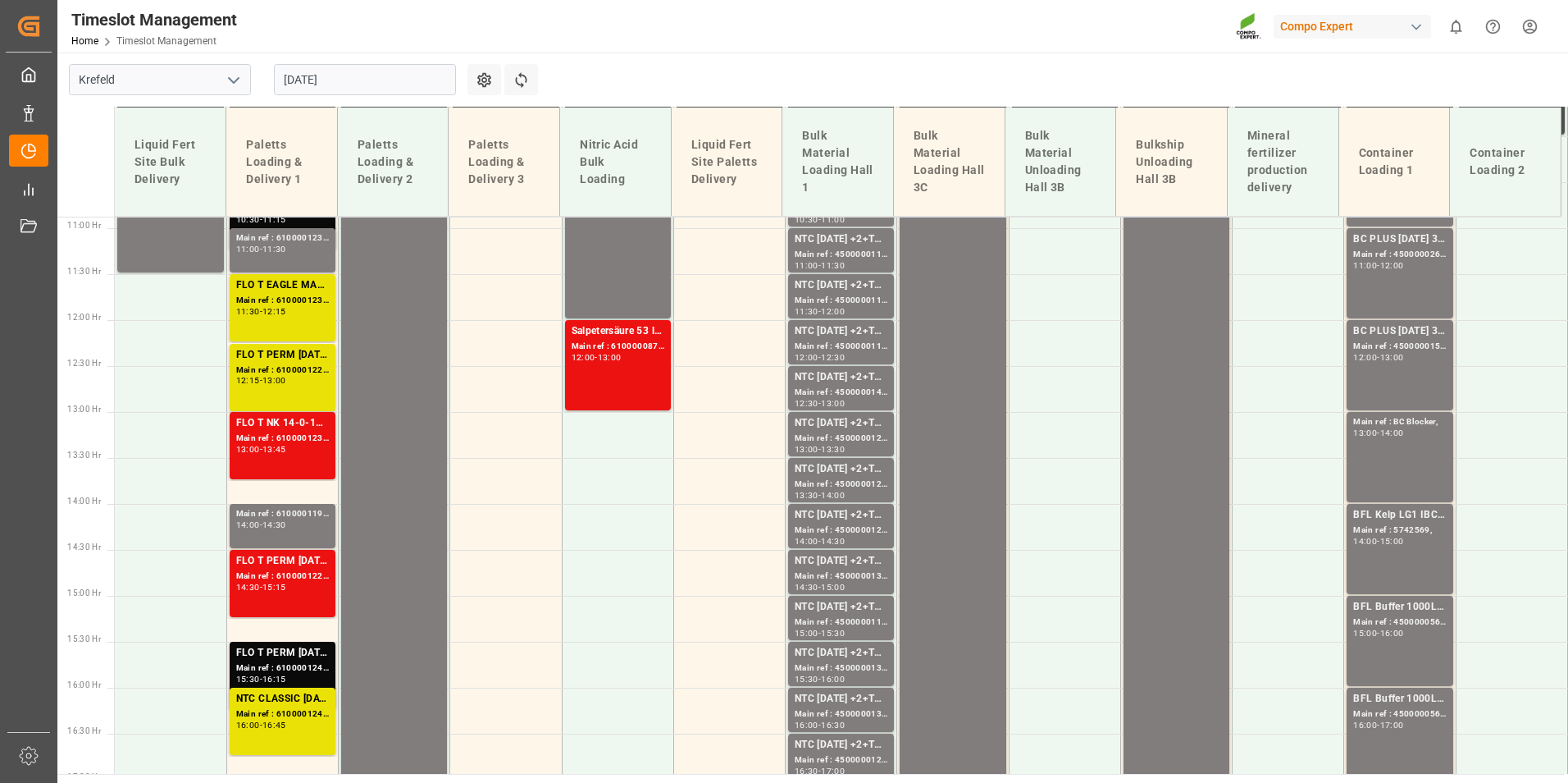
click at [364, 51] on div "Timeslot Management Home Timeslot Management Compo Expert 0 Notifications Only …" at bounding box center [807, 26] width 1523 height 53
click at [369, 75] on input "[DATE]" at bounding box center [364, 79] width 182 height 31
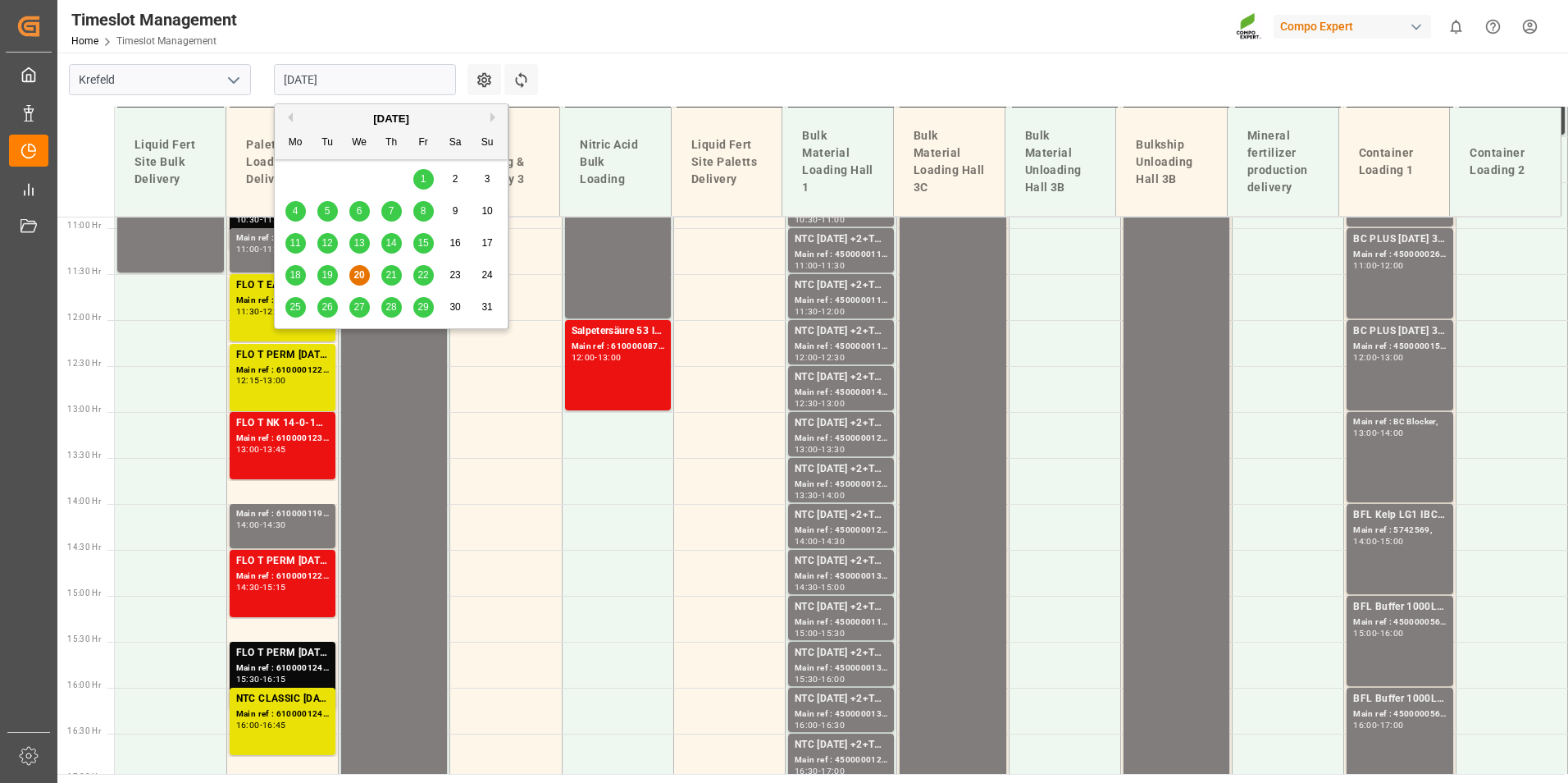
click at [391, 279] on span "21" at bounding box center [390, 275] width 10 height 11
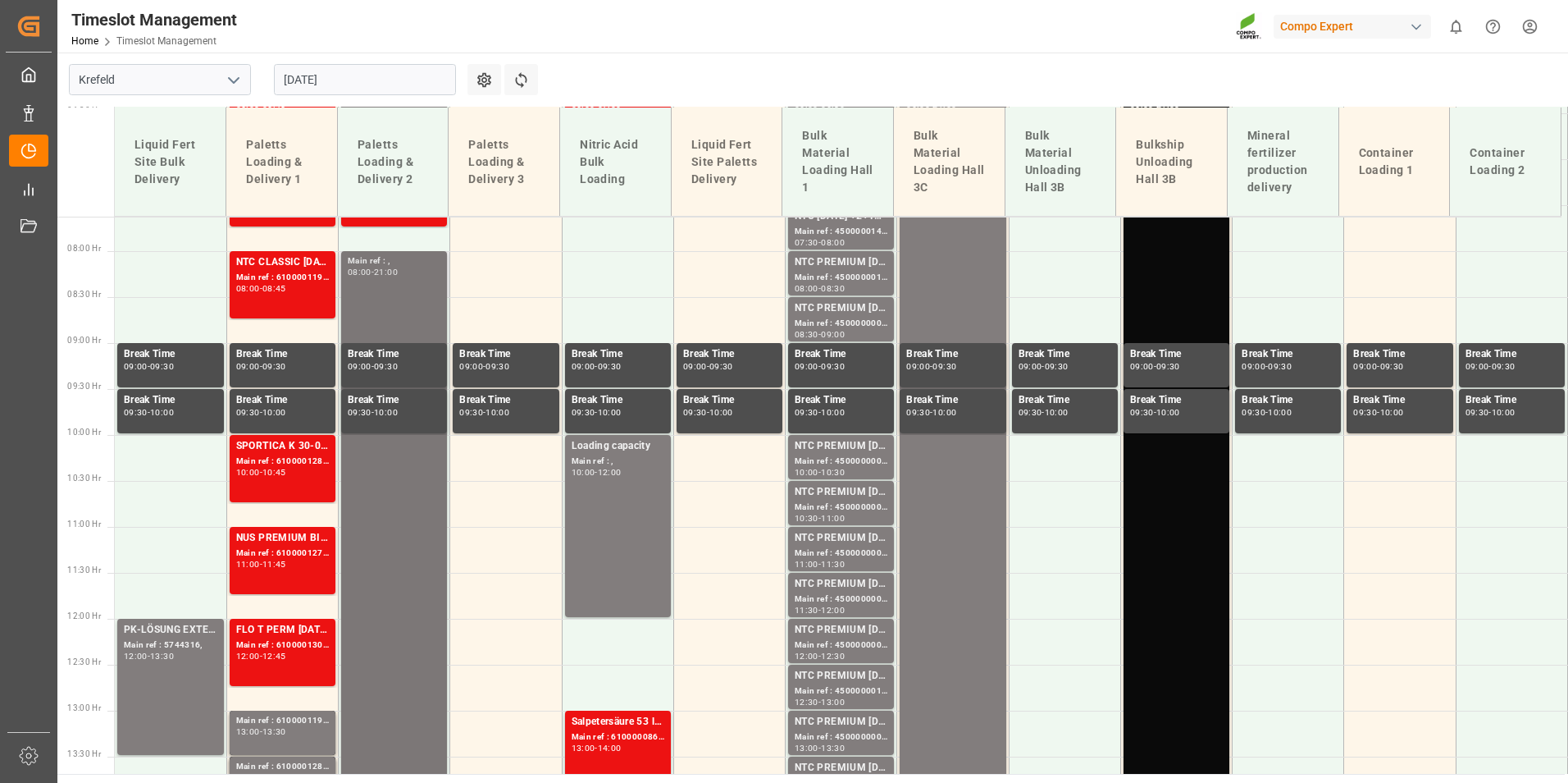
scroll to position [526, 0]
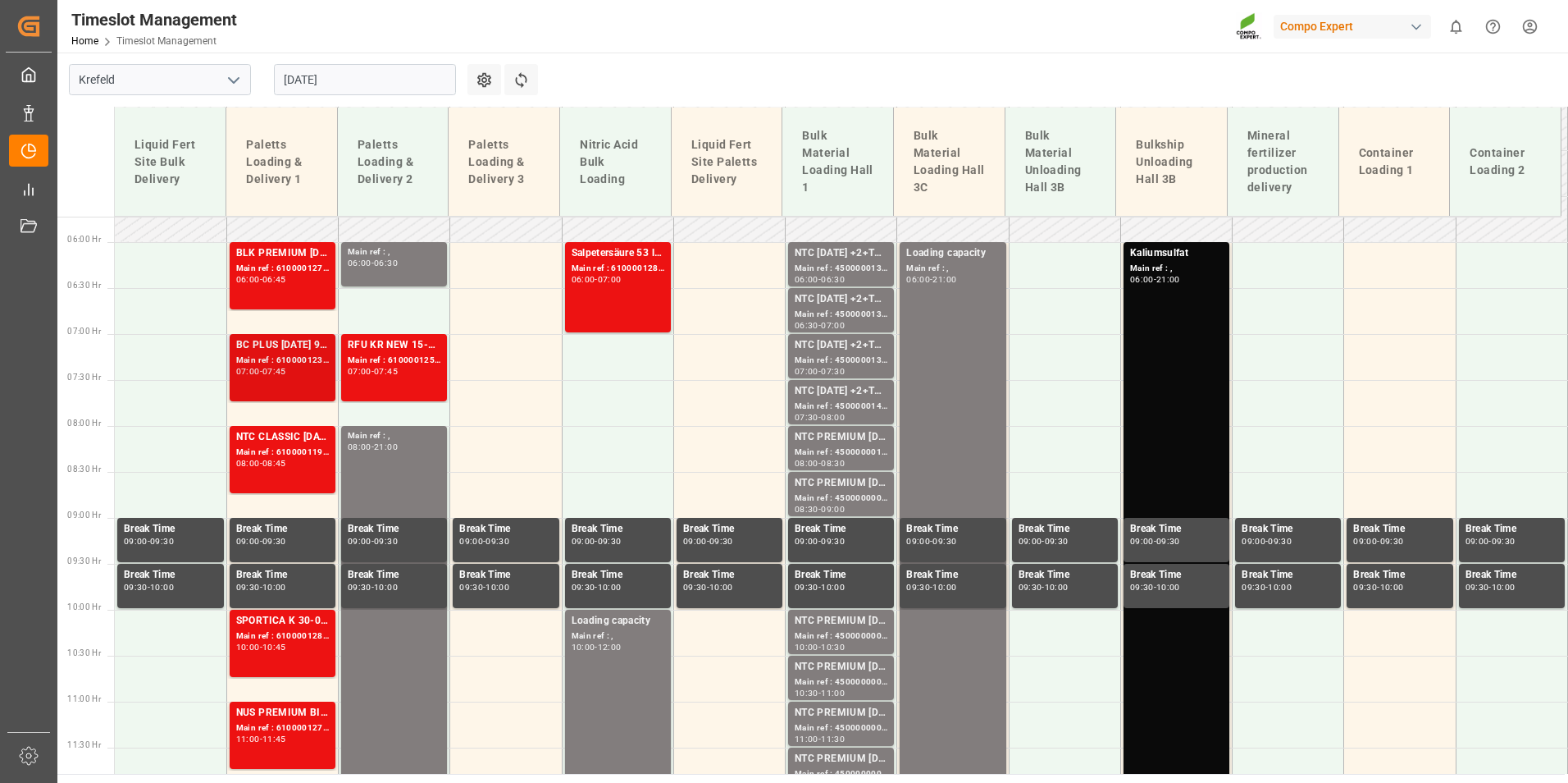
click at [315, 366] on div "Main ref : 6100001233, 2000001049;" at bounding box center [282, 360] width 93 height 14
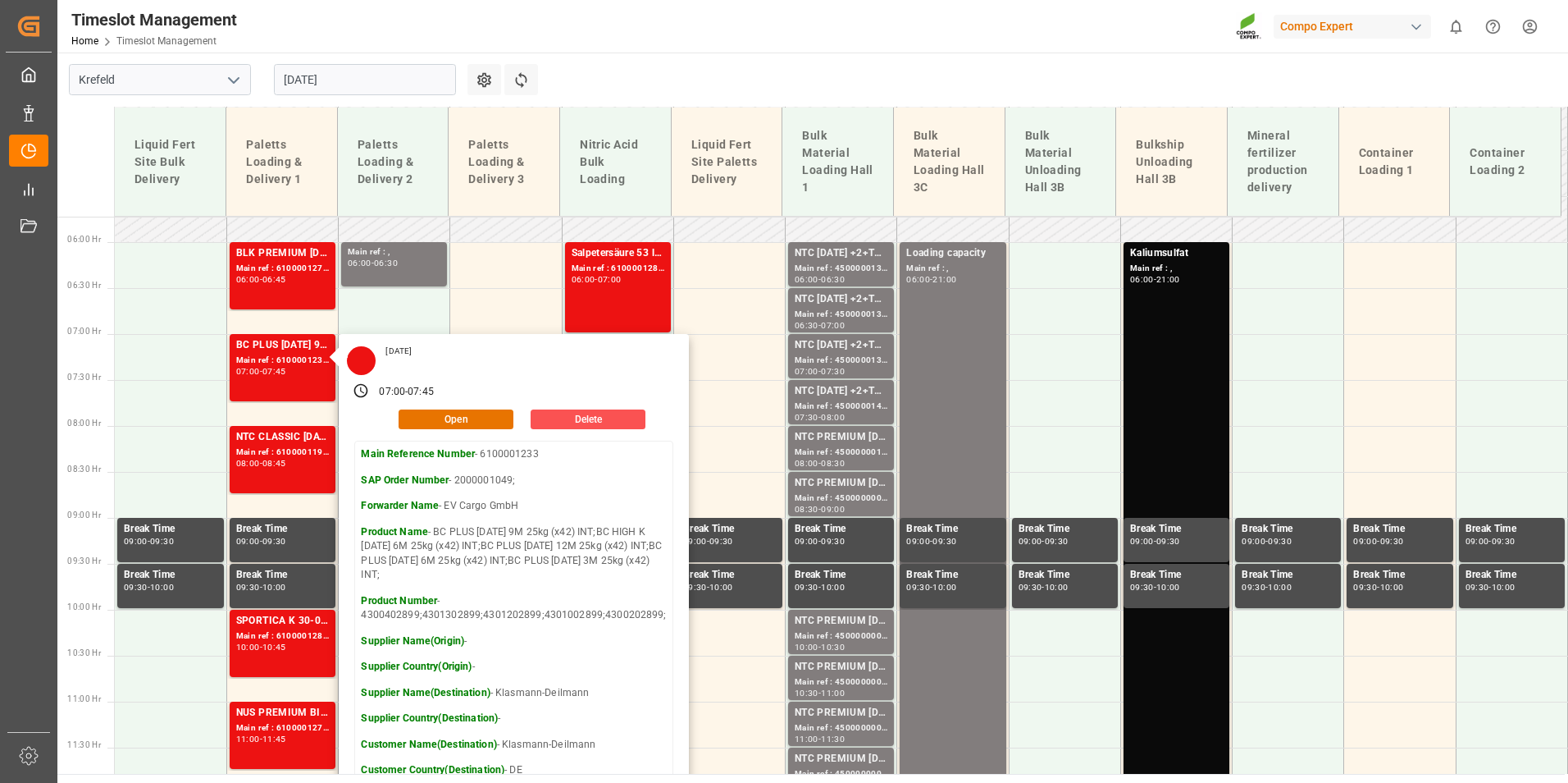
click at [710, 77] on main "Krefeld [DATE] Settings Refresh Time Slots Liquid Fert Site Bulk Delivery Palet…" at bounding box center [811, 414] width 1508 height 722
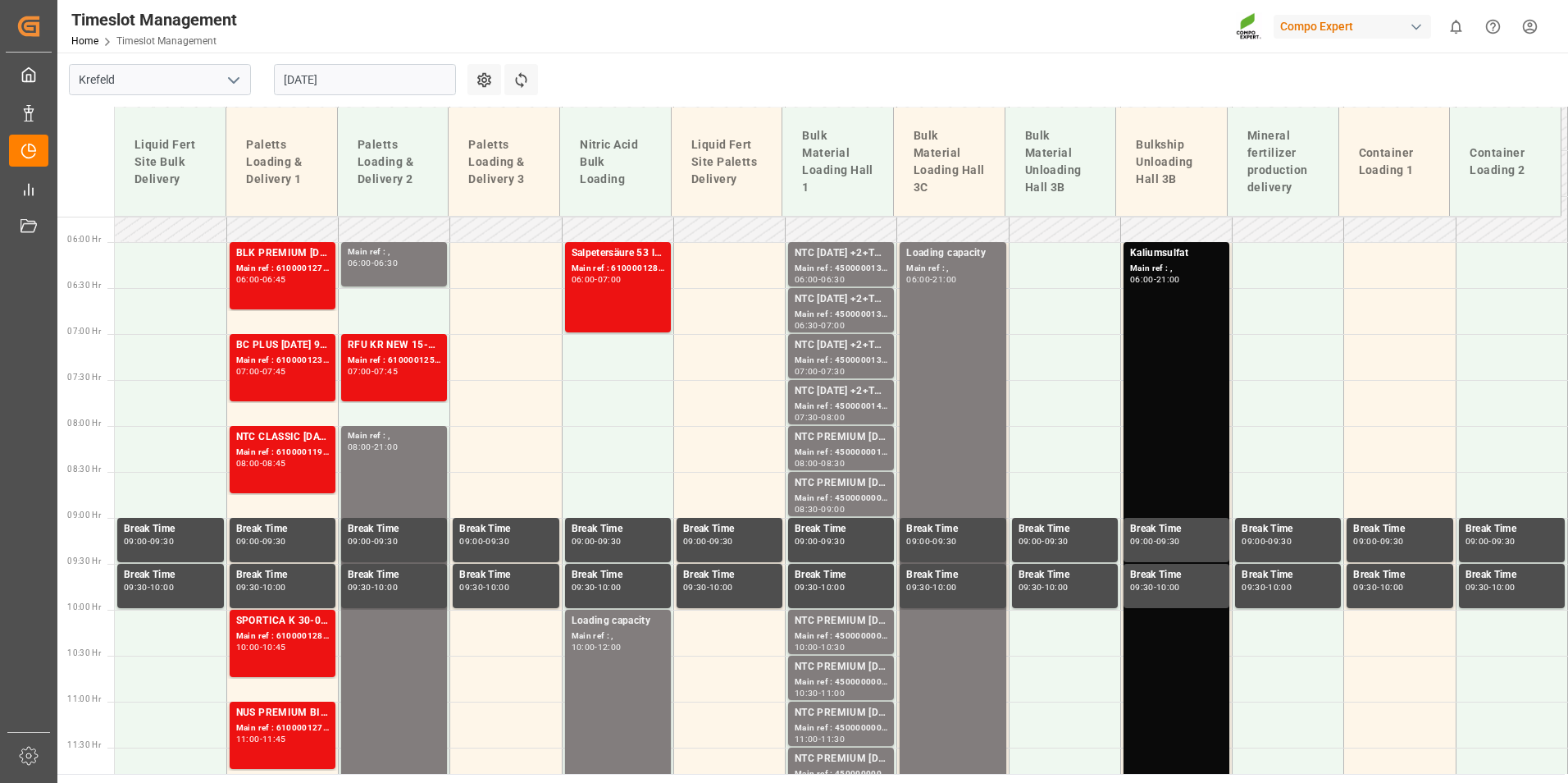
click at [391, 85] on input "[DATE]" at bounding box center [364, 79] width 182 height 31
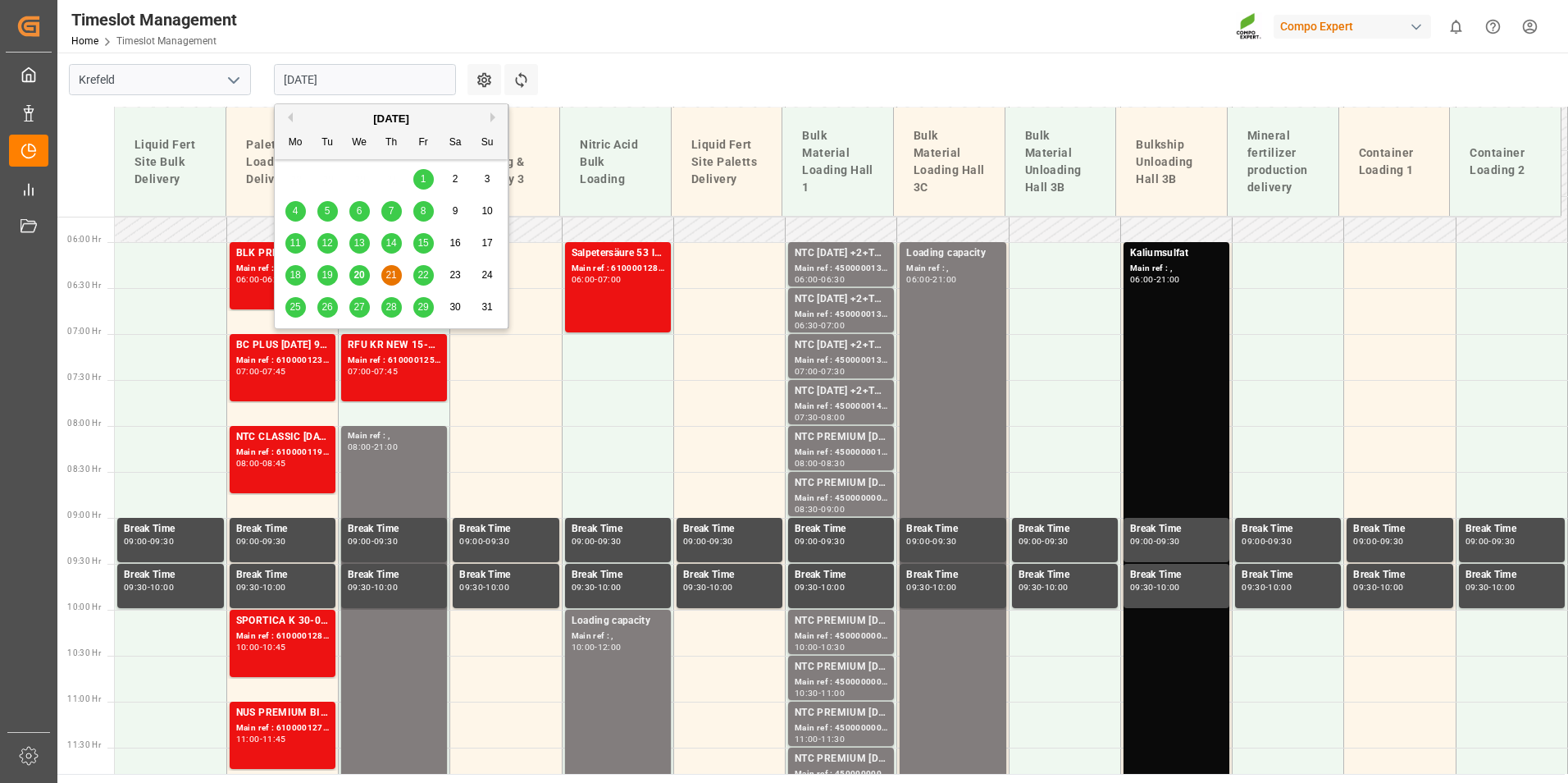
click at [422, 274] on span "22" at bounding box center [422, 275] width 10 height 11
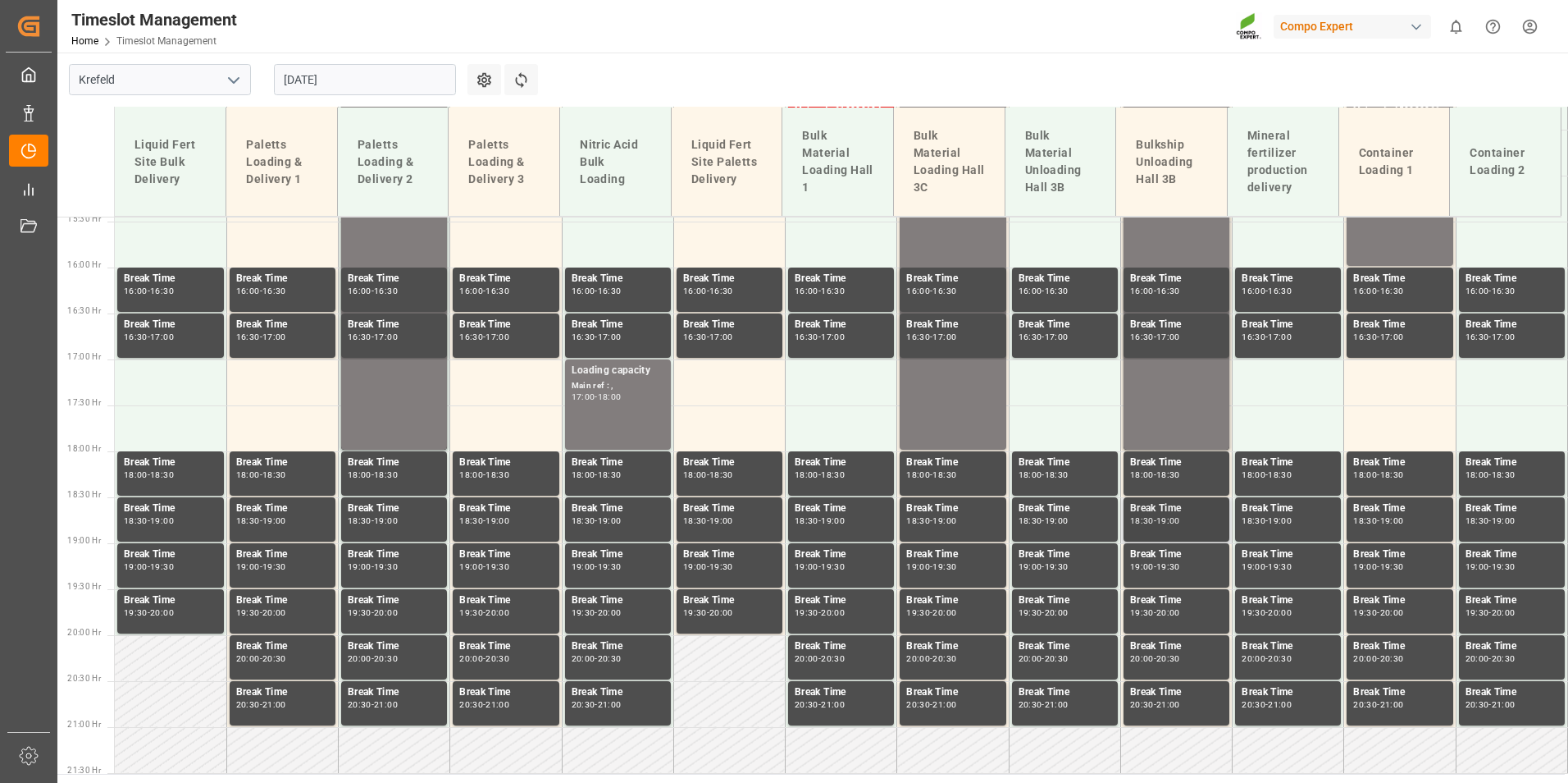
scroll to position [1092, 0]
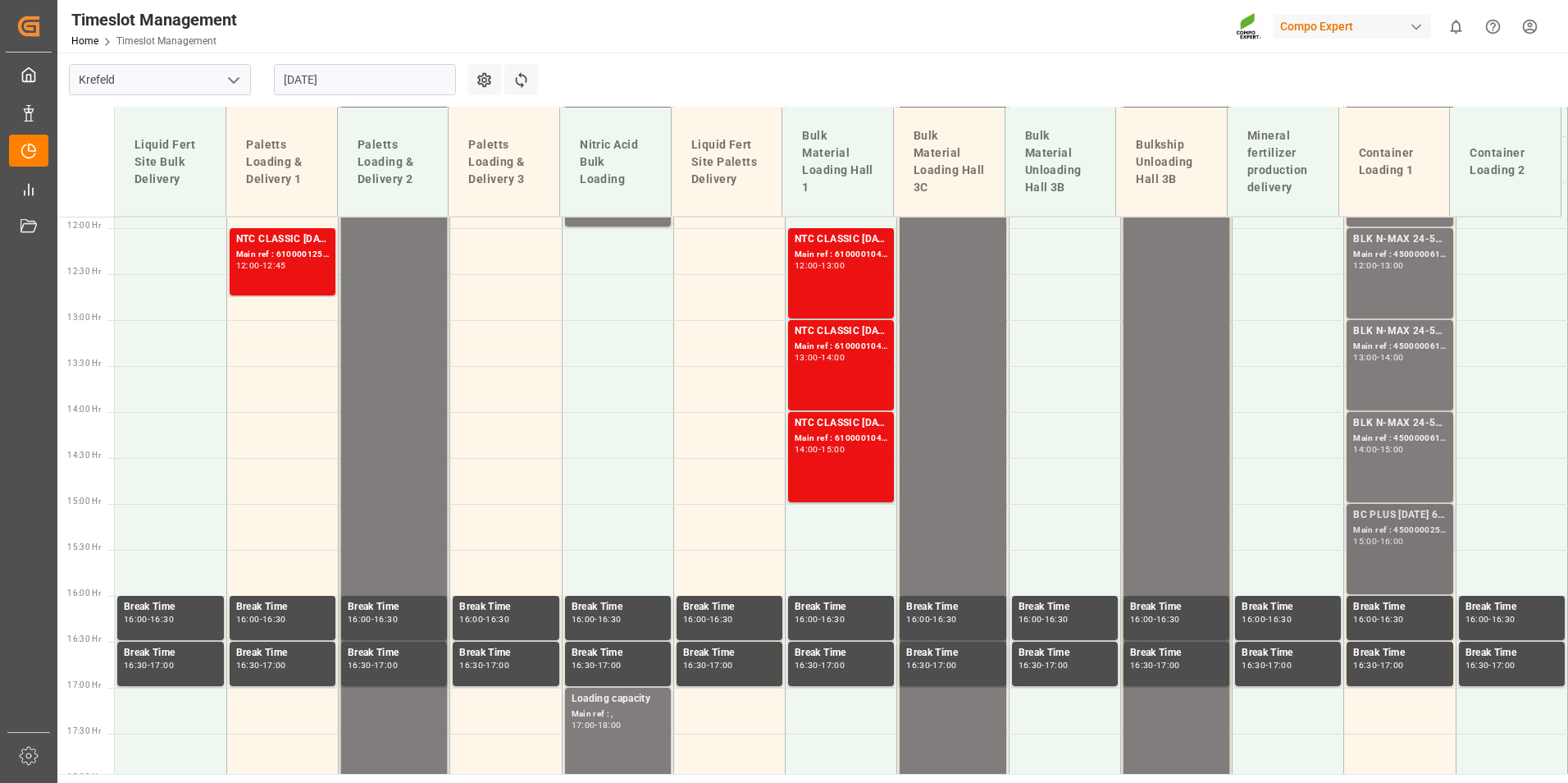
click at [1367, 541] on div "15:00" at bounding box center [1365, 541] width 24 height 8
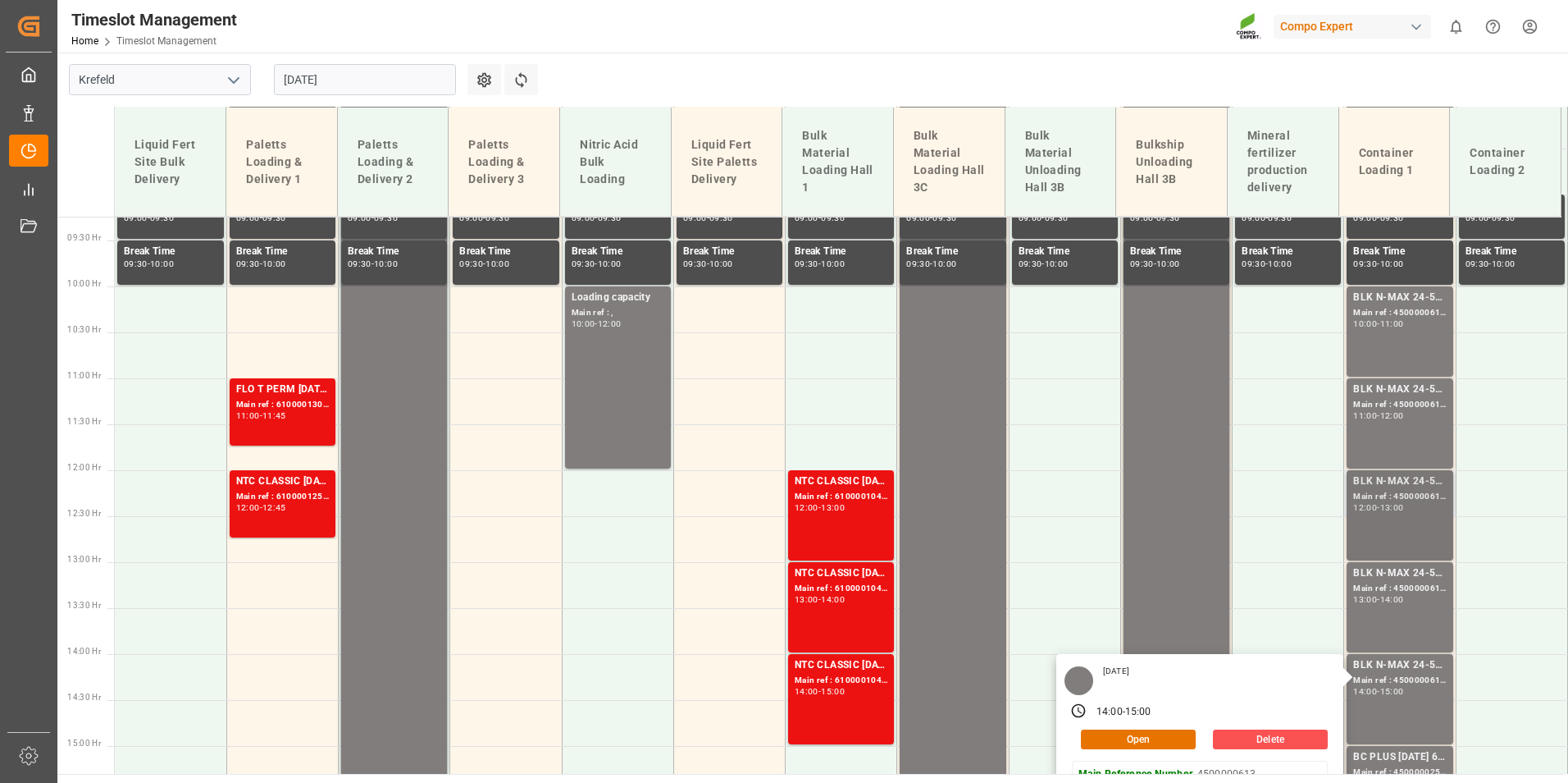
scroll to position [845, 0]
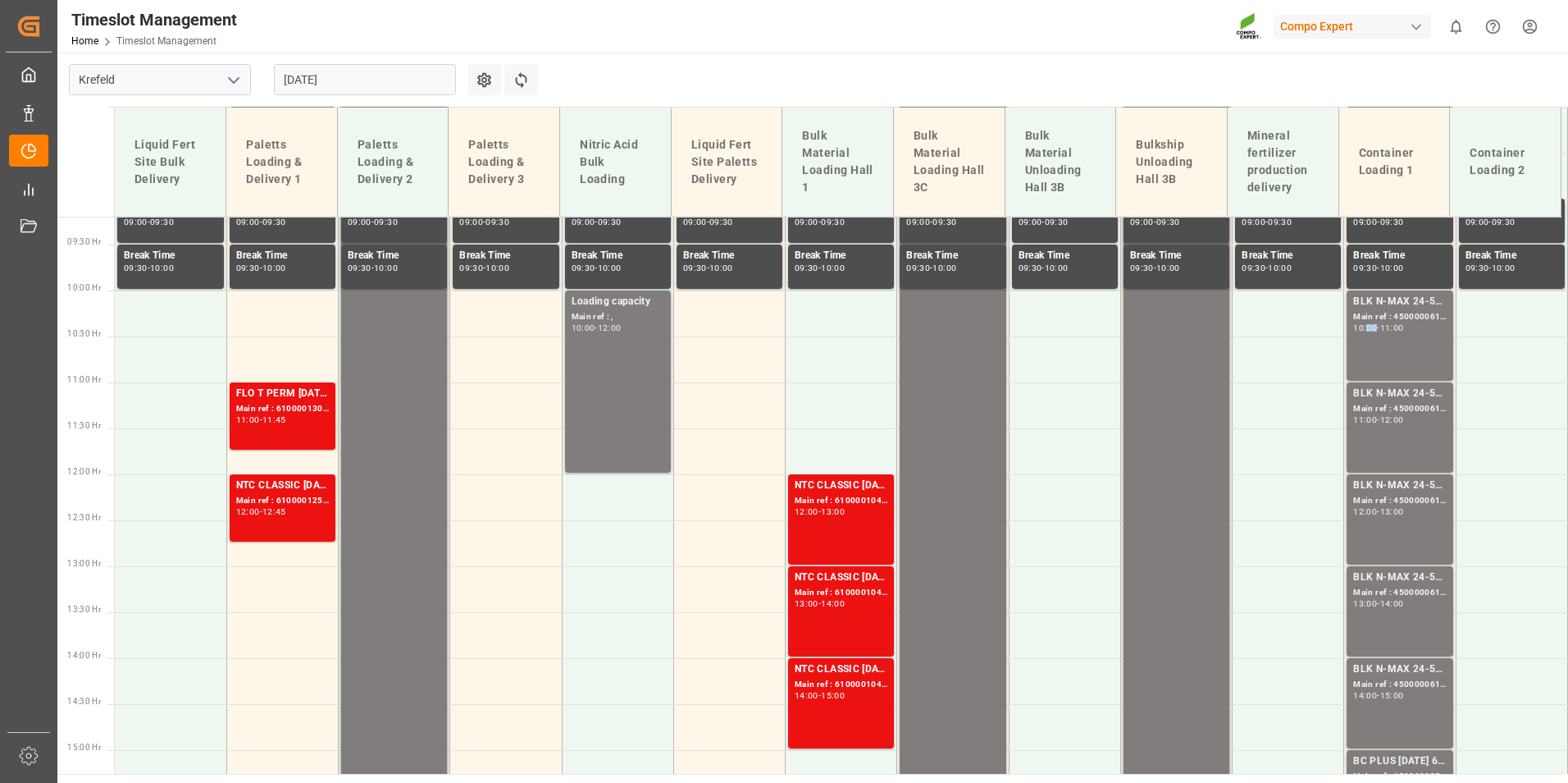
click at [1369, 350] on div "BLK N-MAX 24-5-5 25KG (x42) INT MTO; Main ref : 4500000612, 2000000562; 10:00 -…" at bounding box center [1400, 335] width 93 height 84
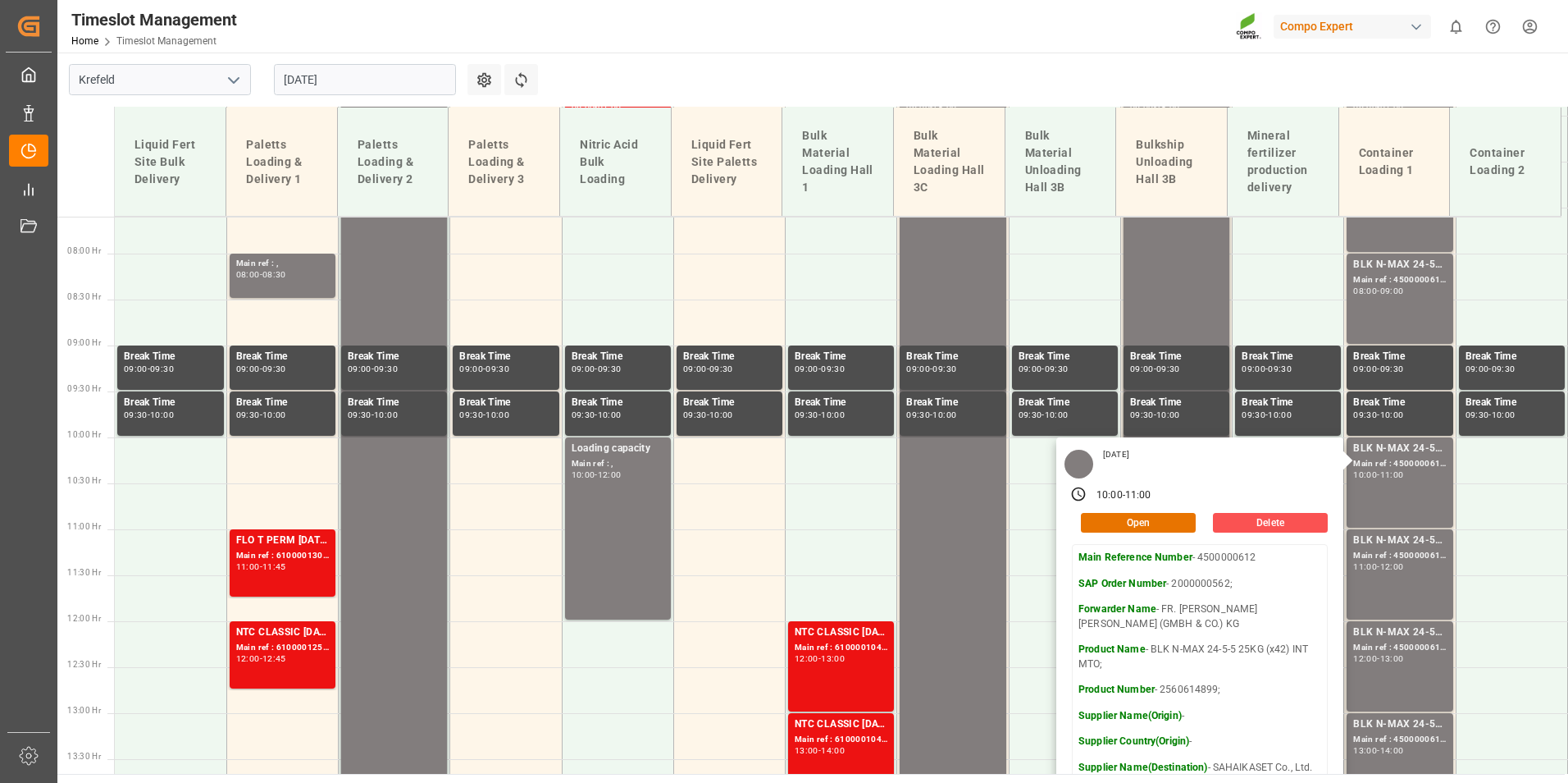
scroll to position [517, 0]
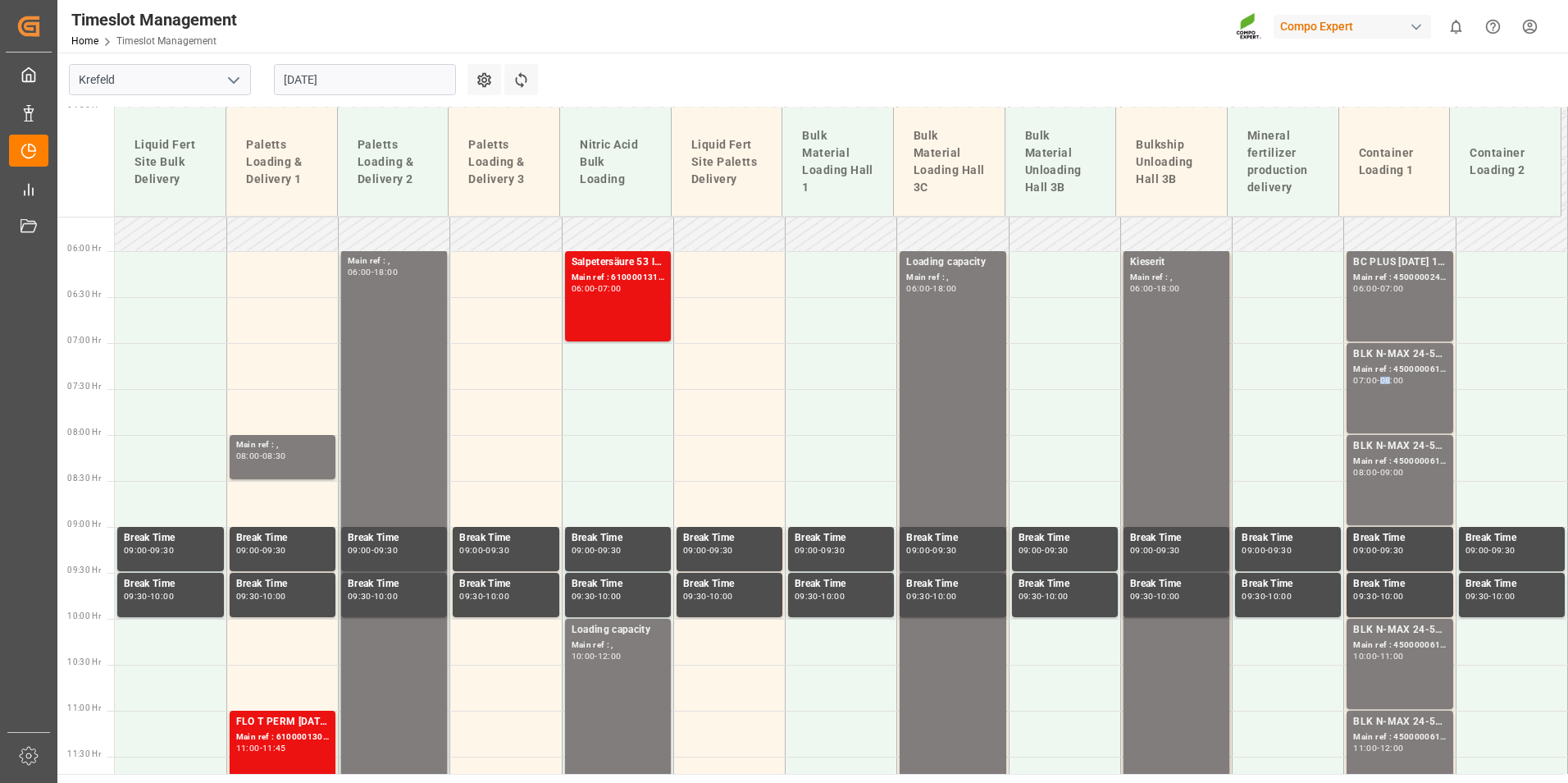
click at [1388, 379] on div "08:00" at bounding box center [1391, 381] width 24 height 8
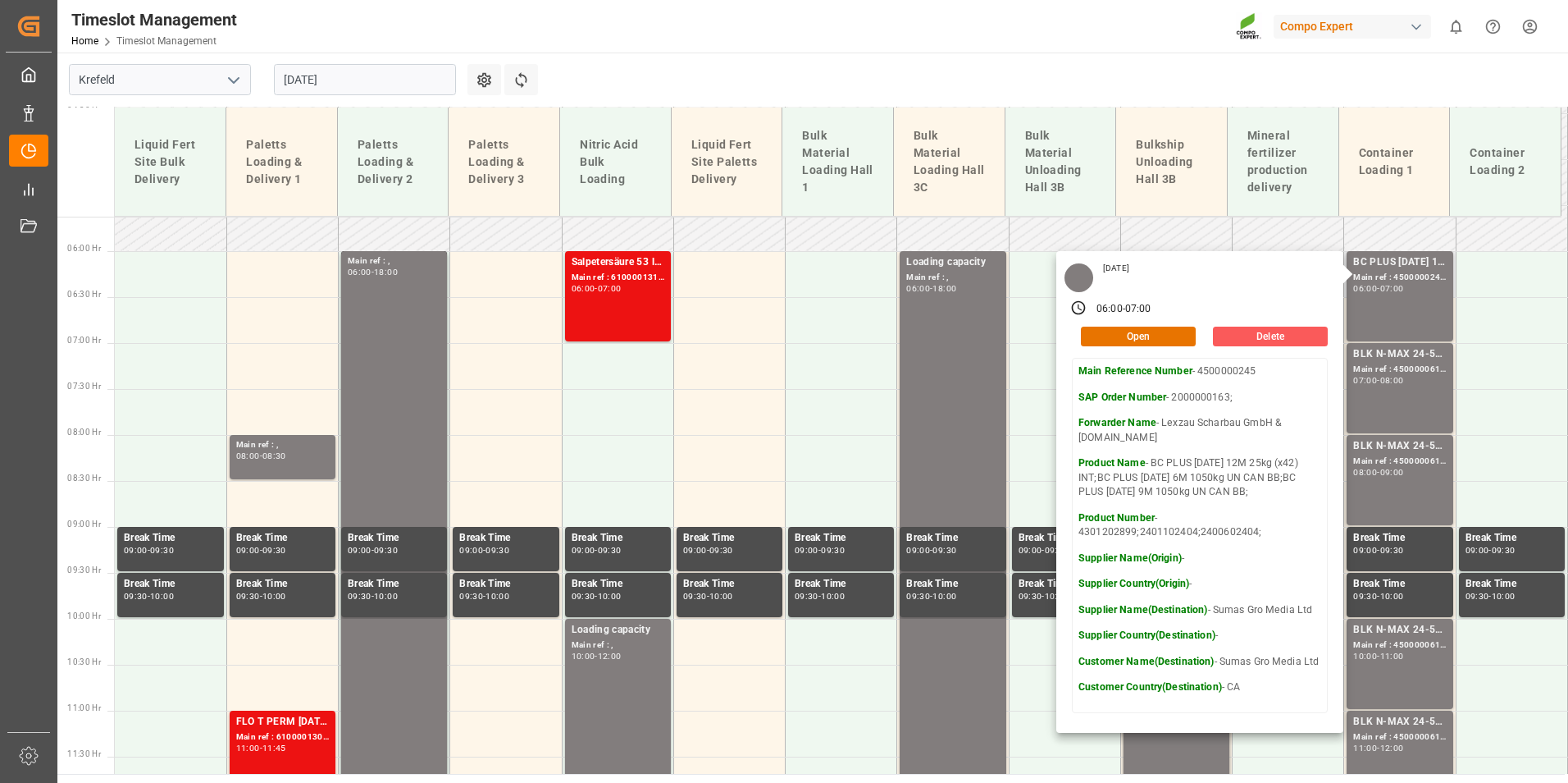
click at [1273, 339] on button "Delete" at bounding box center [1271, 336] width 115 height 20
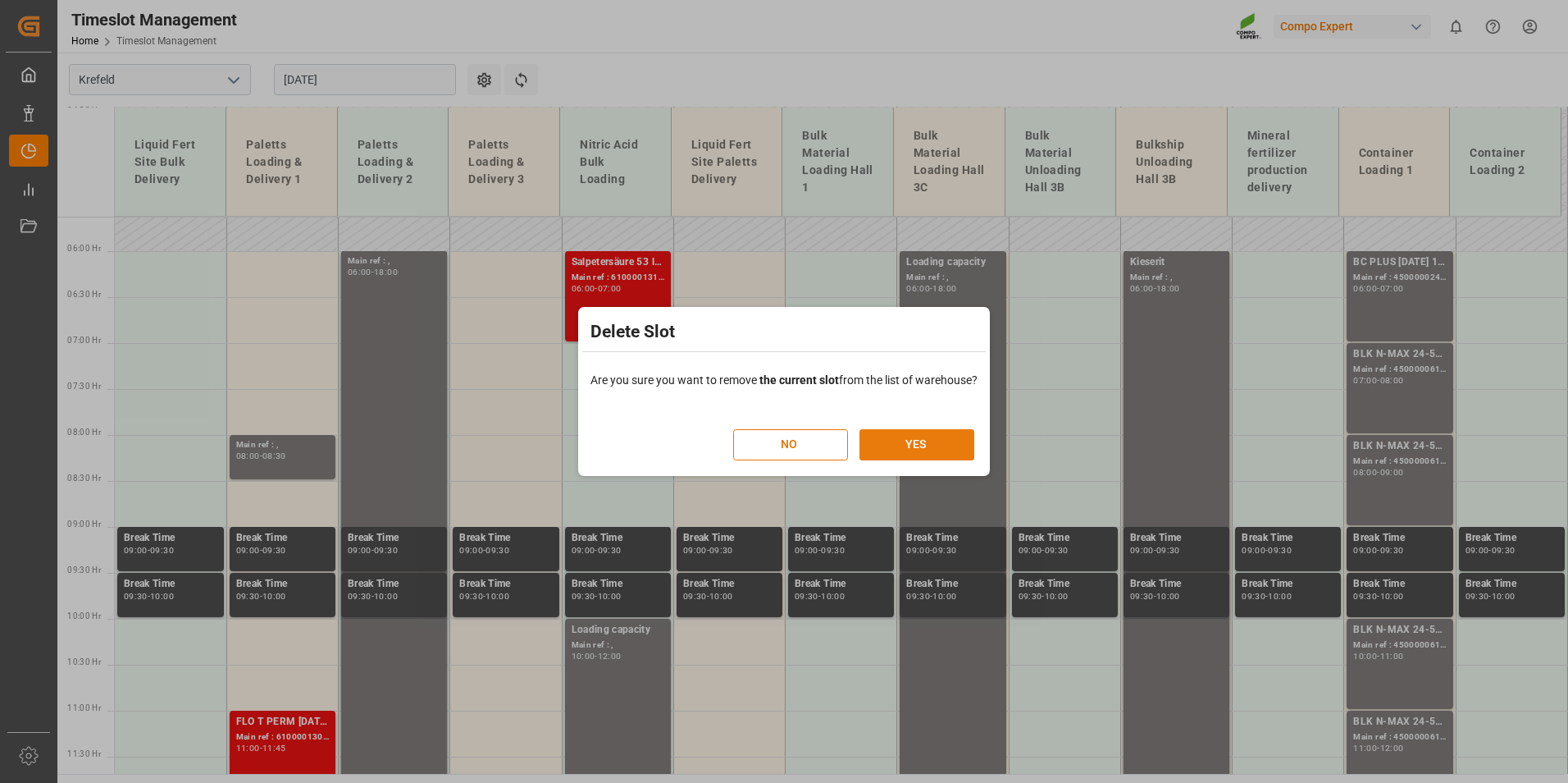
click at [936, 451] on button "YES" at bounding box center [918, 444] width 115 height 31
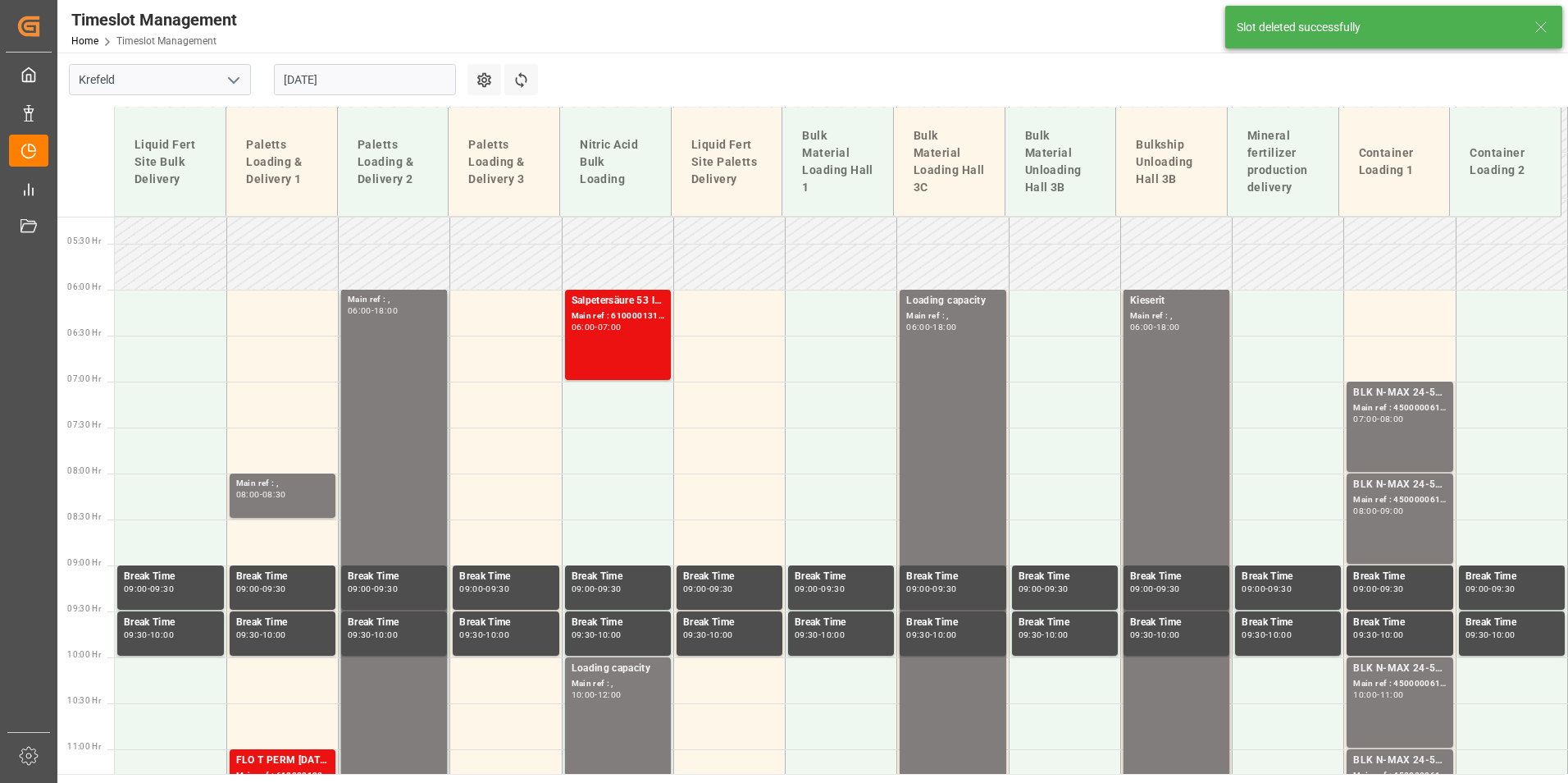
scroll to position [501, 0]
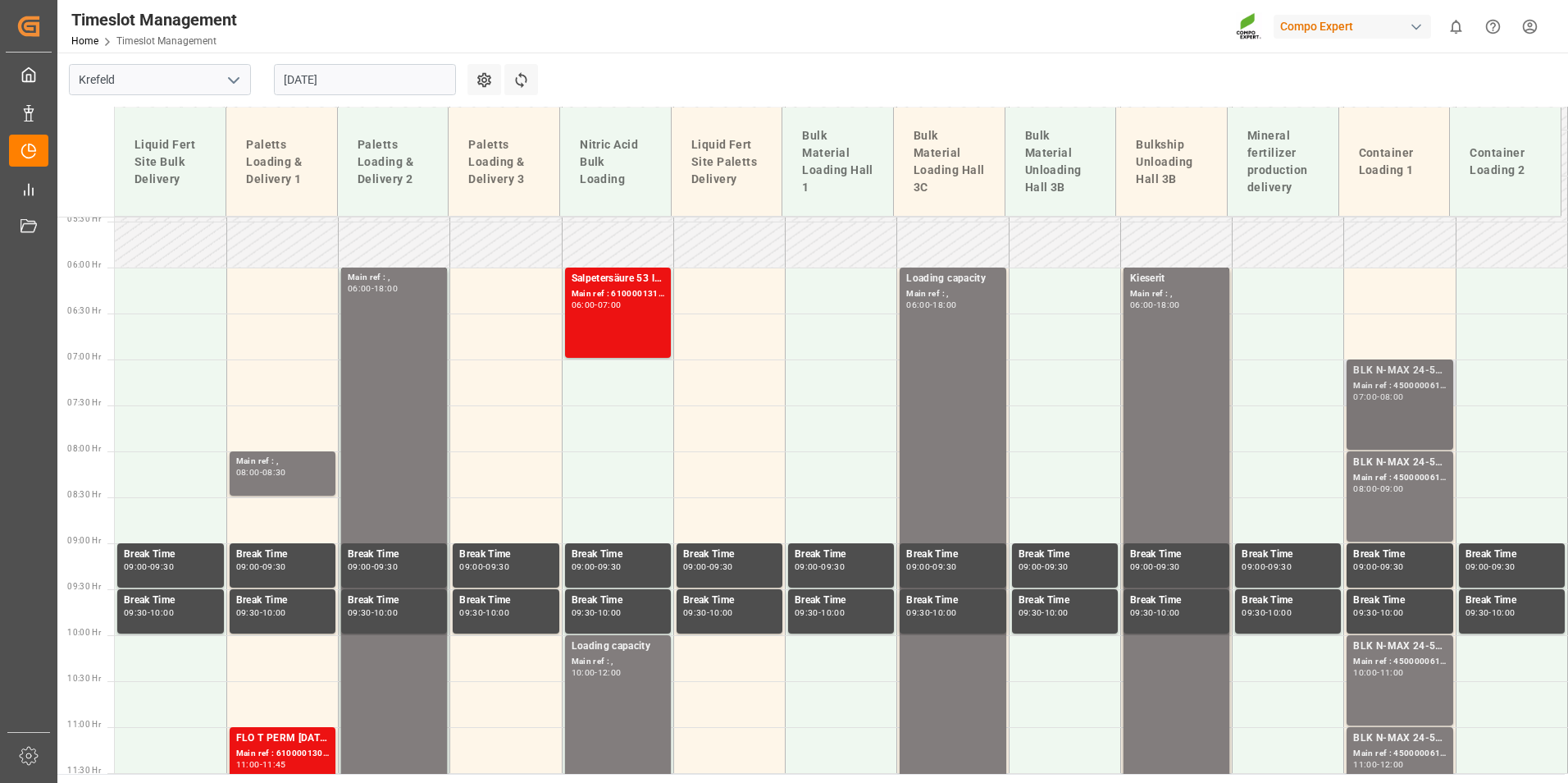
click at [1376, 391] on div "Main ref : 4500000617, 2000000562;" at bounding box center [1400, 385] width 93 height 14
click at [1418, 496] on div "BLK N-MAX 24-5-5 25KG (x42) INT MTO; Main ref : 4500000616, 2000000562; 08:00 -…" at bounding box center [1400, 496] width 93 height 84
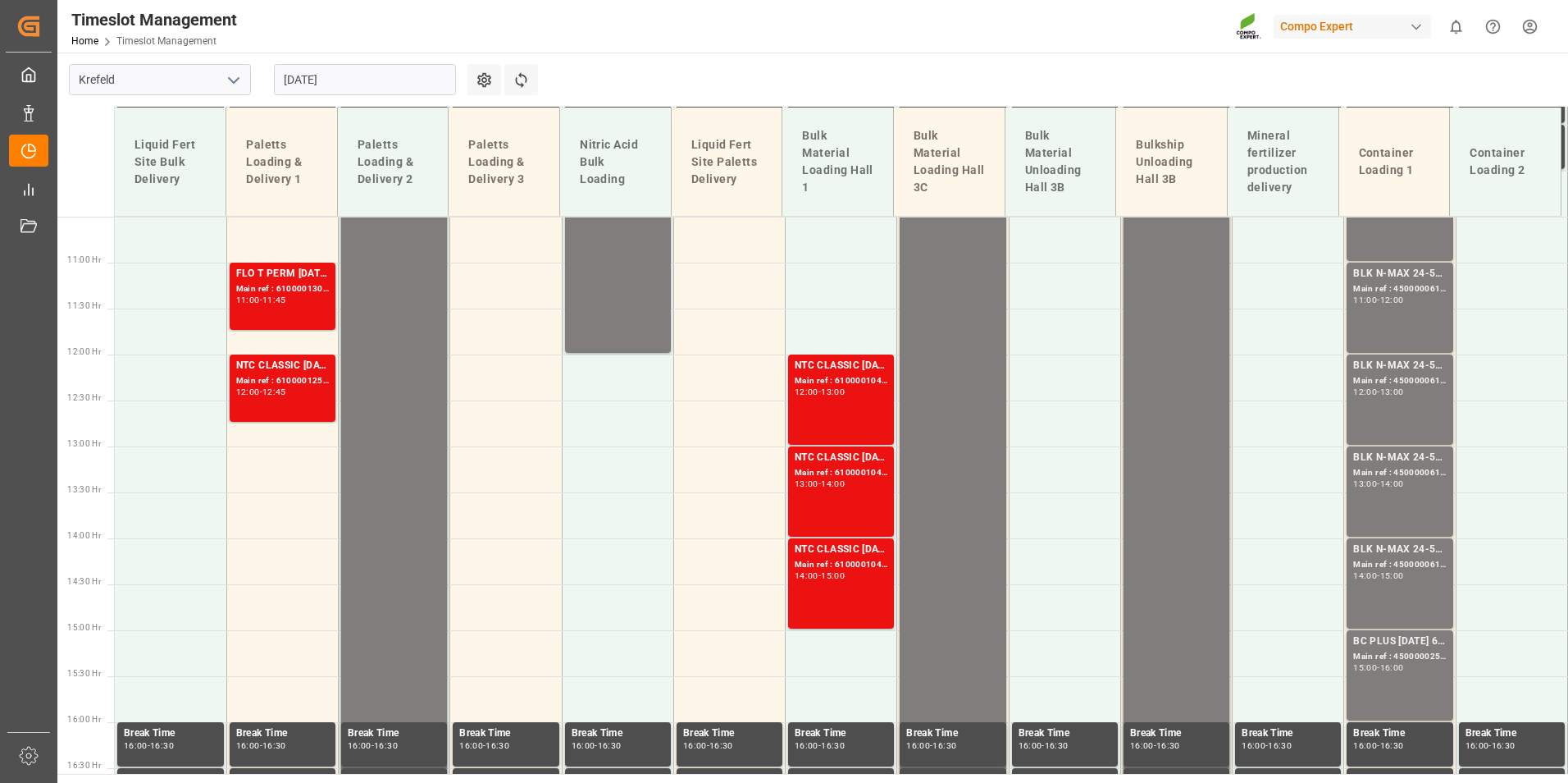
scroll to position [993, 0]
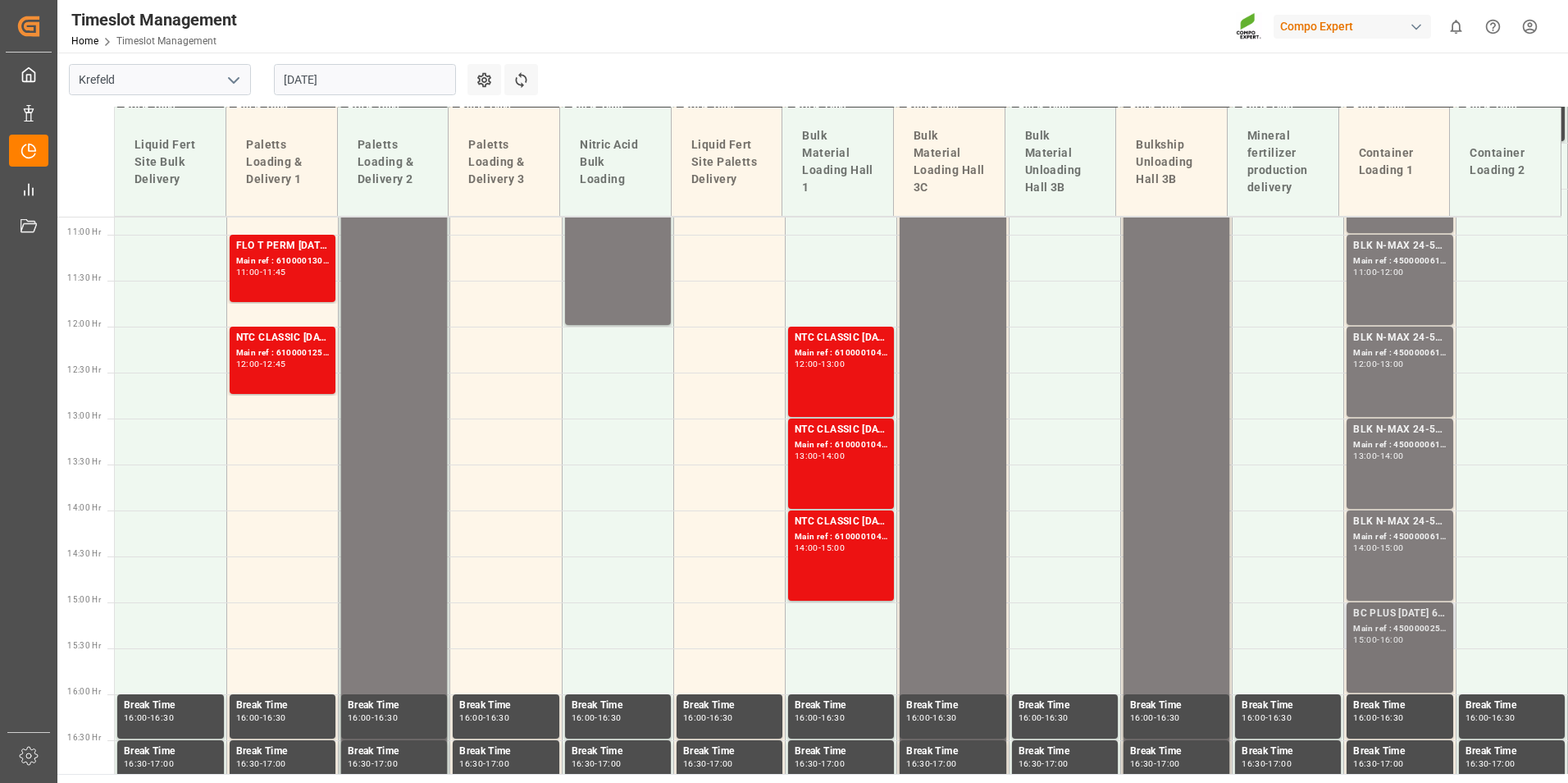
click at [1400, 619] on div "BC PLUS [DATE] 6M 25kg (x42) INT;" at bounding box center [1400, 613] width 93 height 16
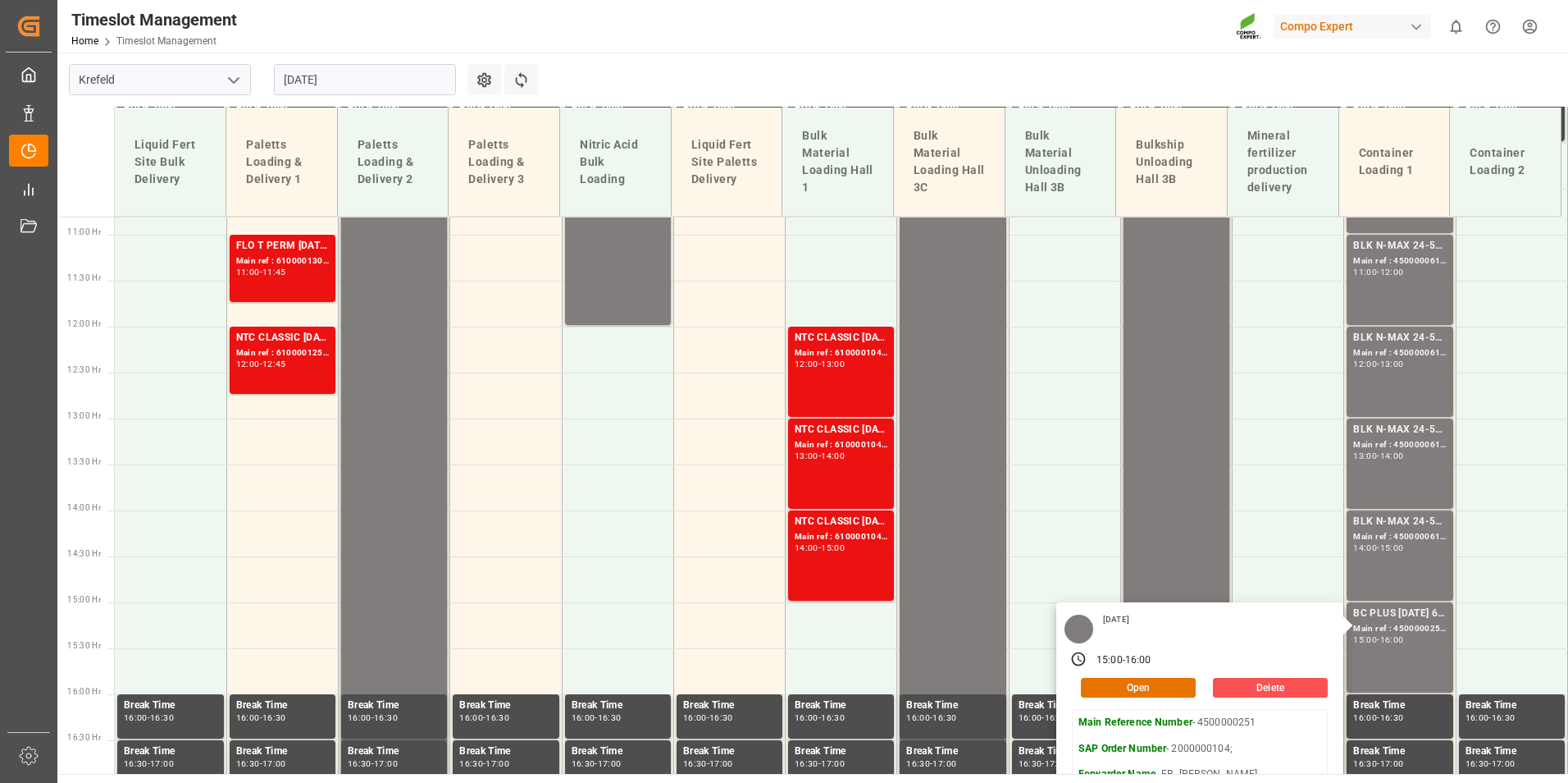
click at [397, 88] on input "[DATE]" at bounding box center [364, 79] width 182 height 31
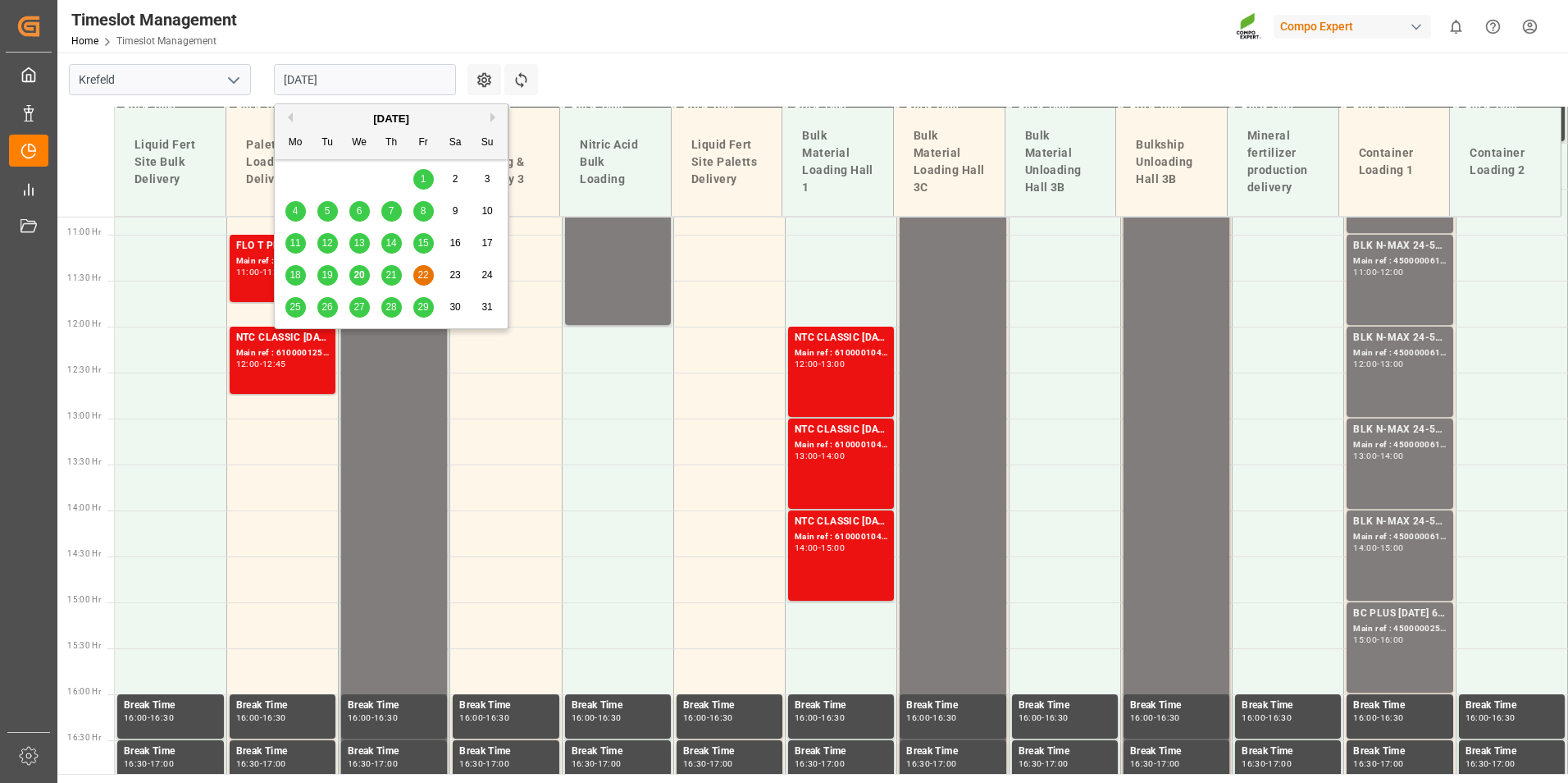
click at [355, 276] on span "20" at bounding box center [358, 275] width 10 height 11
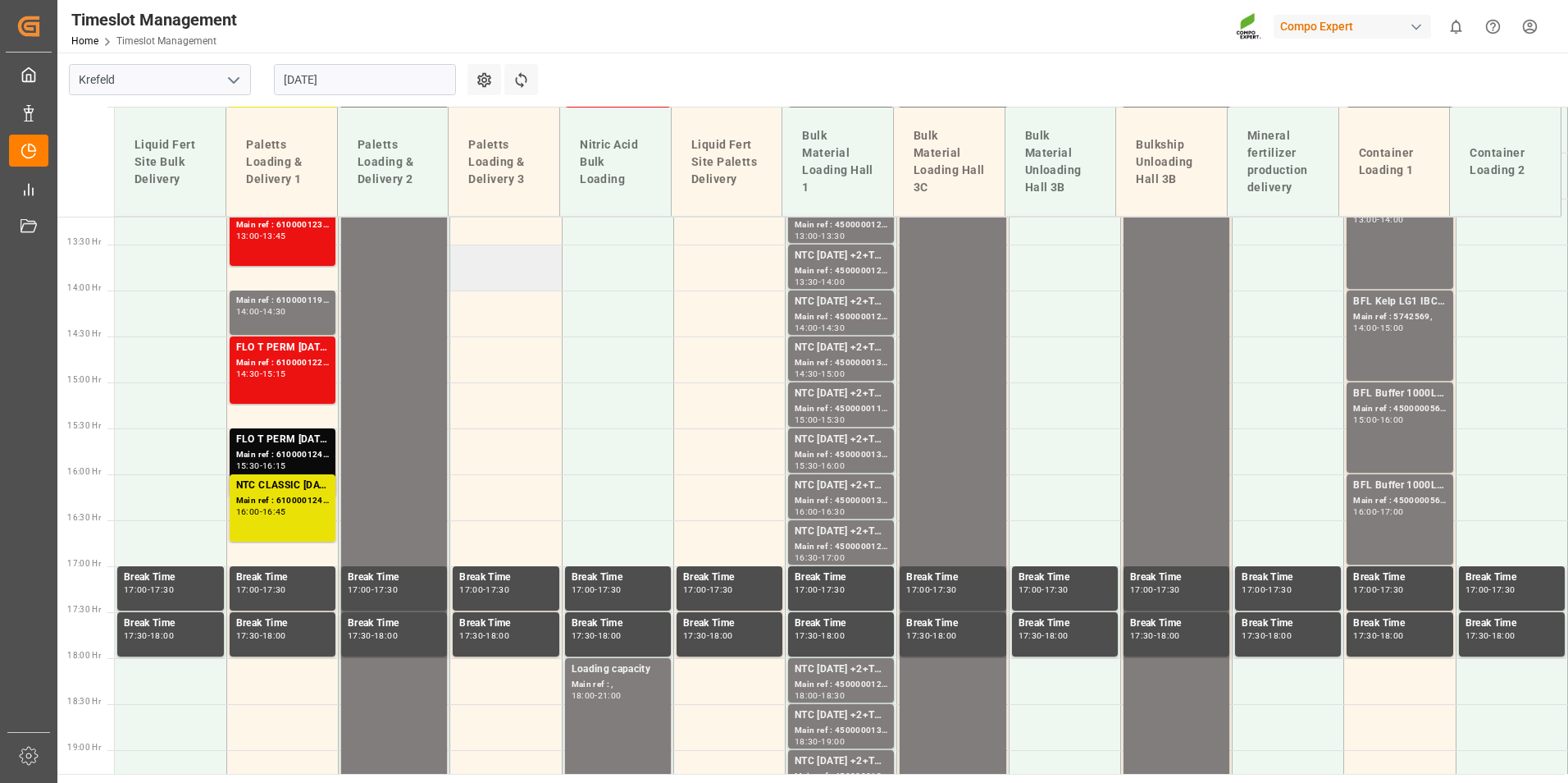
scroll to position [1092, 0]
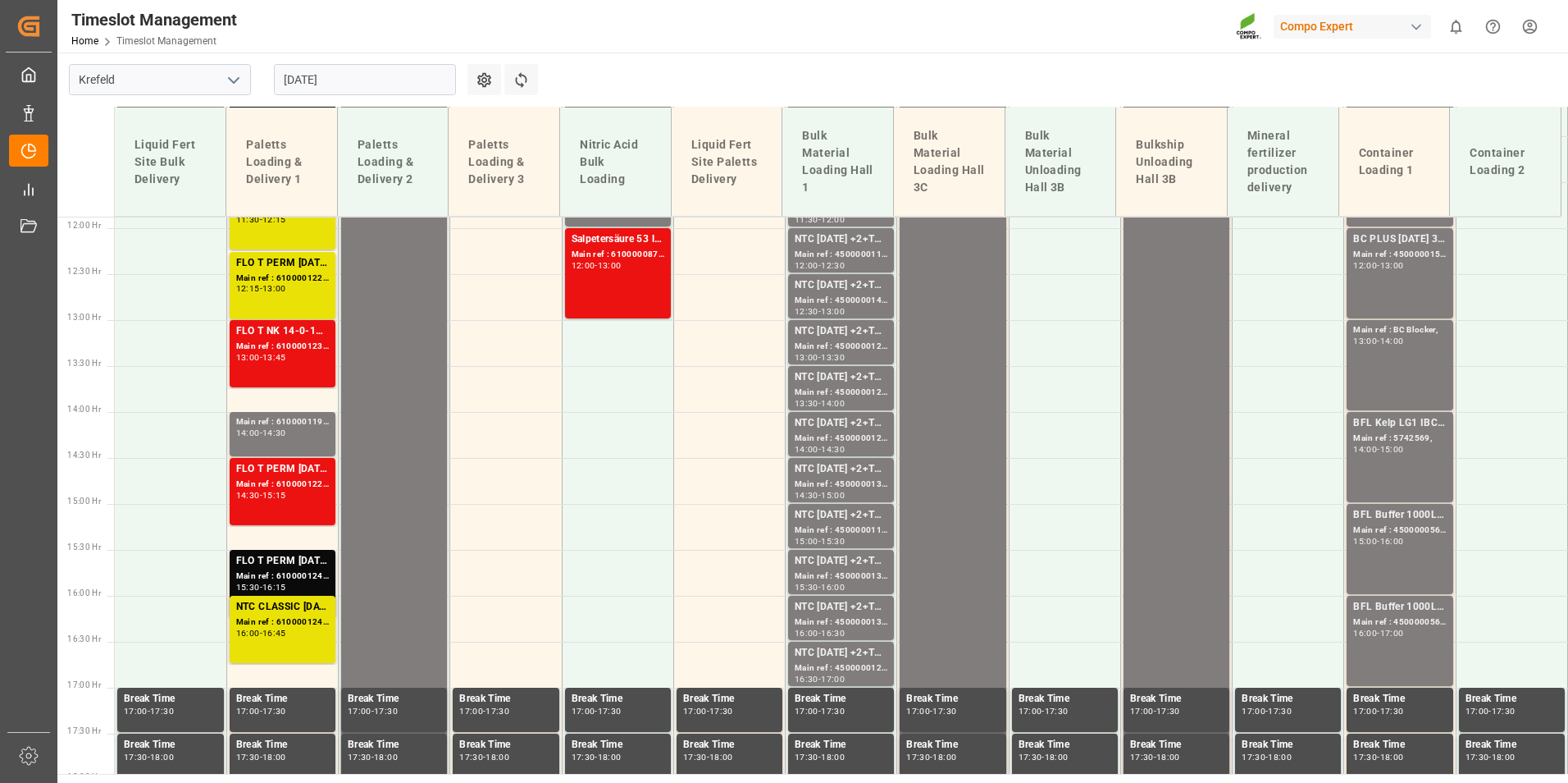
click at [394, 90] on input "[DATE]" at bounding box center [364, 79] width 182 height 31
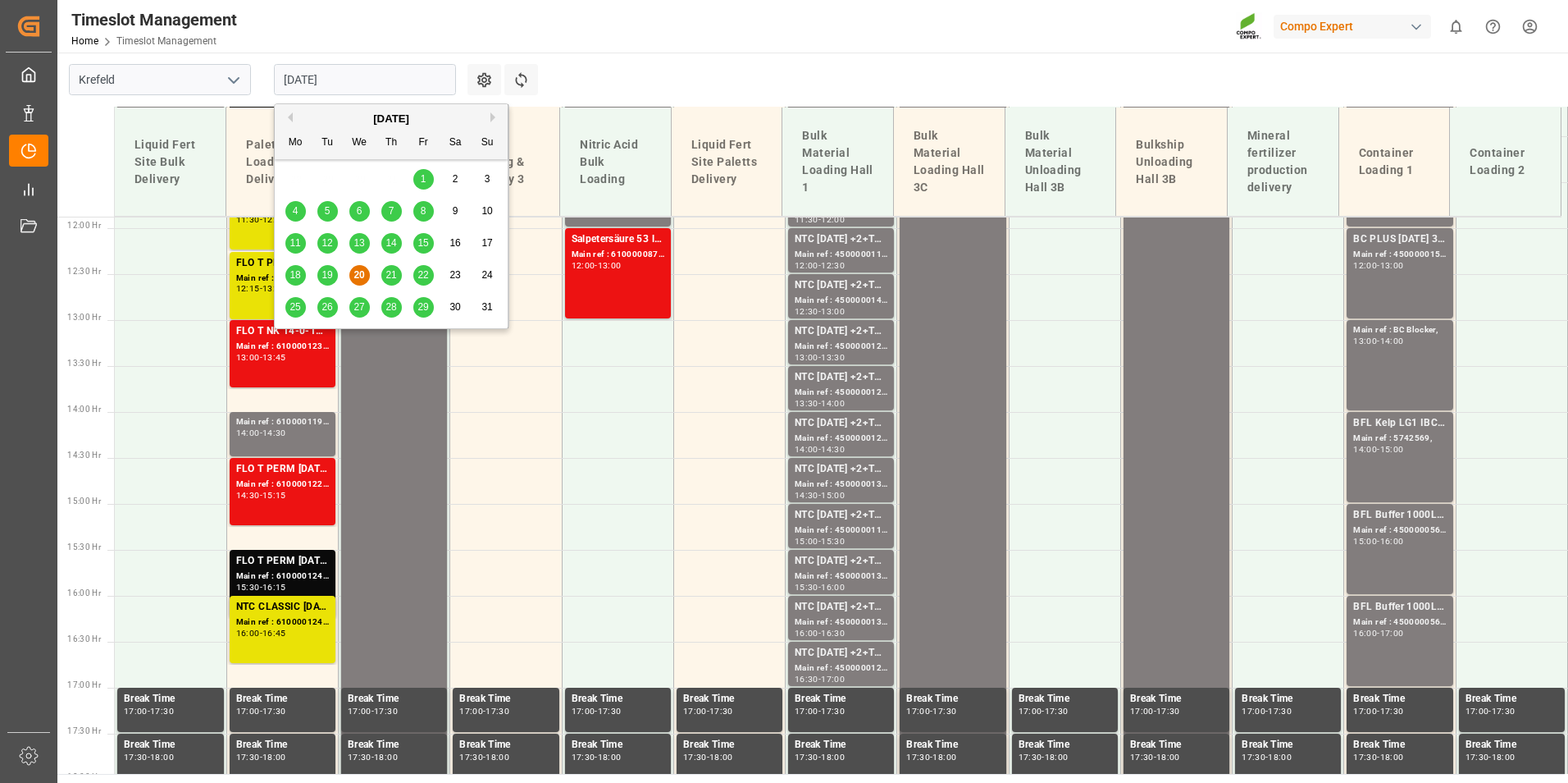
click at [393, 282] on div "21" at bounding box center [392, 276] width 21 height 20
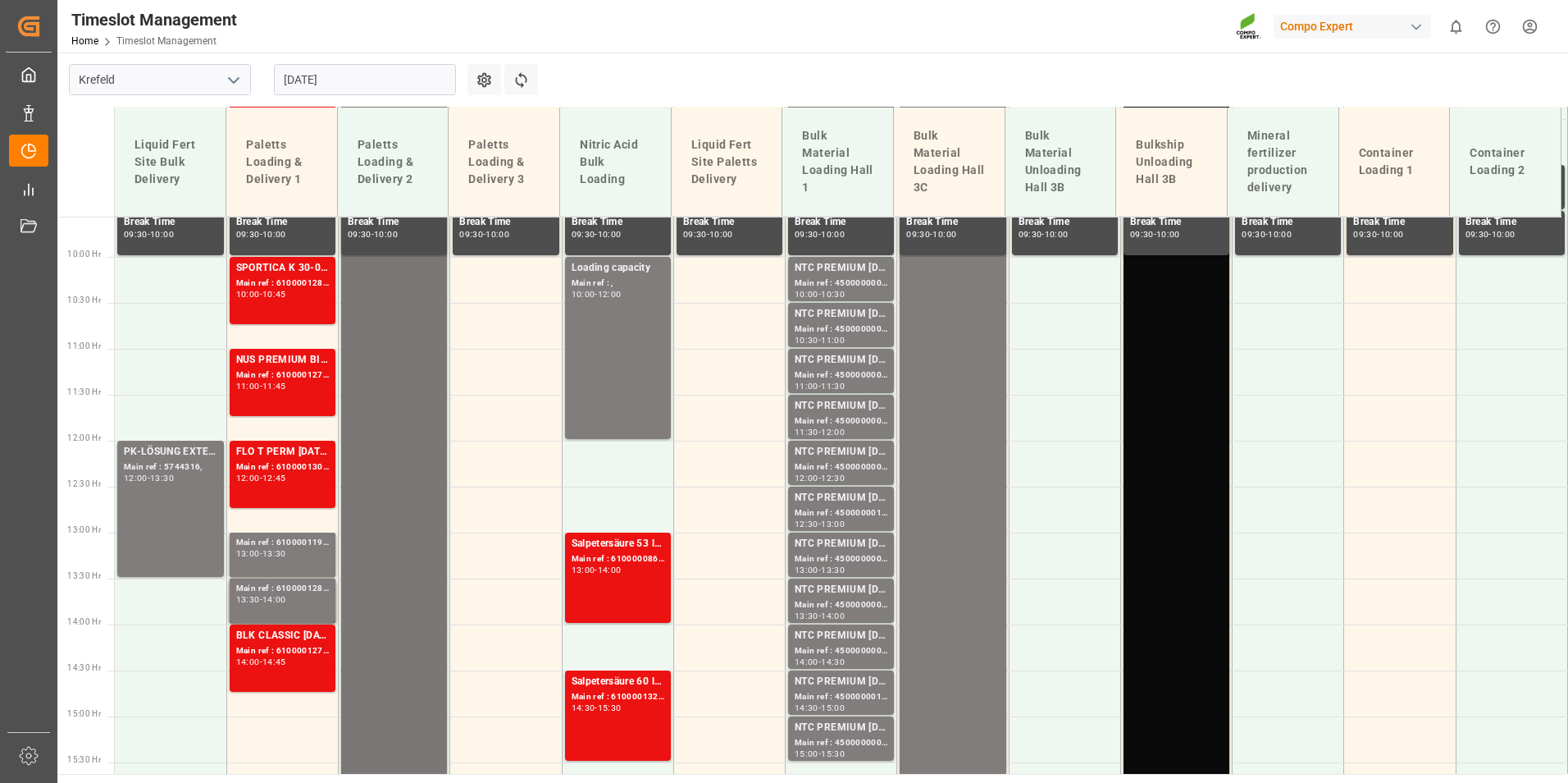
scroll to position [845, 0]
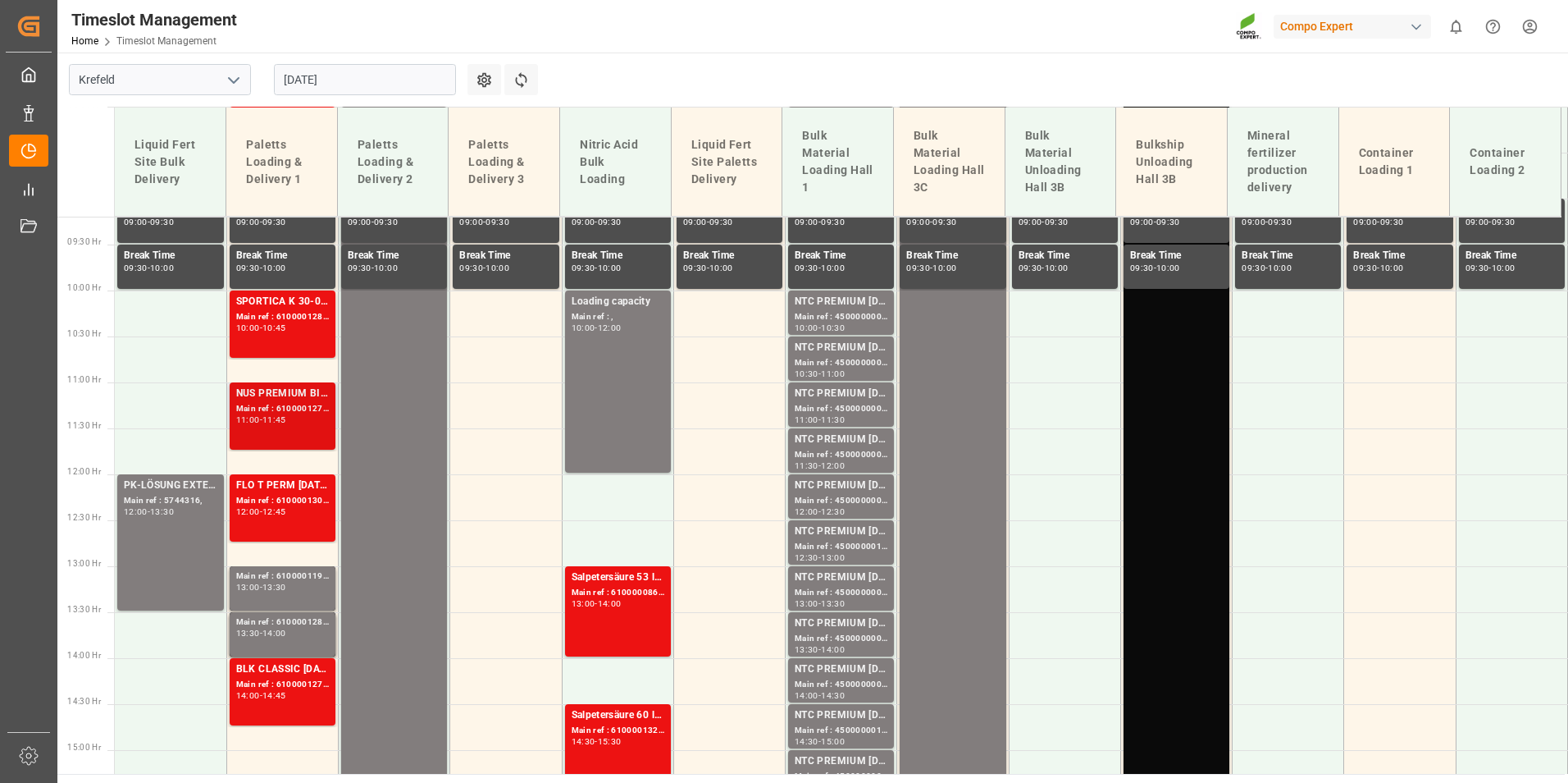
click at [311, 407] on div "Main ref : 6100001272, 2000001102; 2000000777;2000001102;" at bounding box center [282, 409] width 93 height 14
click at [307, 338] on div "SPORTICA K 30-0-10 26%UH 25kg (x40) INT;FLO T PERM [DATE] 25kg (x40) INT;BLK CL…" at bounding box center [282, 324] width 93 height 60
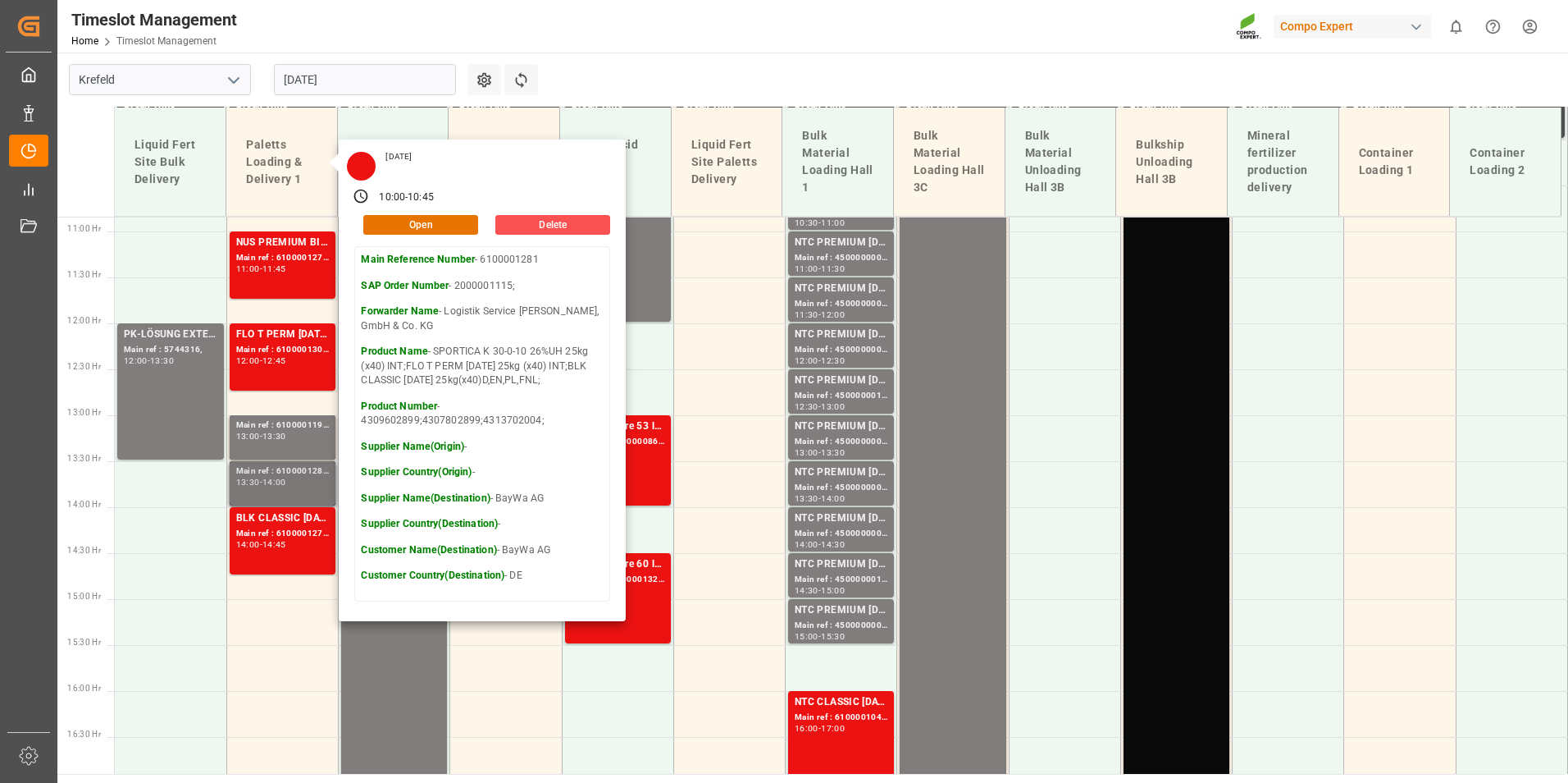
scroll to position [1010, 0]
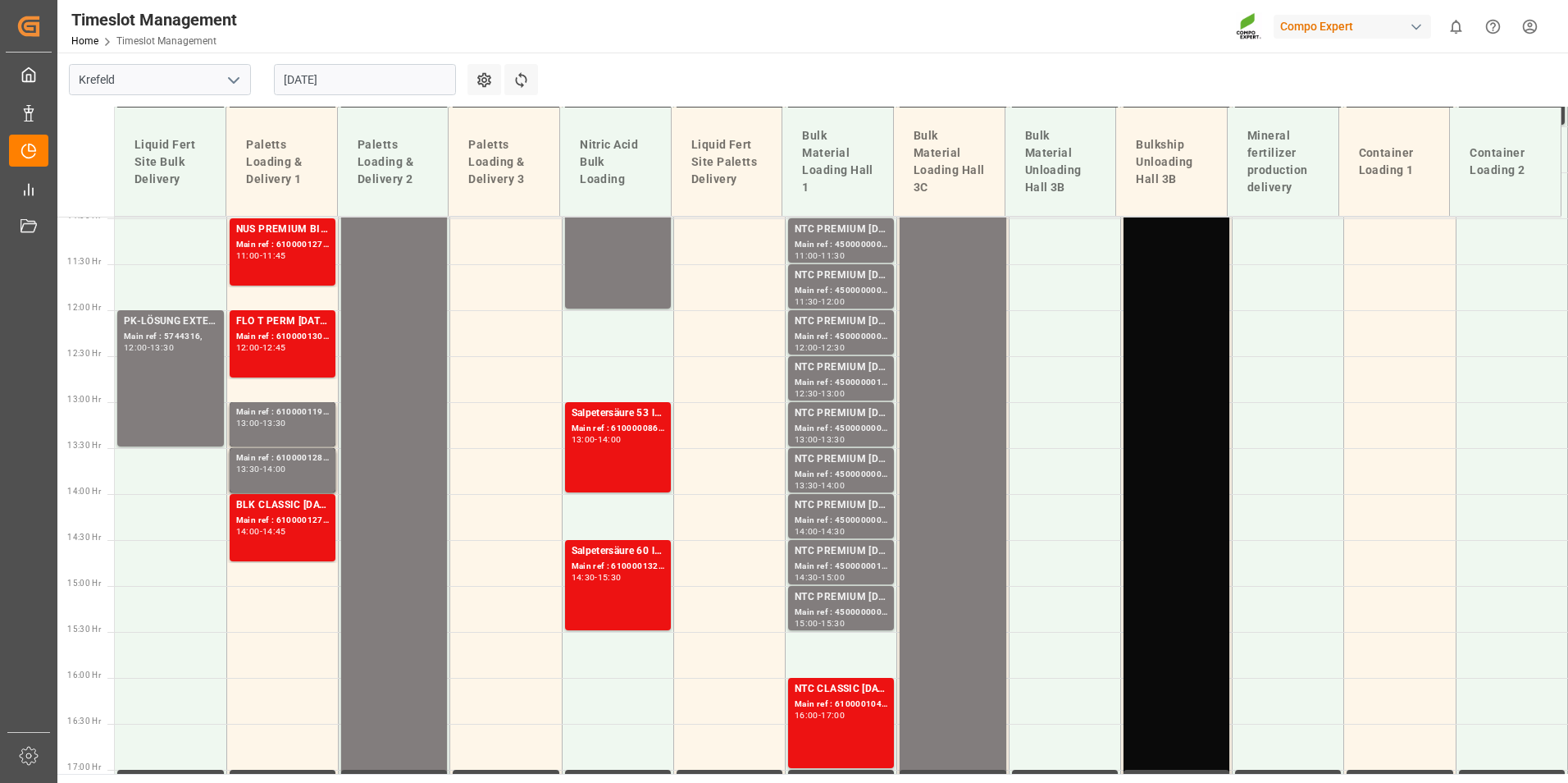
click at [309, 422] on div "13:00 - 13:30" at bounding box center [282, 424] width 93 height 9
click at [310, 466] on div "13:30 - 14:00" at bounding box center [282, 470] width 93 height 9
click at [302, 330] on div "Main ref : 6100001308, 2000000916;" at bounding box center [282, 336] width 93 height 14
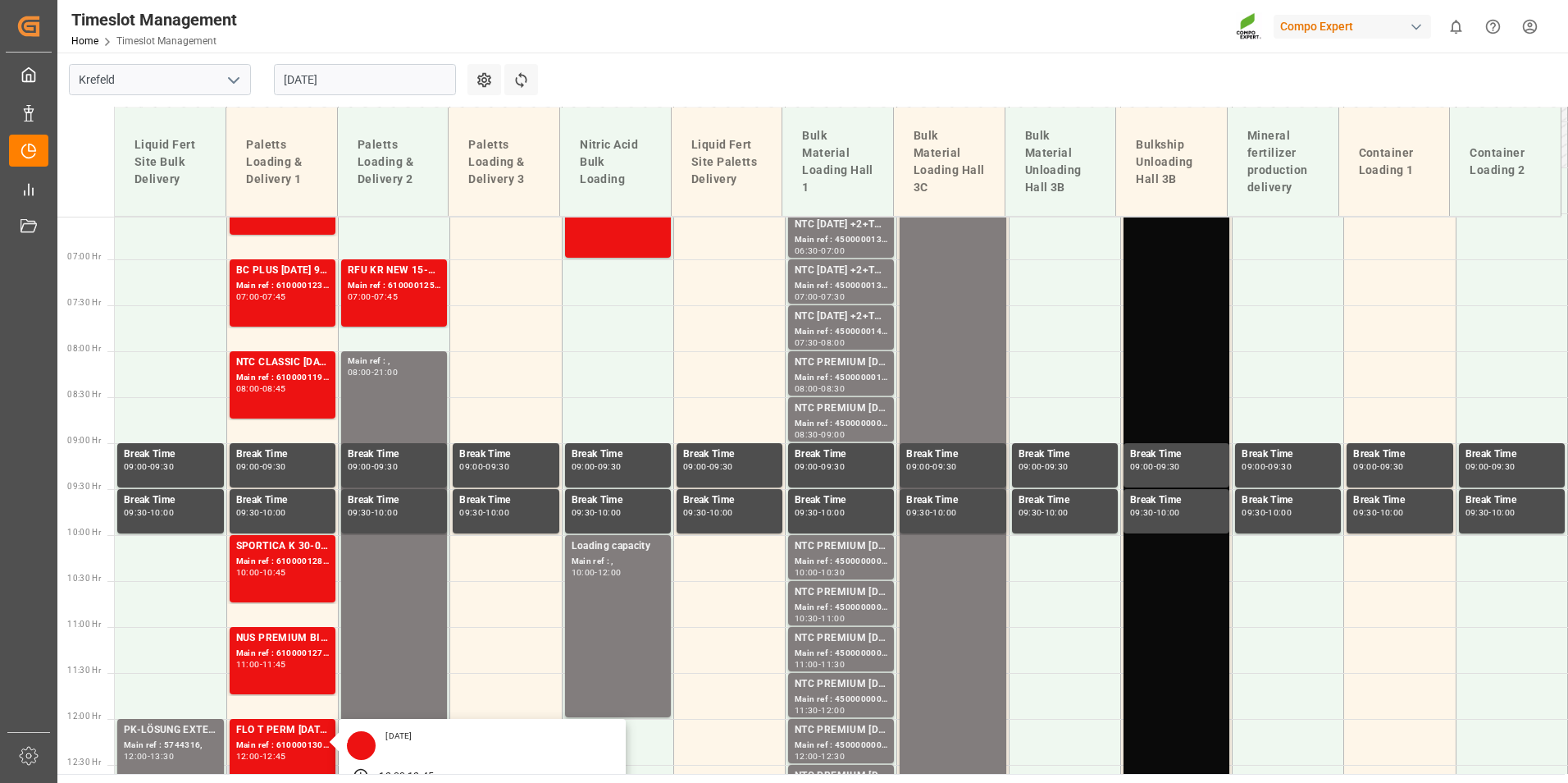
scroll to position [599, 0]
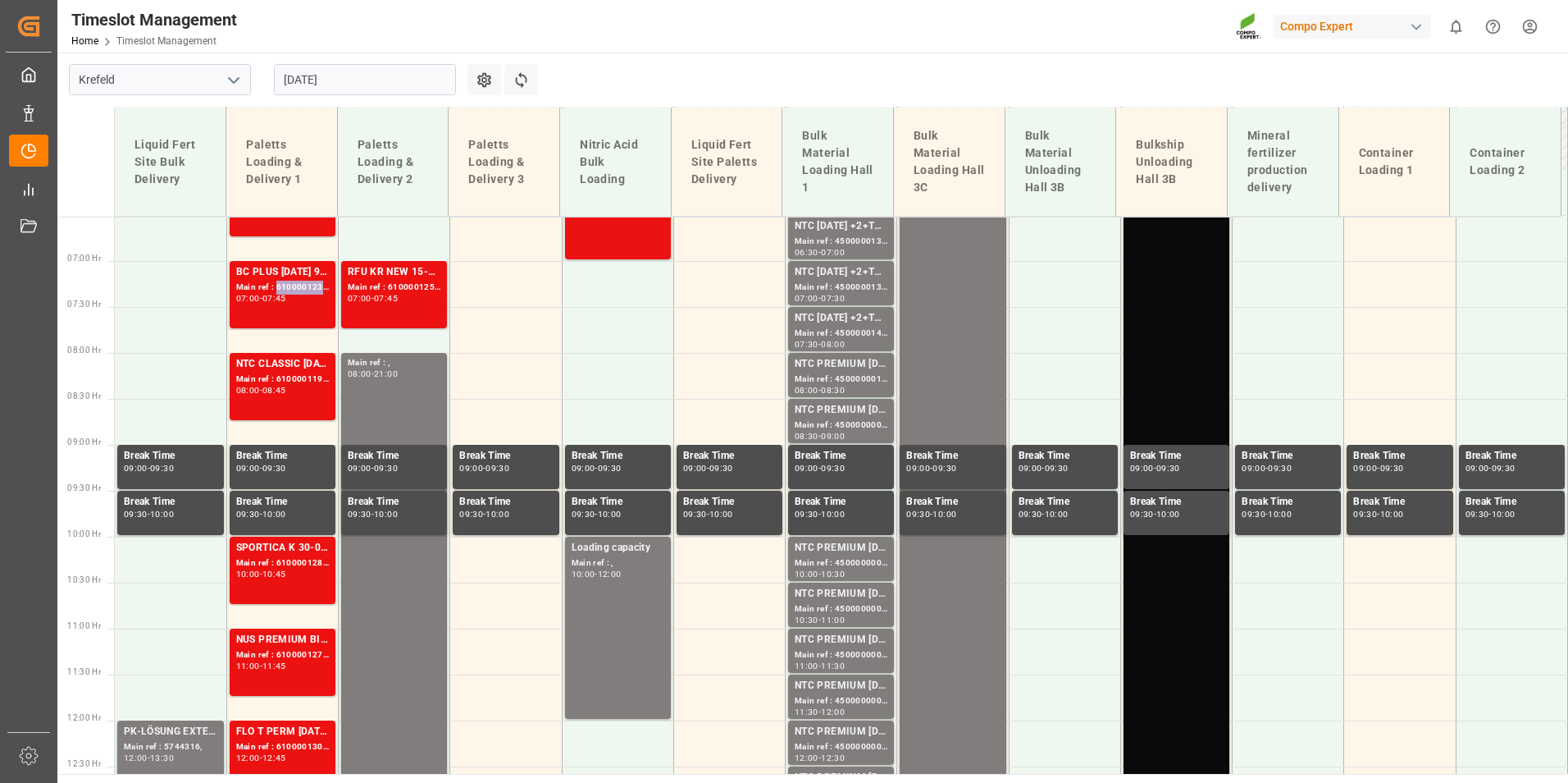
click at [303, 282] on div "Main ref : 6100001233, 2000001049;" at bounding box center [282, 287] width 93 height 14
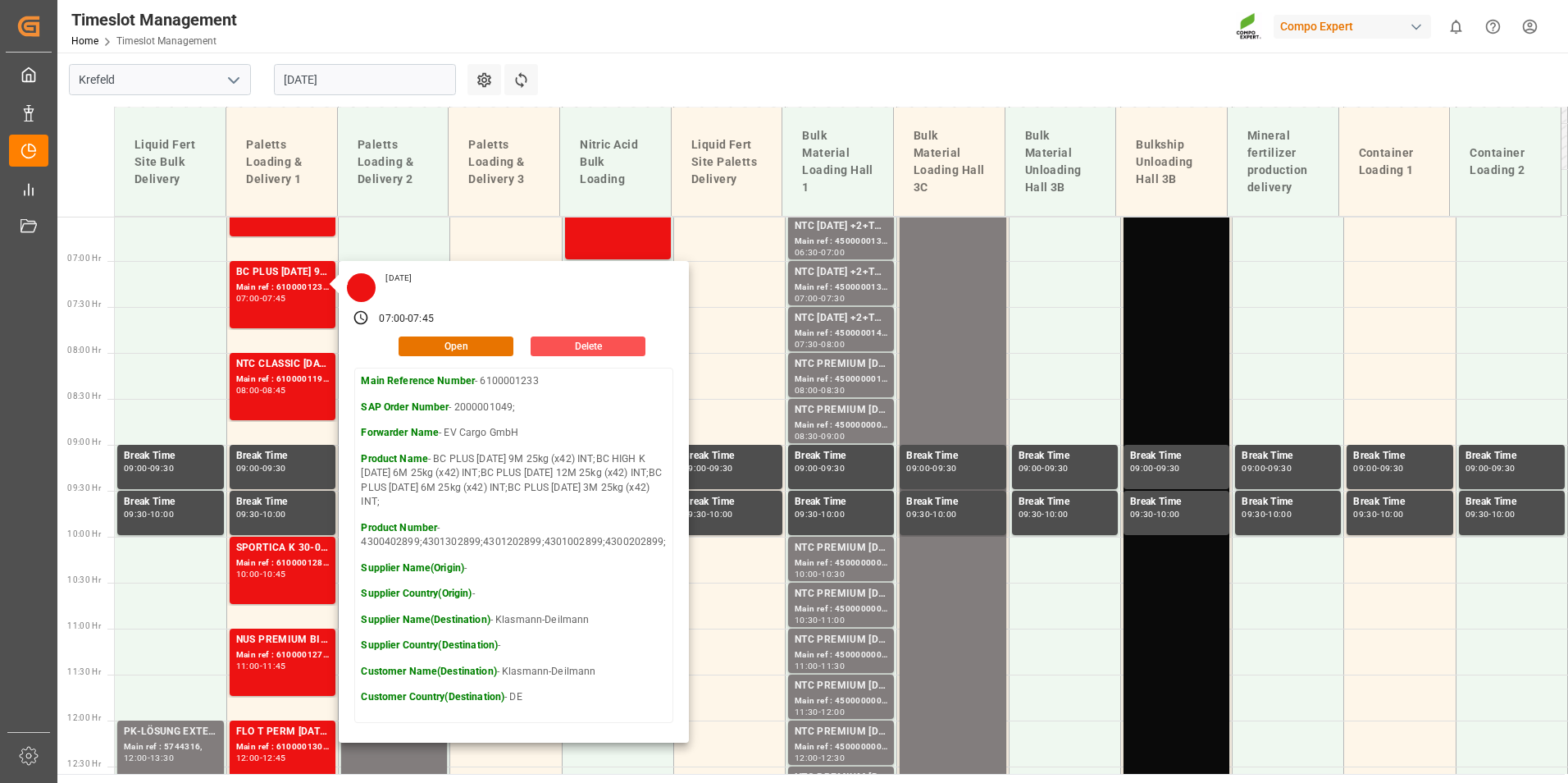
click at [570, 61] on main "Krefeld [DATE] Settings Refresh Time Slots Liquid Fert Site Bulk Delivery Palet…" at bounding box center [811, 414] width 1508 height 722
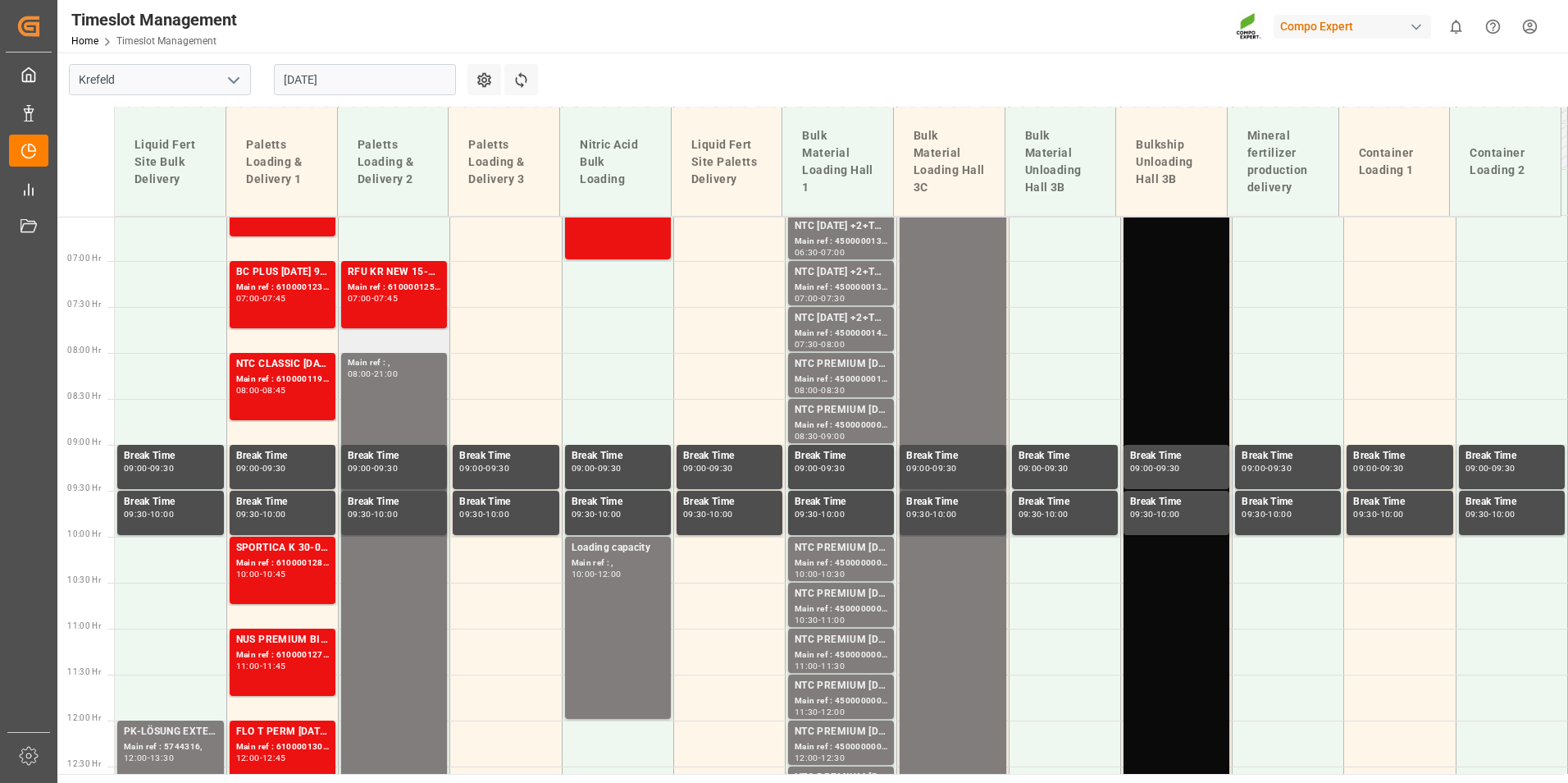
scroll to position [353, 0]
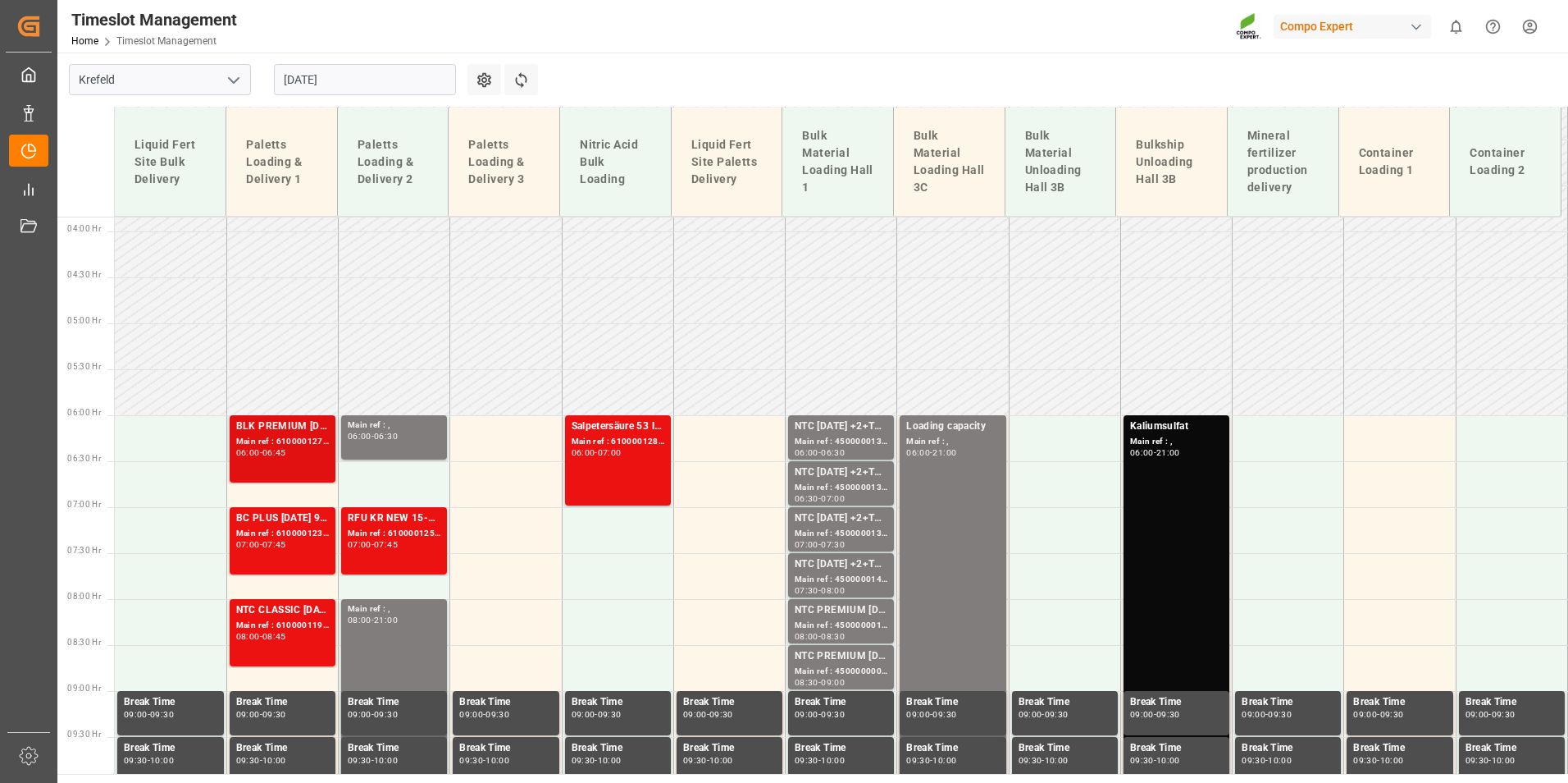
click at [294, 433] on div "BLK PREMIUM [DATE] 25kg(x40)D,EN,PL,FNL;NTC PREMIUM [DATE] 25kg (x40) D,EN,PL;" at bounding box center [282, 426] width 93 height 16
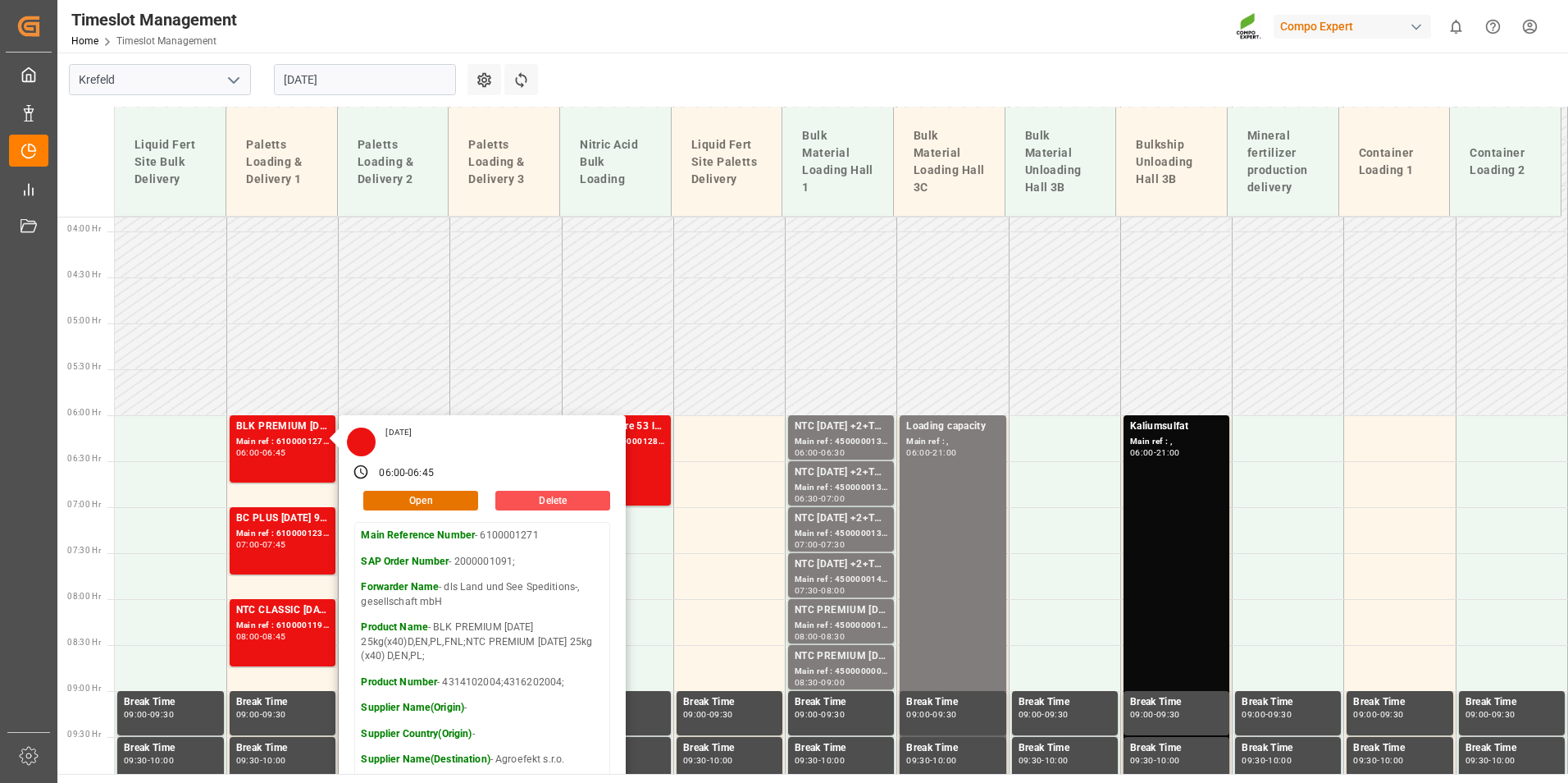
click at [734, 5] on div "Timeslot Management Home Timeslot Management Compo Expert 0 Notifications Only …" at bounding box center [807, 26] width 1523 height 53
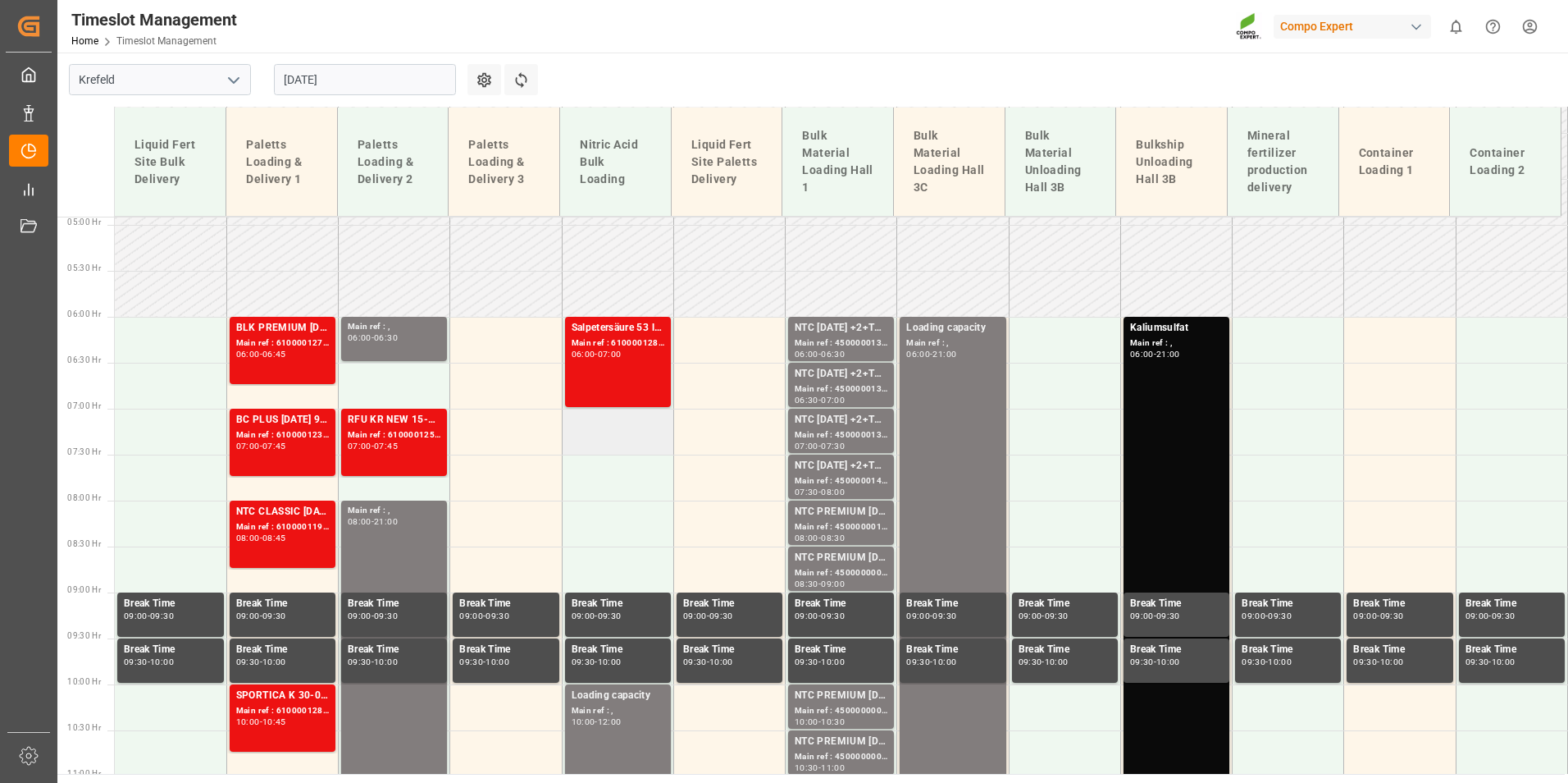
scroll to position [599, 0]
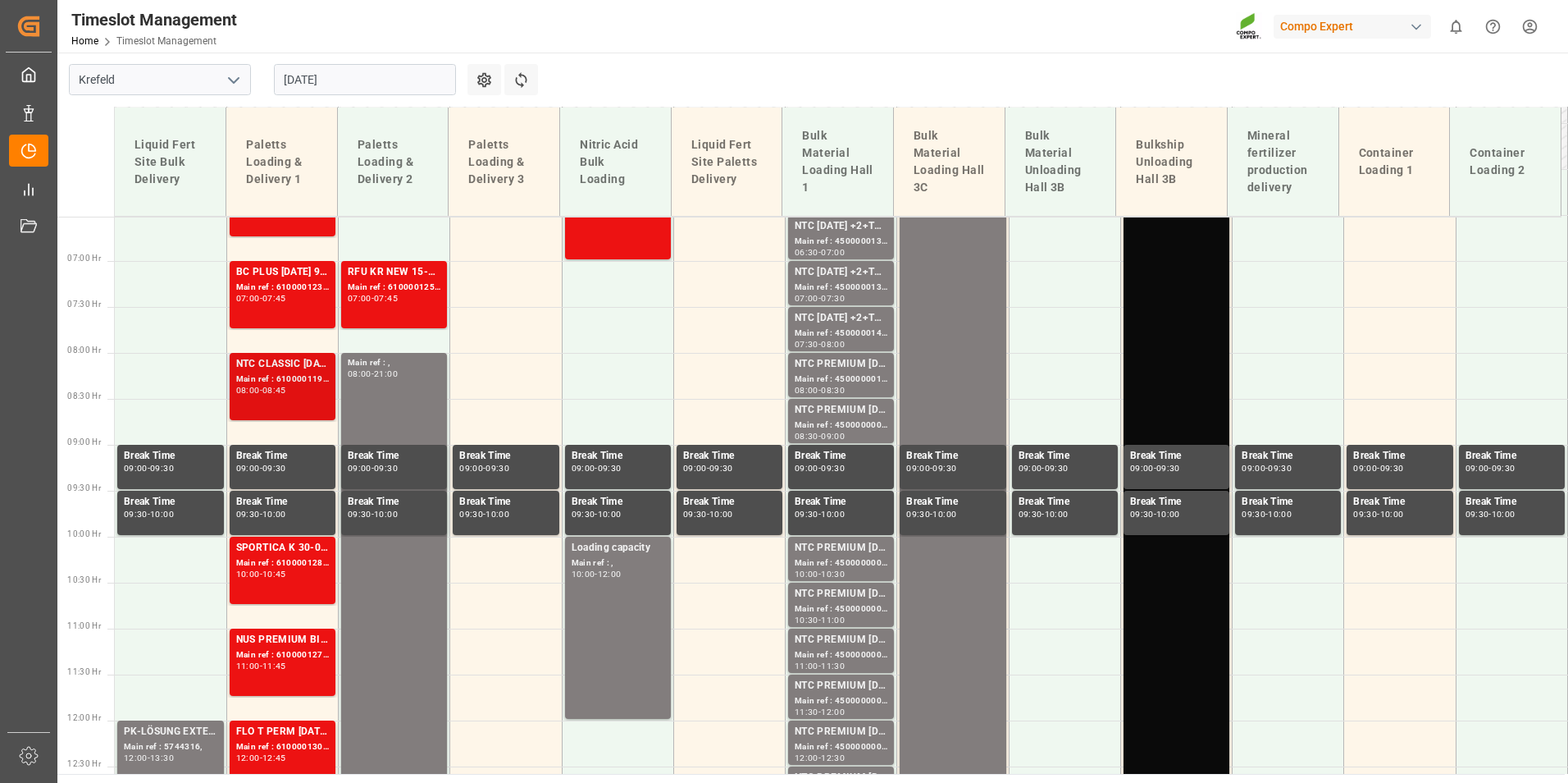
click at [244, 354] on div "NTC CLASSIC [DATE]+3+TE 600kg BB; Main ref : 6100001199, 2000000929; 08:00 - 08…" at bounding box center [282, 386] width 106 height 67
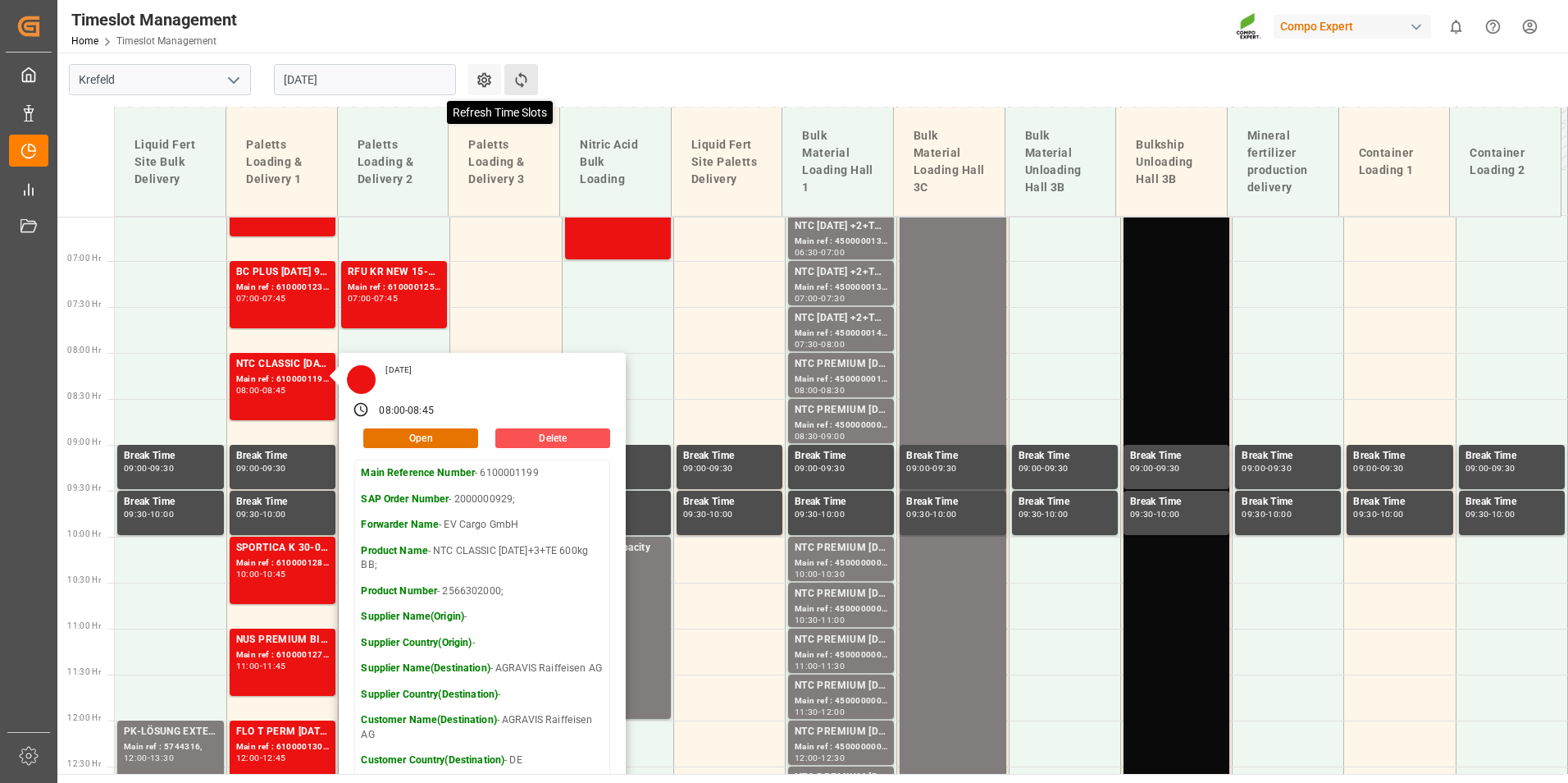
click at [520, 86] on icon at bounding box center [521, 80] width 17 height 17
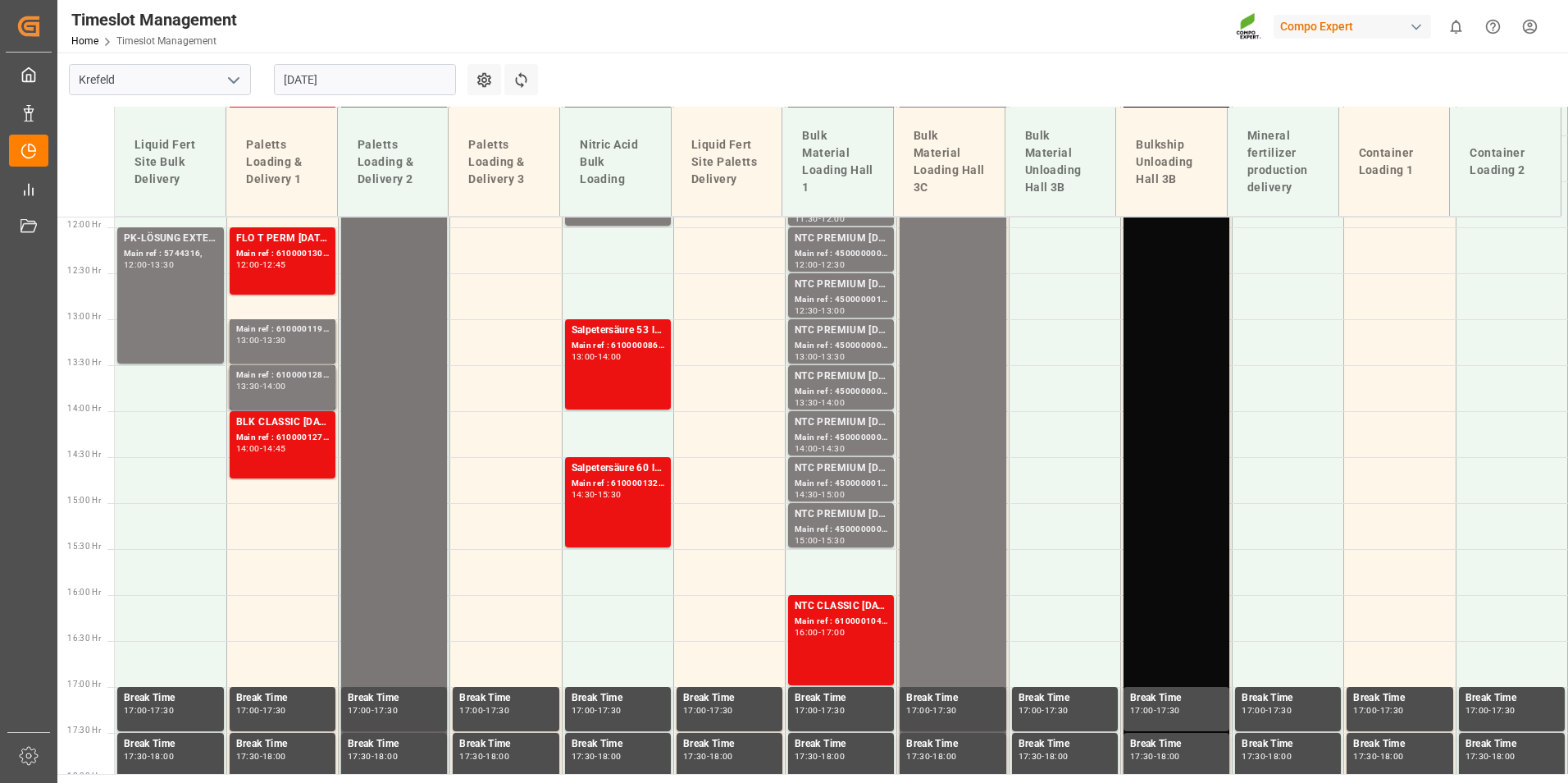
scroll to position [1092, 0]
click at [314, 429] on div "BLK CLASSIC [DATE] 25kg(x40)D,EN,PL,FNL;SPORTICA K 30-0-10 26%UH 25kg (x40) INT…" at bounding box center [282, 423] width 93 height 16
click at [290, 380] on div "Main ref : 6100001285," at bounding box center [282, 376] width 93 height 14
click at [283, 347] on div "Main ref : 6100001194, 13:00 - 13:30" at bounding box center [282, 342] width 93 height 38
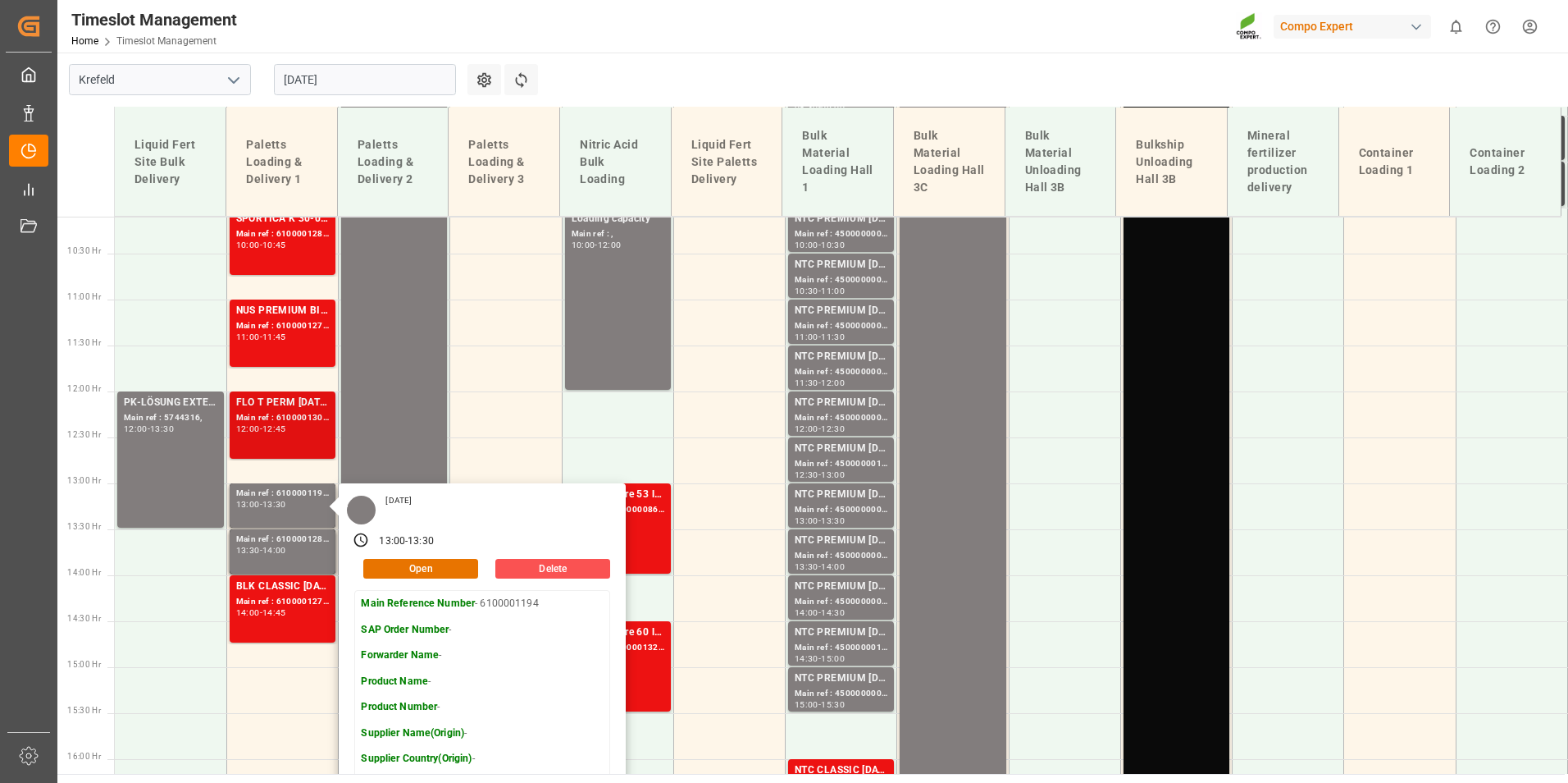
scroll to position [928, 0]
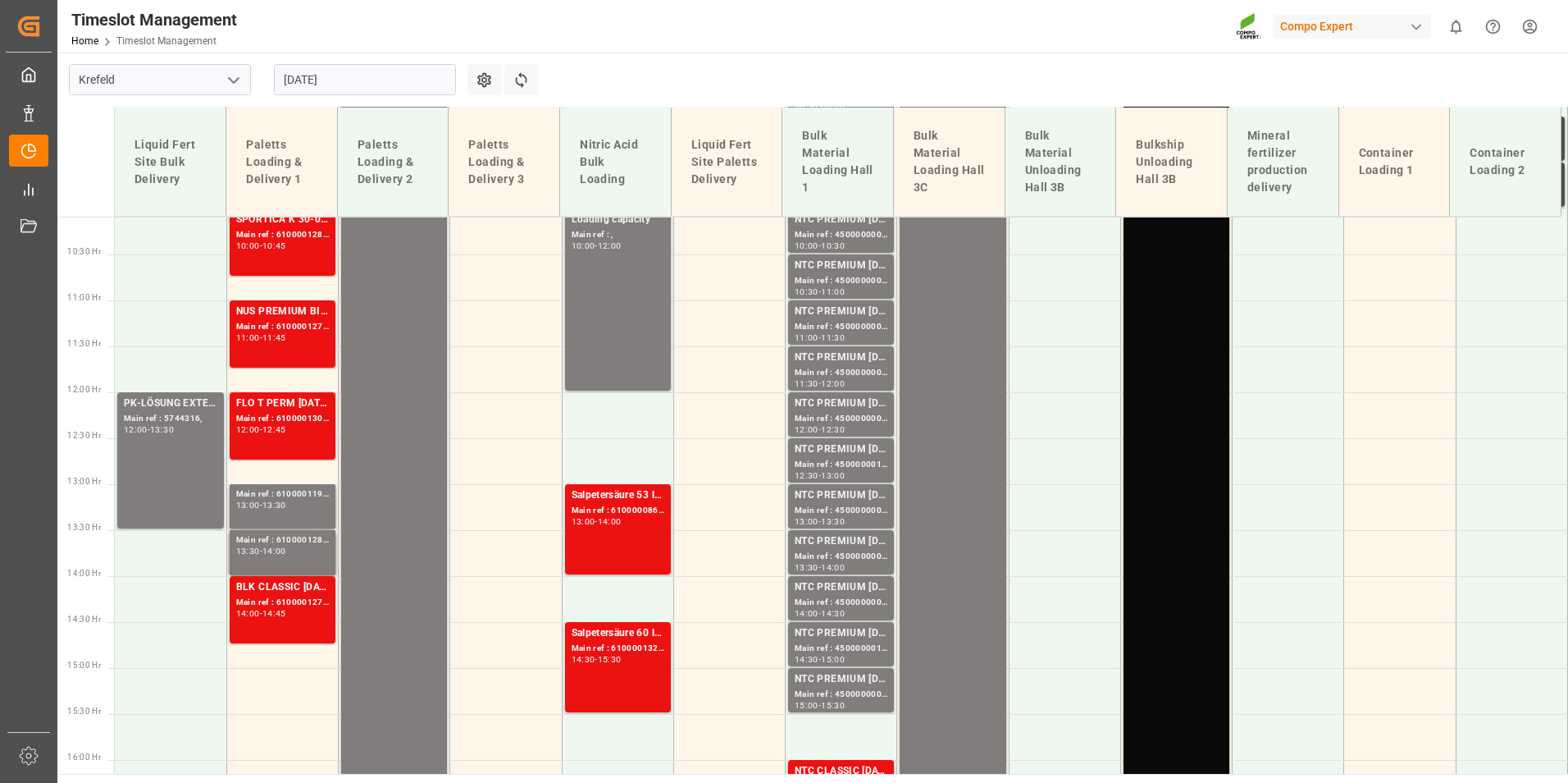
click at [281, 437] on div "FLO T PERM [DATE] 25kg (x40) INT; Main ref : 6100001308, 2000000916; 12:00 - 12…" at bounding box center [282, 426] width 93 height 60
click at [294, 348] on div "NUS PREMIUM BIO (2024) 10L(x60) PL,FR*PD;EST TE-MAX BS 11-48 300kg (x2) BB;BFL …" at bounding box center [282, 333] width 93 height 60
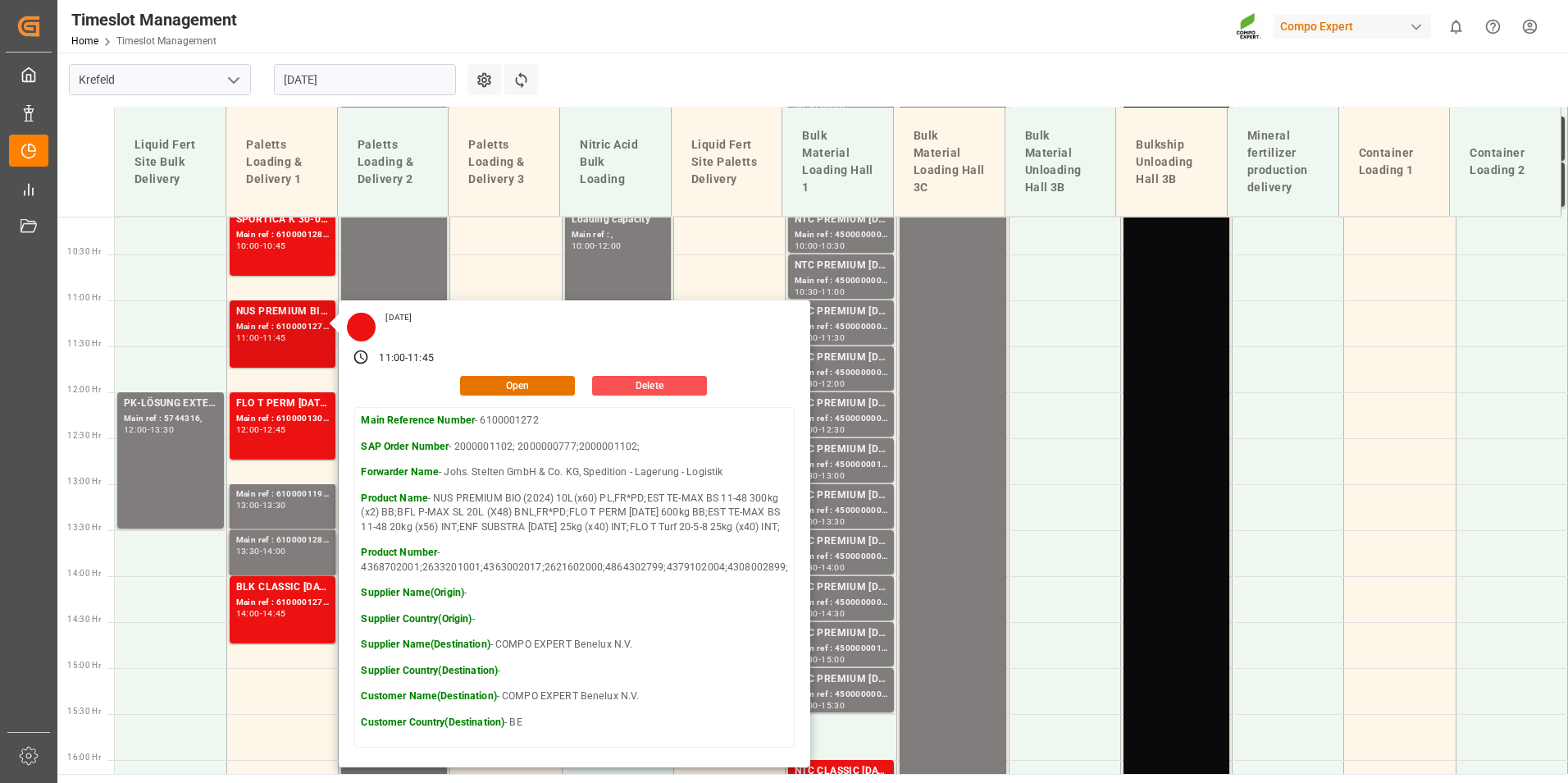
scroll to position [763, 0]
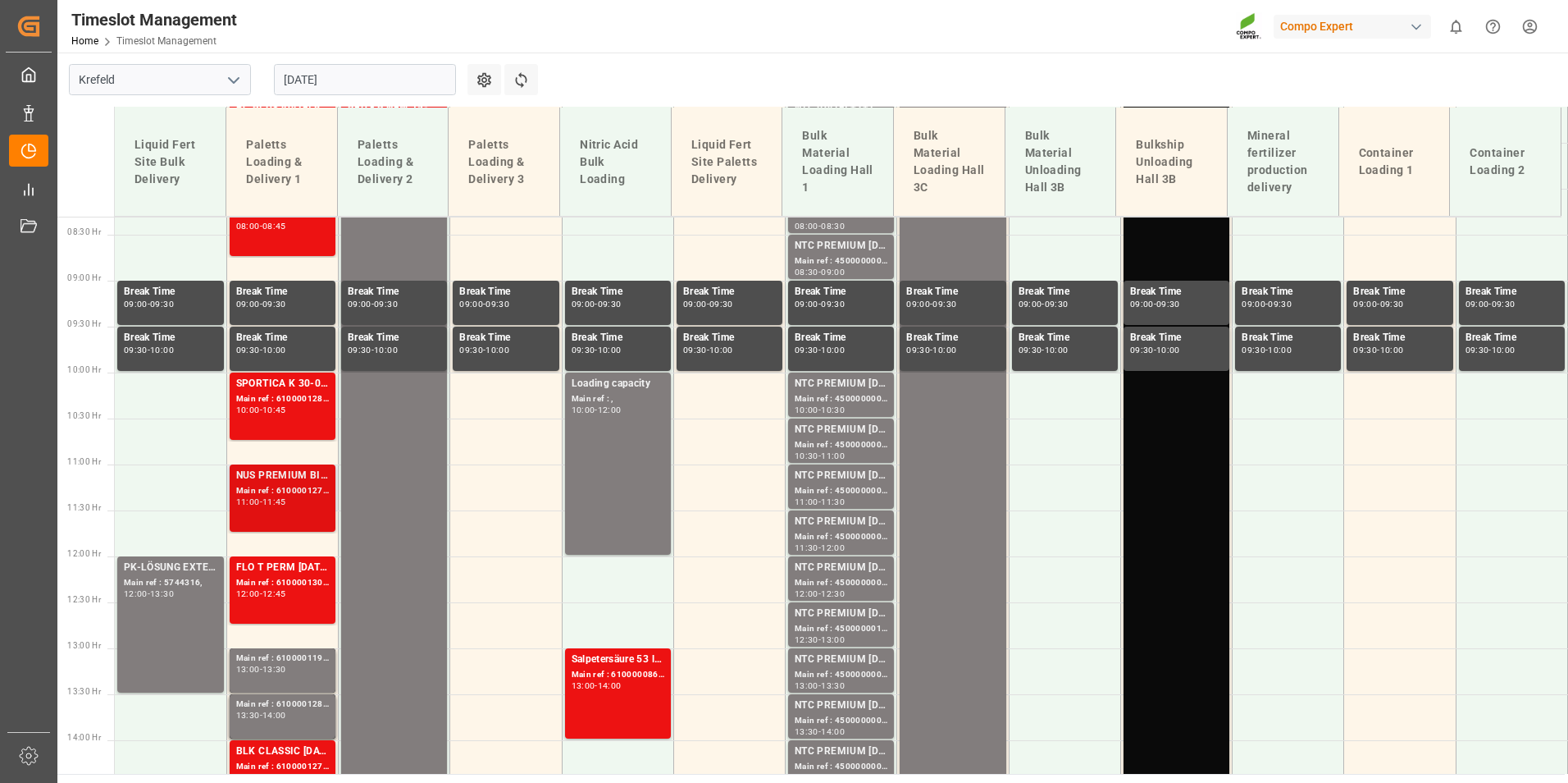
click at [292, 486] on div "Main ref : 6100001272, 2000001102; 2000000777;2000001102;" at bounding box center [282, 491] width 93 height 14
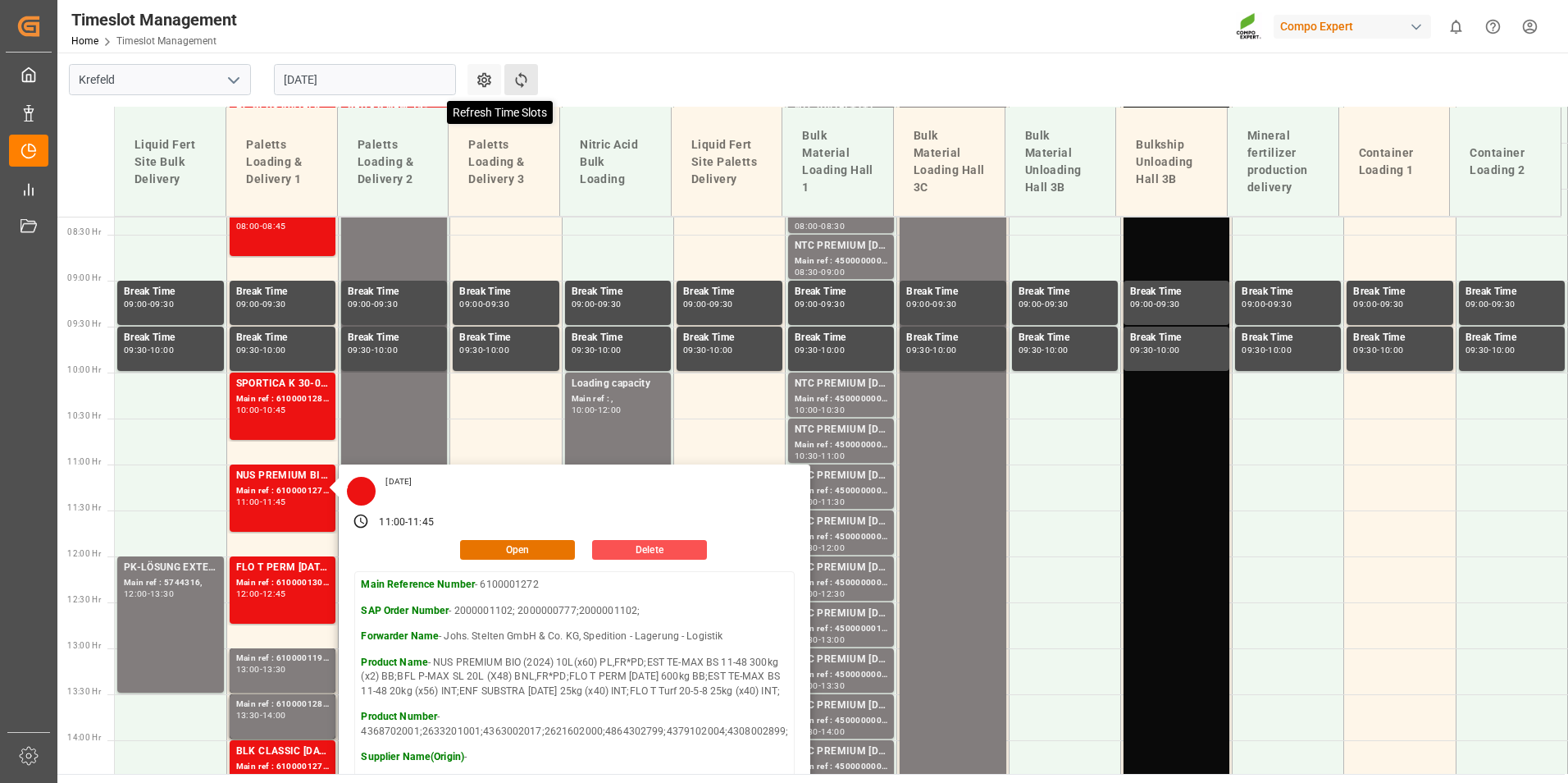
click at [516, 84] on icon at bounding box center [521, 79] width 11 height 16
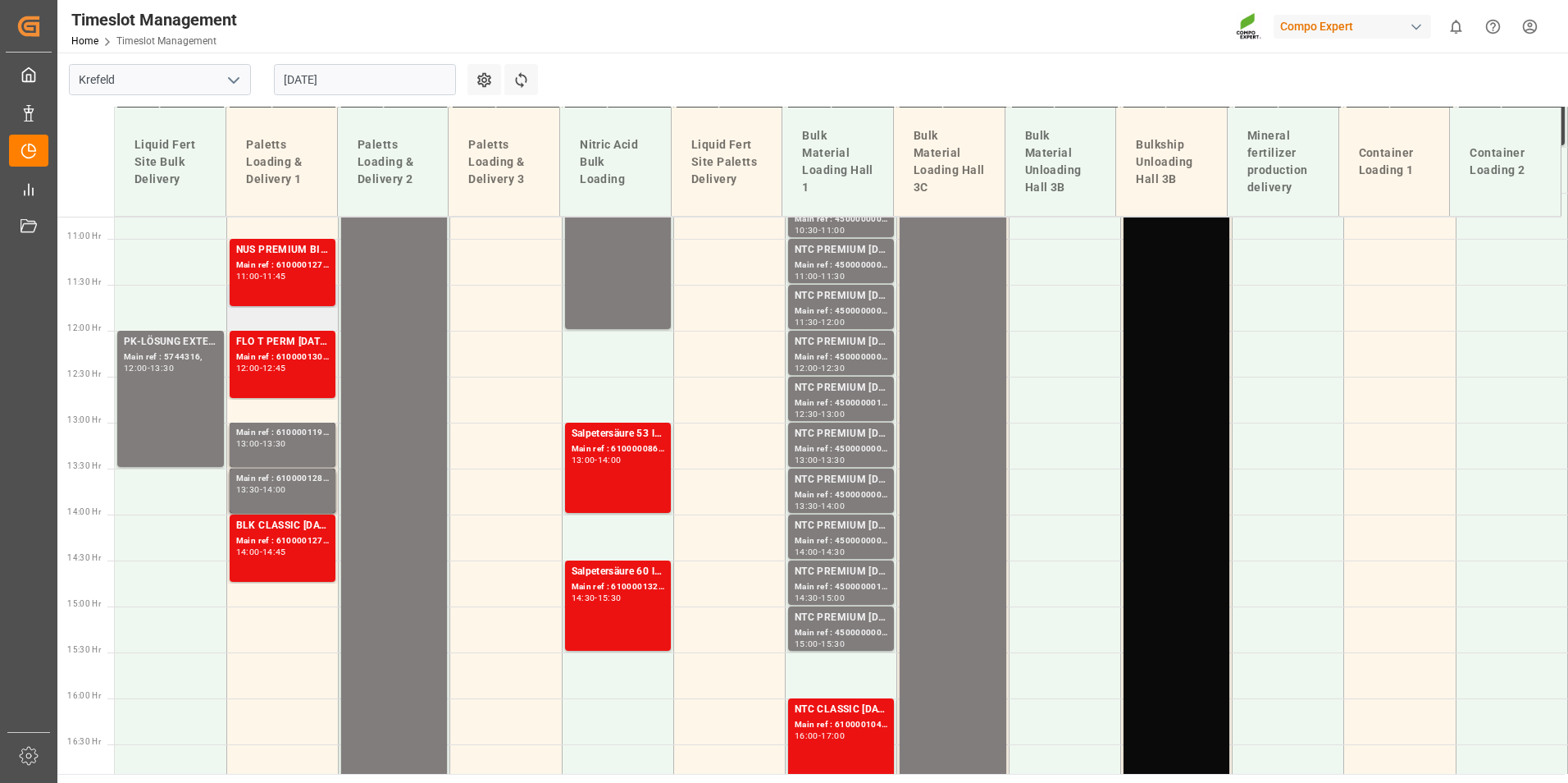
scroll to position [907, 0]
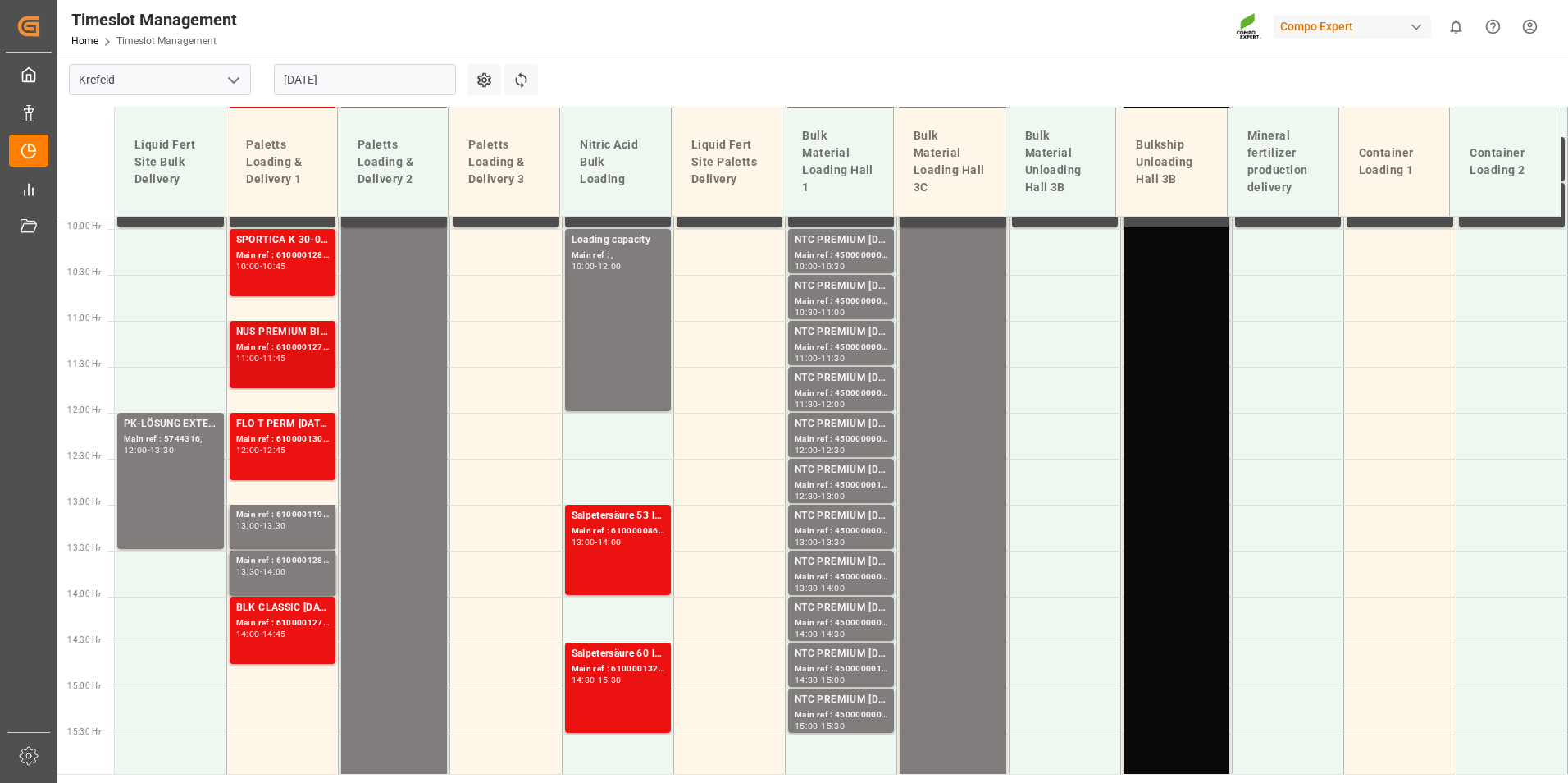
click at [303, 351] on div "Main ref : 6100001272, 2000001102; 2000000777;2000001102;" at bounding box center [282, 348] width 93 height 14
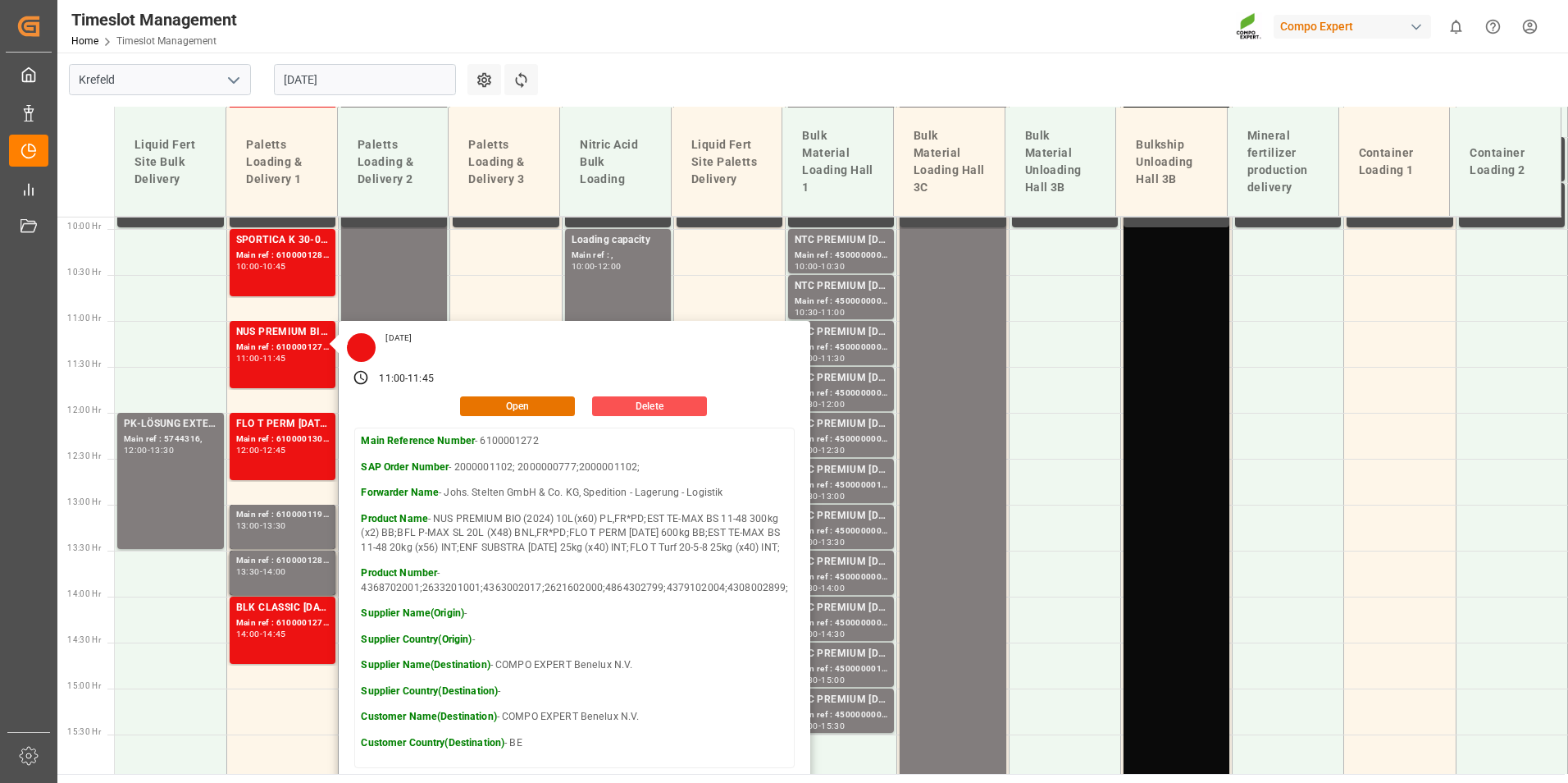
click at [662, 68] on main "Krefeld [DATE] Settings Refresh Time Slots Liquid Fert Site Bulk Delivery Palet…" at bounding box center [811, 414] width 1508 height 722
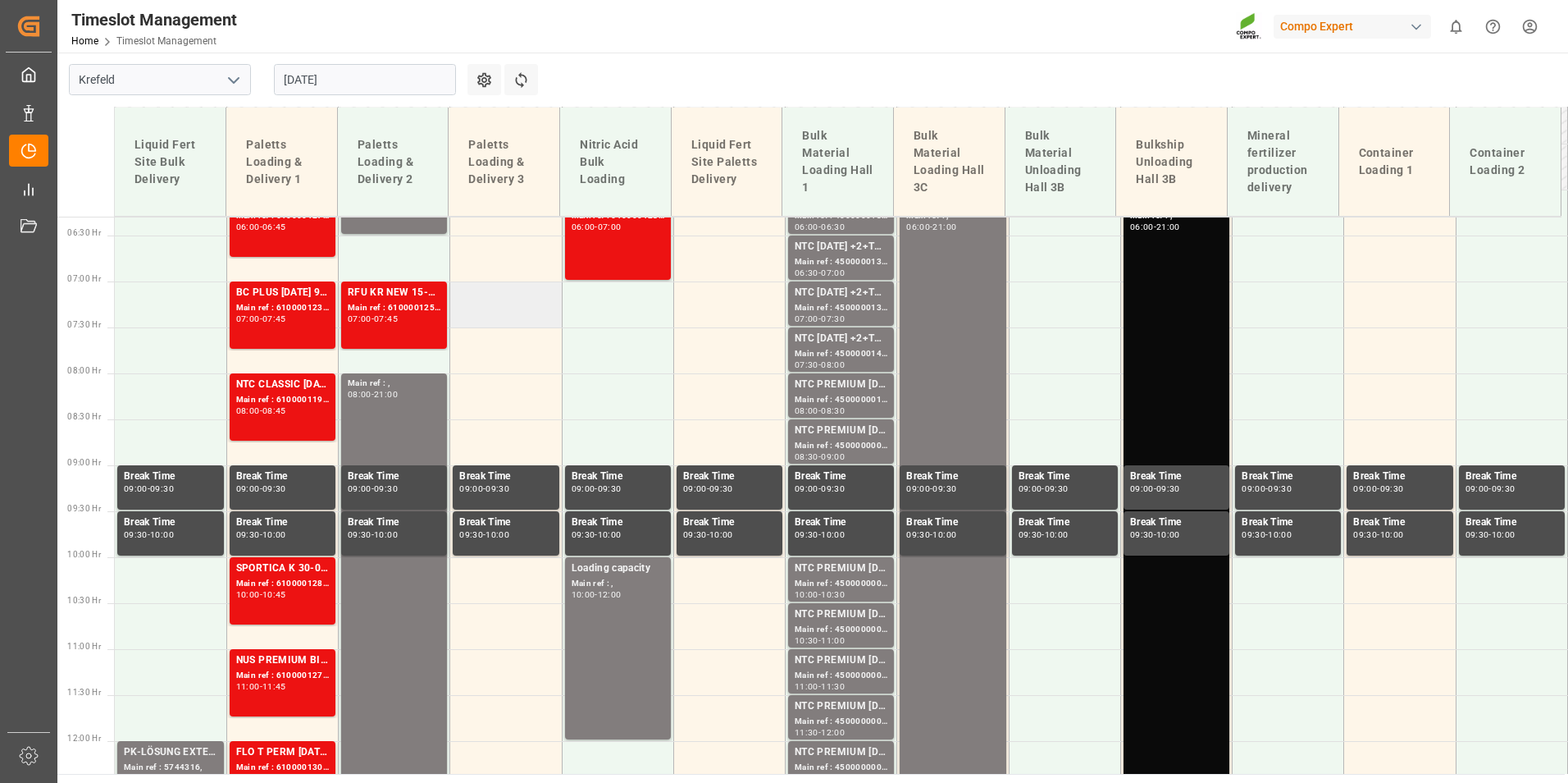
scroll to position [660, 0]
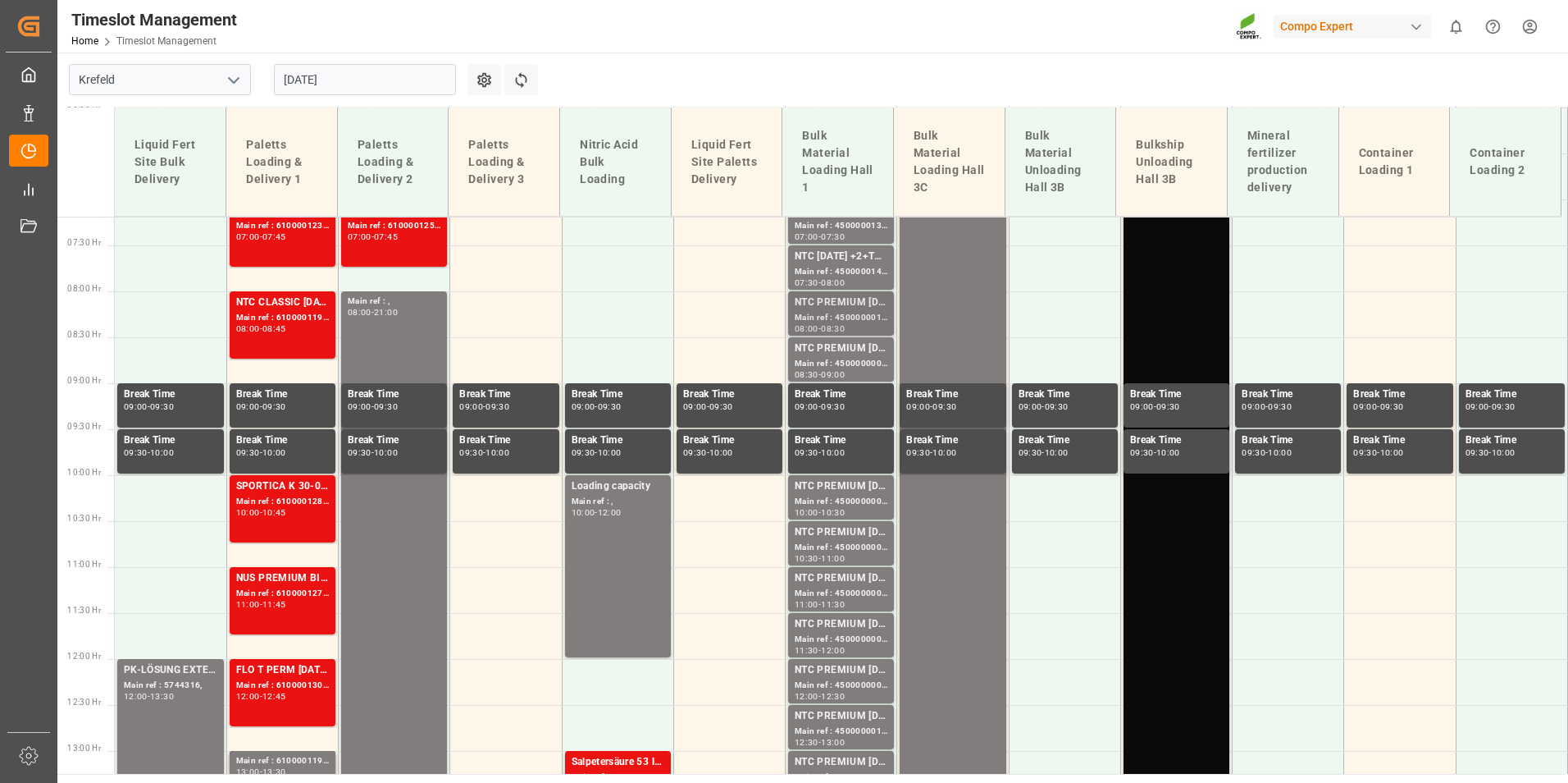
click at [828, 322] on div "Main ref : 4500000012, 2000000014;" at bounding box center [841, 317] width 93 height 14
click at [835, 349] on div "NTC PREMIUM [DATE]+3+TE BULK;" at bounding box center [841, 349] width 93 height 16
click at [859, 495] on div "Main ref : 4500000001, 2000000014;" at bounding box center [841, 502] width 93 height 14
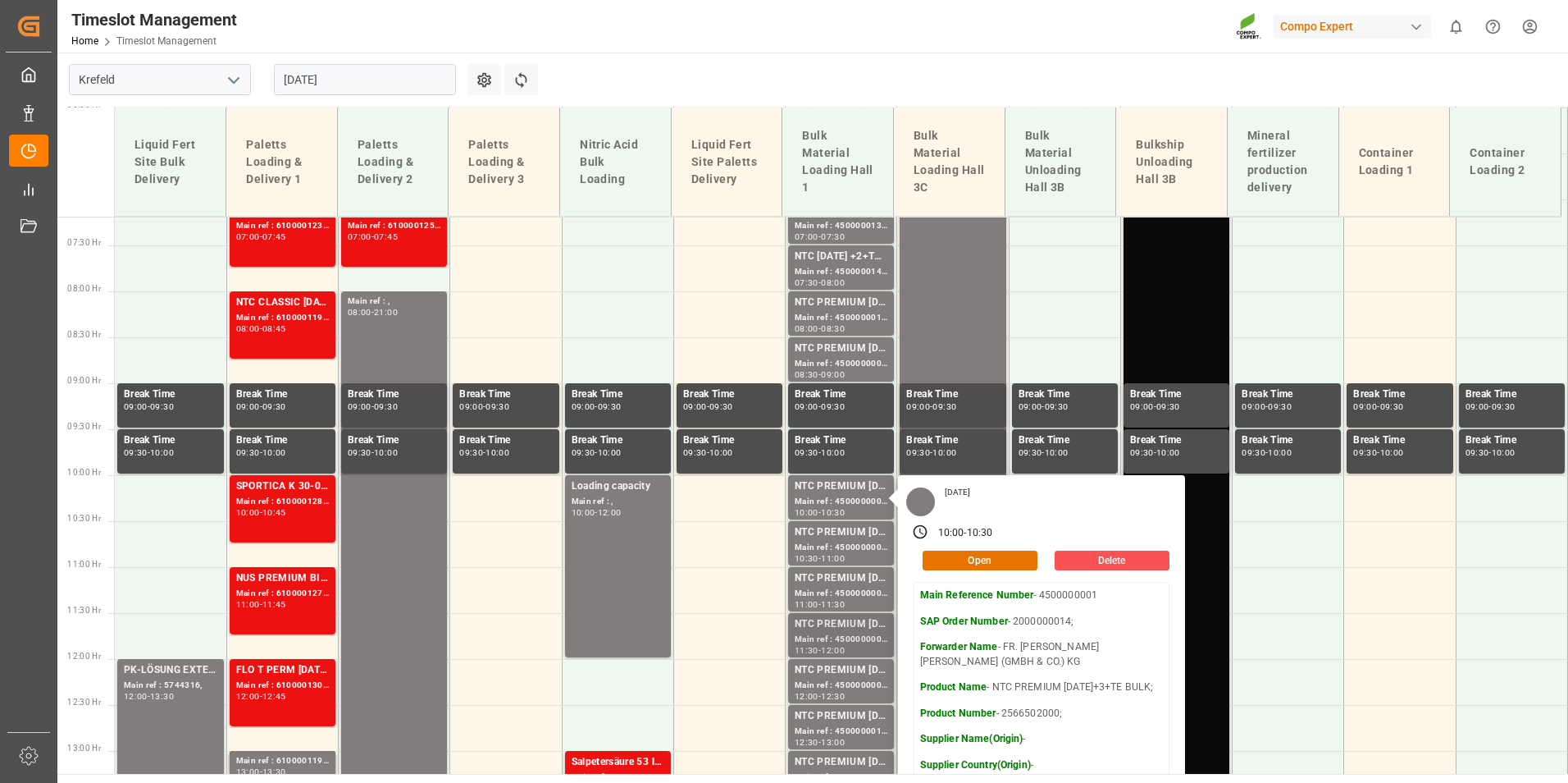
scroll to position [907, 0]
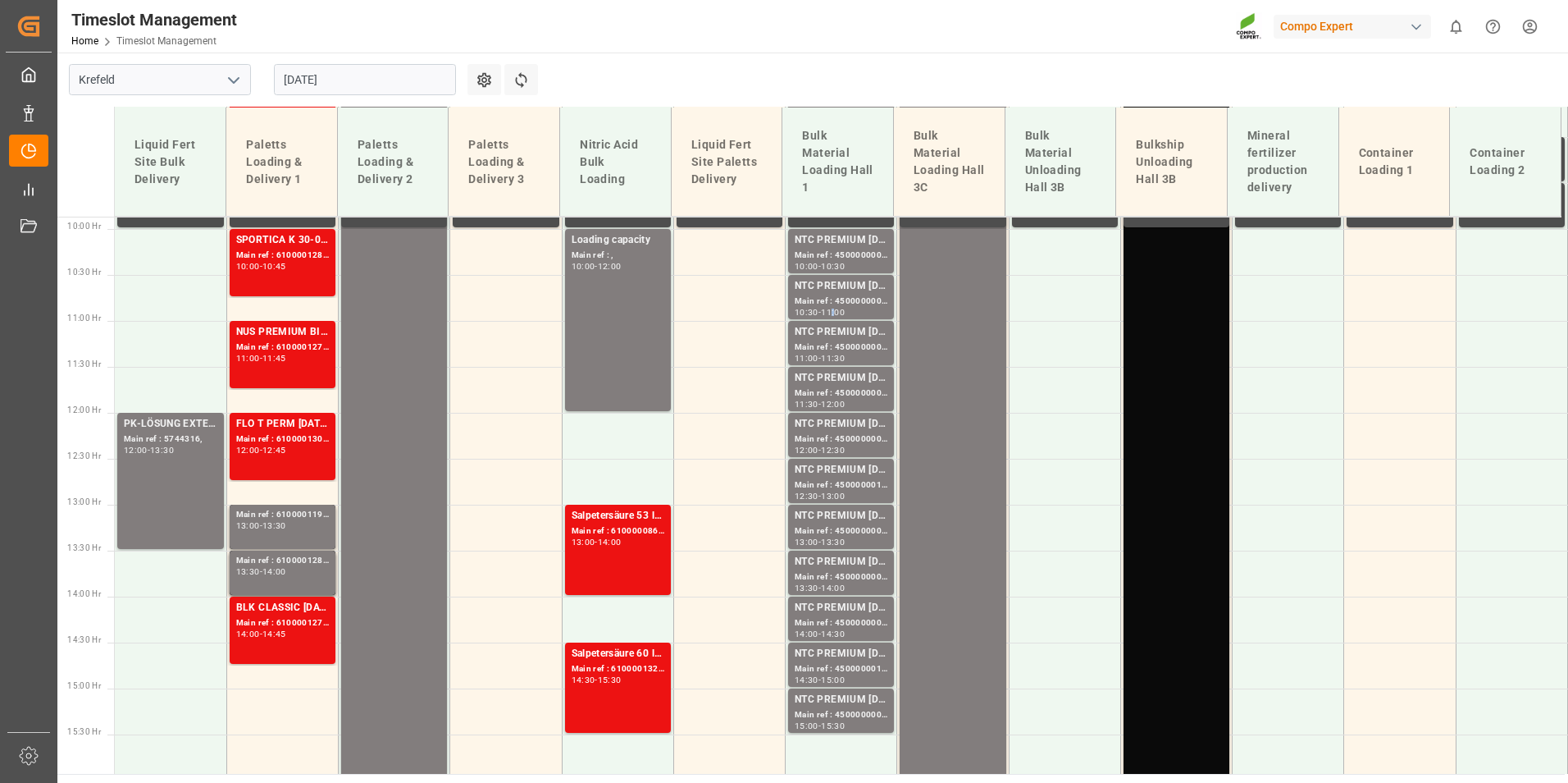
click at [835, 311] on div "11:00" at bounding box center [833, 313] width 24 height 8
click at [840, 362] on div "11:00 - 11:30" at bounding box center [841, 359] width 93 height 9
click at [841, 378] on div "NTC PREMIUM [DATE]+3+TE BULK;" at bounding box center [841, 378] width 93 height 16
click at [847, 436] on div "Main ref : 4500000008, 2000000014;" at bounding box center [841, 439] width 93 height 14
click at [847, 483] on div "Main ref : 4500000010, 2000000014;" at bounding box center [841, 485] width 93 height 14
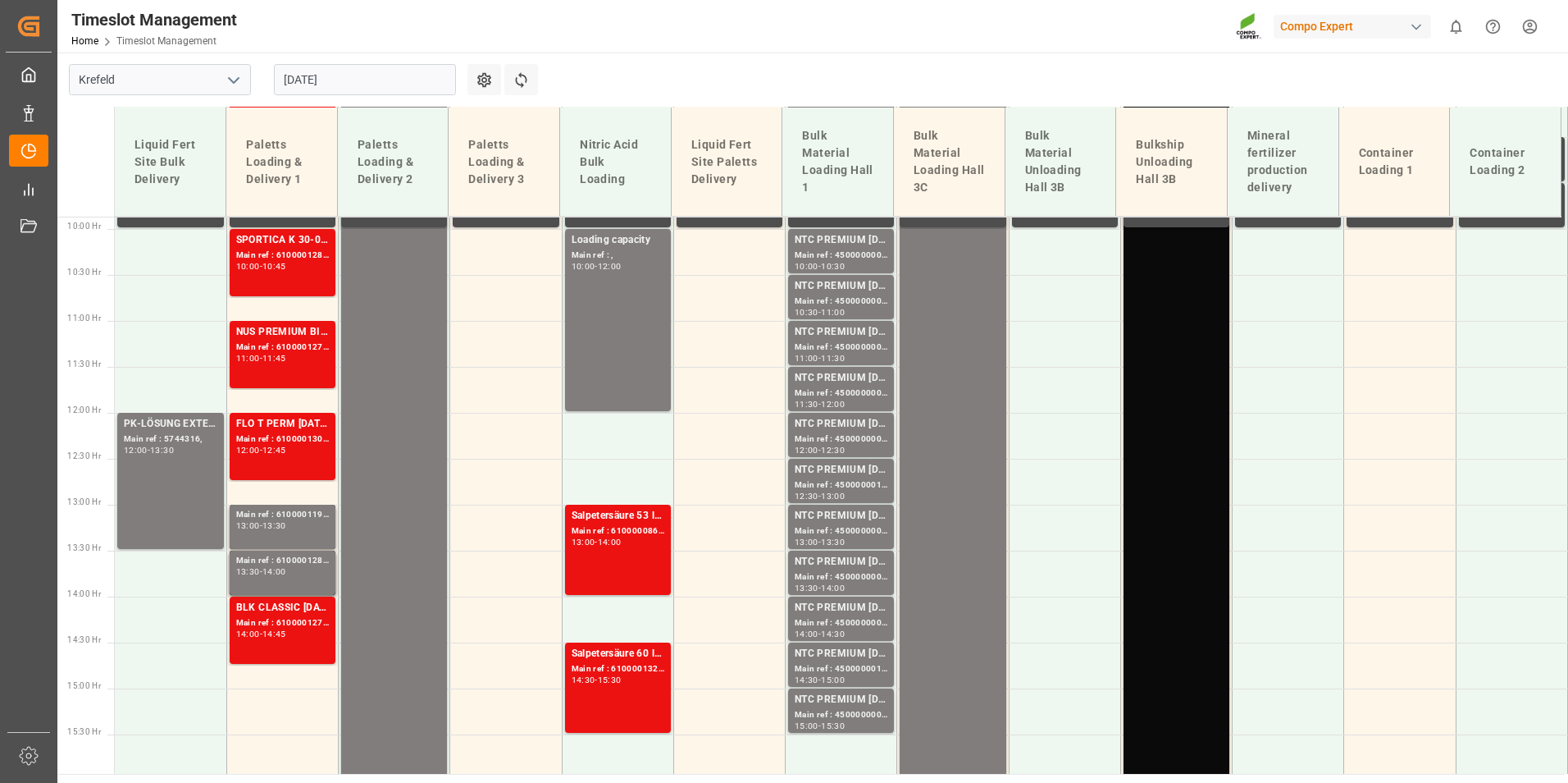
click at [848, 517] on div "NTC PREMIUM [DATE]+3+TE BULK;" at bounding box center [841, 516] width 93 height 16
click at [863, 615] on div "NTC PREMIUM [DATE]+3+TE BULK;" at bounding box center [841, 607] width 93 height 16
click at [863, 660] on div "NTC PREMIUM [DATE]+3+TE BULK;" at bounding box center [841, 654] width 93 height 16
click at [872, 697] on div "NTC PREMIUM [DATE]+3+TE BULK;" at bounding box center [841, 699] width 93 height 16
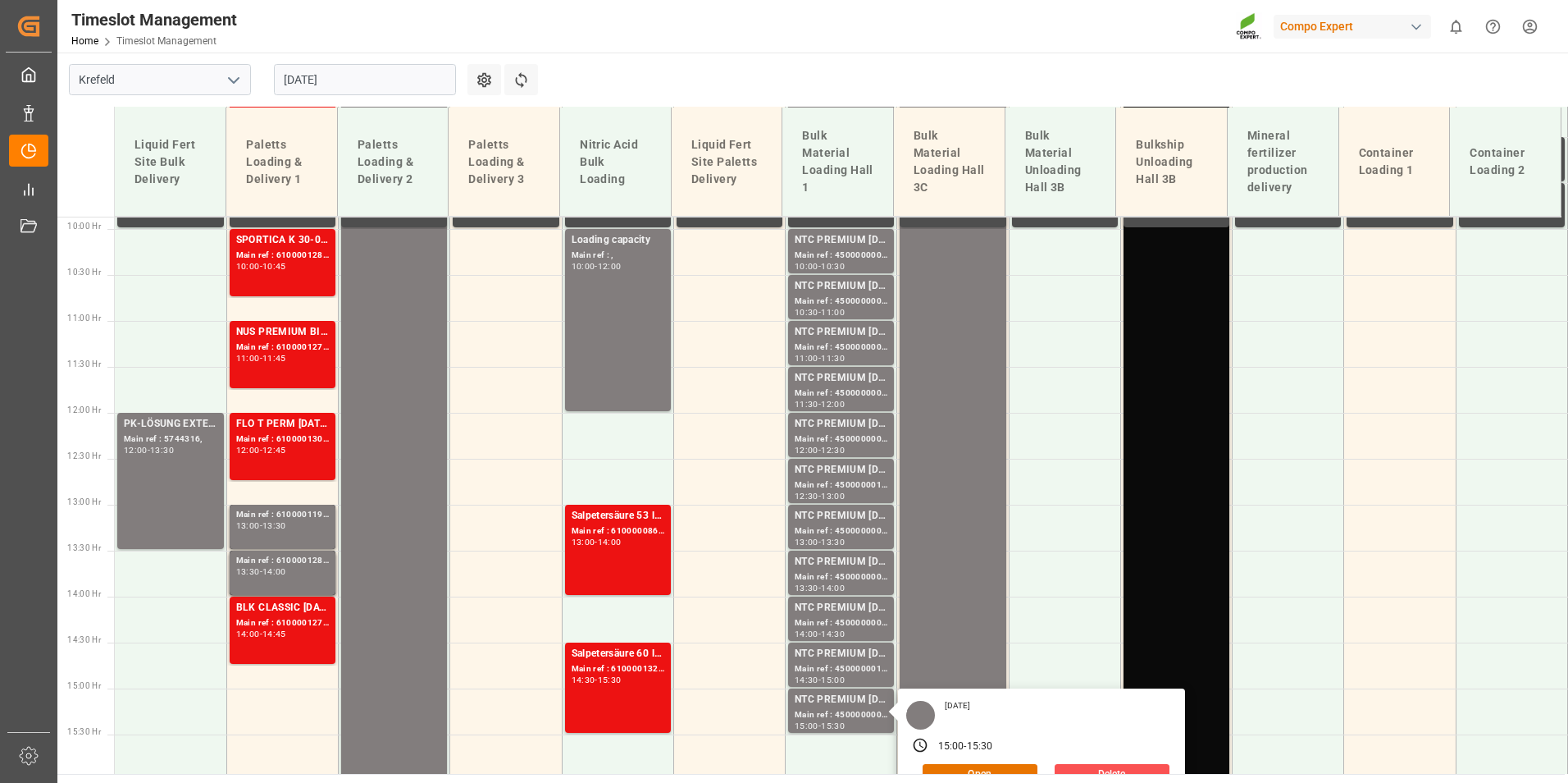
click at [1087, 71] on main "Krefeld [DATE] Settings Refresh Time Slots Liquid Fert Site Bulk Delivery Palet…" at bounding box center [811, 414] width 1508 height 722
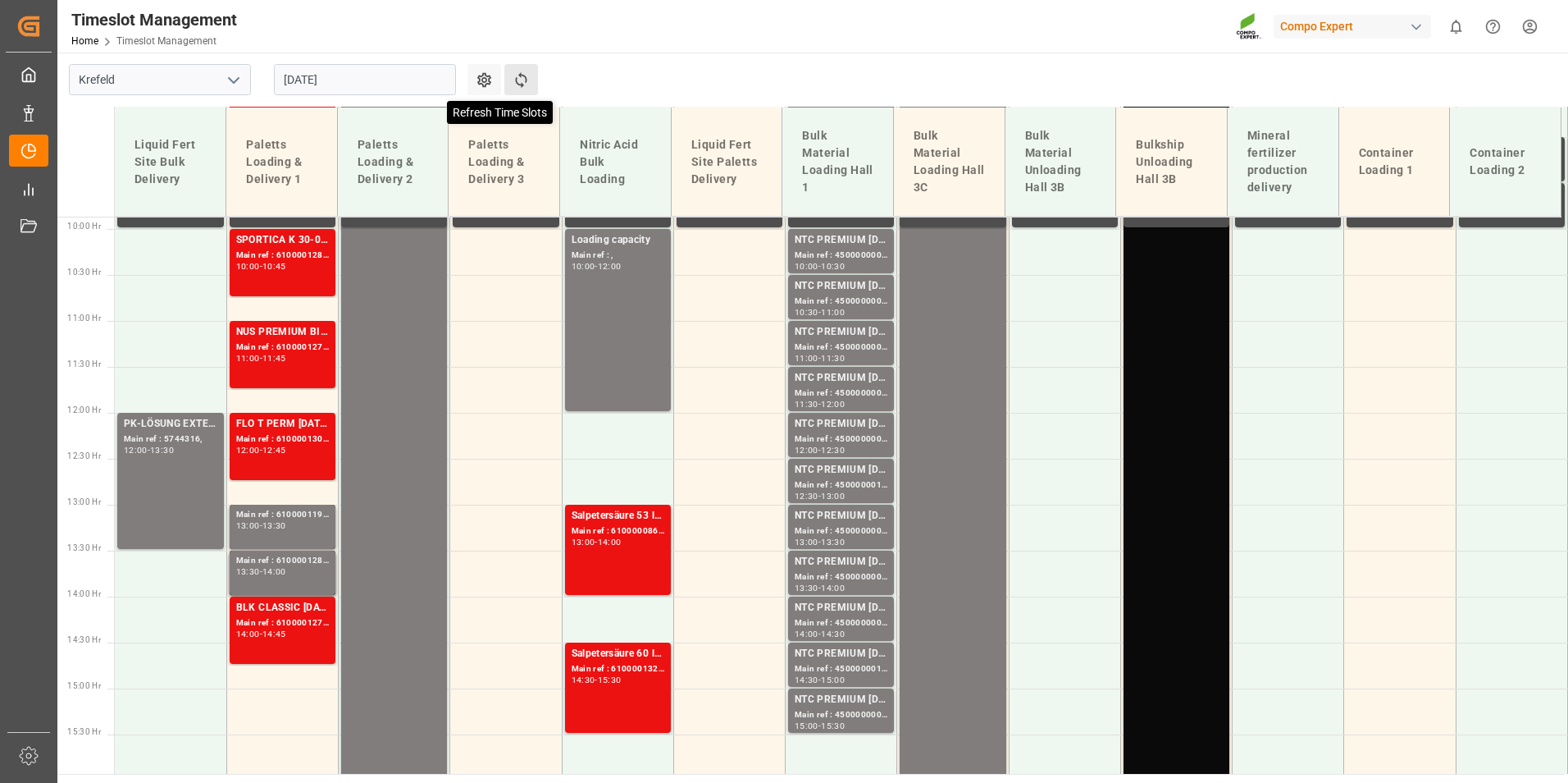
click at [514, 72] on icon at bounding box center [521, 80] width 17 height 17
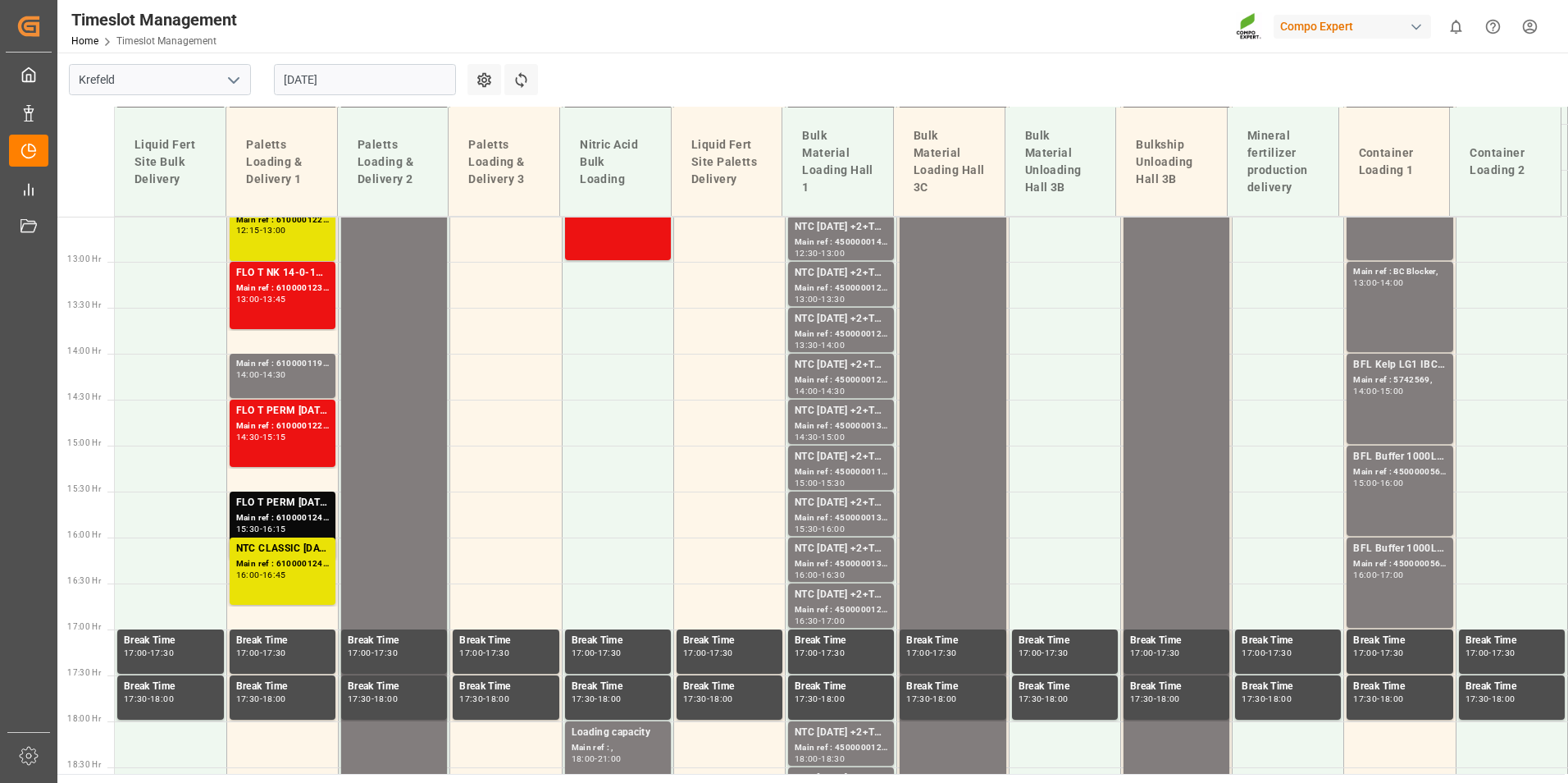
scroll to position [1420, 0]
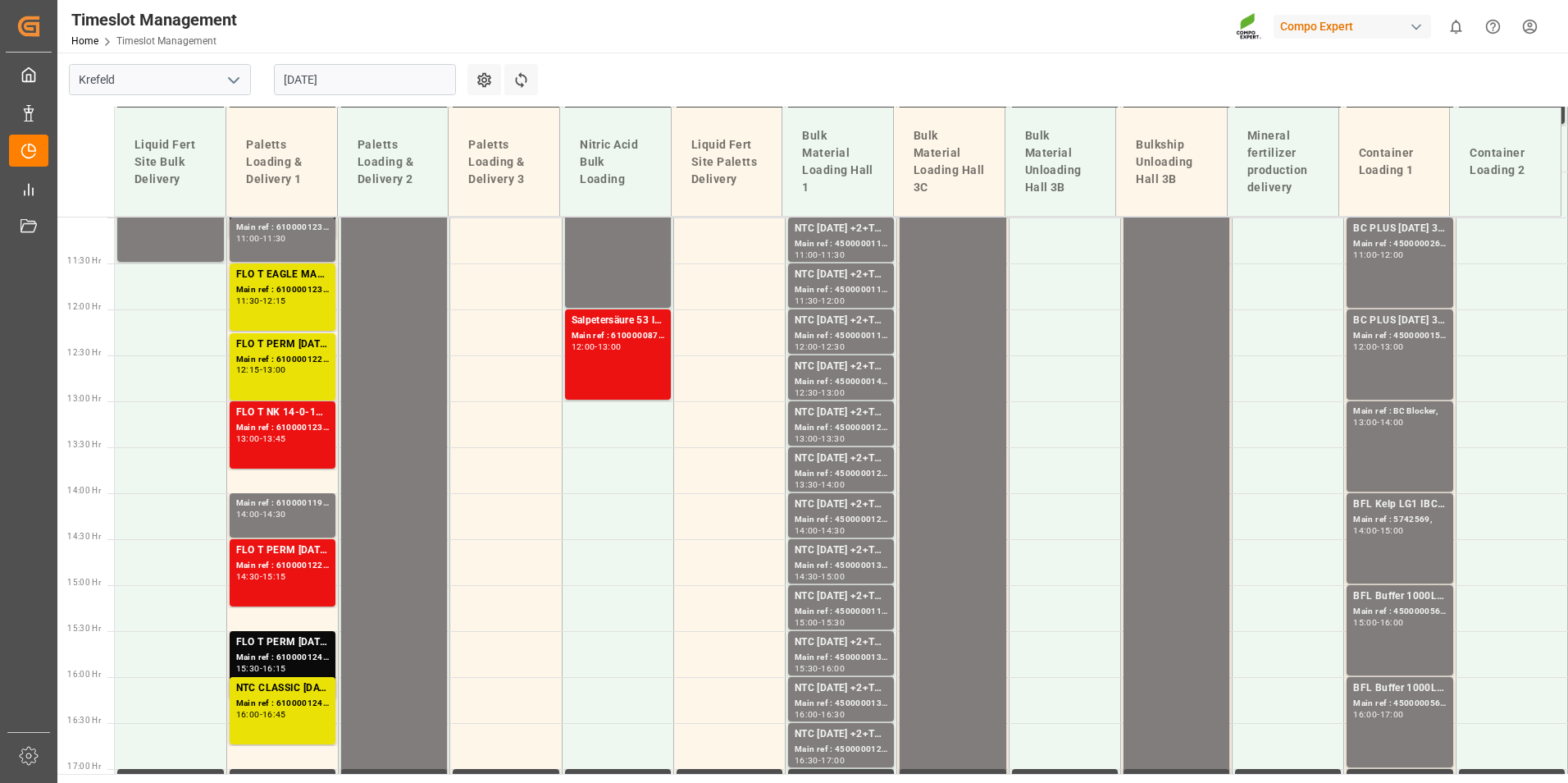
scroll to position [1010, 0]
click at [361, 78] on input "[DATE]" at bounding box center [364, 79] width 182 height 31
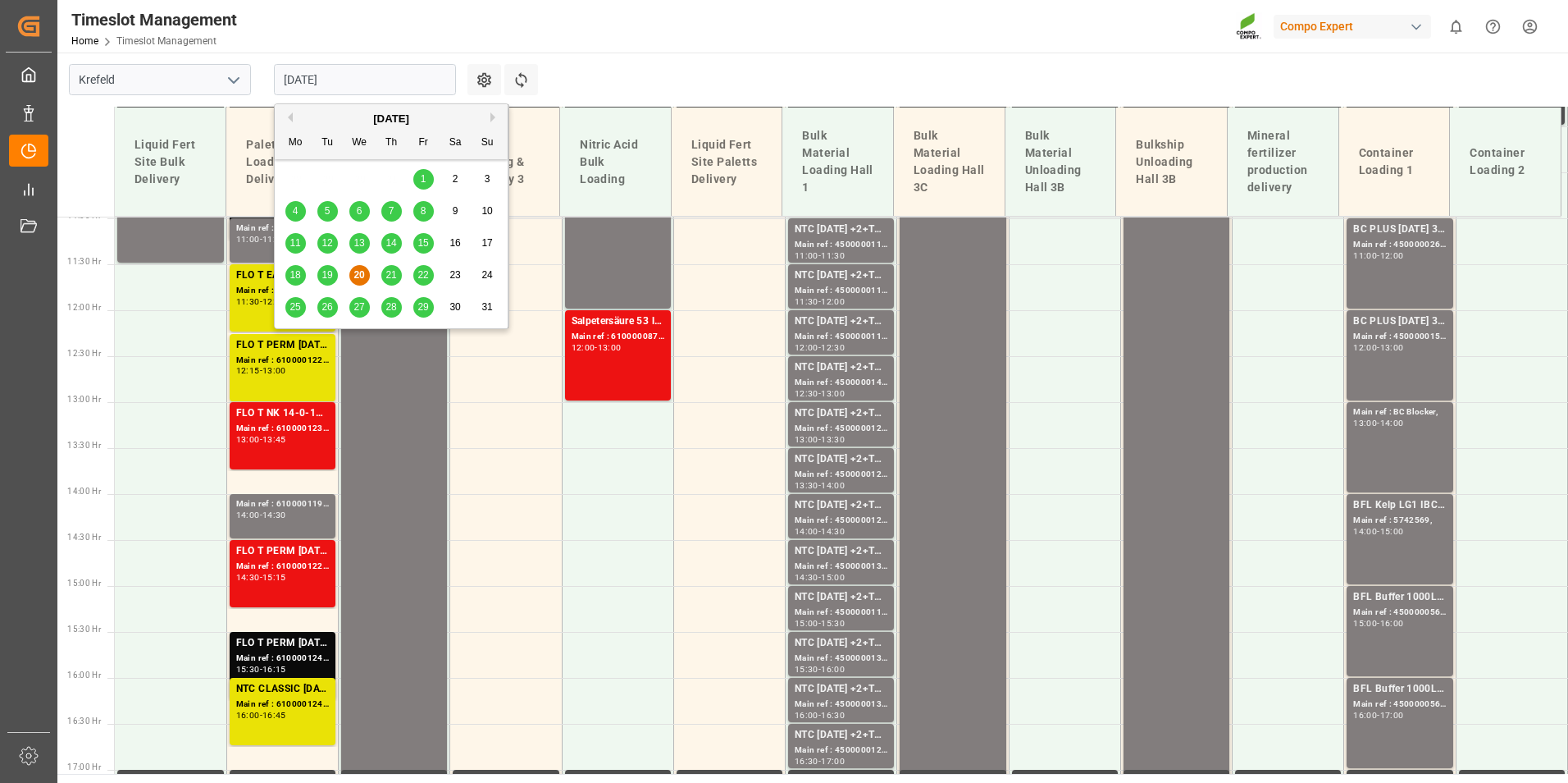
click at [391, 282] on div "21" at bounding box center [392, 276] width 21 height 20
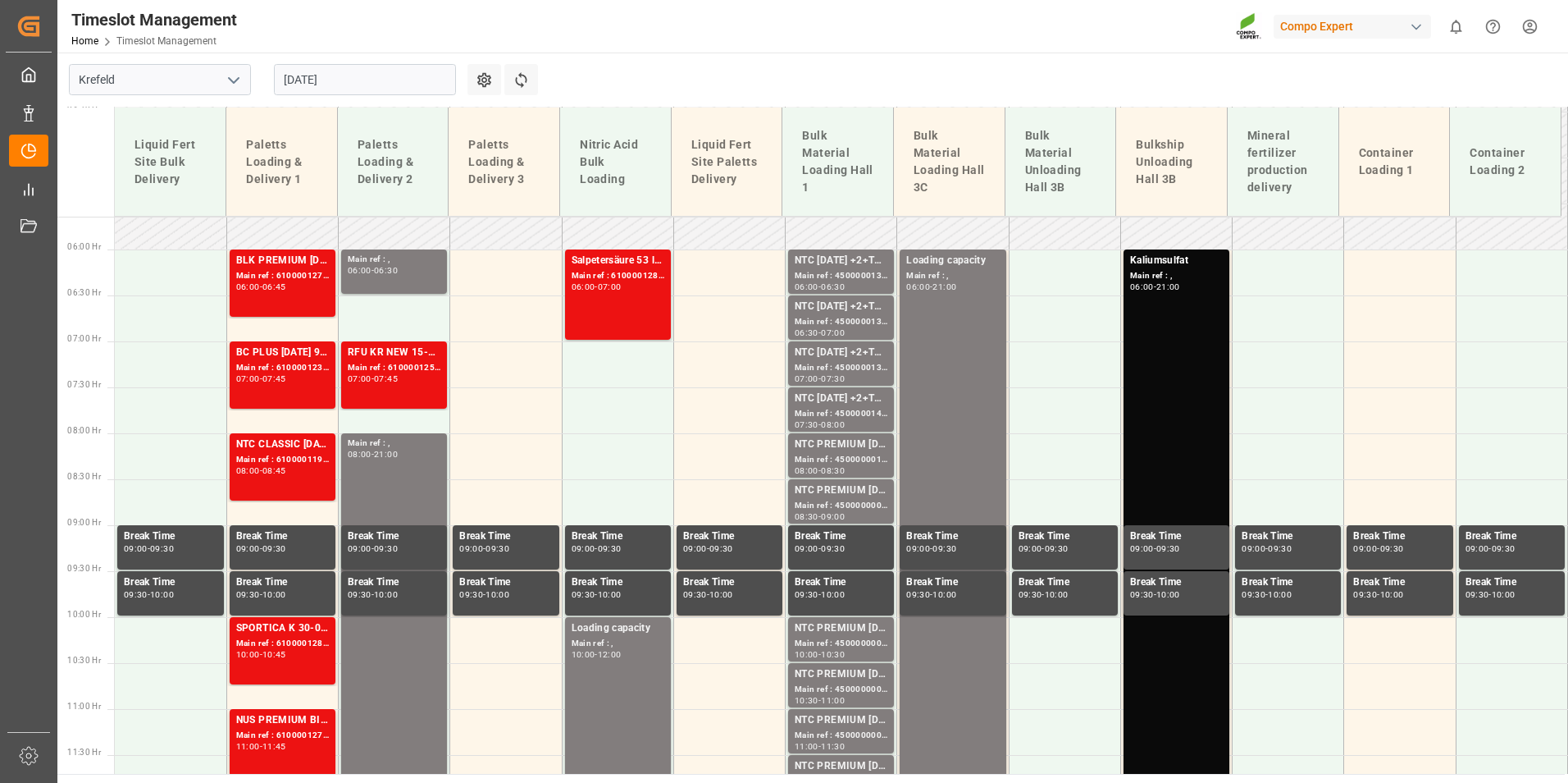
scroll to position [517, 0]
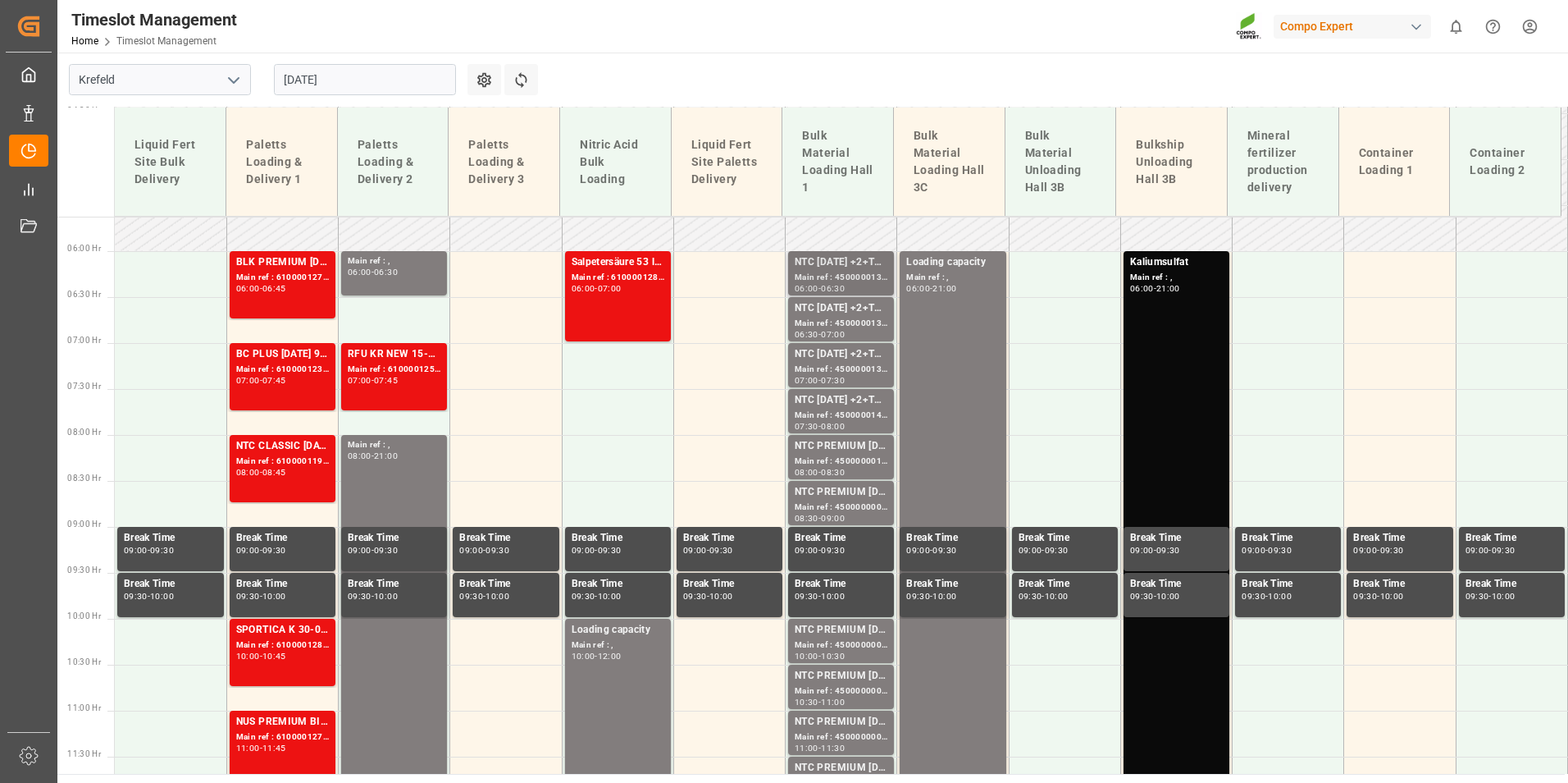
click at [836, 285] on div "06:30" at bounding box center [833, 289] width 24 height 8
click at [837, 317] on div "Main ref : 4500000131, 2000000058;" at bounding box center [841, 323] width 93 height 14
click at [835, 365] on div "Main ref : 4500000139, 2000000058;" at bounding box center [841, 369] width 93 height 14
click at [857, 409] on div "Main ref : 4500000143, 2000000058;" at bounding box center [841, 416] width 93 height 14
click at [637, 266] on div "Salpetersäure 53 lose;" at bounding box center [618, 262] width 93 height 16
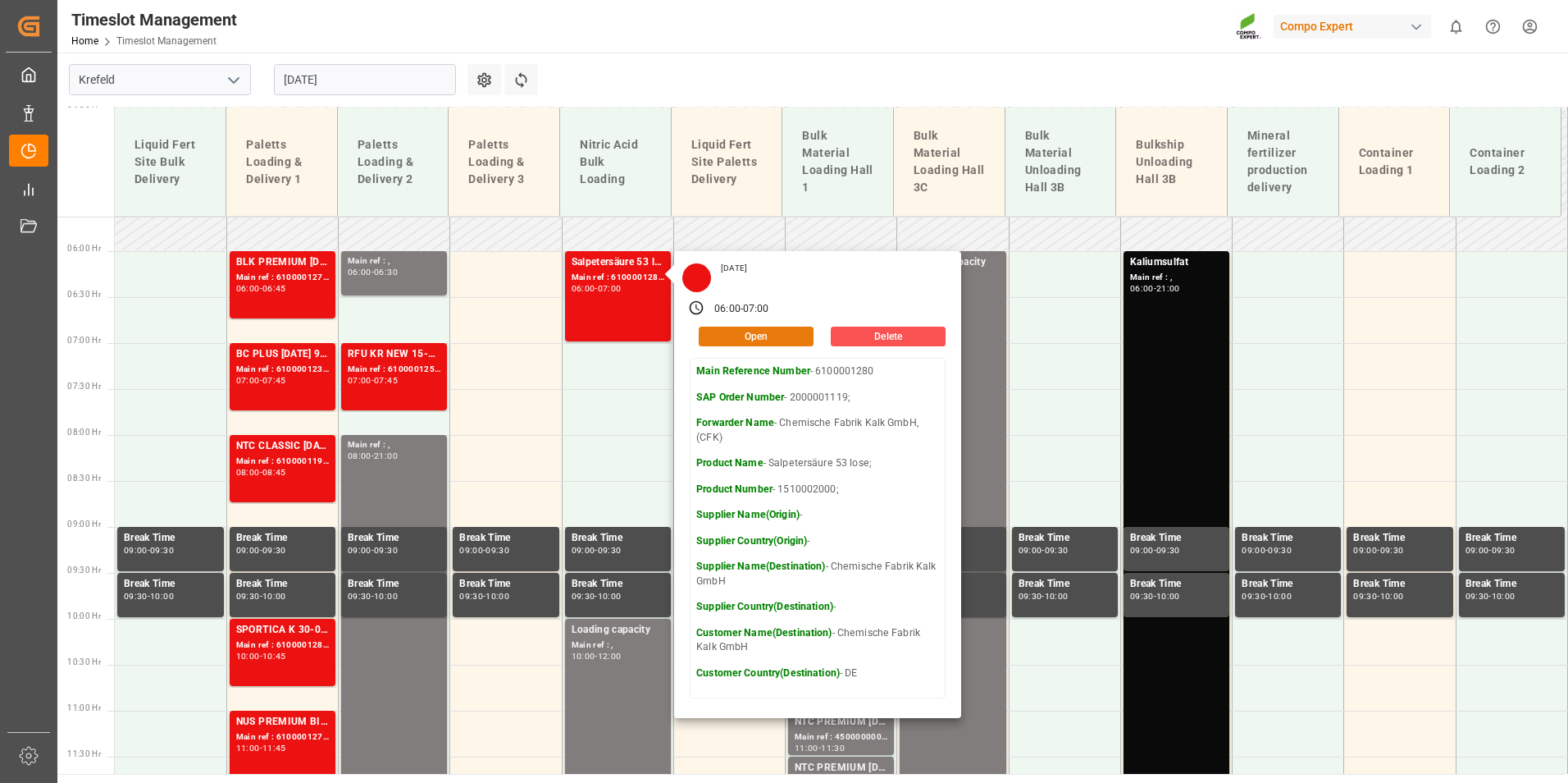
click at [748, 341] on button "Open" at bounding box center [756, 336] width 115 height 20
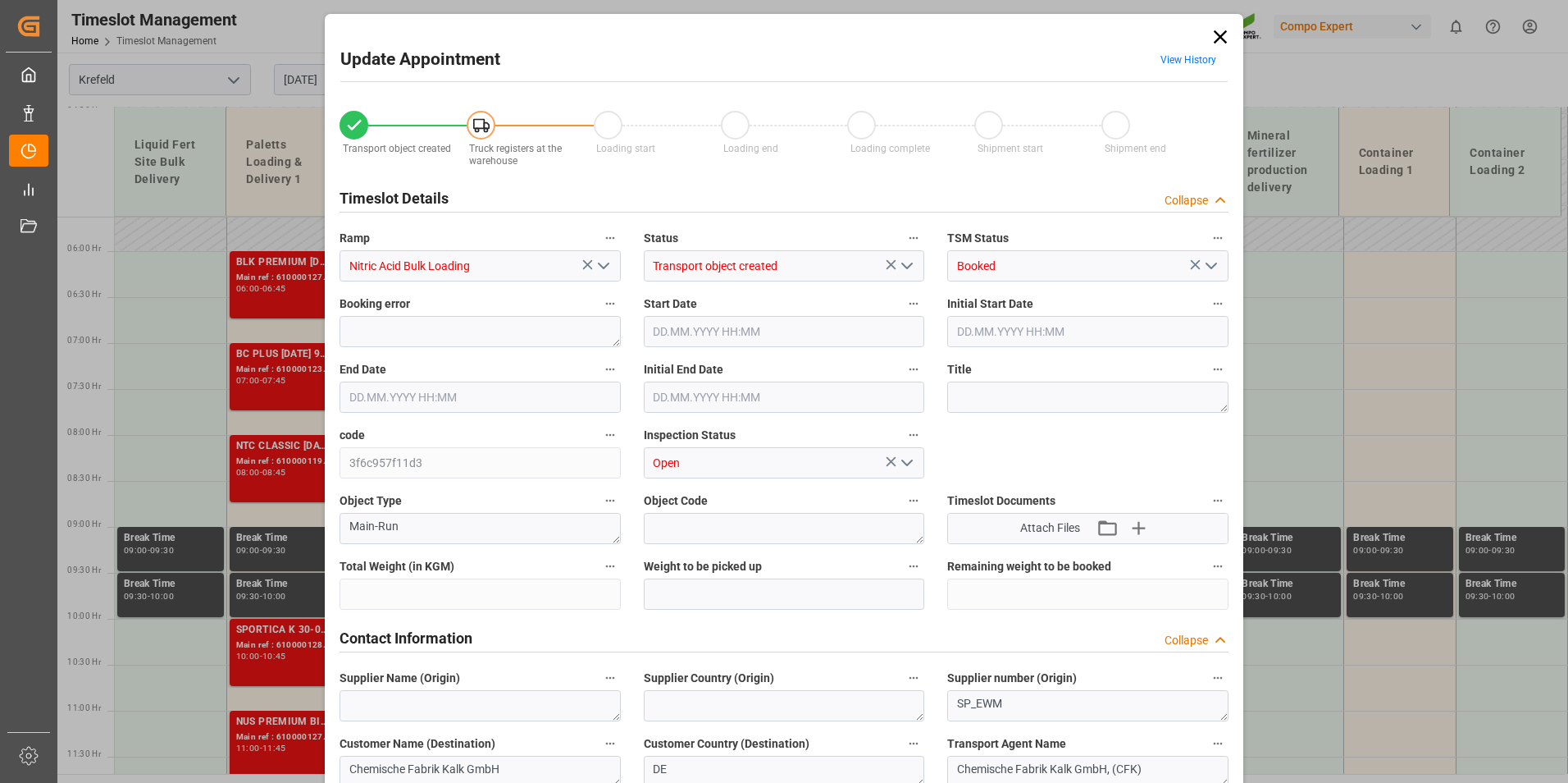
type input "25000"
type input "0"
type input "[DATE] 06:00"
type input "21.08.2025 07:00"
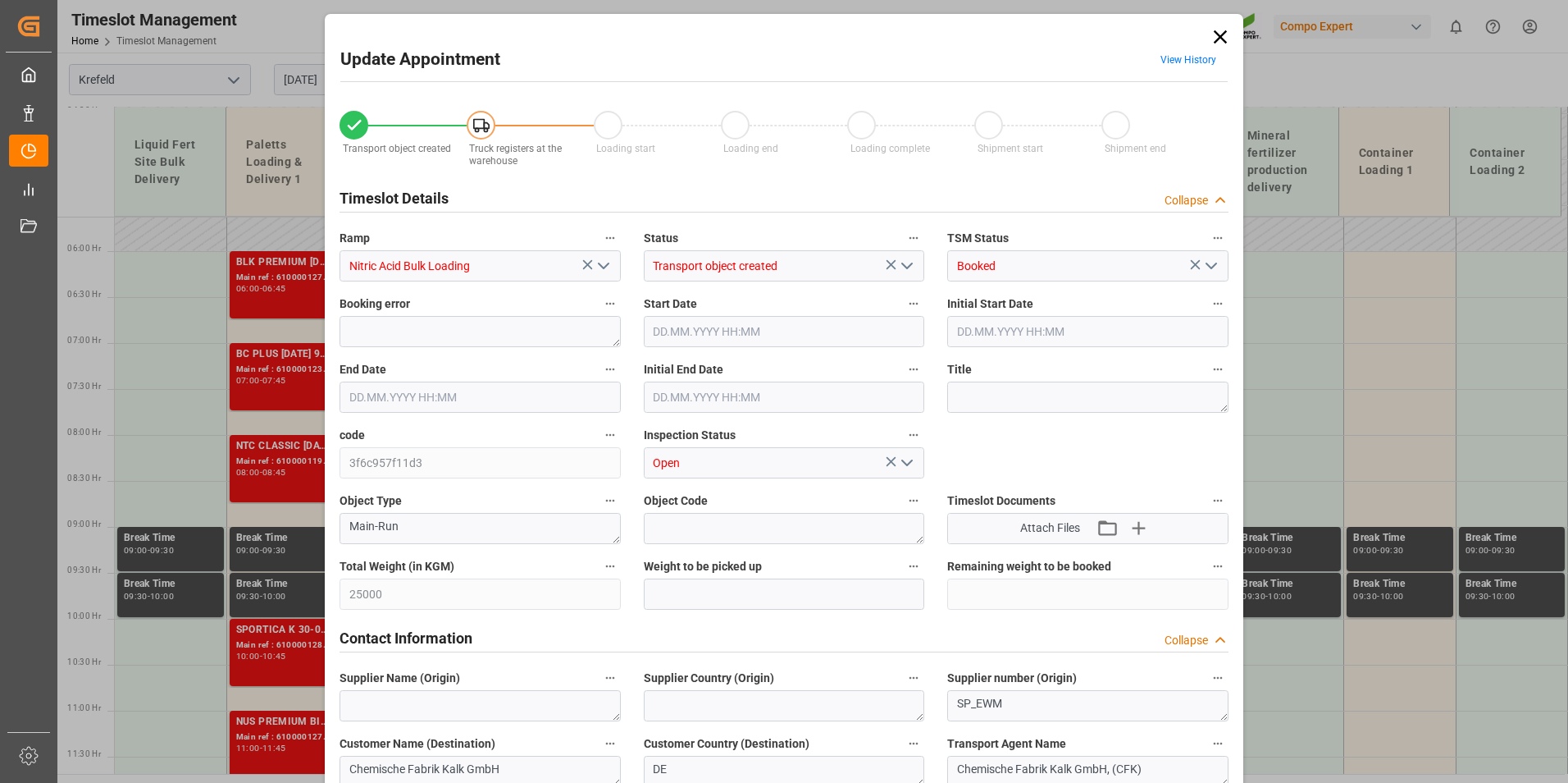
type input "[DATE] 06:30"
type input "19.08.2025 14:39"
type input "20.08.2025 12:52"
click at [1206, 60] on link "View History" at bounding box center [1188, 60] width 56 height 11
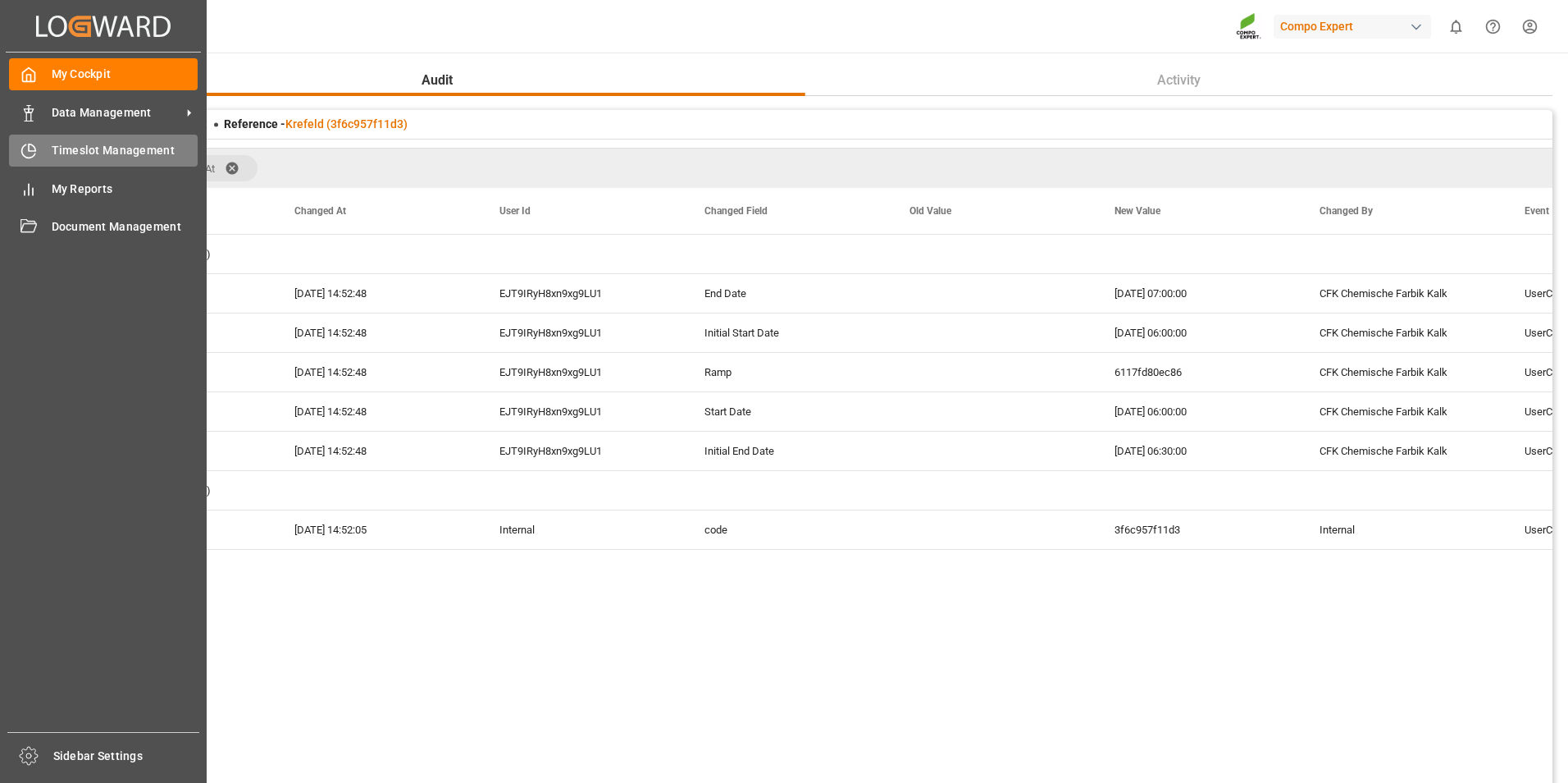
click at [32, 135] on div "Timeslot Management Timeslot Management" at bounding box center [104, 151] width 189 height 32
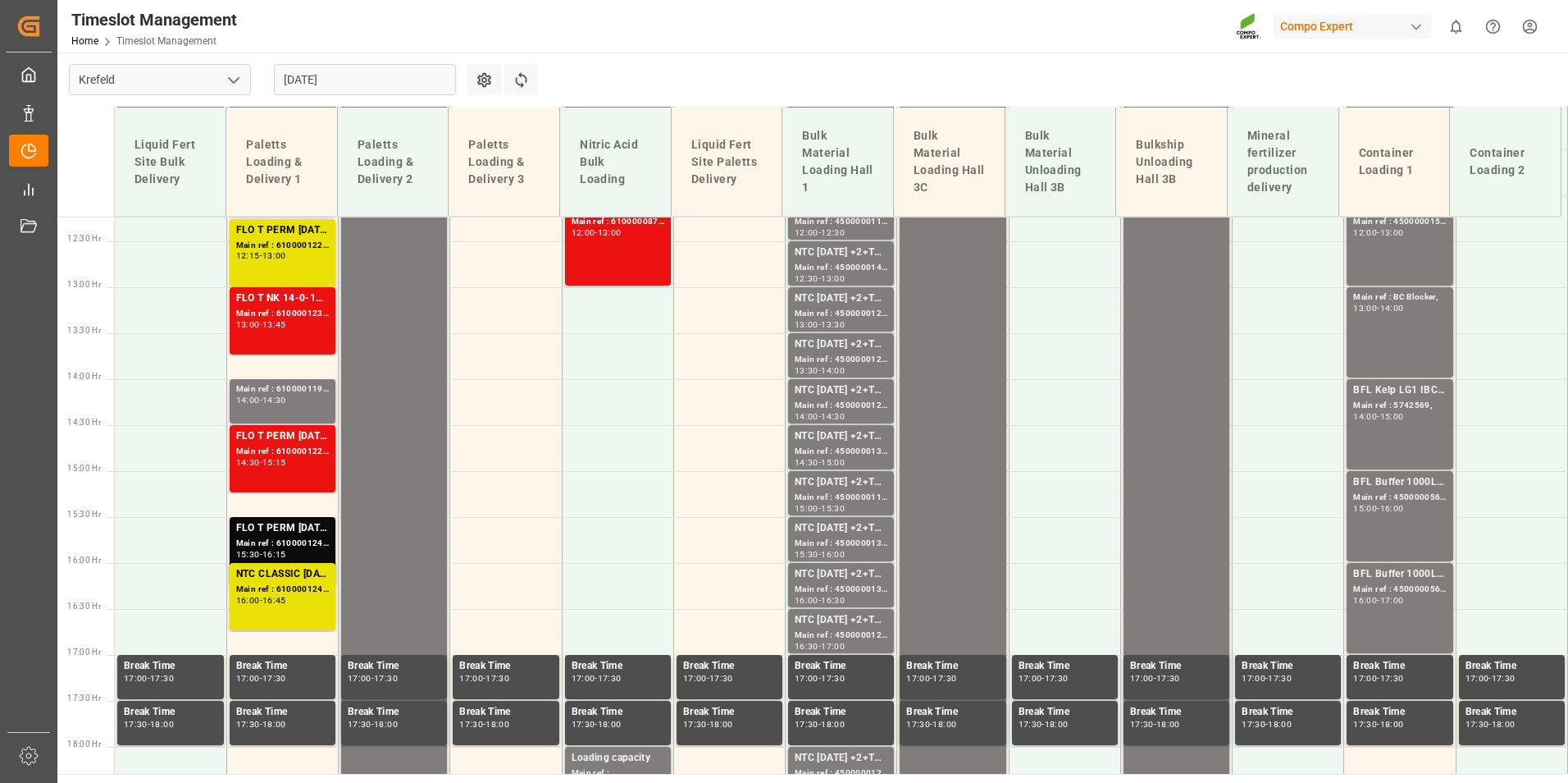
scroll to position [1010, 0]
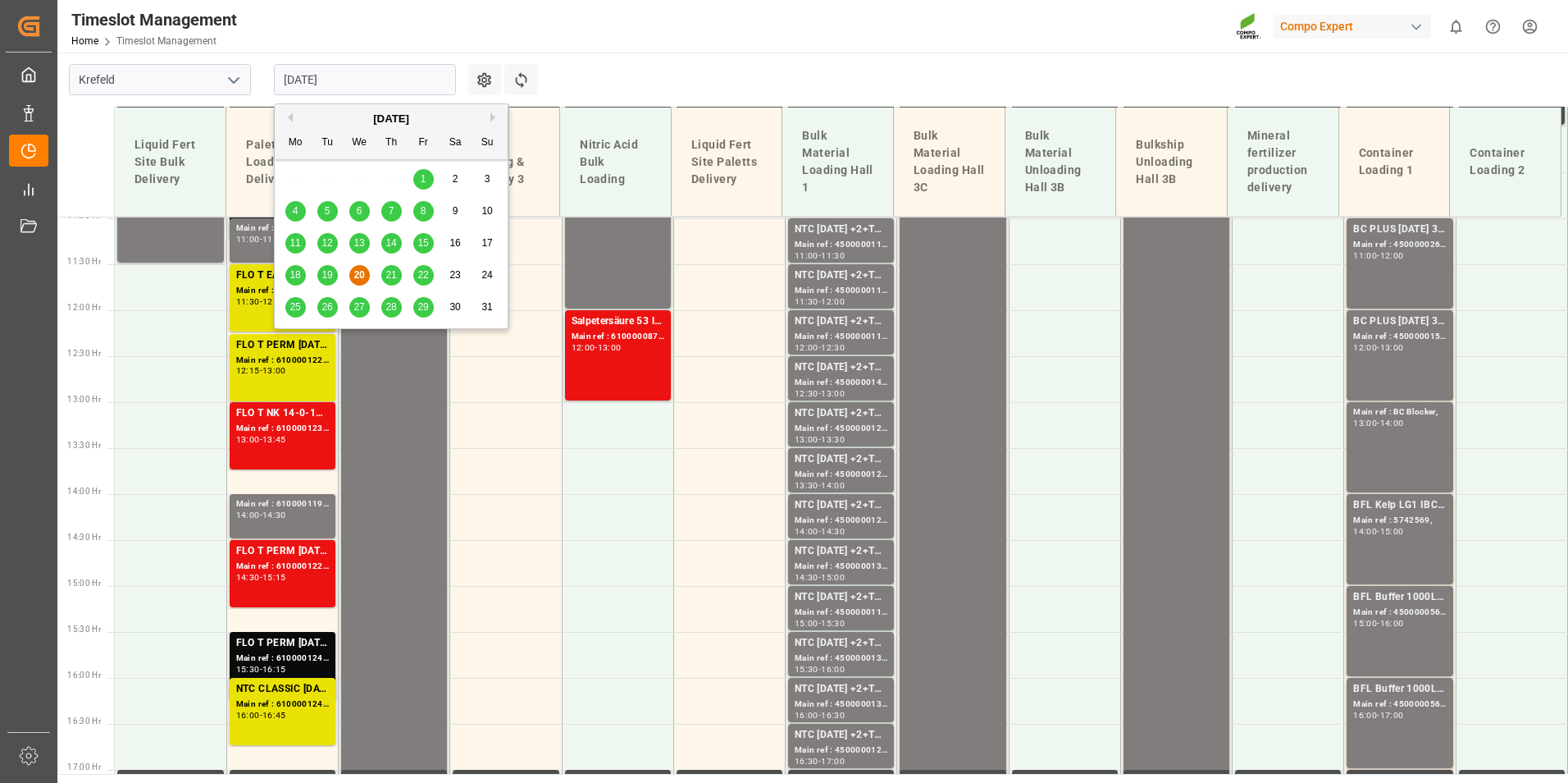
click at [367, 84] on input "[DATE]" at bounding box center [364, 79] width 182 height 31
click at [383, 271] on div "21" at bounding box center [392, 276] width 21 height 20
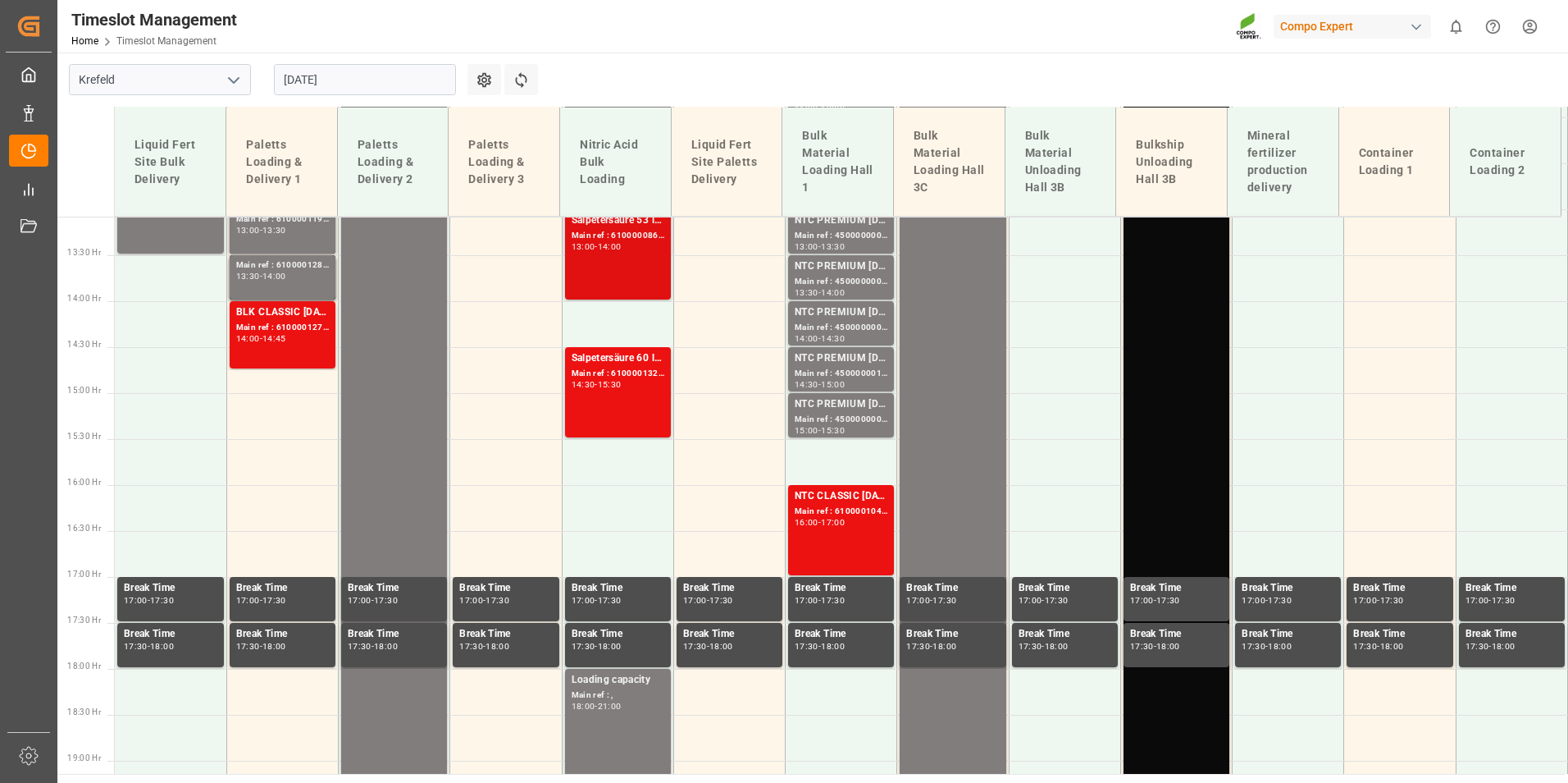
scroll to position [1174, 0]
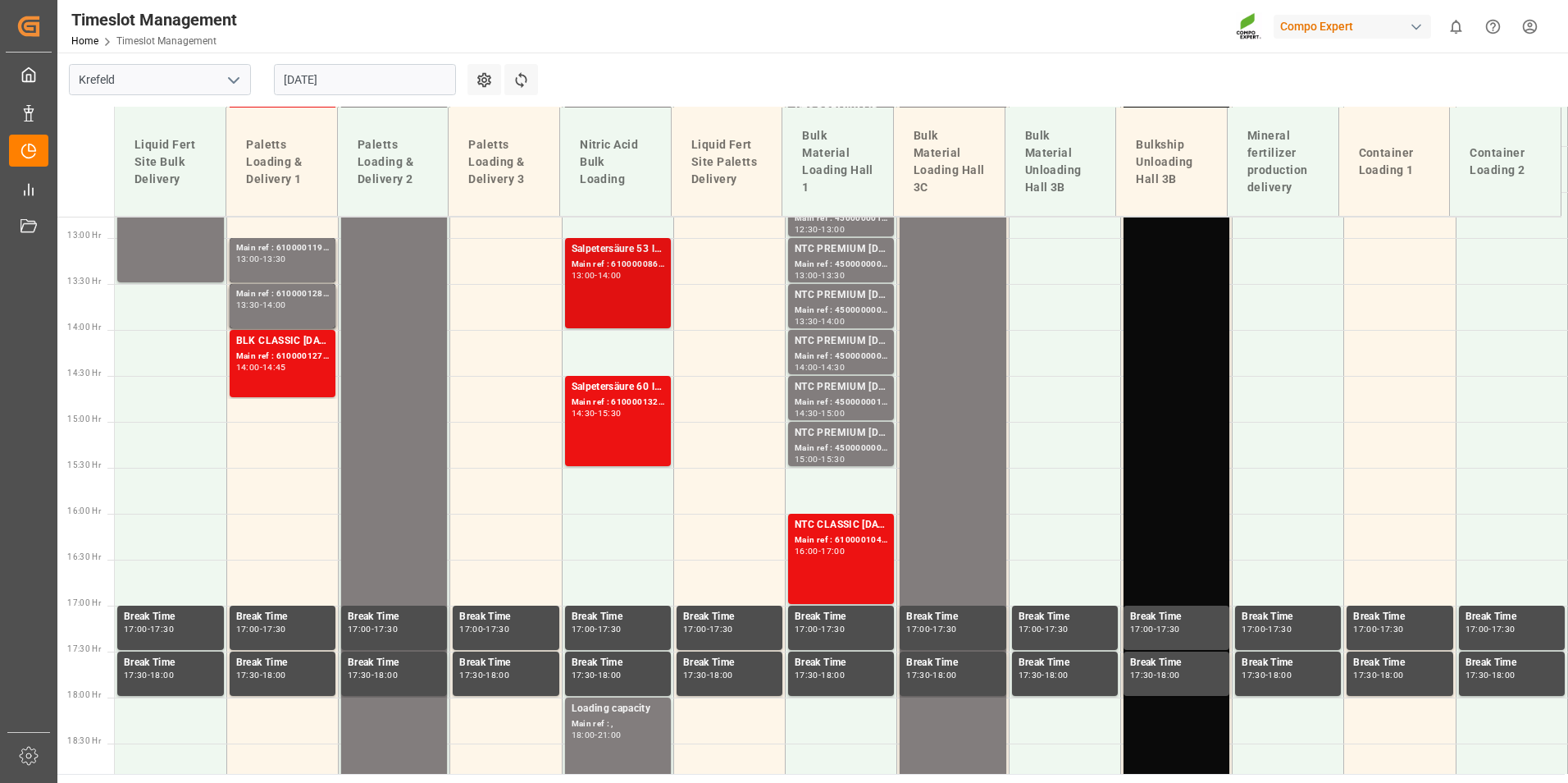
click at [621, 302] on div "Salpetersäure 53 lose; Main ref : 6100000869, 2000000889; 13:00 - 14:00" at bounding box center [618, 282] width 93 height 84
